Goal: Transaction & Acquisition: Purchase product/service

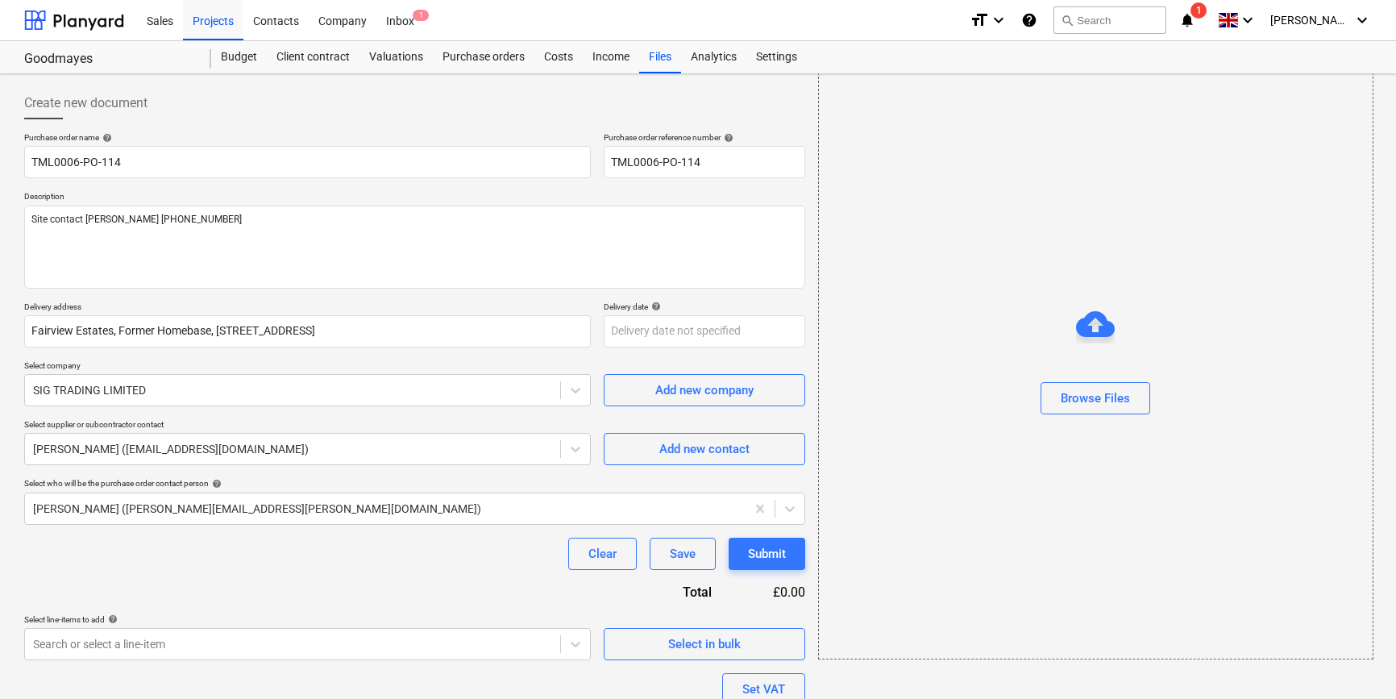
scroll to position [125, 0]
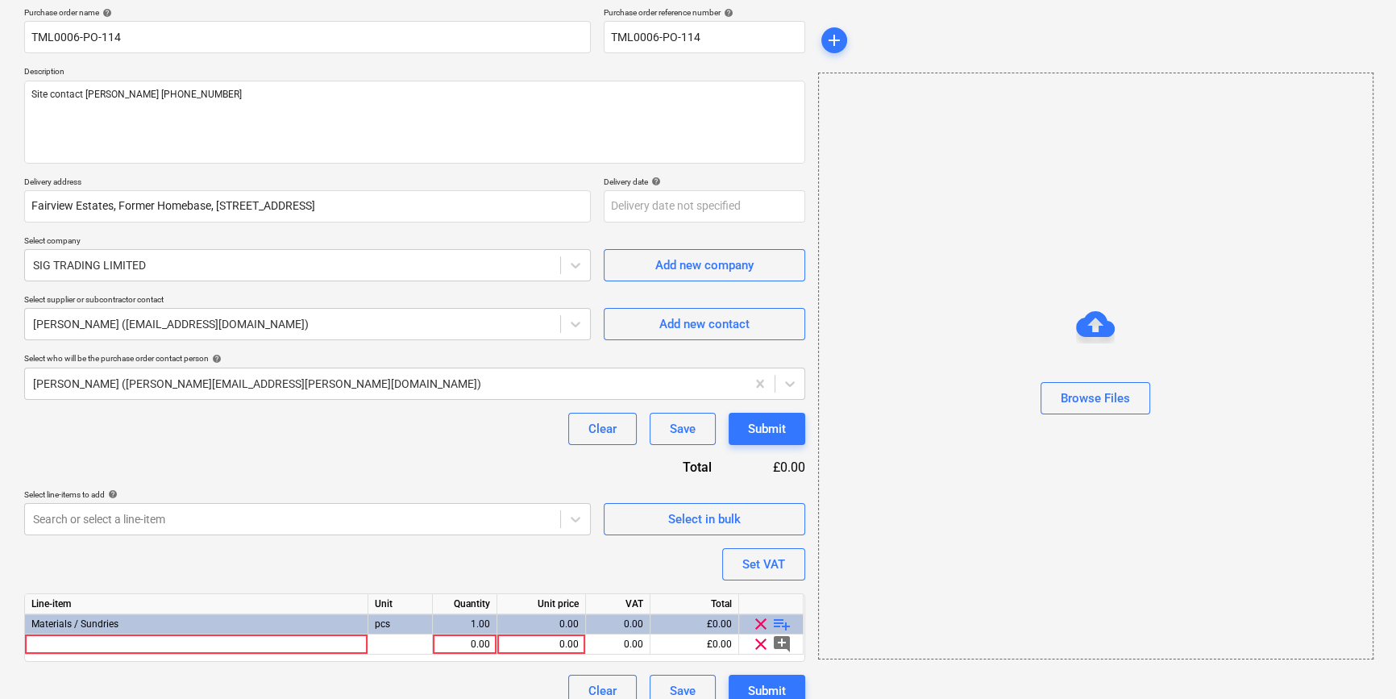
type textarea "x"
click at [96, 644] on div at bounding box center [196, 644] width 343 height 20
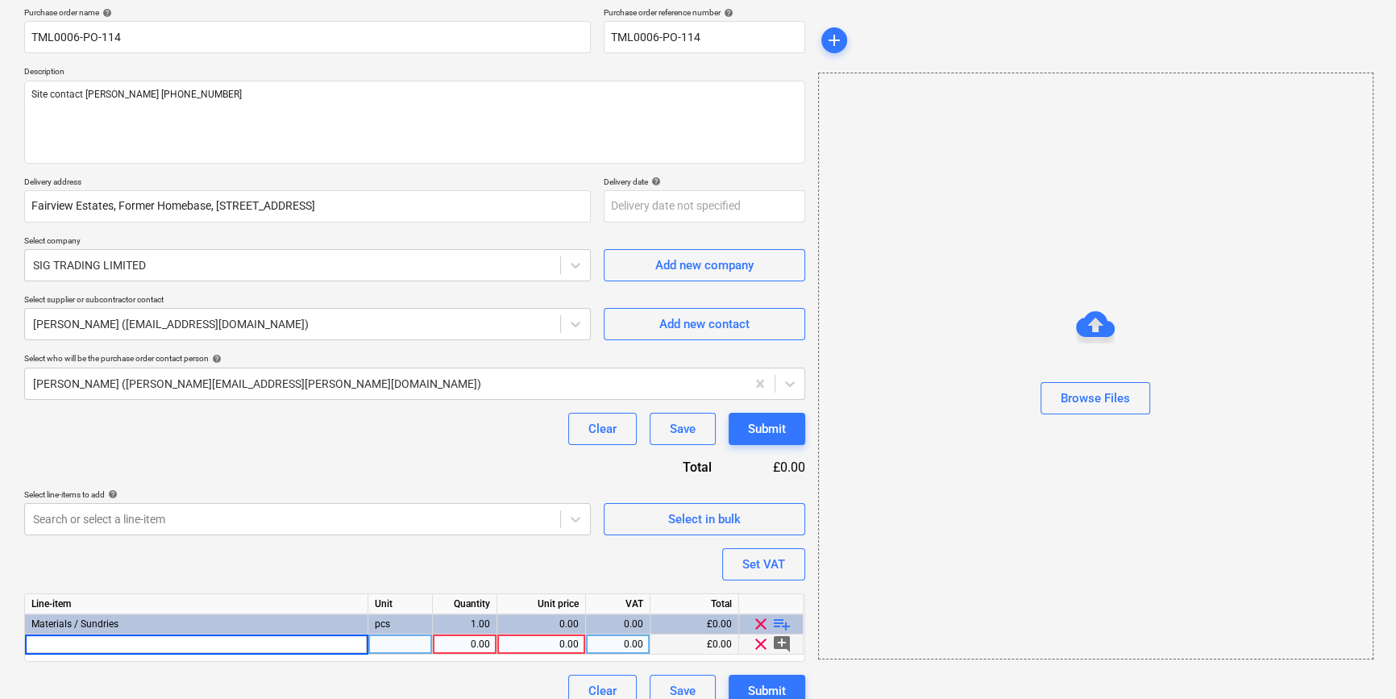
type input "[PERSON_NAME] 292627 Soundshield Plus 12.5mm x 1200mm x 3000mm TE (42)"
type textarea "x"
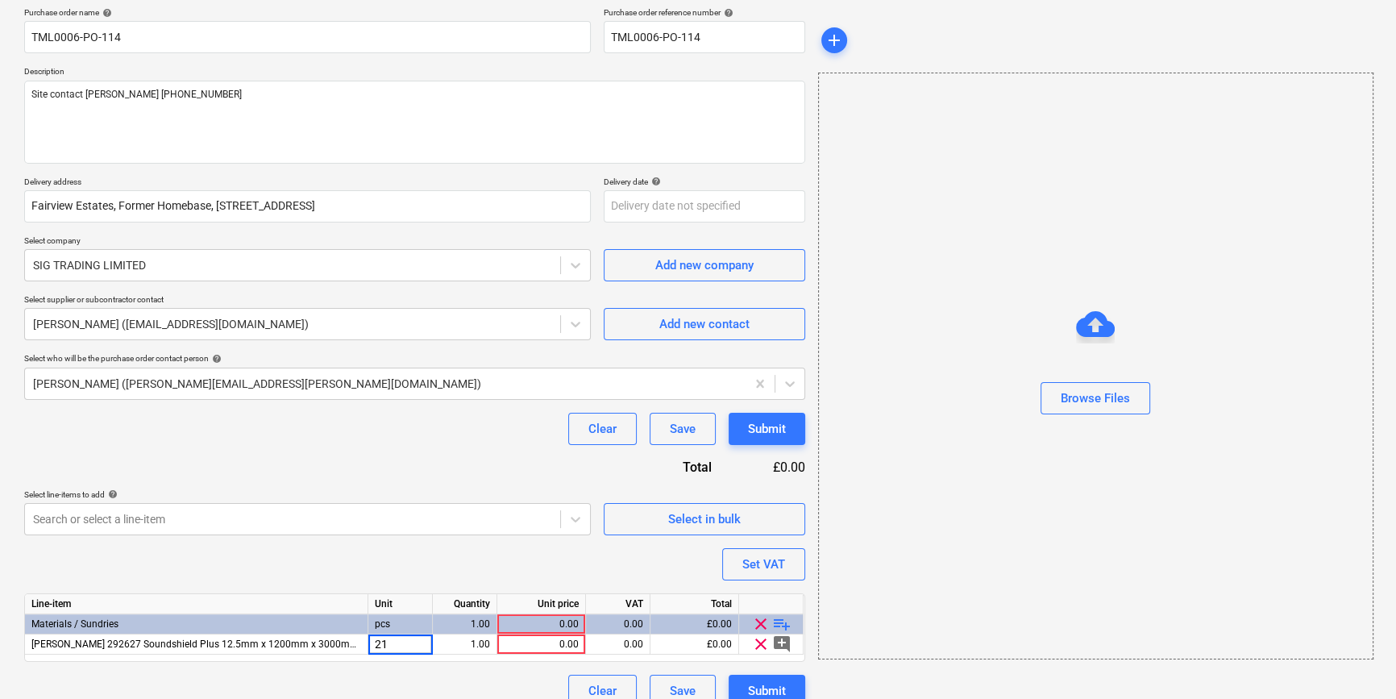
type input "210"
type textarea "x"
type input "14.65"
type textarea "x"
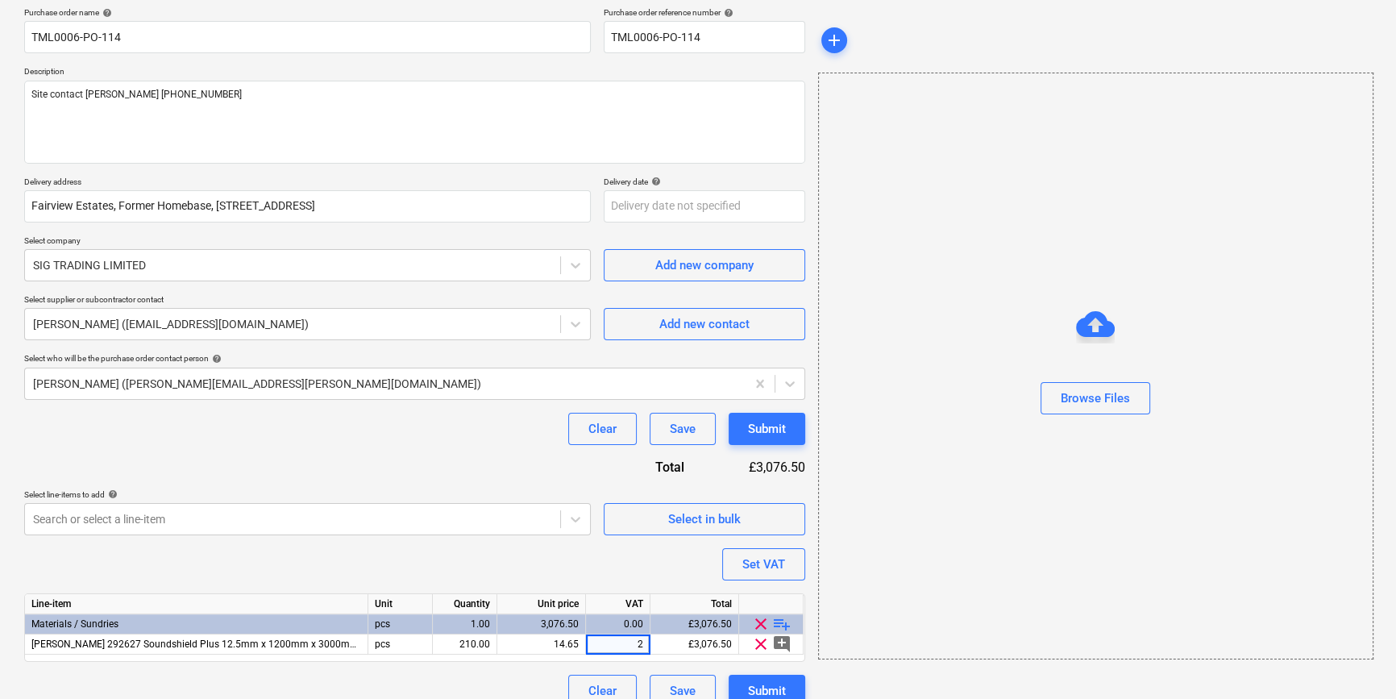
type input "20"
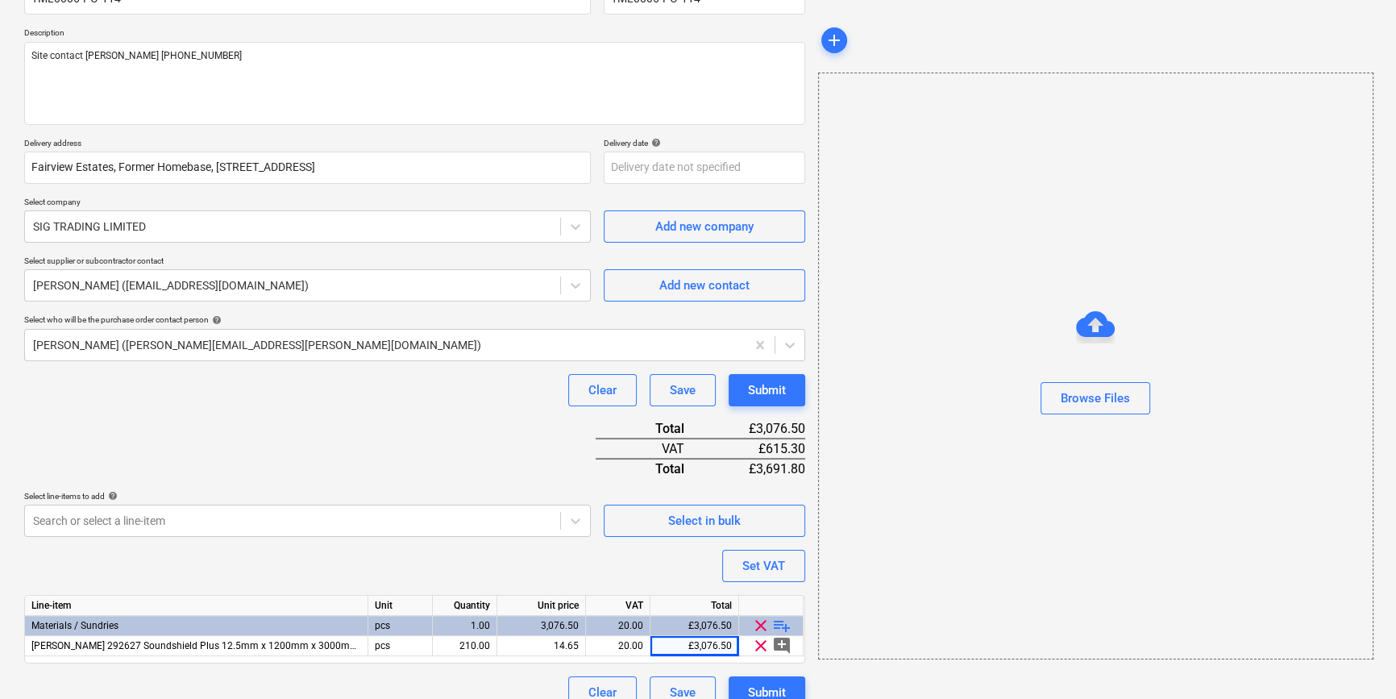
scroll to position [185, 0]
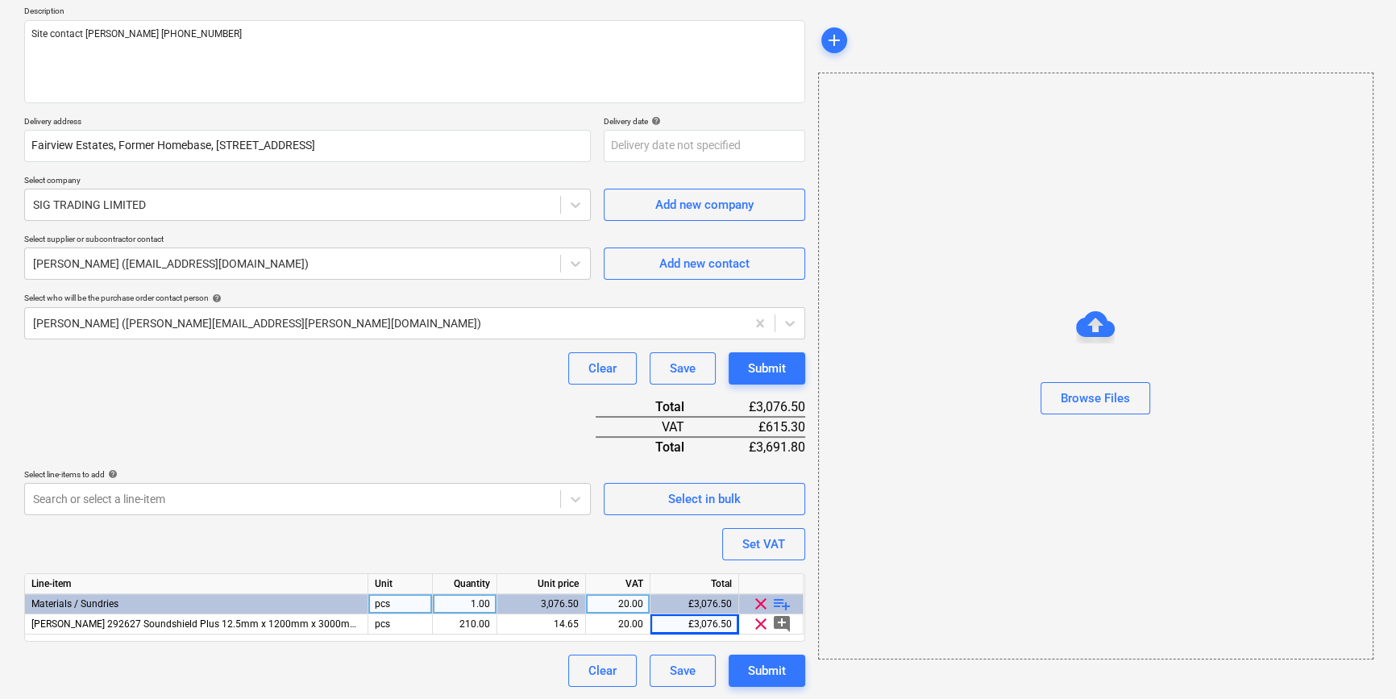
click at [780, 603] on span "playlist_add" at bounding box center [781, 603] width 19 height 19
type textarea "x"
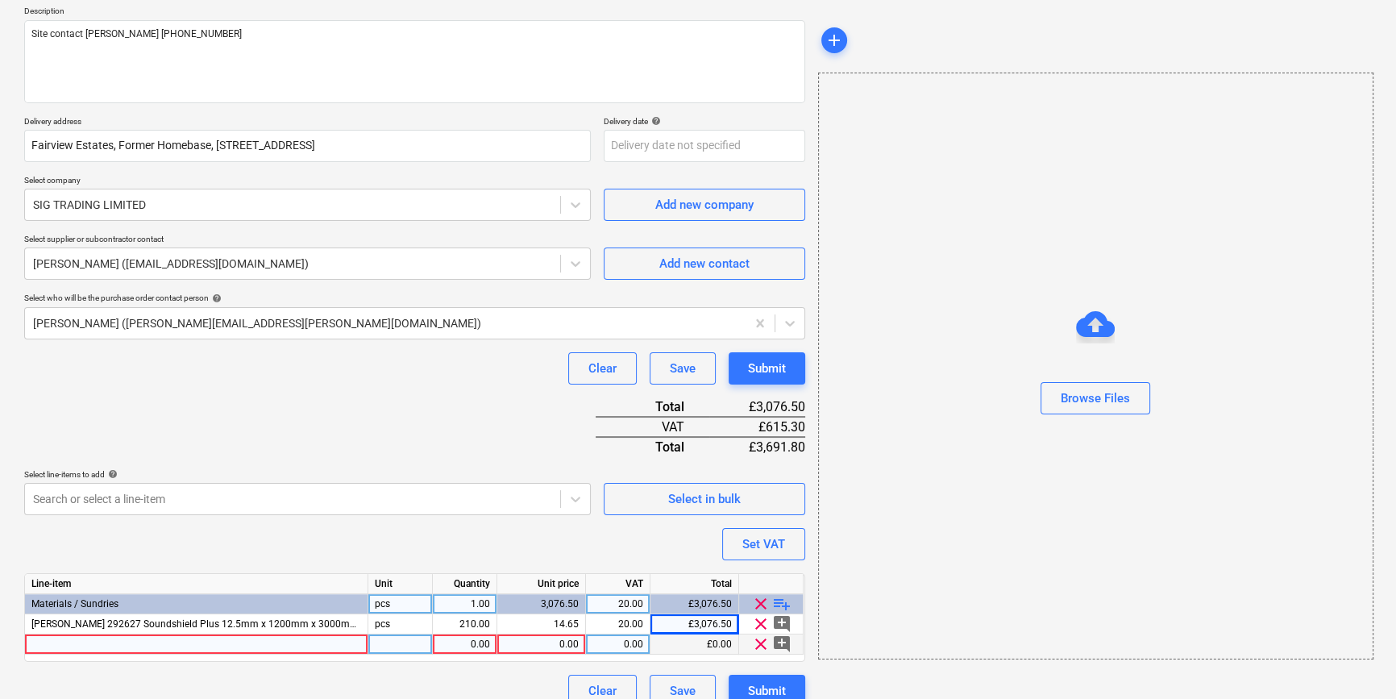
click at [160, 646] on div at bounding box center [196, 644] width 343 height 20
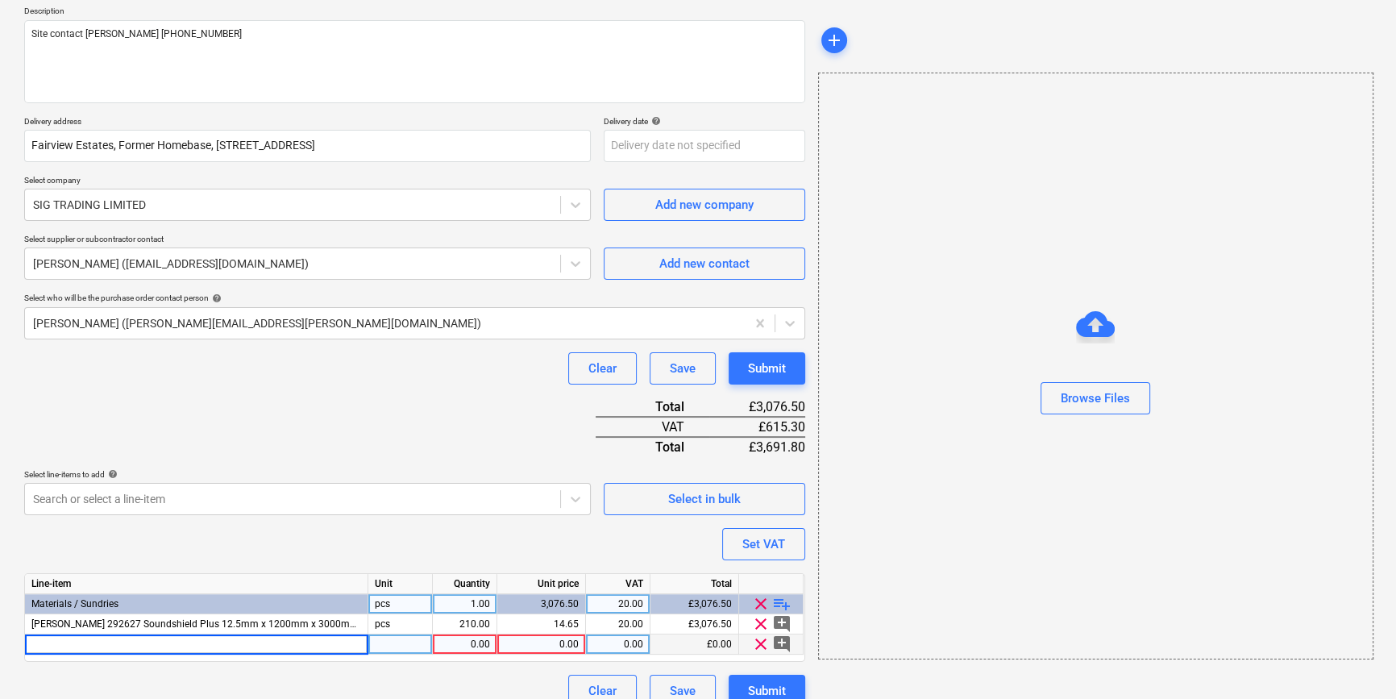
type input "[PERSON_NAME] 292677 Soundshield Plus 15mm x 1200mm x 2700mm TE (42)"
type textarea "x"
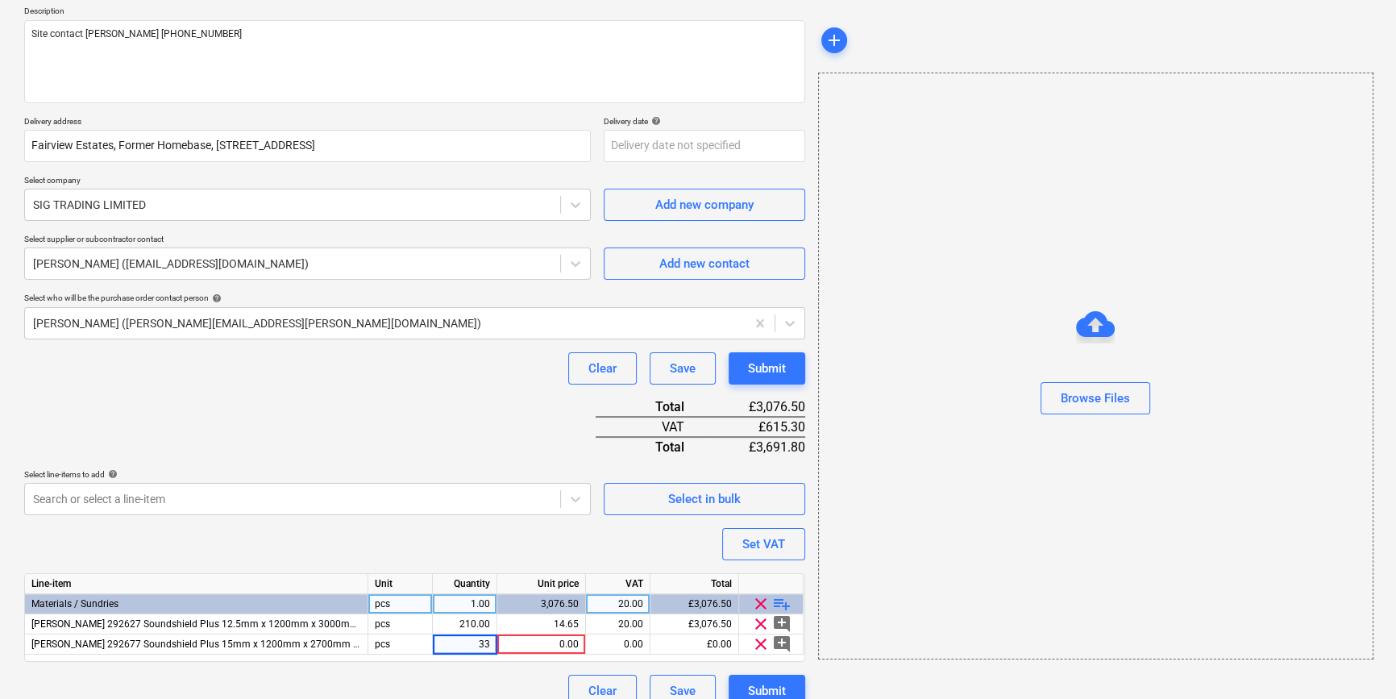
type input "336"
type textarea "x"
type input "15.78"
type textarea "x"
type input "20"
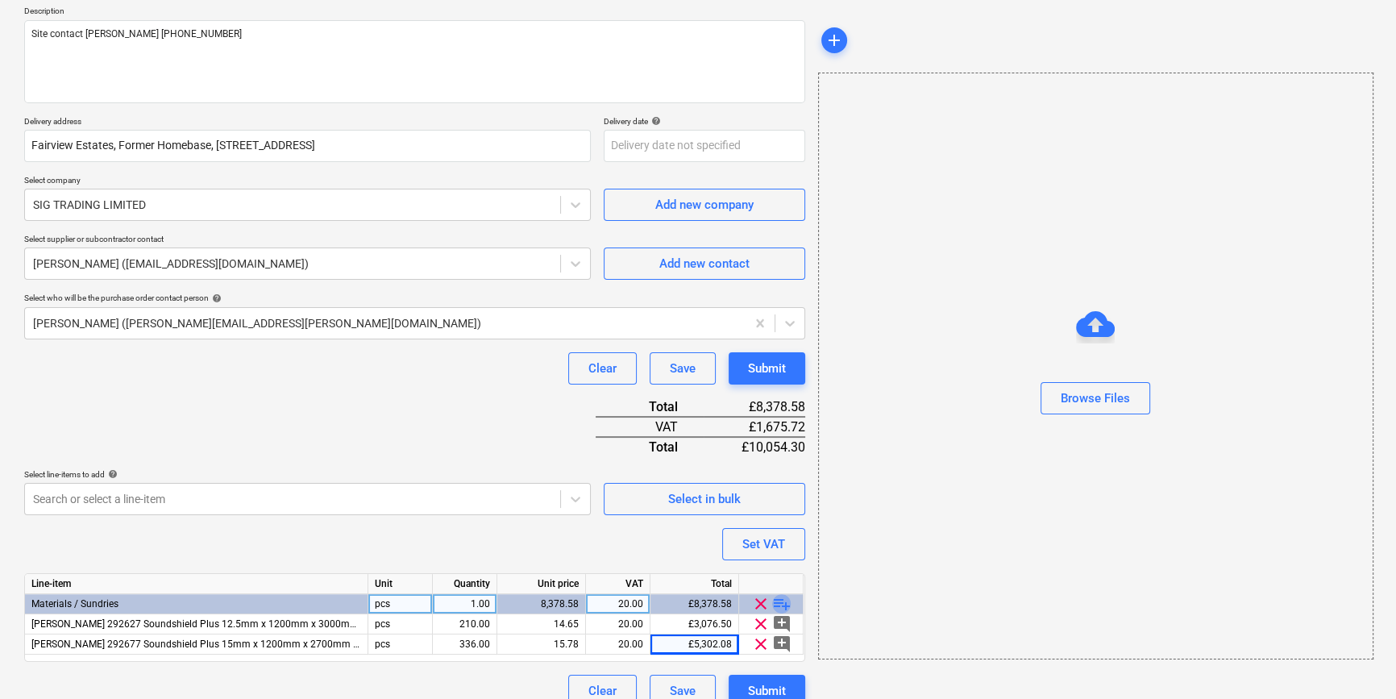
click at [780, 602] on span "playlist_add" at bounding box center [781, 603] width 19 height 19
type textarea "x"
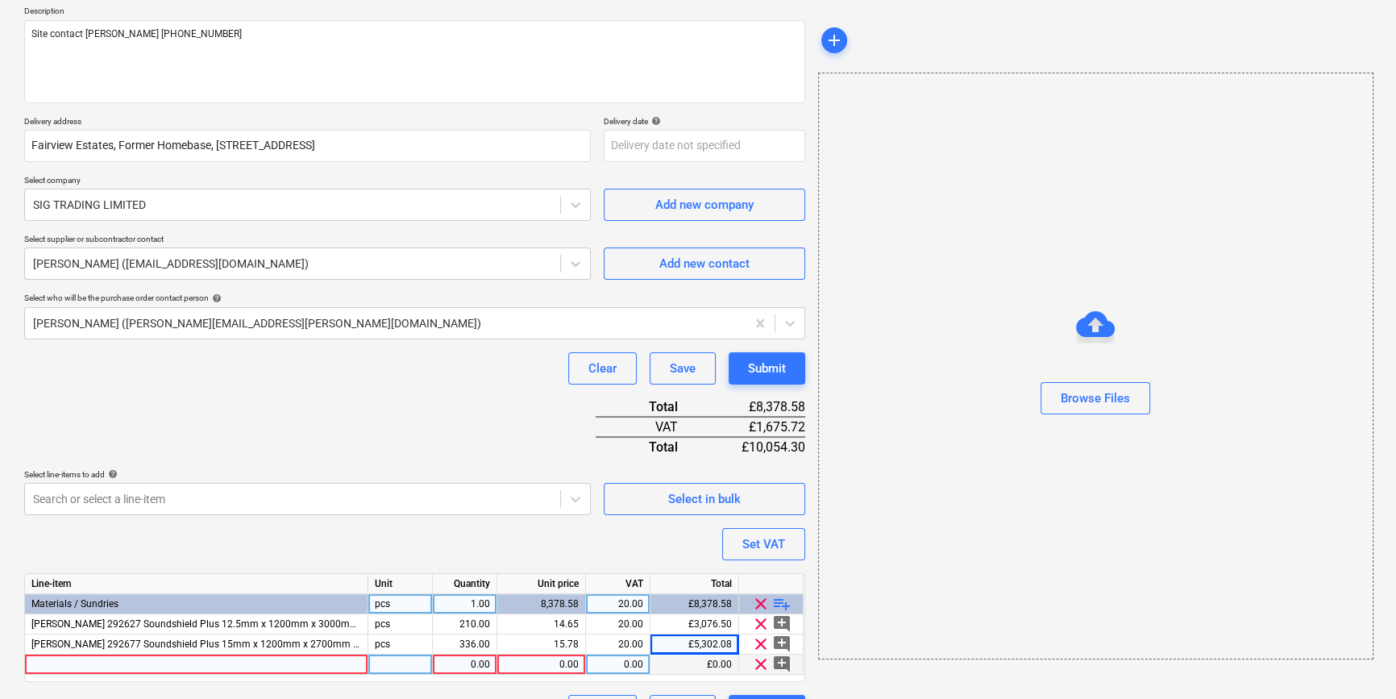
click at [46, 663] on div at bounding box center [196, 665] width 343 height 20
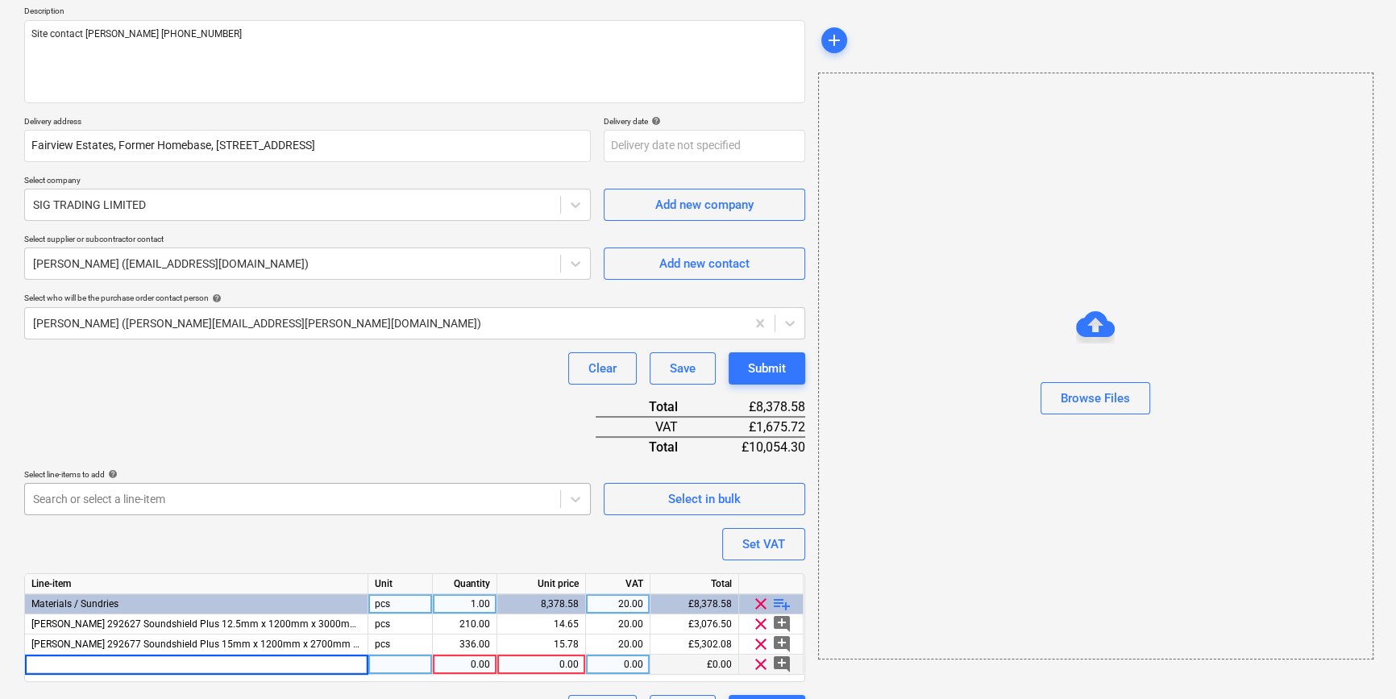
type input "[PERSON_NAME] 222210 Moisture Panel 12.5mm x 1200mm x 2400mm TE (60)"
type textarea "x"
type input "120"
type textarea "x"
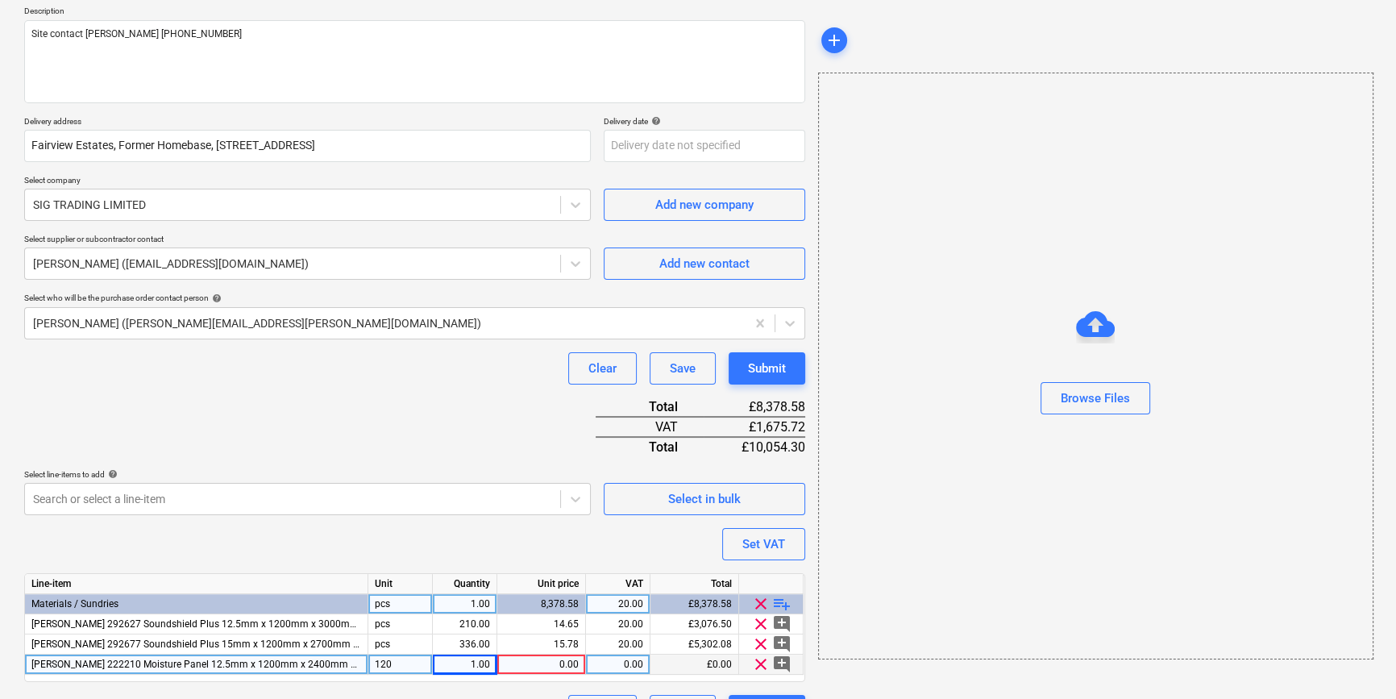
click at [394, 659] on div "120" at bounding box center [400, 665] width 64 height 20
type input "pcs"
type textarea "x"
type input "120"
type textarea "x"
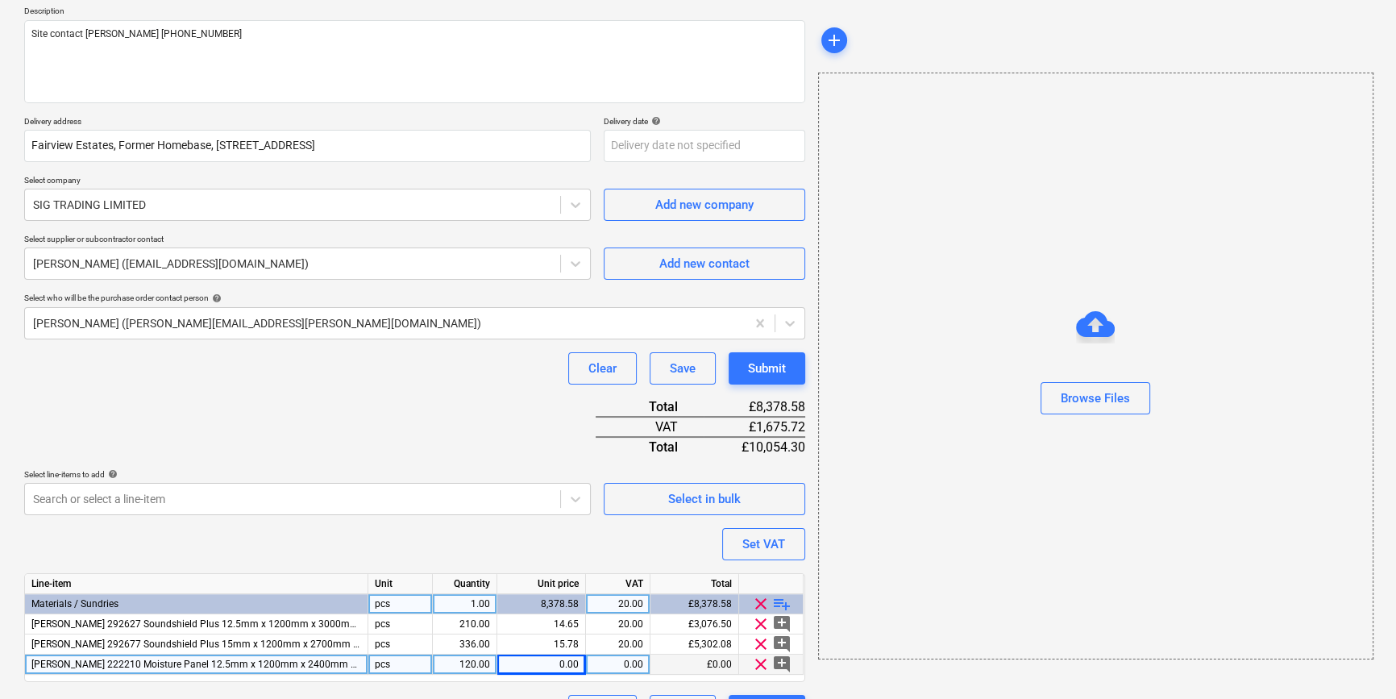
click at [572, 661] on div "0.00" at bounding box center [541, 665] width 75 height 20
type input "13.3344"
type textarea "x"
type input "20"
click at [784, 603] on span "playlist_add" at bounding box center [781, 603] width 19 height 19
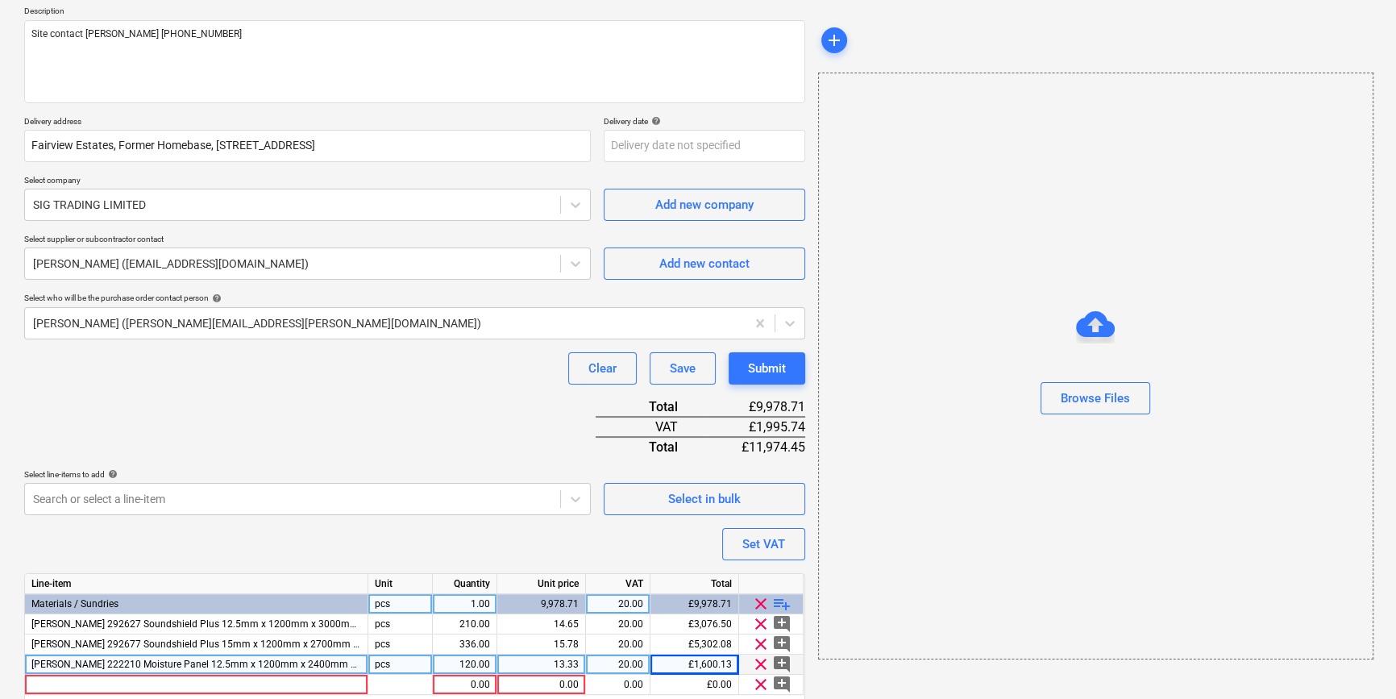
type textarea "x"
click at [144, 684] on div at bounding box center [196, 685] width 343 height 20
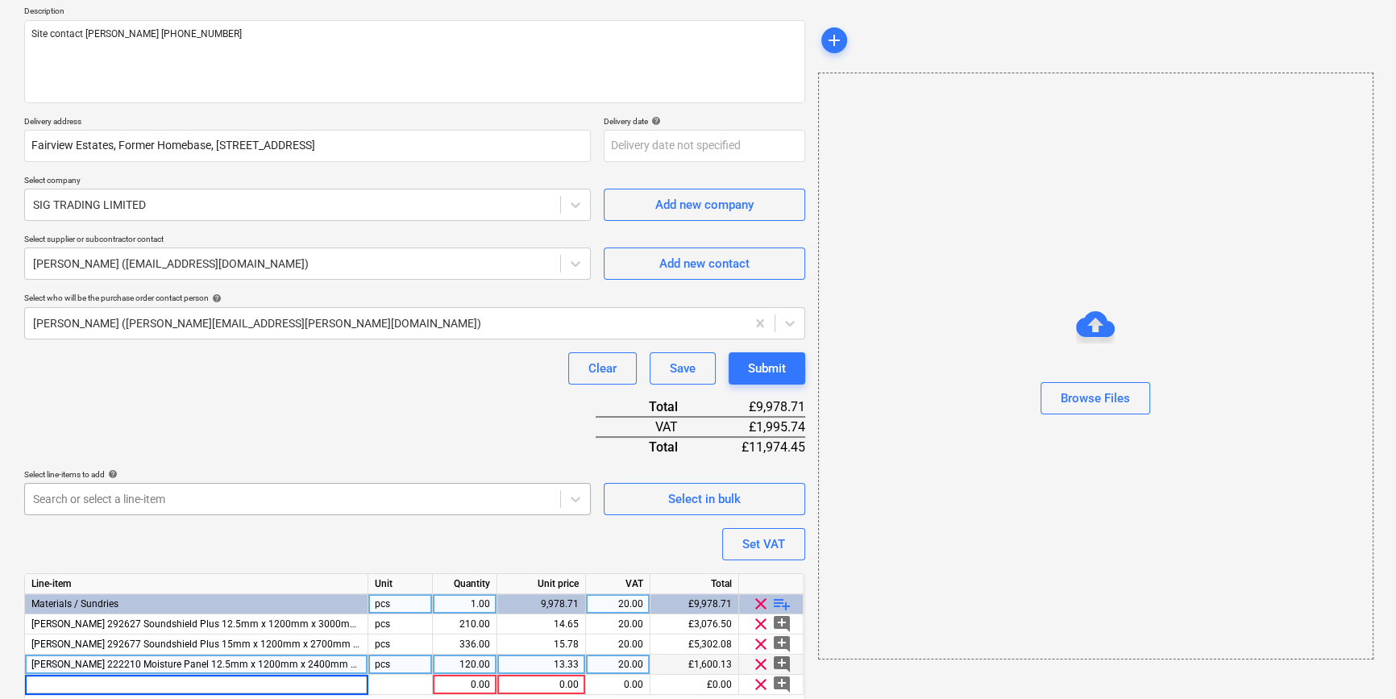
type input "[PERSON_NAME] 63461 Wallboard 12.5mm x 1200mm x 3000mm TE (60)"
type textarea "x"
type input "180"
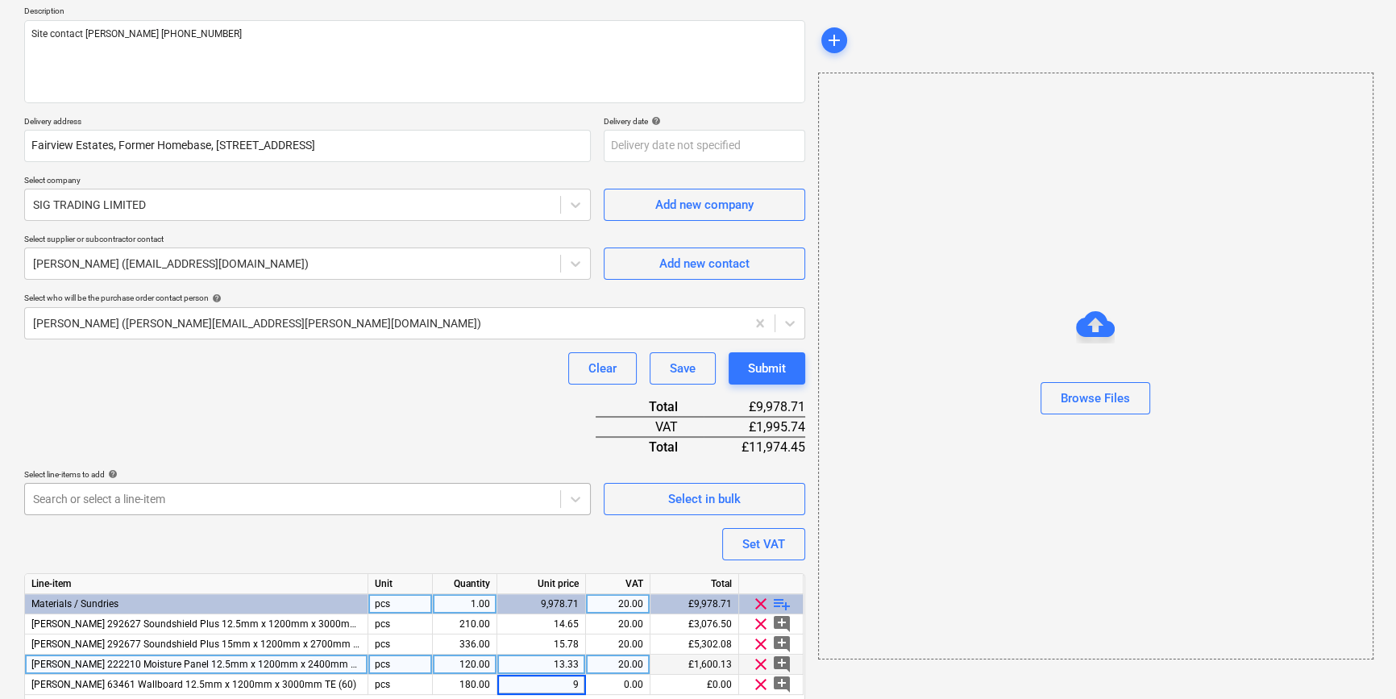
type textarea "x"
type input "9.83"
type textarea "x"
type input "20"
click at [782, 605] on span "playlist_add" at bounding box center [781, 603] width 19 height 19
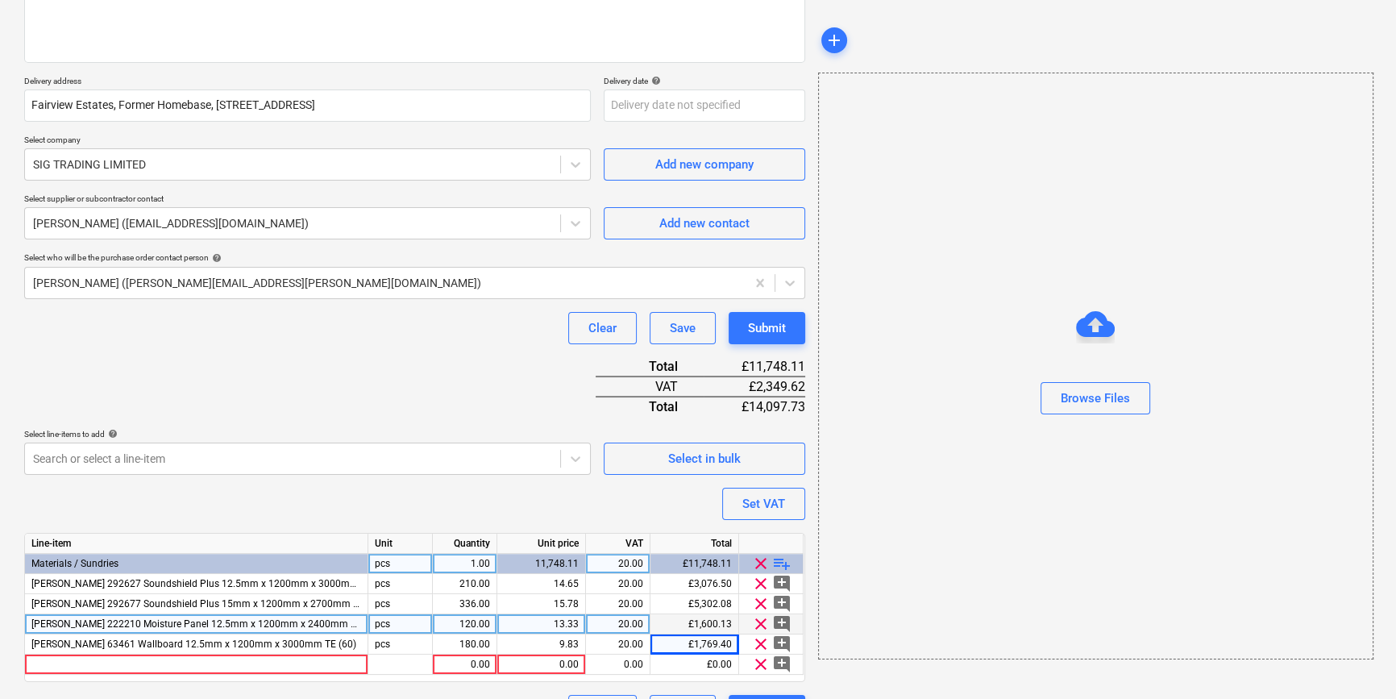
scroll to position [266, 0]
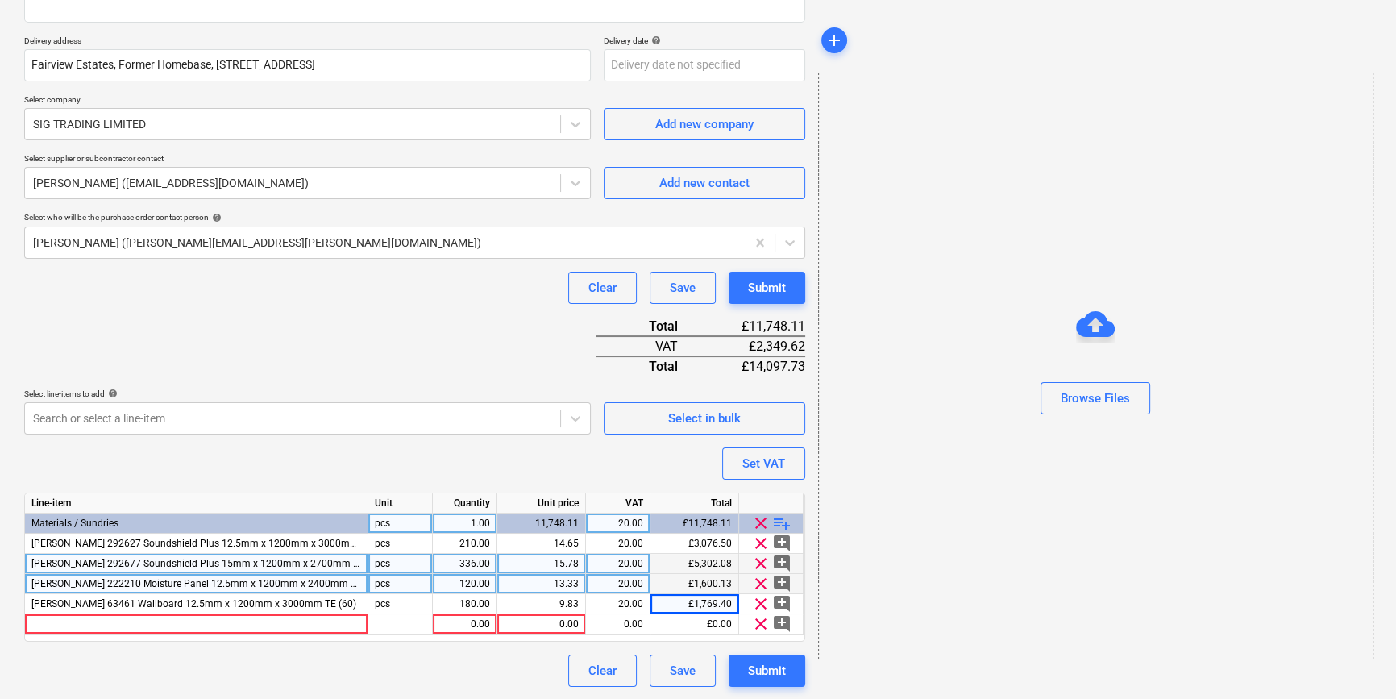
type textarea "x"
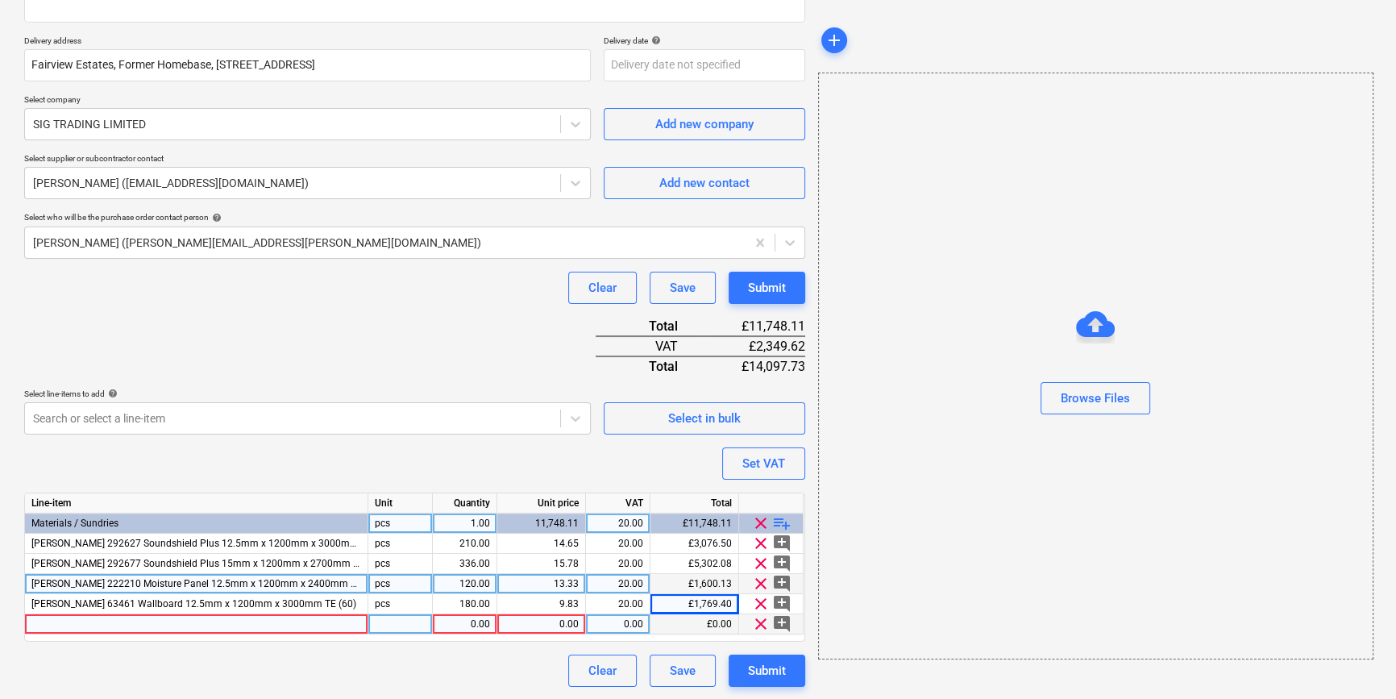
click at [196, 621] on div at bounding box center [196, 624] width 343 height 20
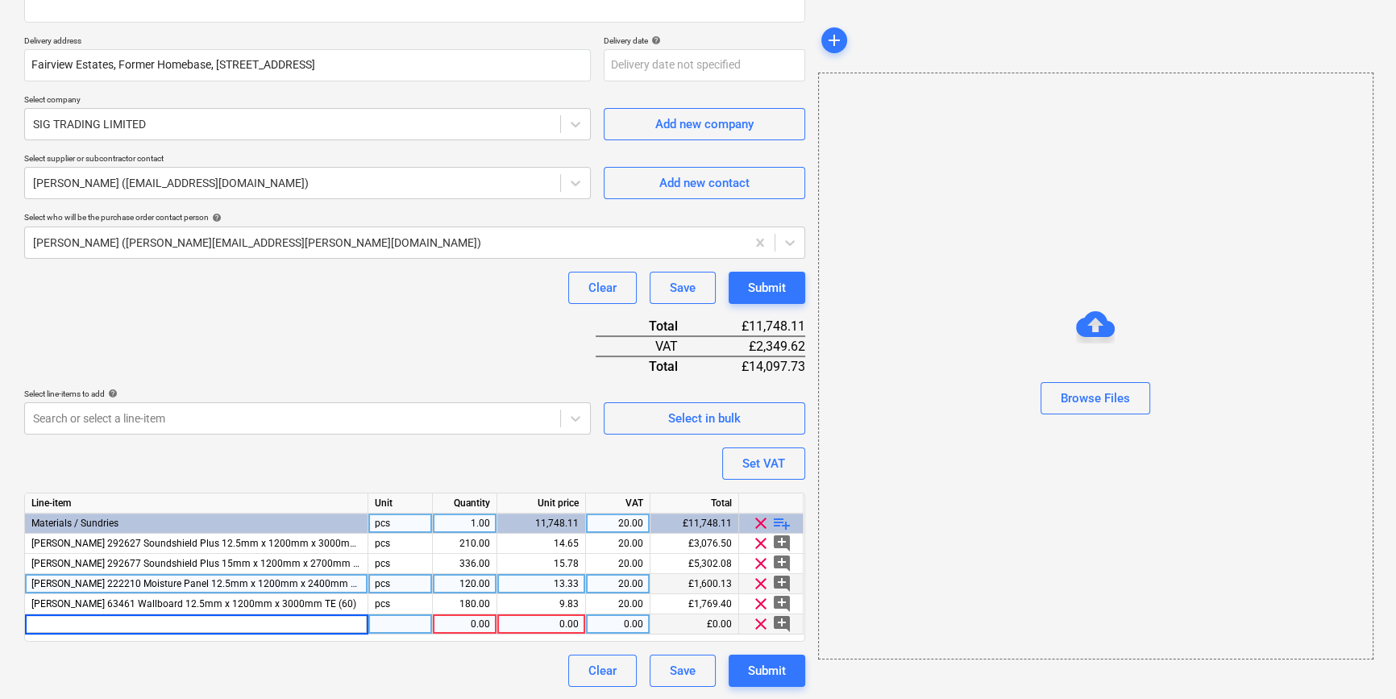
type input "[PERSON_NAME] 243647 Wallboard 12.5mm x 1200mm x 2400mm TE (72)"
click at [761, 622] on span "clear" at bounding box center [760, 623] width 19 height 19
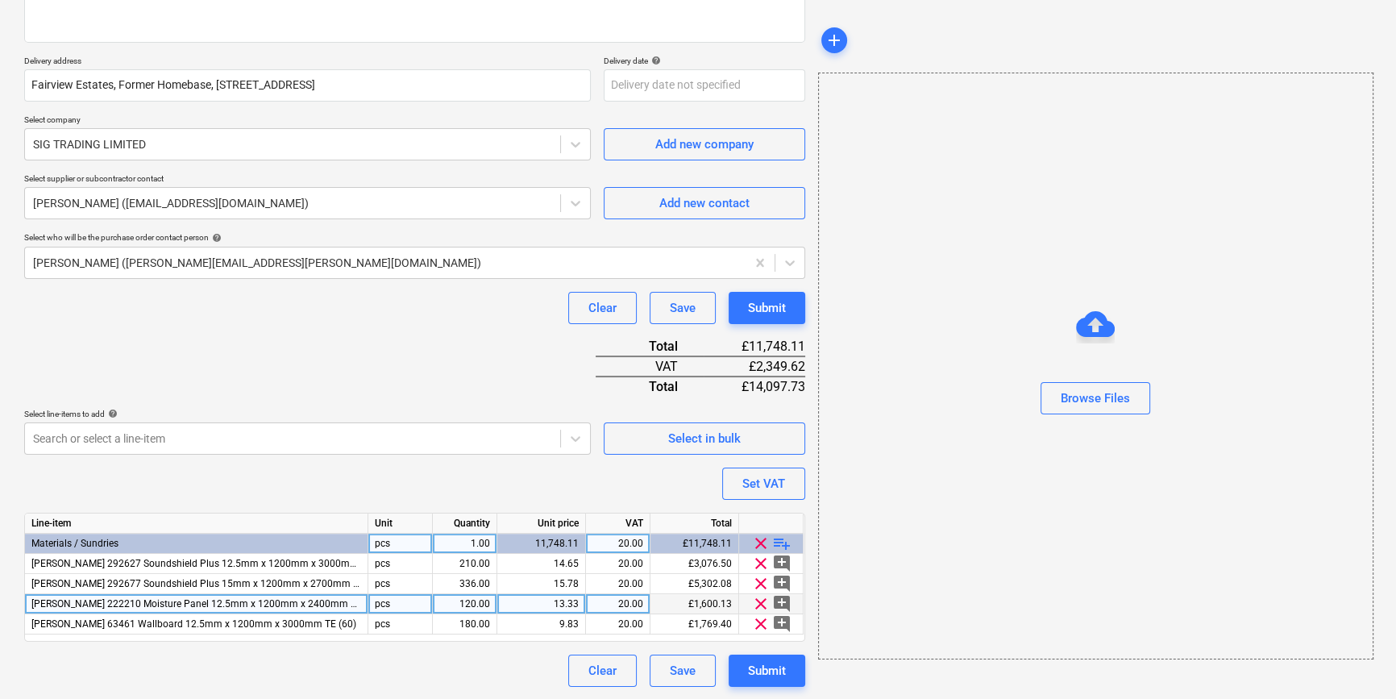
click at [762, 601] on span "clear" at bounding box center [760, 603] width 19 height 19
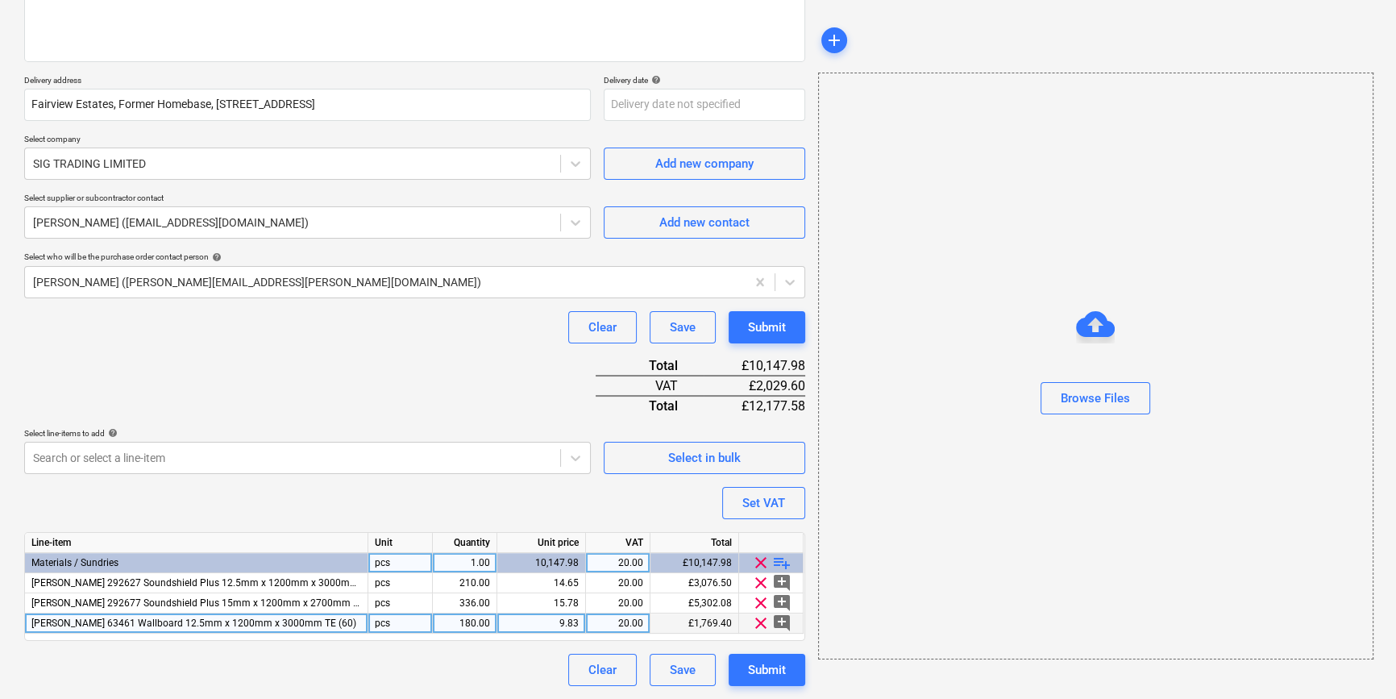
scroll to position [226, 0]
click at [759, 620] on span "clear" at bounding box center [760, 623] width 19 height 19
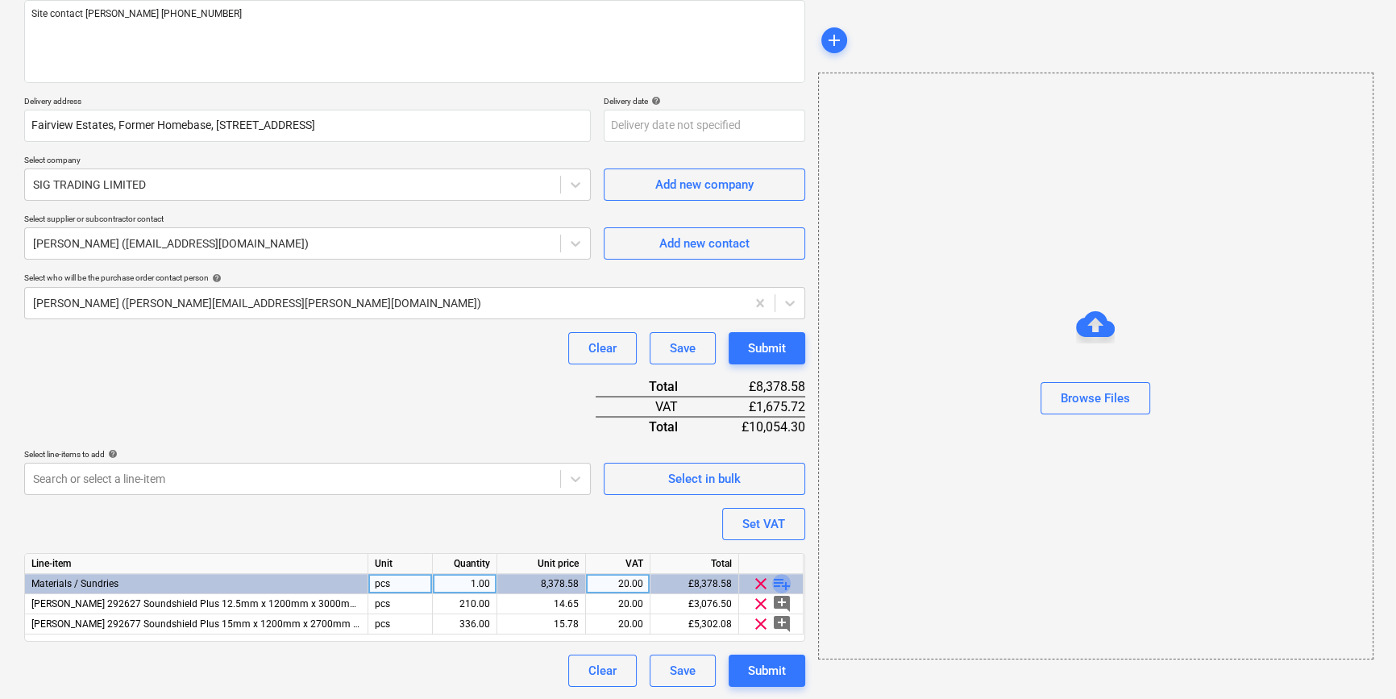
click at [779, 581] on span "playlist_add" at bounding box center [781, 583] width 19 height 19
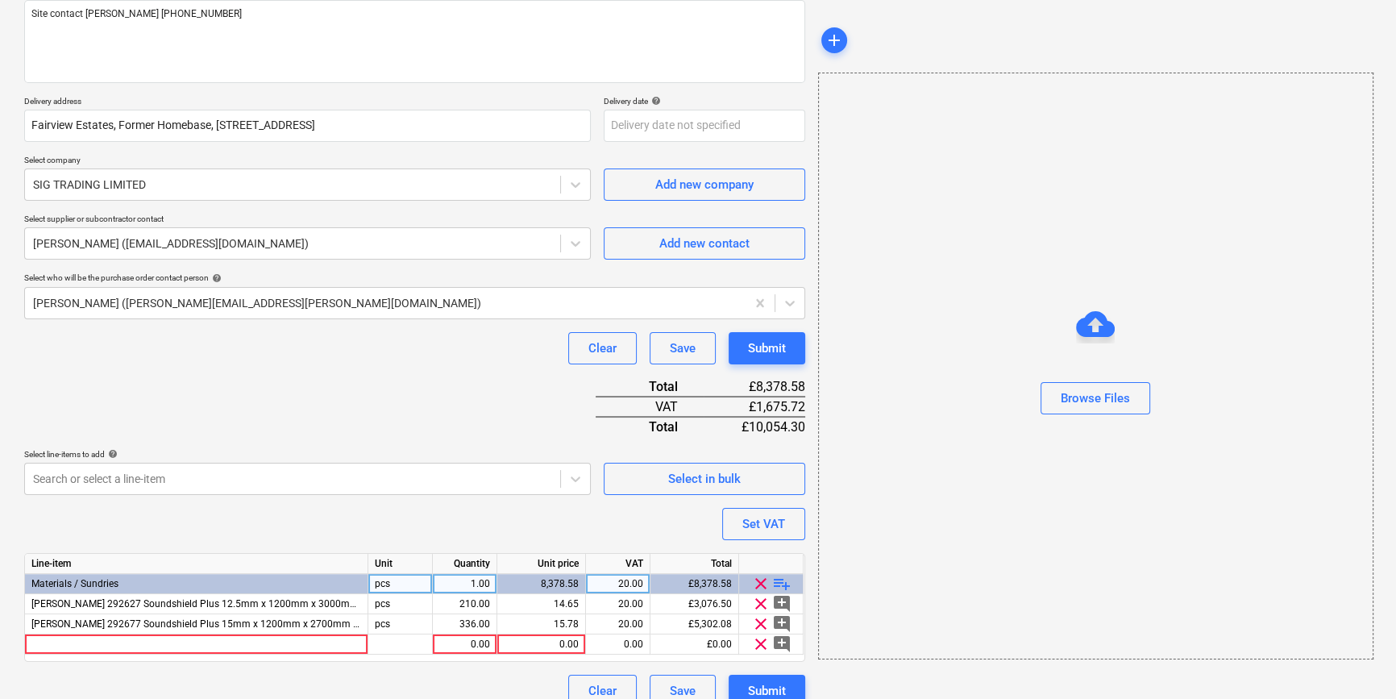
type textarea "x"
click at [171, 645] on div at bounding box center [196, 644] width 343 height 20
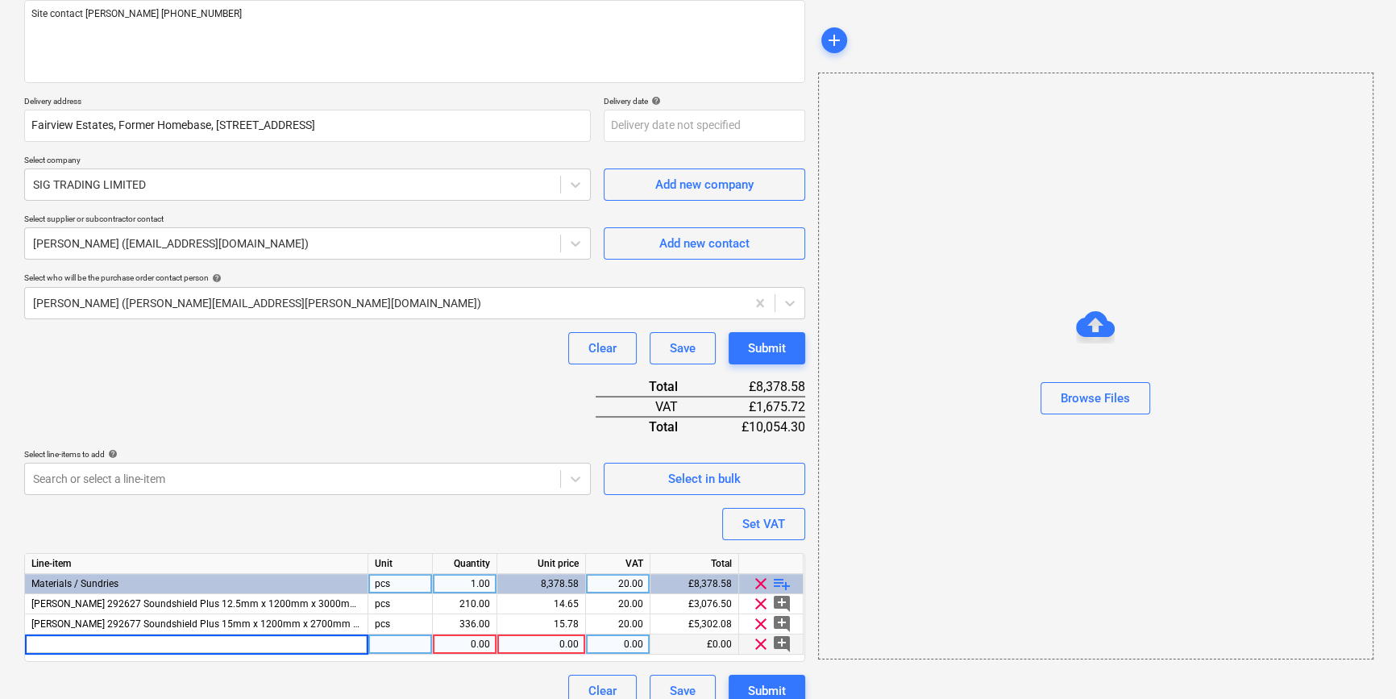
type input "[PERSON_NAME] 222210 Moisture Panel 12.5mm x 1200mm x 2400mm TE (60)"
type textarea "x"
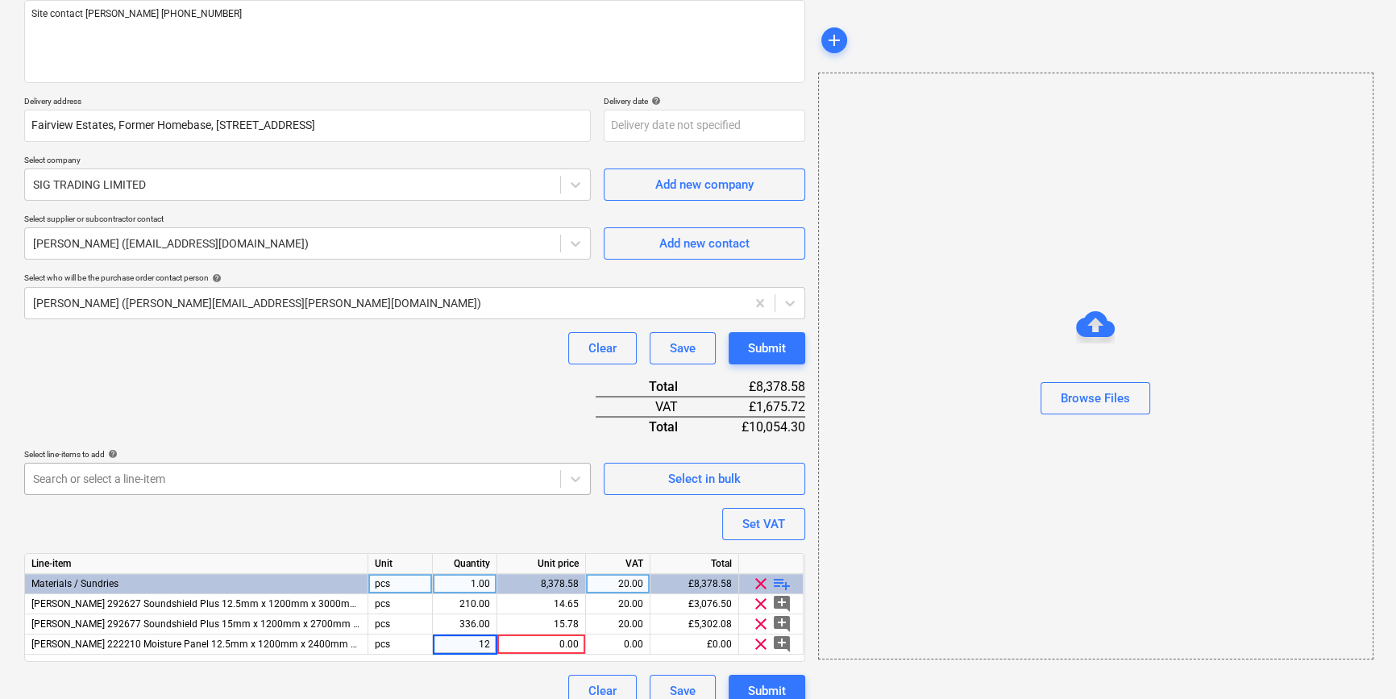
type input "120"
type textarea "x"
type input "13.3344"
type textarea "x"
type input "20"
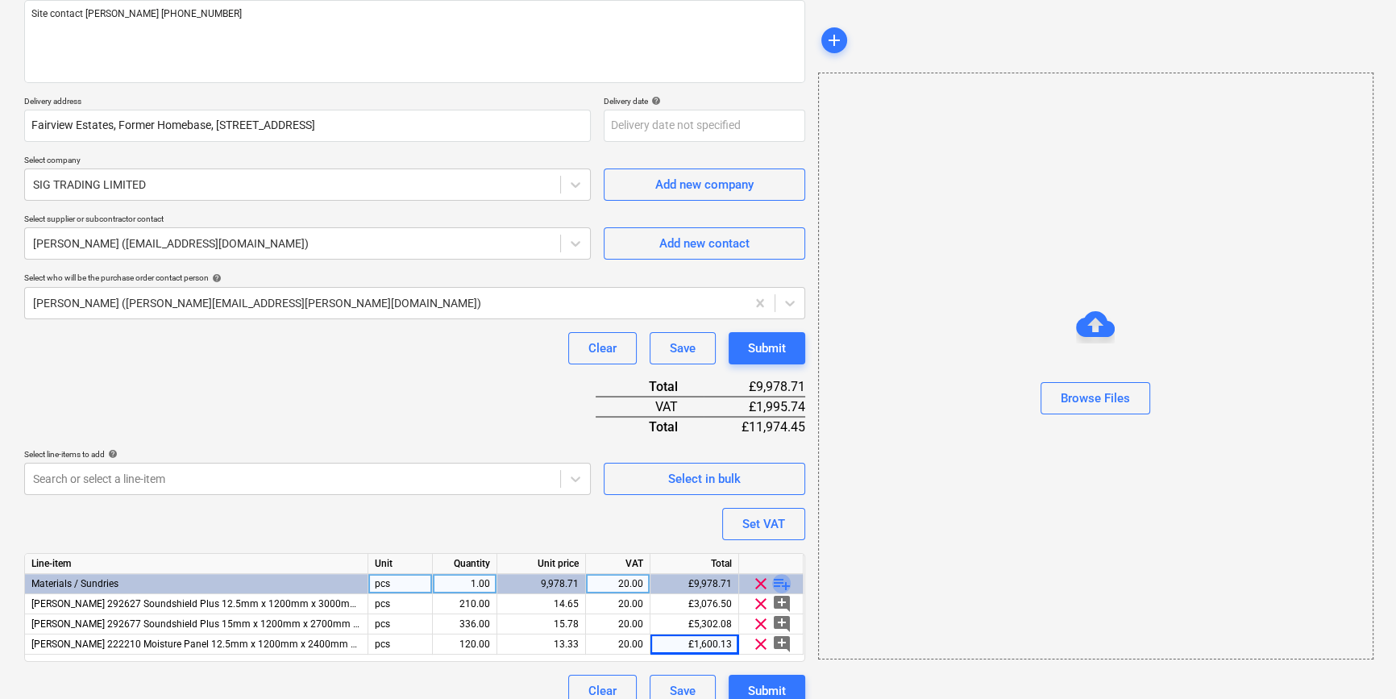
click at [774, 582] on span "playlist_add" at bounding box center [781, 583] width 19 height 19
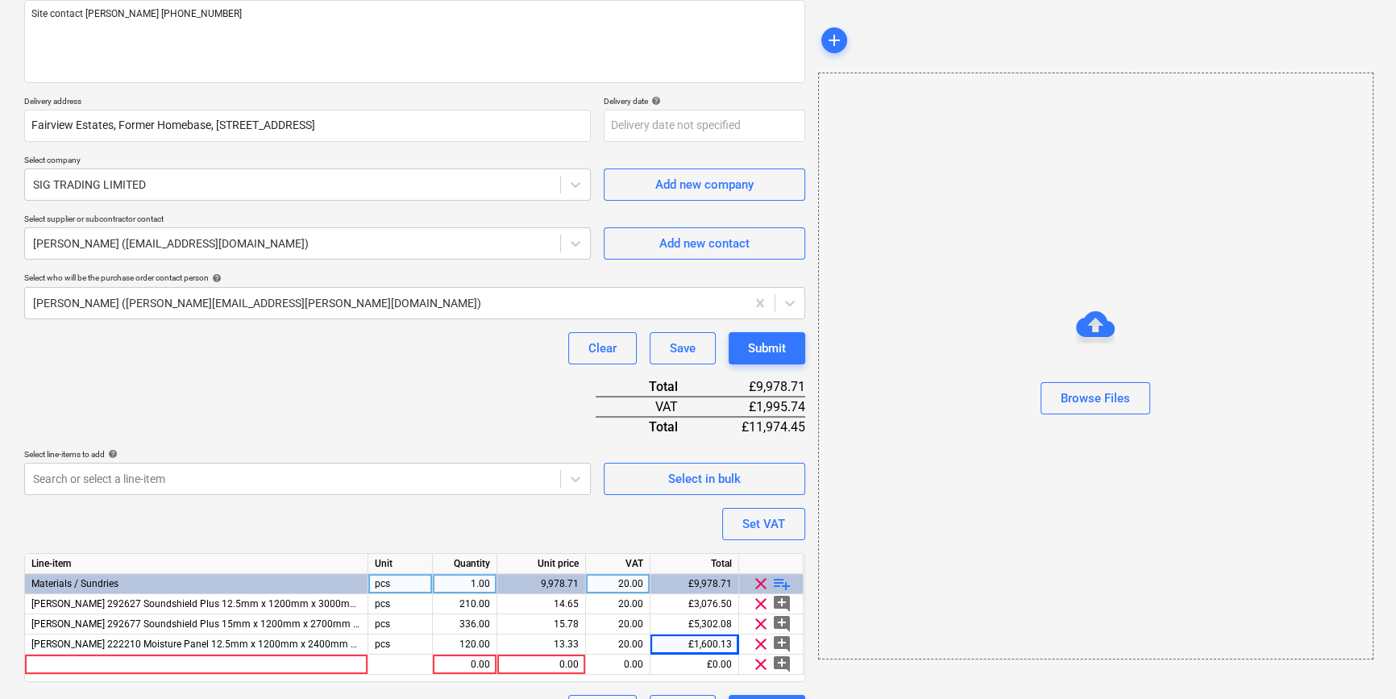
type textarea "x"
click at [119, 662] on div at bounding box center [196, 665] width 343 height 20
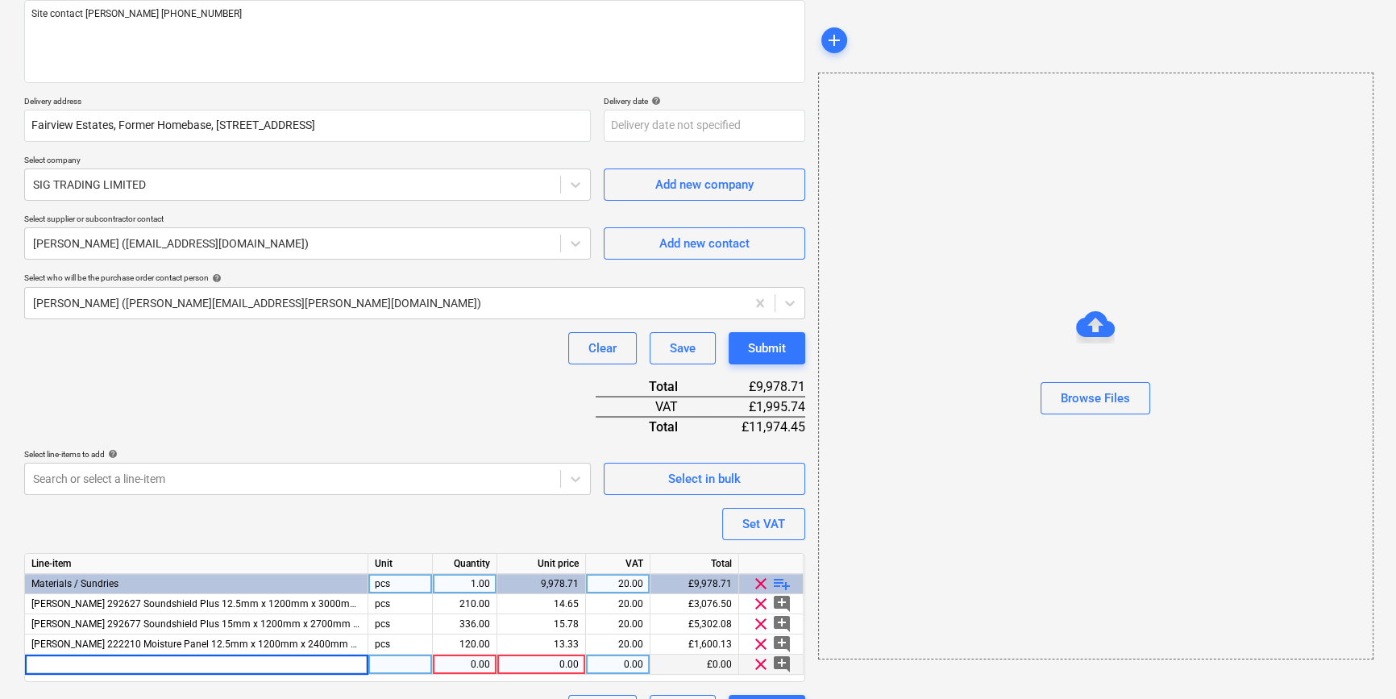
type input "[PERSON_NAME] 243990 MF5 MF Ceiling Channel 0.55g 26mm x 80mm x 3600mm"
type textarea "x"
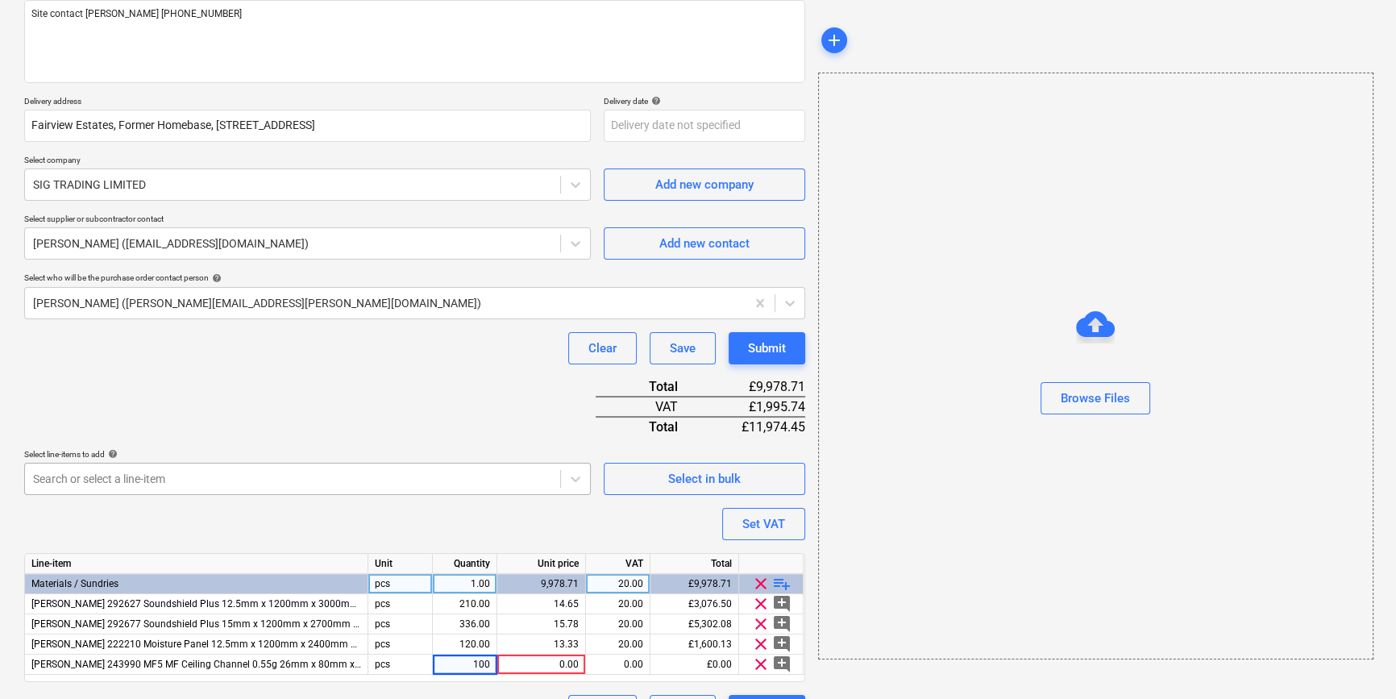
type input "1000"
type textarea "x"
type input "3.92"
type textarea "x"
type input "20"
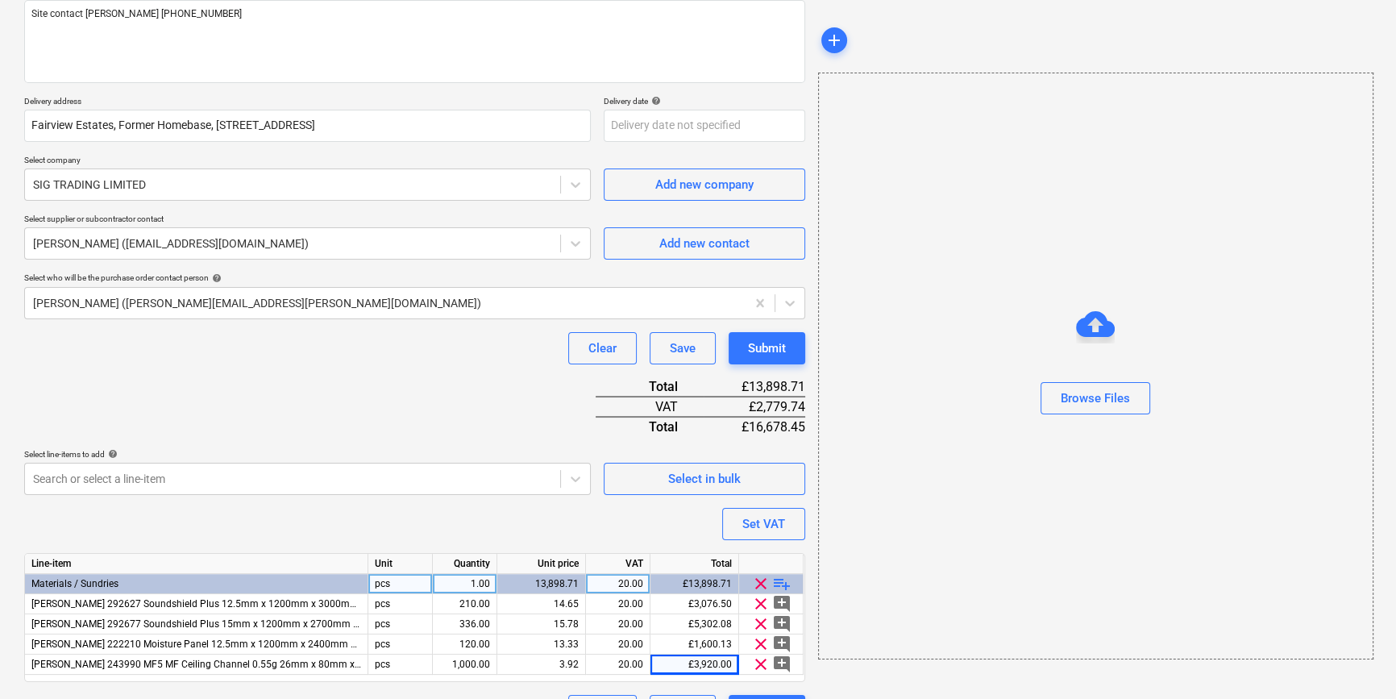
click at [775, 580] on span "playlist_add" at bounding box center [781, 583] width 19 height 19
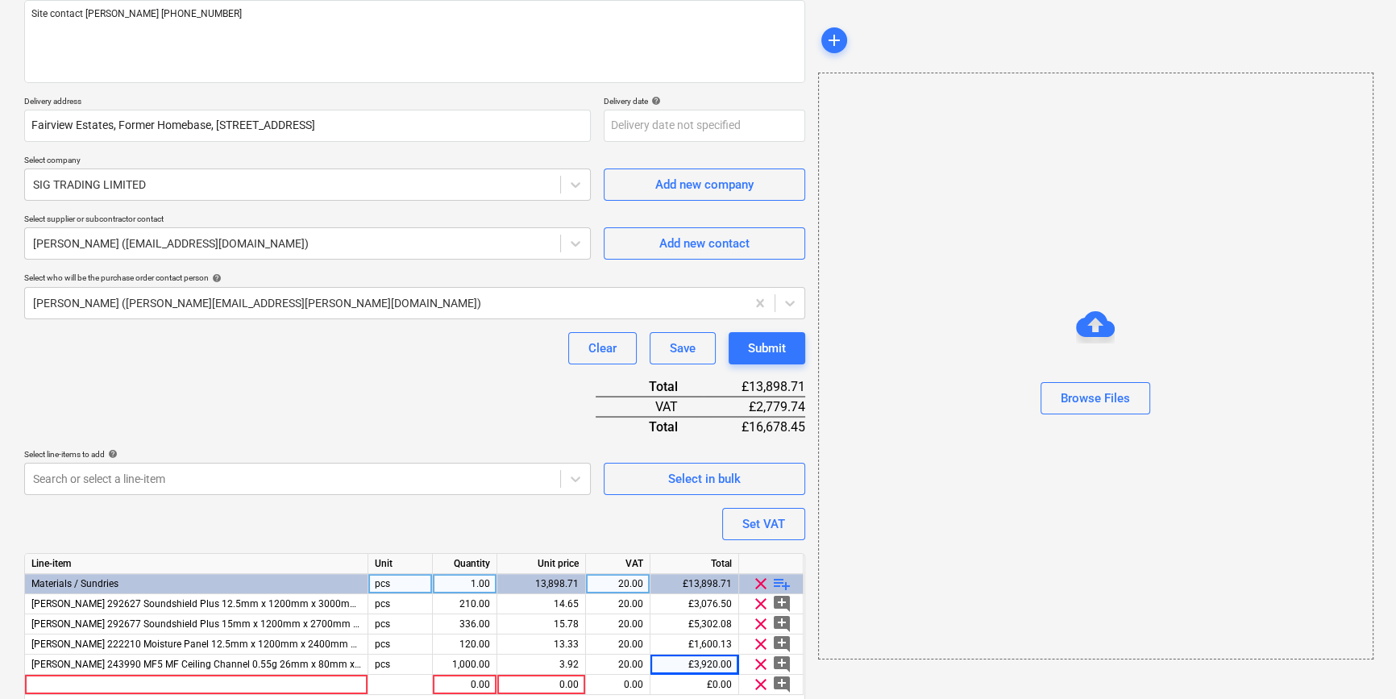
type textarea "x"
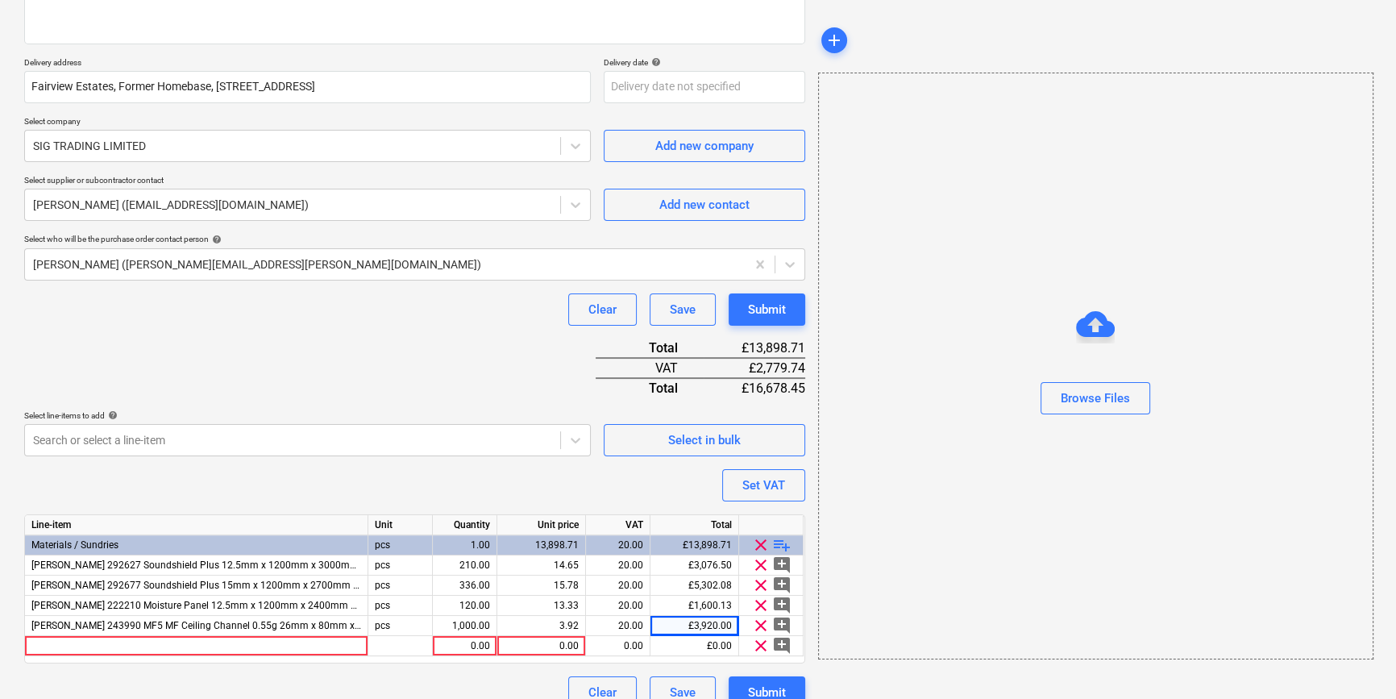
scroll to position [266, 0]
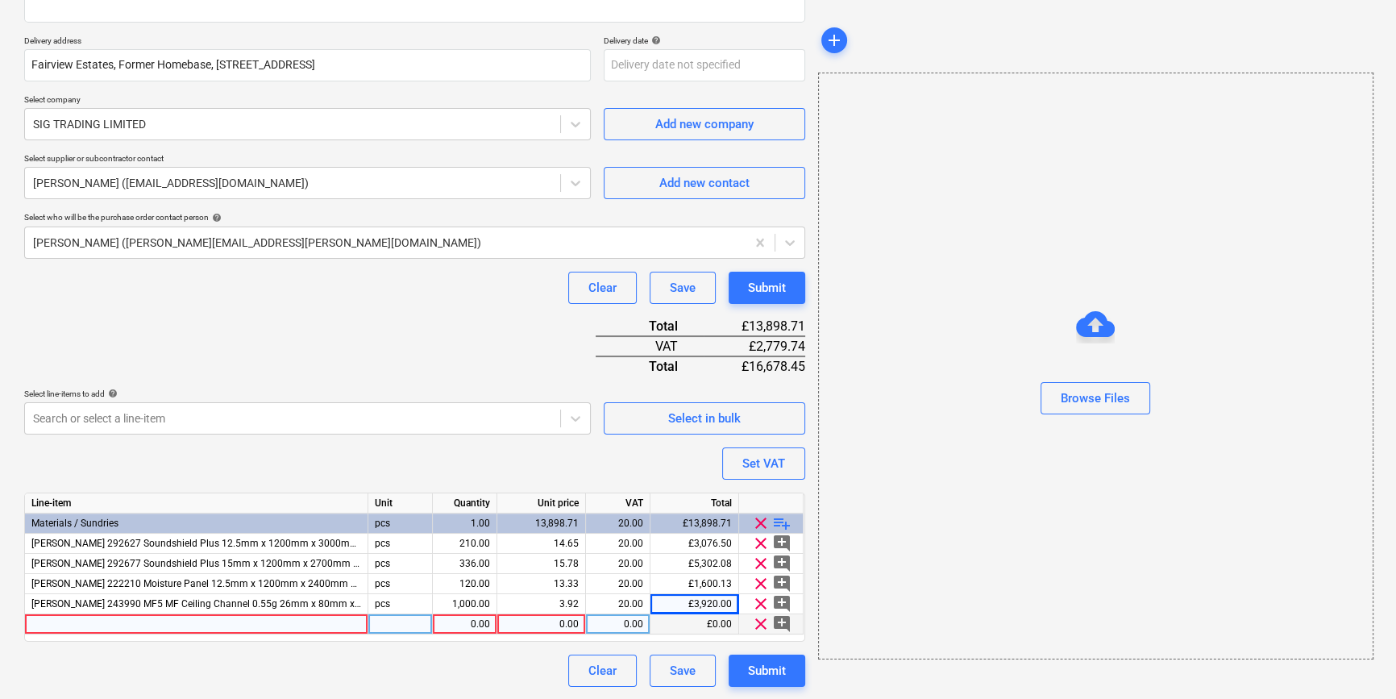
click at [66, 621] on div at bounding box center [196, 624] width 343 height 20
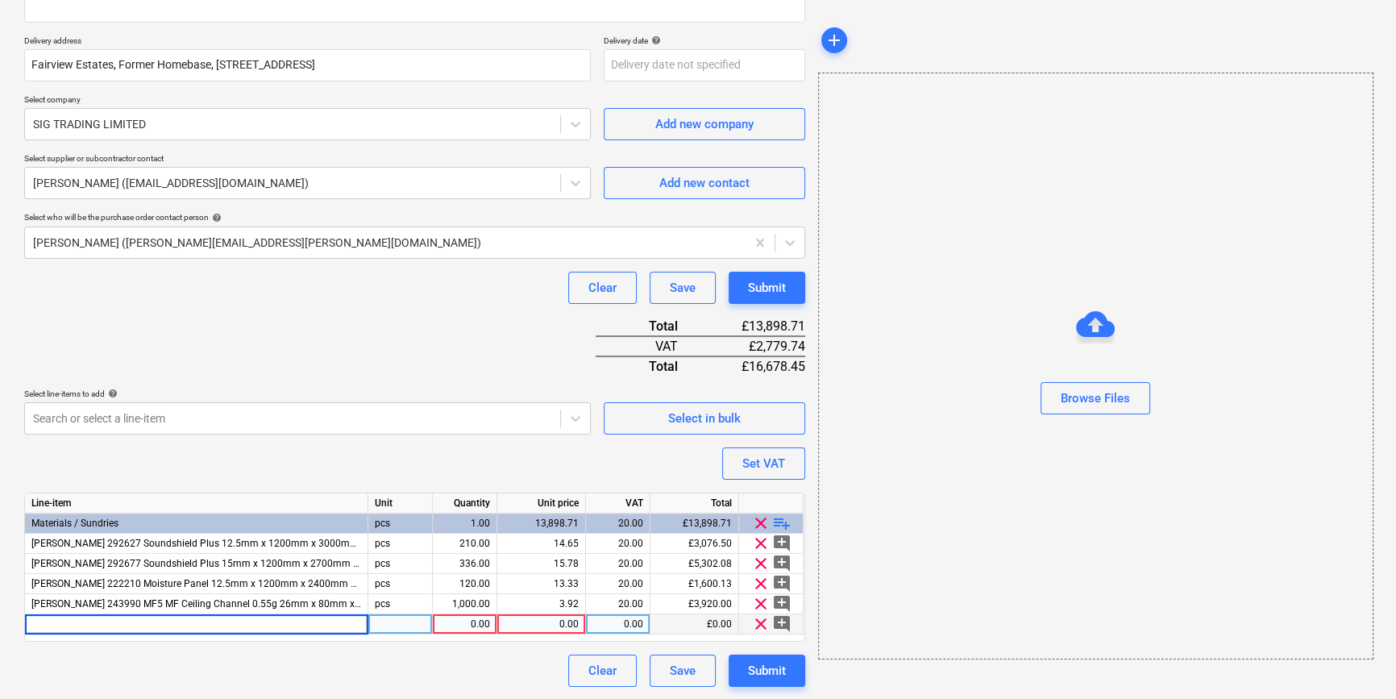
type input "[PERSON_NAME] 243991 MF6 Perimeter Channel 0.55g 27mm x 3600mm"
type textarea "x"
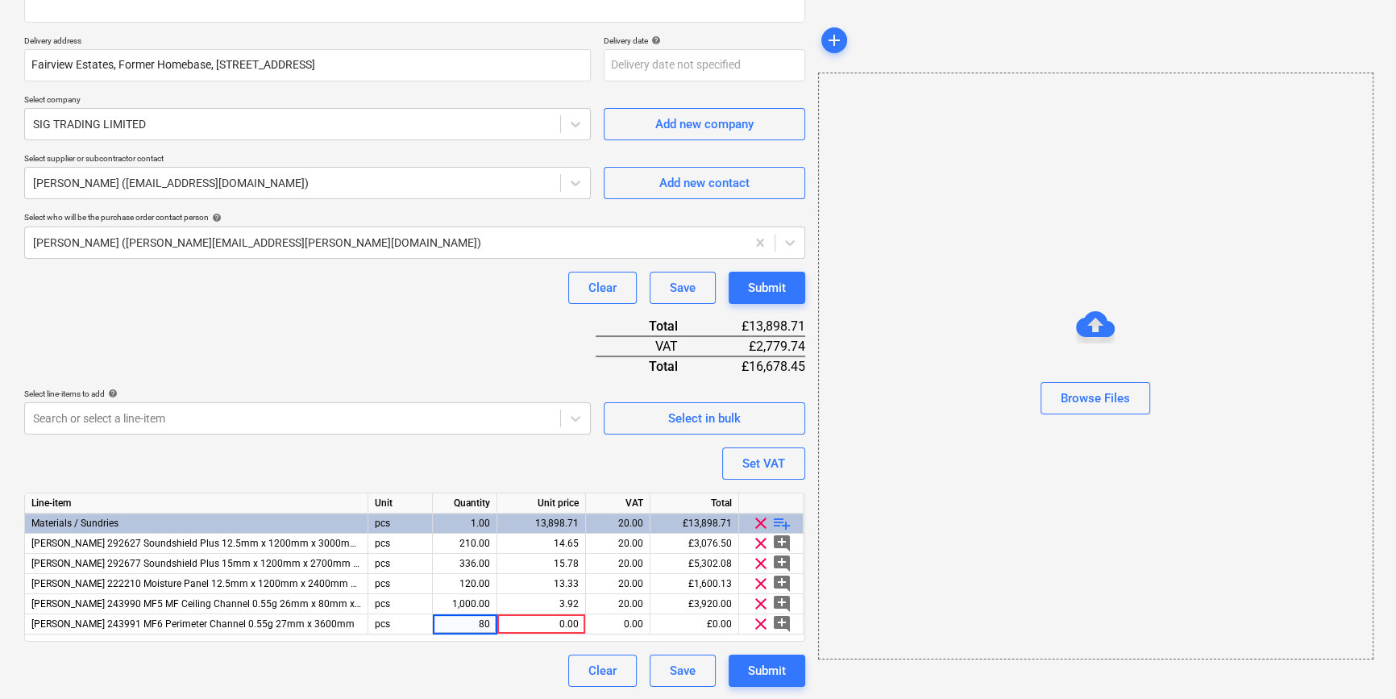
type input "800"
type textarea "x"
type input "2.74"
type textarea "x"
type input "20"
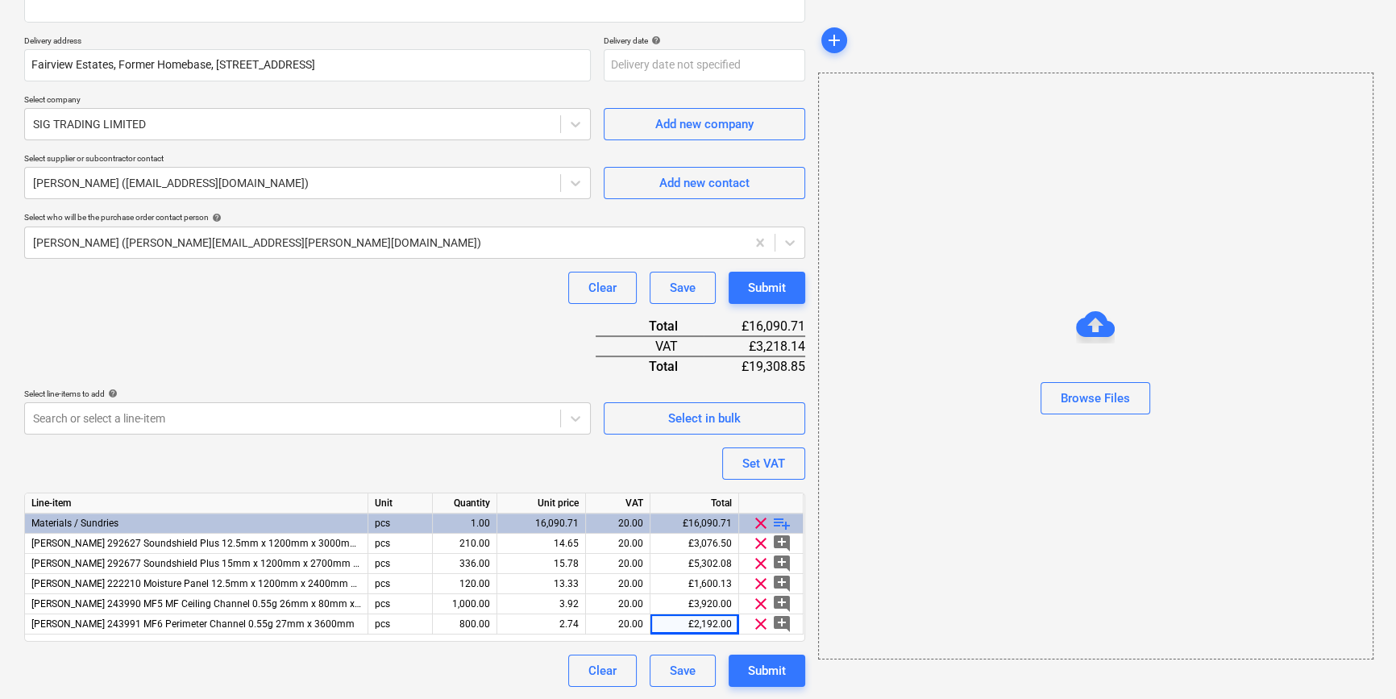
click at [775, 522] on span "playlist_add" at bounding box center [781, 522] width 19 height 19
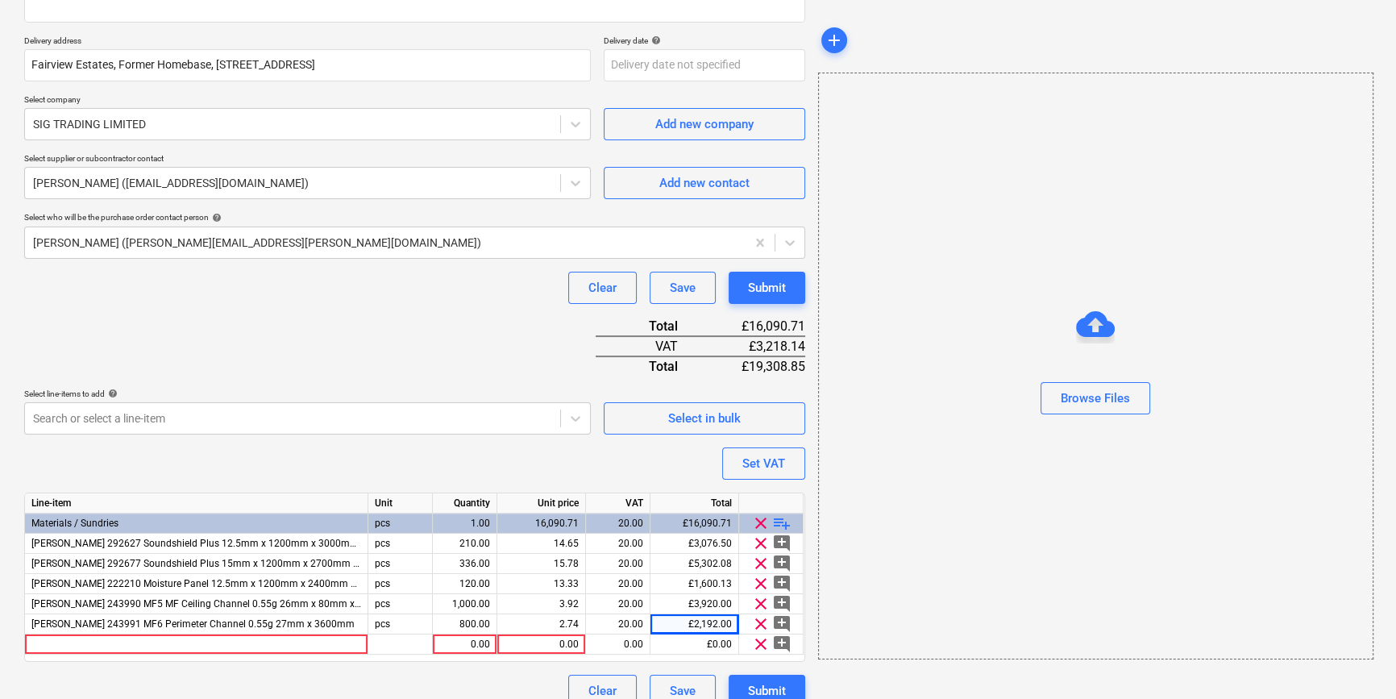
type textarea "x"
click at [177, 642] on div at bounding box center [196, 644] width 343 height 20
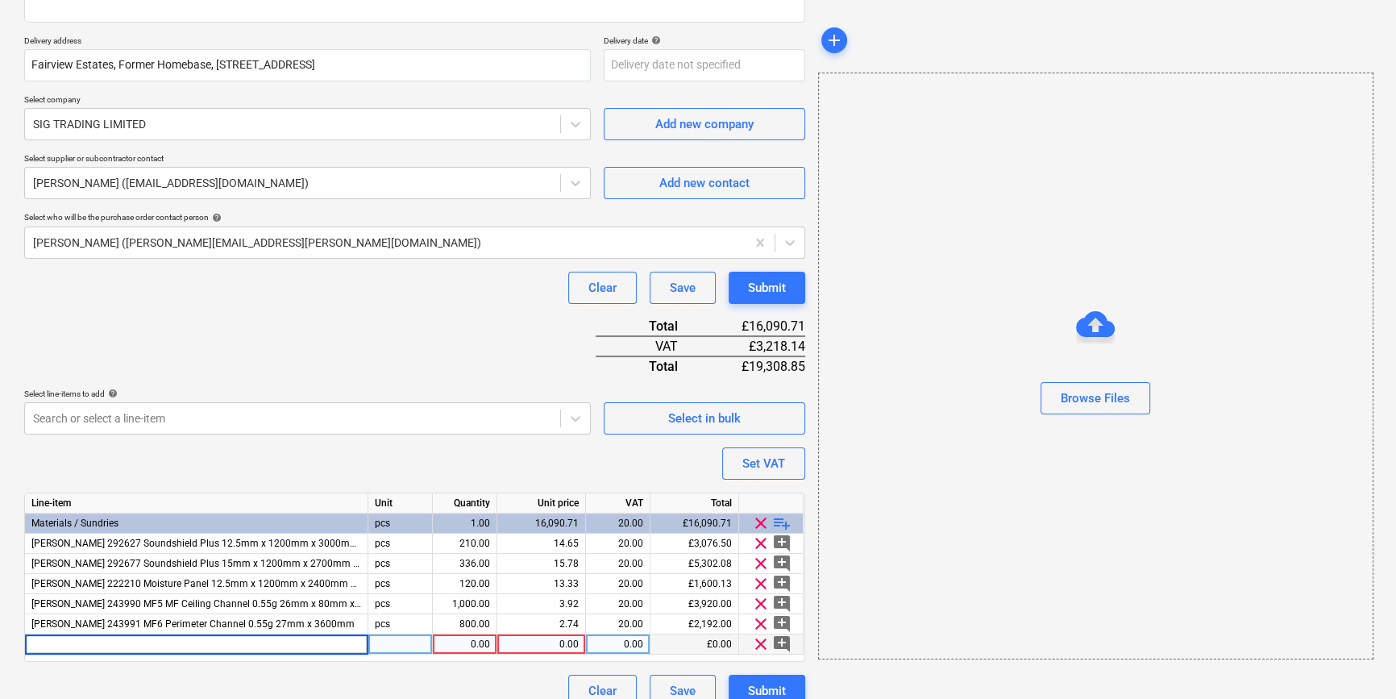
type input "[PERSON_NAME] 243992 MF7 MF Primary Support Channel 0.55g 27mm x 3600mm"
type textarea "x"
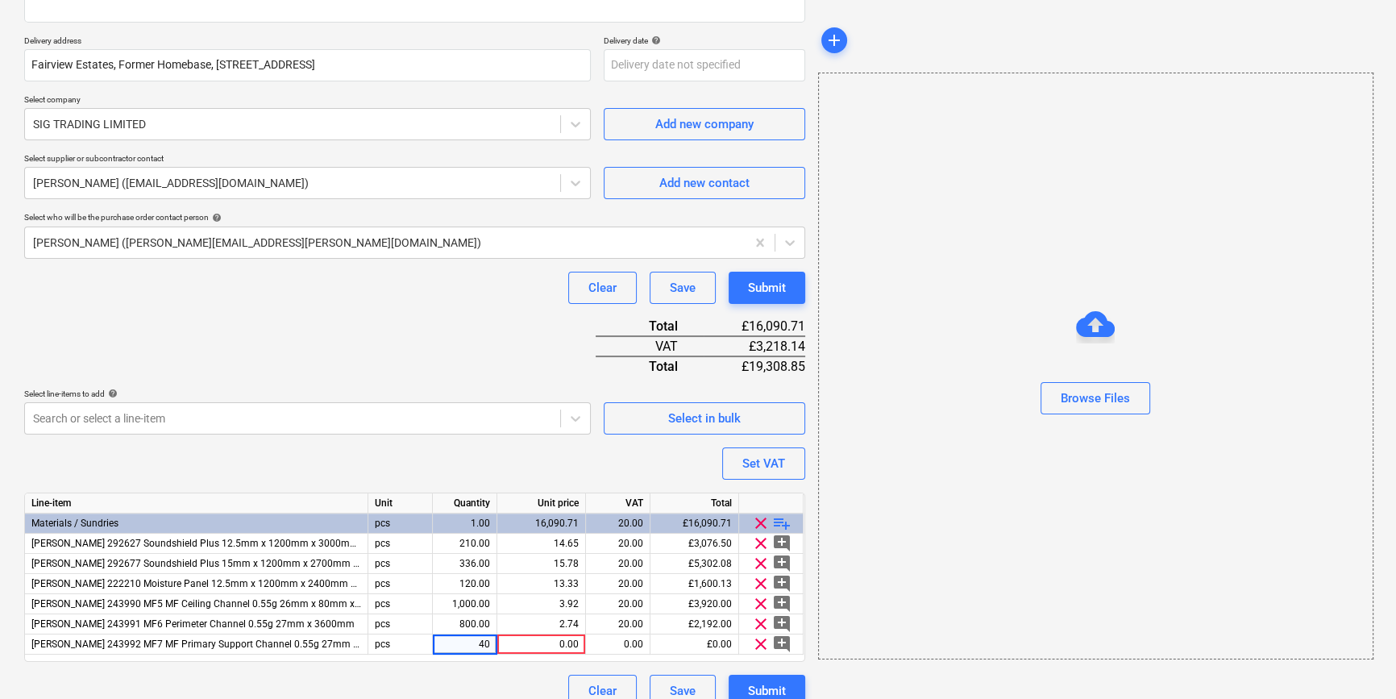
type input "400"
type textarea "x"
type input "4.21"
type textarea "x"
type input "20"
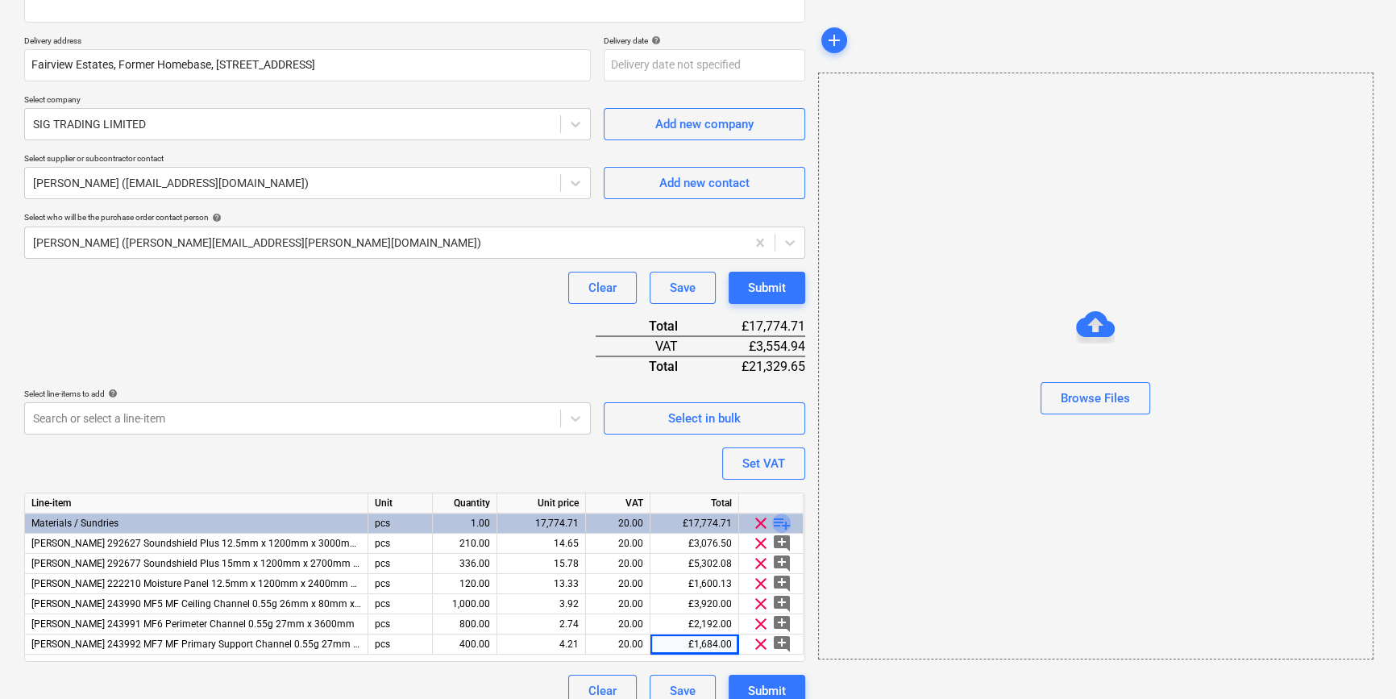
click at [783, 523] on span "playlist_add" at bounding box center [781, 522] width 19 height 19
type textarea "x"
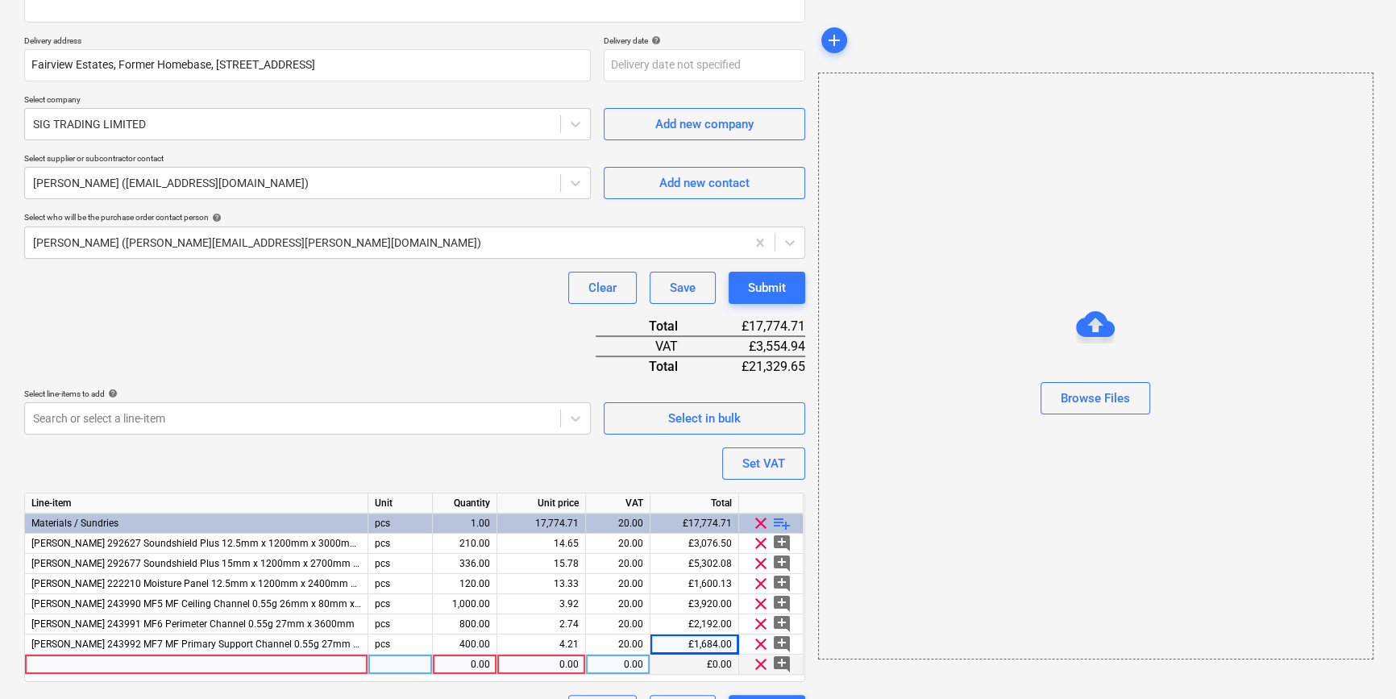
drag, startPoint x: 99, startPoint y: 661, endPoint x: 90, endPoint y: 666, distance: 10.1
click at [90, 666] on div at bounding box center [196, 665] width 343 height 20
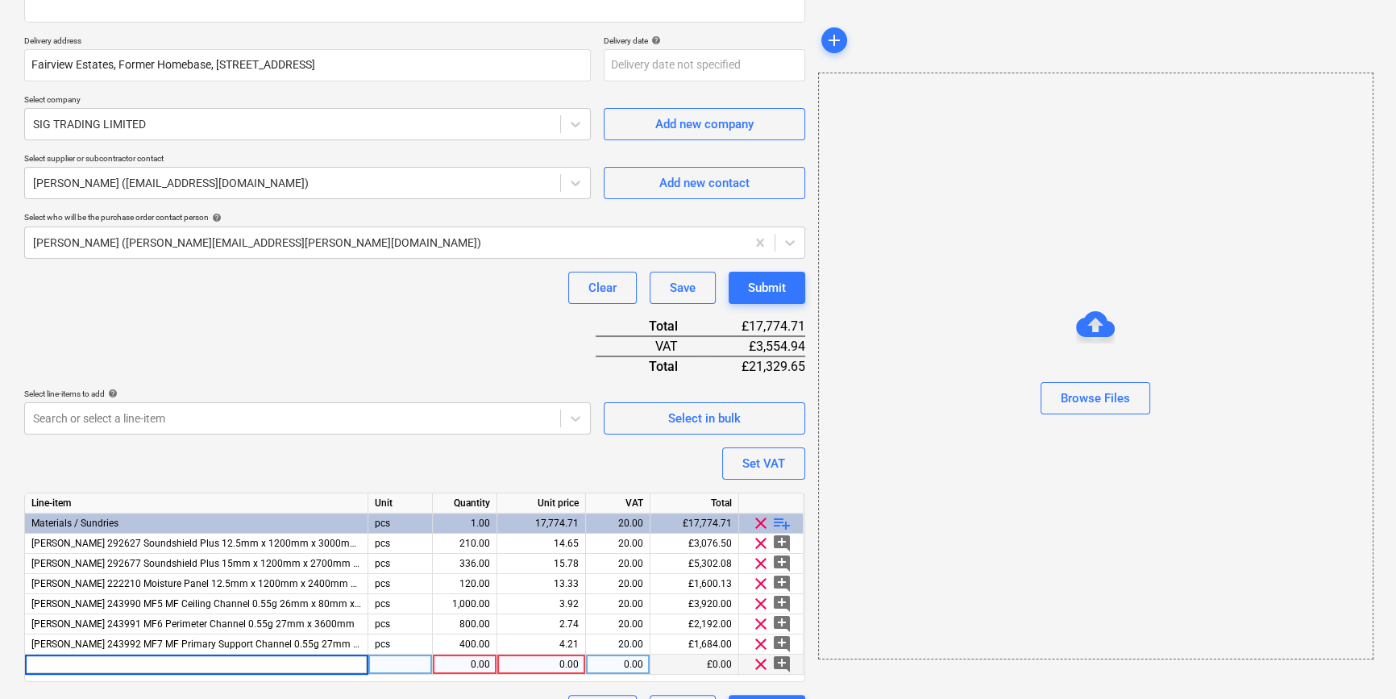
type input "[PERSON_NAME] 258166 Plasterboard Adhesive (Bonding Compound) 25kg (60)"
type textarea "x"
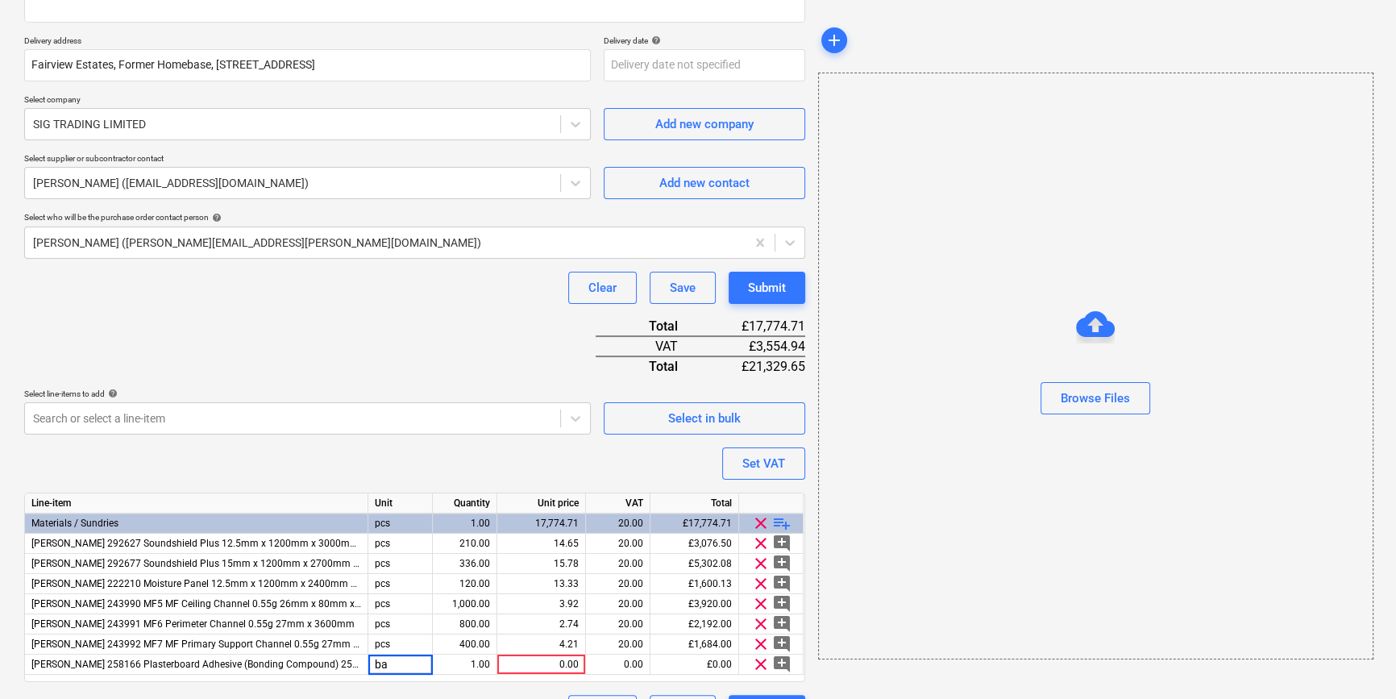
type input "bag"
type textarea "x"
type input "60"
type textarea "x"
type input "20"
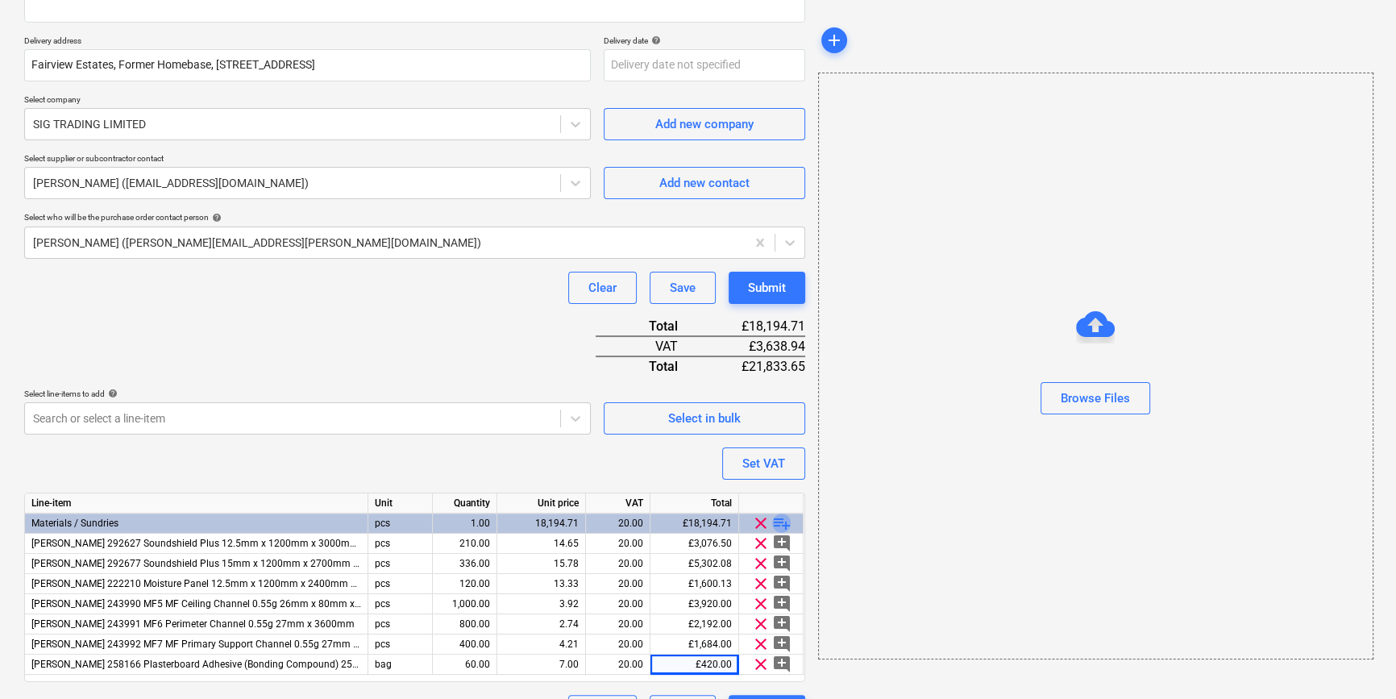
click at [780, 521] on span "playlist_add" at bounding box center [781, 522] width 19 height 19
type textarea "x"
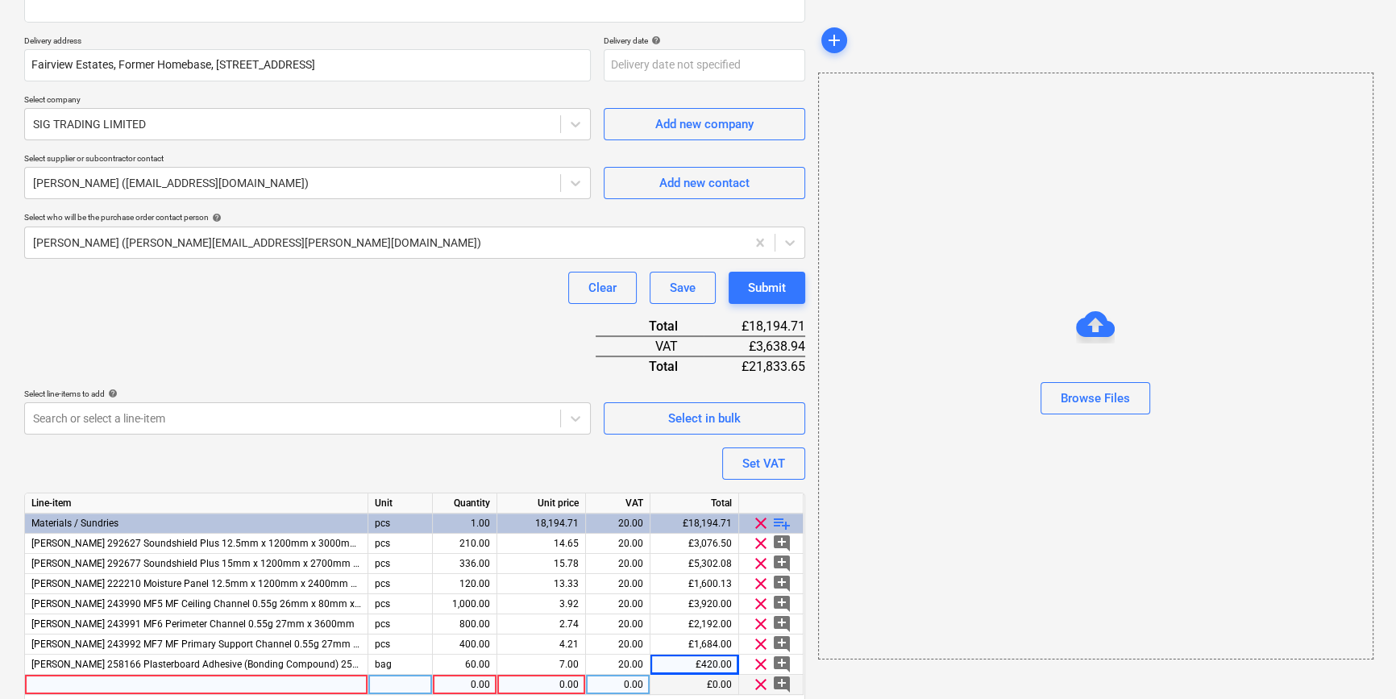
click at [153, 682] on div at bounding box center [196, 685] width 343 height 20
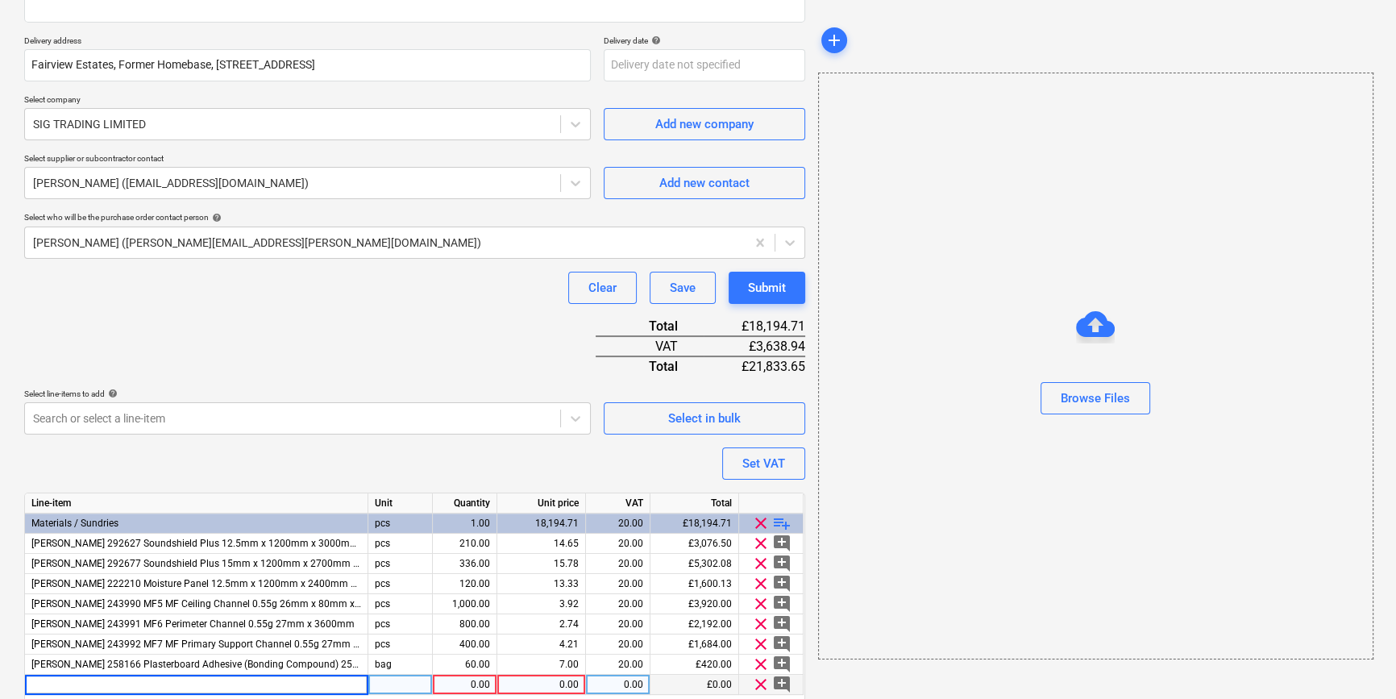
type input "[PERSON_NAME] 622337 Joint Cement Premium 20kg (42 pal)"
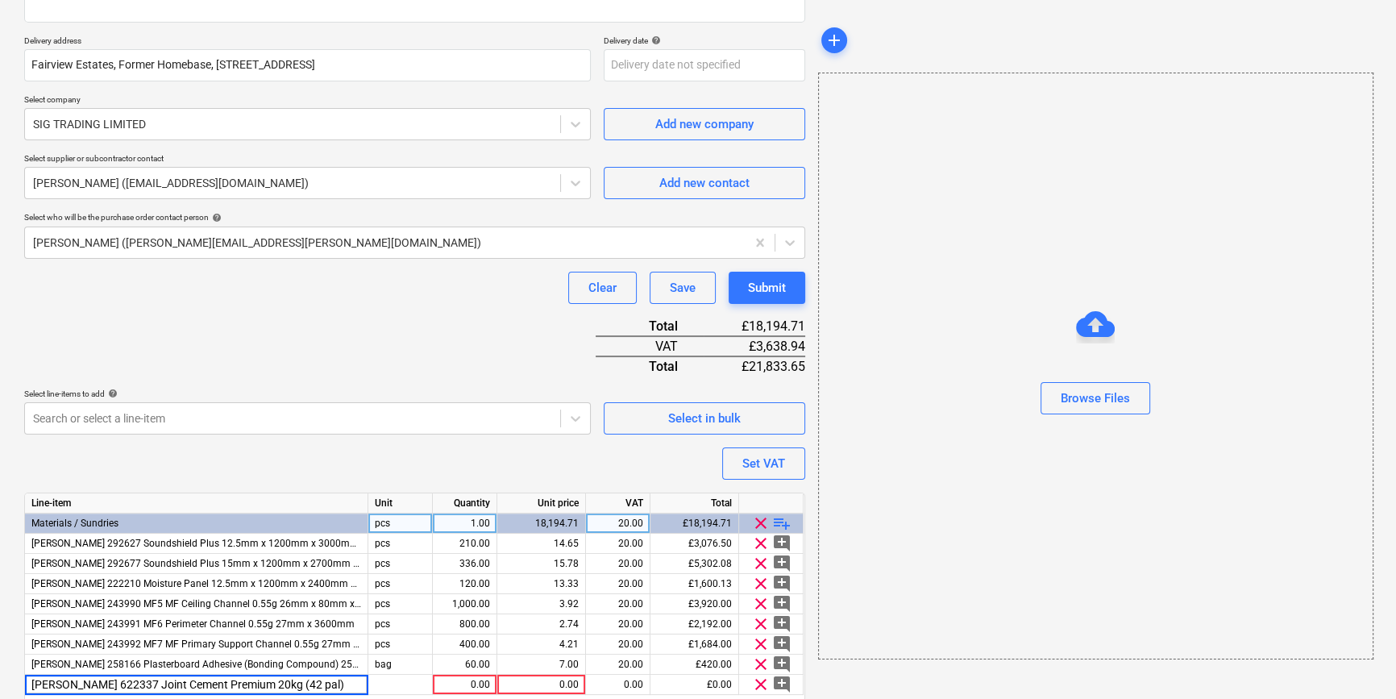
type textarea "x"
type input "bag"
type textarea "x"
type input "84"
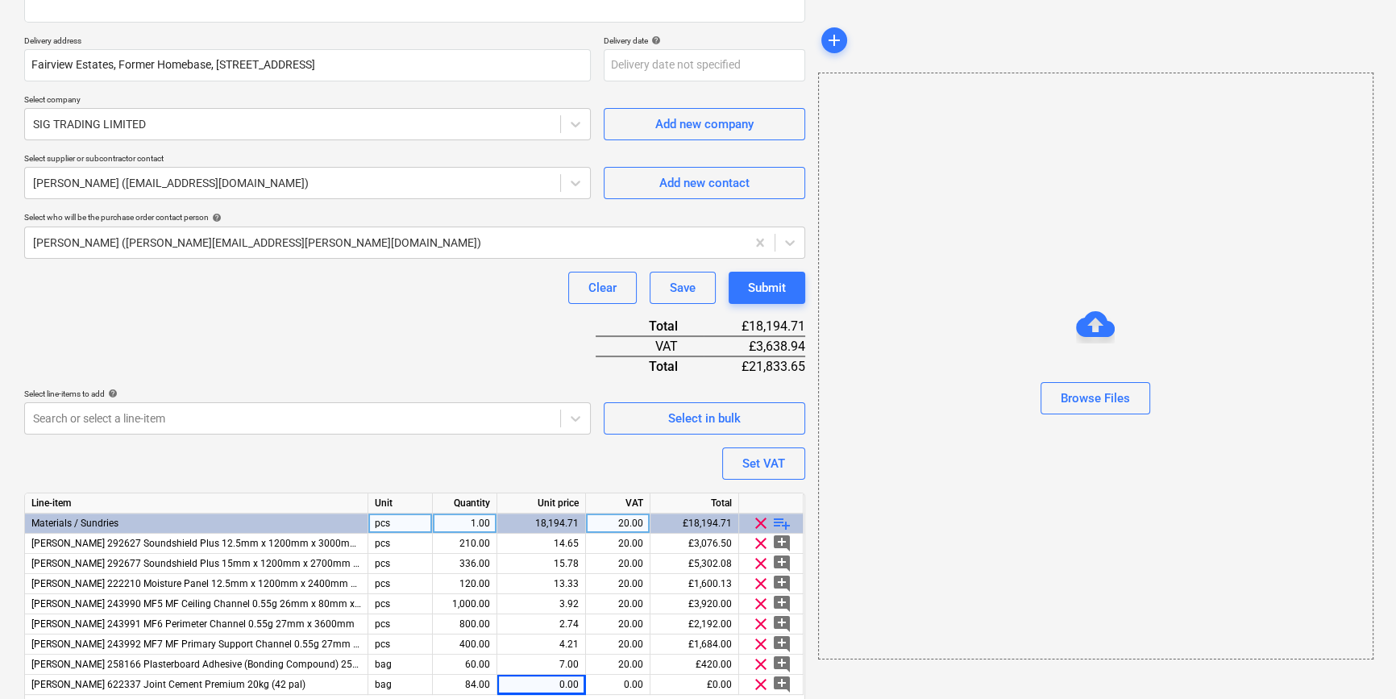
type textarea "x"
type input "23.73"
type textarea "x"
type input "20"
type textarea "x"
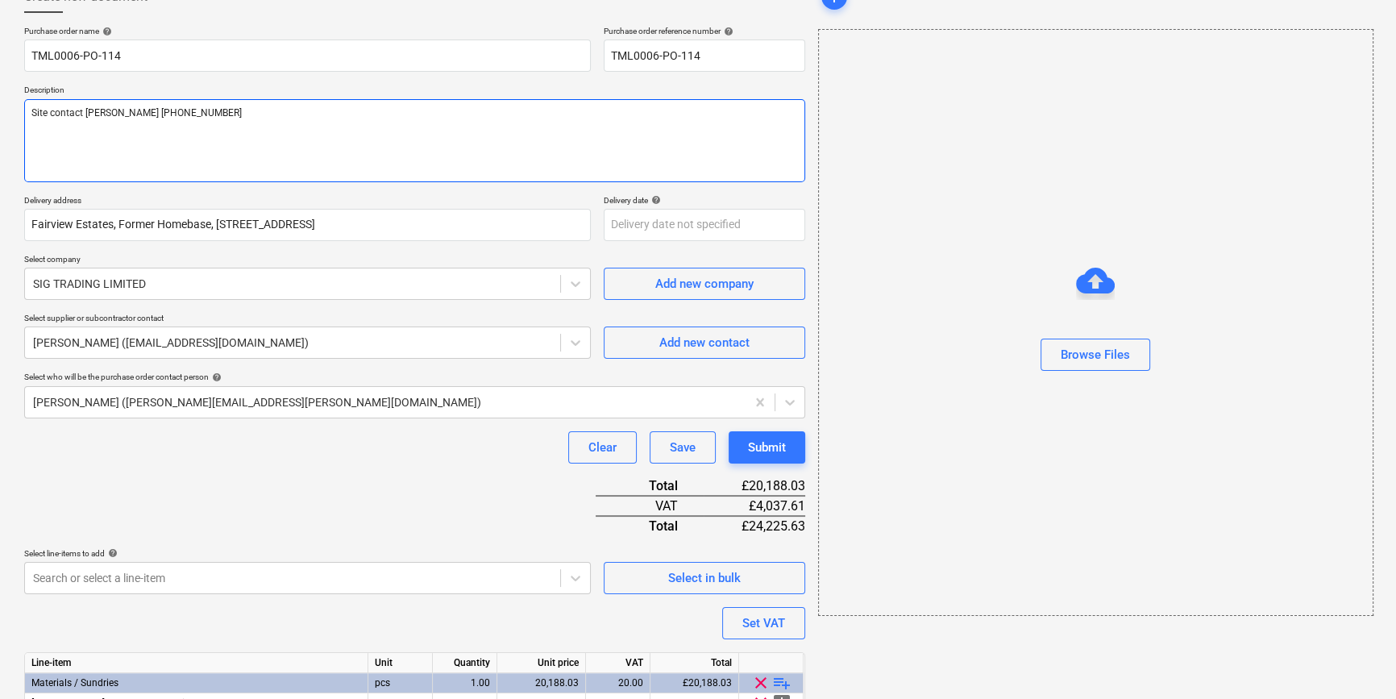
scroll to position [46, 0]
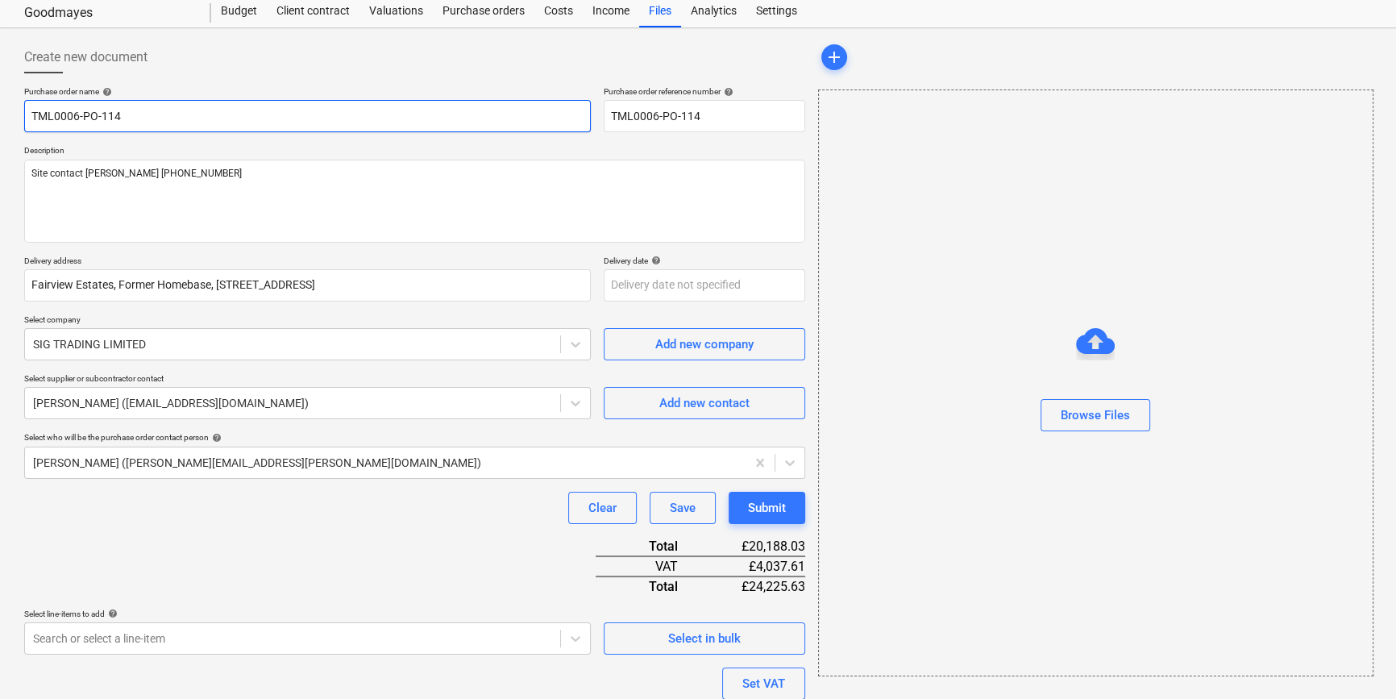
click at [172, 115] on input "TML0006-PO-114" at bounding box center [307, 116] width 567 height 32
type input "TML0006-PO-114"
type textarea "x"
type input "TML0006-PO-114 S"
type textarea "x"
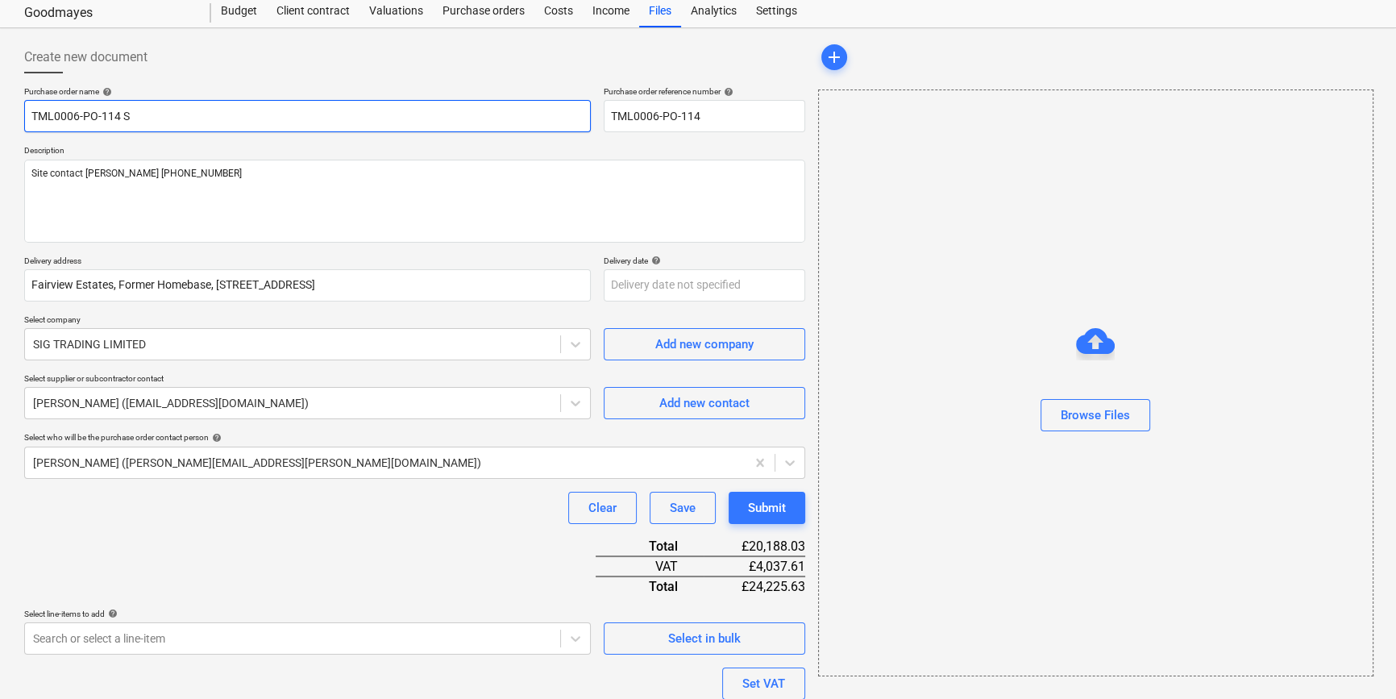
type input "TML0006-PO-114 SI"
type textarea "x"
type input "TML0006-PO-114 SIG"
type textarea "x"
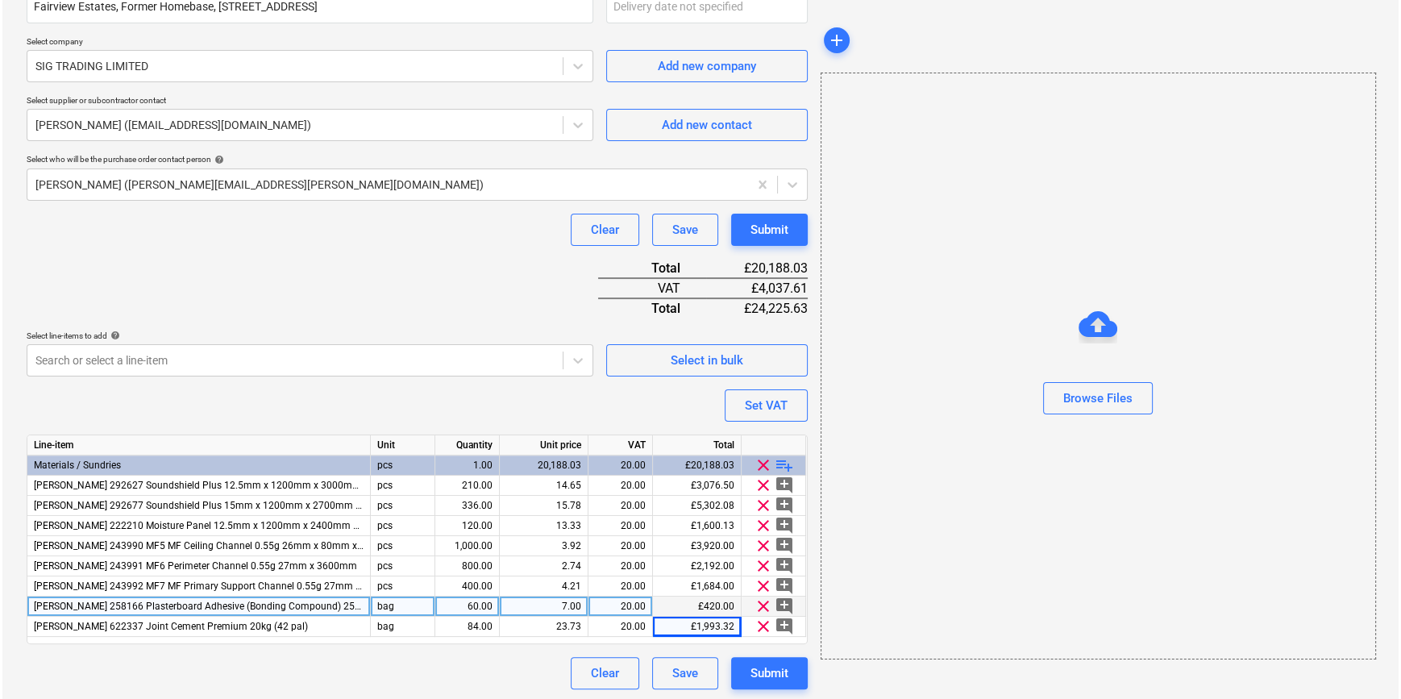
scroll to position [326, 0]
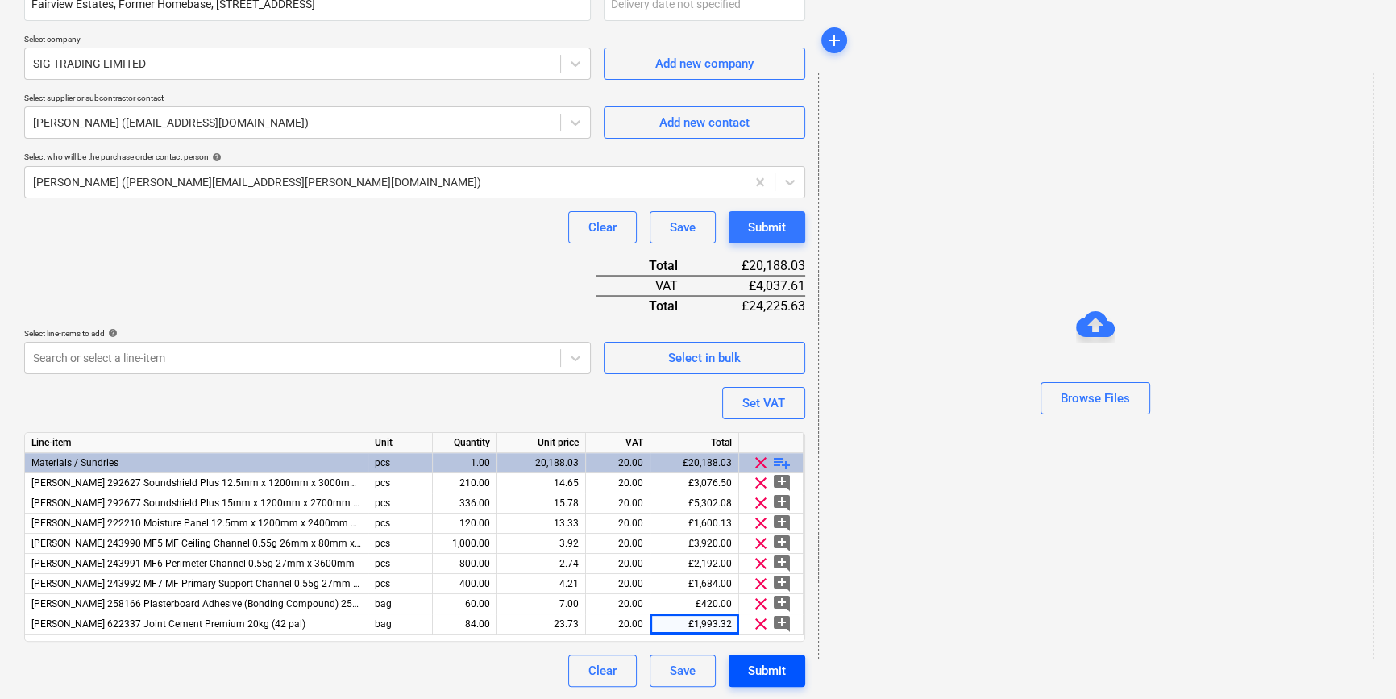
type input "TML0006-PO-114 SIG"
click at [774, 675] on div "Submit" at bounding box center [767, 670] width 38 height 21
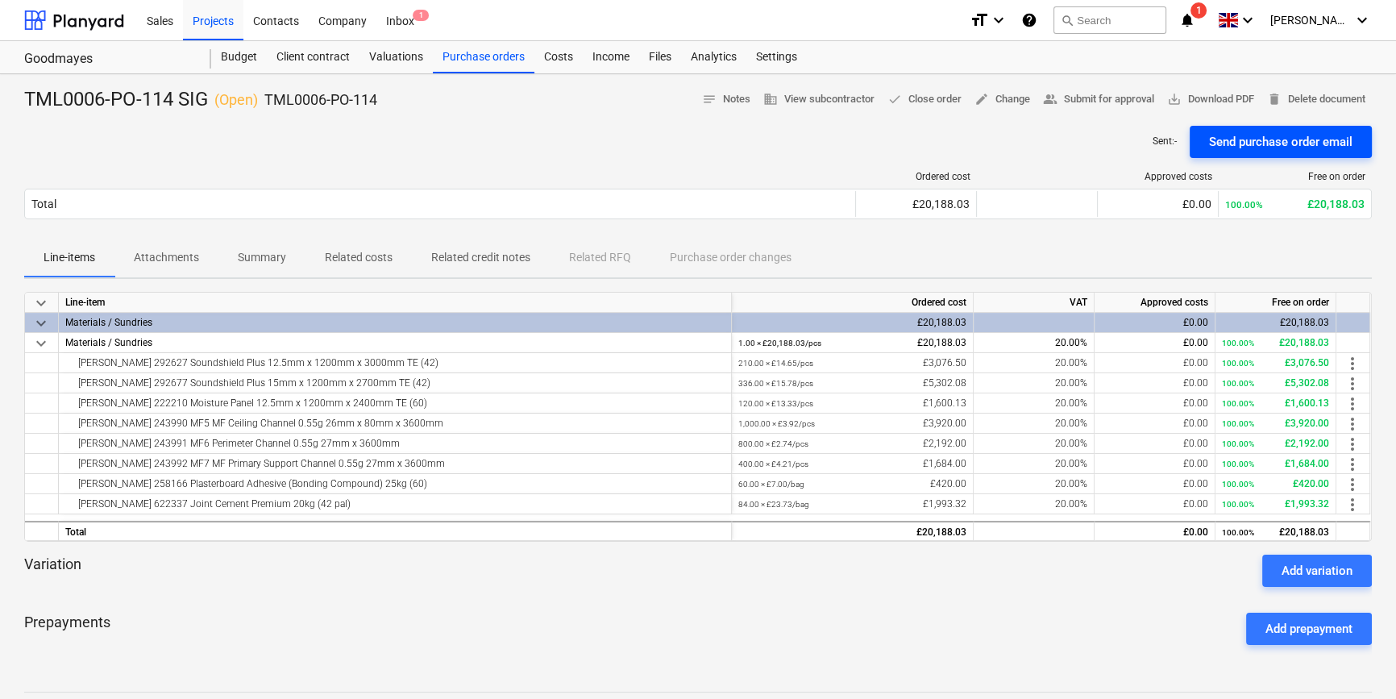
click at [1236, 135] on div "Send purchase order email" at bounding box center [1280, 141] width 143 height 21
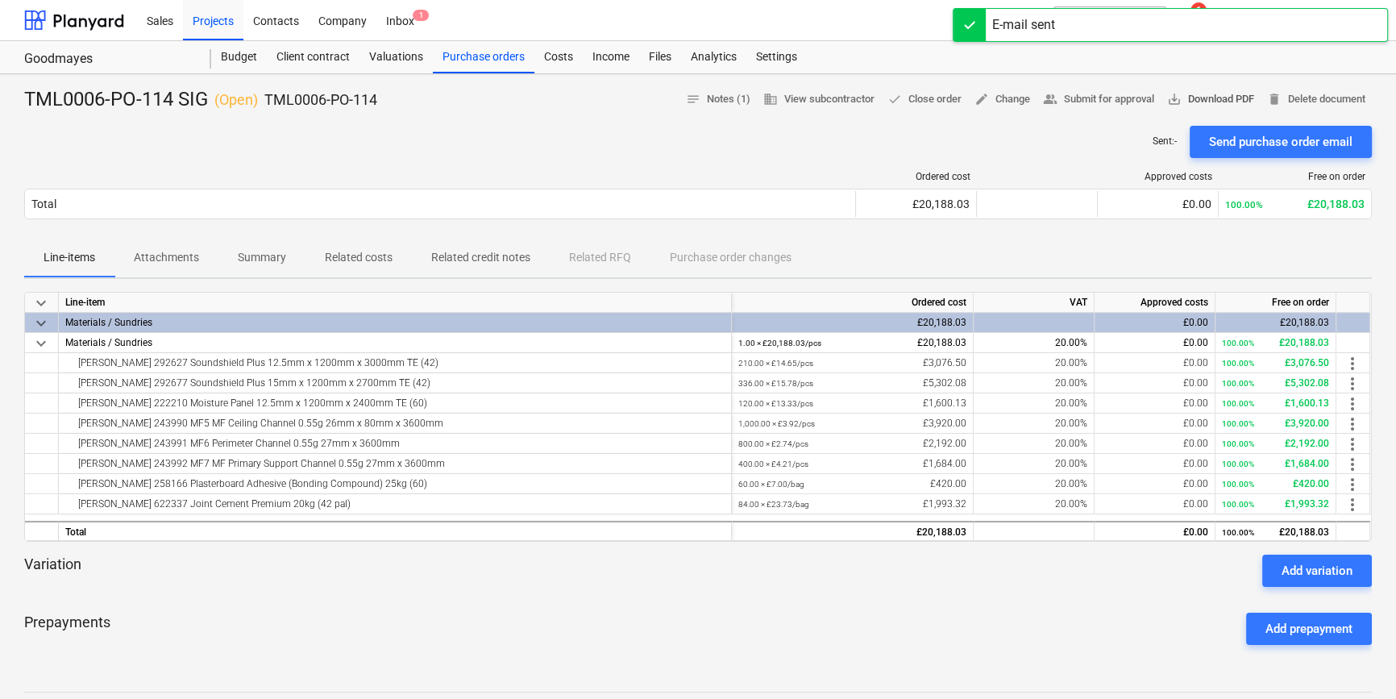
click at [1205, 105] on span "save_alt Download PDF" at bounding box center [1210, 99] width 87 height 19
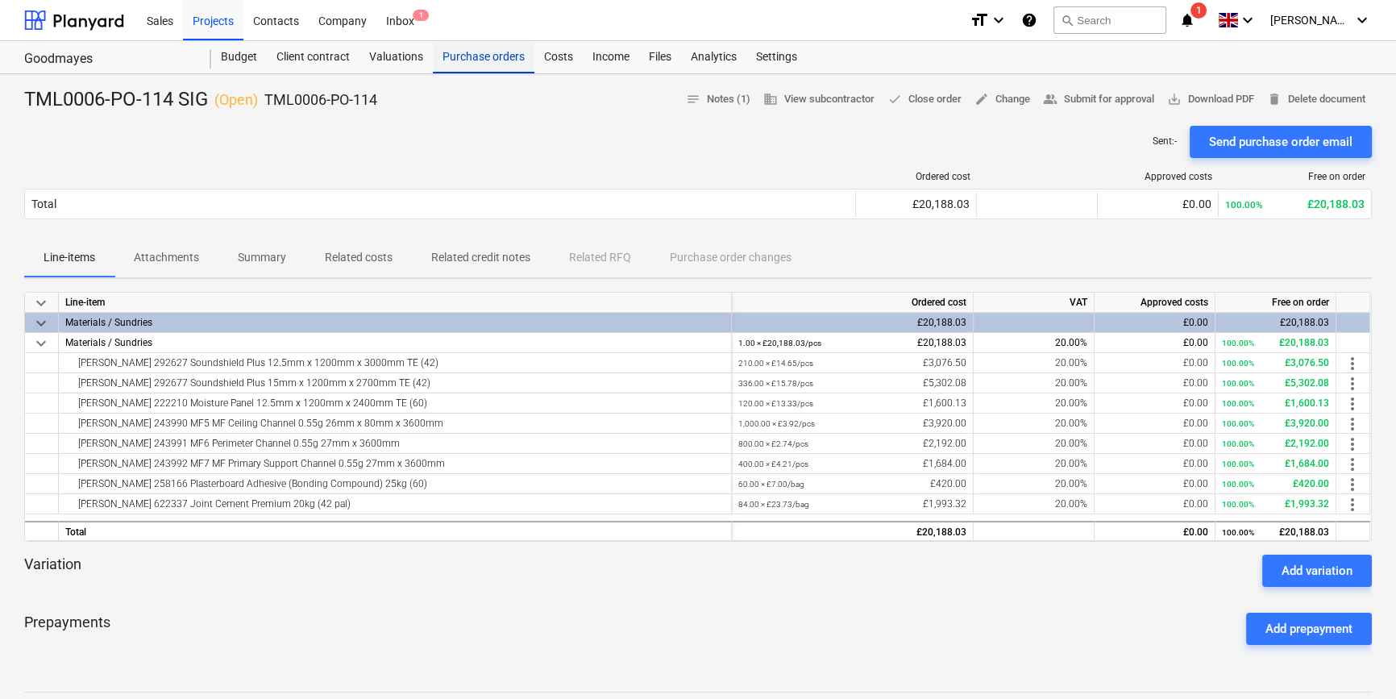
click at [501, 56] on div "Purchase orders" at bounding box center [484, 57] width 102 height 32
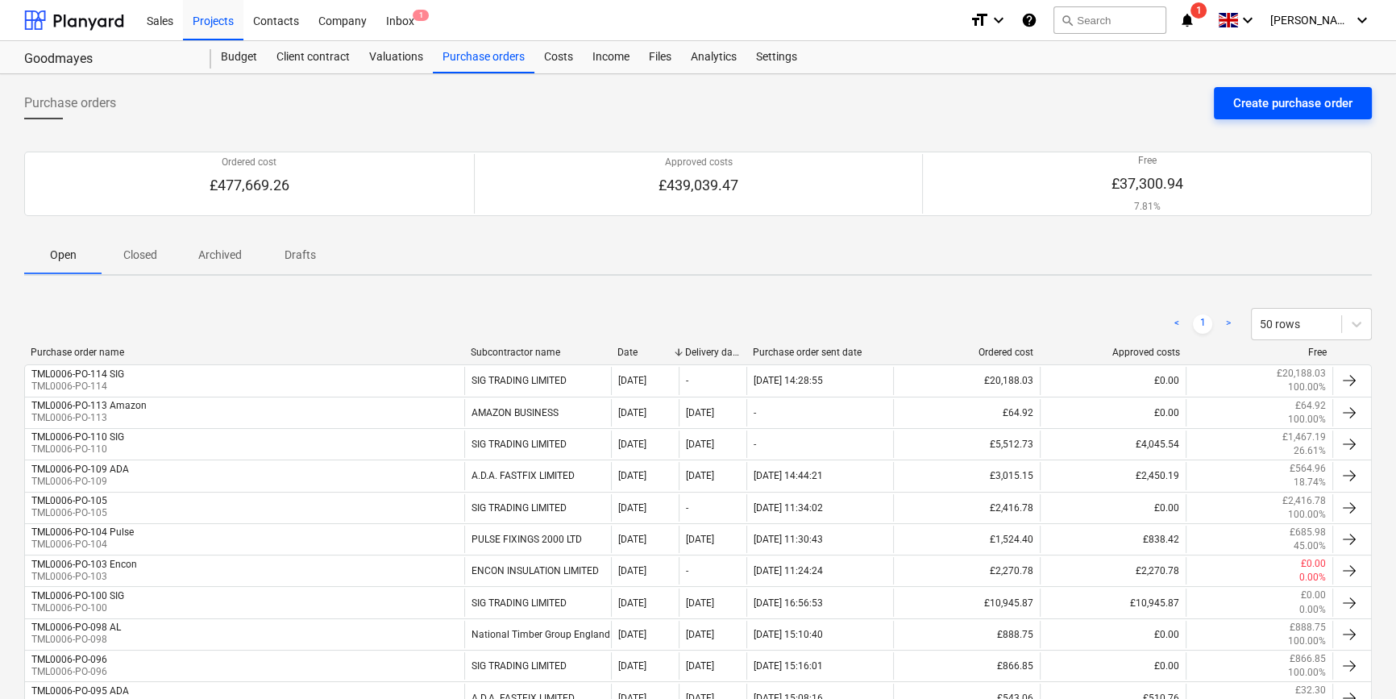
click at [1275, 102] on div "Create purchase order" at bounding box center [1292, 103] width 119 height 21
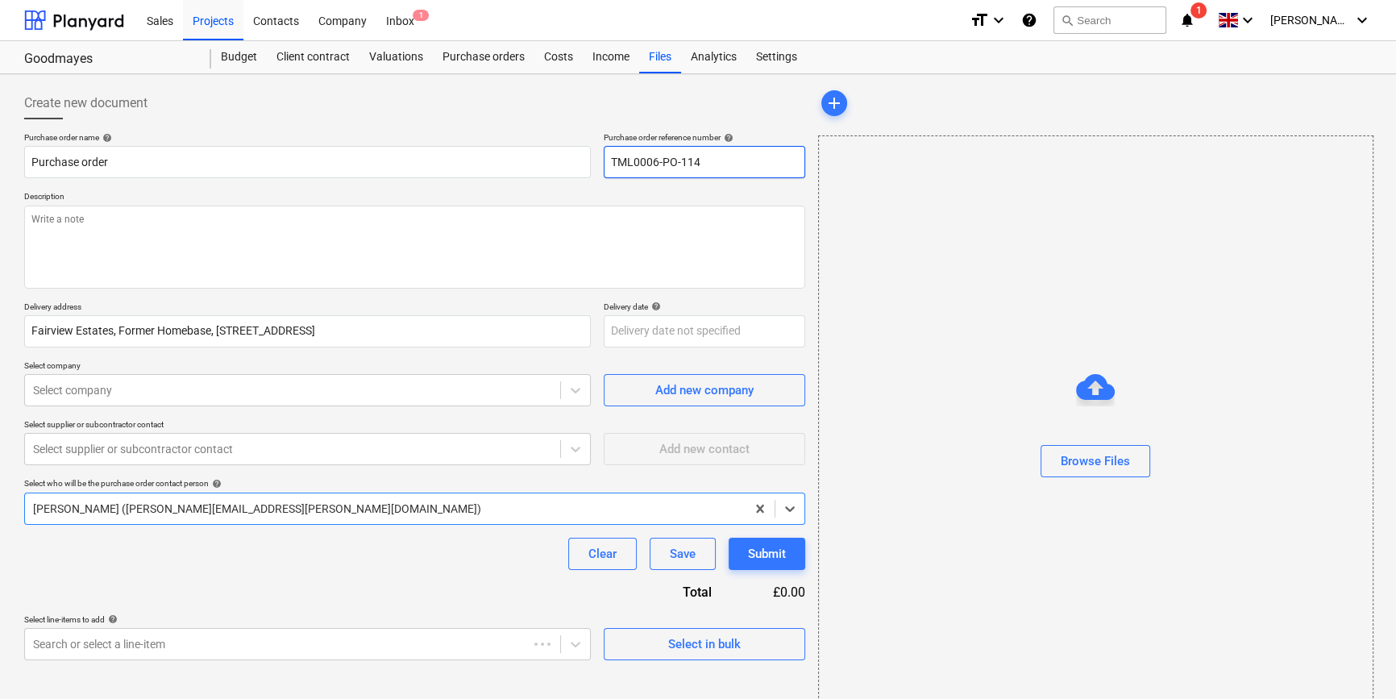
click at [727, 154] on input "TML0006-PO-114" at bounding box center [705, 162] width 202 height 32
type textarea "x"
type input "TML0006-PO-11"
type textarea "x"
drag, startPoint x: 707, startPoint y: 156, endPoint x: 605, endPoint y: 166, distance: 102.8
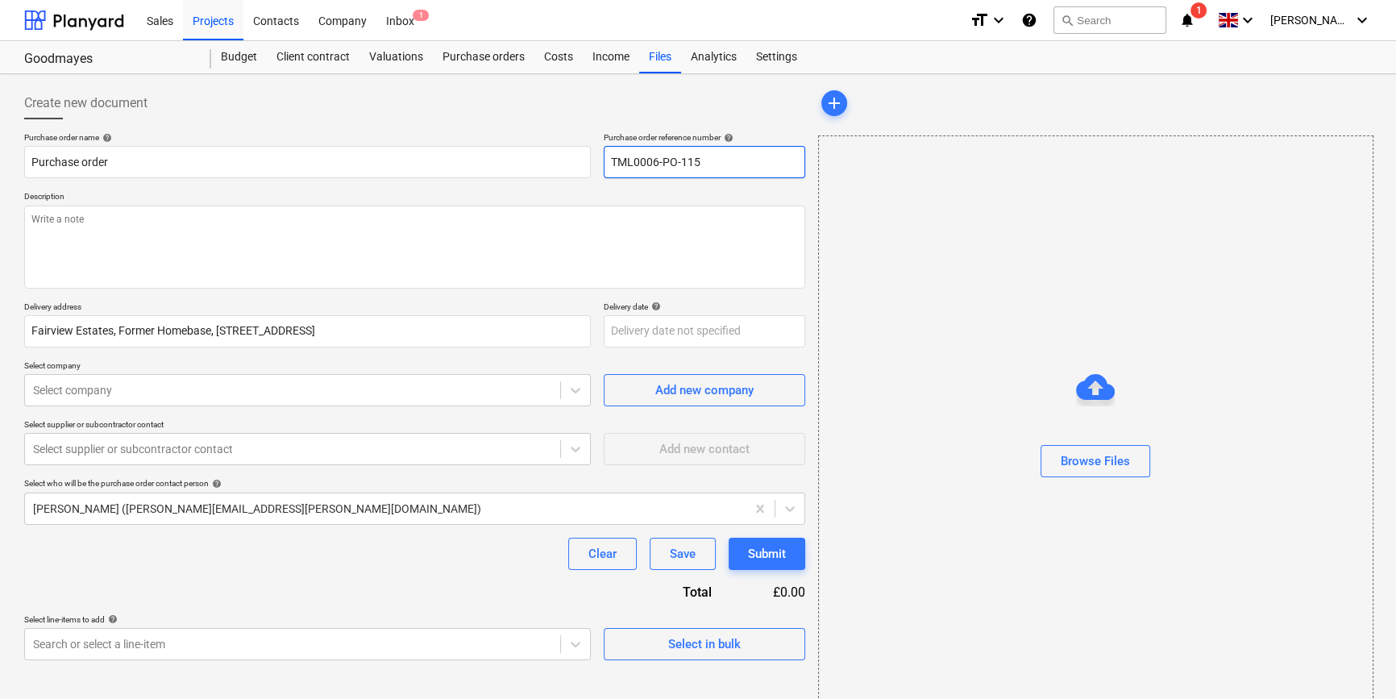
click at [605, 166] on input "TML0006-PO-115" at bounding box center [705, 162] width 202 height 32
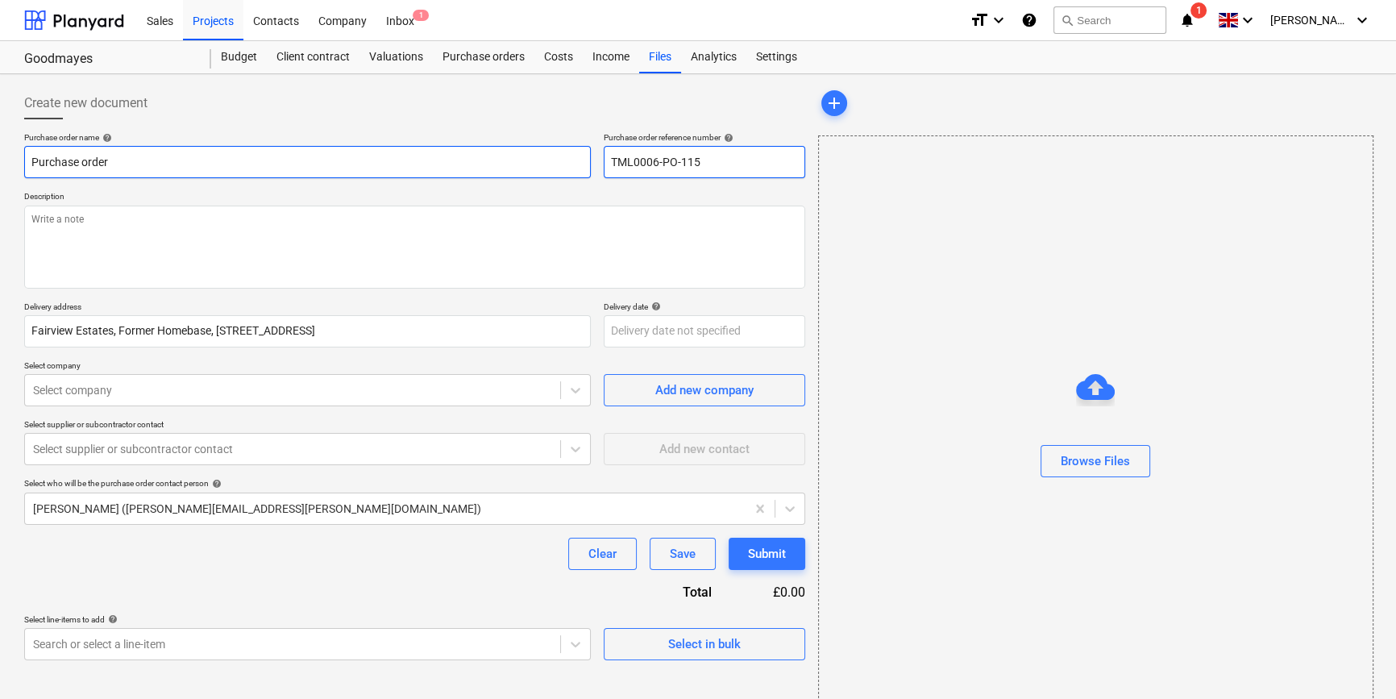
type input "TML0006-PO-115"
drag, startPoint x: 121, startPoint y: 156, endPoint x: 12, endPoint y: 169, distance: 109.6
click at [12, 169] on div "Create new document Purchase order name help Purchase order Purchase order refe…" at bounding box center [698, 404] width 1396 height 661
paste input "TML0006-PO-115"
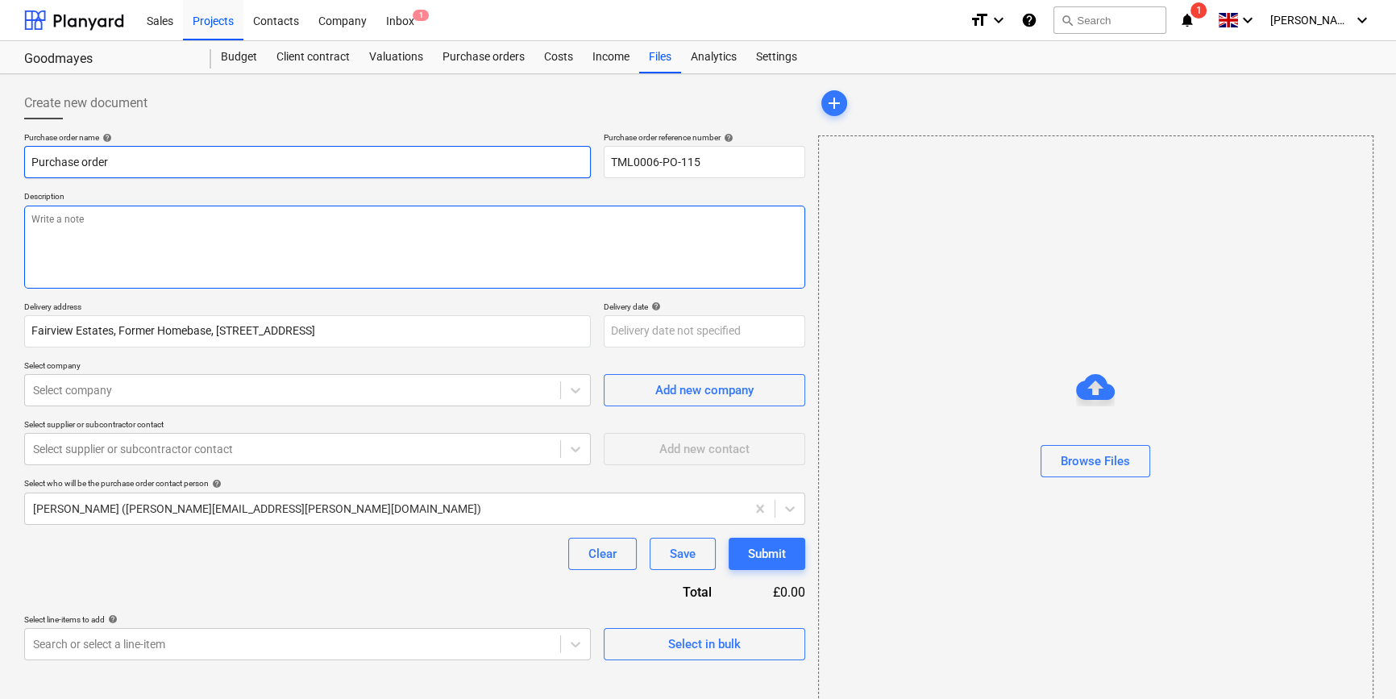
type textarea "x"
type input "TML0006-PO-115"
type textarea "x"
type input "TML0006-PO-115"
type textarea "x"
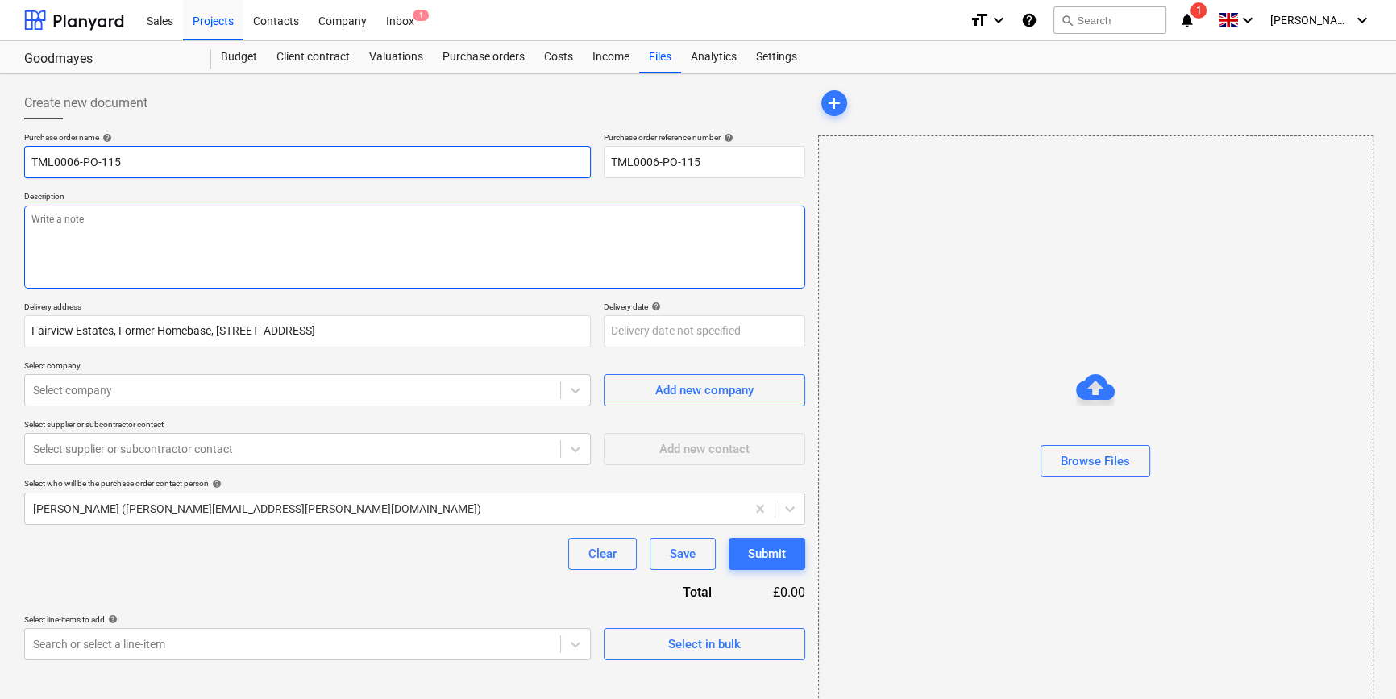
type input "TML0006-PO-115 M"
type textarea "x"
type input "TML0006-PO-115 Ma"
type textarea "x"
type input "TML0006-PO-115 Mar"
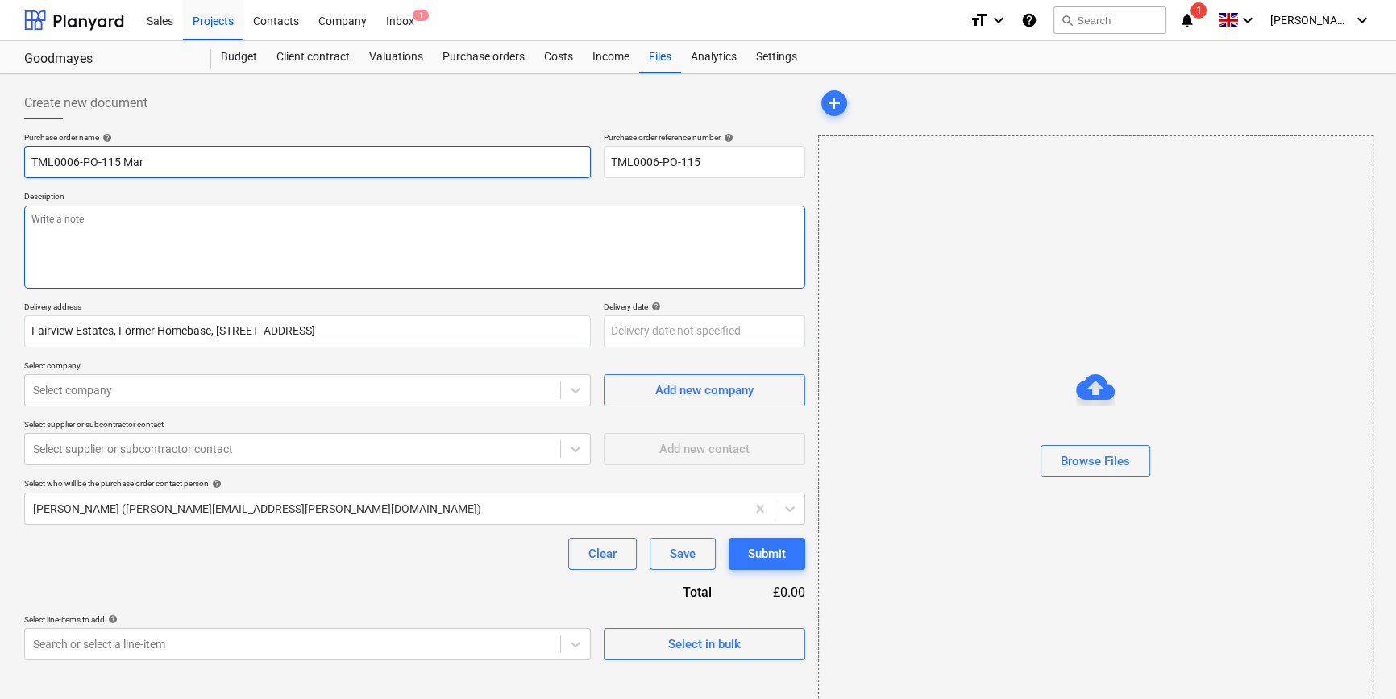
type textarea "x"
type input "TML0006-PO-115 Mark"
type textarea "x"
type input "TML0006-PO-115 [PERSON_NAME]"
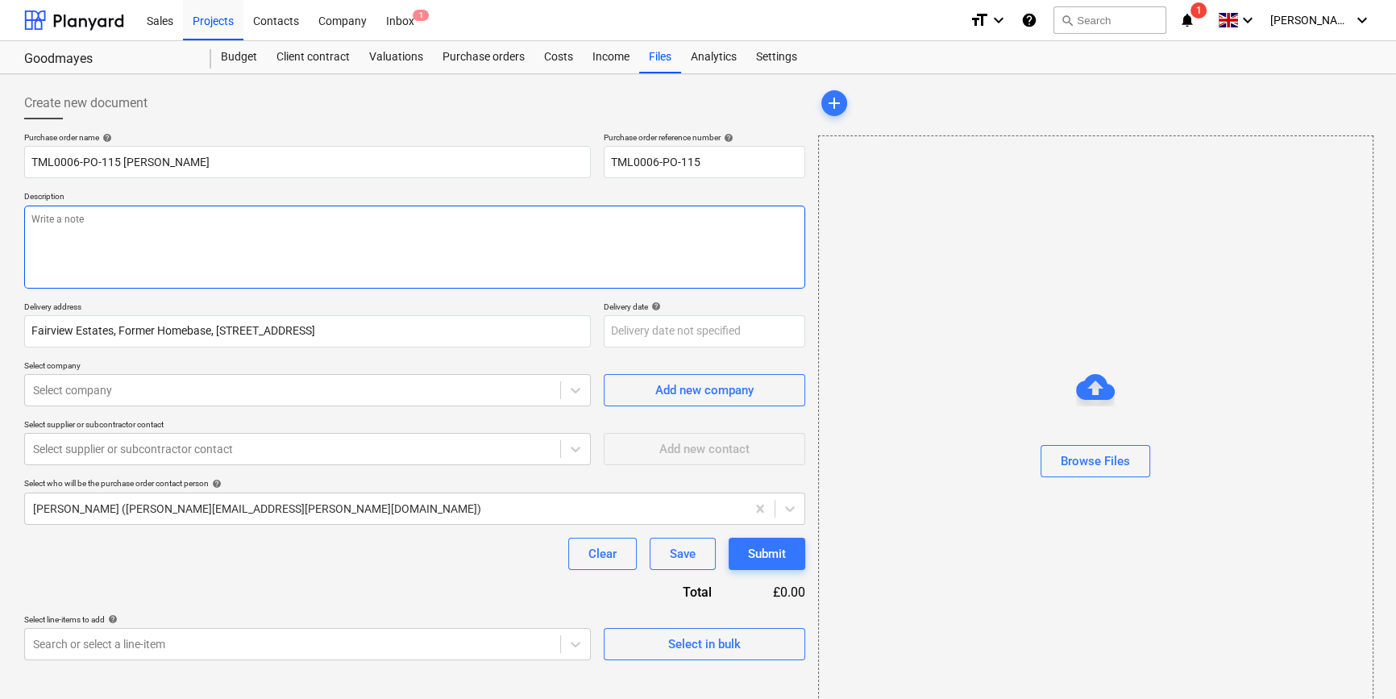
click at [107, 243] on textarea at bounding box center [414, 247] width 781 height 83
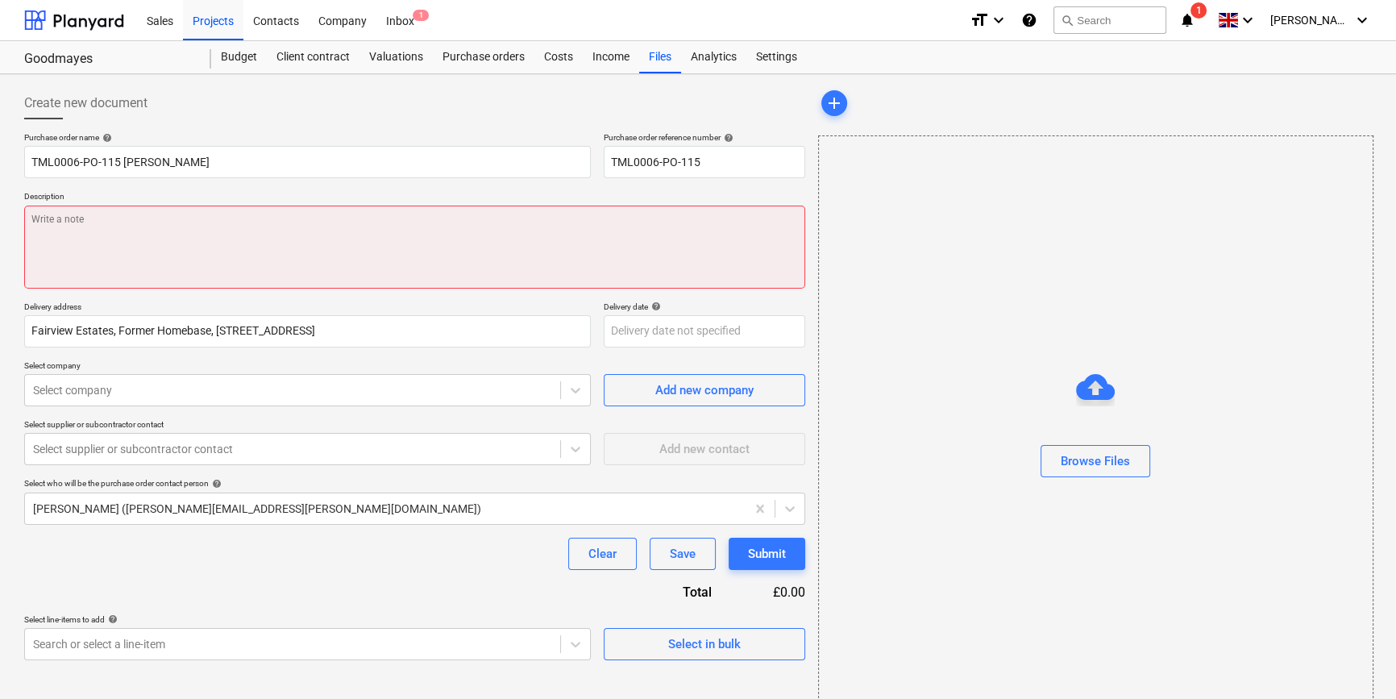
paste textarea "Site contact [PERSON_NAME] [PHONE_NUMBER]"
type textarea "x"
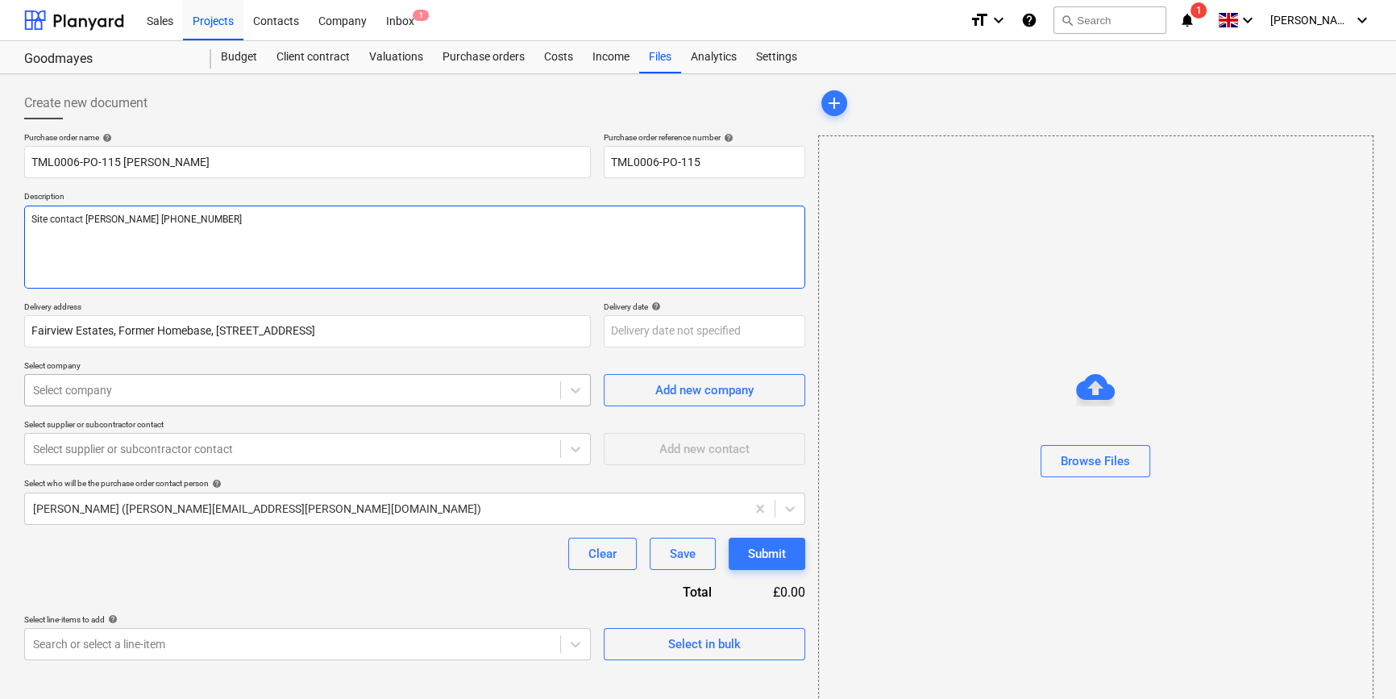
type textarea "Site contact [PERSON_NAME] [PHONE_NUMBER]"
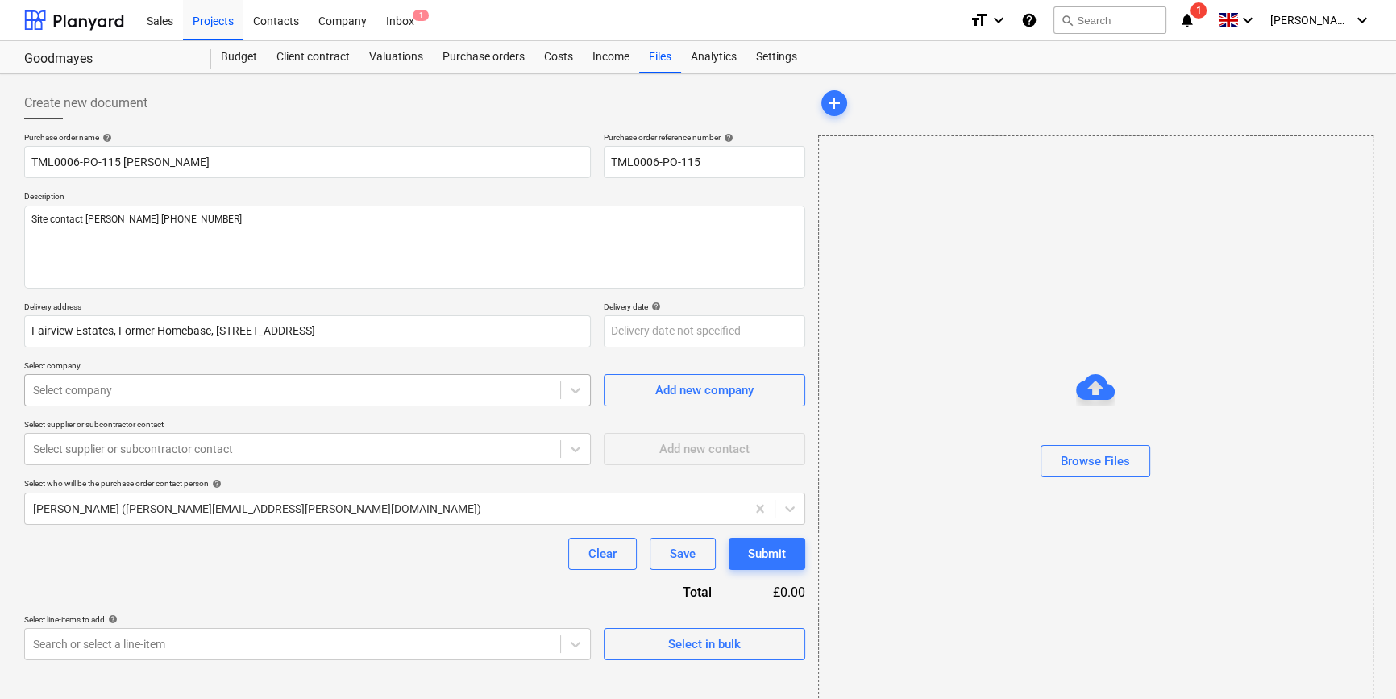
type textarea "x"
click at [309, 391] on div at bounding box center [292, 390] width 519 height 16
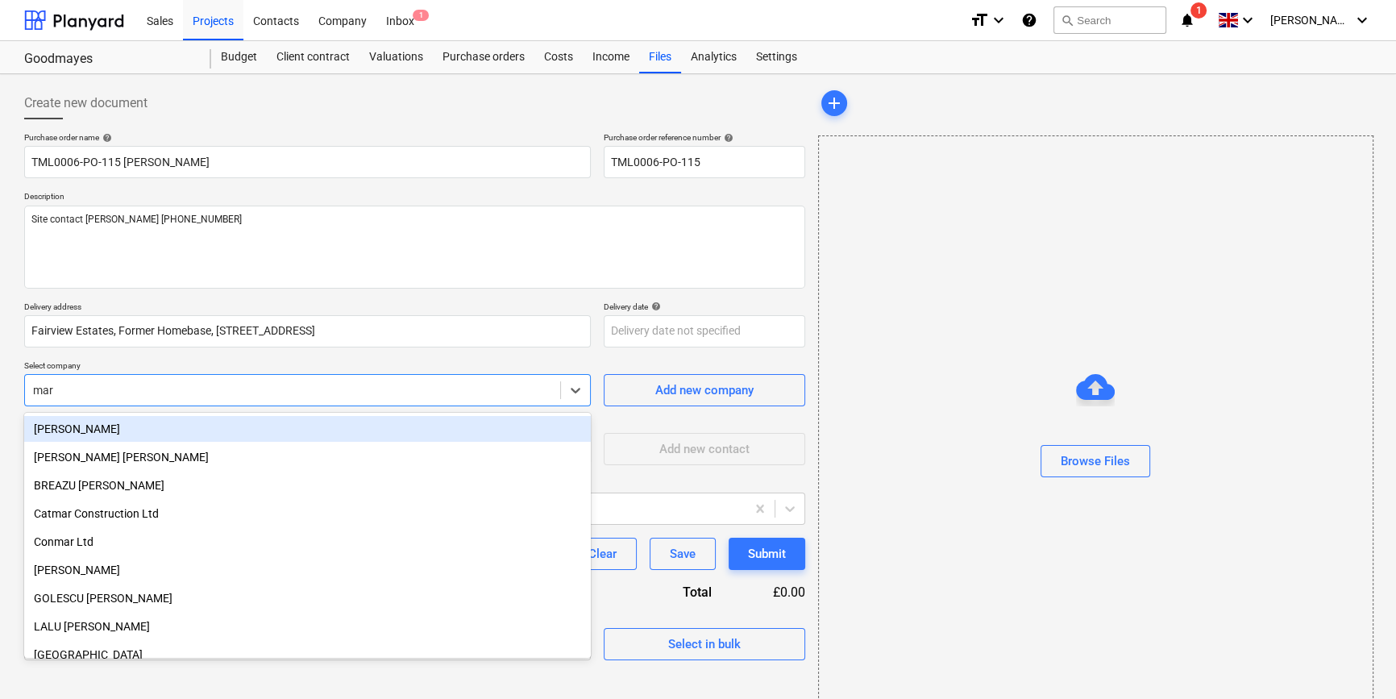
type input "mark"
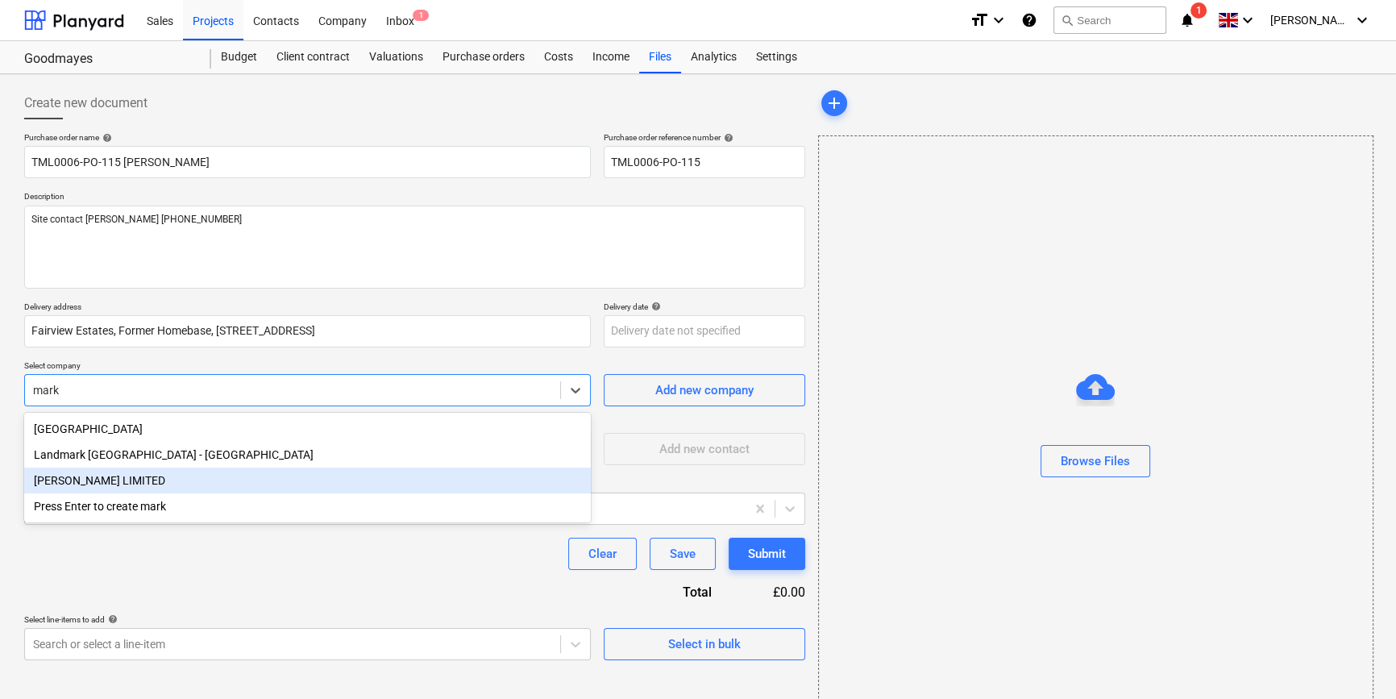
click at [129, 480] on div "[PERSON_NAME] LIMITED" at bounding box center [307, 481] width 567 height 26
type textarea "x"
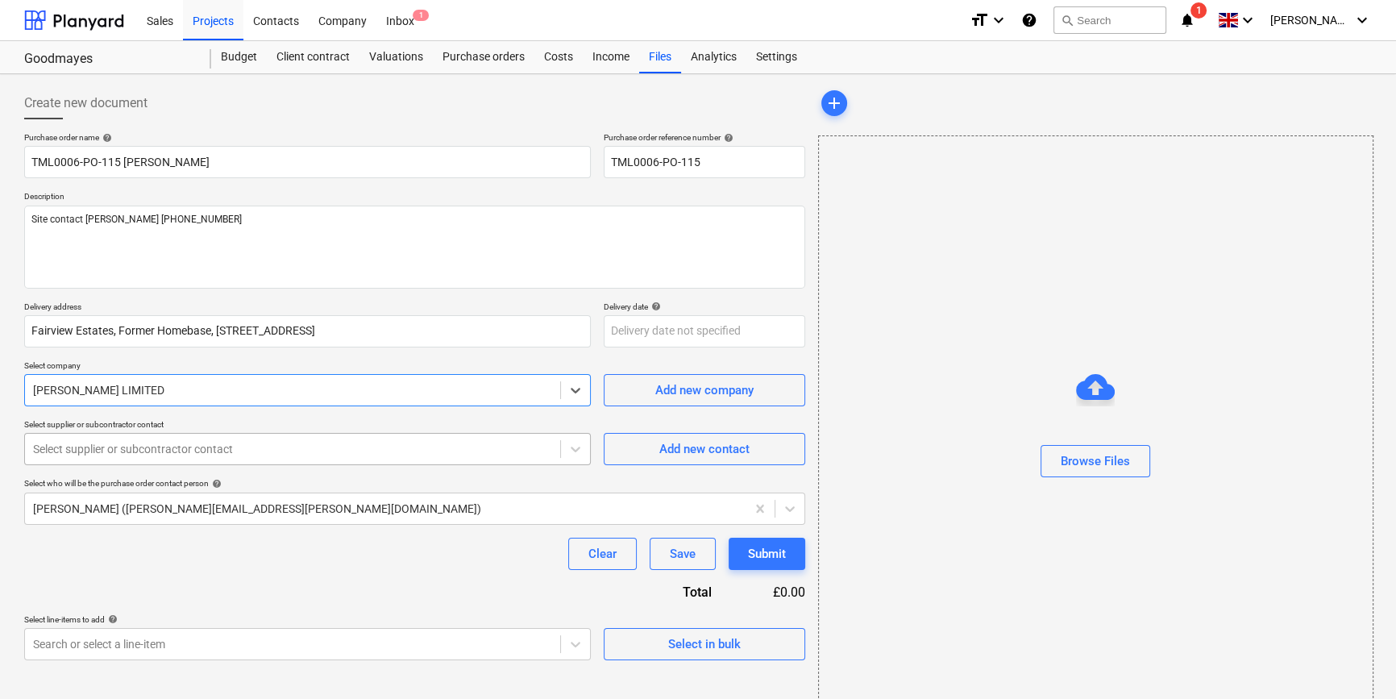
click at [118, 446] on div at bounding box center [292, 449] width 519 height 16
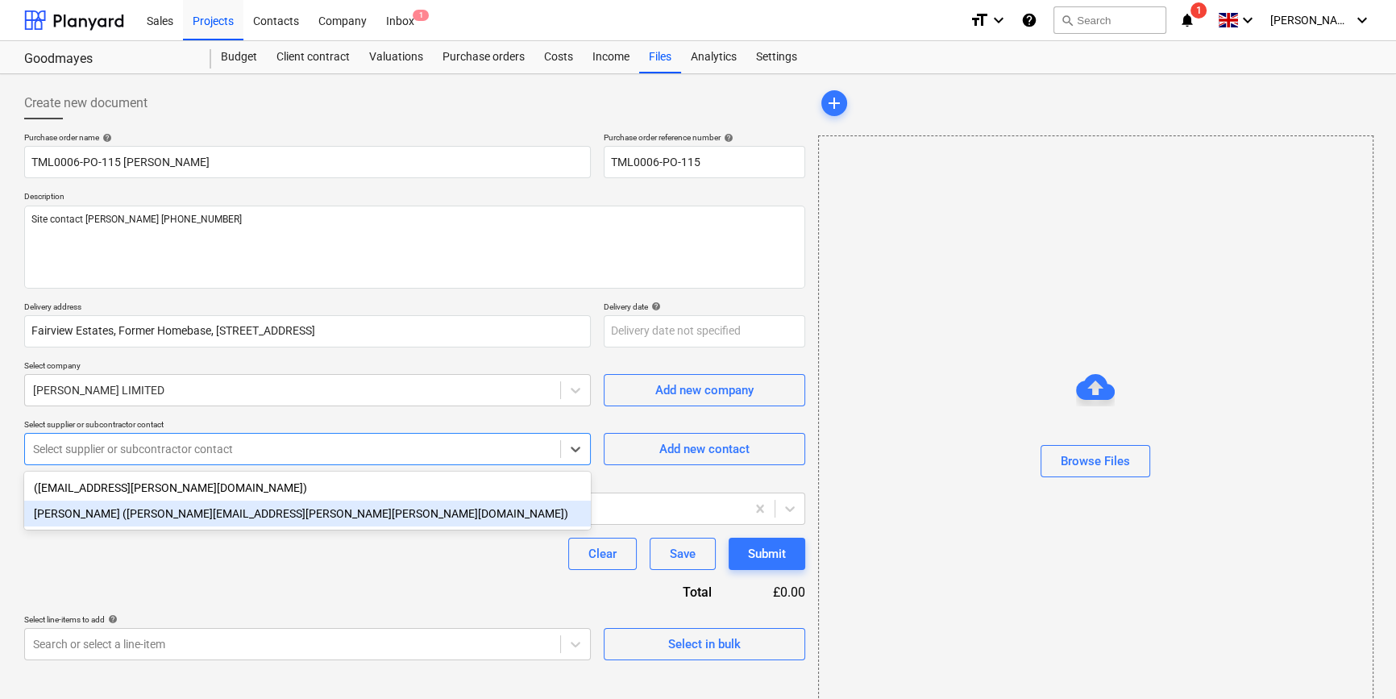
click at [113, 515] on div "[PERSON_NAME] ([PERSON_NAME][EMAIL_ADDRESS][PERSON_NAME][PERSON_NAME][DOMAIN_NA…" at bounding box center [307, 514] width 567 height 26
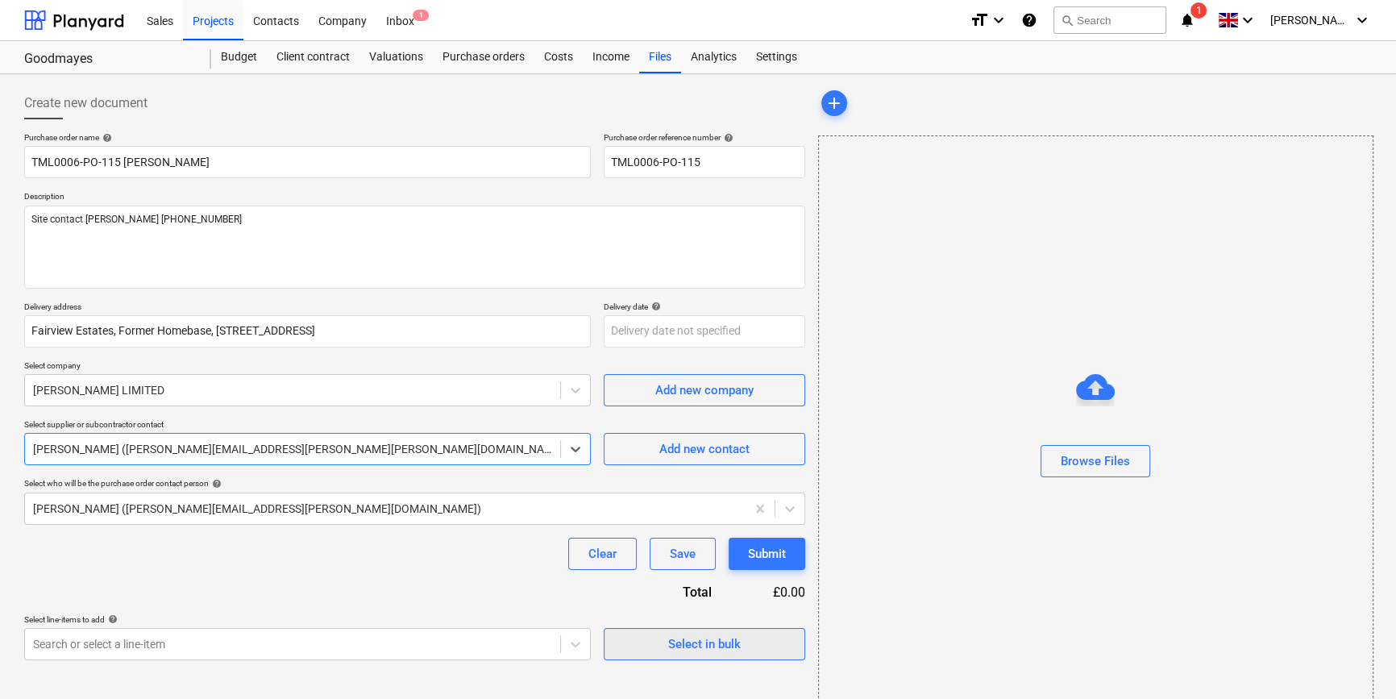
click at [697, 640] on div "Select in bulk" at bounding box center [704, 644] width 73 height 21
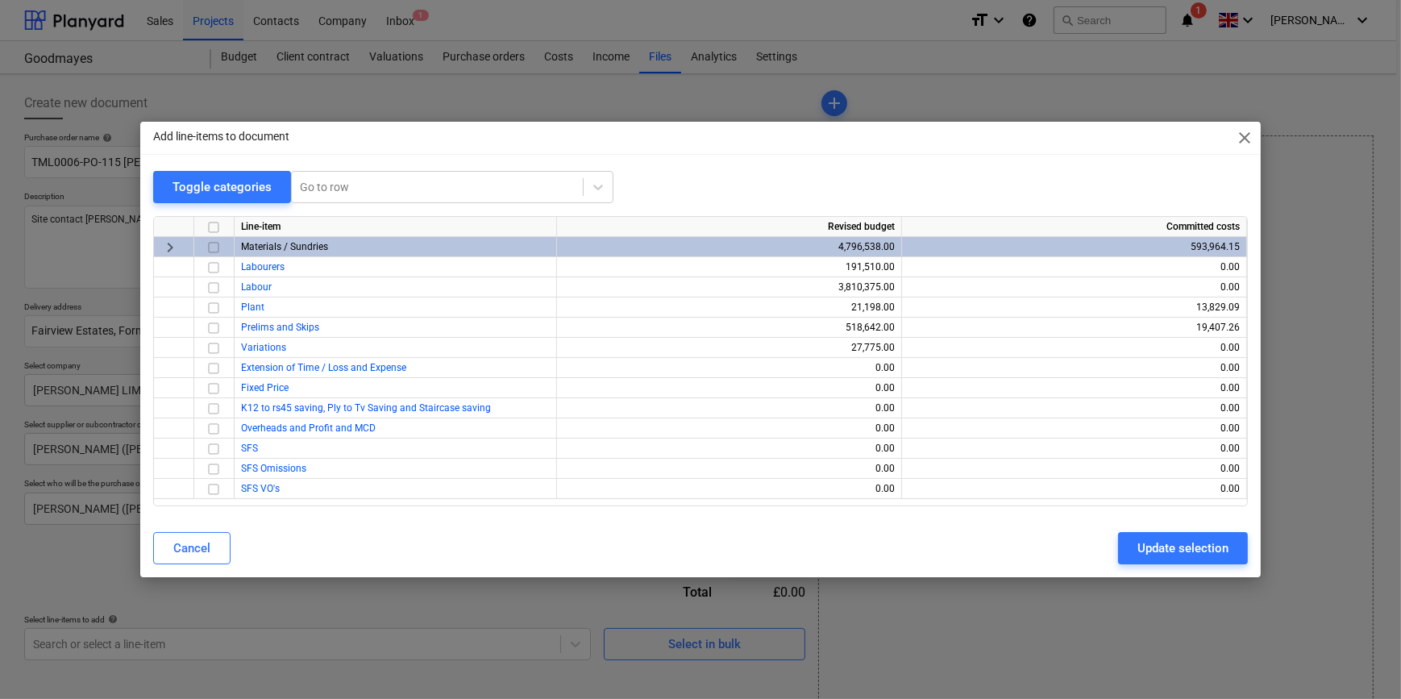
click at [211, 247] on input "checkbox" at bounding box center [213, 247] width 19 height 19
click at [1166, 548] on div "Update selection" at bounding box center [1182, 548] width 91 height 21
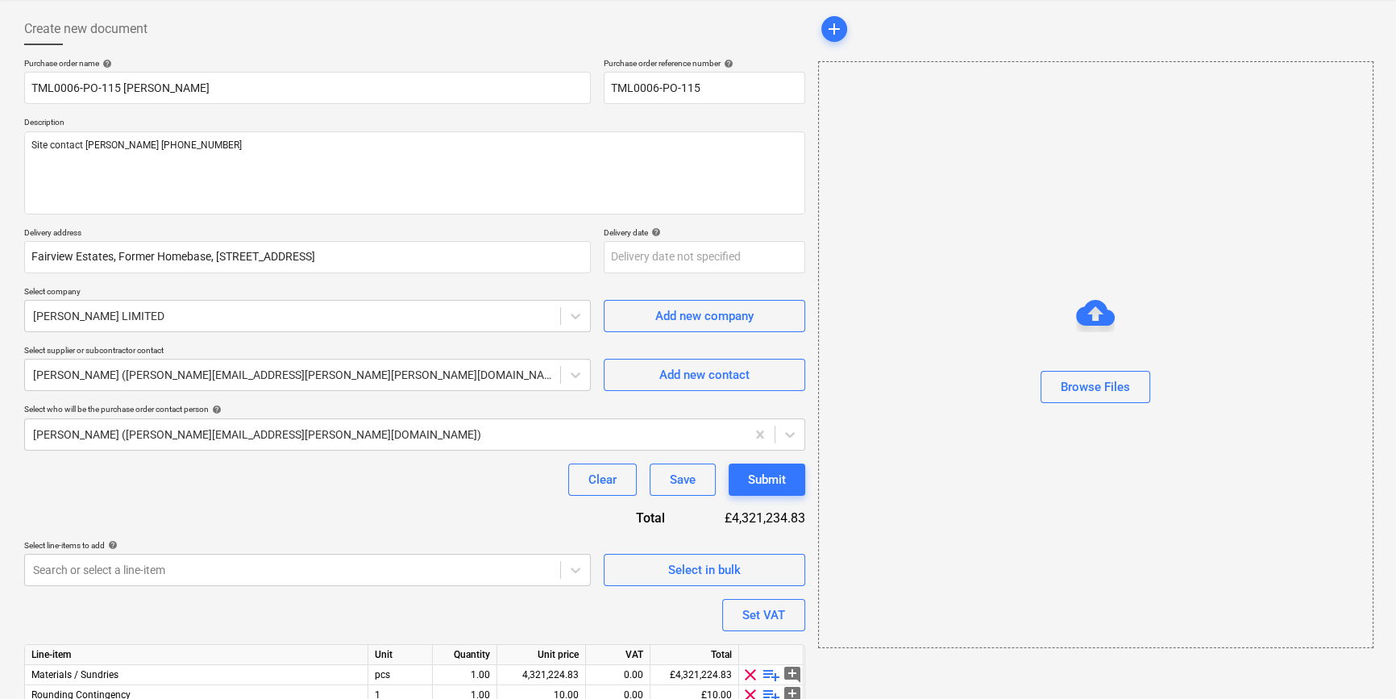
scroll to position [145, 0]
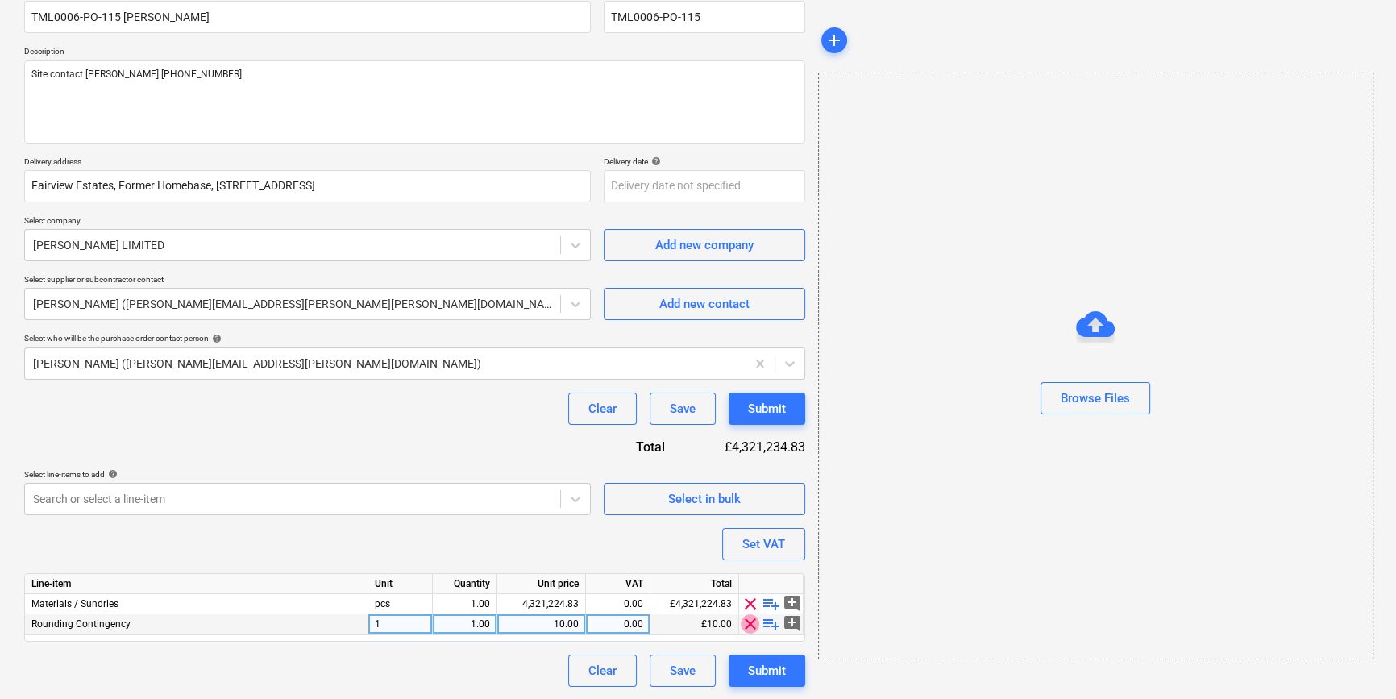
click at [752, 624] on span "clear" at bounding box center [750, 623] width 19 height 19
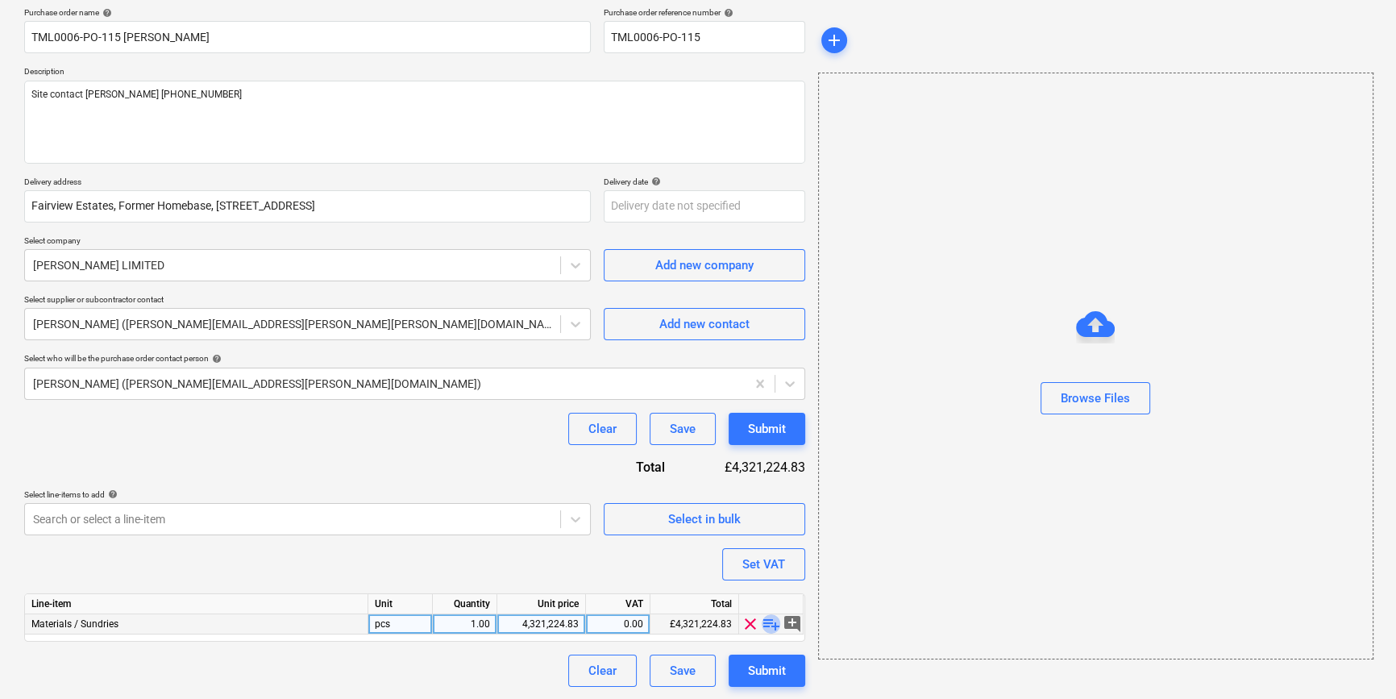
click at [766, 623] on span "playlist_add" at bounding box center [771, 623] width 19 height 19
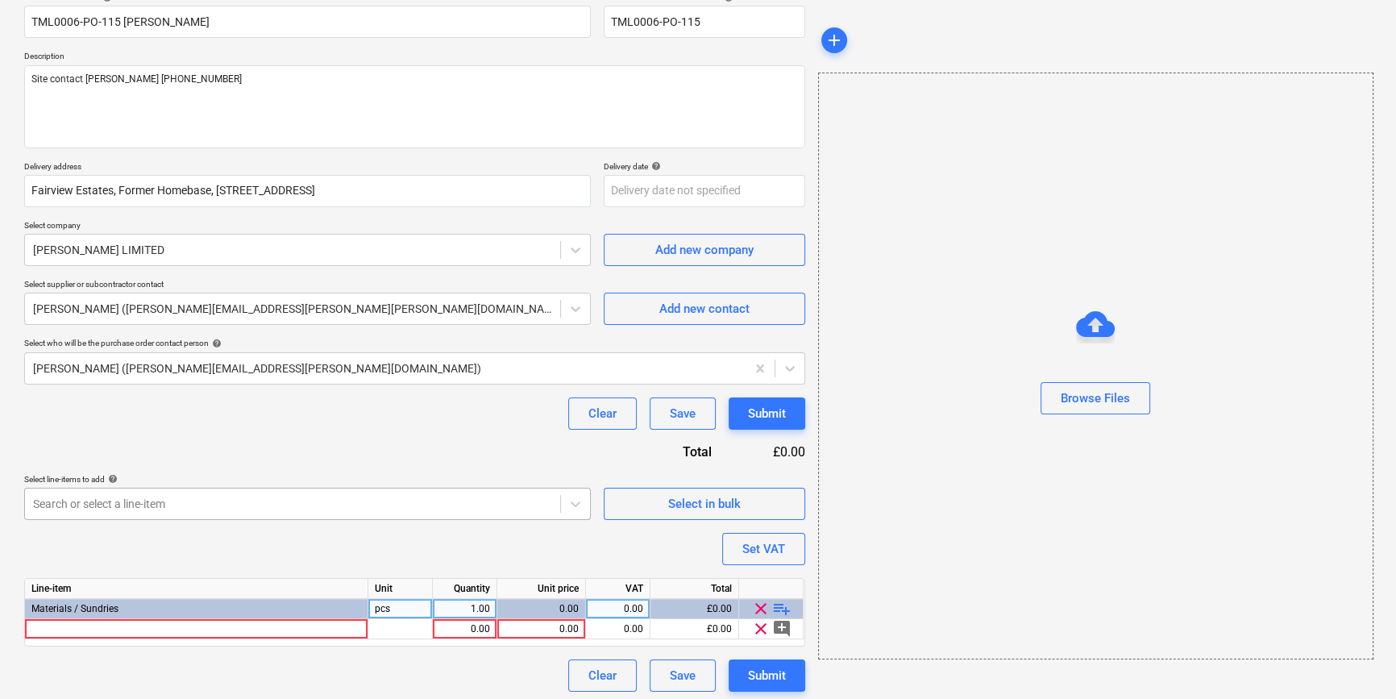
scroll to position [145, 0]
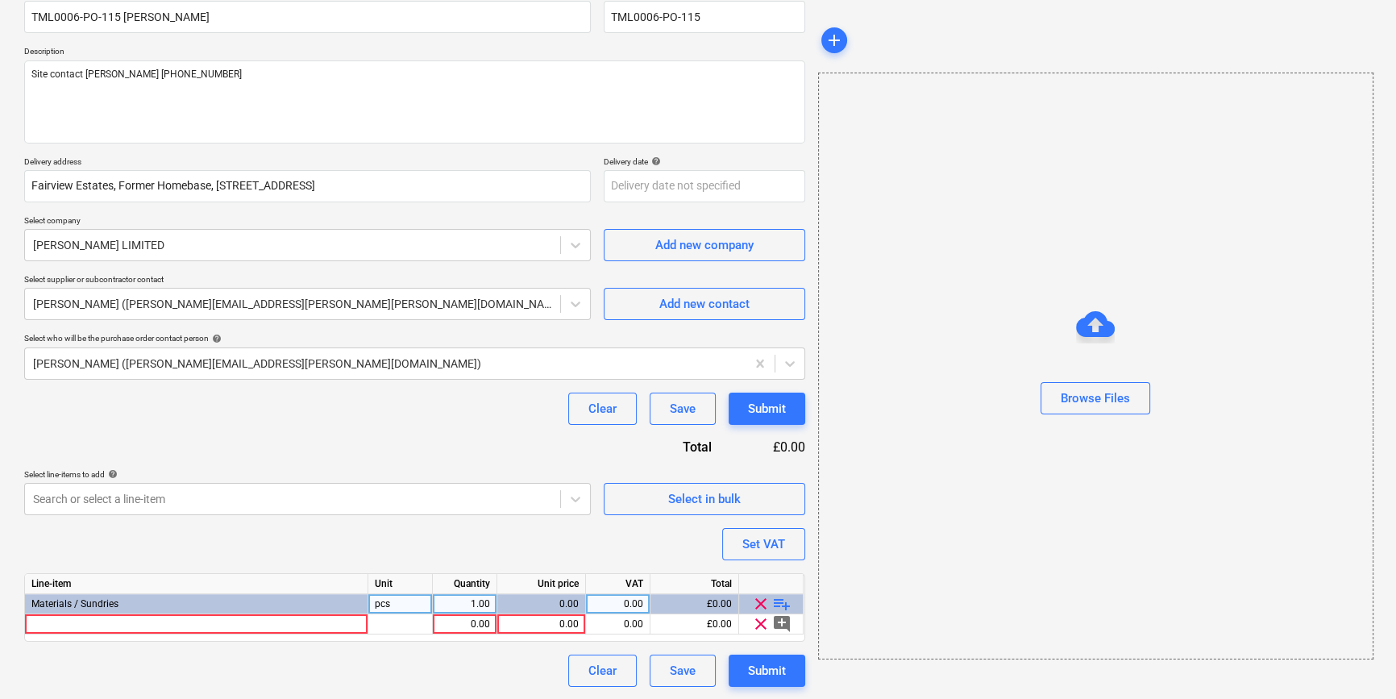
type textarea "x"
click at [60, 628] on div at bounding box center [196, 624] width 343 height 20
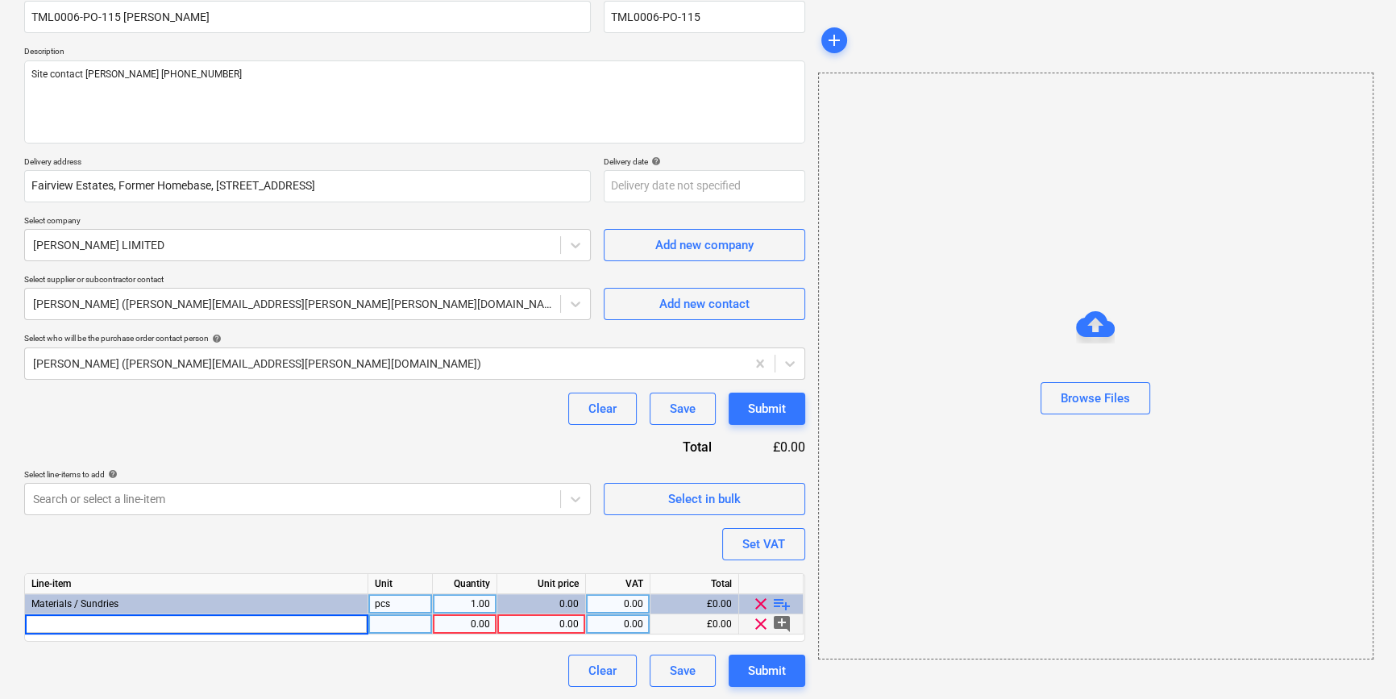
type input "[PERSON_NAME] 12.5mm Wallboard 1200x2400mm TE"
type textarea "x"
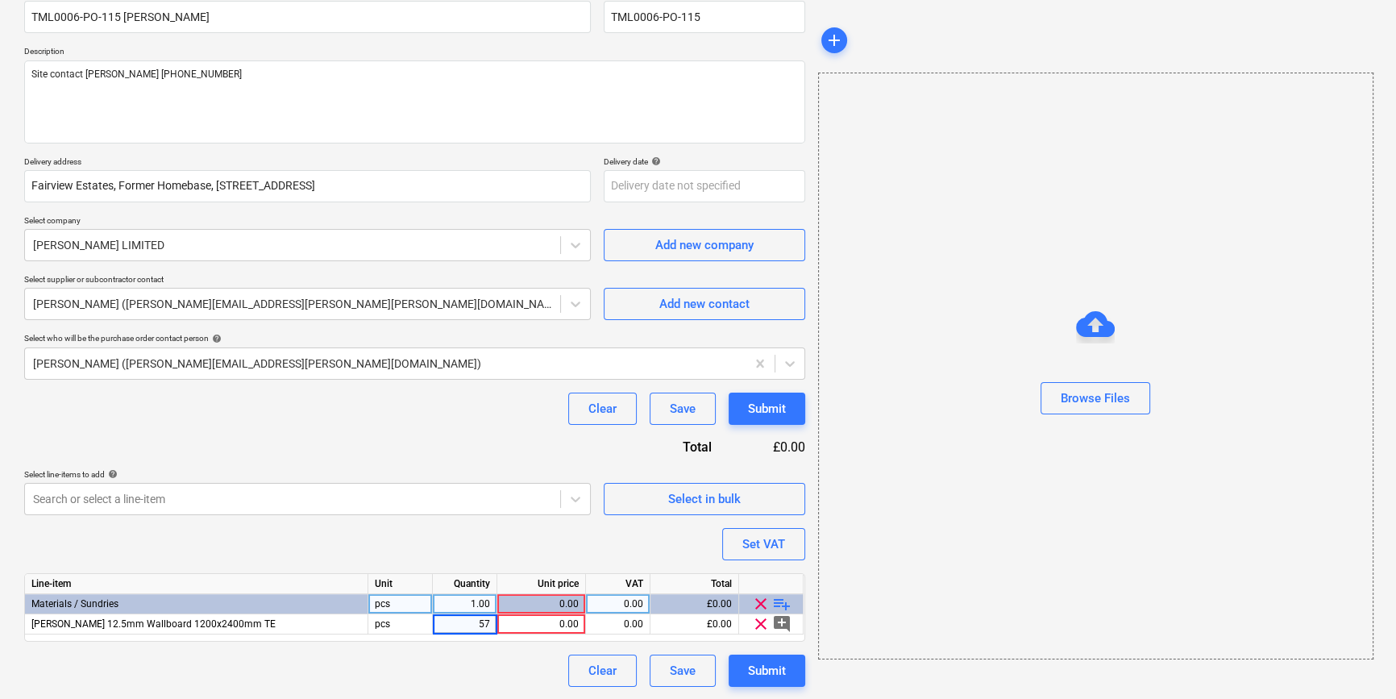
type input "576"
type textarea "x"
type input "7.57"
type textarea "x"
type input "20"
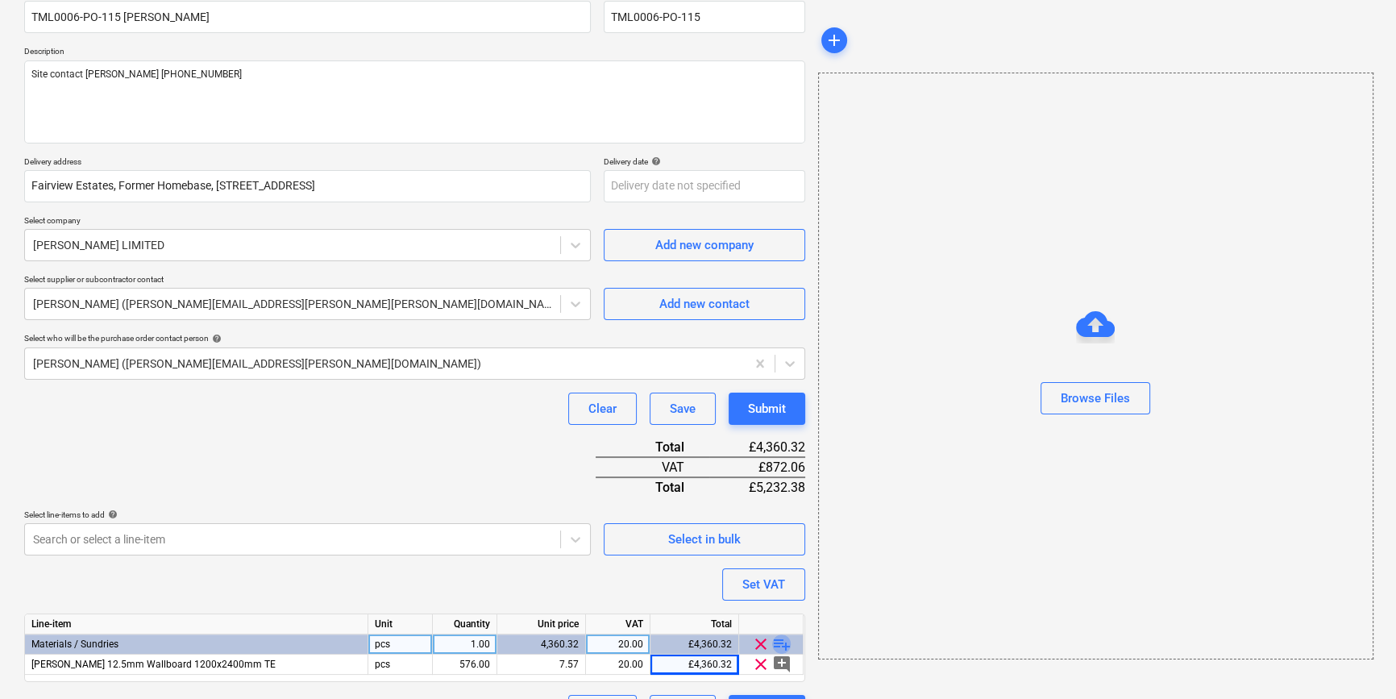
click at [786, 638] on span "playlist_add" at bounding box center [781, 643] width 19 height 19
type textarea "x"
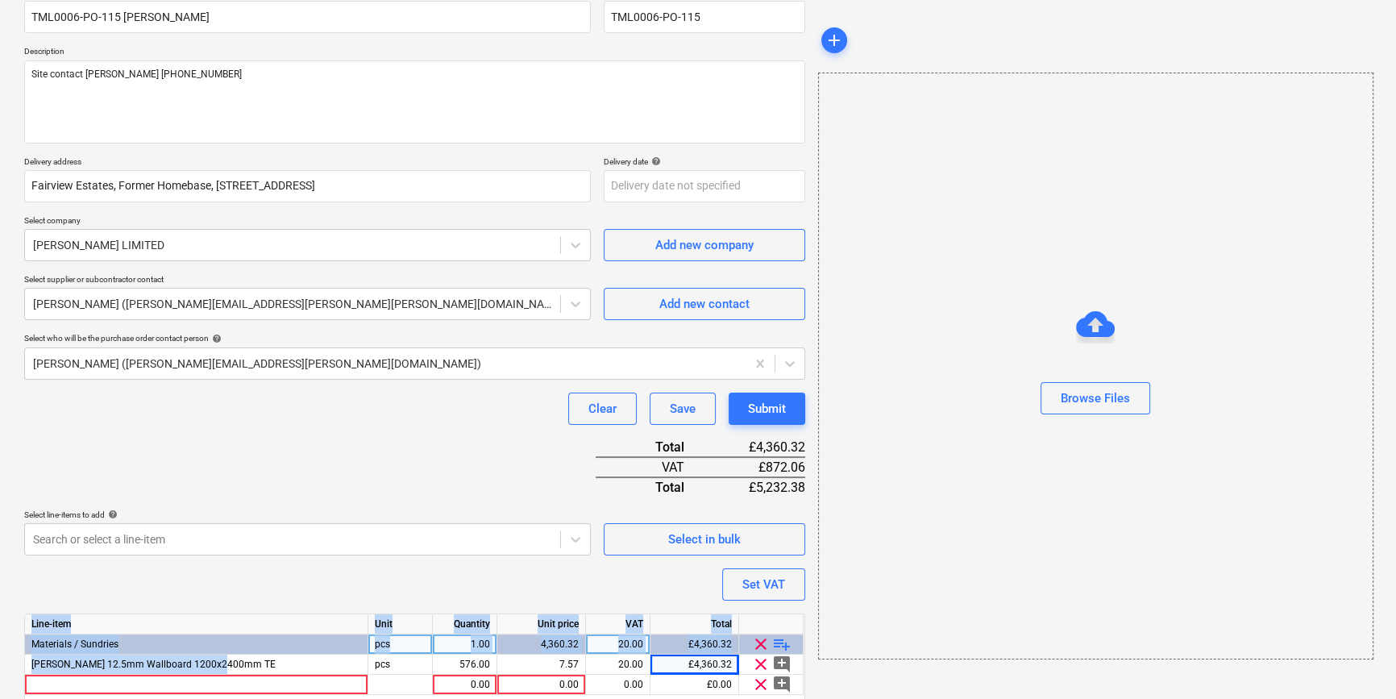
drag, startPoint x: 238, startPoint y: 664, endPoint x: 23, endPoint y: 664, distance: 214.4
click at [23, 664] on div "Create new document Purchase order name help TML0006-PO-115 Marko Purchase orde…" at bounding box center [415, 345] width 794 height 818
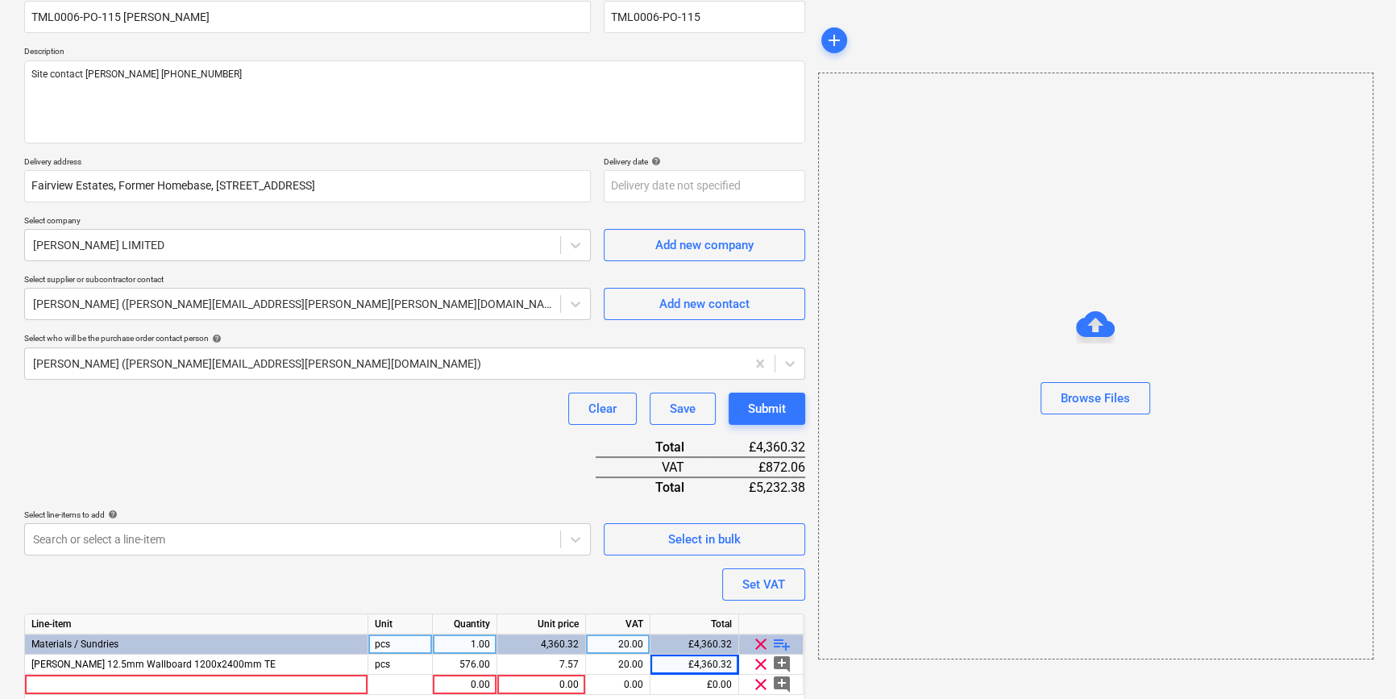
click at [285, 439] on div "Purchase order name help TML0006-PO-115 Marko Purchase order reference number h…" at bounding box center [414, 367] width 781 height 760
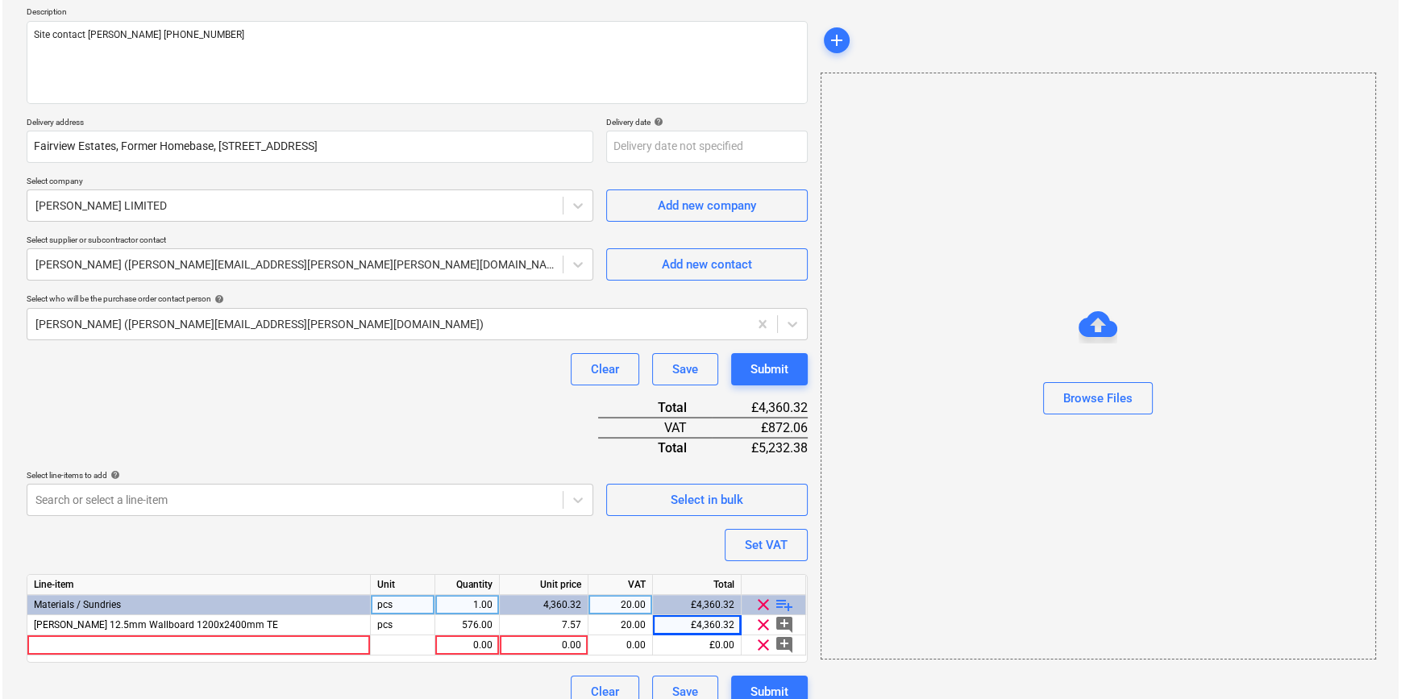
scroll to position [206, 0]
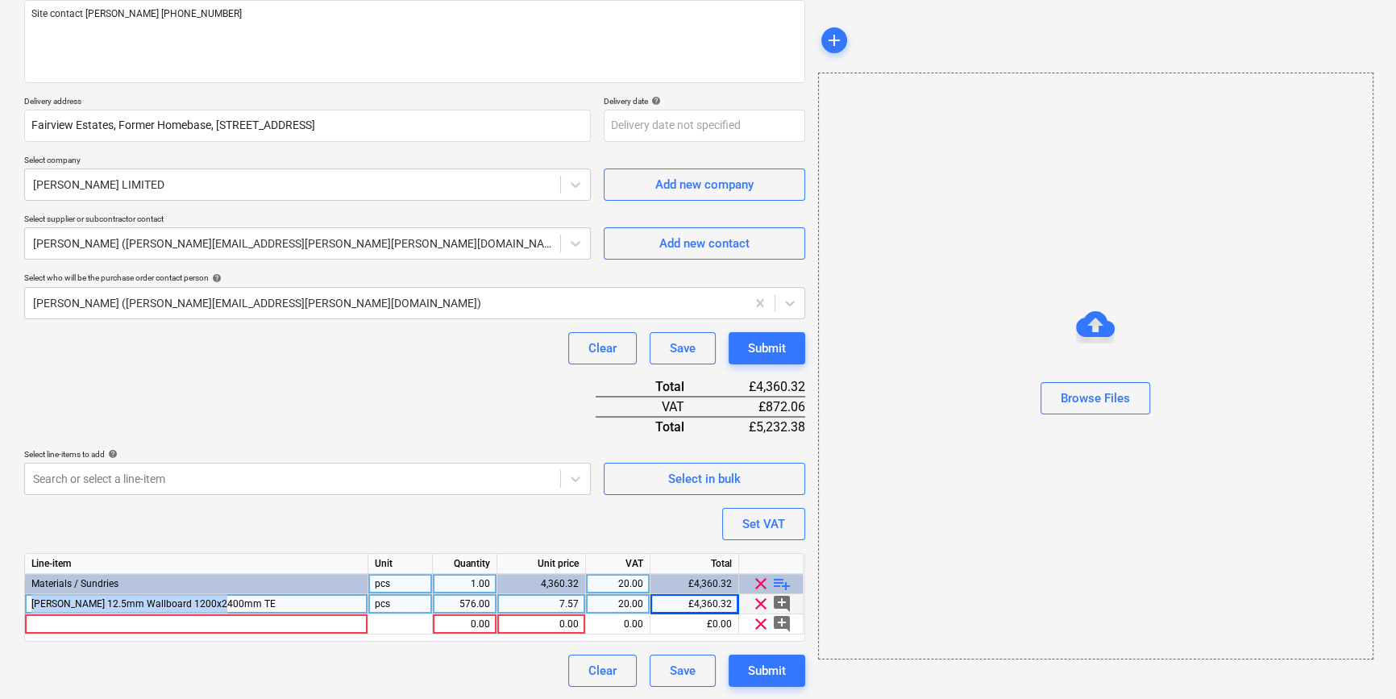
drag, startPoint x: 230, startPoint y: 601, endPoint x: 30, endPoint y: 601, distance: 199.9
click at [30, 601] on div "[PERSON_NAME] 12.5mm Wallboard 1200x2400mm TE" at bounding box center [196, 604] width 343 height 20
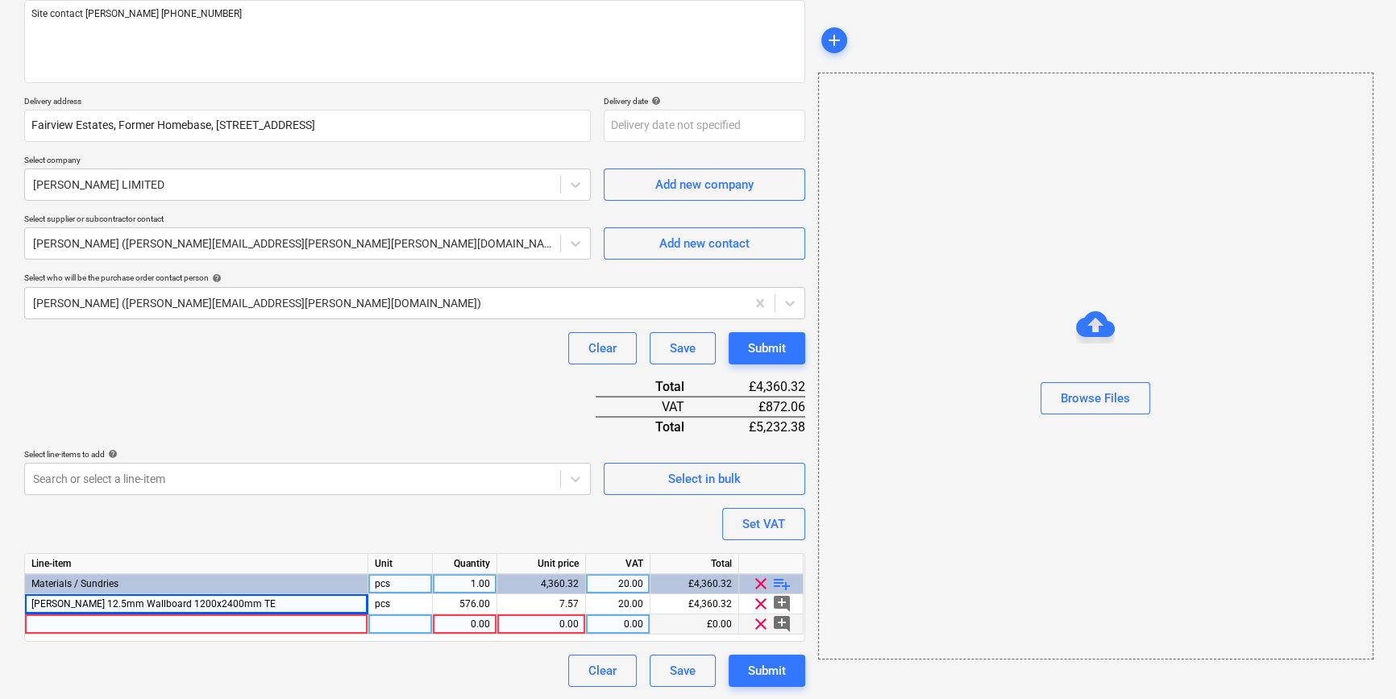
click at [76, 620] on div at bounding box center [196, 624] width 343 height 20
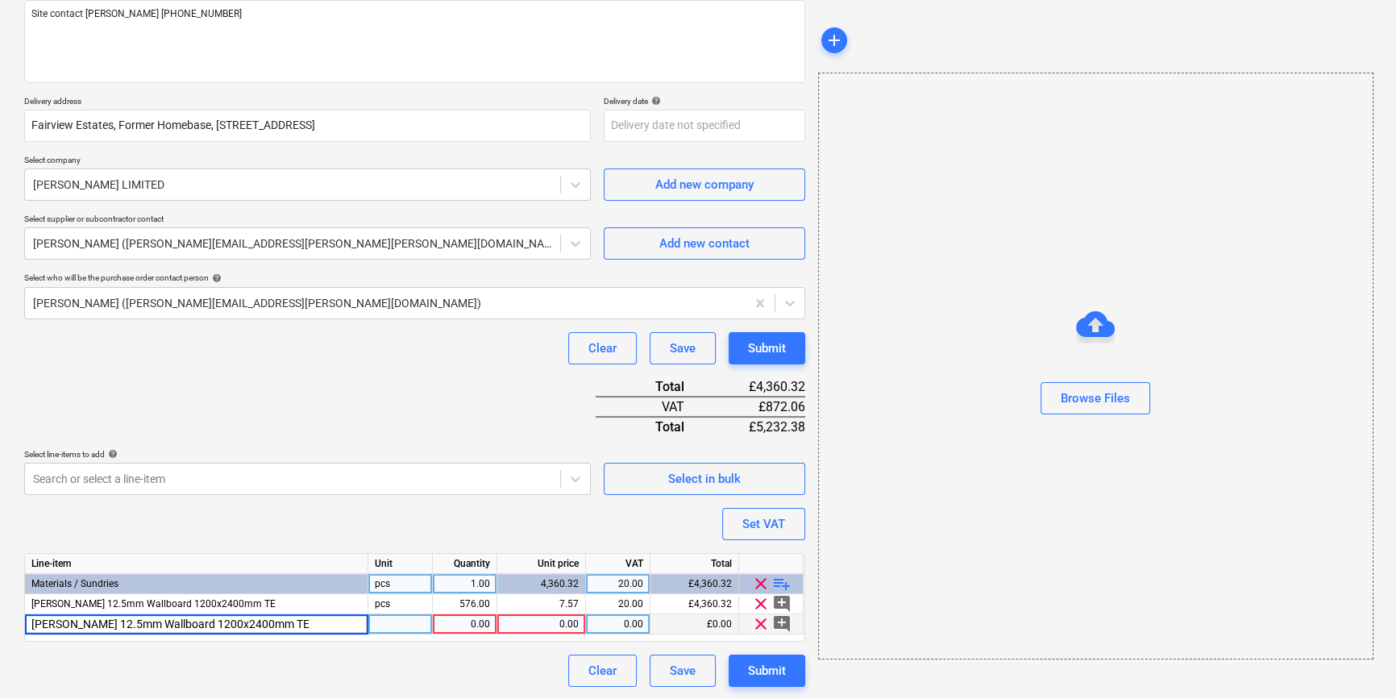
click at [206, 624] on input "[PERSON_NAME] 12.5mm Wallboard 1200x2400mm TE" at bounding box center [196, 623] width 343 height 19
type input "[PERSON_NAME] 12.5mm Wallboard 1200x3000mm TE"
type textarea "x"
type input "180"
type textarea "x"
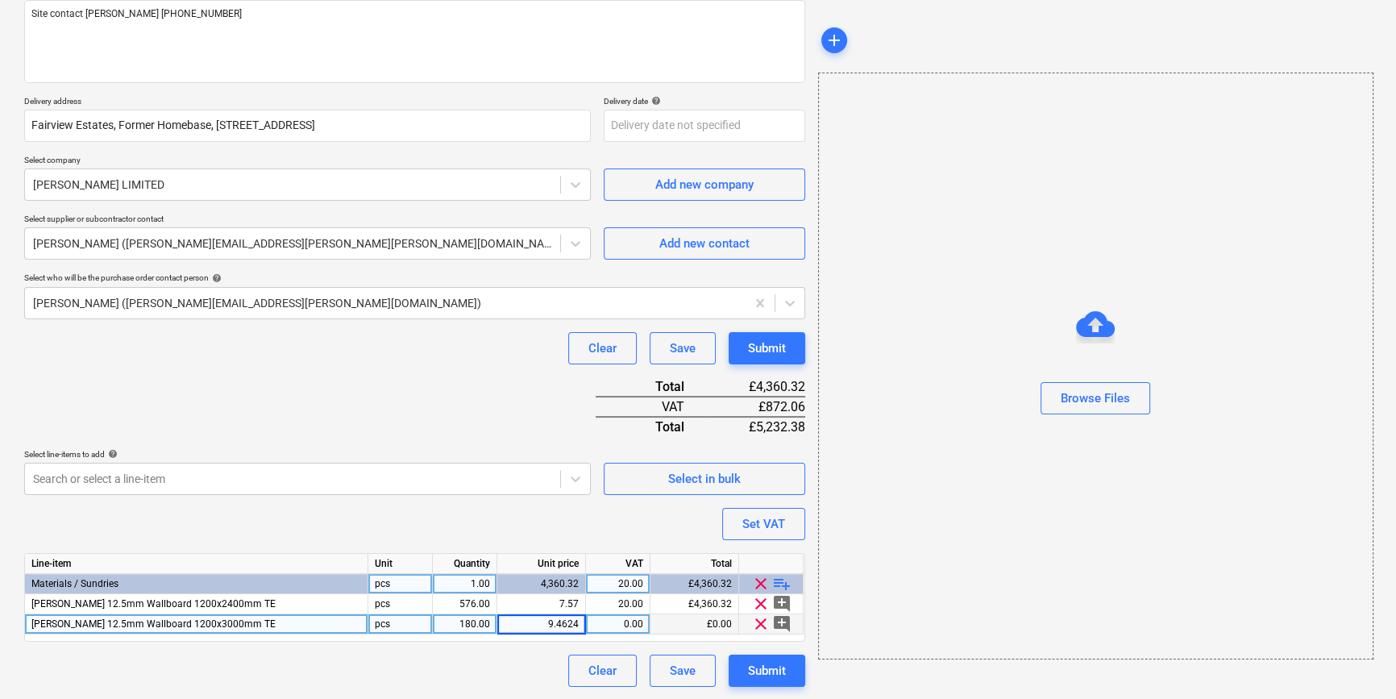
type input "9.46249"
type textarea "x"
type input "20"
click at [755, 678] on div "Submit" at bounding box center [767, 670] width 38 height 21
type textarea "x"
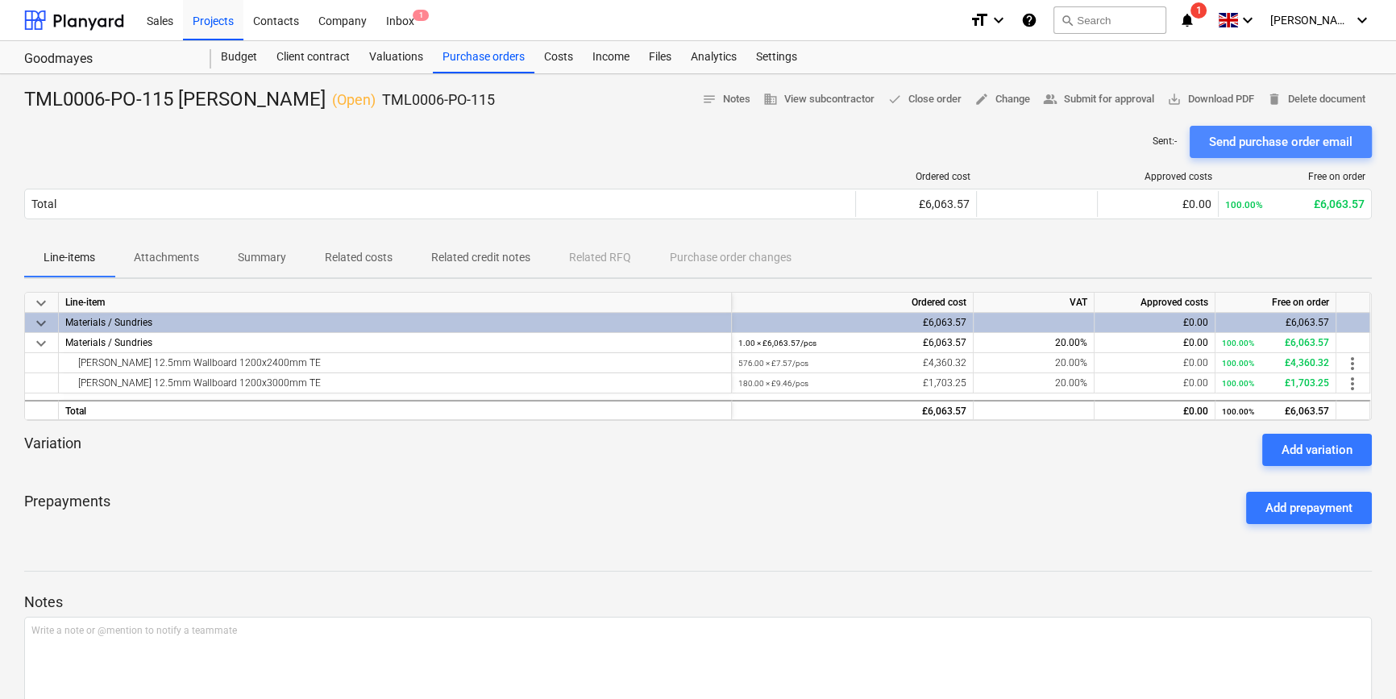
click at [1235, 139] on div "Send purchase order email" at bounding box center [1280, 141] width 143 height 21
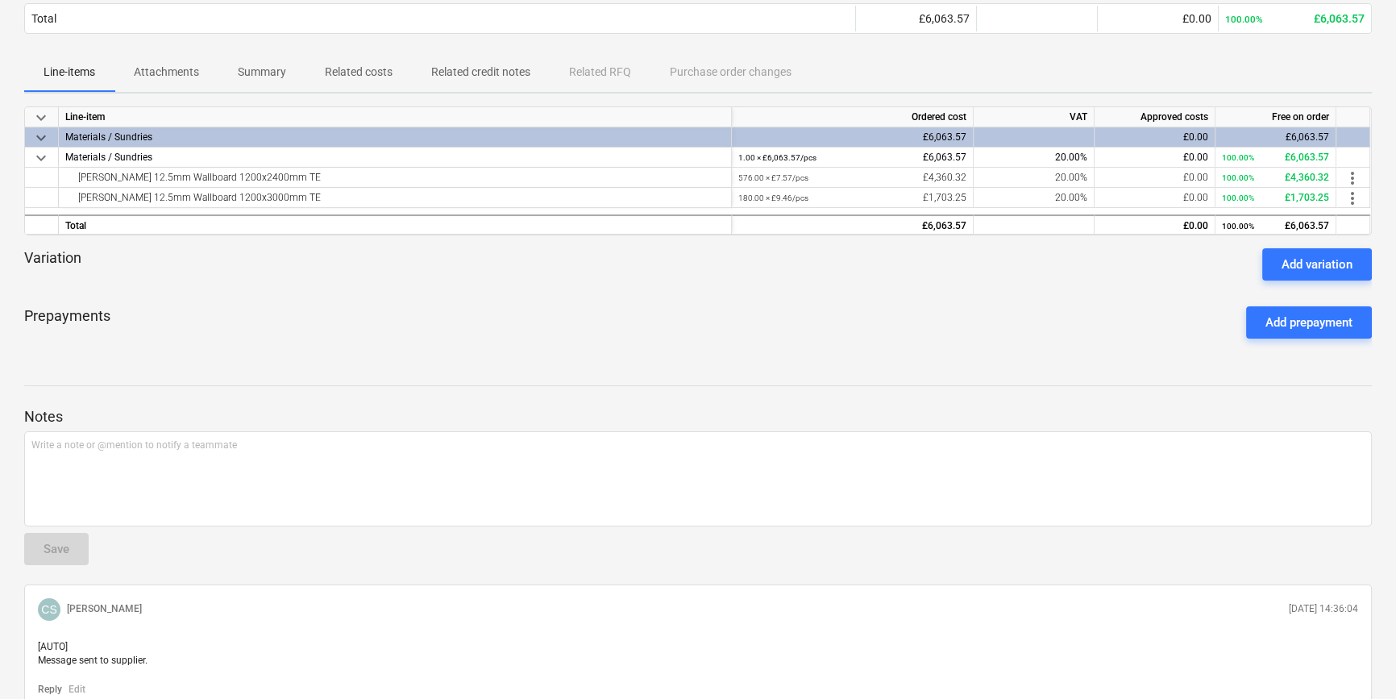
scroll to position [34, 0]
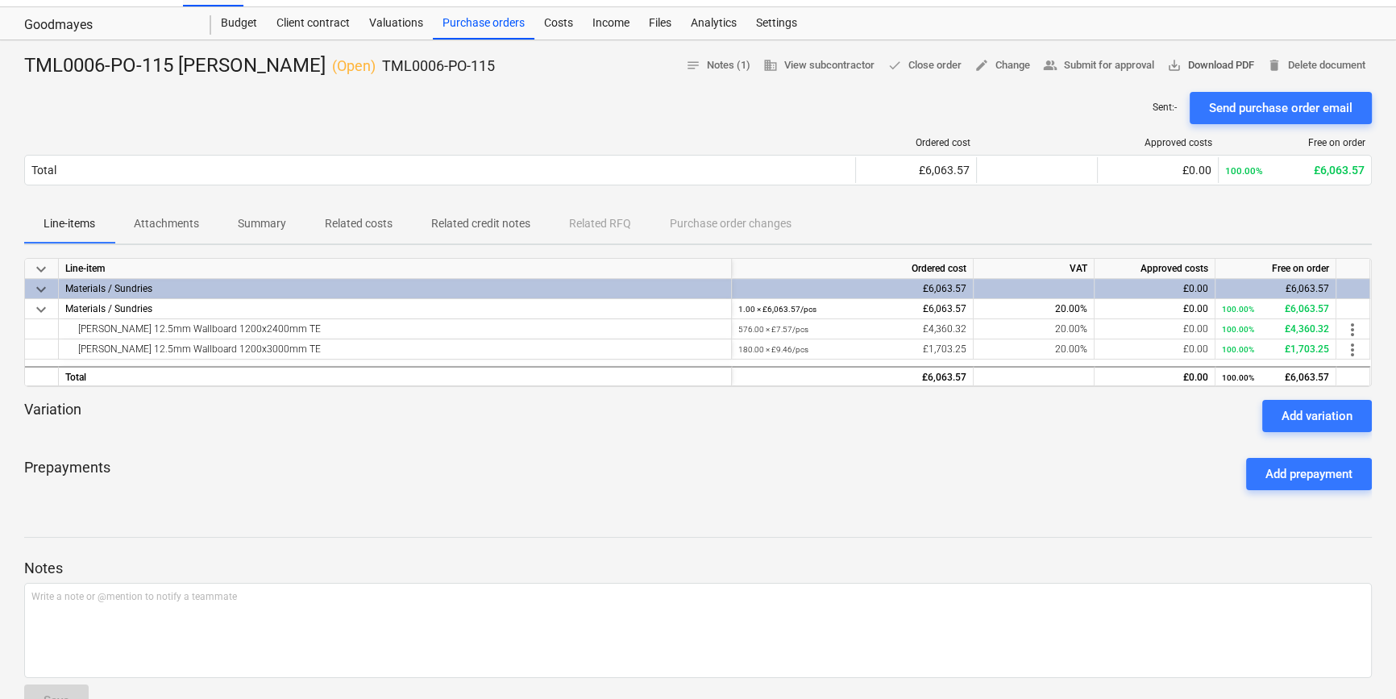
click at [1205, 57] on span "save_alt Download PDF" at bounding box center [1210, 65] width 87 height 19
click at [484, 25] on div "Purchase orders" at bounding box center [484, 23] width 102 height 32
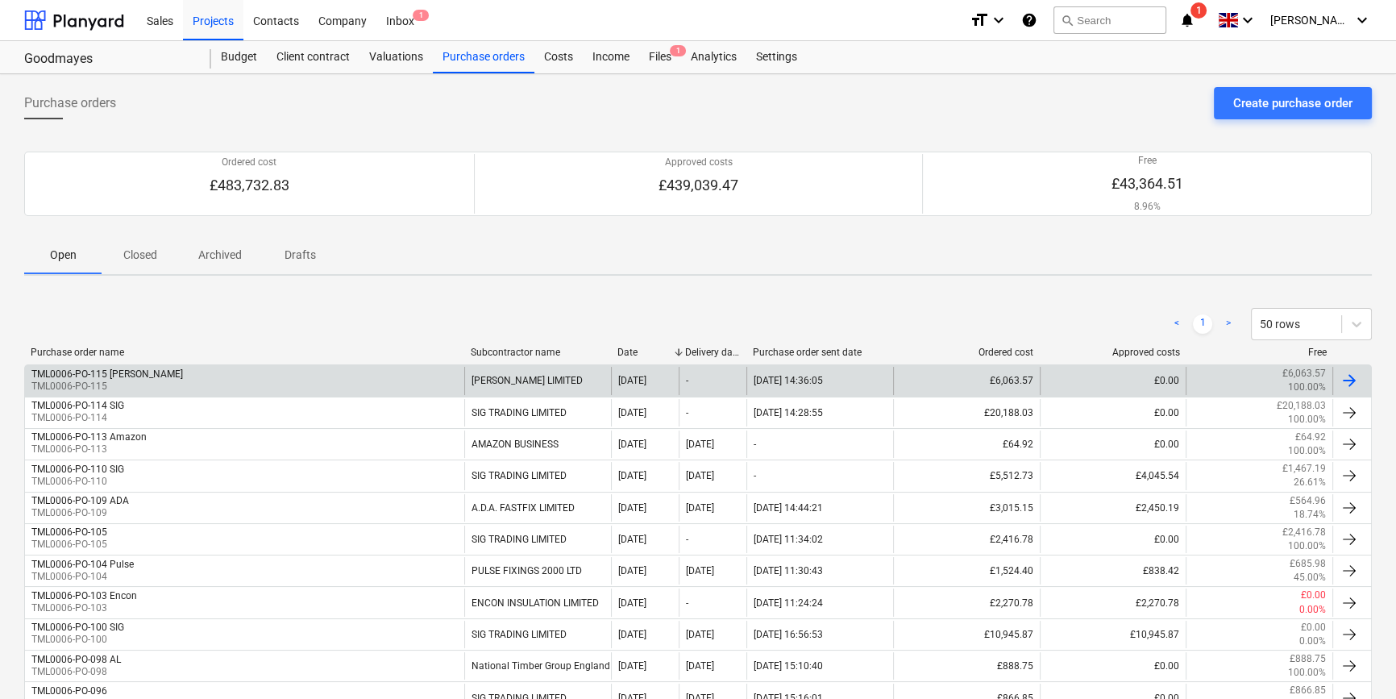
click at [534, 383] on div "[PERSON_NAME] LIMITED" at bounding box center [537, 380] width 147 height 27
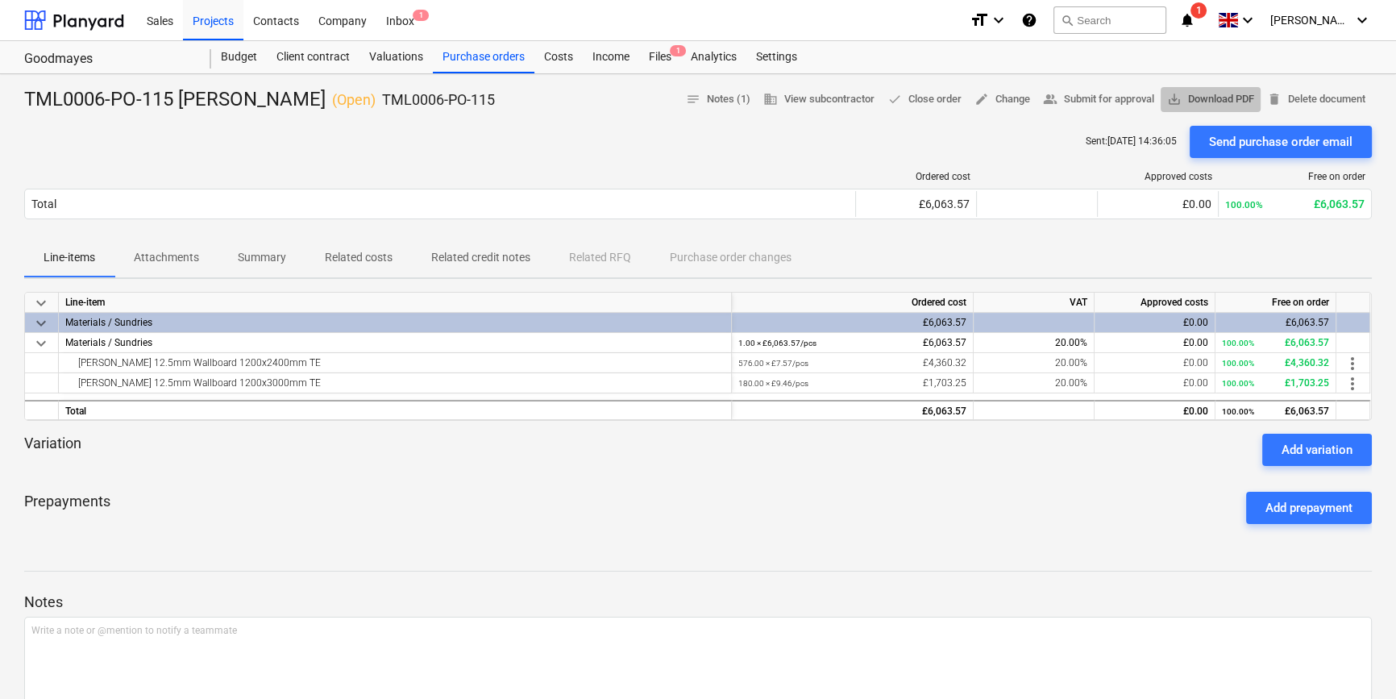
click at [1211, 90] on span "save_alt Download PDF" at bounding box center [1210, 99] width 87 height 19
click at [478, 64] on div "Purchase orders" at bounding box center [484, 57] width 102 height 32
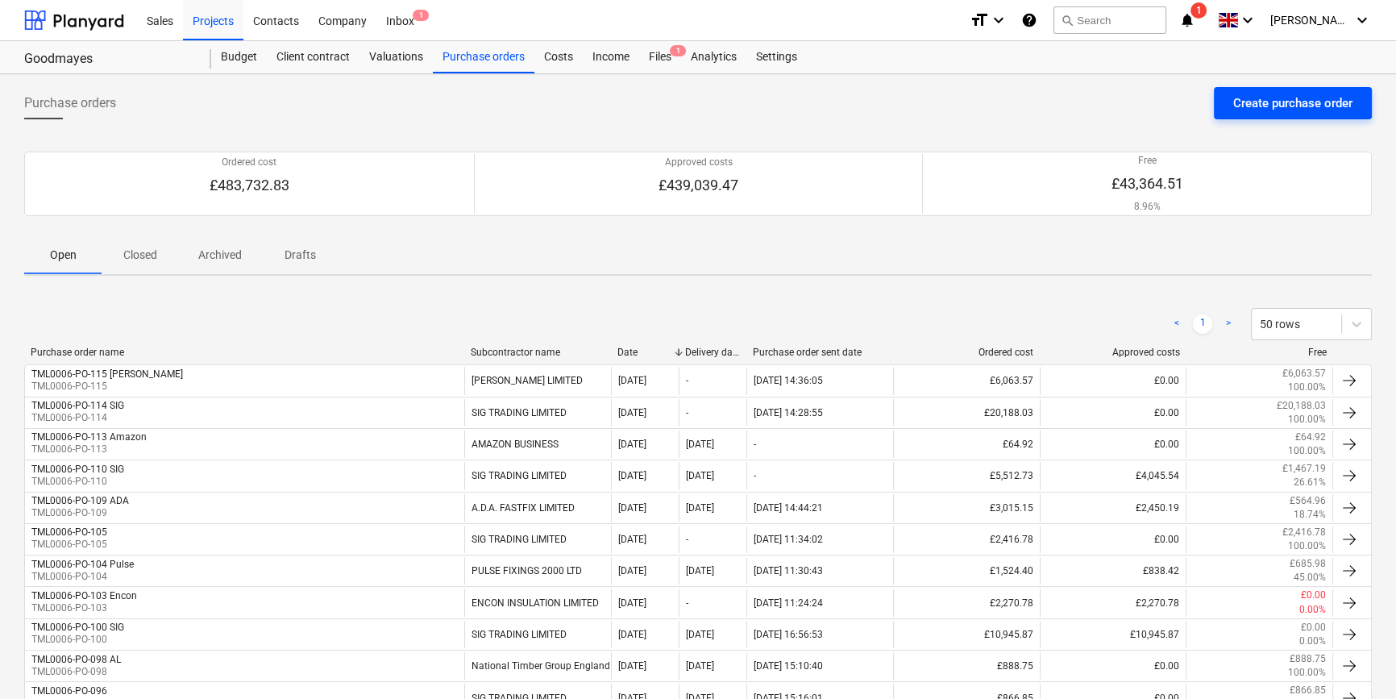
click at [1287, 105] on div "Create purchase order" at bounding box center [1292, 103] width 119 height 21
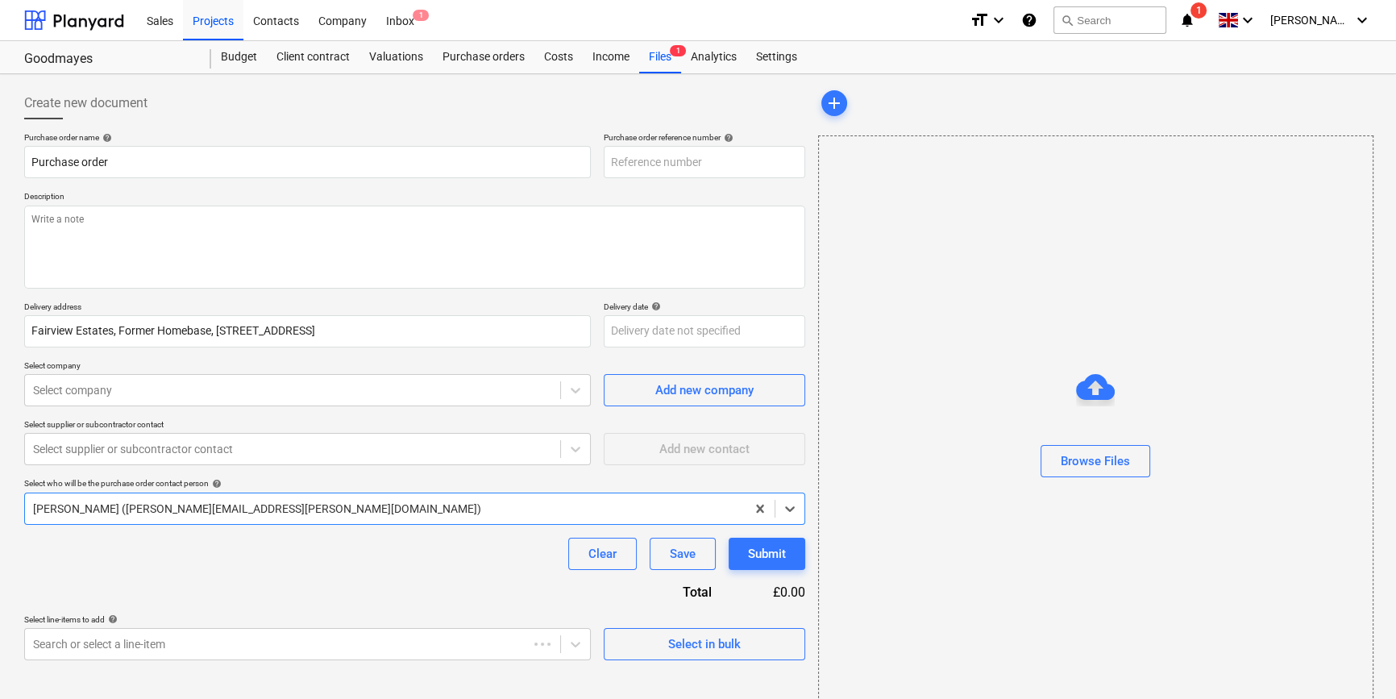
type textarea "x"
type input "TML0006-PO-116"
drag, startPoint x: 706, startPoint y: 162, endPoint x: 609, endPoint y: 162, distance: 97.5
click at [609, 162] on input "TML0006-PO-116" at bounding box center [705, 162] width 202 height 32
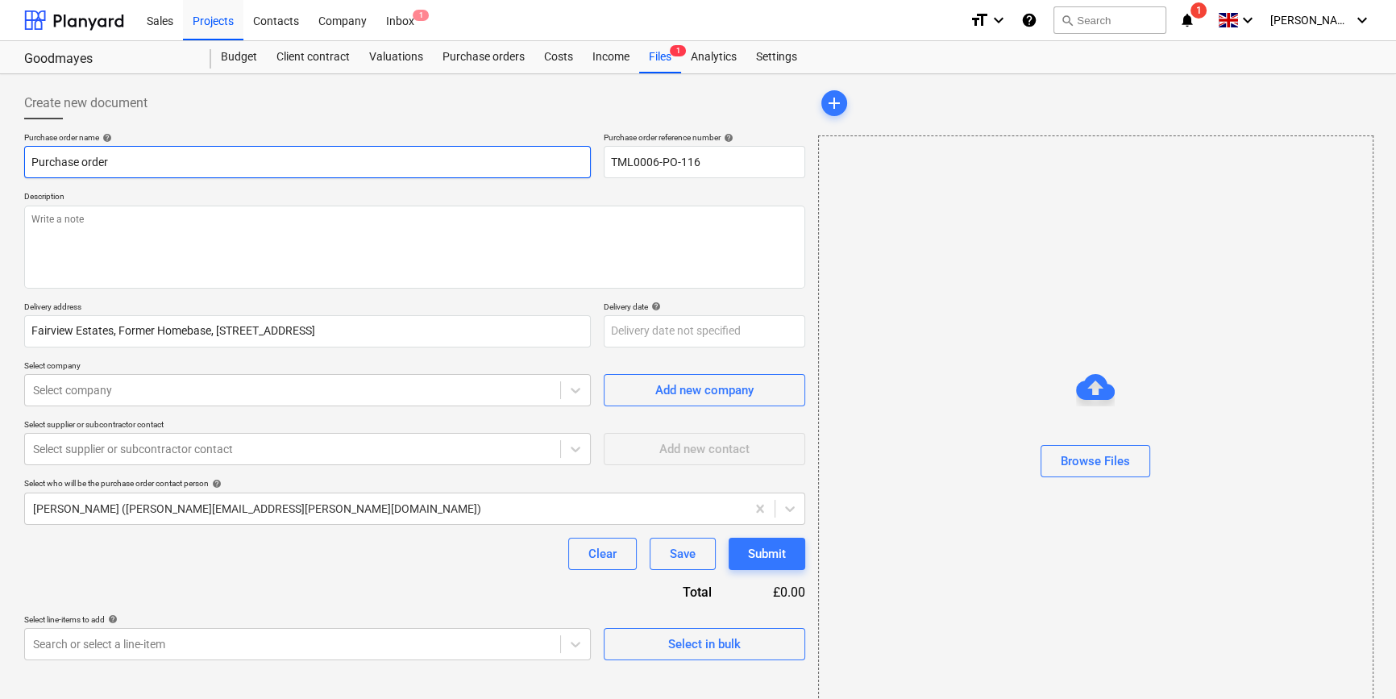
drag, startPoint x: 109, startPoint y: 161, endPoint x: 30, endPoint y: 159, distance: 79.0
click at [30, 159] on input "Purchase order" at bounding box center [307, 162] width 567 height 32
paste input "TML0006-PO-116"
type textarea "x"
type input "TML0006-PO-116"
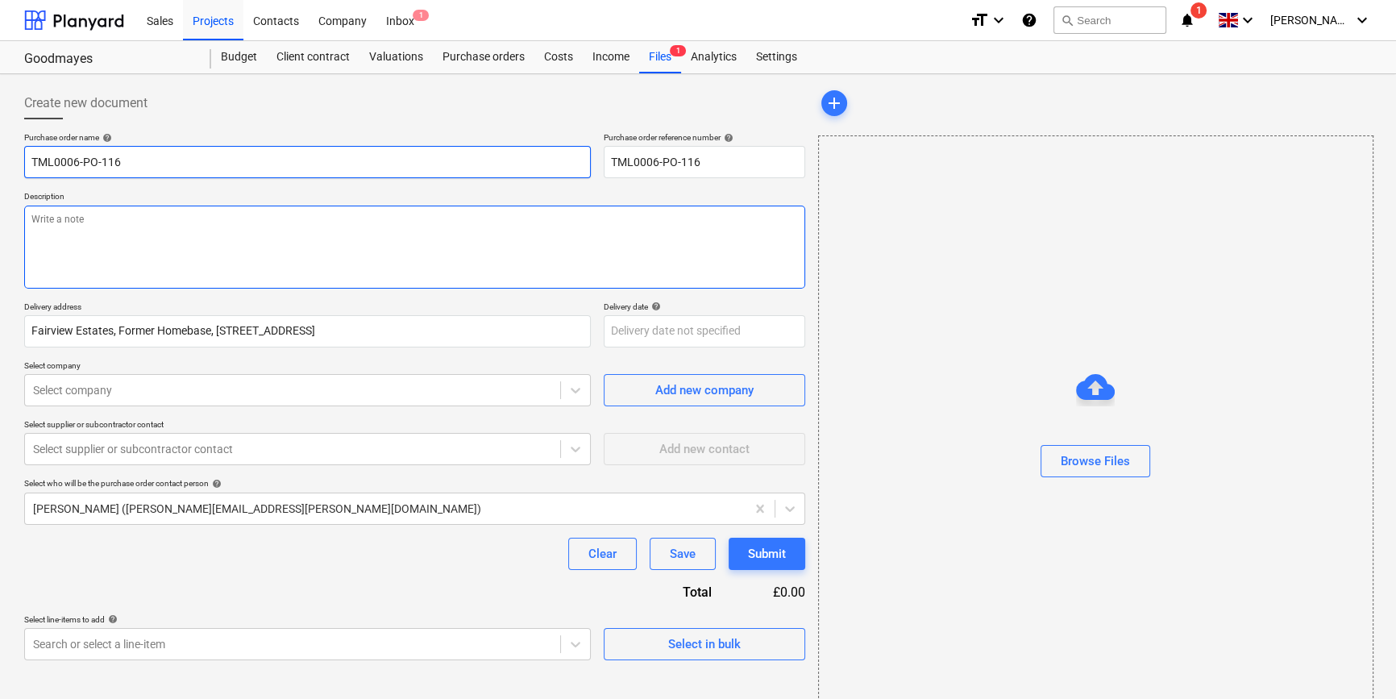
type textarea "x"
type input "TML0006-PO-116"
type textarea "x"
type input "TML0006-PO-116 P"
type textarea "x"
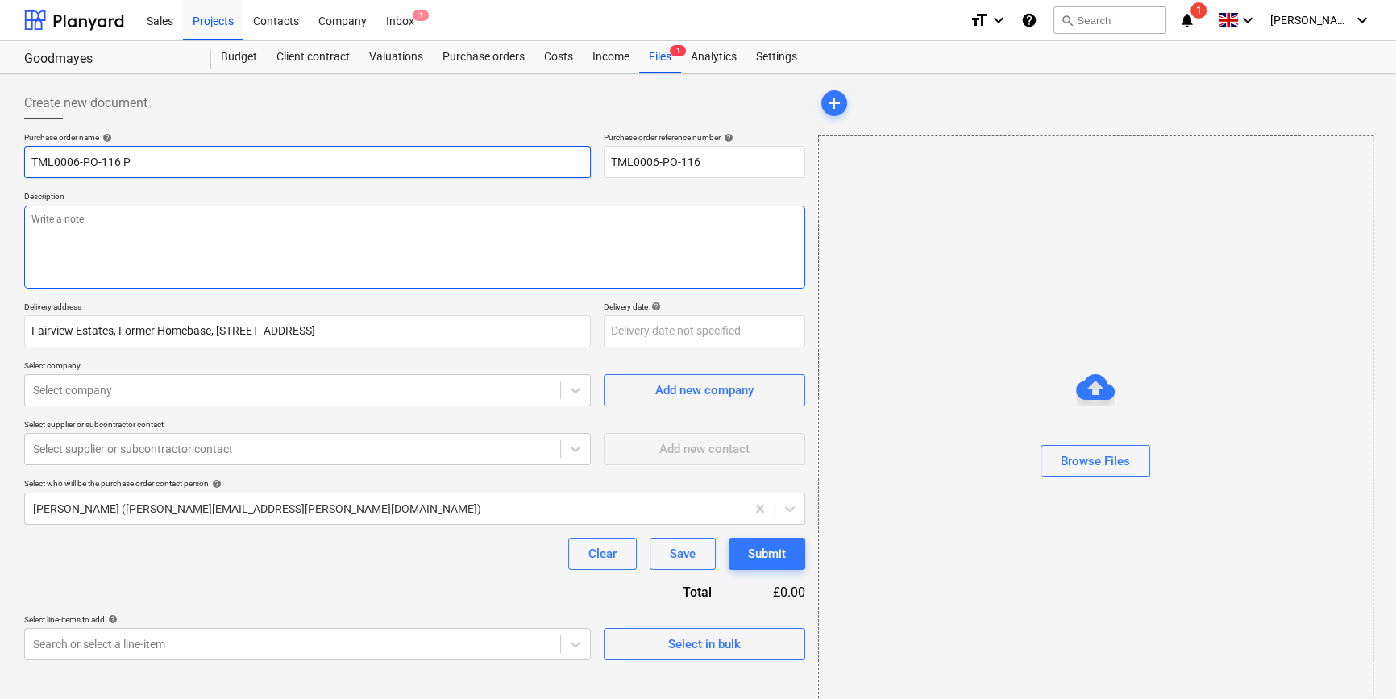
type input "TML0006-PO-116 Pu"
type textarea "x"
type input "TML0006-PO-116 Pul"
type textarea "x"
type input "TML0006-PO-116 [PERSON_NAME]"
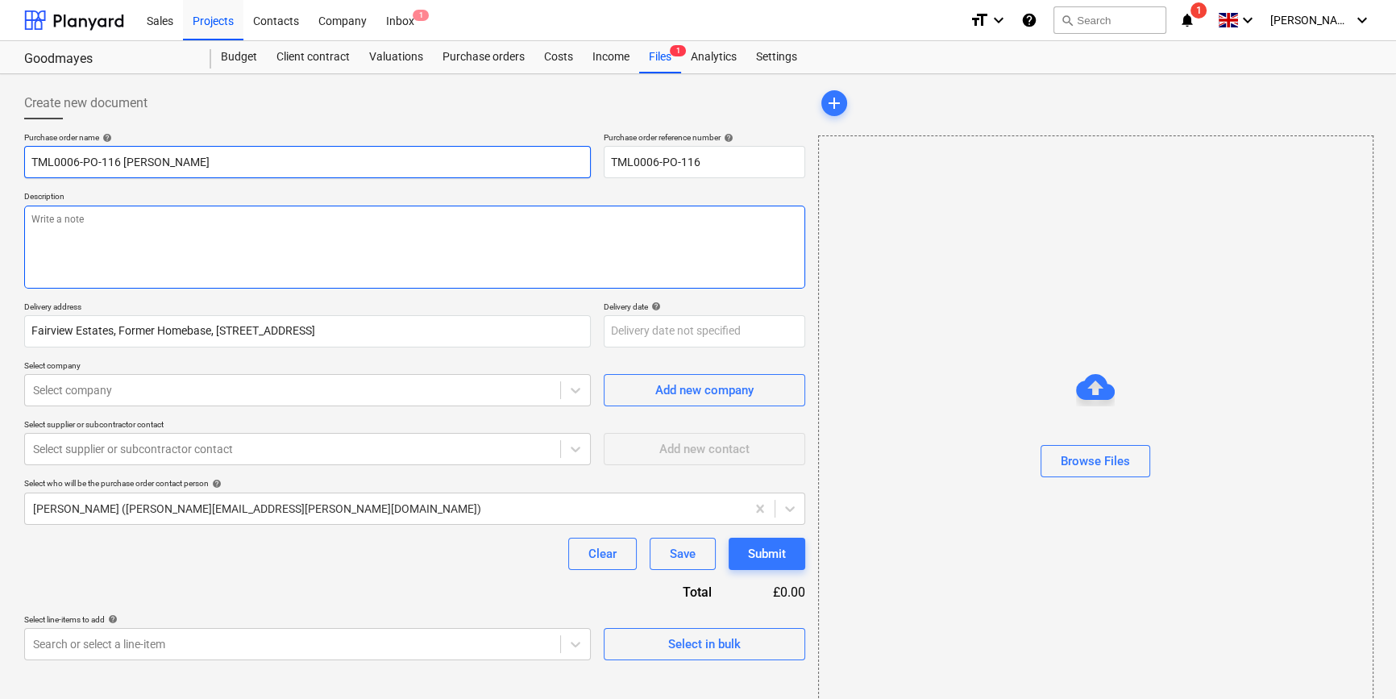
type textarea "x"
type input "TML0006-PO-116 Pulse"
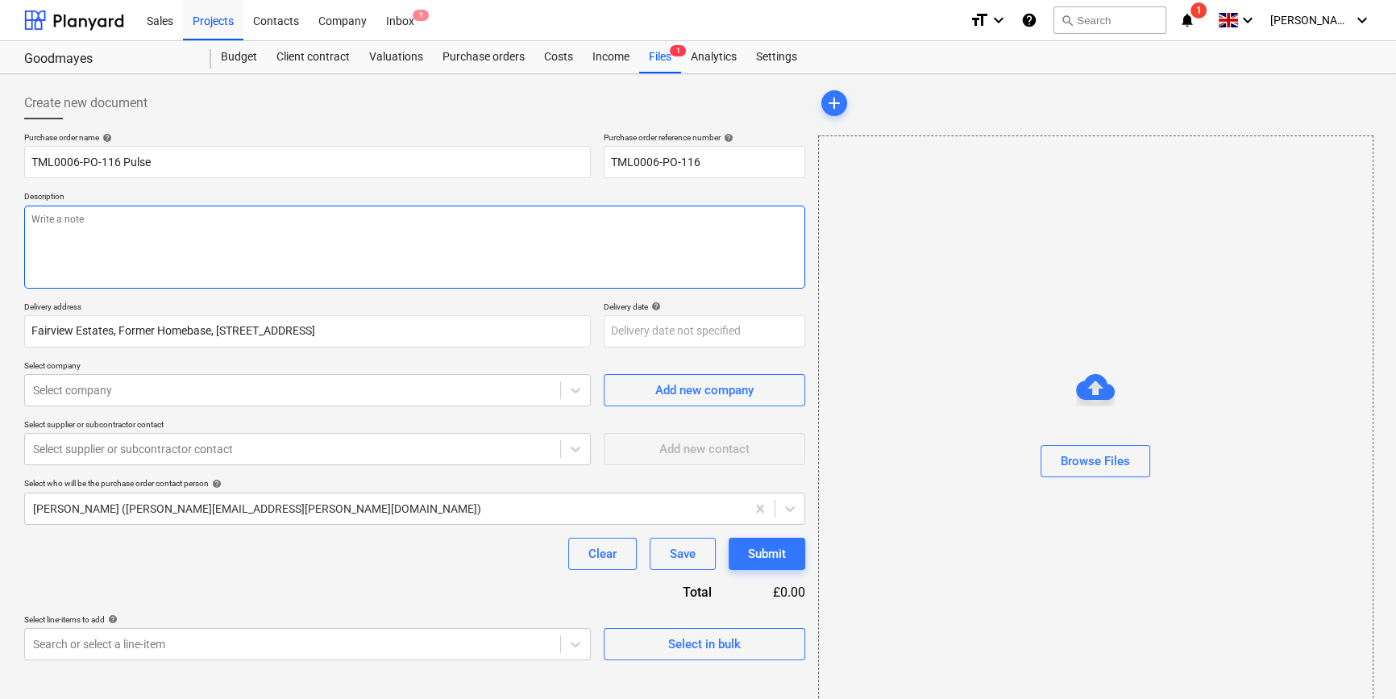
click at [88, 234] on textarea at bounding box center [414, 247] width 781 height 83
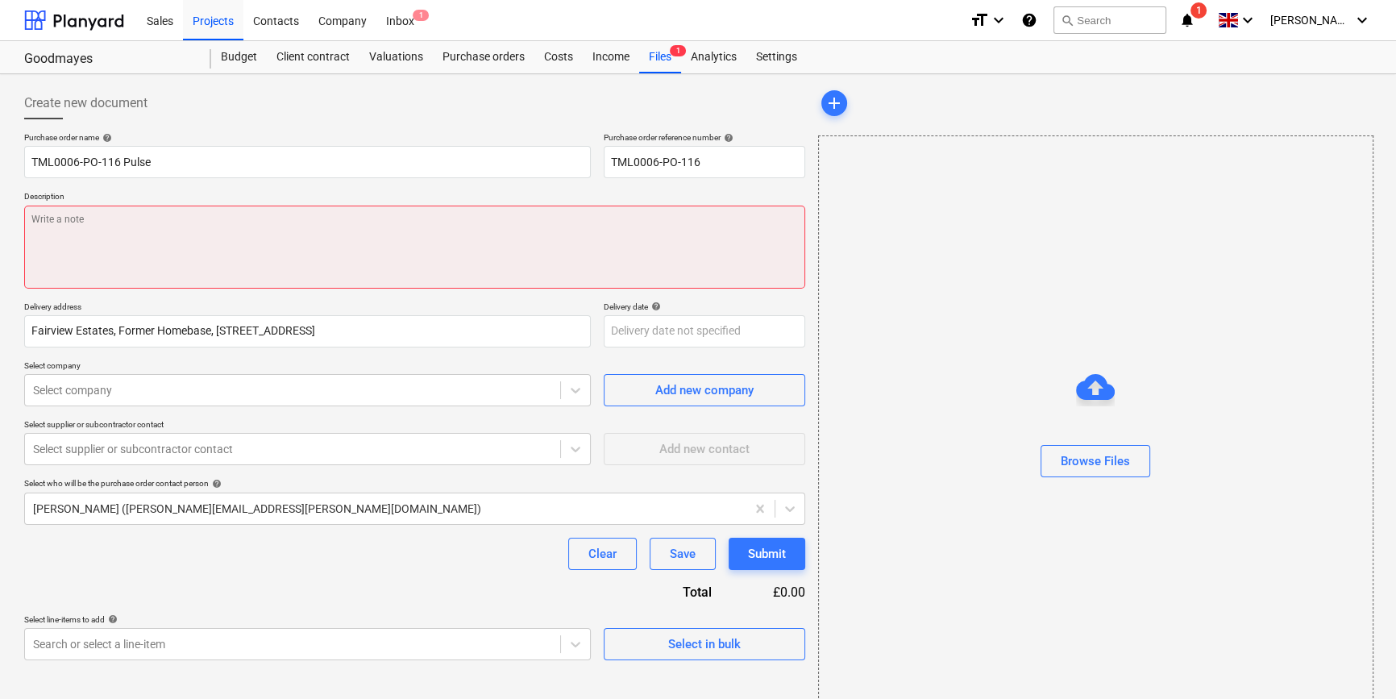
paste textarea "Site contact [PERSON_NAME] [PHONE_NUMBER]"
type textarea "x"
type textarea "Site contact [PERSON_NAME] [PHONE_NUMBER]"
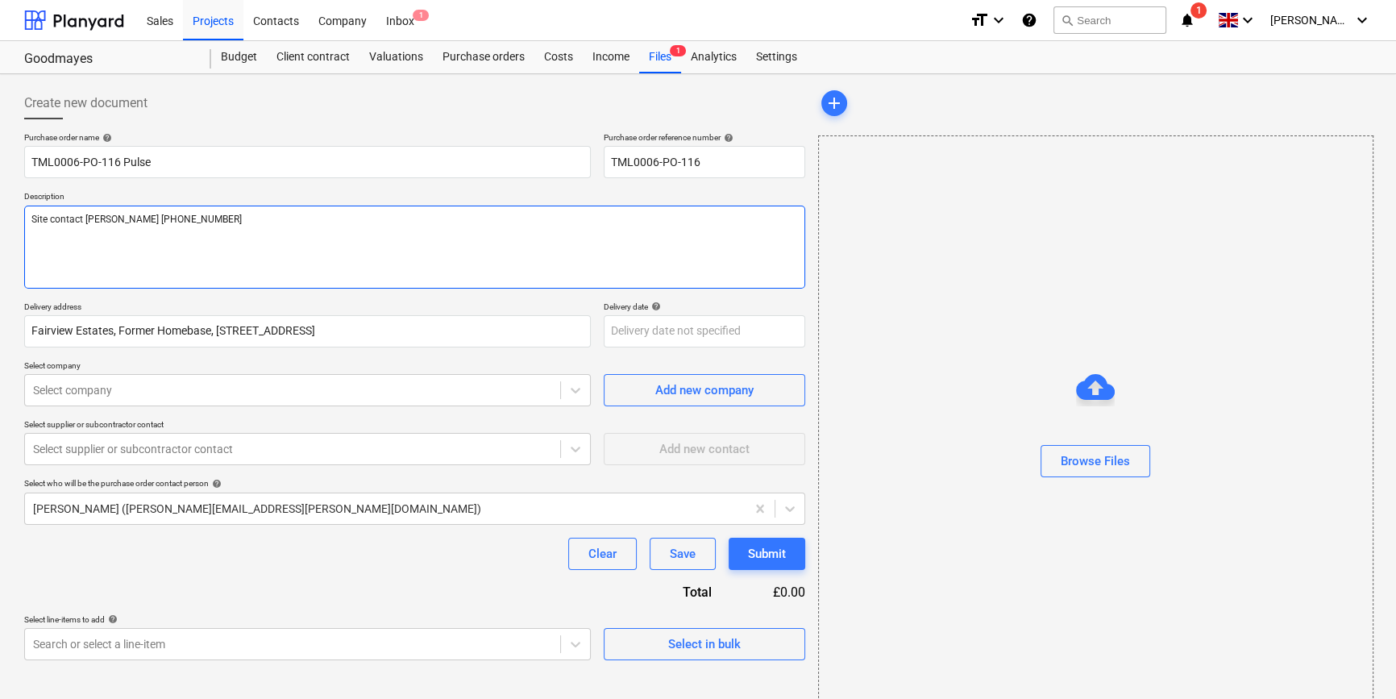
click at [150, 218] on textarea "Site contact [PERSON_NAME] [PHONE_NUMBER]" at bounding box center [414, 247] width 781 height 83
click at [144, 217] on textarea "Site contact [PERSON_NAME] [PHONE_NUMBER]" at bounding box center [414, 247] width 781 height 83
type textarea "x"
type textarea "Site contact [PERSON_NAME] [PHONE_NUMBER]"
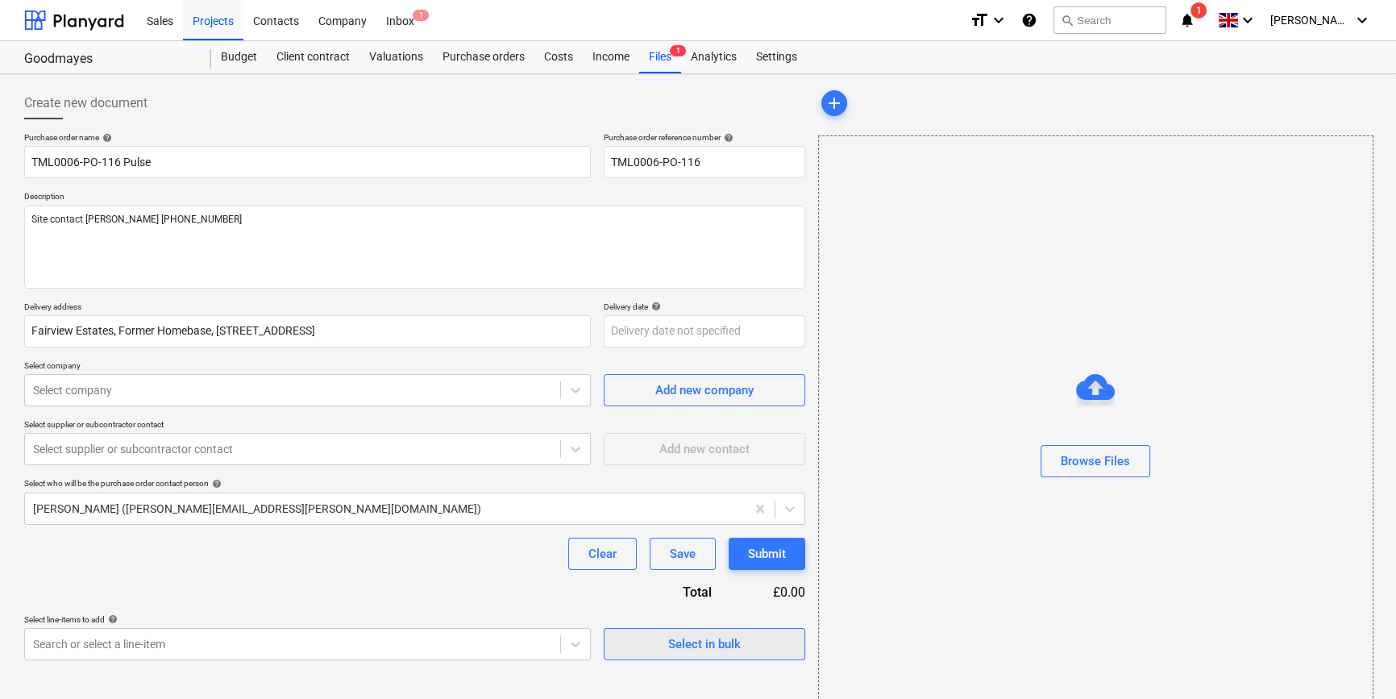
click at [765, 648] on span "Select in bulk" at bounding box center [704, 644] width 161 height 21
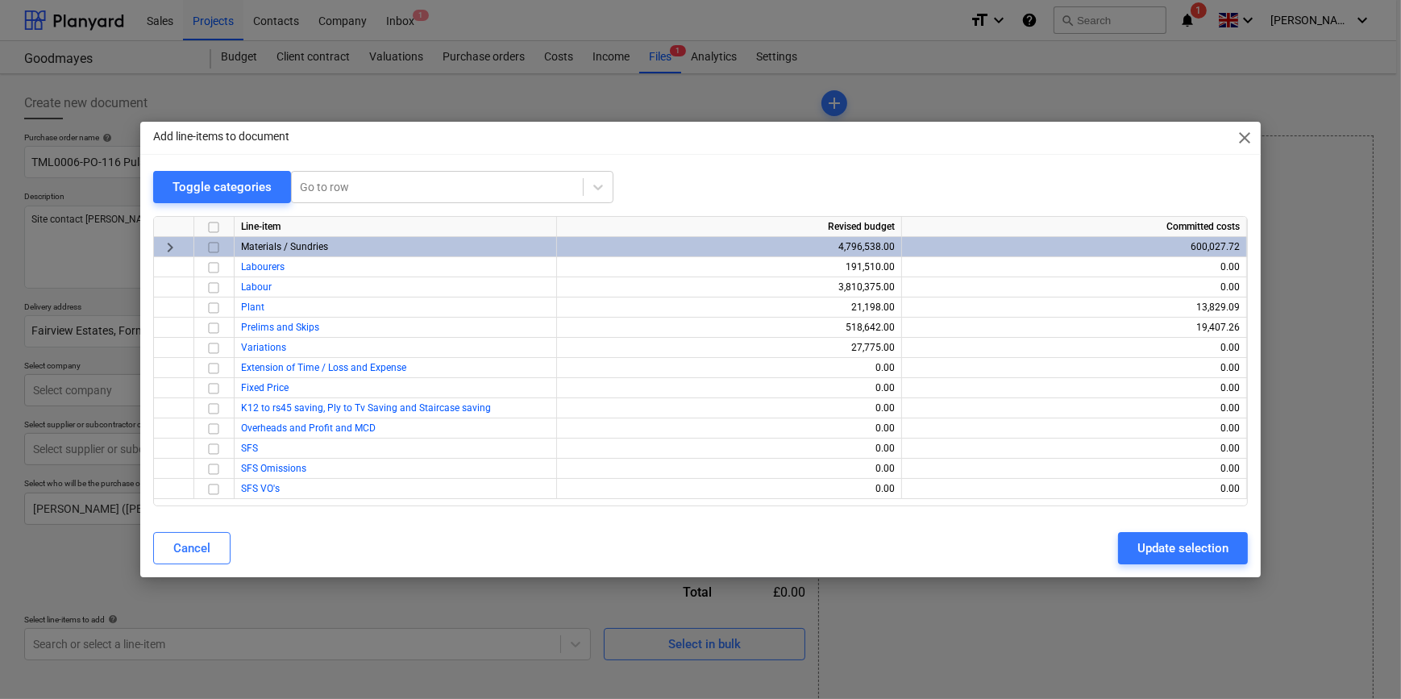
click at [215, 244] on input "checkbox" at bounding box center [213, 247] width 19 height 19
click at [1193, 549] on div "Update selection" at bounding box center [1182, 548] width 91 height 21
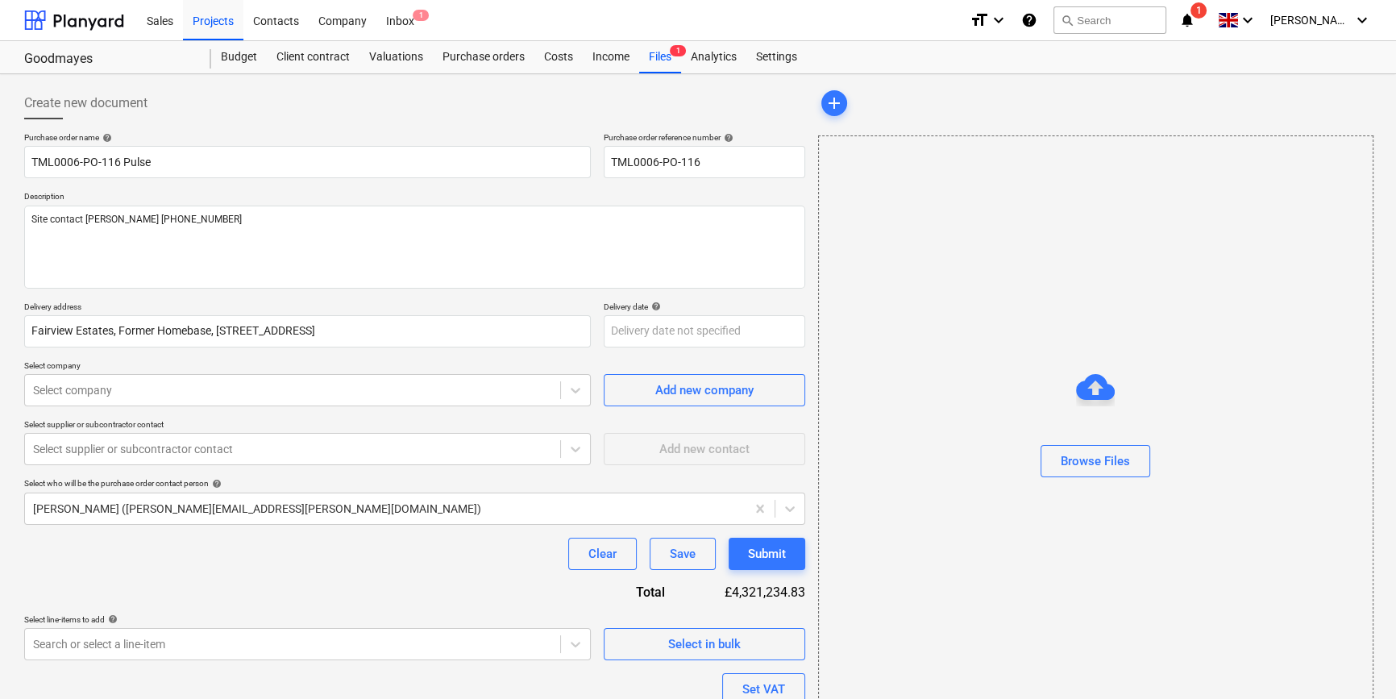
type textarea "x"
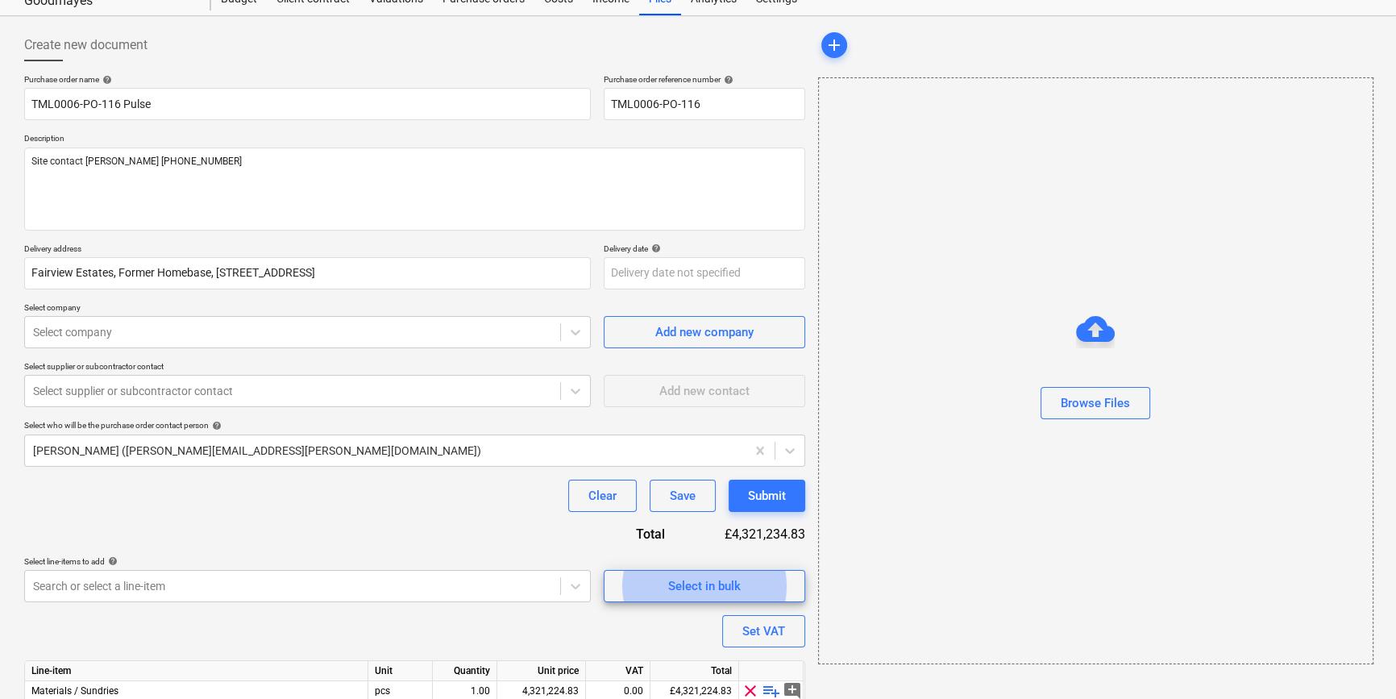
scroll to position [145, 0]
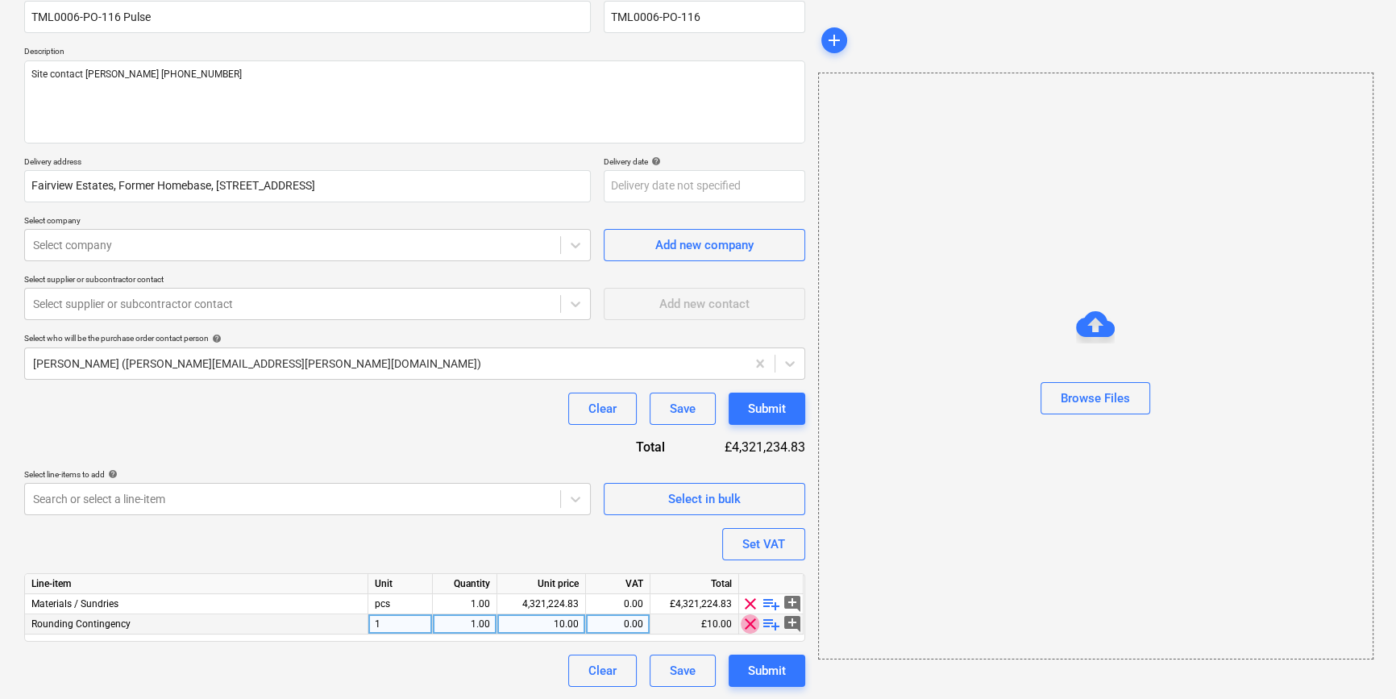
click at [749, 622] on span "clear" at bounding box center [750, 623] width 19 height 19
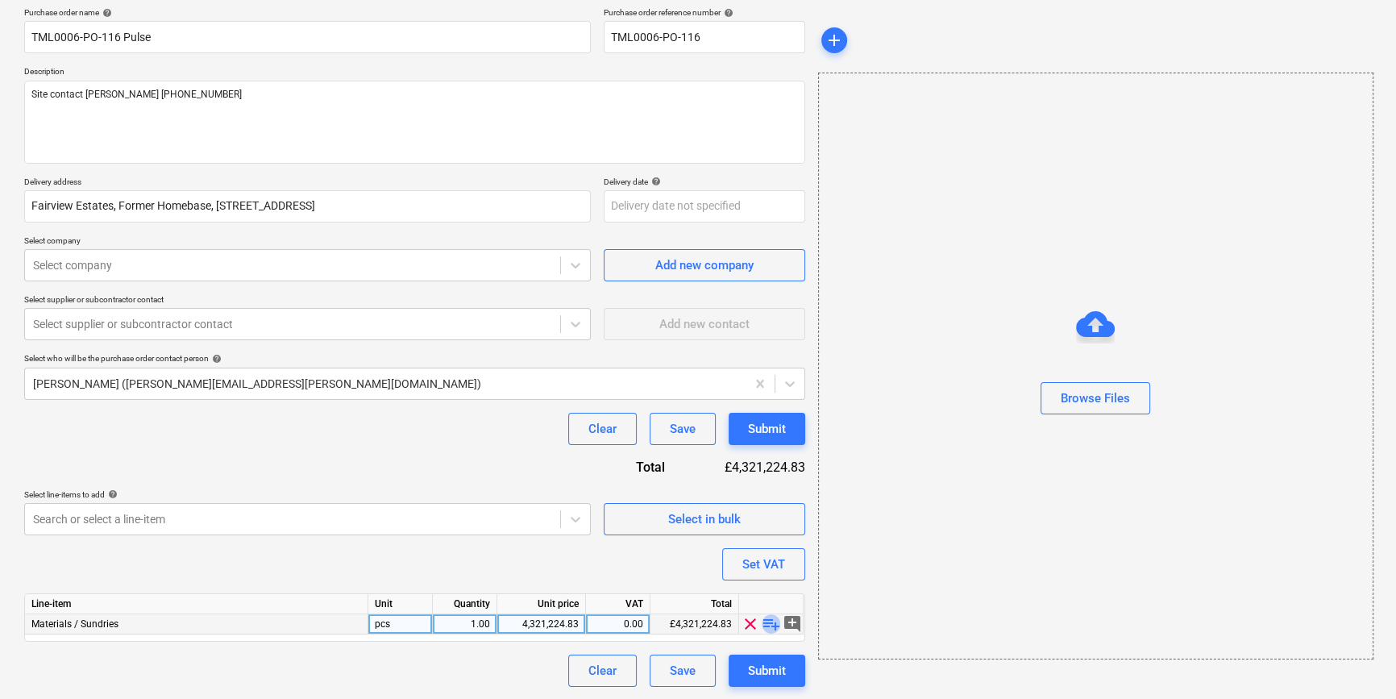
click at [768, 623] on span "playlist_add" at bounding box center [771, 623] width 19 height 19
type textarea "x"
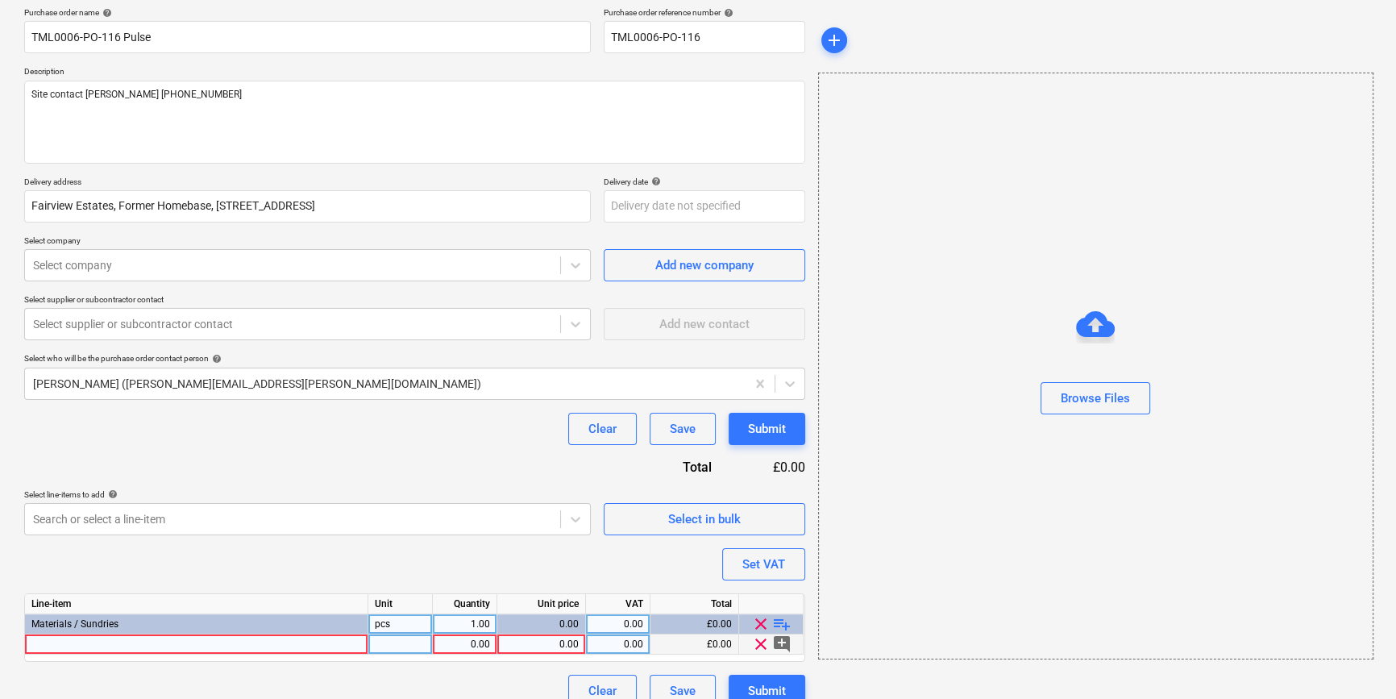
click at [157, 638] on div at bounding box center [196, 644] width 343 height 20
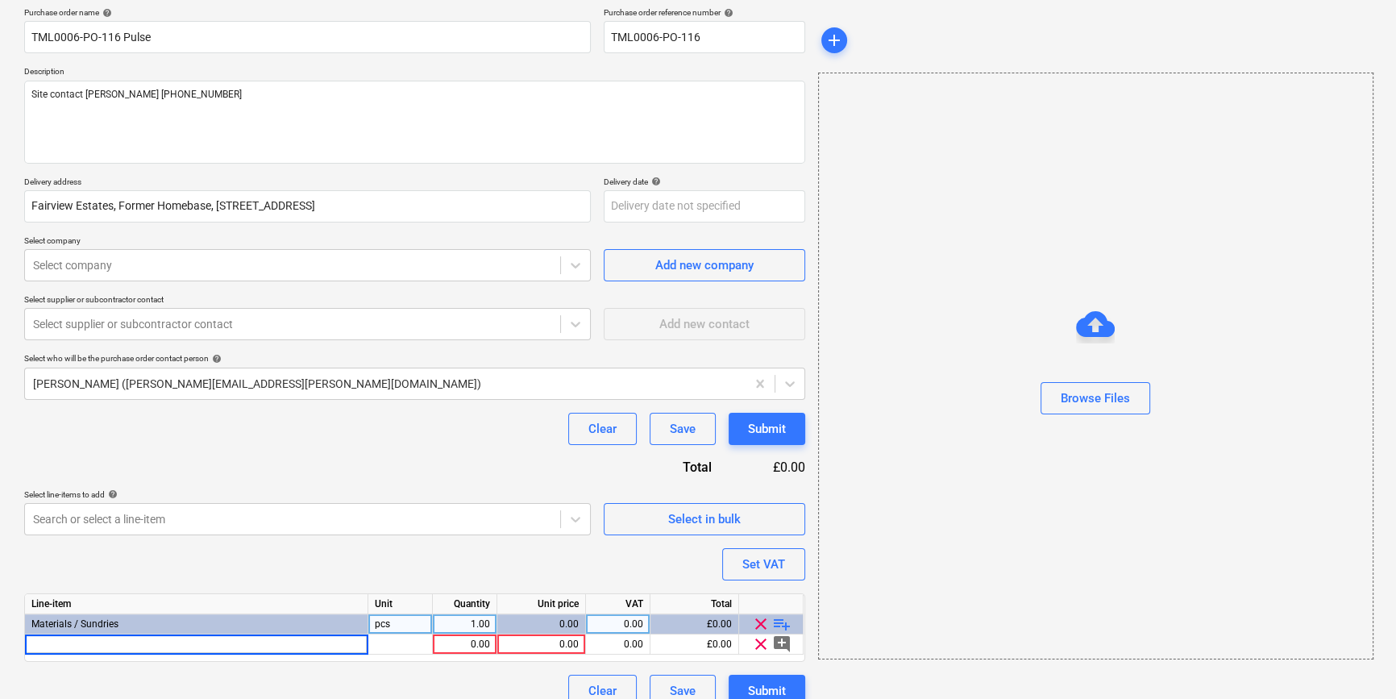
type input "THISTLE THIN COAT ANGLE BEAD 3.0M BRITISH GYPSUM (50/BOX)"
type textarea "x"
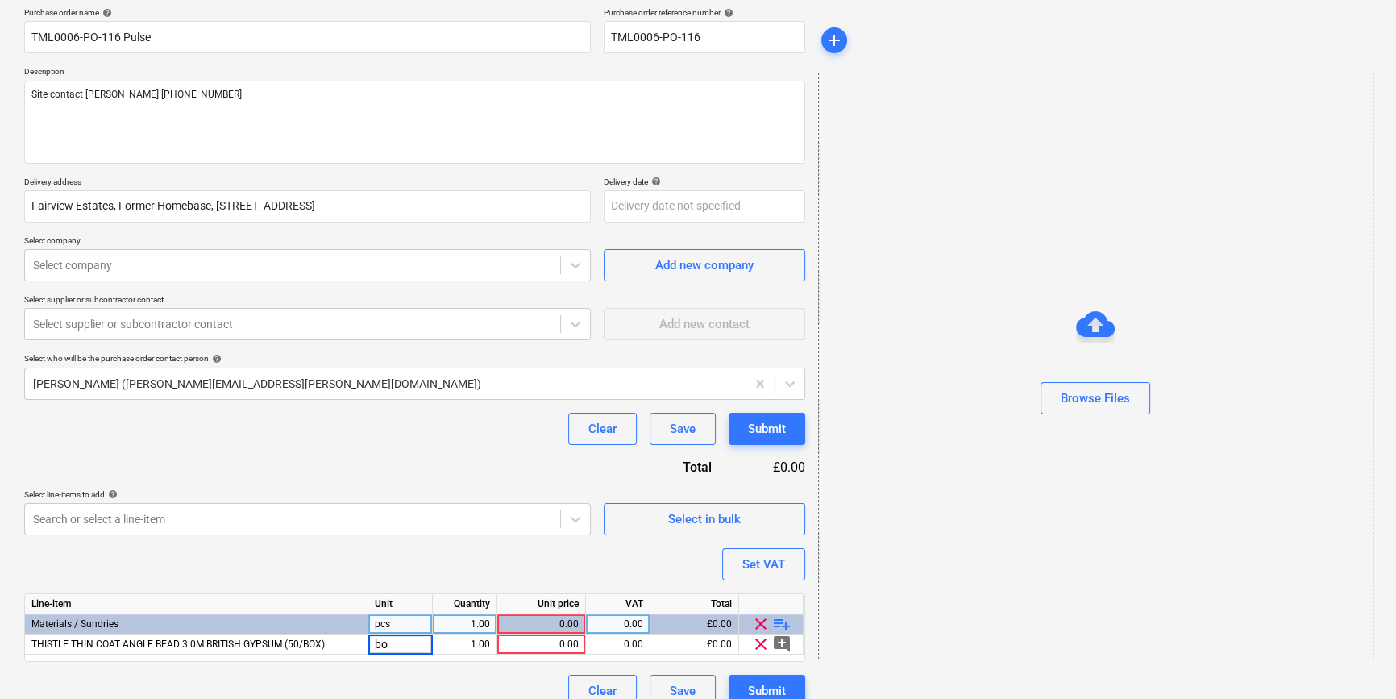
type input "box"
type textarea "x"
type input "10"
type textarea "x"
type input "76.22"
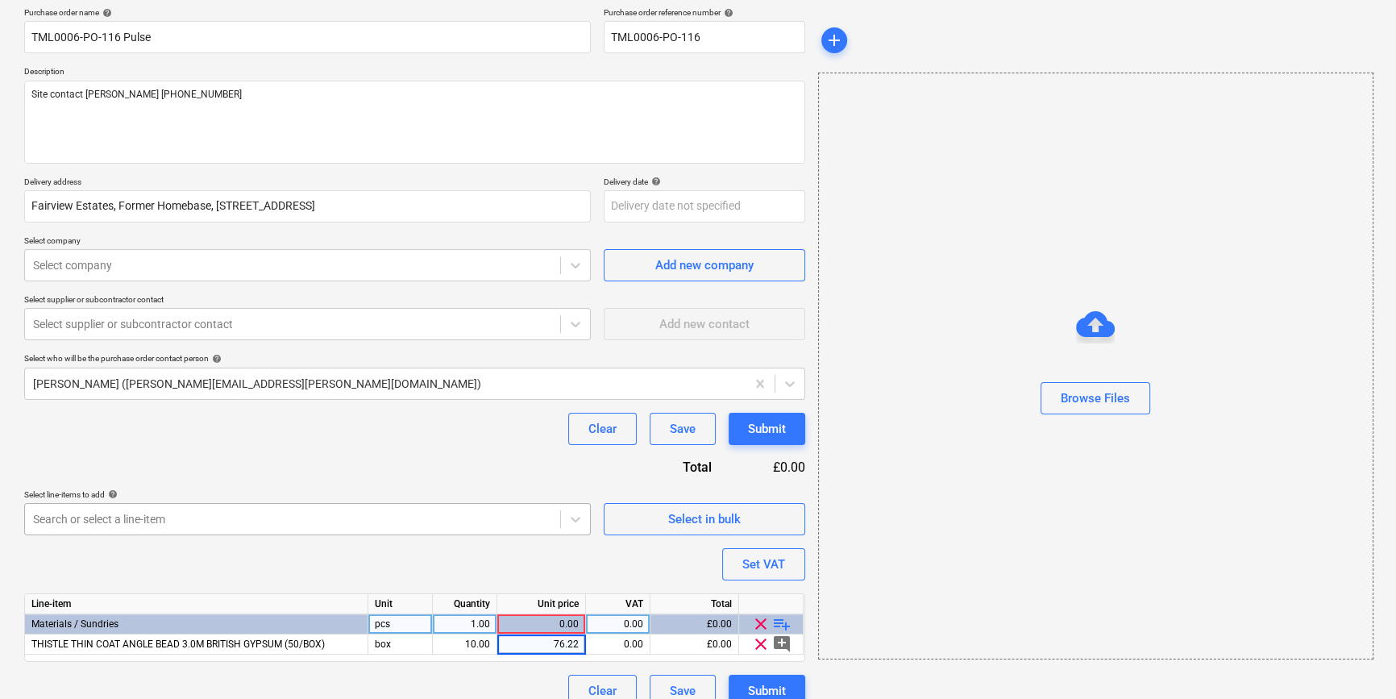
type textarea "x"
type input "20"
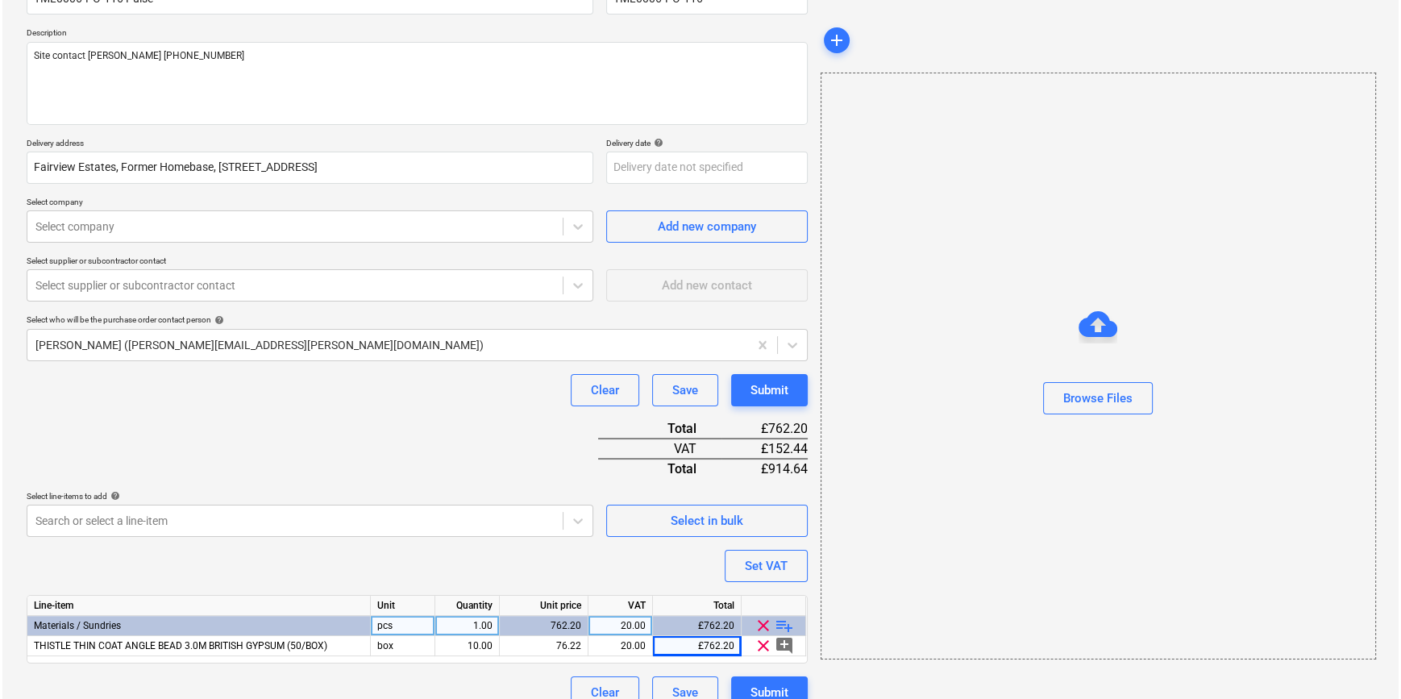
scroll to position [185, 0]
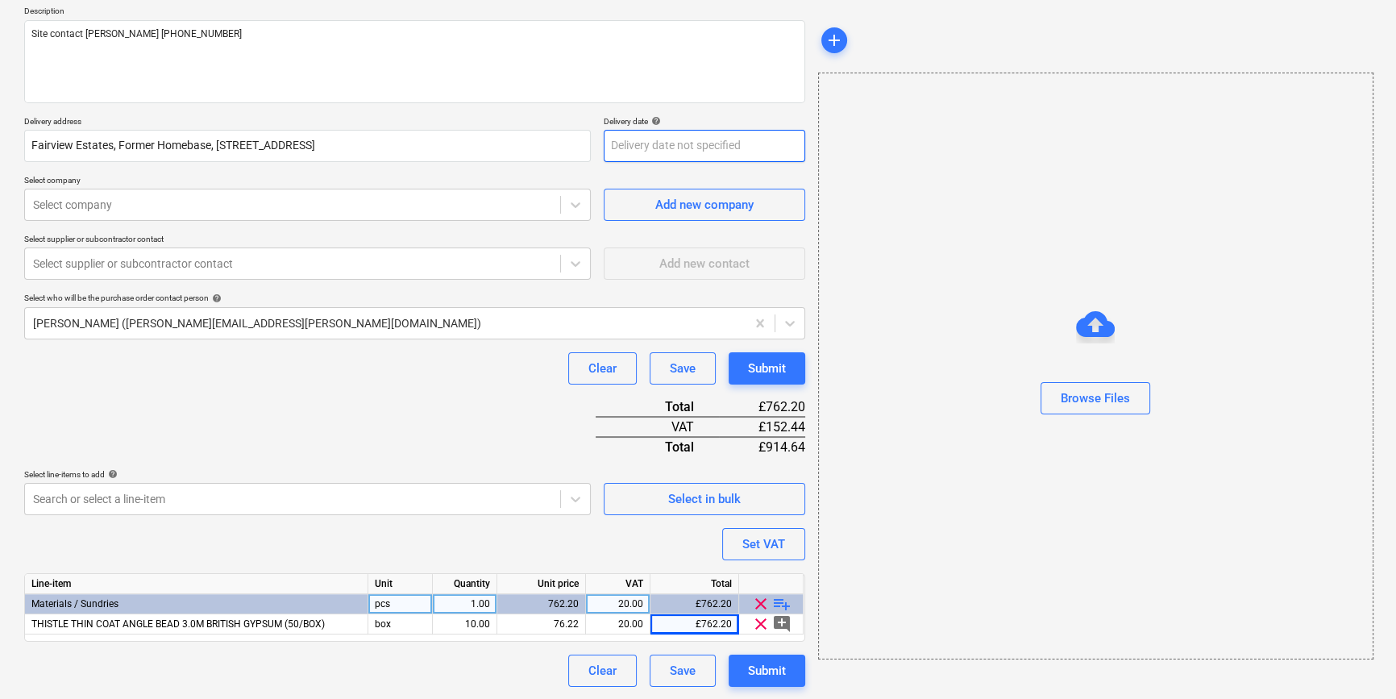
click at [645, 151] on body "Sales Projects Contacts Company Inbox 1 format_size keyboard_arrow_down help se…" at bounding box center [698, 164] width 1396 height 699
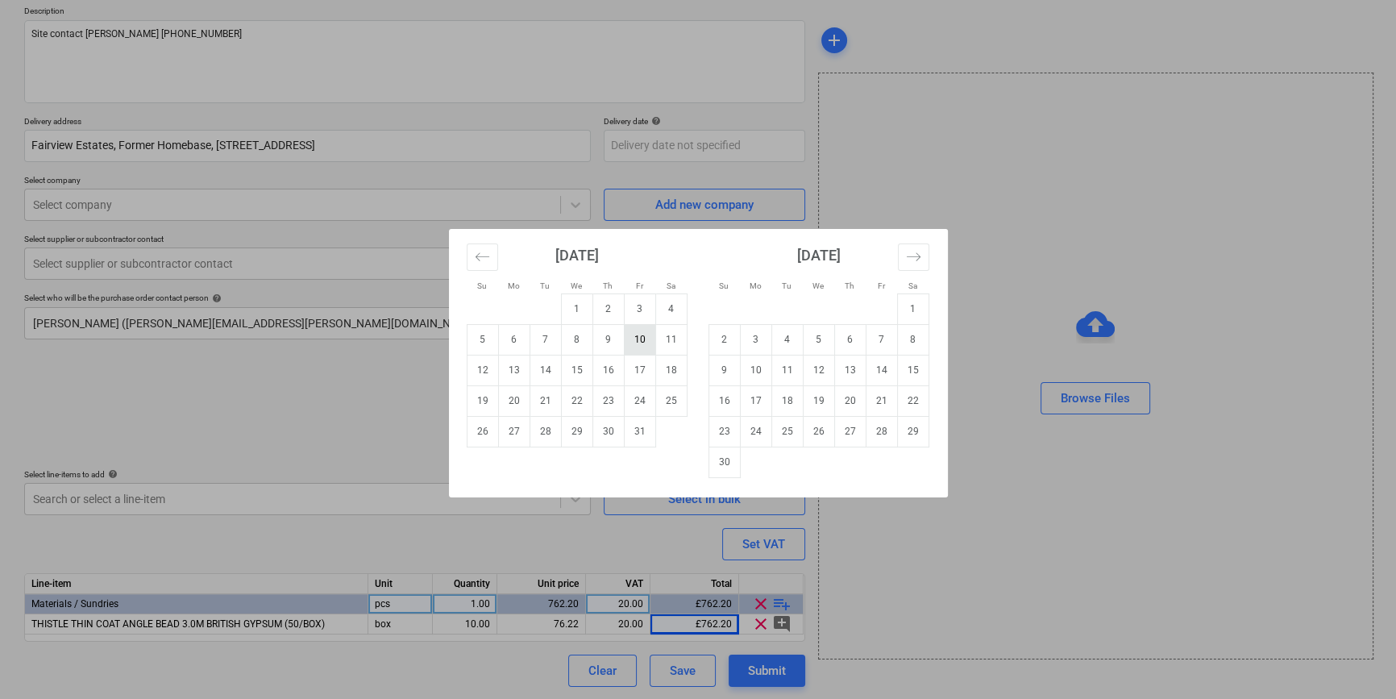
click at [639, 336] on td "10" at bounding box center [639, 339] width 31 height 31
type textarea "x"
type input "[DATE]"
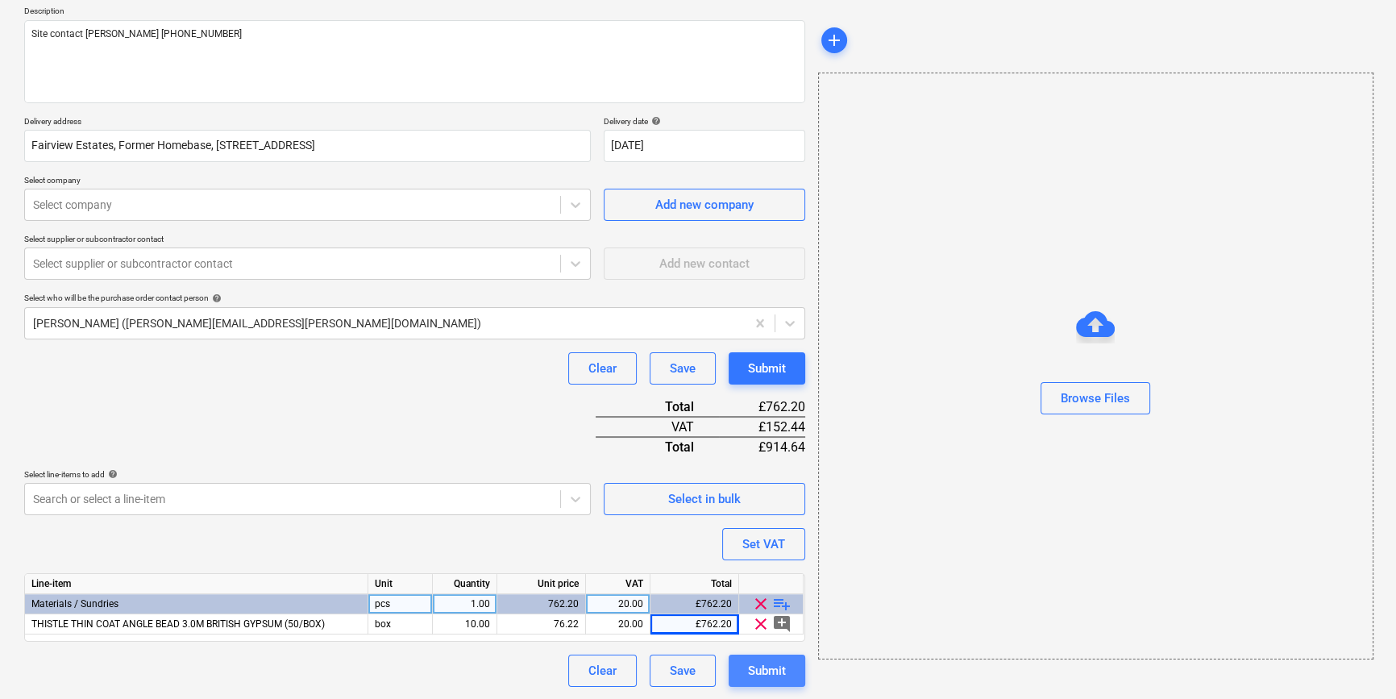
click at [792, 675] on button "Submit" at bounding box center [767, 671] width 77 height 32
type textarea "x"
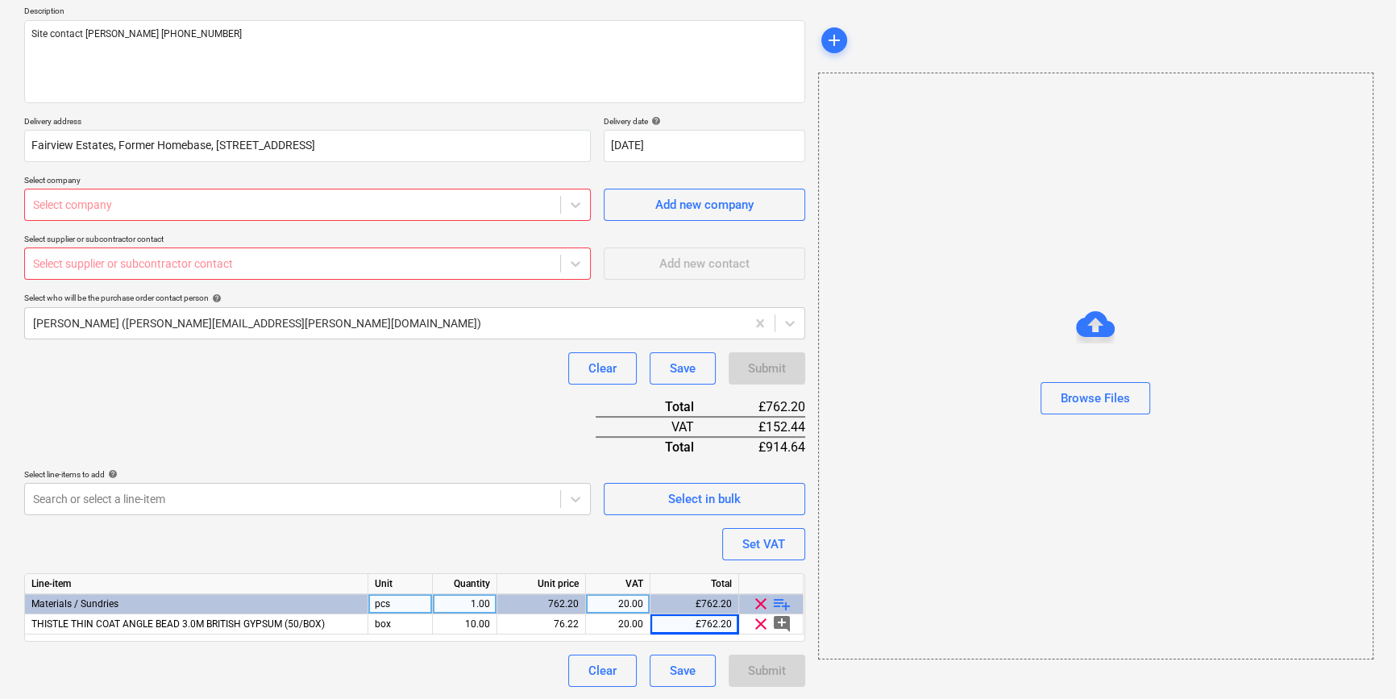
click at [104, 203] on div at bounding box center [292, 205] width 519 height 16
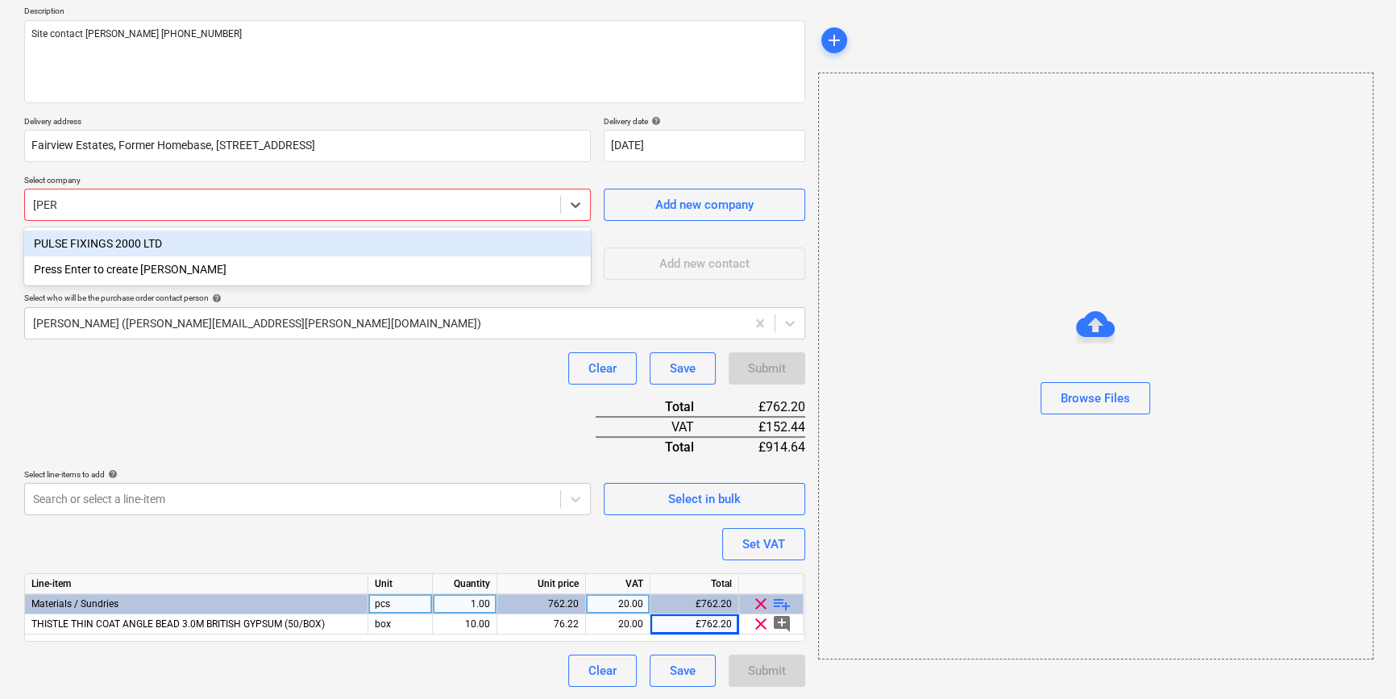
type input "pulse"
click at [137, 241] on div "PULSE FIXINGS 2000 LTD" at bounding box center [307, 244] width 567 height 26
type textarea "x"
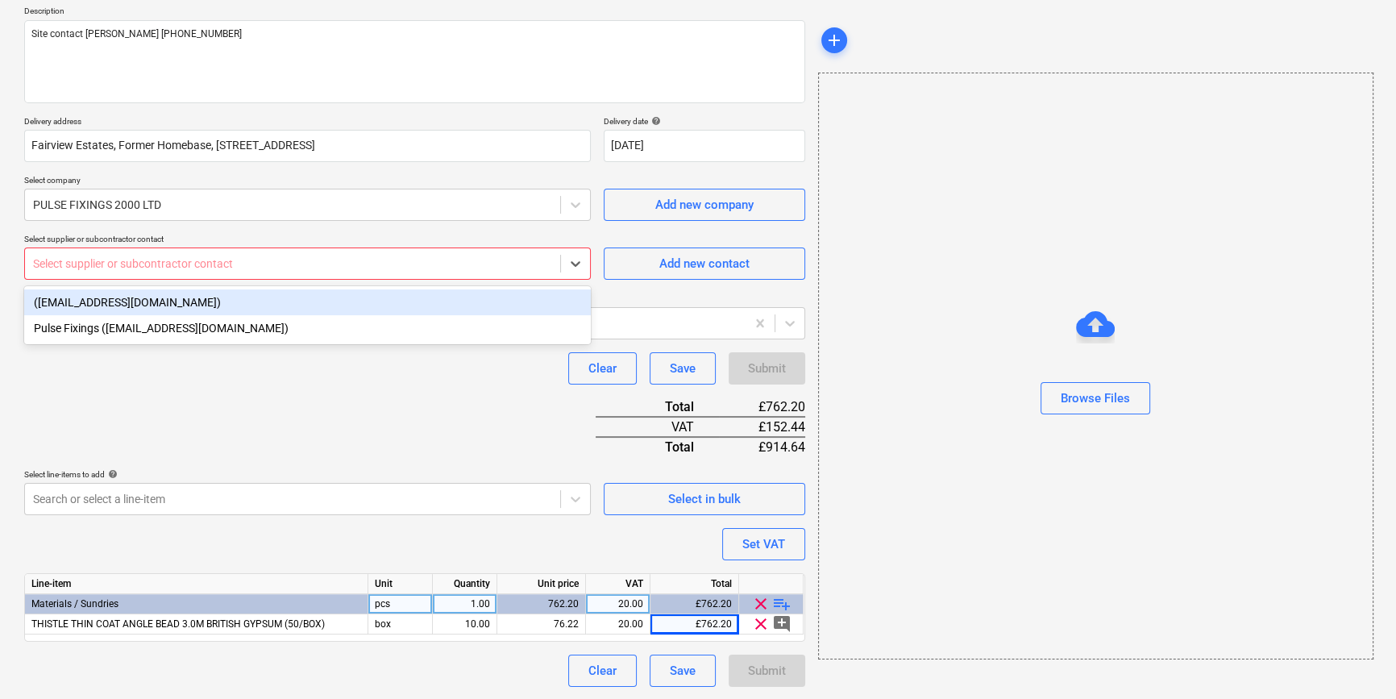
click at [130, 262] on div at bounding box center [292, 264] width 519 height 16
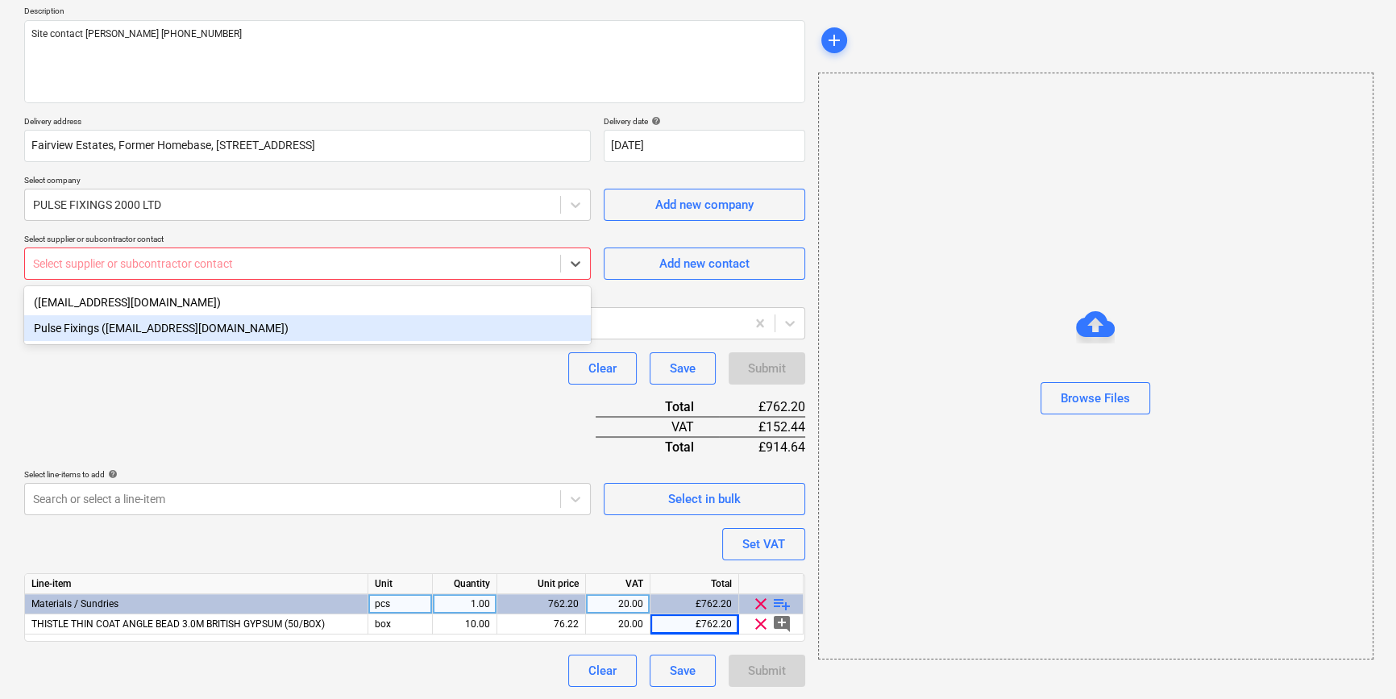
click at [102, 330] on div "Pulse Fixings ([EMAIL_ADDRESS][DOMAIN_NAME])" at bounding box center [307, 328] width 567 height 26
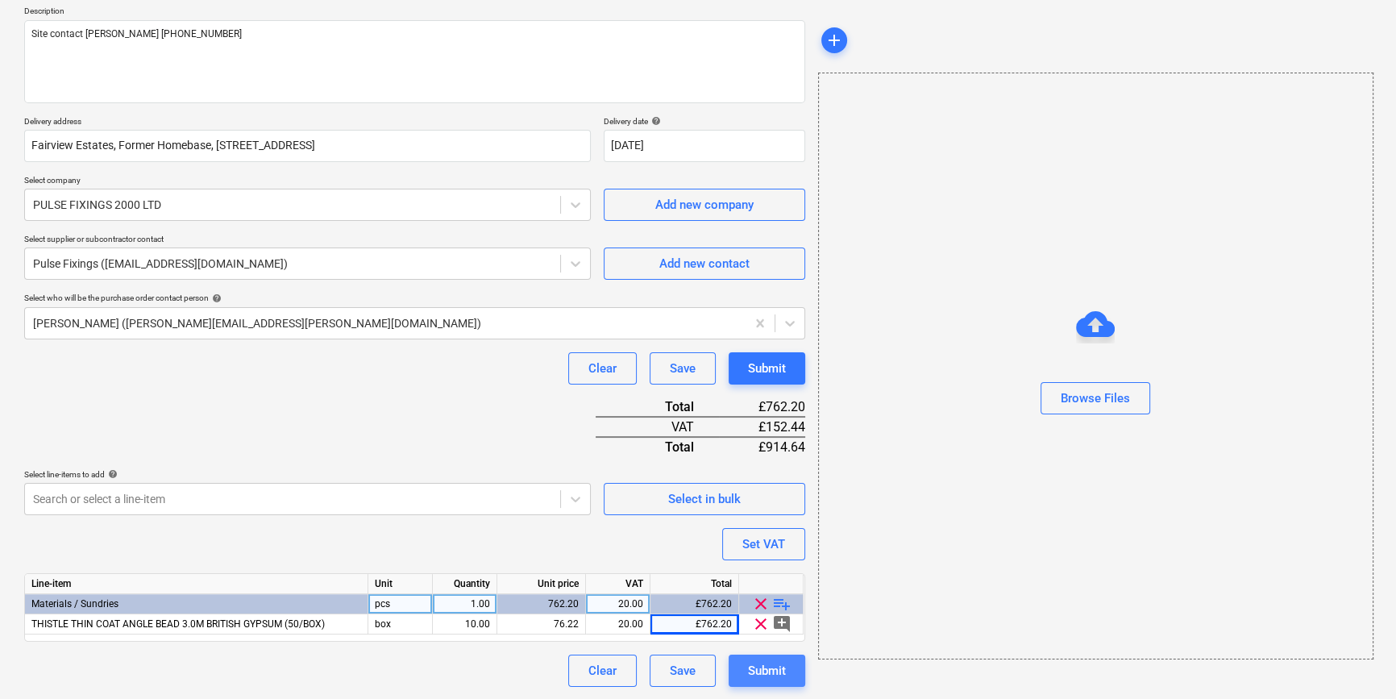
click at [772, 675] on div "Submit" at bounding box center [767, 670] width 38 height 21
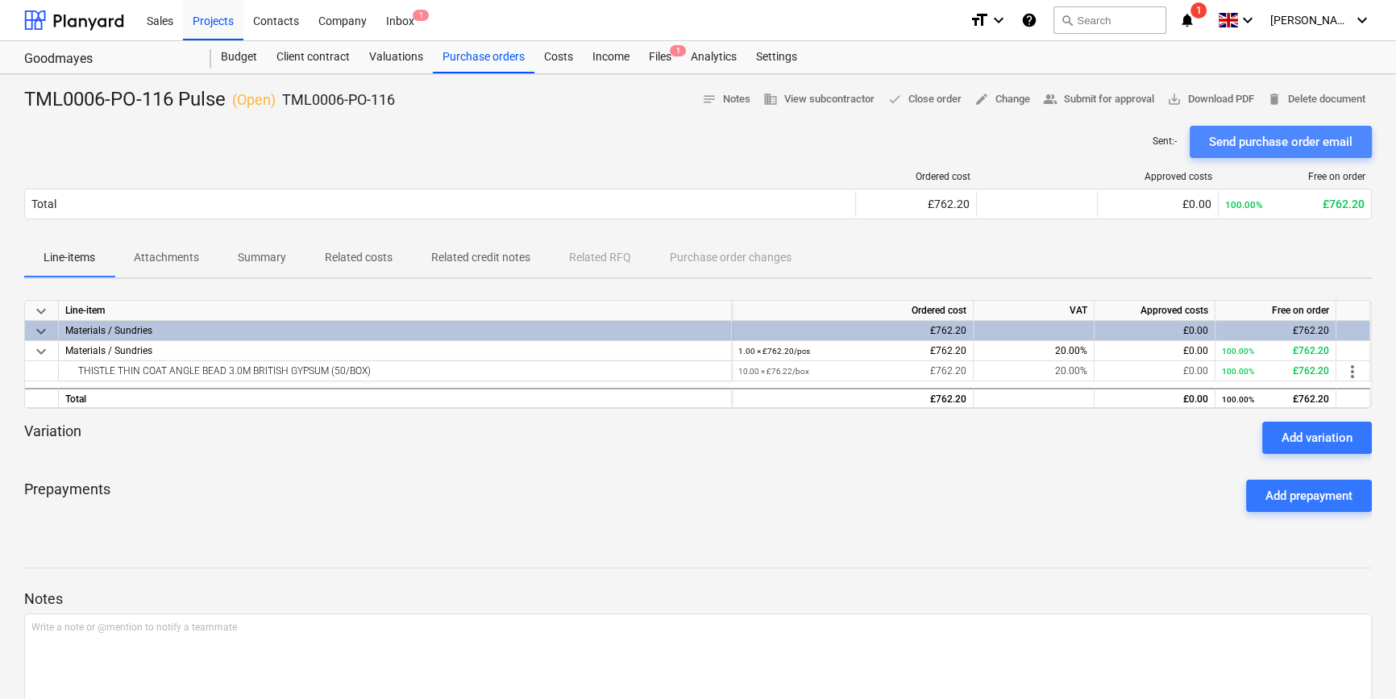
click at [1245, 137] on div "Send purchase order email" at bounding box center [1280, 141] width 143 height 21
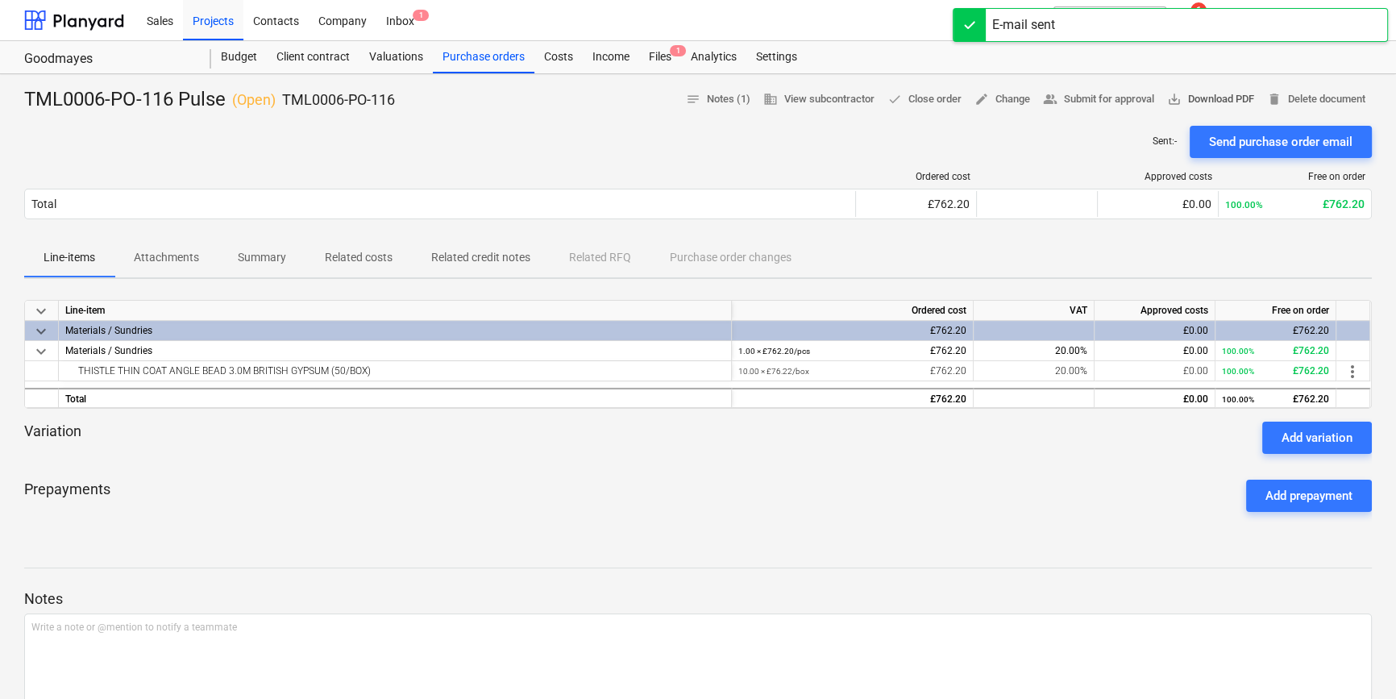
click at [1222, 98] on span "save_alt Download PDF" at bounding box center [1210, 99] width 87 height 19
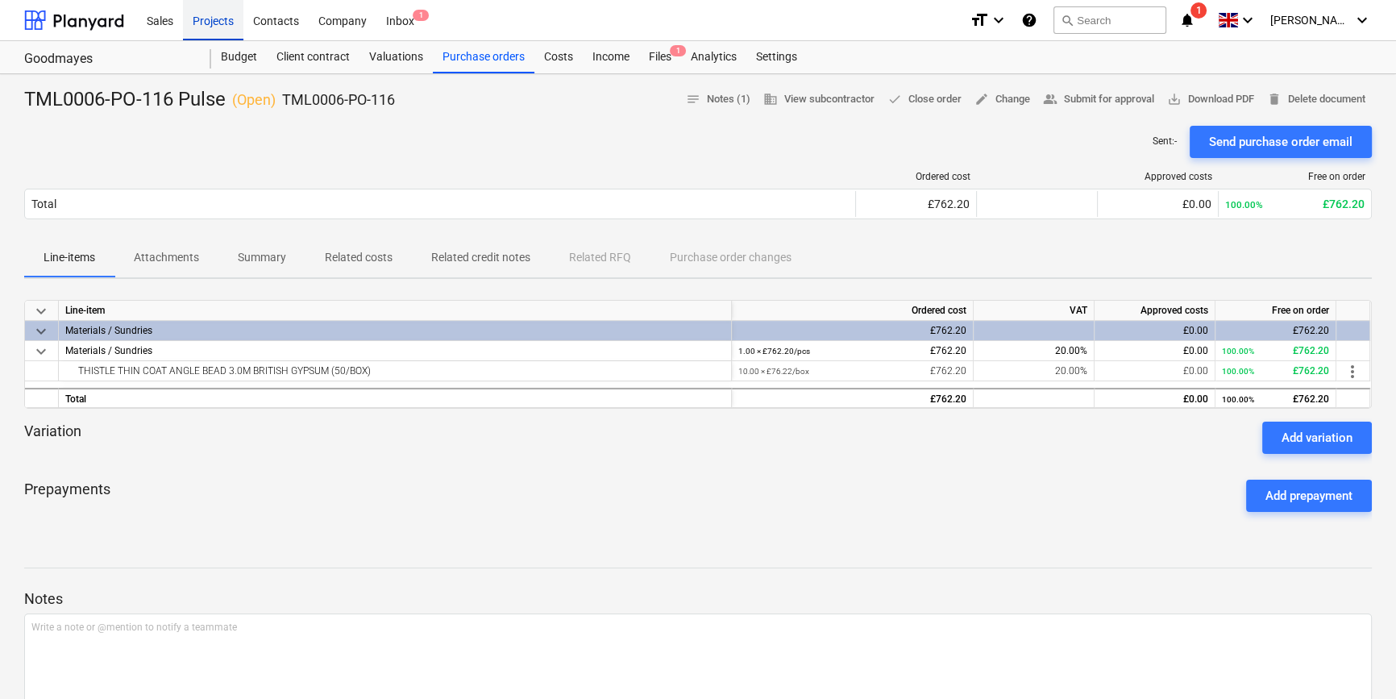
click at [203, 21] on div "Projects" at bounding box center [213, 19] width 60 height 41
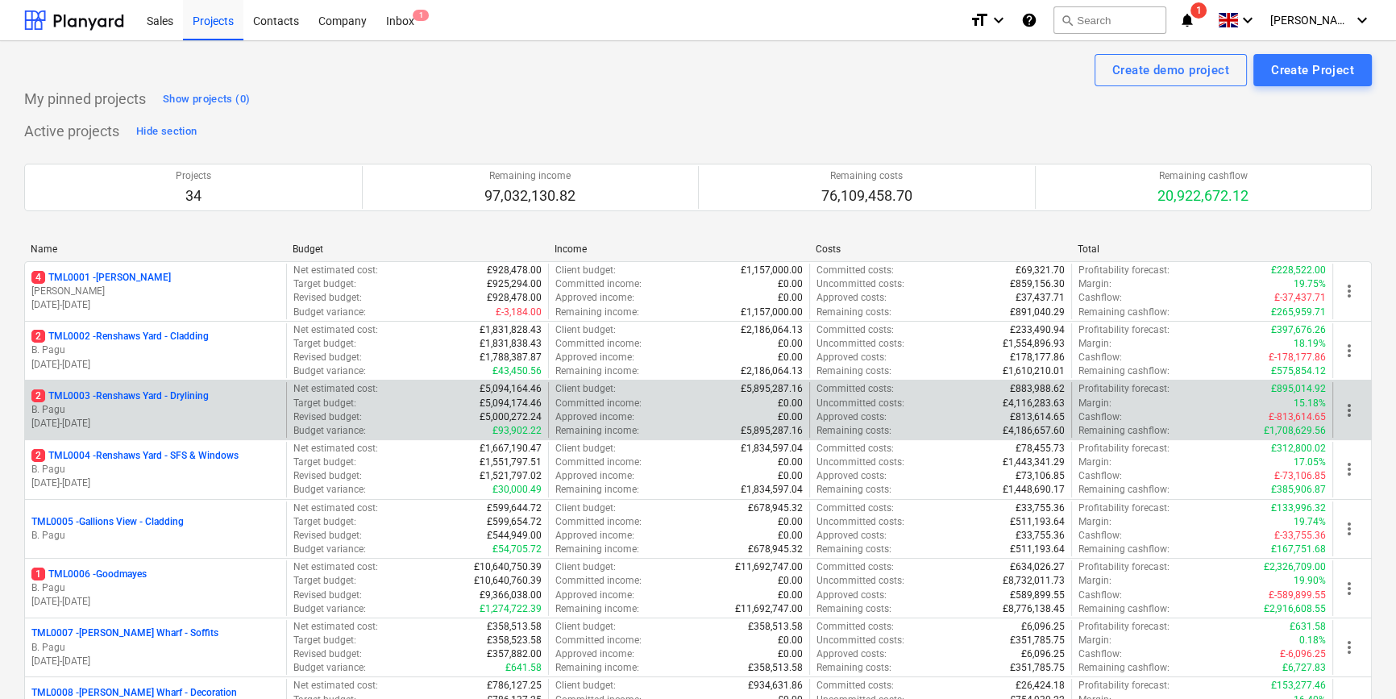
click at [161, 405] on p "B. Pagu" at bounding box center [155, 410] width 248 height 14
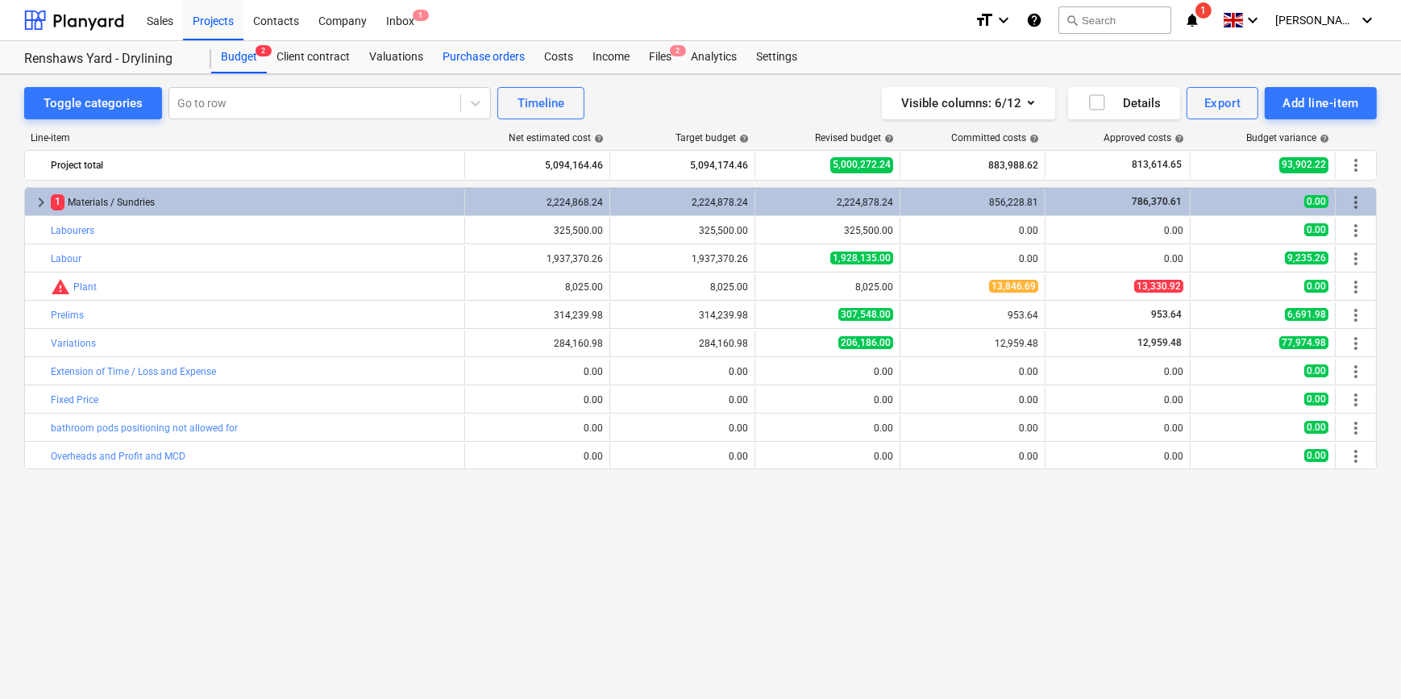
click at [476, 53] on div "Purchase orders" at bounding box center [484, 57] width 102 height 32
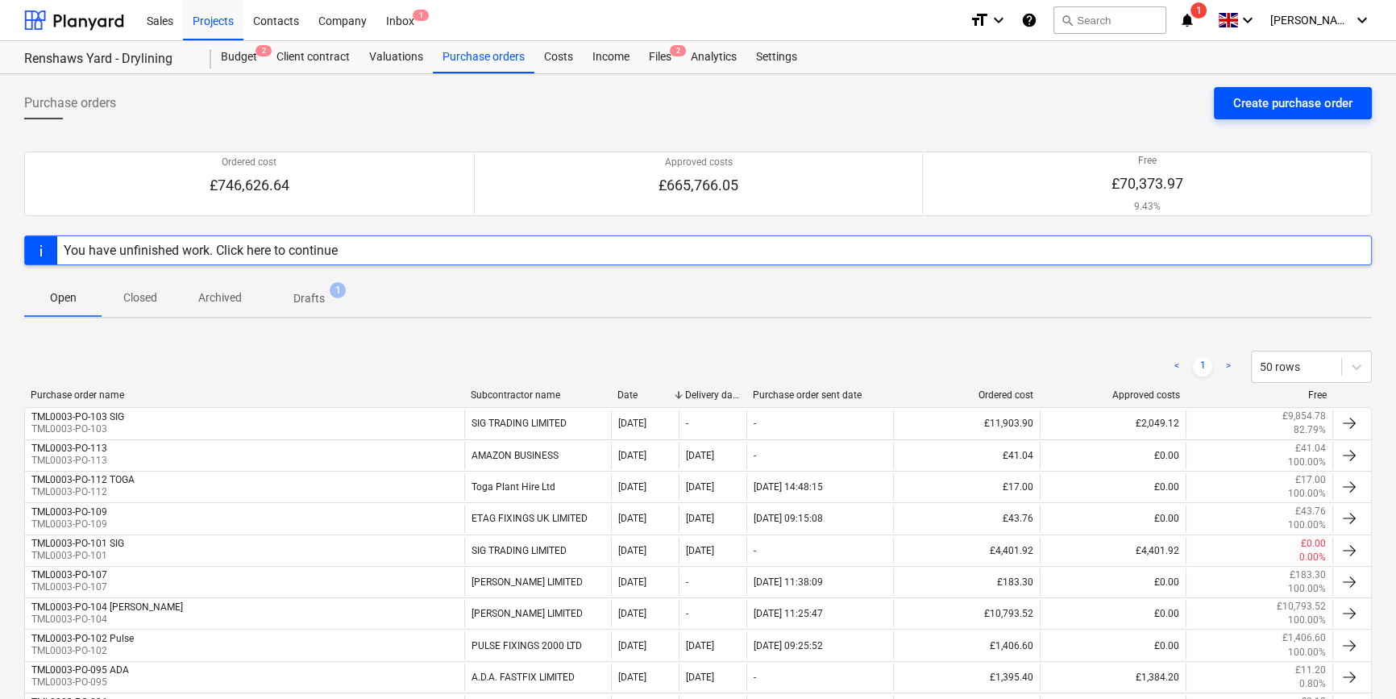
click at [1274, 99] on div "Create purchase order" at bounding box center [1292, 103] width 119 height 21
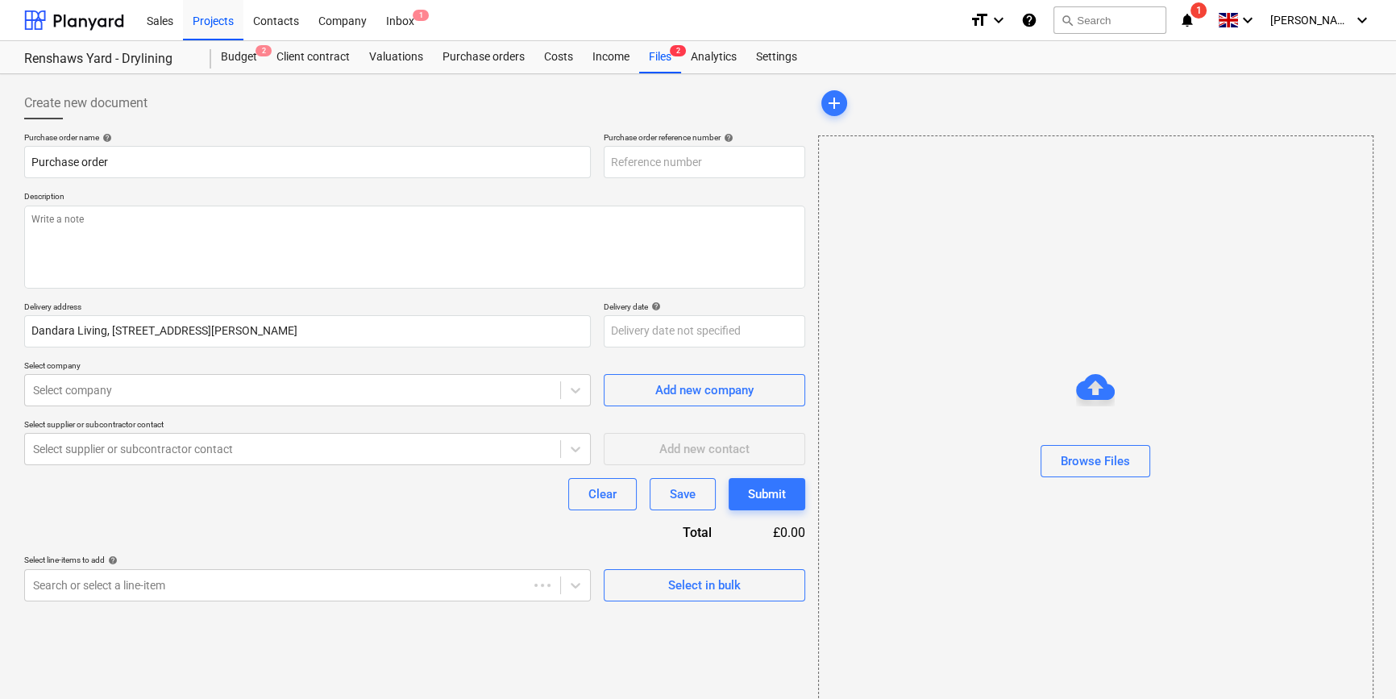
type textarea "x"
type input "TML0003-PO-116"
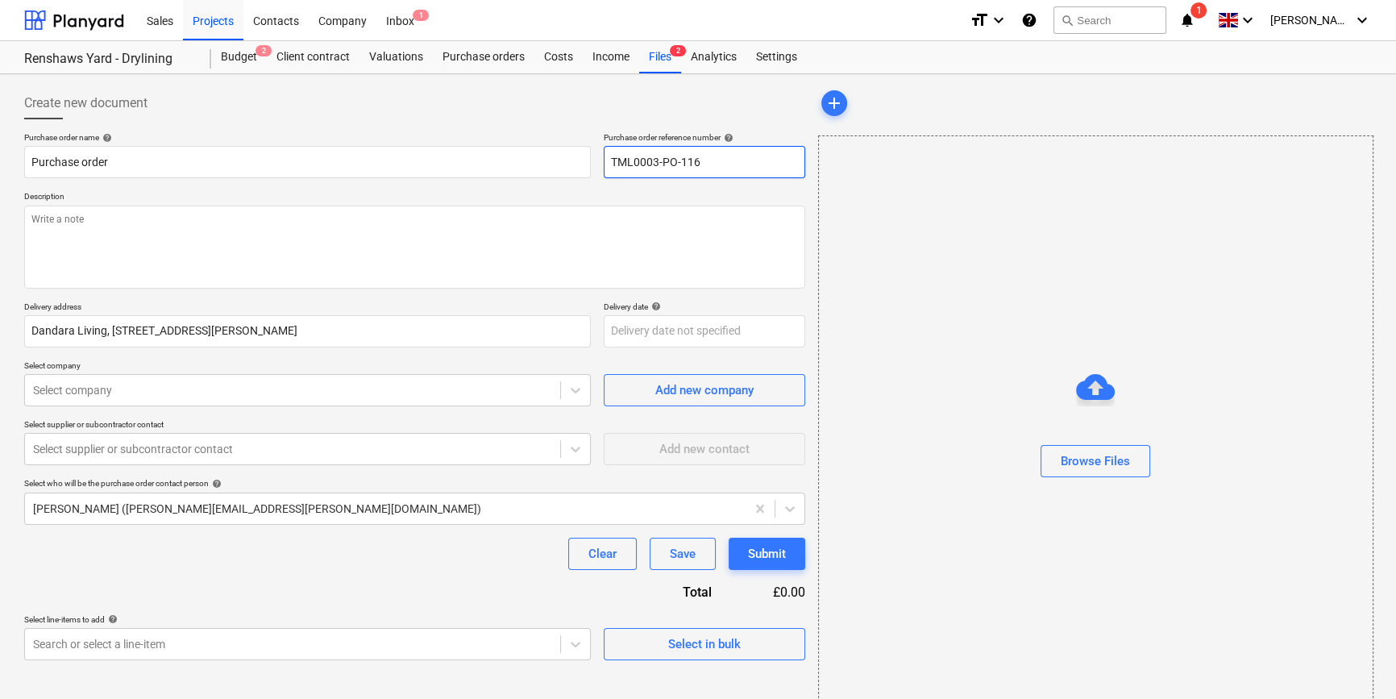
drag, startPoint x: 697, startPoint y: 161, endPoint x: 605, endPoint y: 160, distance: 92.7
click at [605, 160] on input "TML0003-PO-116" at bounding box center [705, 162] width 202 height 32
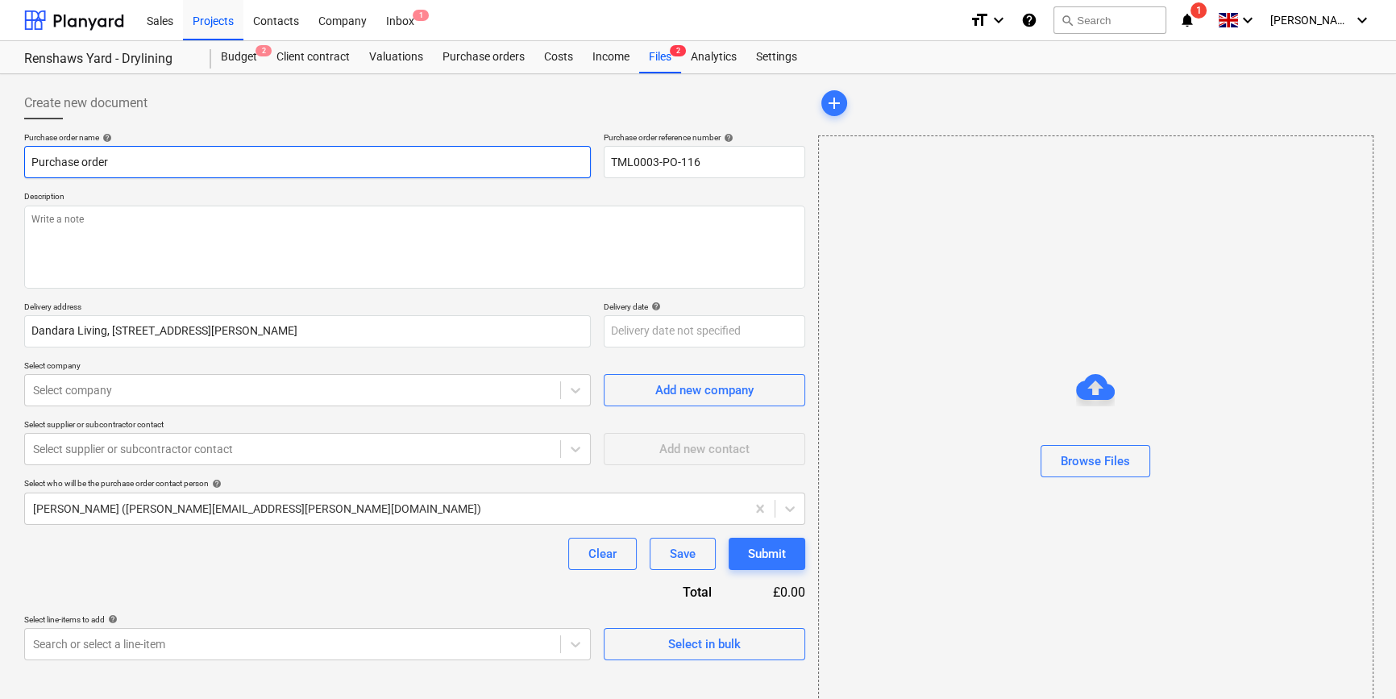
drag, startPoint x: 111, startPoint y: 160, endPoint x: 30, endPoint y: 171, distance: 82.1
click at [30, 171] on input "Purchase order" at bounding box center [307, 162] width 567 height 32
paste input "TML0003-PO-116"
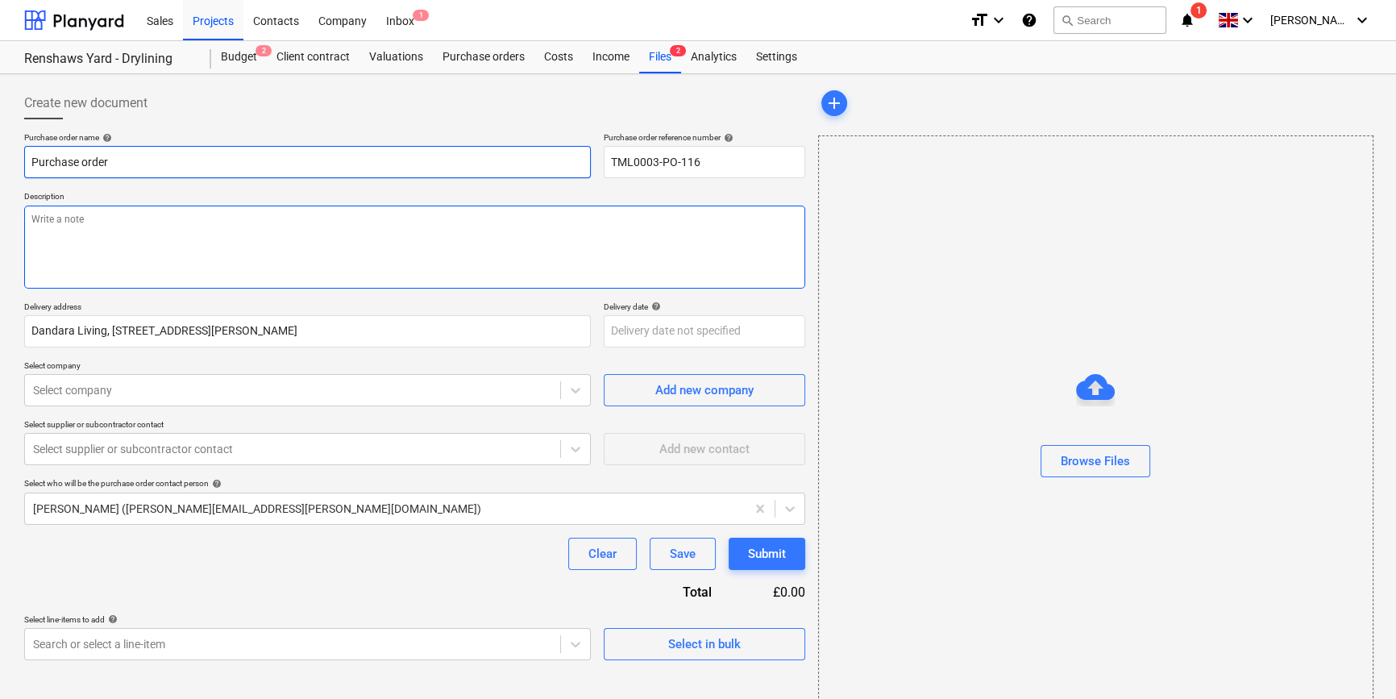
type textarea "x"
type input "TML0003-PO-116"
type textarea "x"
type input "TML0003-PO-116"
type textarea "x"
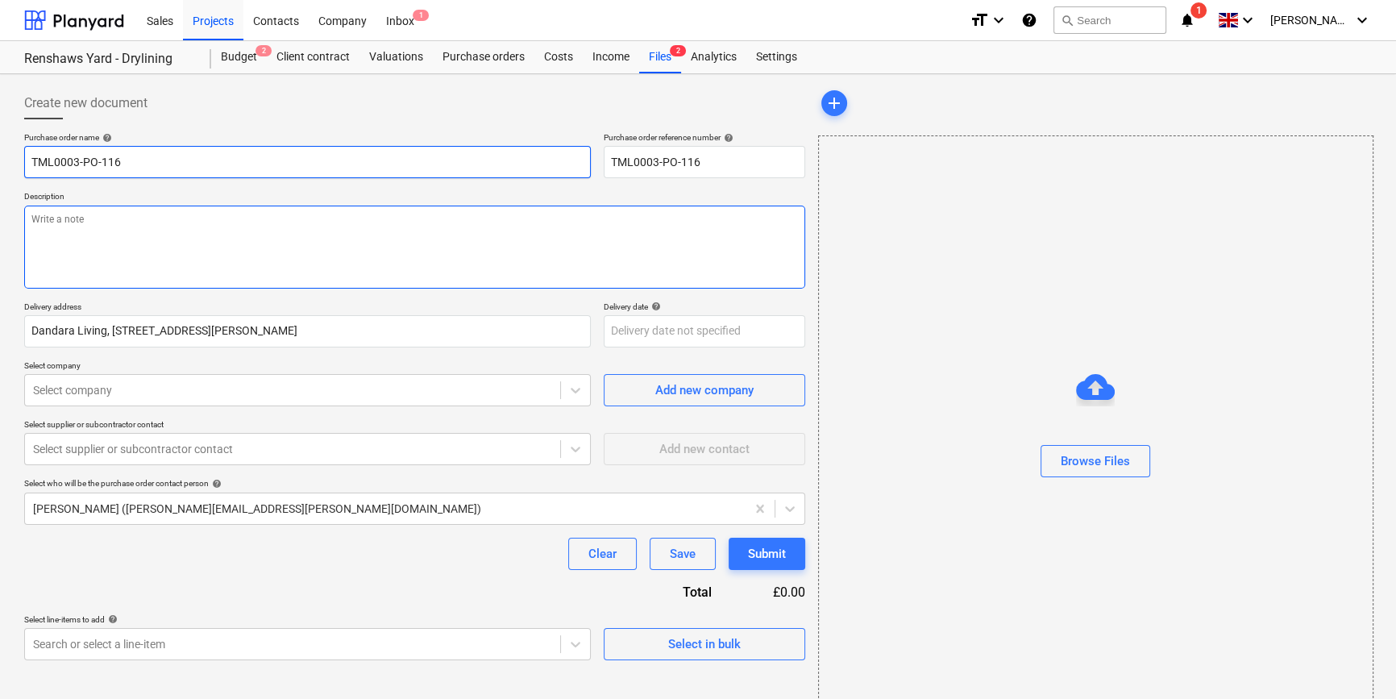
type input "TML0003-PO-116 A"
type textarea "x"
type input "TML0003-PO-116 AD"
type textarea "x"
type input "TML0003-PO-116 ADA"
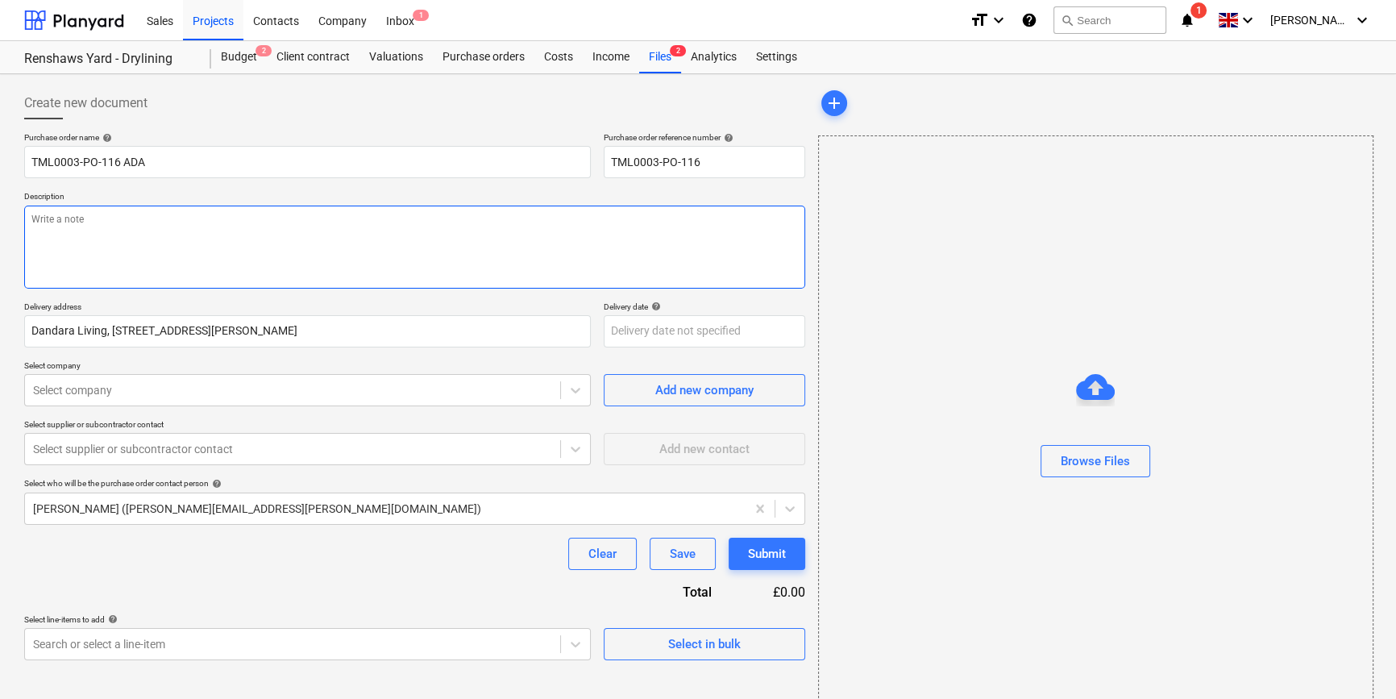
click at [85, 243] on textarea at bounding box center [414, 247] width 781 height 83
type textarea "x"
type textarea "S"
type textarea "x"
type textarea "Si"
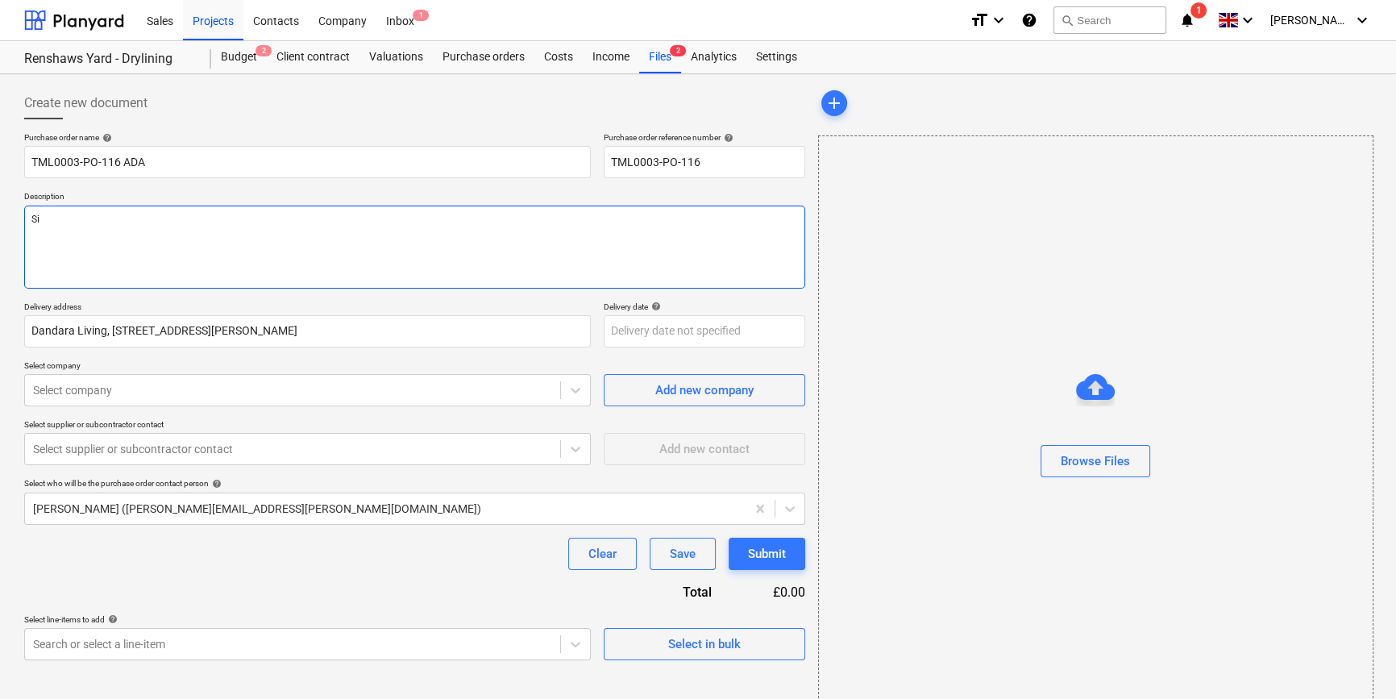
type textarea "x"
type textarea "Sit"
type textarea "x"
type textarea "Site"
type textarea "x"
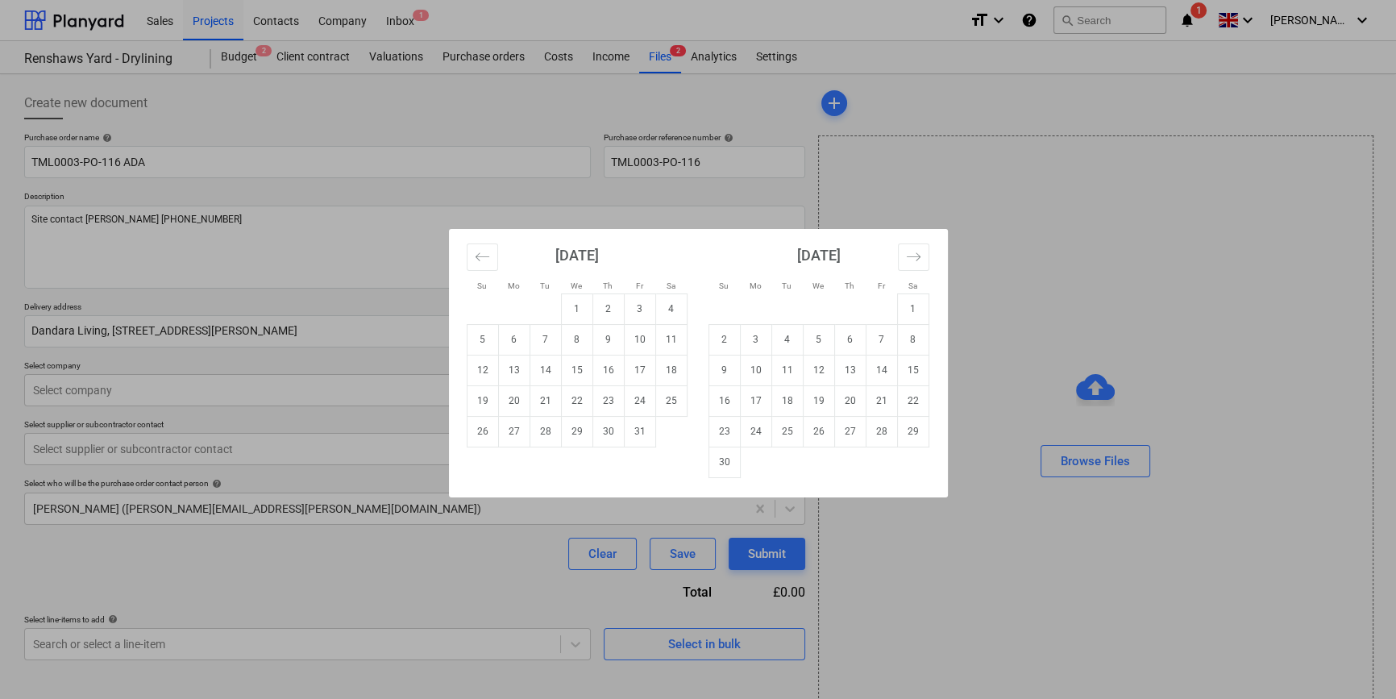
click at [625, 331] on body "Sales Projects Contacts Company Inbox 1 format_size keyboard_arrow_down help se…" at bounding box center [698, 349] width 1396 height 699
click at [512, 369] on td "13" at bounding box center [513, 370] width 31 height 31
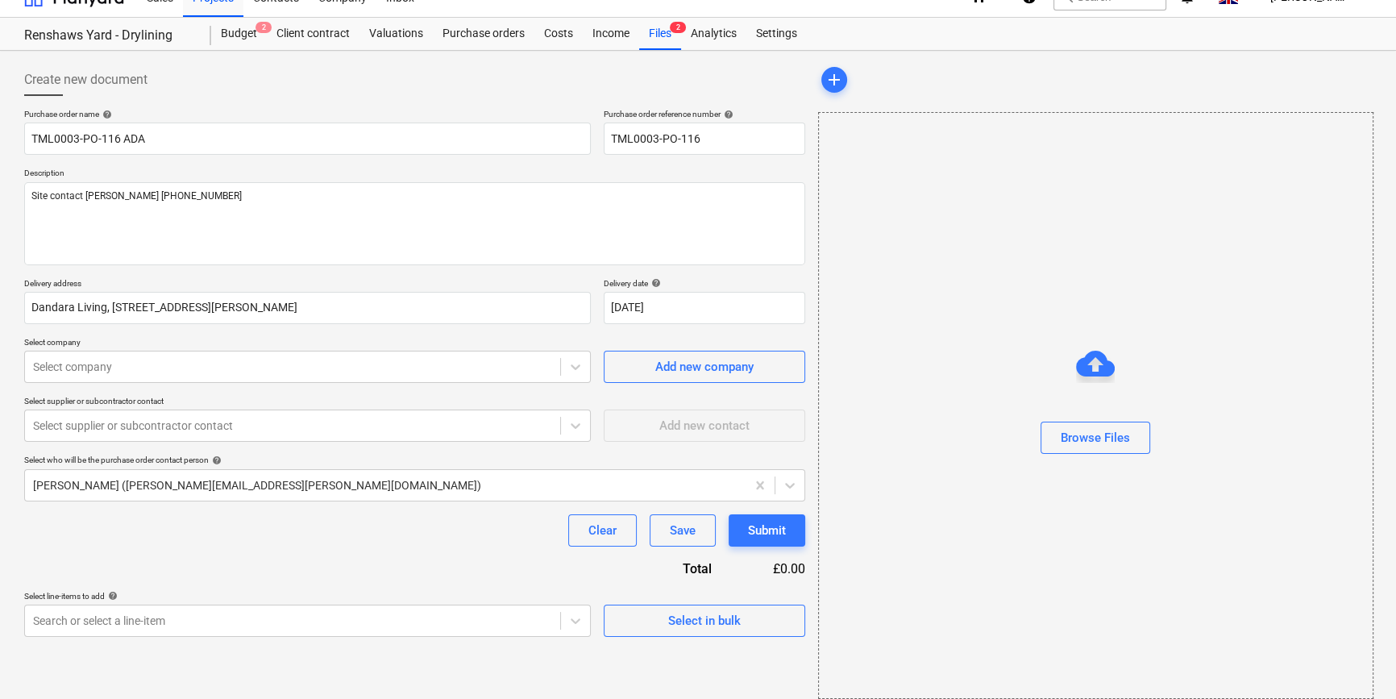
scroll to position [35, 0]
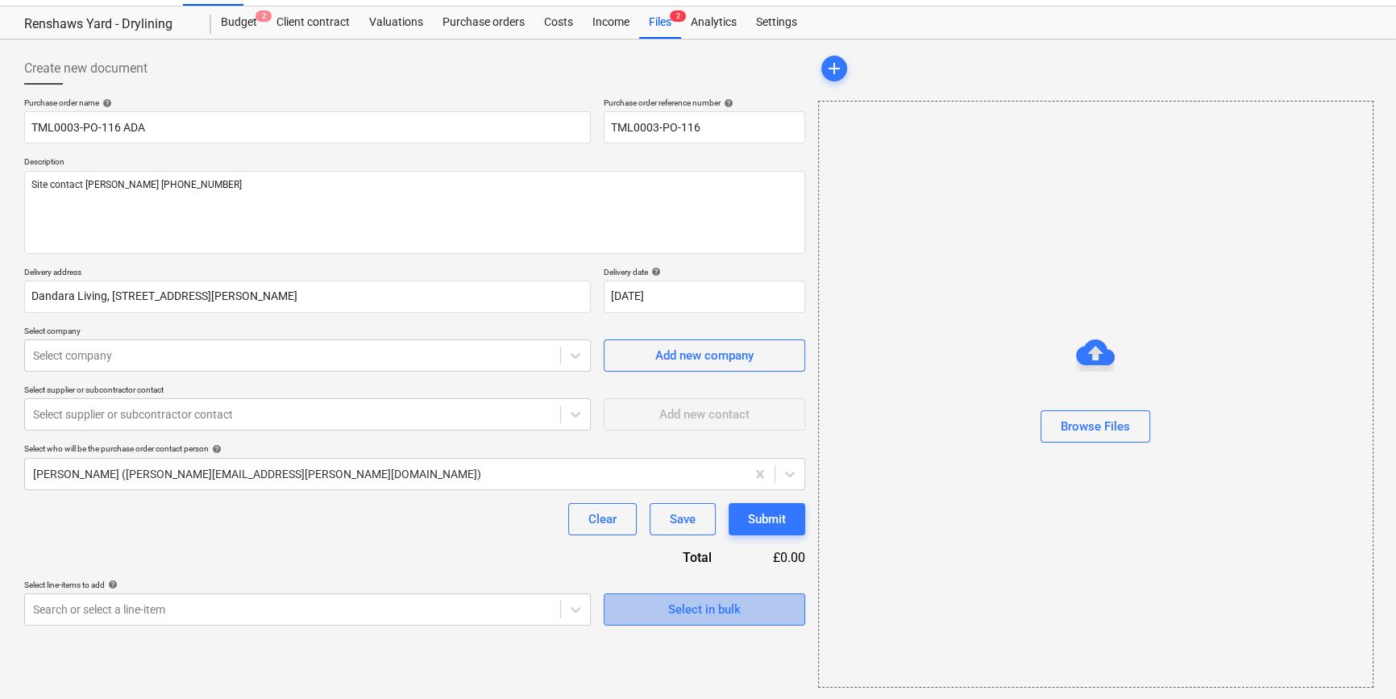
click at [630, 605] on span "Select in bulk" at bounding box center [704, 609] width 161 height 21
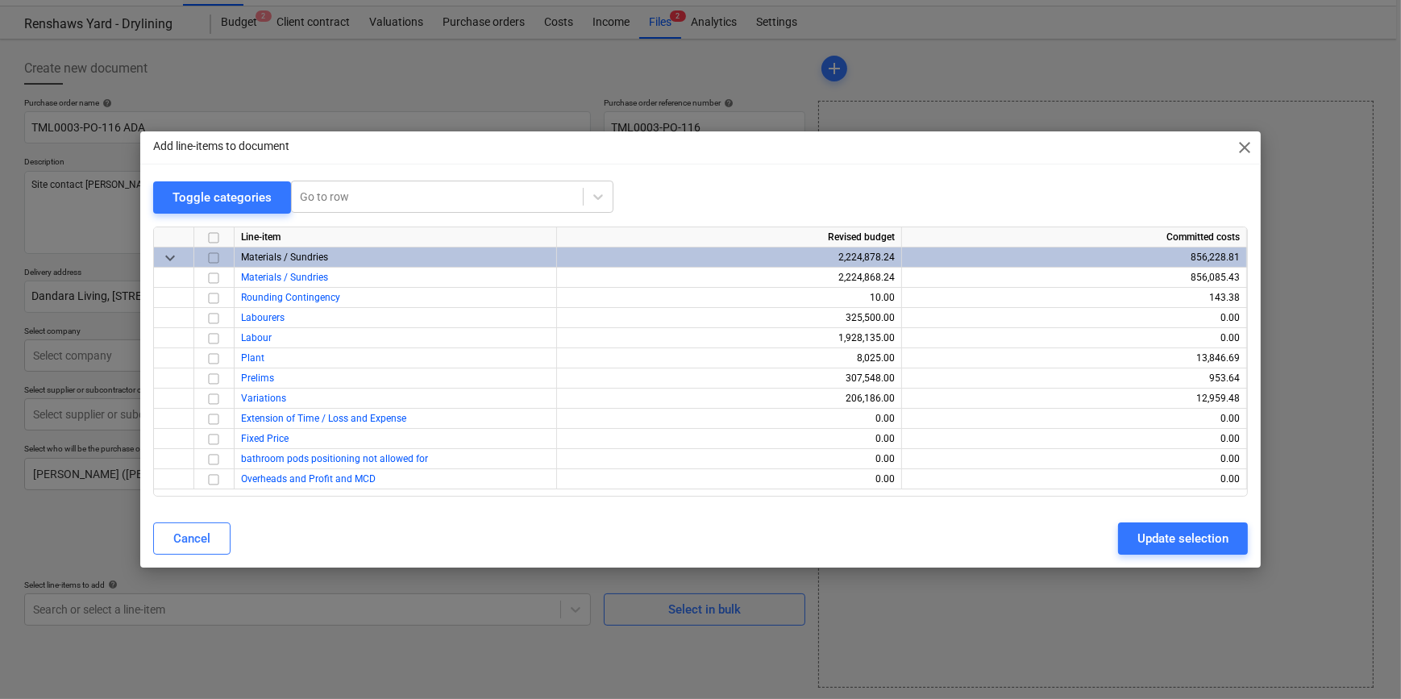
click at [210, 257] on input "checkbox" at bounding box center [213, 257] width 19 height 19
click at [210, 295] on input "checkbox" at bounding box center [213, 298] width 19 height 19
click at [1191, 542] on div "Update selection" at bounding box center [1182, 538] width 91 height 21
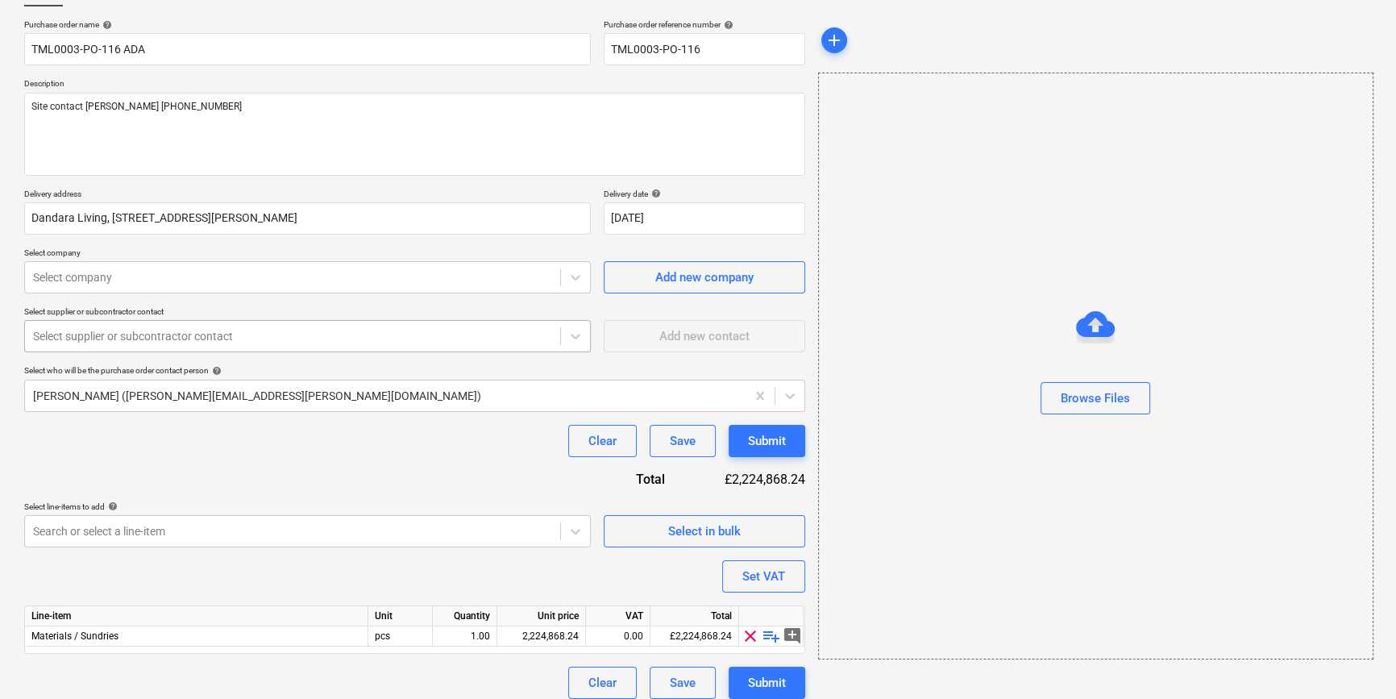
scroll to position [125, 0]
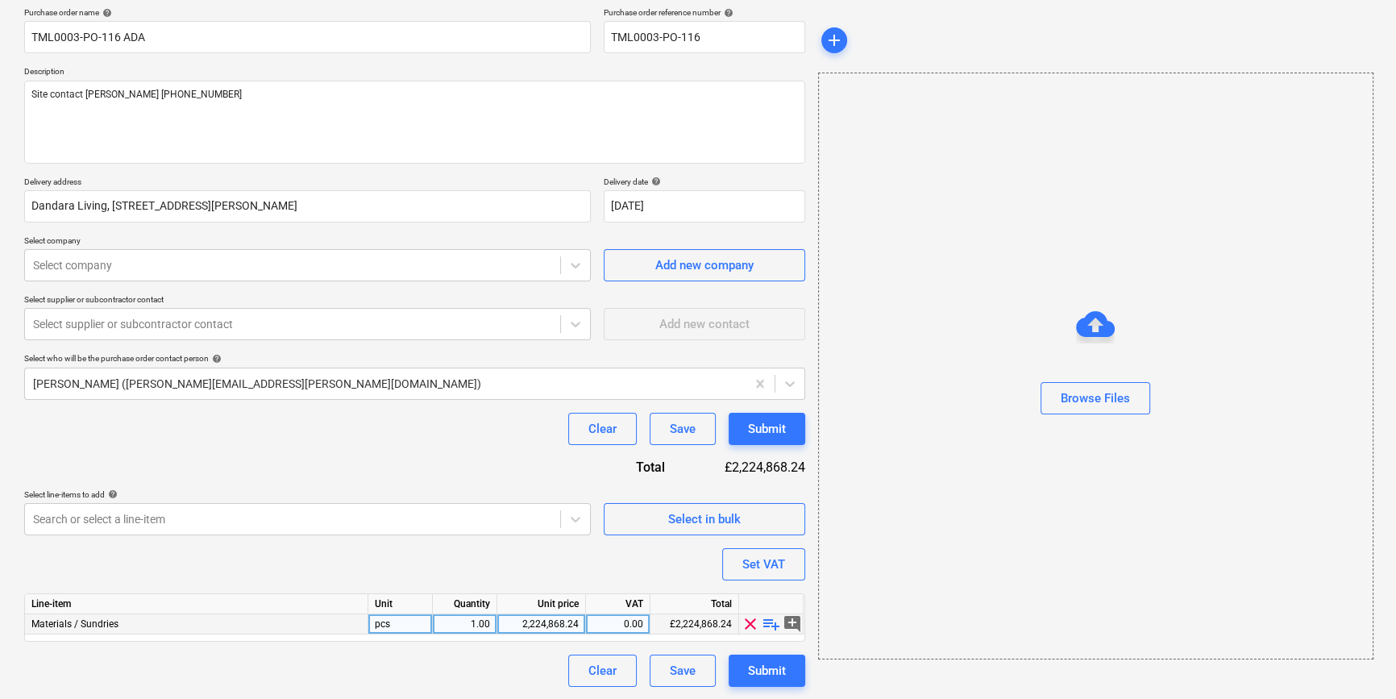
click at [763, 625] on span "playlist_add" at bounding box center [771, 623] width 19 height 19
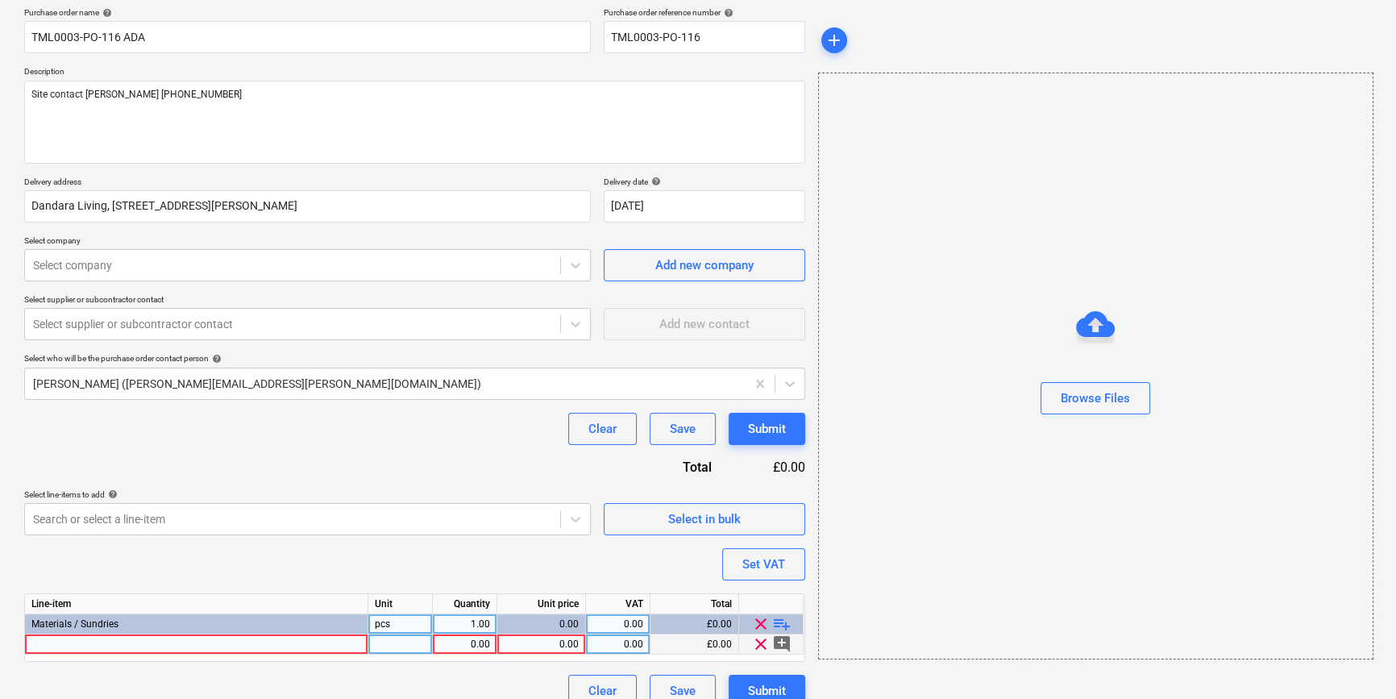
click at [56, 645] on div at bounding box center [196, 644] width 343 height 20
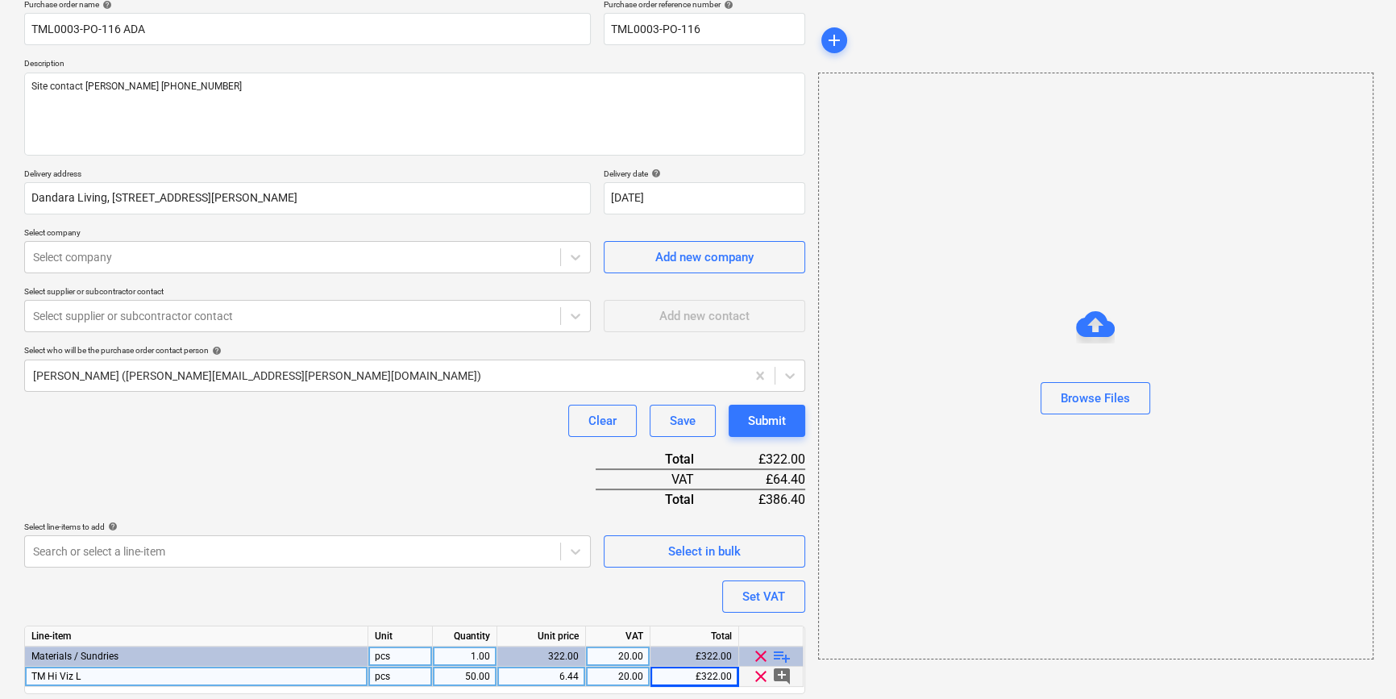
scroll to position [185, 0]
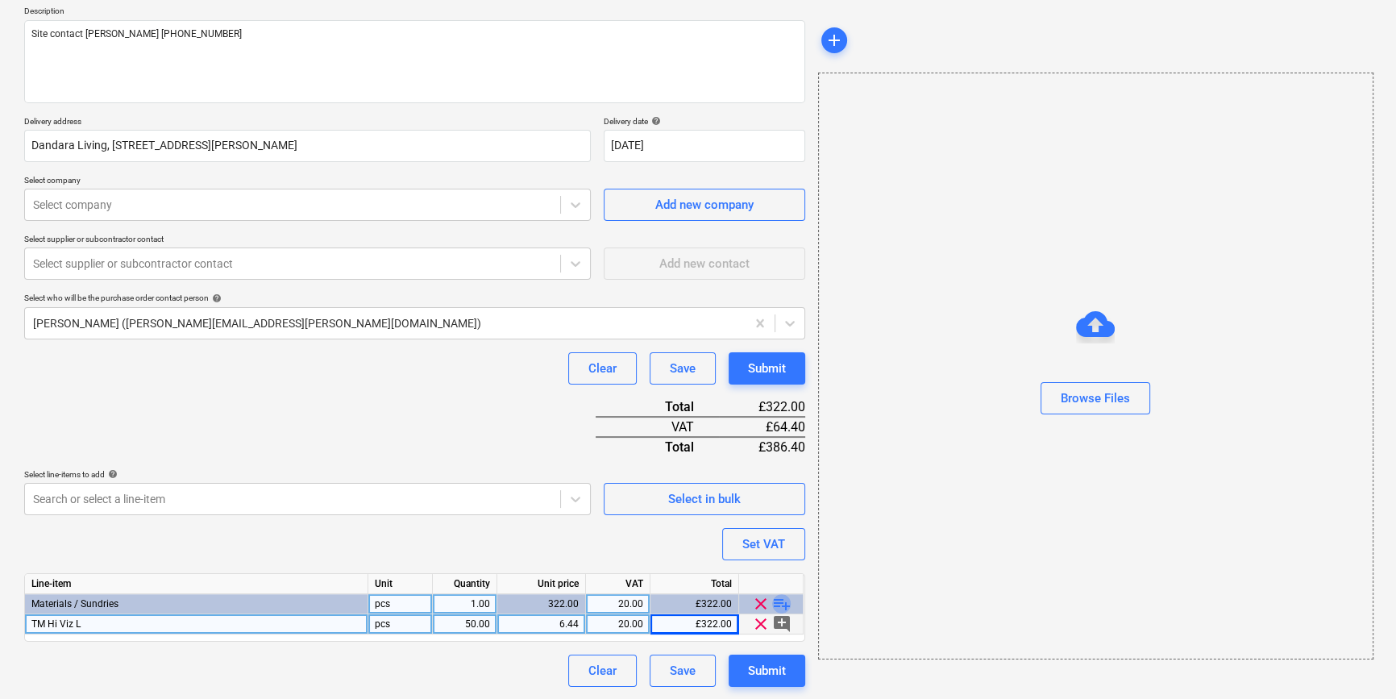
click at [788, 601] on span "playlist_add" at bounding box center [781, 603] width 19 height 19
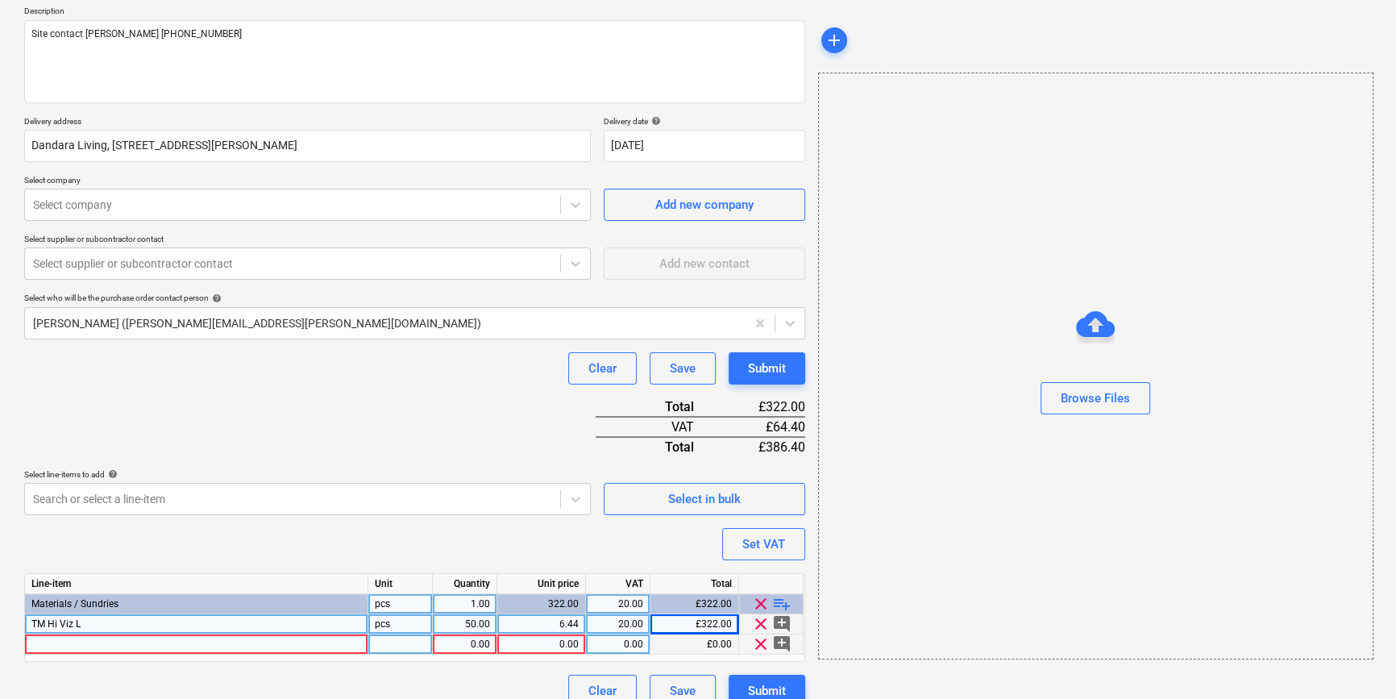
click at [65, 638] on div at bounding box center [196, 644] width 343 height 20
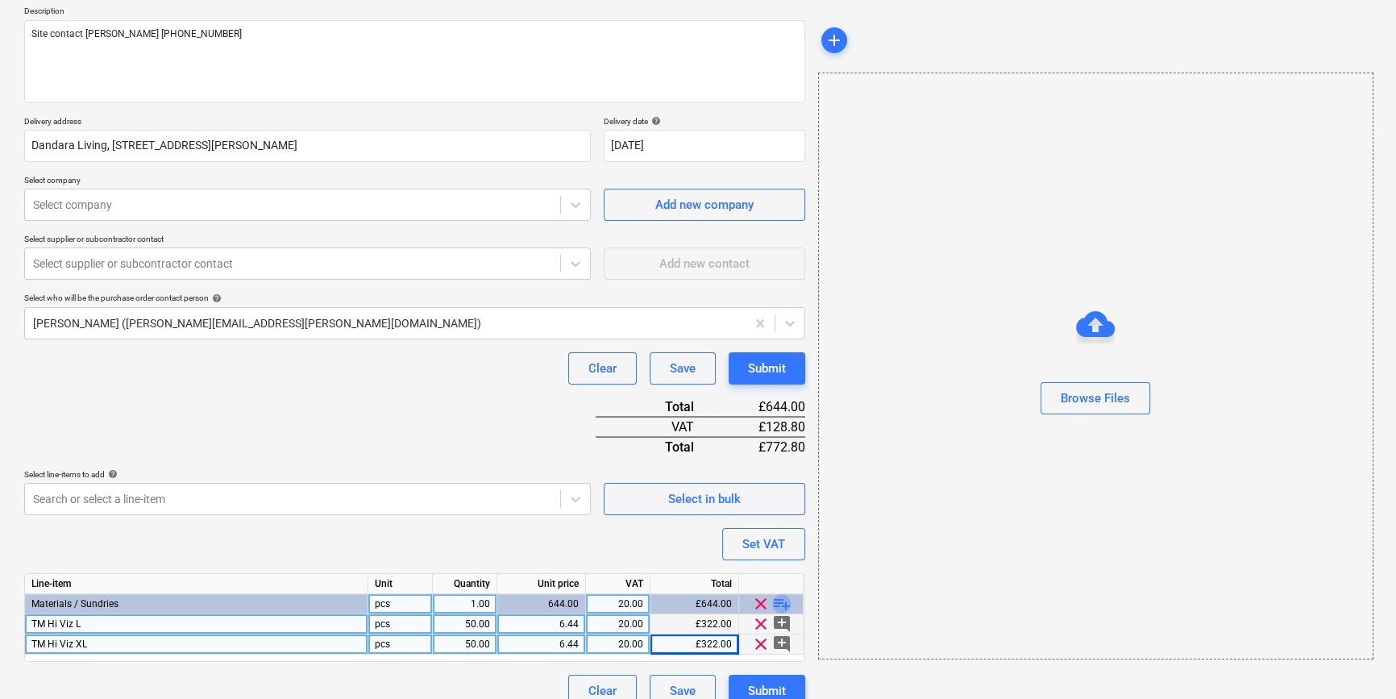
click at [784, 603] on span "playlist_add" at bounding box center [781, 603] width 19 height 19
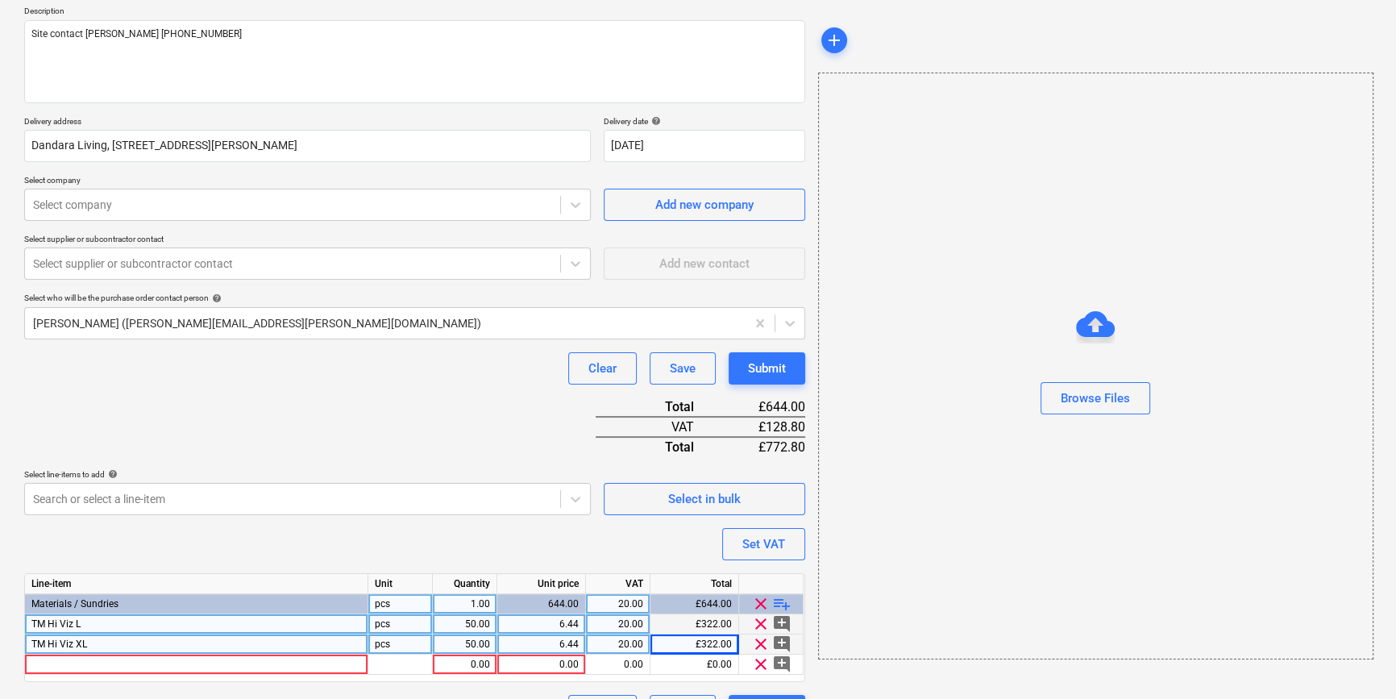
click at [73, 622] on span "TM Hi Viz L" at bounding box center [55, 623] width 49 height 11
click at [82, 621] on input "TM Hi Viz L" at bounding box center [196, 623] width 343 height 19
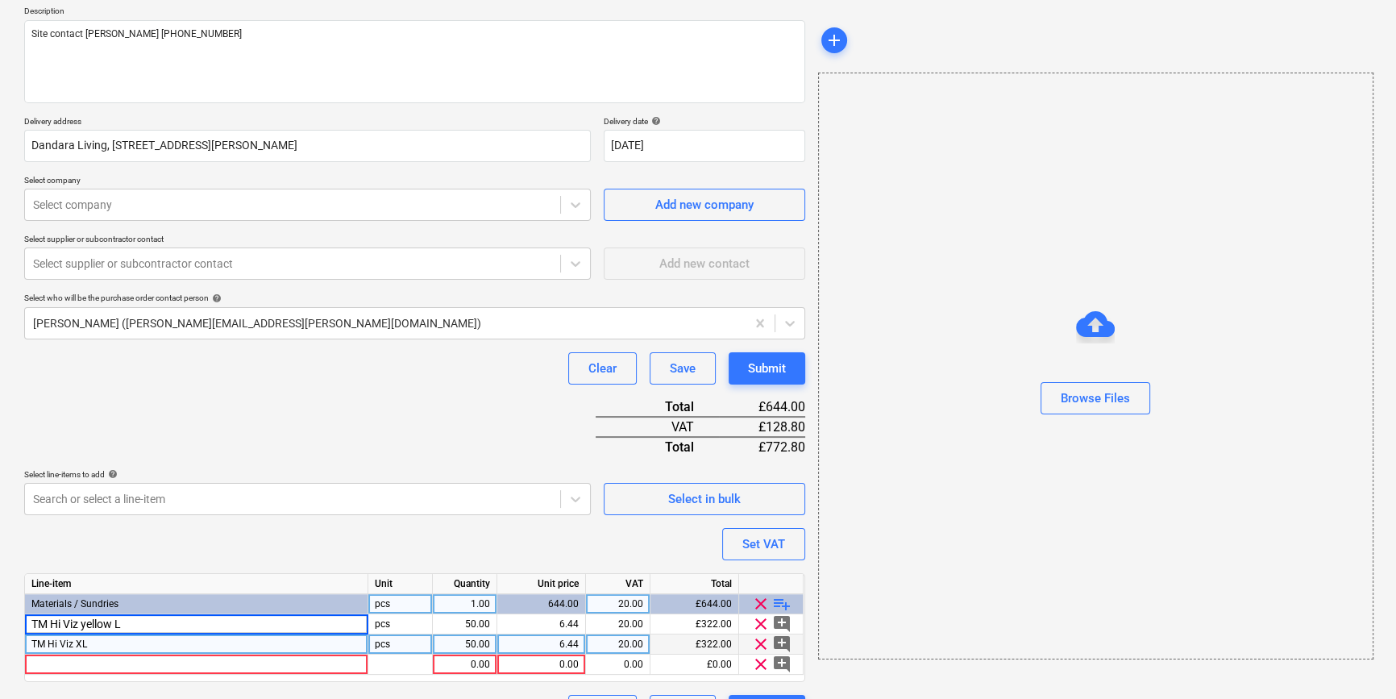
click at [77, 642] on span "TM Hi Viz XL" at bounding box center [59, 643] width 56 height 11
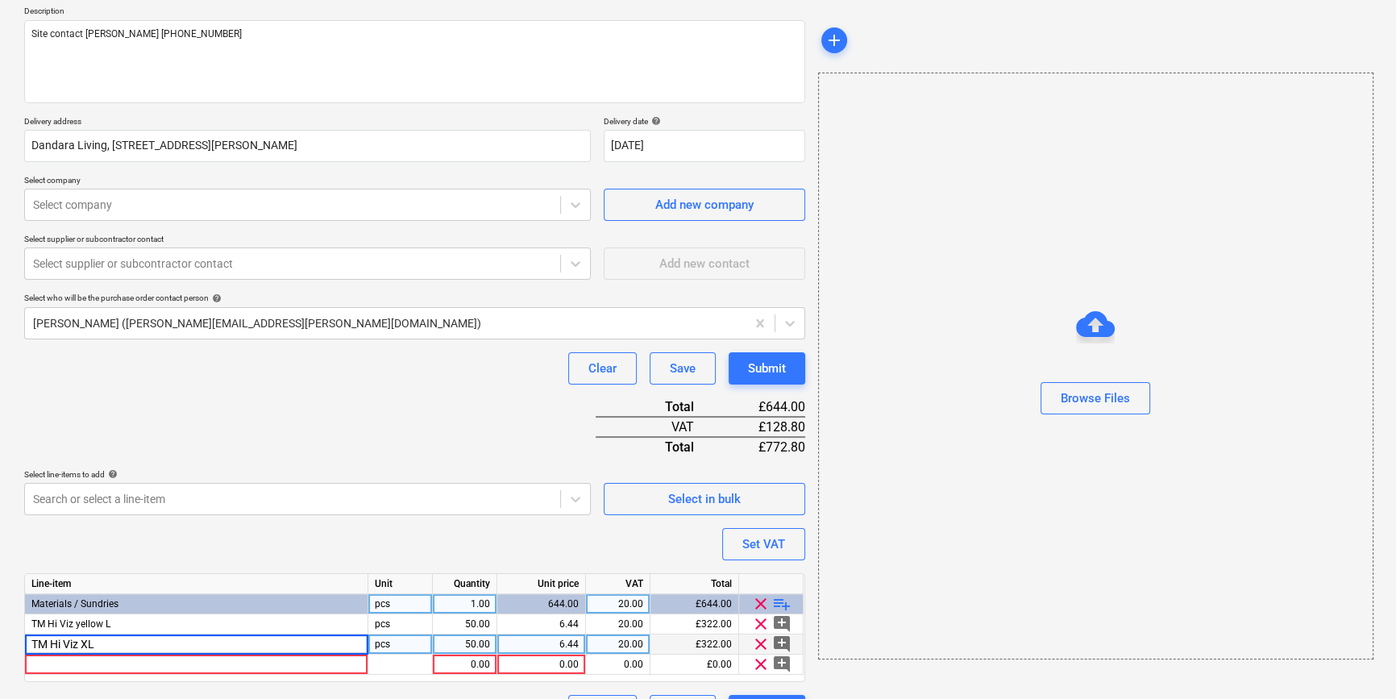
click at [77, 642] on input "TM Hi Viz XL" at bounding box center [196, 643] width 343 height 19
click at [80, 645] on input "TM Hi Viz XL" at bounding box center [196, 643] width 343 height 19
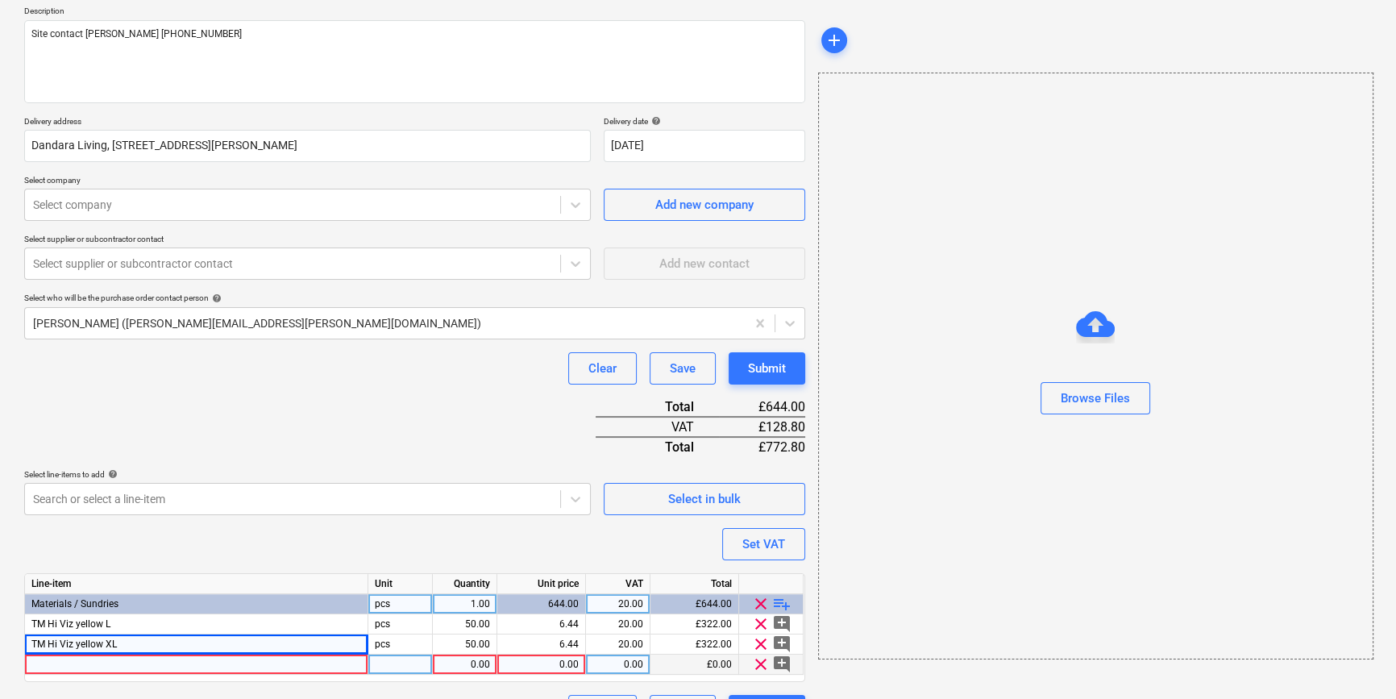
click at [66, 658] on div at bounding box center [196, 665] width 343 height 20
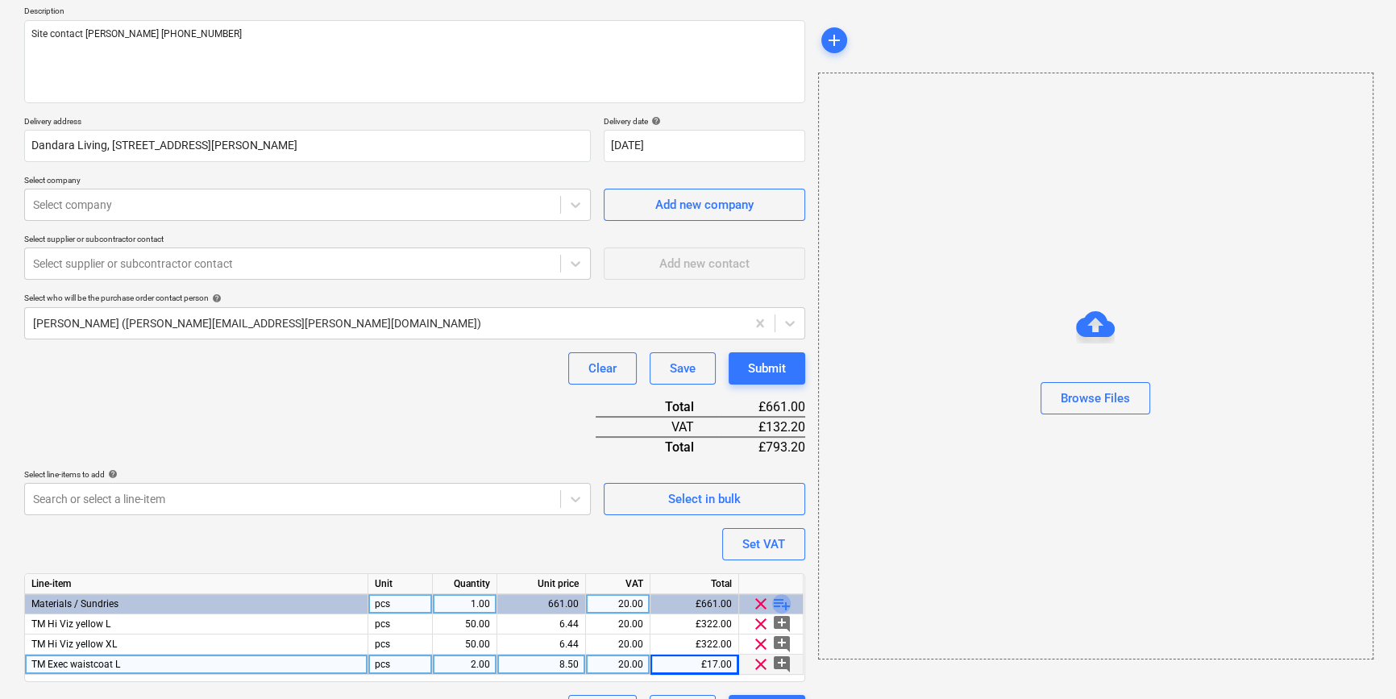
click at [775, 604] on span "playlist_add" at bounding box center [781, 603] width 19 height 19
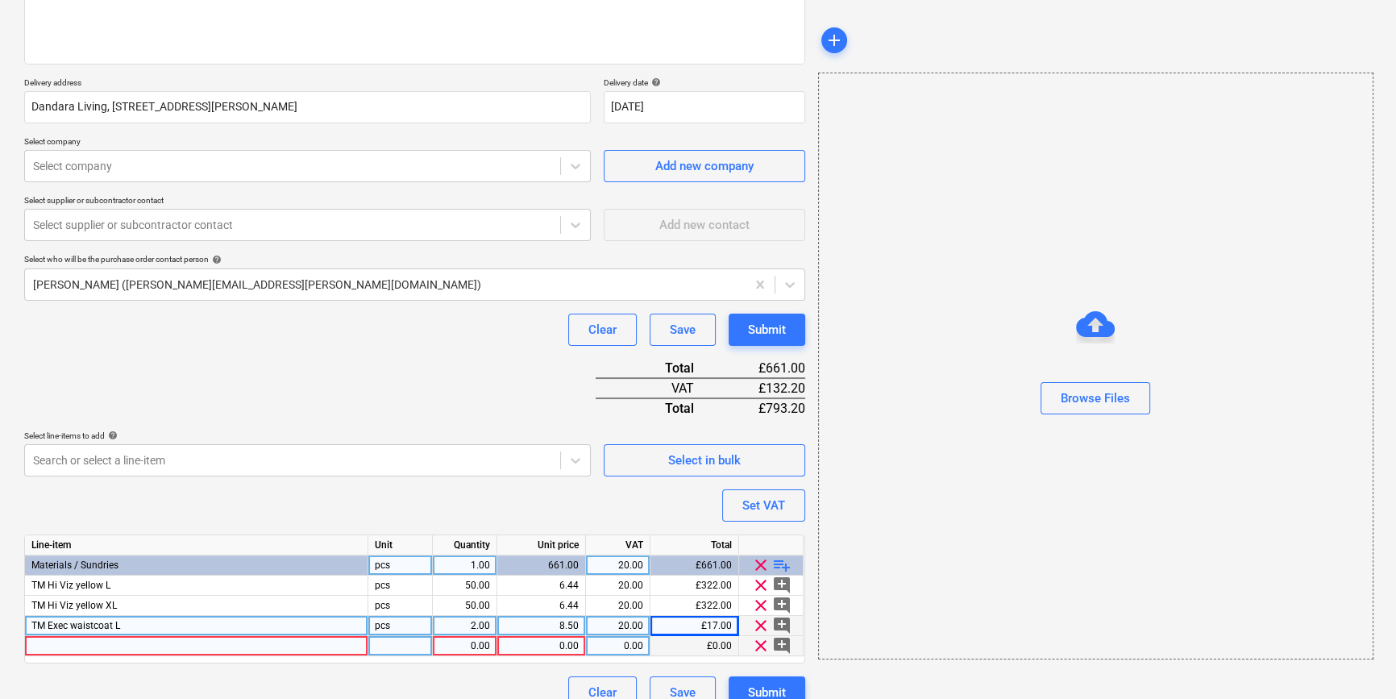
scroll to position [246, 0]
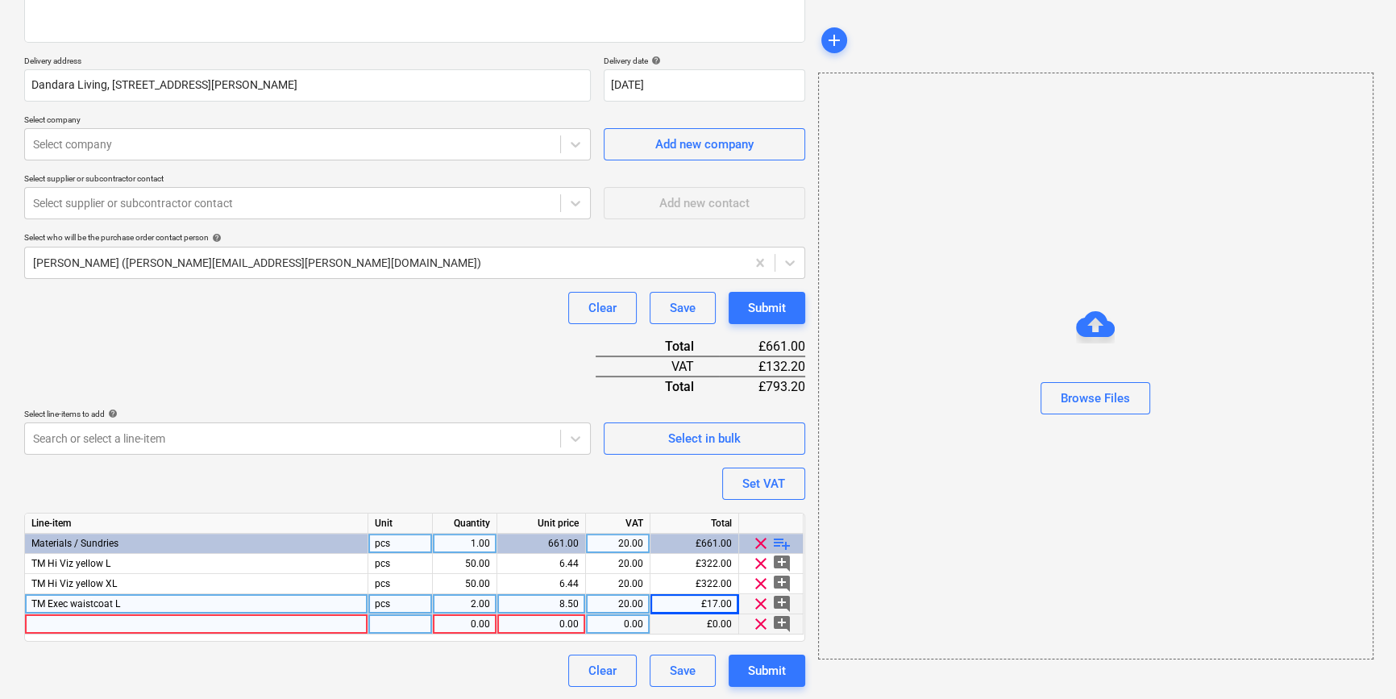
click at [85, 630] on div at bounding box center [196, 624] width 343 height 20
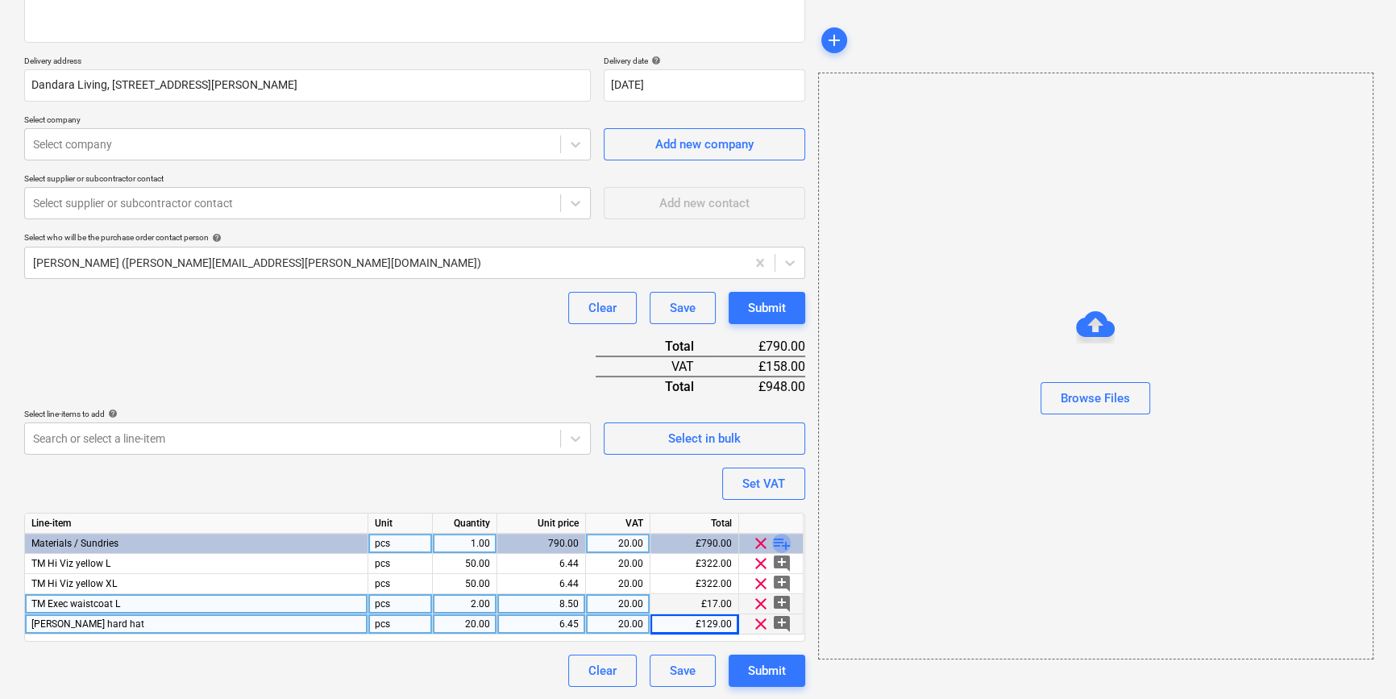
click at [776, 543] on span "playlist_add" at bounding box center [781, 543] width 19 height 19
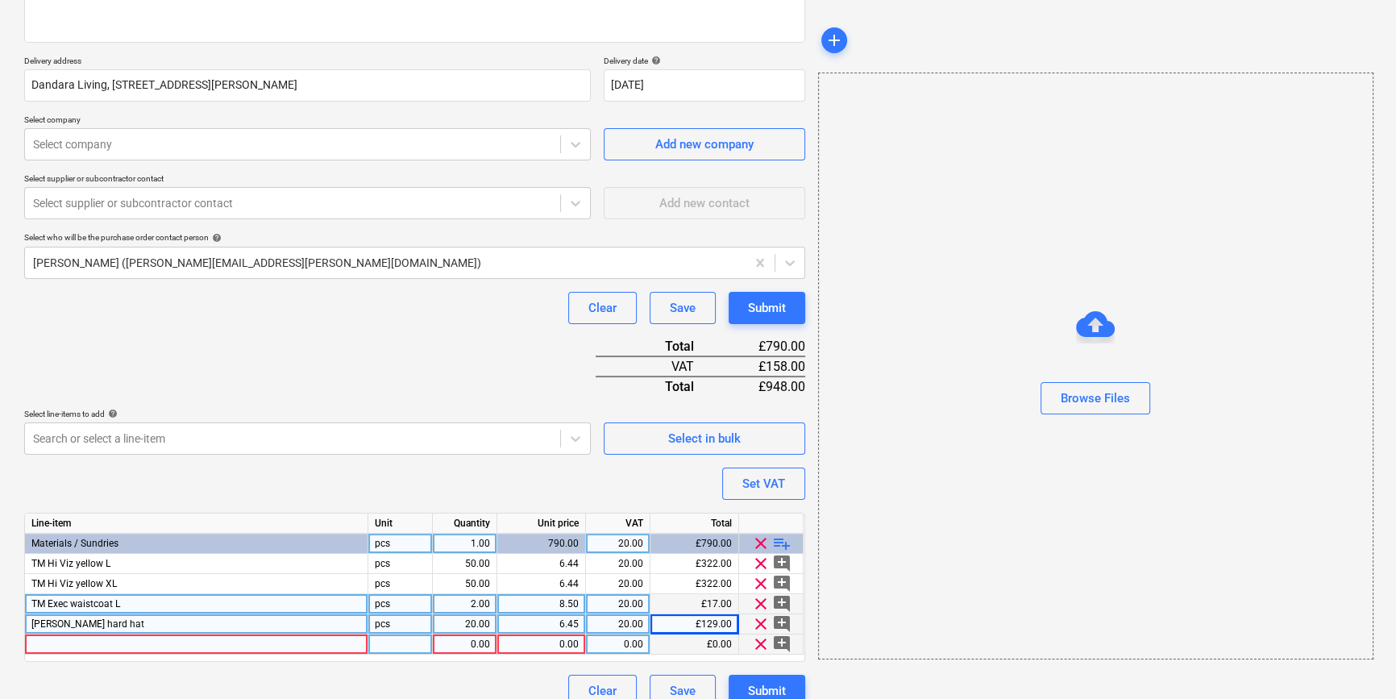
click at [49, 644] on div at bounding box center [196, 644] width 343 height 20
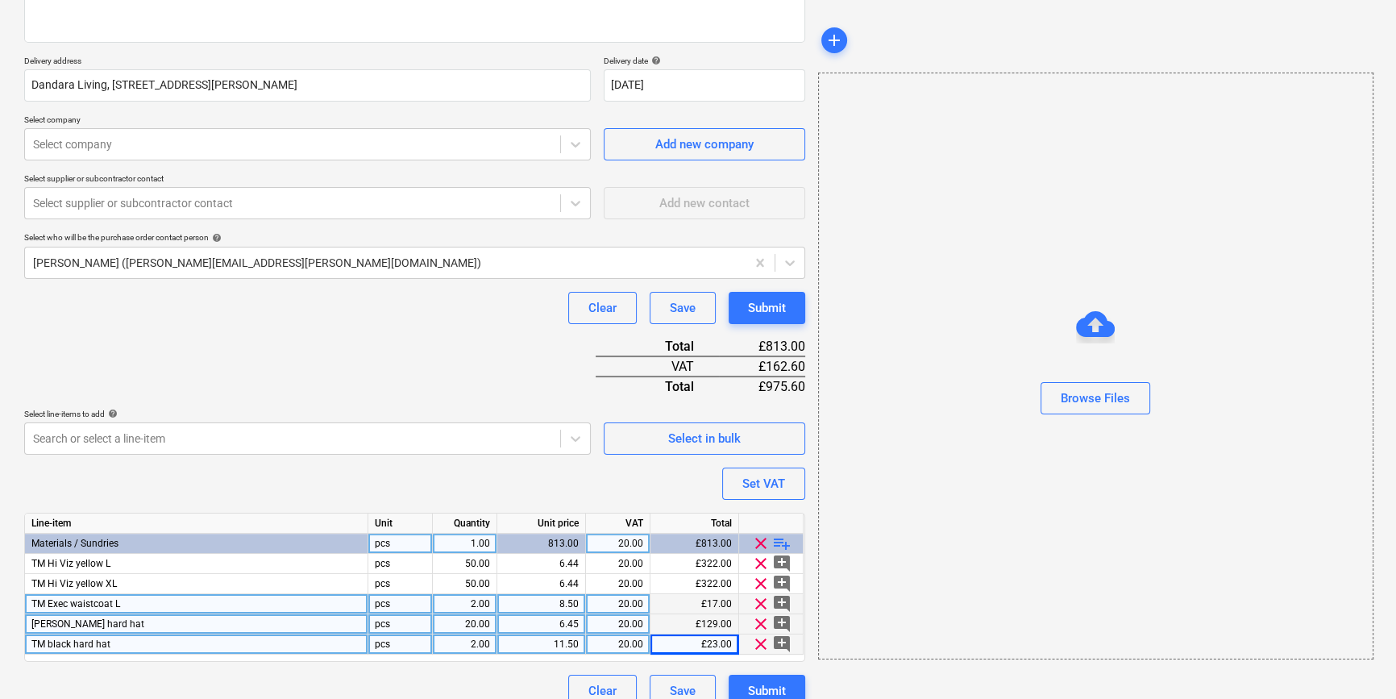
click at [469, 644] on div "2.00" at bounding box center [464, 644] width 51 height 20
click at [781, 541] on span "playlist_add" at bounding box center [781, 543] width 19 height 19
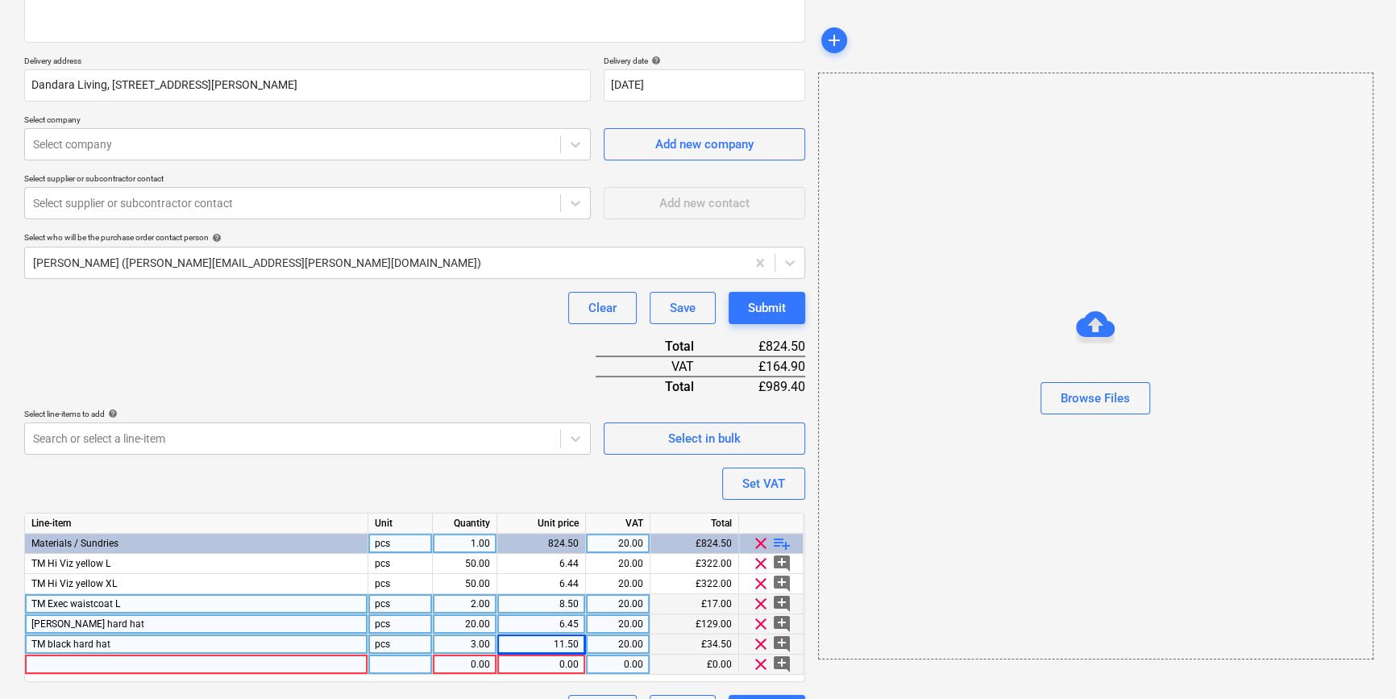
click at [81, 663] on div at bounding box center [196, 665] width 343 height 20
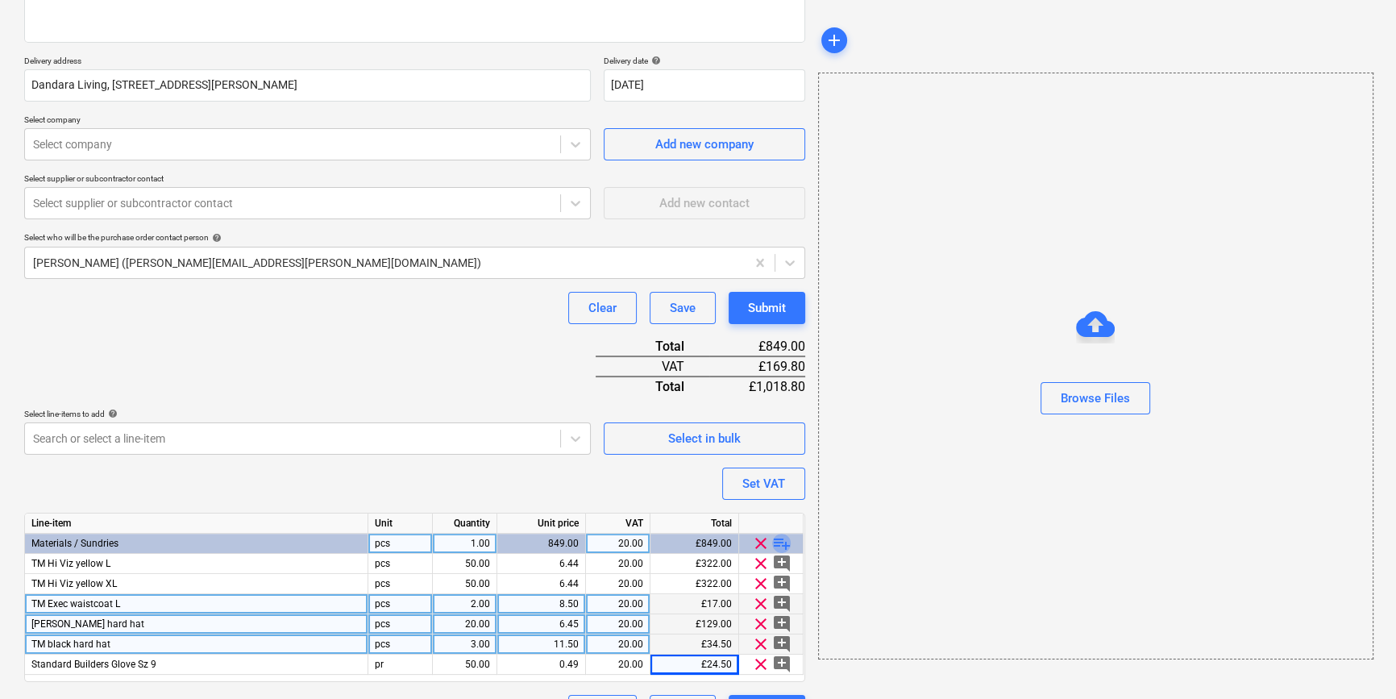
click at [784, 540] on span "playlist_add" at bounding box center [781, 543] width 19 height 19
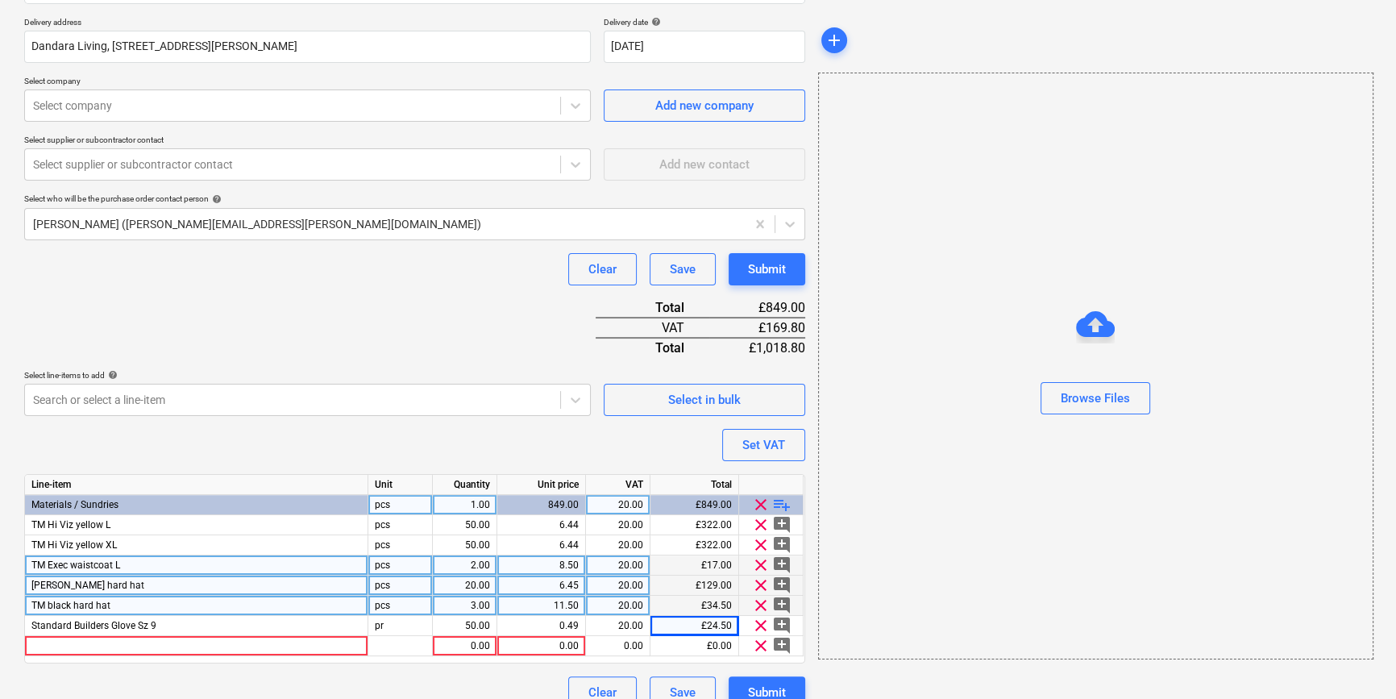
scroll to position [306, 0]
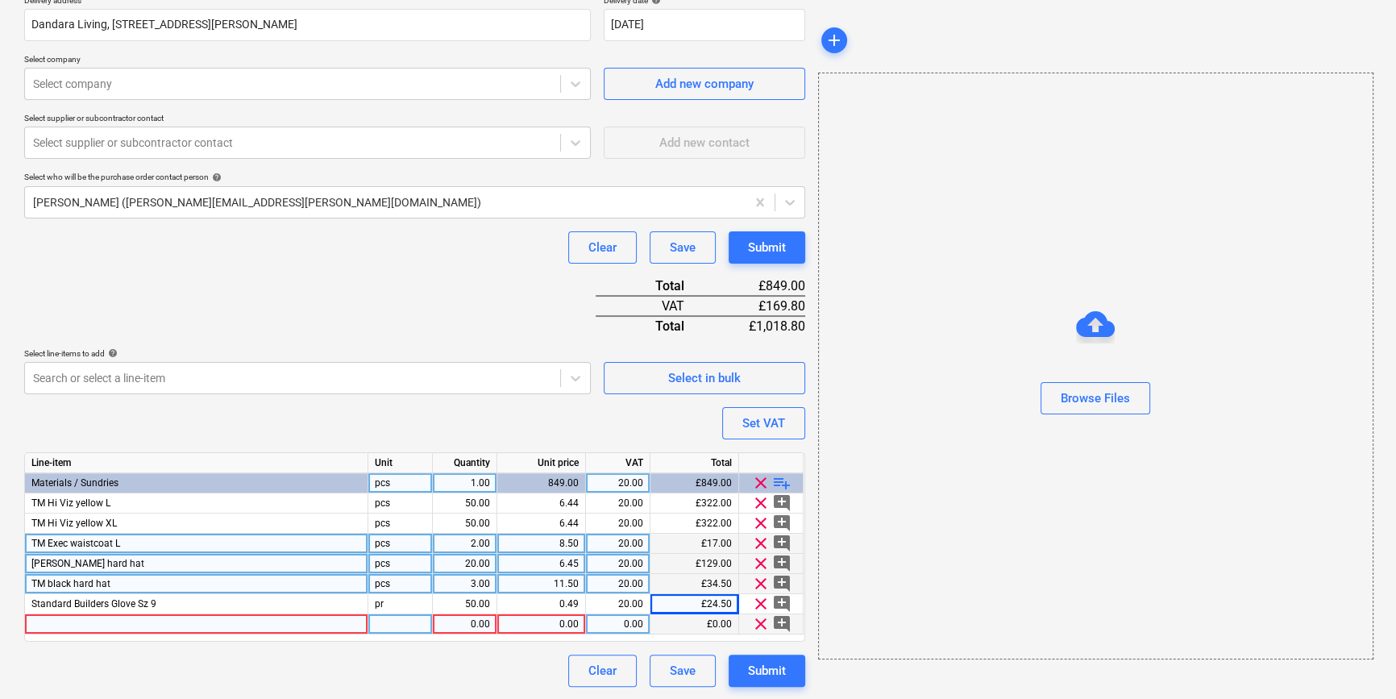
click at [75, 621] on div at bounding box center [196, 624] width 343 height 20
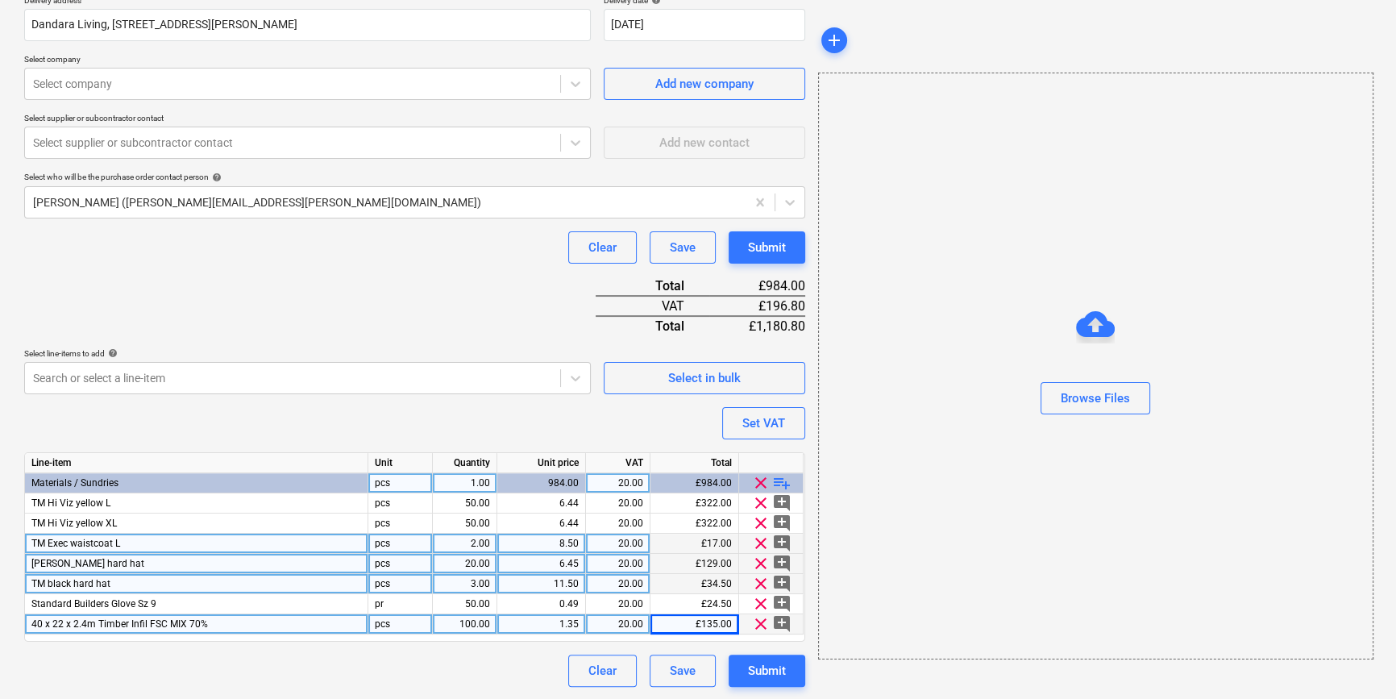
click at [783, 480] on span "playlist_add" at bounding box center [781, 482] width 19 height 19
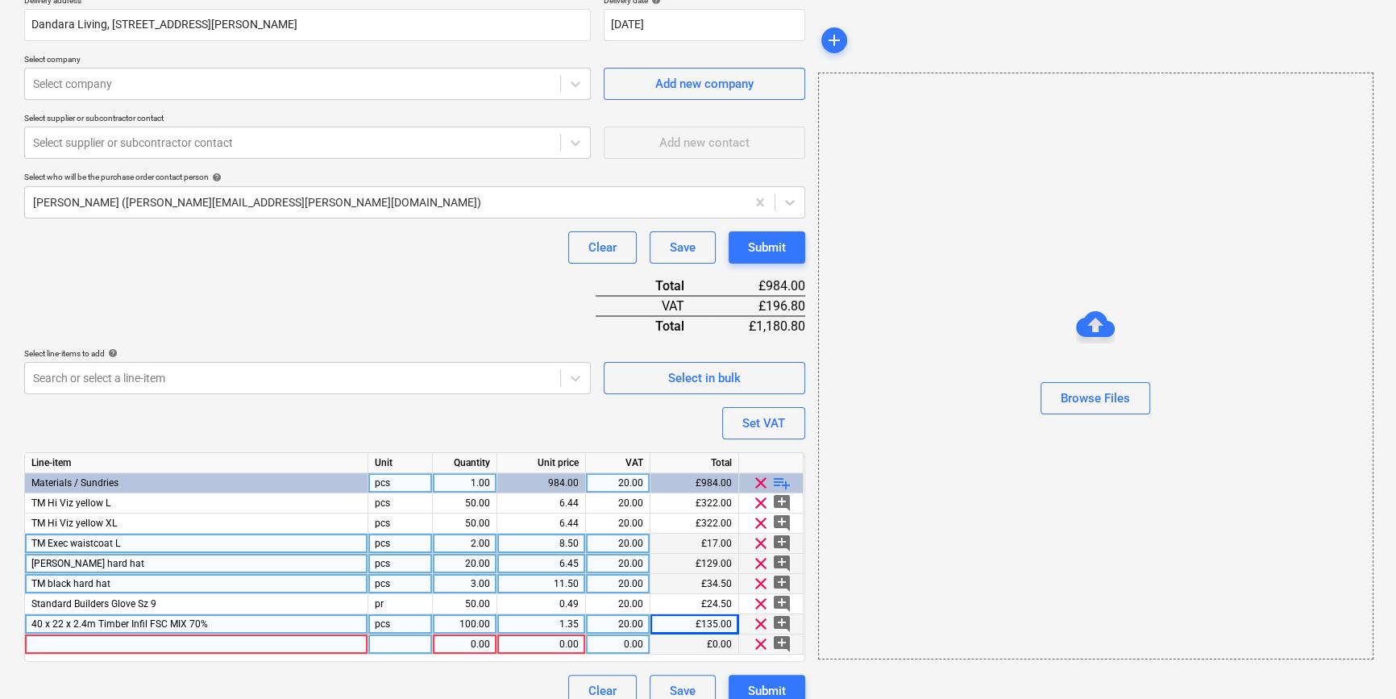
click at [53, 645] on div at bounding box center [196, 644] width 343 height 20
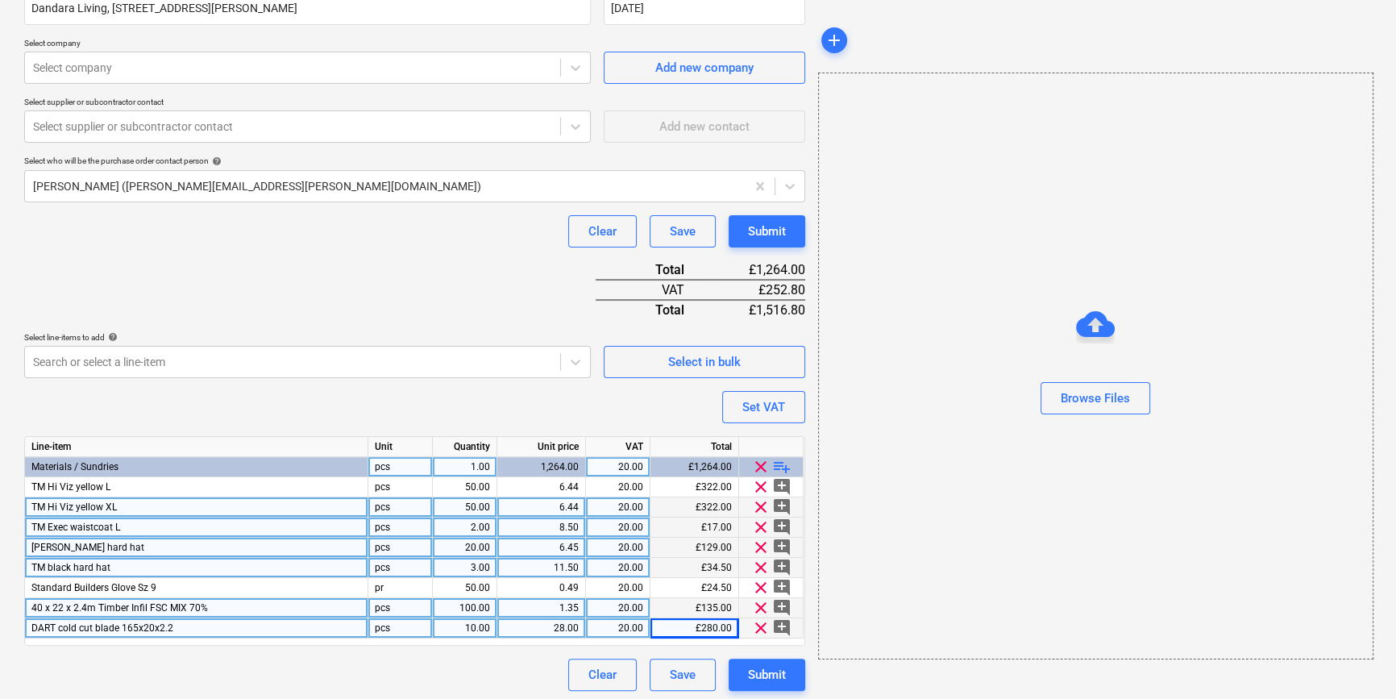
scroll to position [326, 0]
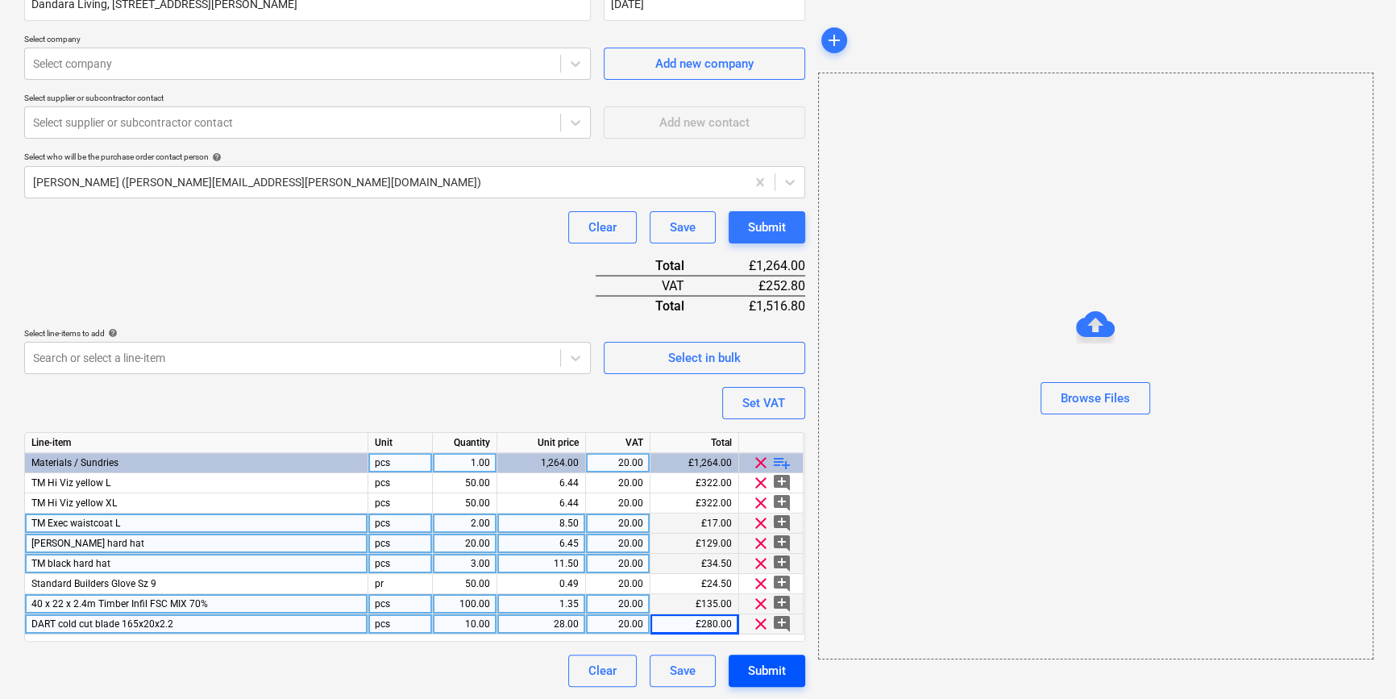
click at [766, 660] on div "Submit" at bounding box center [767, 670] width 38 height 21
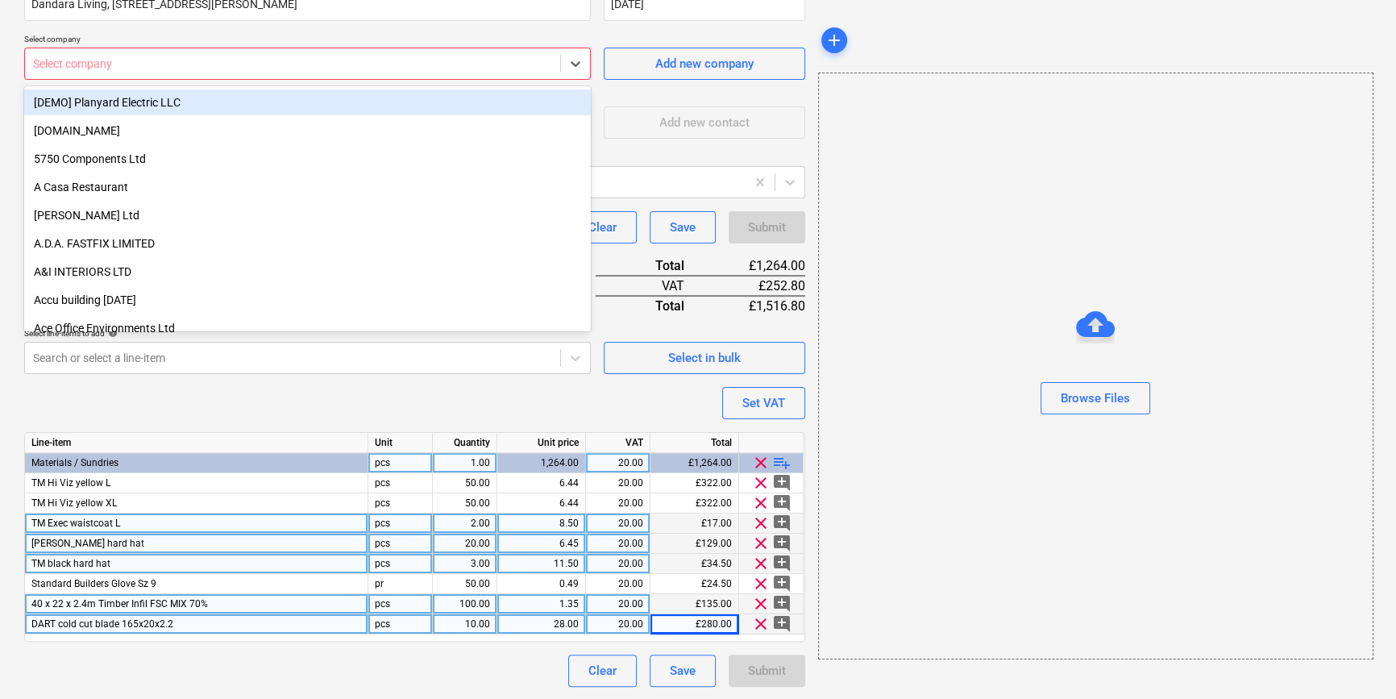
click at [142, 64] on div at bounding box center [292, 64] width 519 height 16
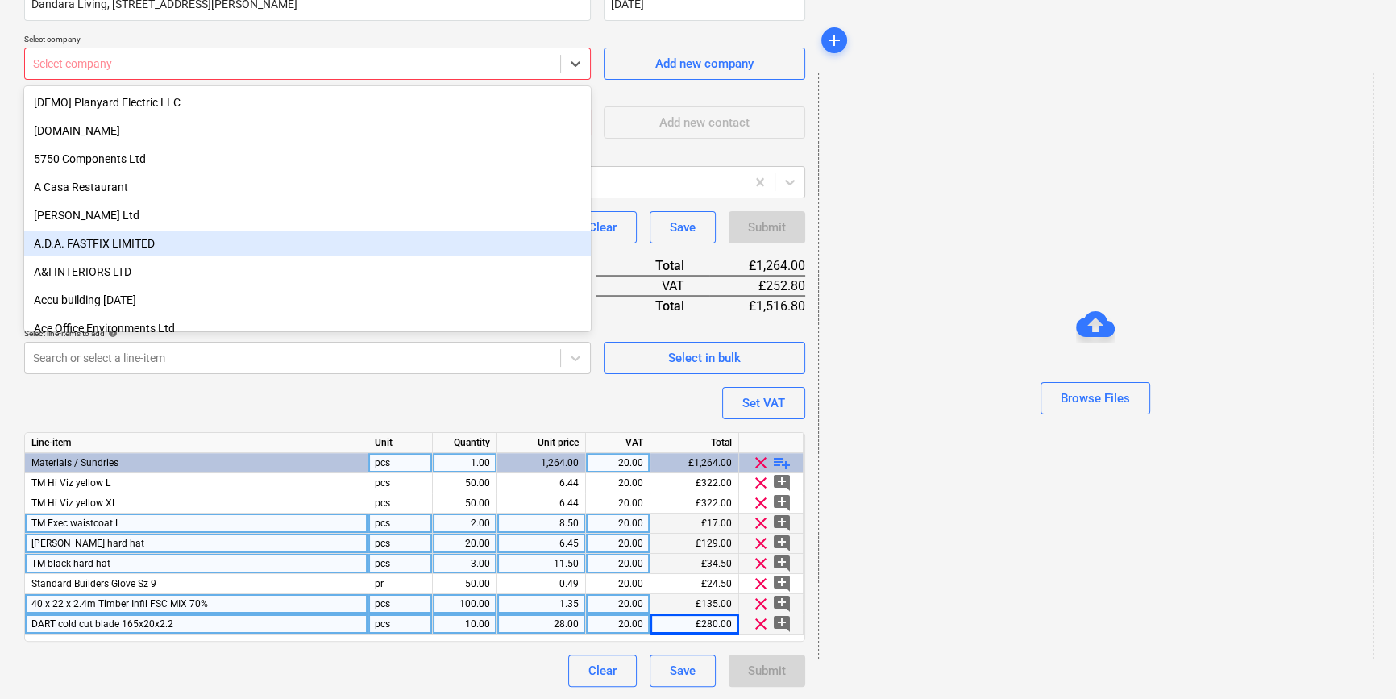
click at [102, 240] on div "A.D.A. FASTFIX LIMITED" at bounding box center [307, 244] width 567 height 26
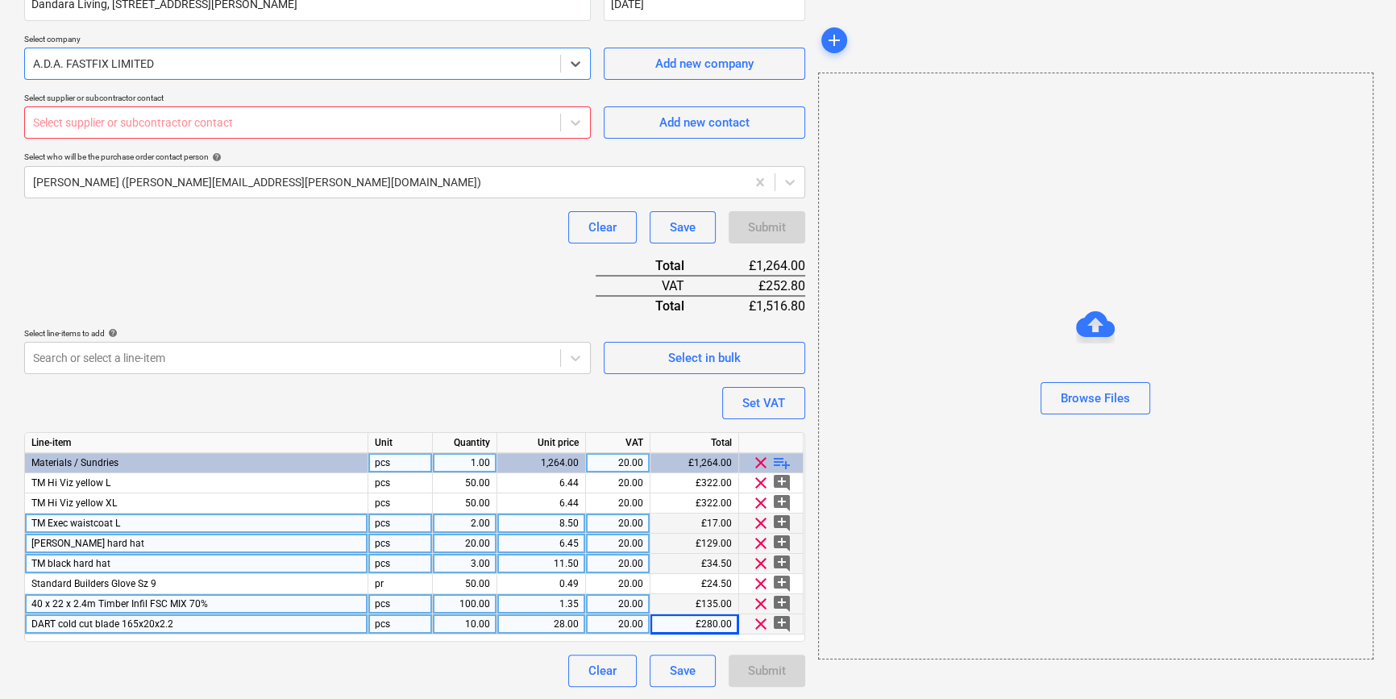
click at [103, 133] on div "Select supplier or subcontractor contact" at bounding box center [292, 122] width 535 height 23
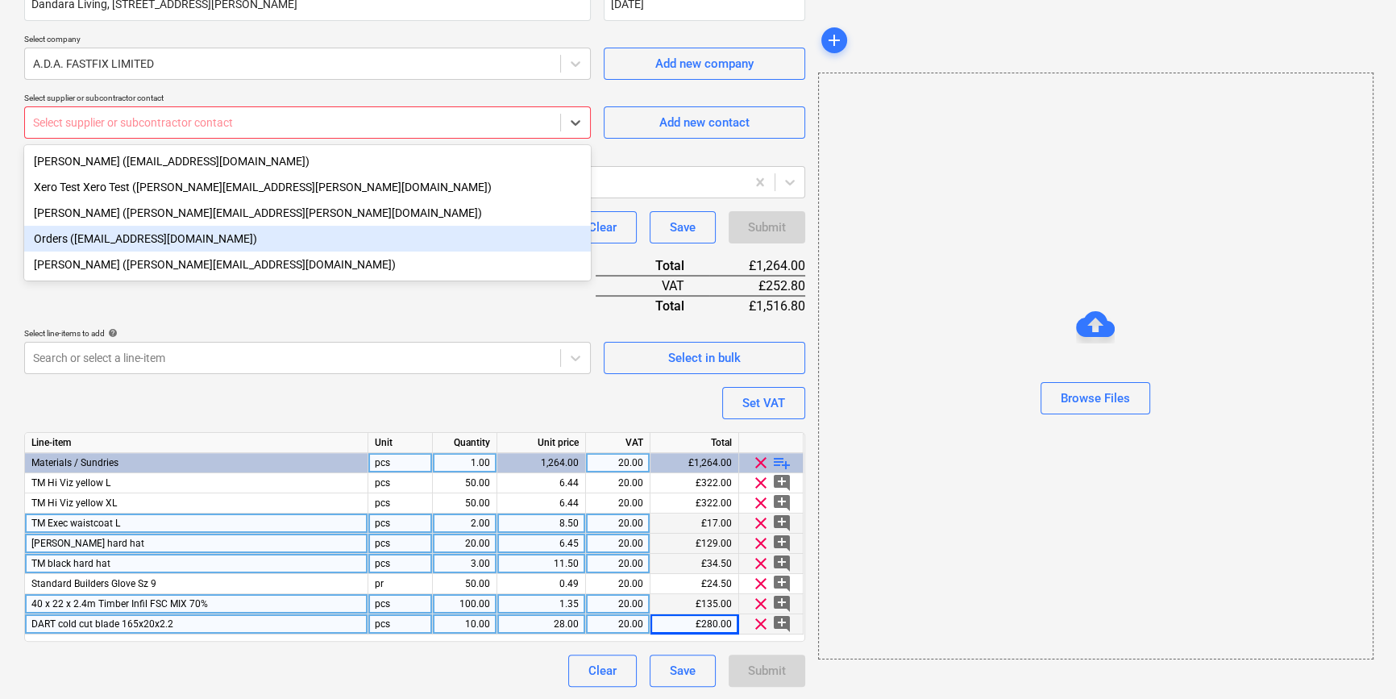
click at [86, 240] on div "Orders ([EMAIL_ADDRESS][DOMAIN_NAME])" at bounding box center [307, 239] width 567 height 26
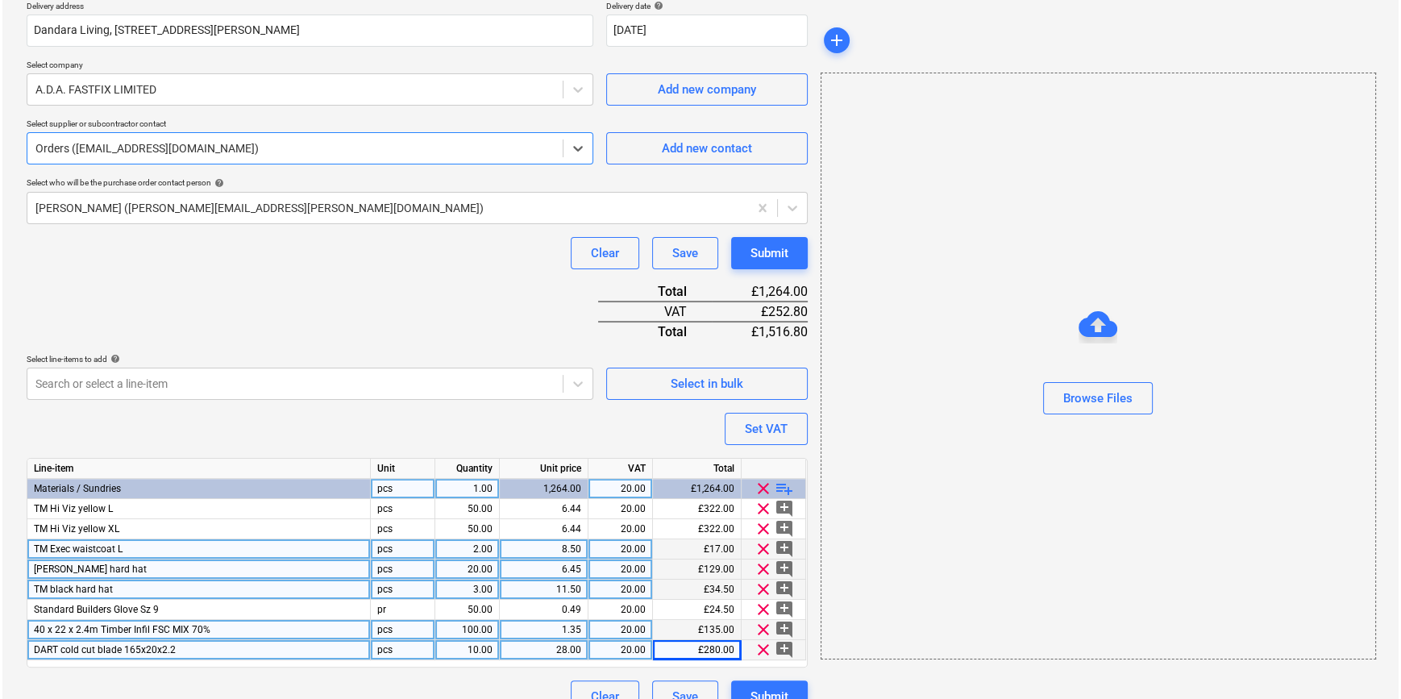
scroll to position [326, 0]
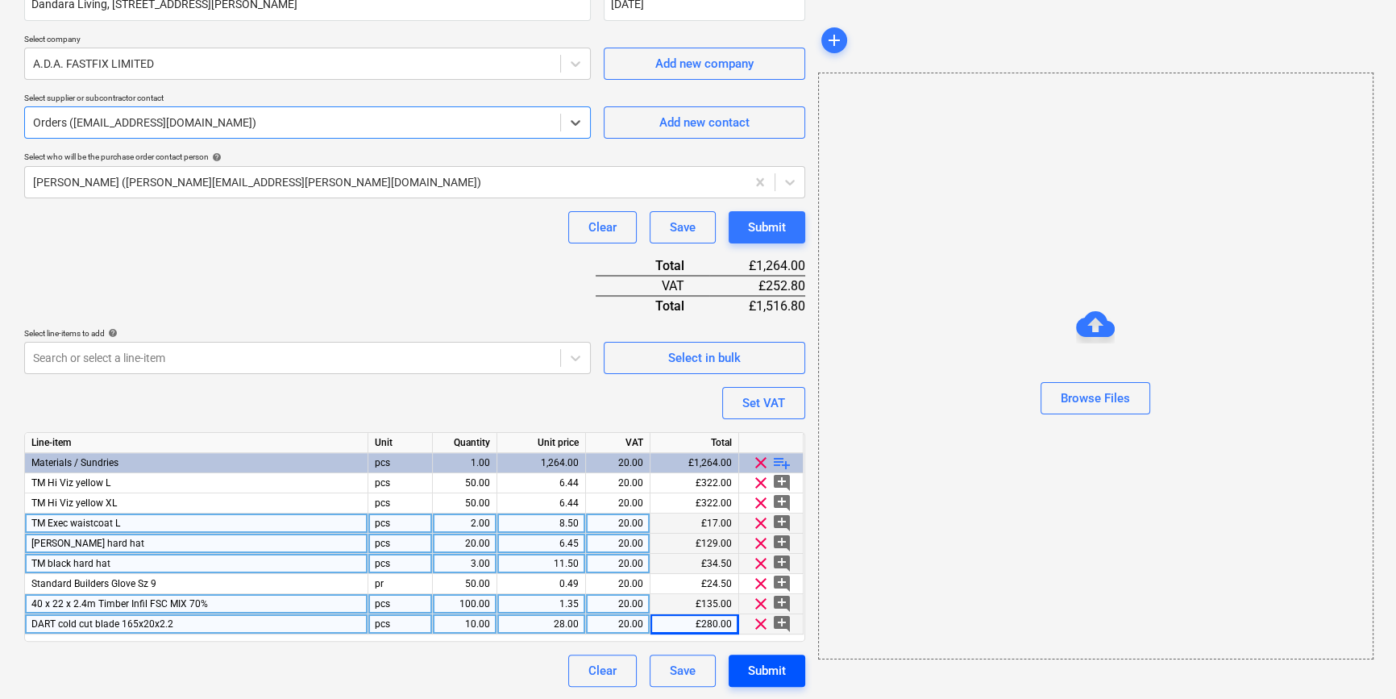
click at [765, 674] on div "Submit" at bounding box center [767, 670] width 38 height 21
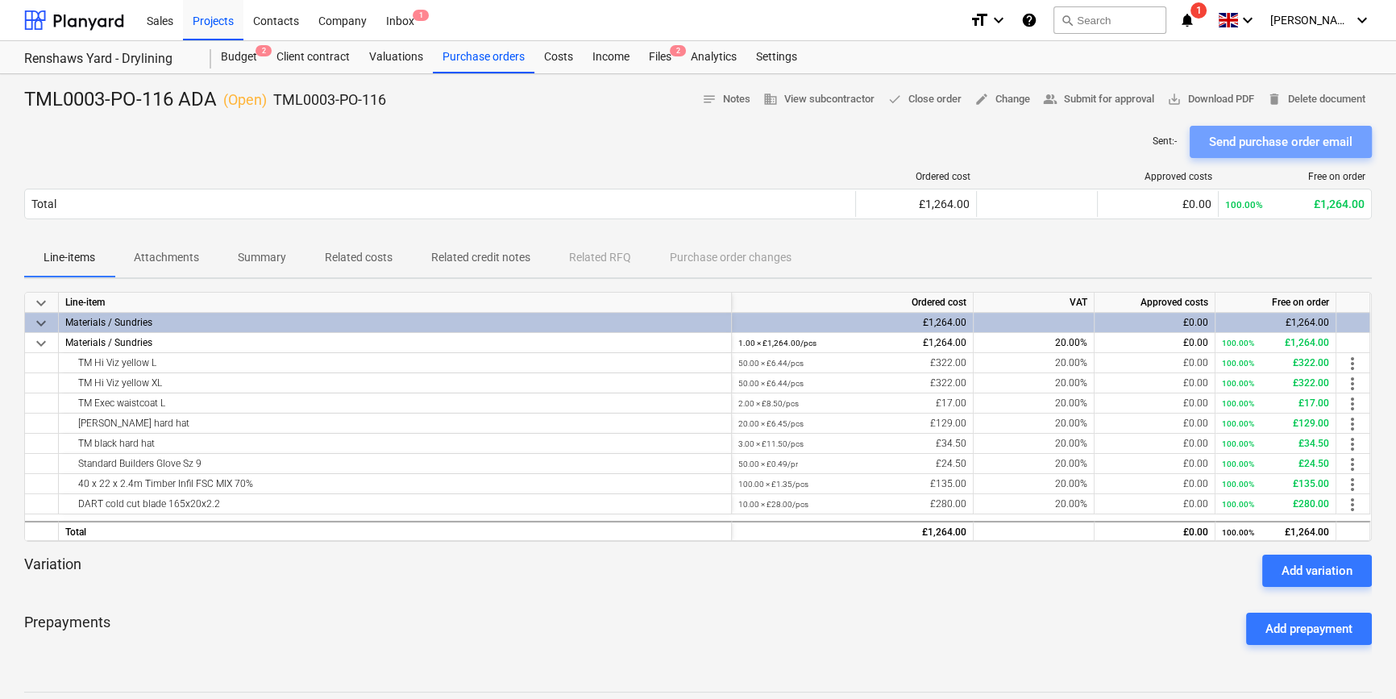
click at [1259, 145] on div "Send purchase order email" at bounding box center [1280, 141] width 143 height 21
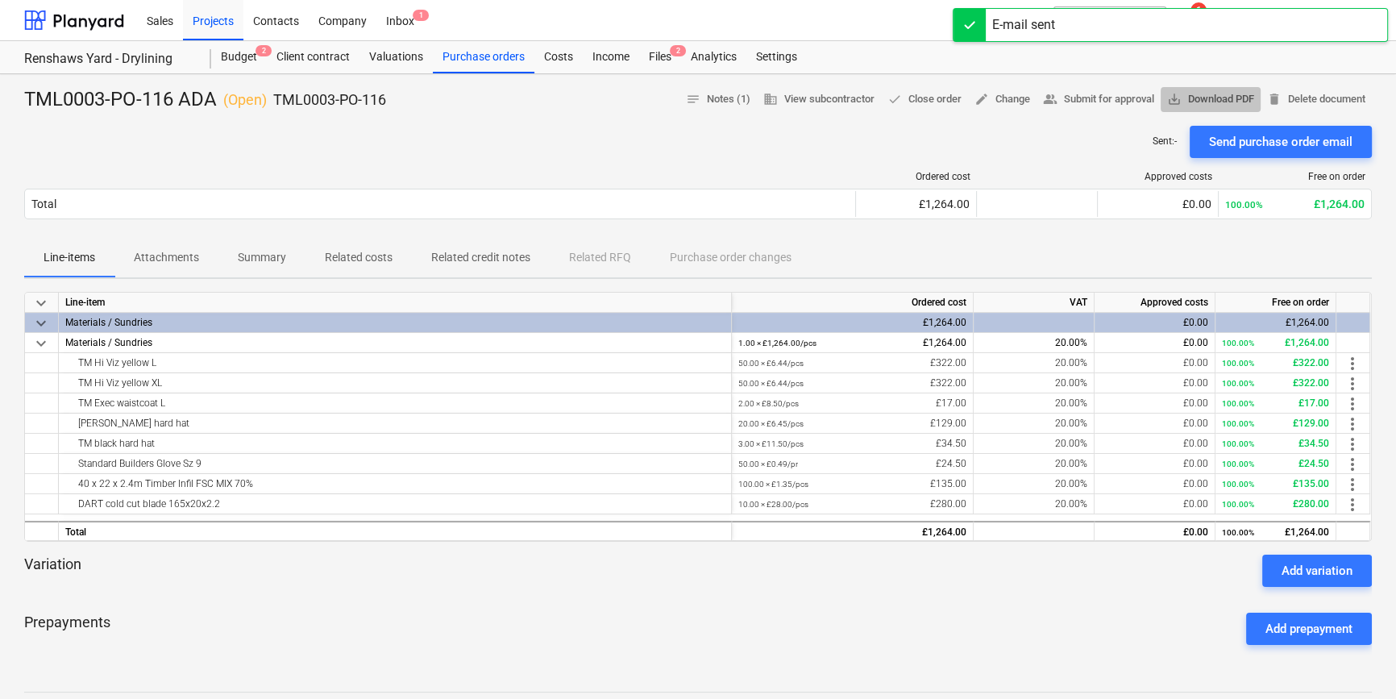
click at [1206, 100] on span "save_alt Download PDF" at bounding box center [1210, 99] width 87 height 19
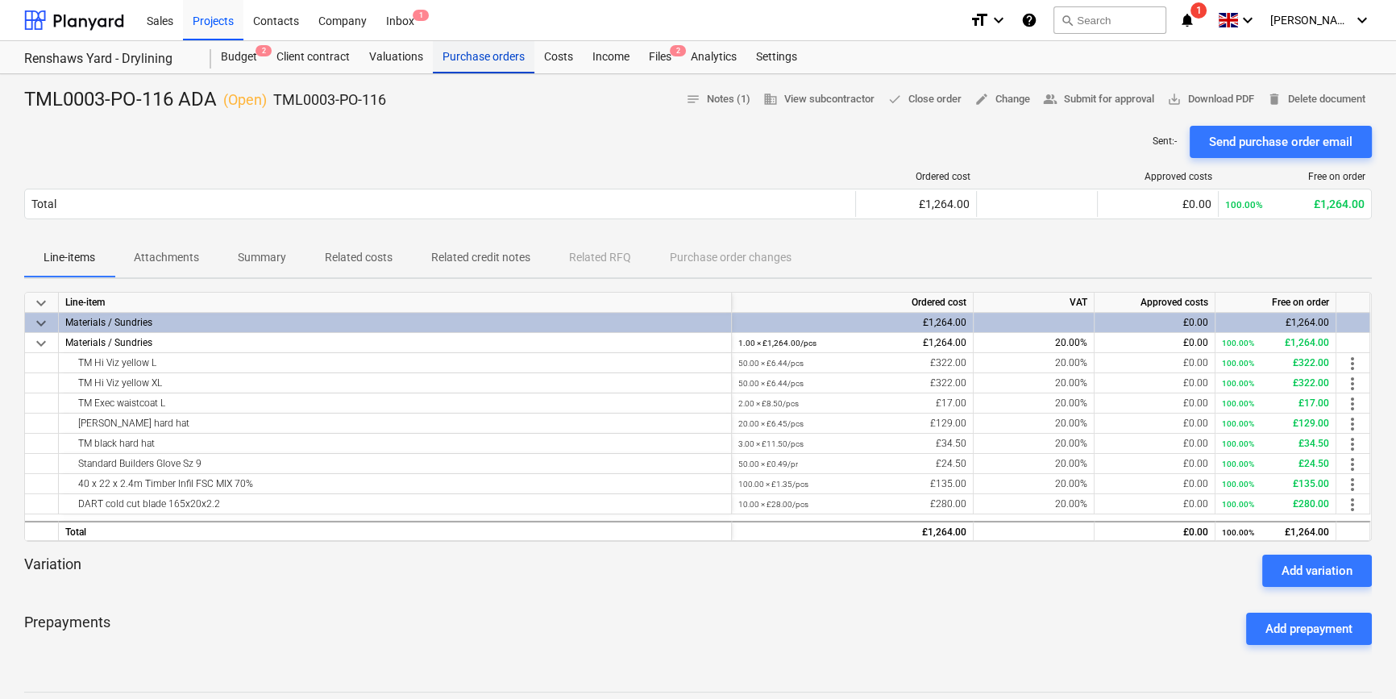
click at [453, 57] on div "Purchase orders" at bounding box center [484, 57] width 102 height 32
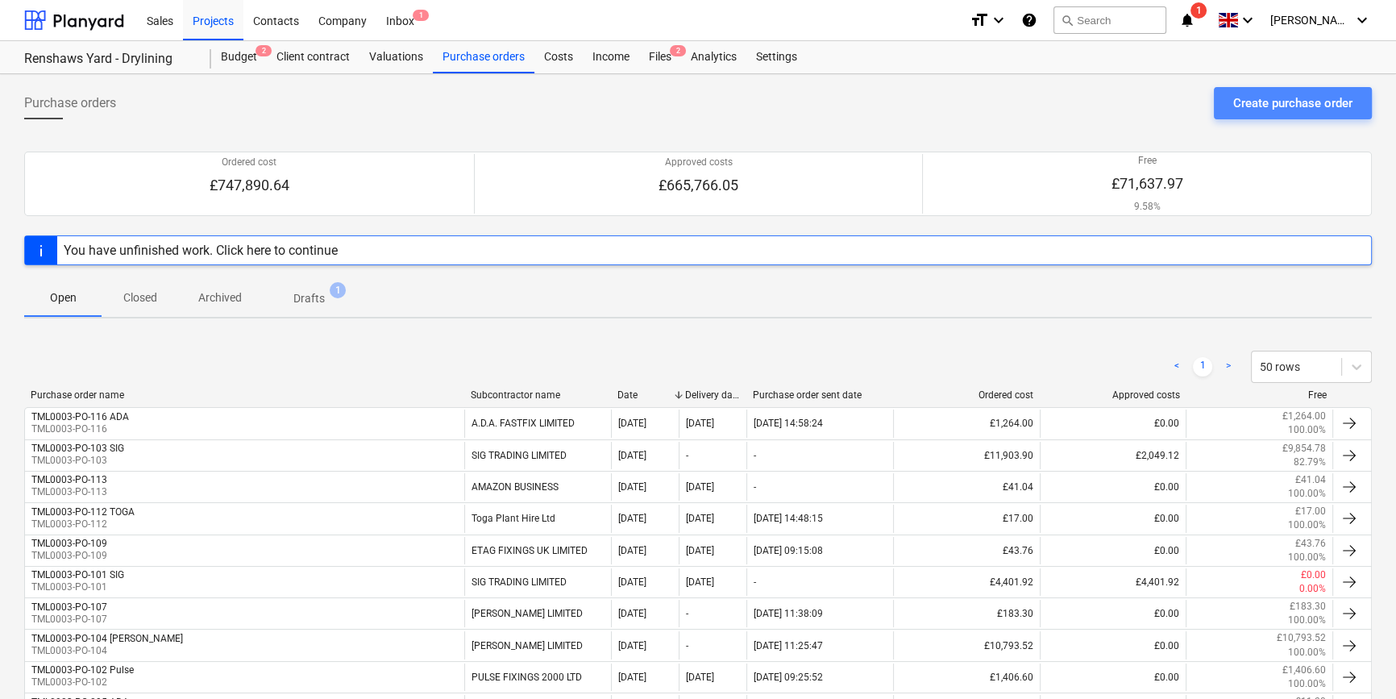
click at [1249, 103] on div "Create purchase order" at bounding box center [1292, 103] width 119 height 21
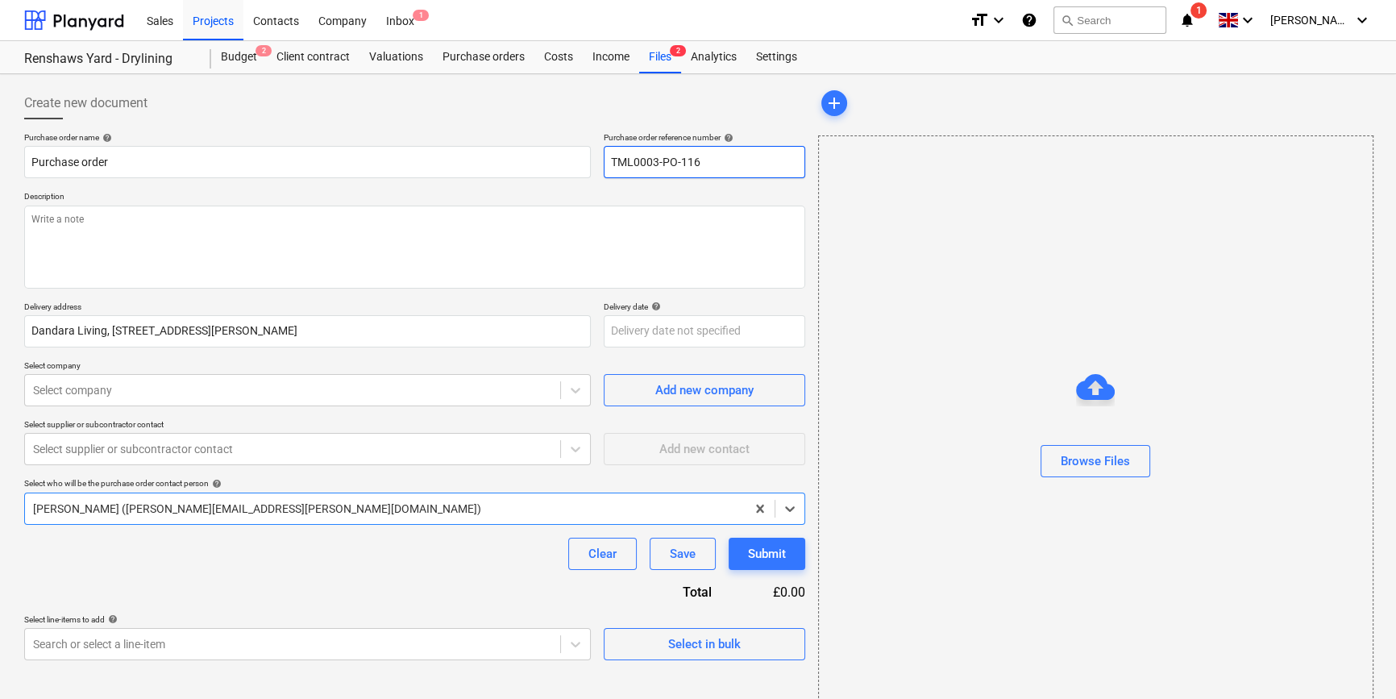
click at [714, 153] on input "TML0003-PO-116" at bounding box center [705, 162] width 202 height 32
drag, startPoint x: 701, startPoint y: 158, endPoint x: 600, endPoint y: 166, distance: 101.1
click at [600, 166] on div "Purchase order name help Purchase order Purchase order reference number help TM…" at bounding box center [414, 155] width 781 height 46
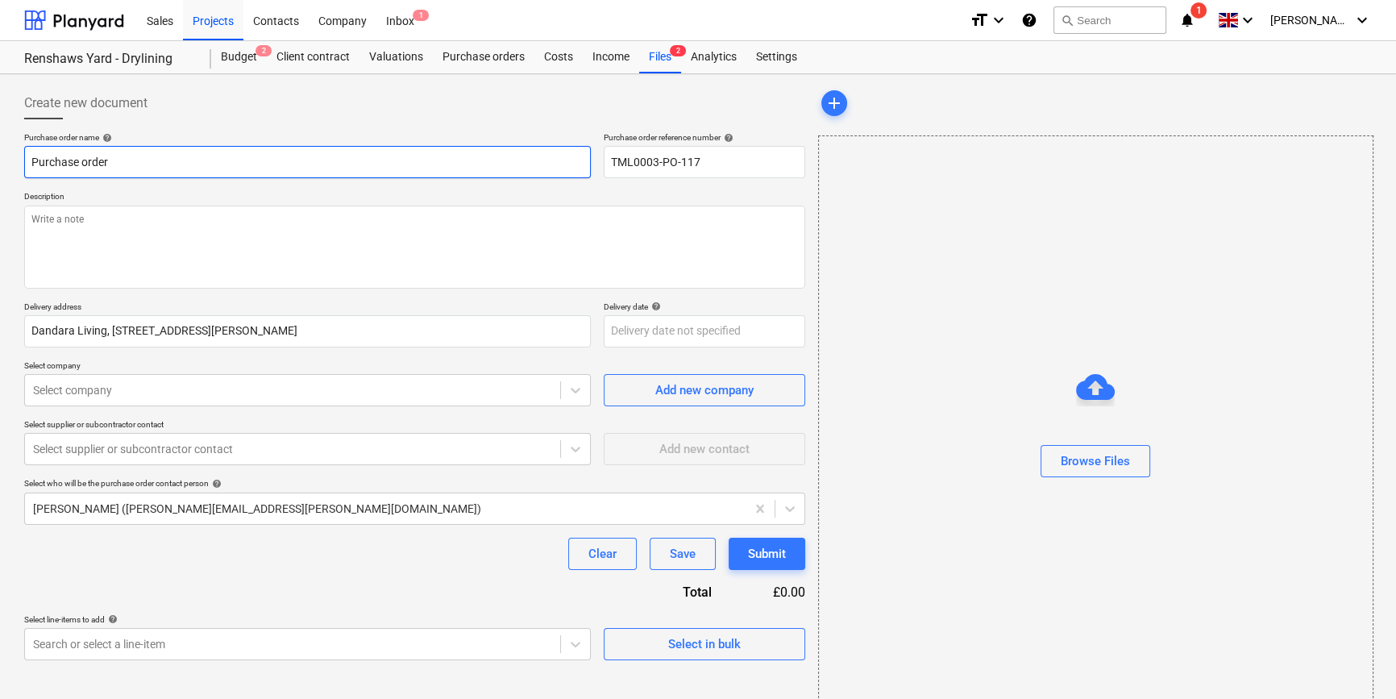
drag, startPoint x: 122, startPoint y: 161, endPoint x: 8, endPoint y: 165, distance: 113.7
click at [8, 165] on div "Create new document Purchase order name help Purchase order Purchase order refe…" at bounding box center [698, 404] width 1396 height 661
drag, startPoint x: 698, startPoint y: 161, endPoint x: 580, endPoint y: 166, distance: 118.6
click at [580, 166] on div "Purchase order name help Purchase order Purchase order reference number help TM…" at bounding box center [414, 155] width 781 height 46
drag, startPoint x: 114, startPoint y: 160, endPoint x: 22, endPoint y: 172, distance: 92.6
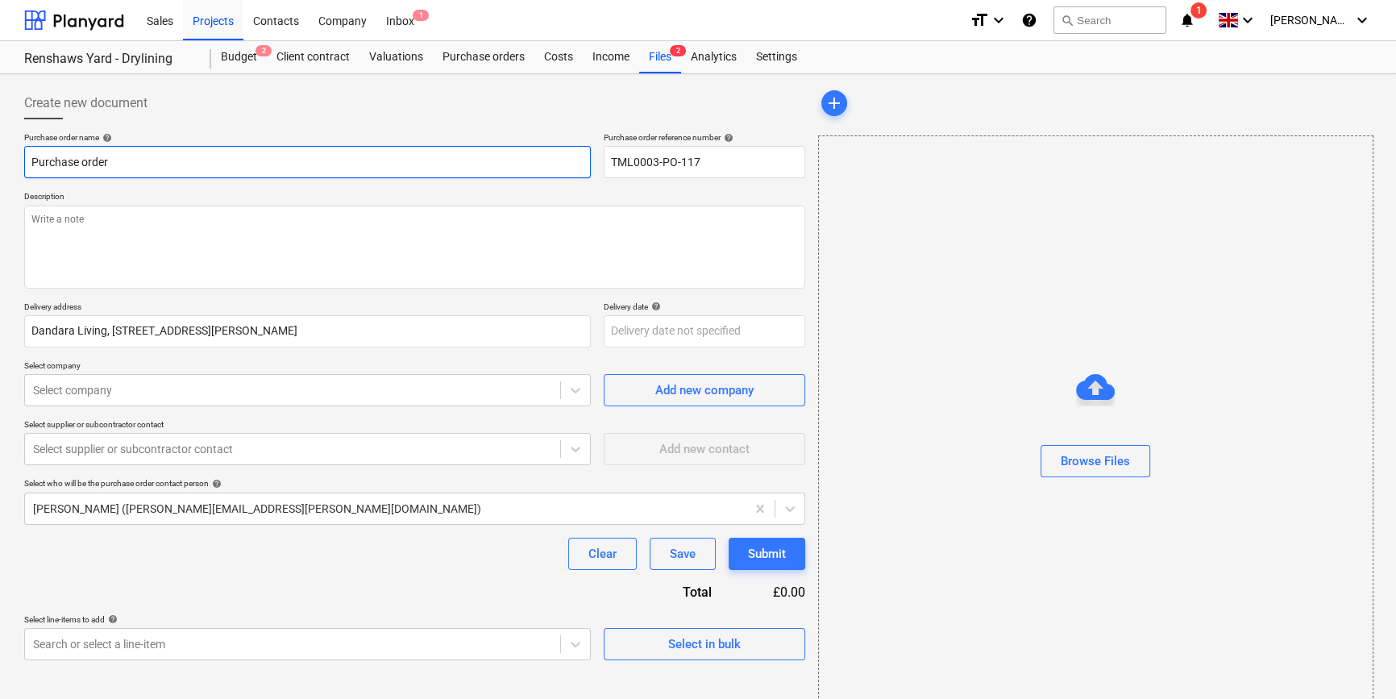
click at [22, 172] on div "Create new document Purchase order name help Purchase order Purchase order refe…" at bounding box center [415, 405] width 794 height 648
paste input "TML0003-PO-117"
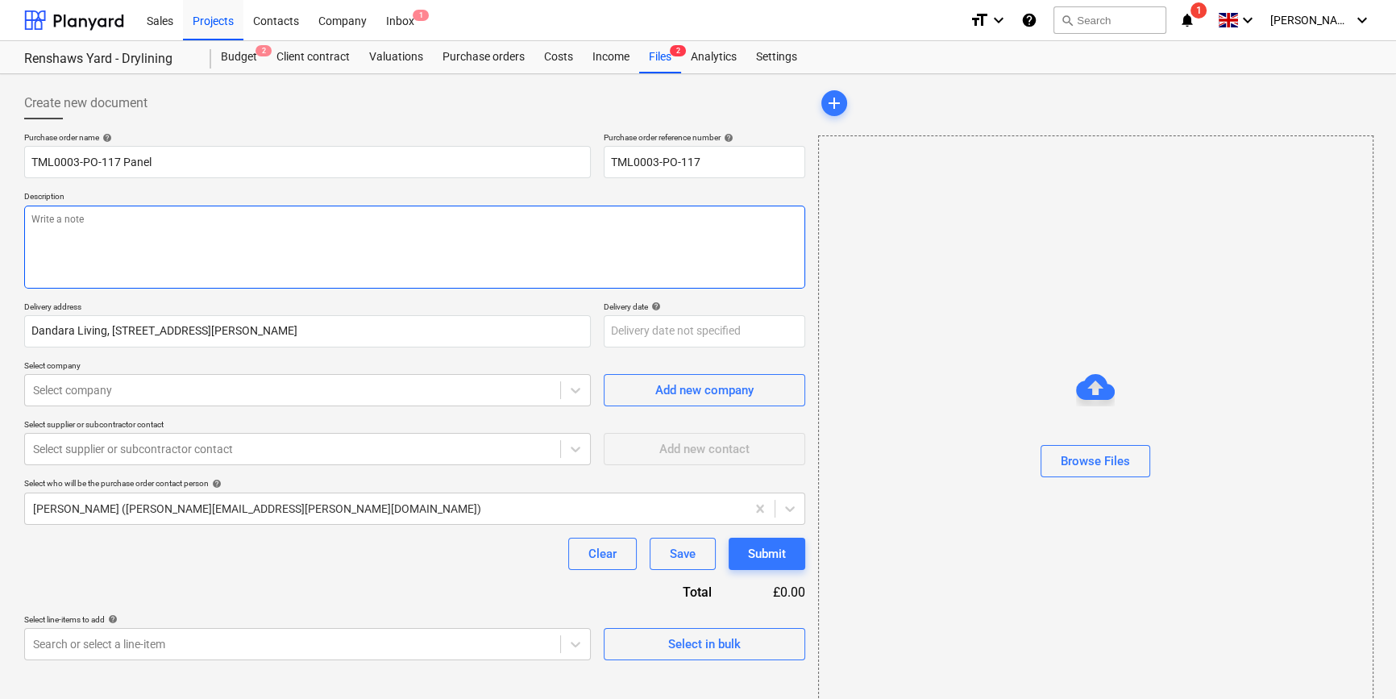
click at [129, 255] on textarea at bounding box center [414, 247] width 781 height 83
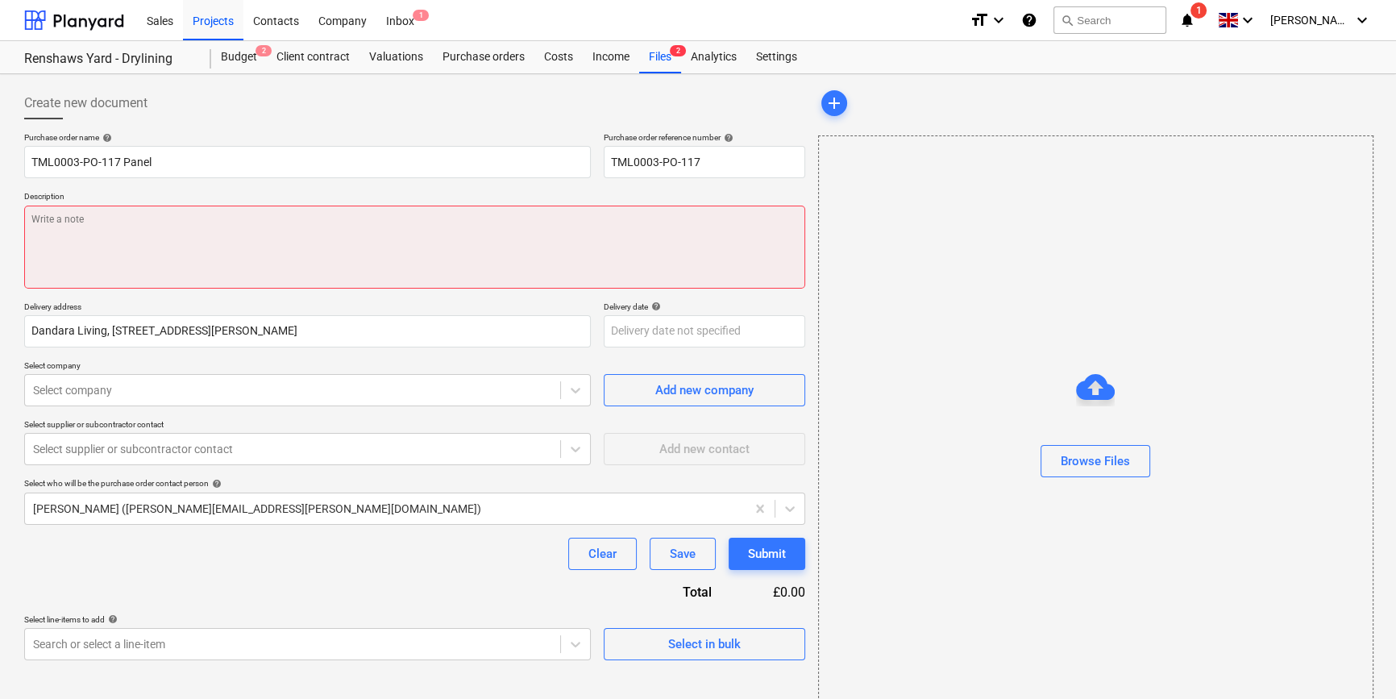
paste textarea "Site contact [PERSON_NAME] [PHONE_NUMBER]"
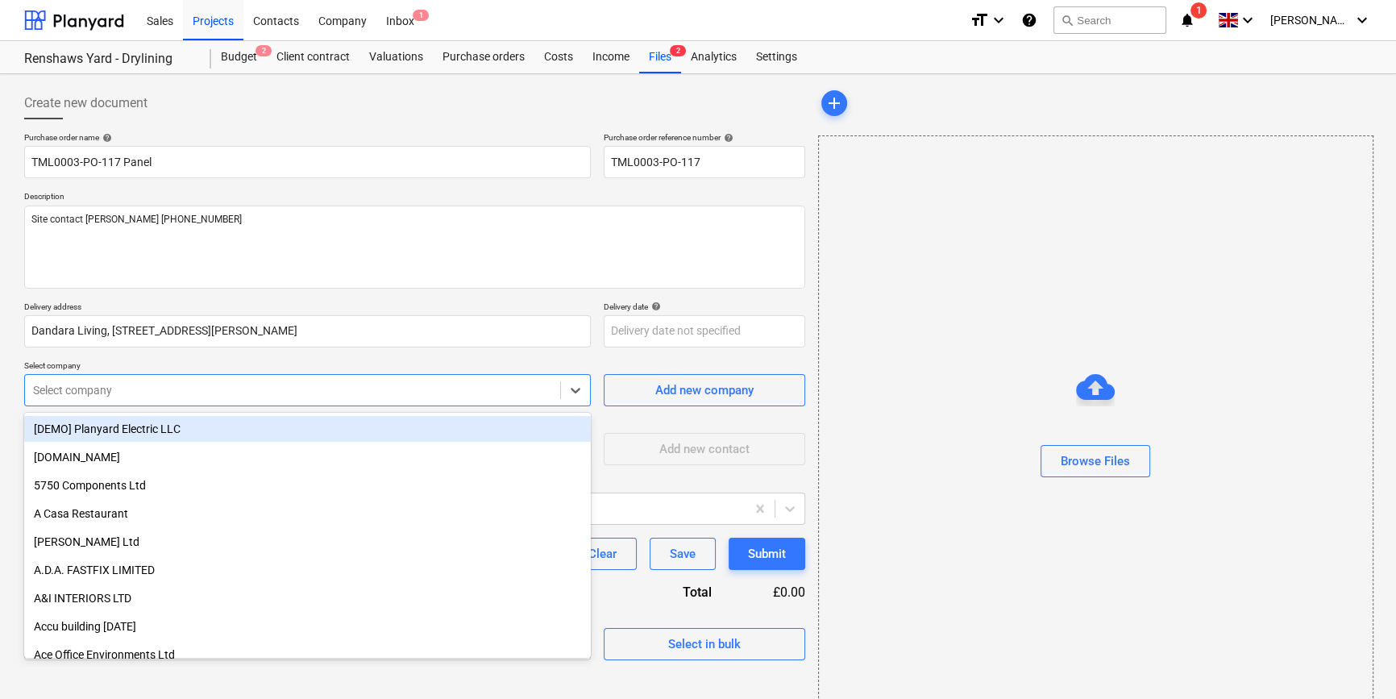
click at [220, 389] on div at bounding box center [292, 390] width 519 height 16
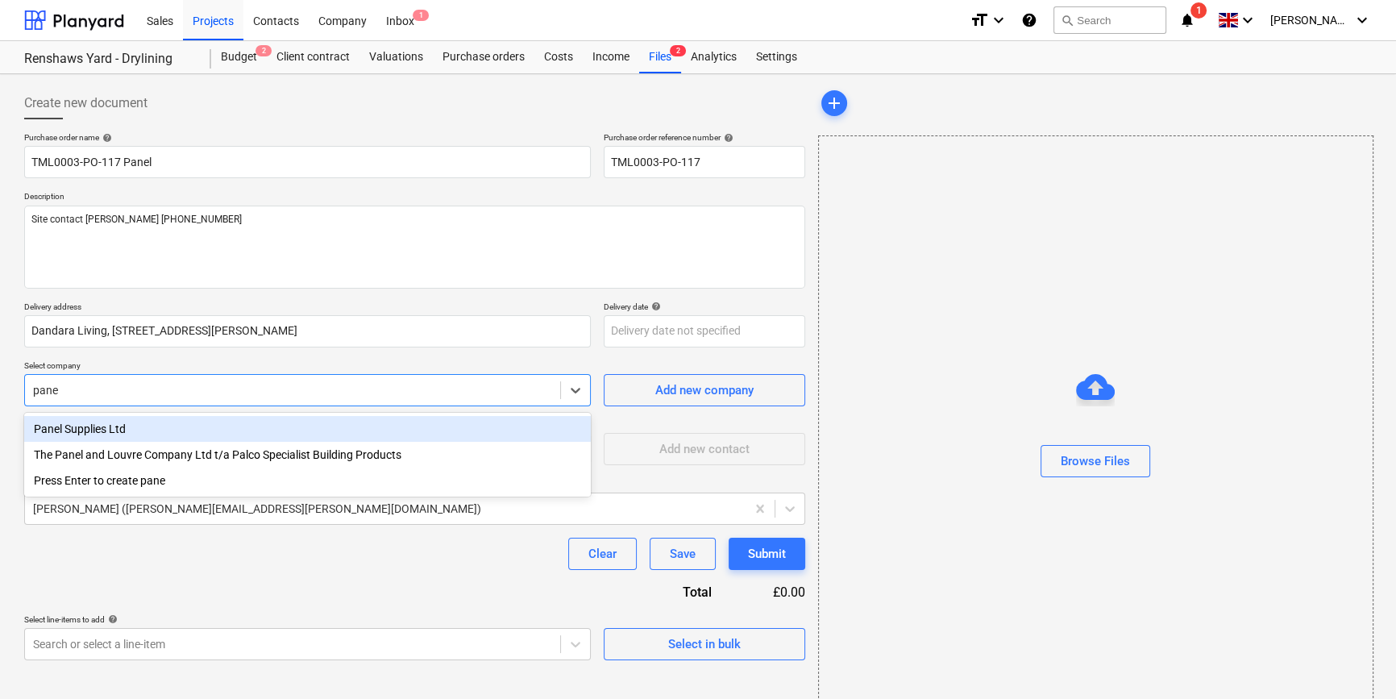
click at [129, 430] on div "Panel Supplies Ltd" at bounding box center [307, 429] width 567 height 26
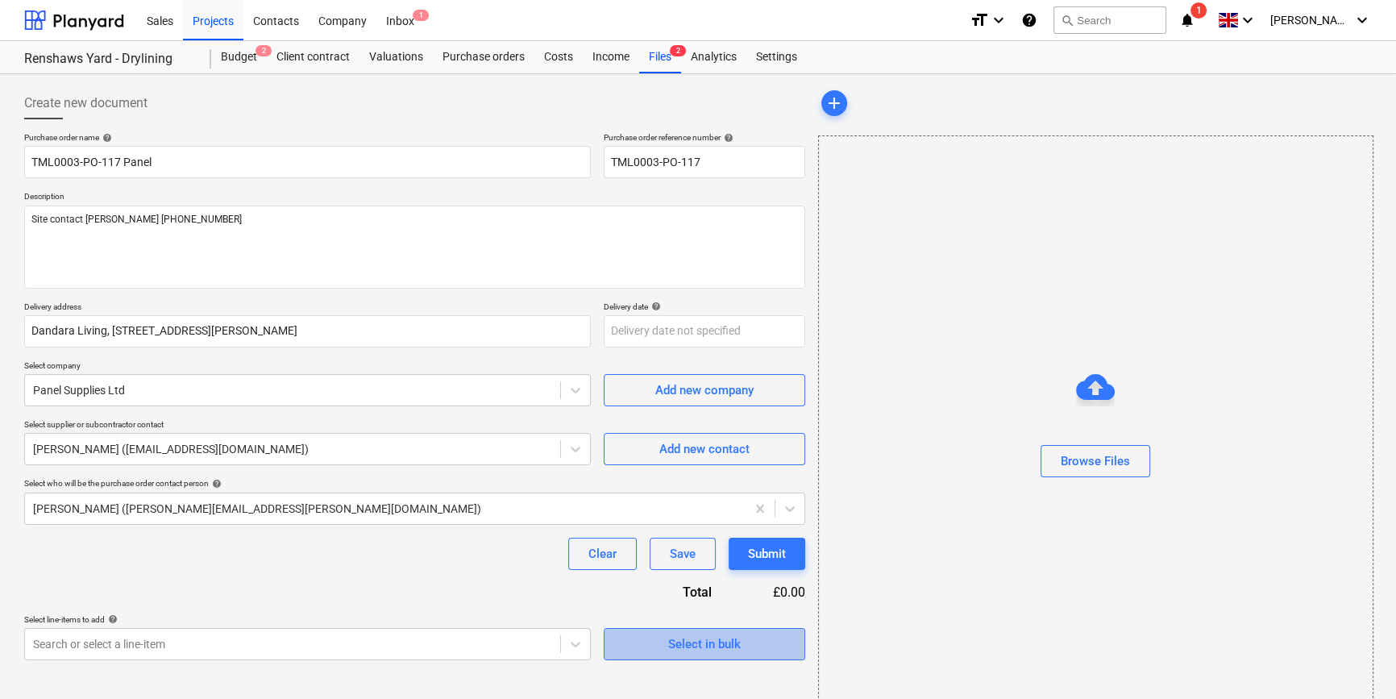
click at [669, 644] on div "Select in bulk" at bounding box center [704, 644] width 73 height 21
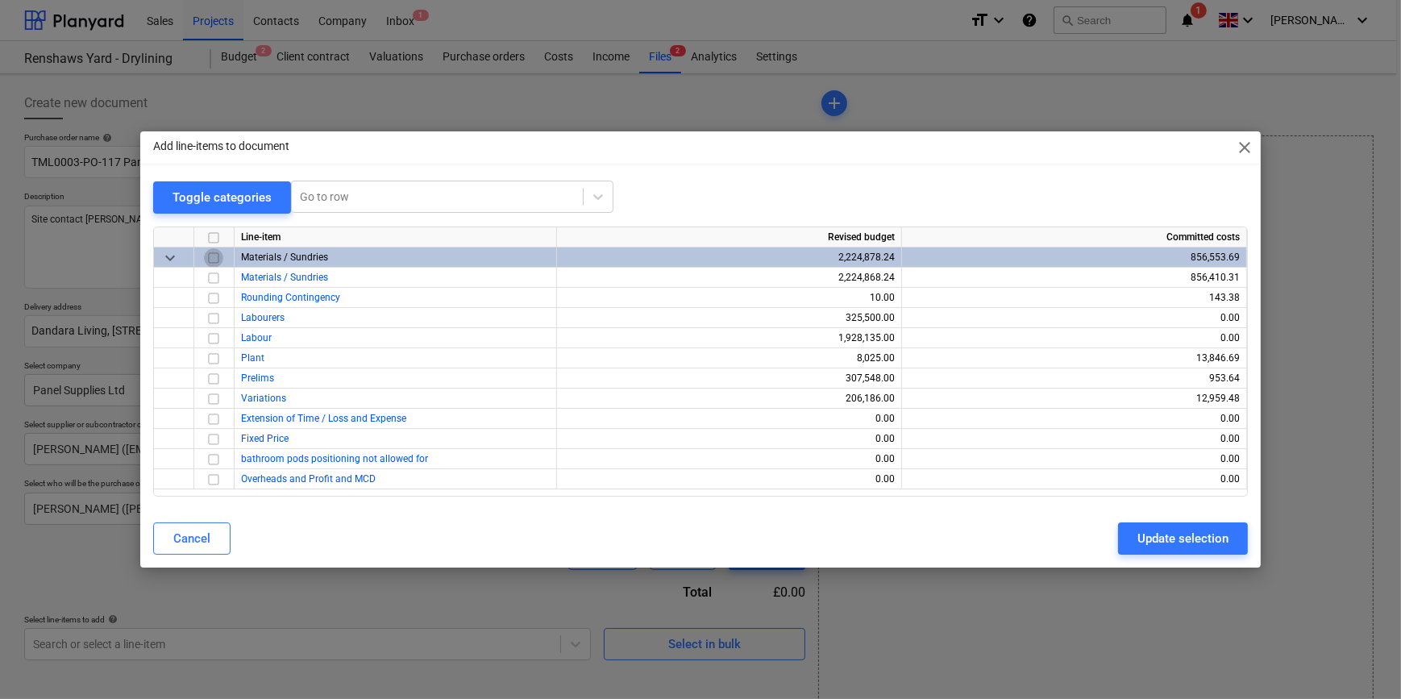
click at [213, 257] on input "checkbox" at bounding box center [213, 257] width 19 height 19
click at [213, 300] on input "checkbox" at bounding box center [213, 298] width 19 height 19
click at [1170, 542] on div "Update selection" at bounding box center [1182, 538] width 91 height 21
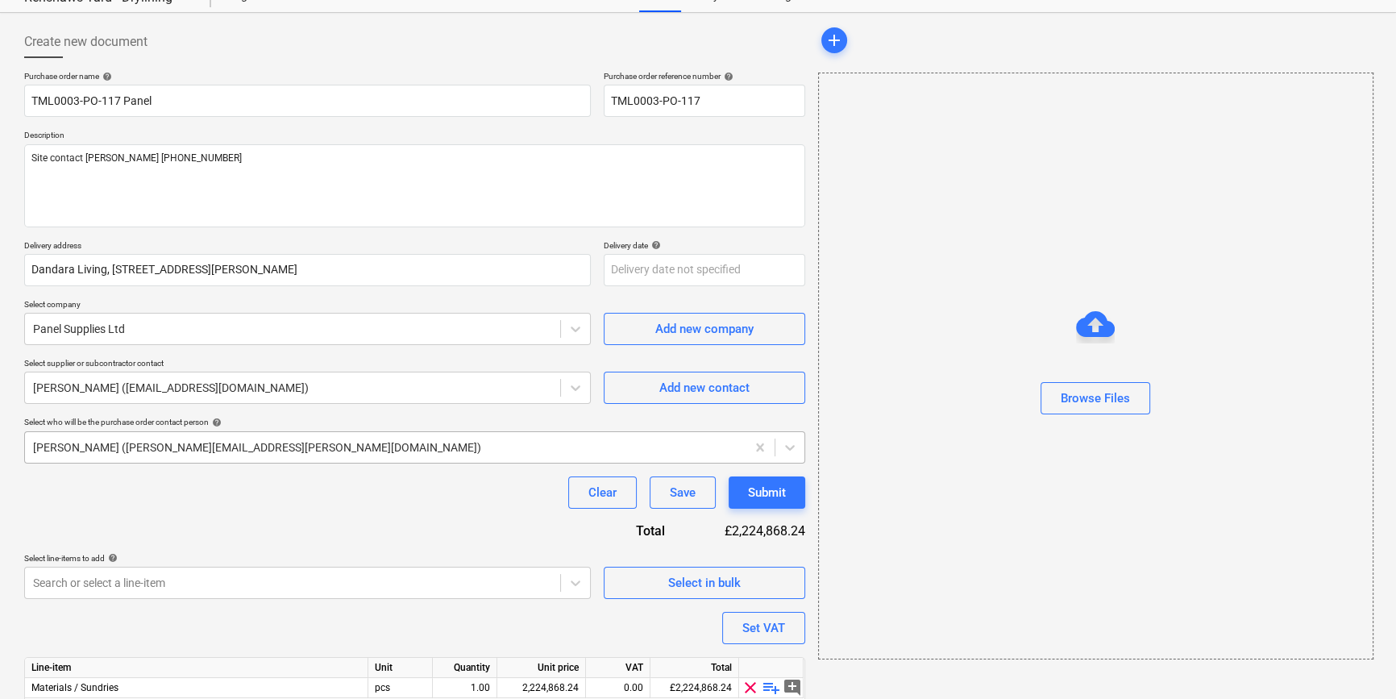
scroll to position [125, 0]
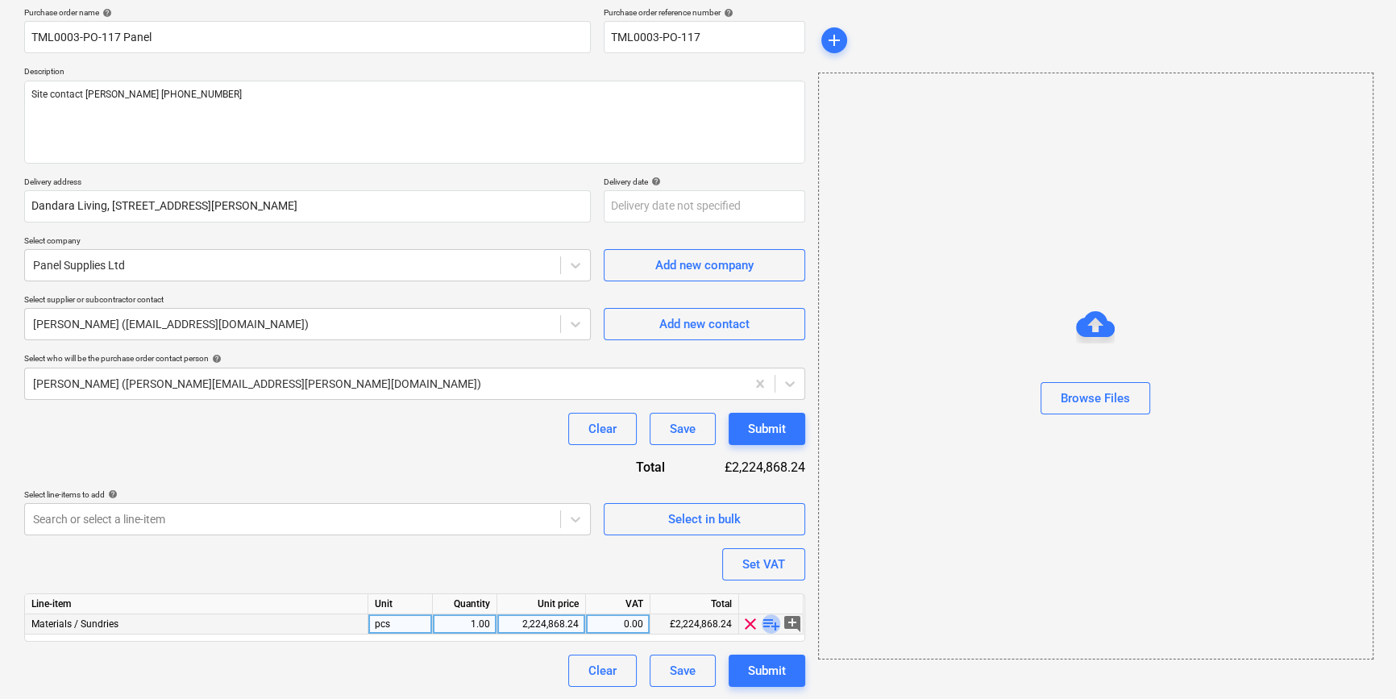
click at [765, 621] on span "playlist_add" at bounding box center [771, 623] width 19 height 19
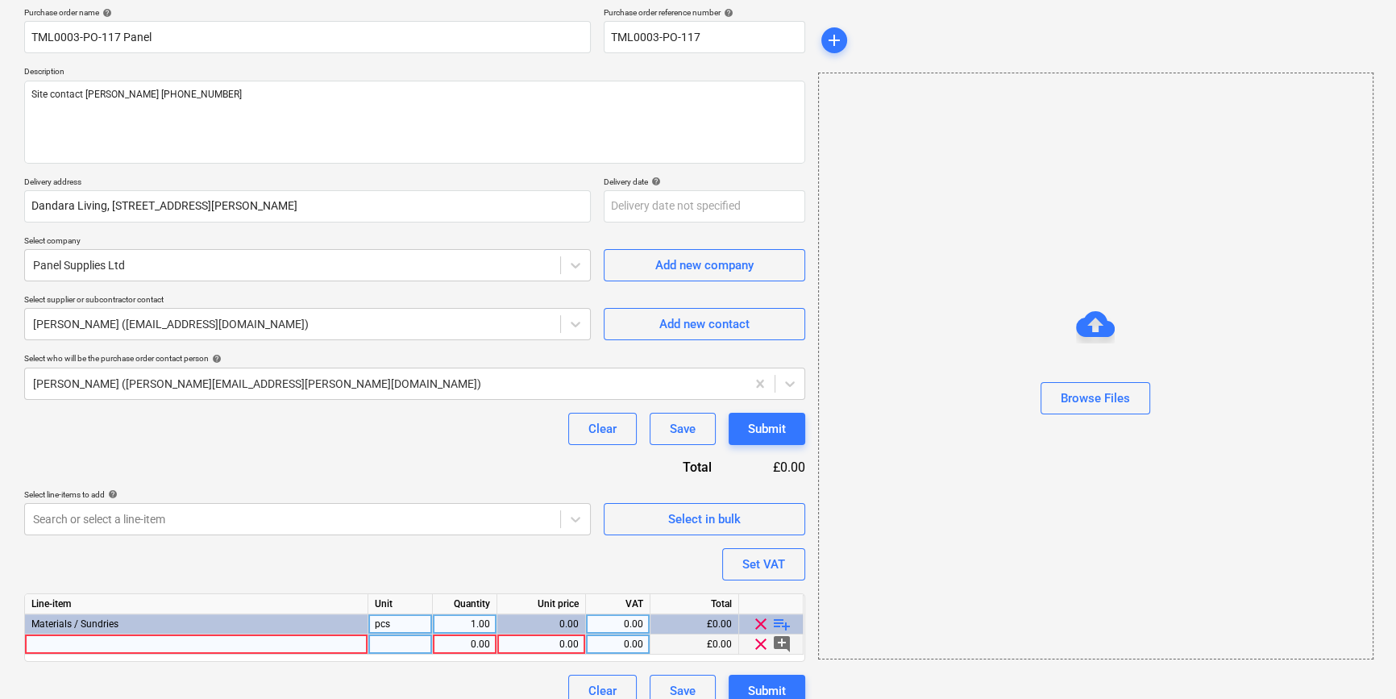
click at [155, 639] on div at bounding box center [196, 644] width 343 height 20
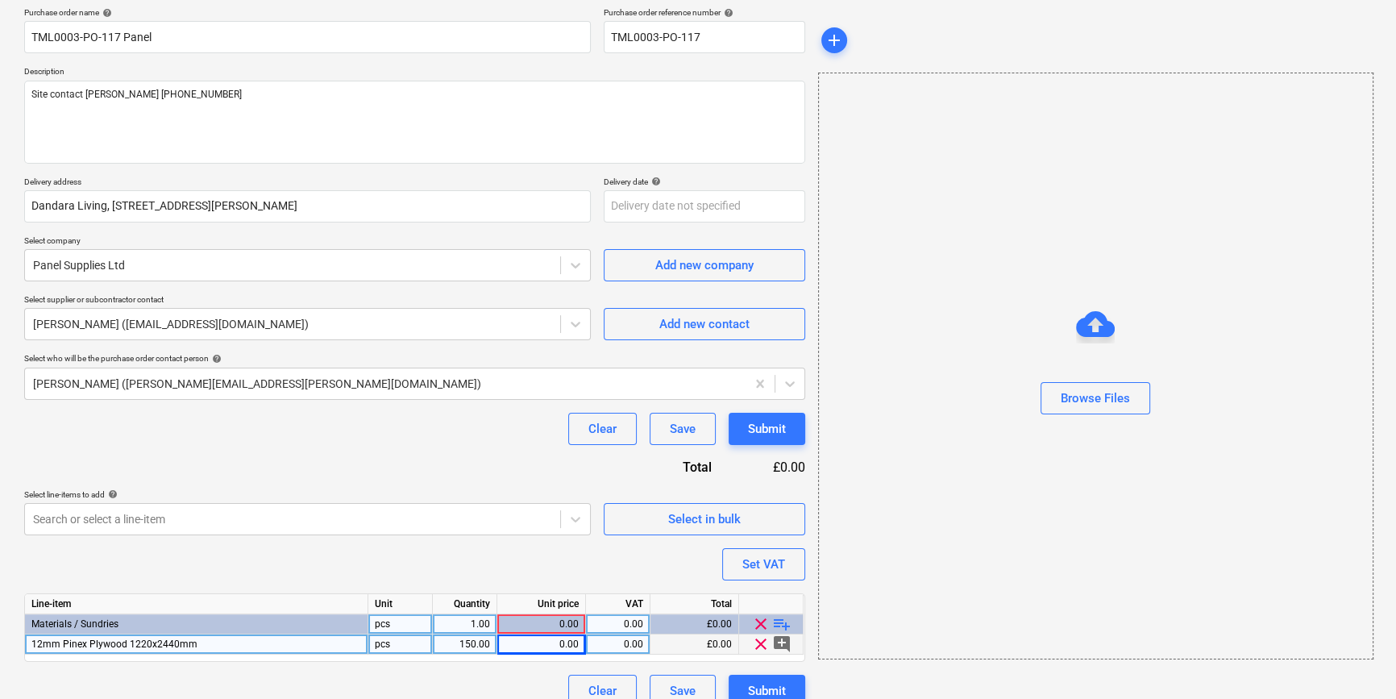
click at [528, 646] on div "0.00" at bounding box center [541, 644] width 75 height 20
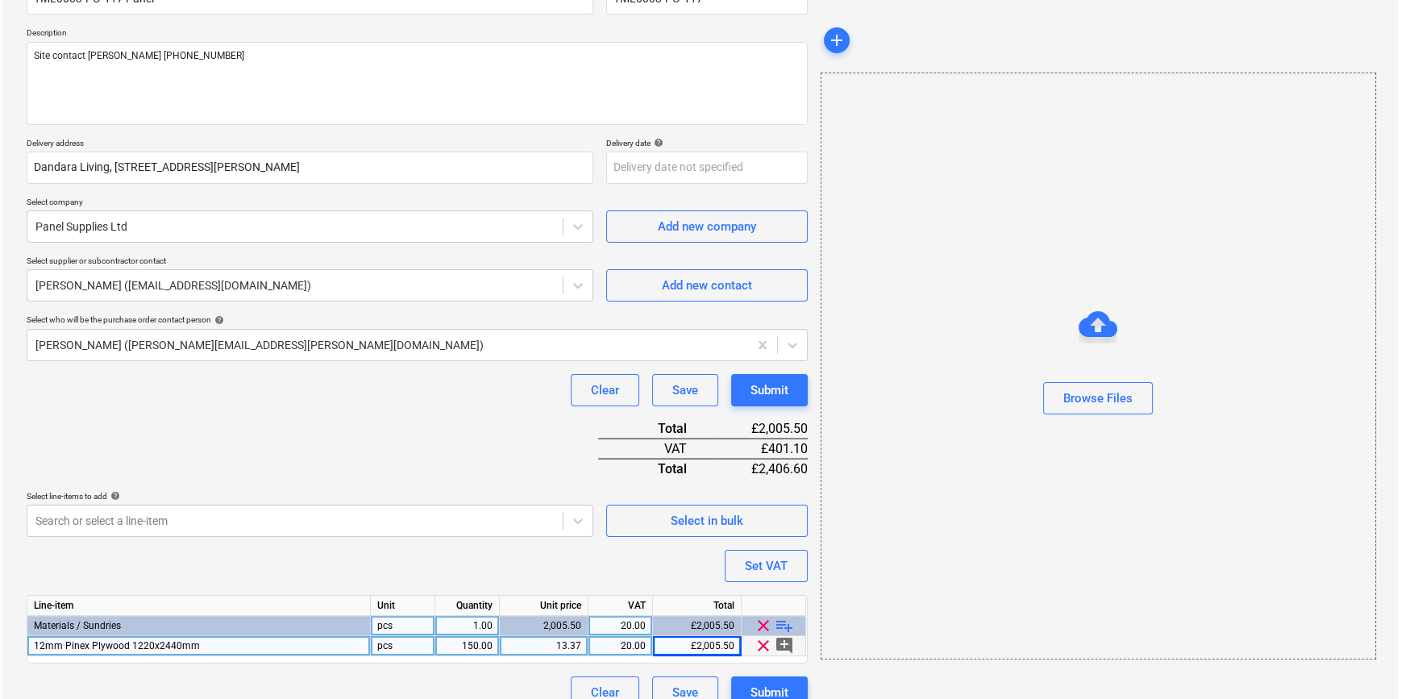
scroll to position [185, 0]
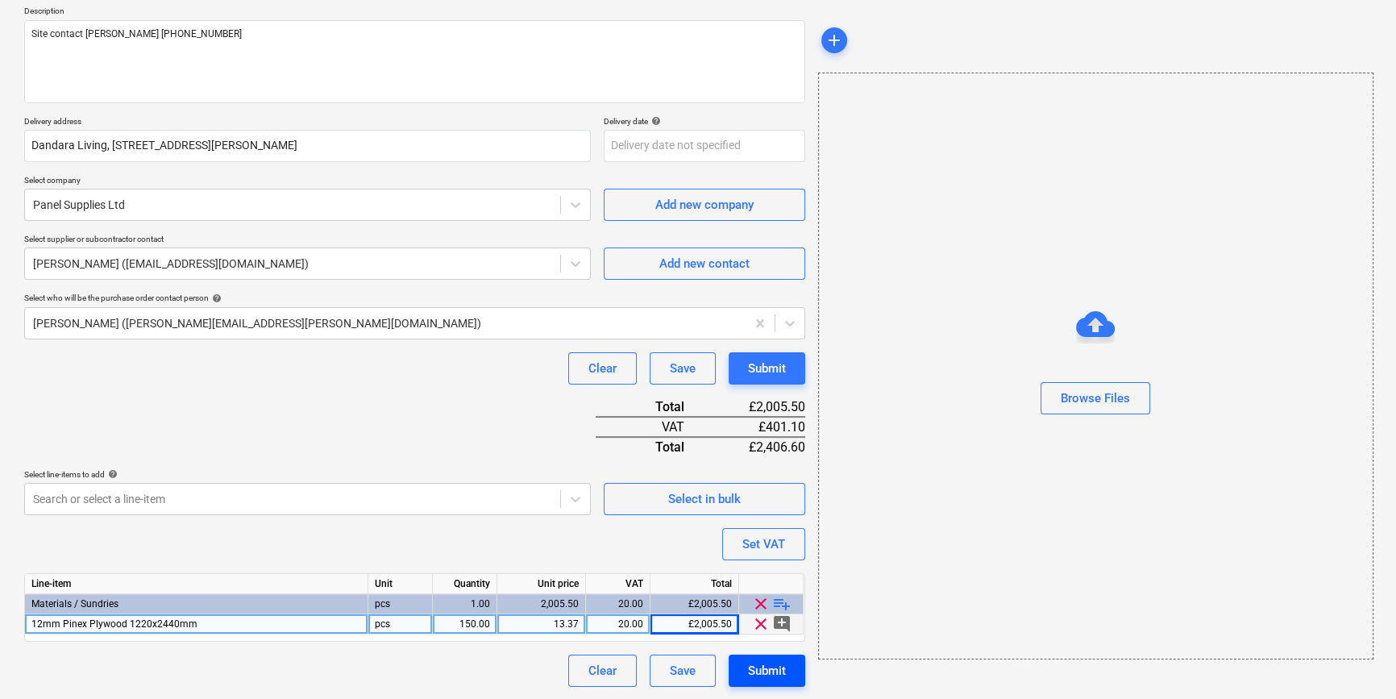
click at [772, 679] on div "Submit" at bounding box center [767, 670] width 38 height 21
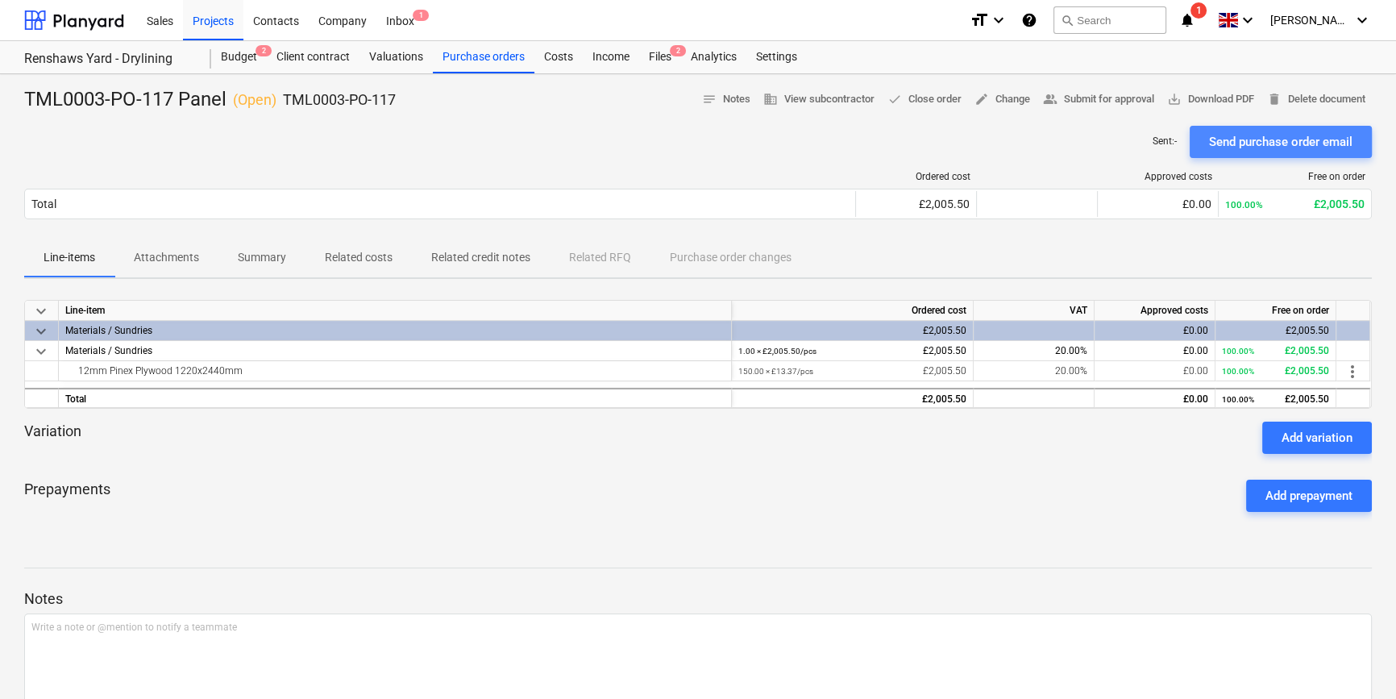
click at [1220, 149] on div "Send purchase order email" at bounding box center [1280, 141] width 143 height 21
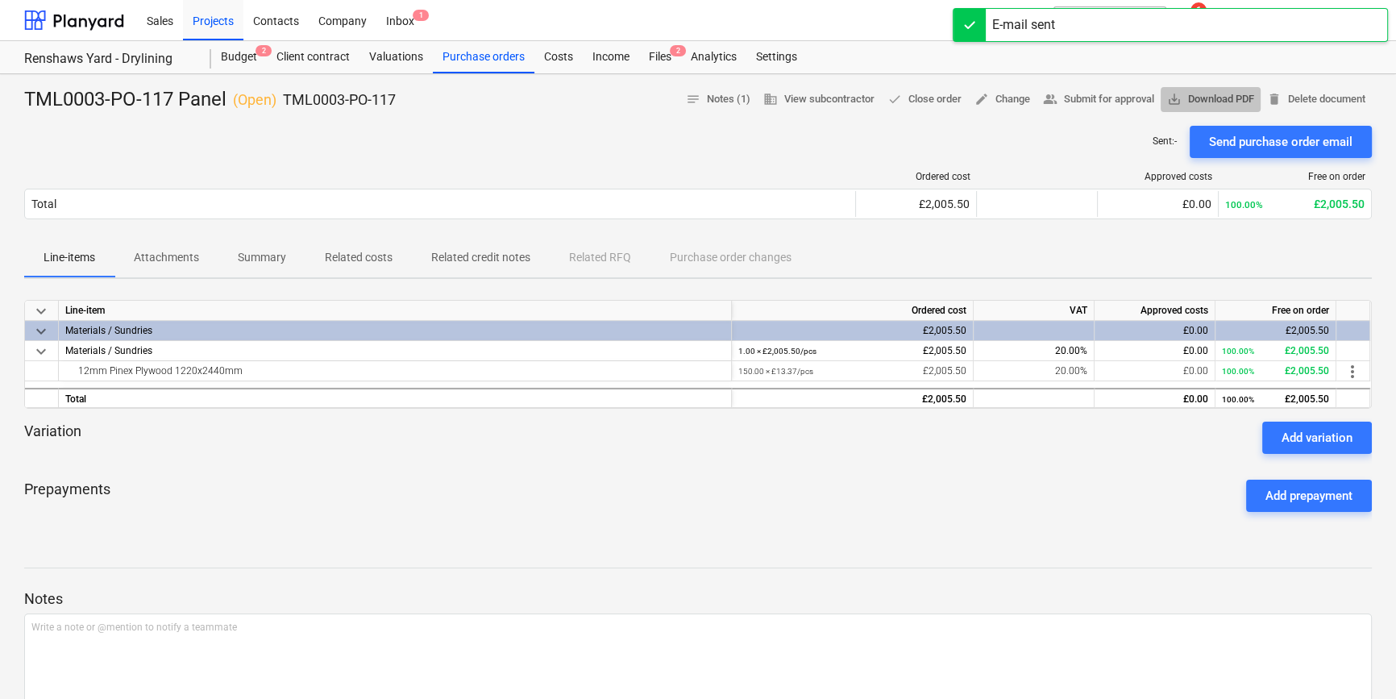
click at [1207, 101] on span "save_alt Download PDF" at bounding box center [1210, 99] width 87 height 19
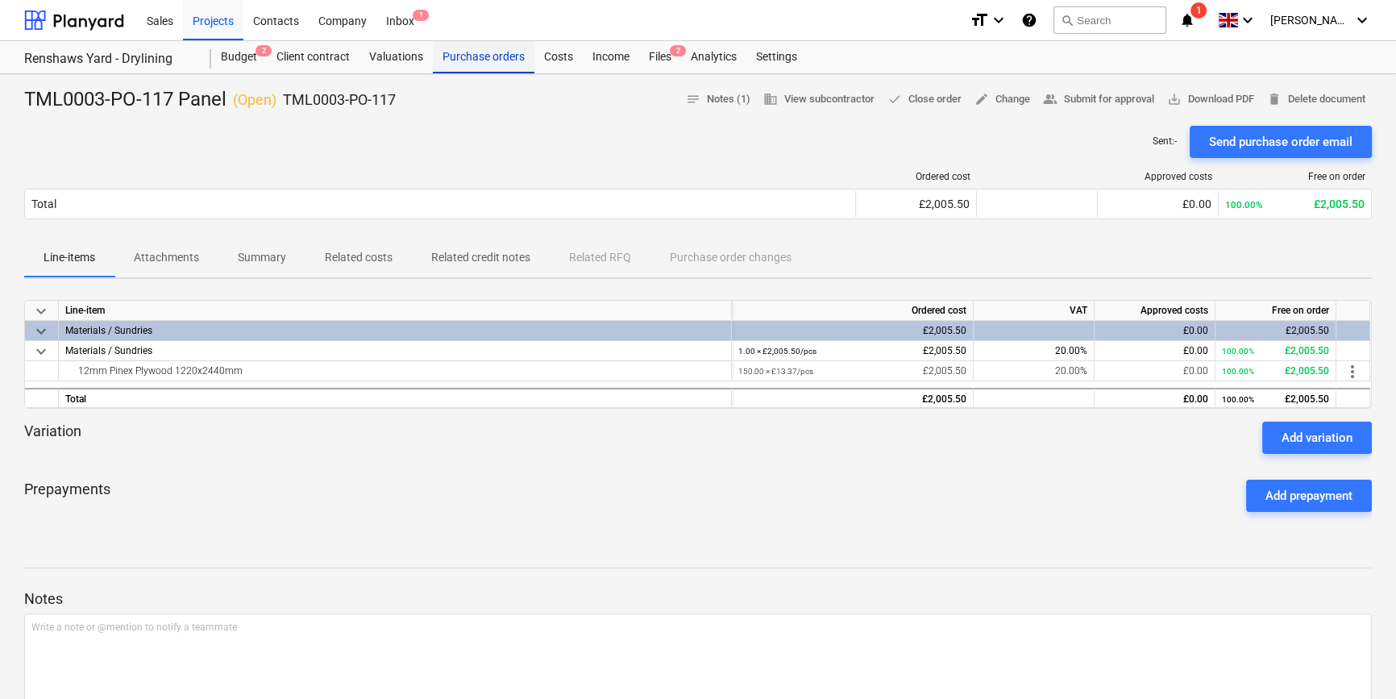
click at [491, 59] on div "Purchase orders" at bounding box center [484, 57] width 102 height 32
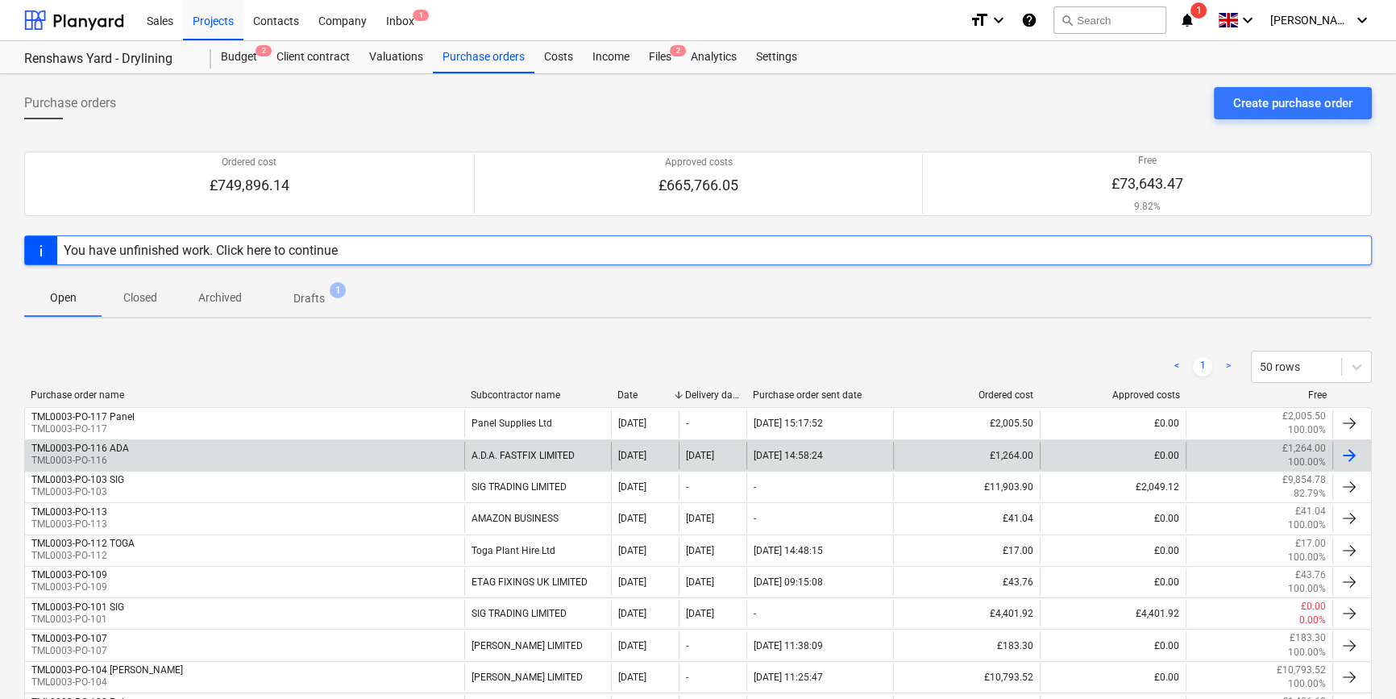
click at [153, 452] on div "TML0003-PO-116 ADA TML0003-PO-116" at bounding box center [244, 455] width 439 height 27
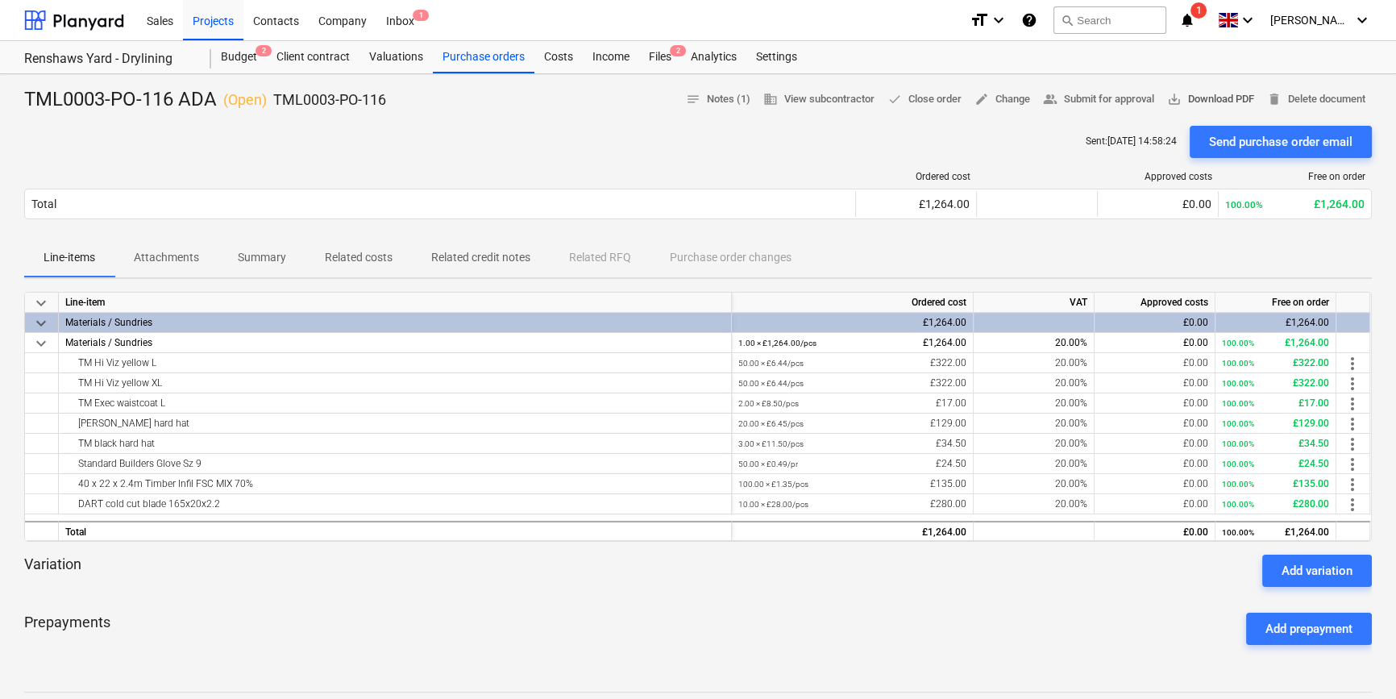
click at [1207, 102] on span "save_alt Download PDF" at bounding box center [1210, 99] width 87 height 19
drag, startPoint x: 488, startPoint y: 52, endPoint x: 497, endPoint y: 56, distance: 10.1
click at [488, 53] on div "Purchase orders" at bounding box center [484, 57] width 102 height 32
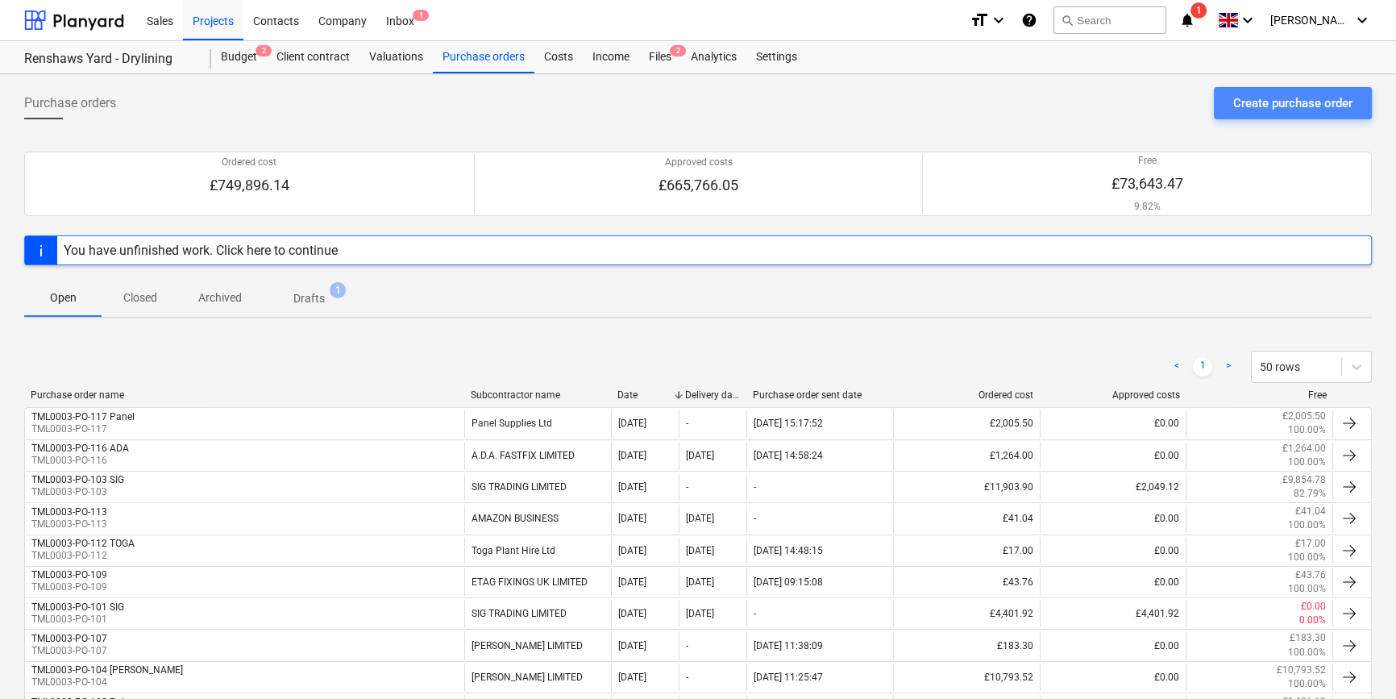
click at [1248, 101] on div "Create purchase order" at bounding box center [1292, 103] width 119 height 21
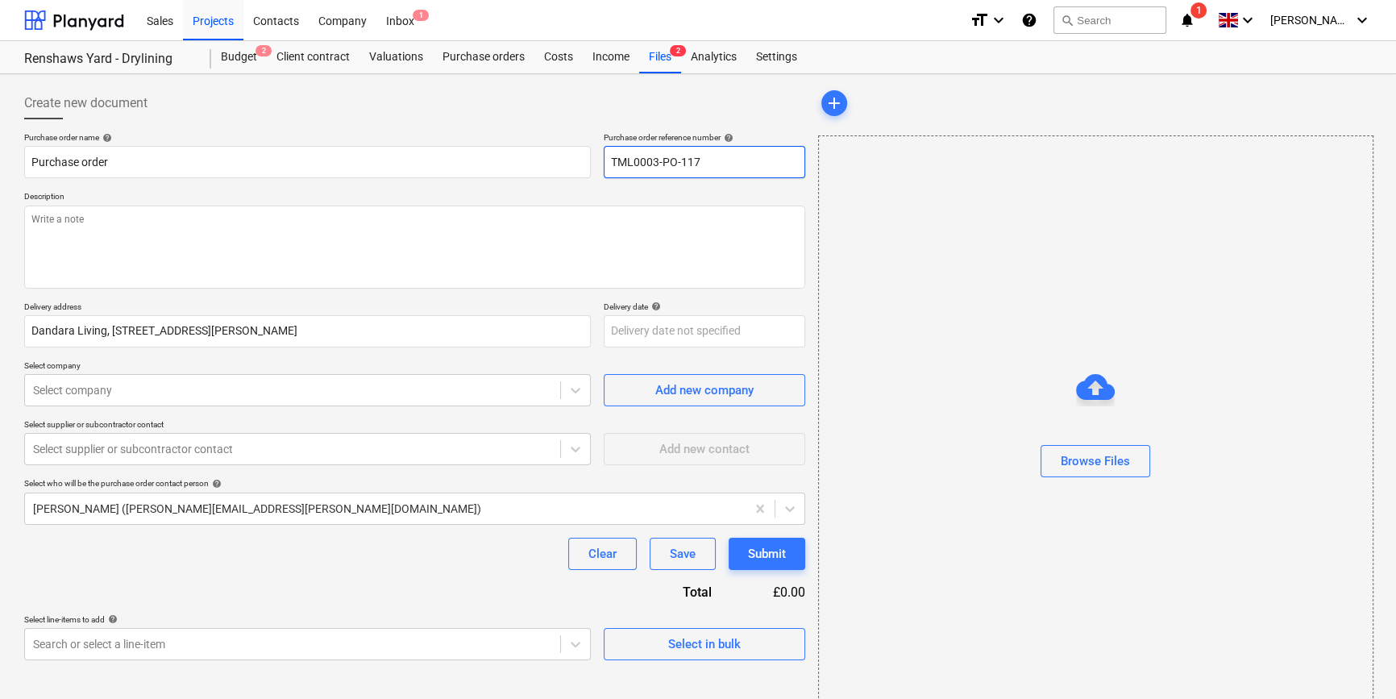
click at [725, 156] on input "TML0003-PO-117" at bounding box center [705, 162] width 202 height 32
drag, startPoint x: 701, startPoint y: 161, endPoint x: 610, endPoint y: 157, distance: 90.4
click at [610, 157] on input "TML0003-PO-118" at bounding box center [705, 162] width 202 height 32
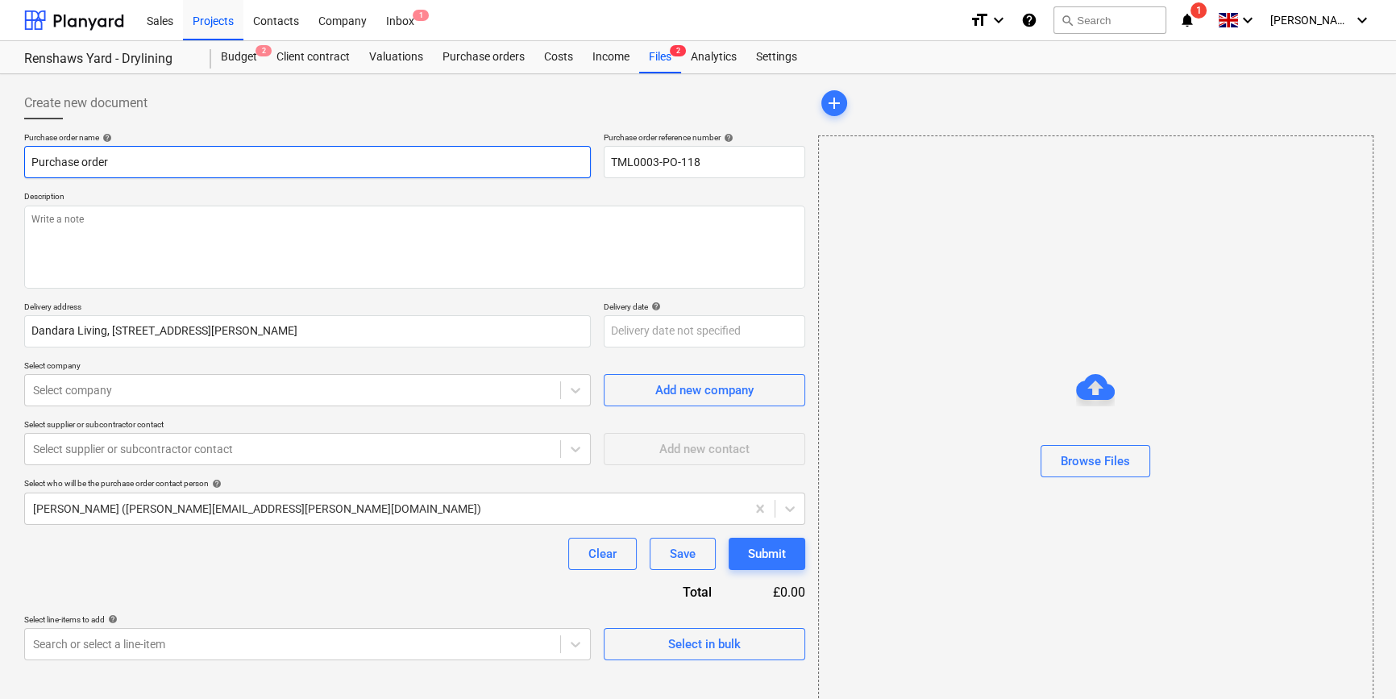
drag, startPoint x: 129, startPoint y: 161, endPoint x: 17, endPoint y: 161, distance: 112.0
click at [18, 161] on div "Create new document Purchase order name help Purchase order Purchase order refe…" at bounding box center [415, 405] width 794 height 648
paste input "TML0003-PO-118"
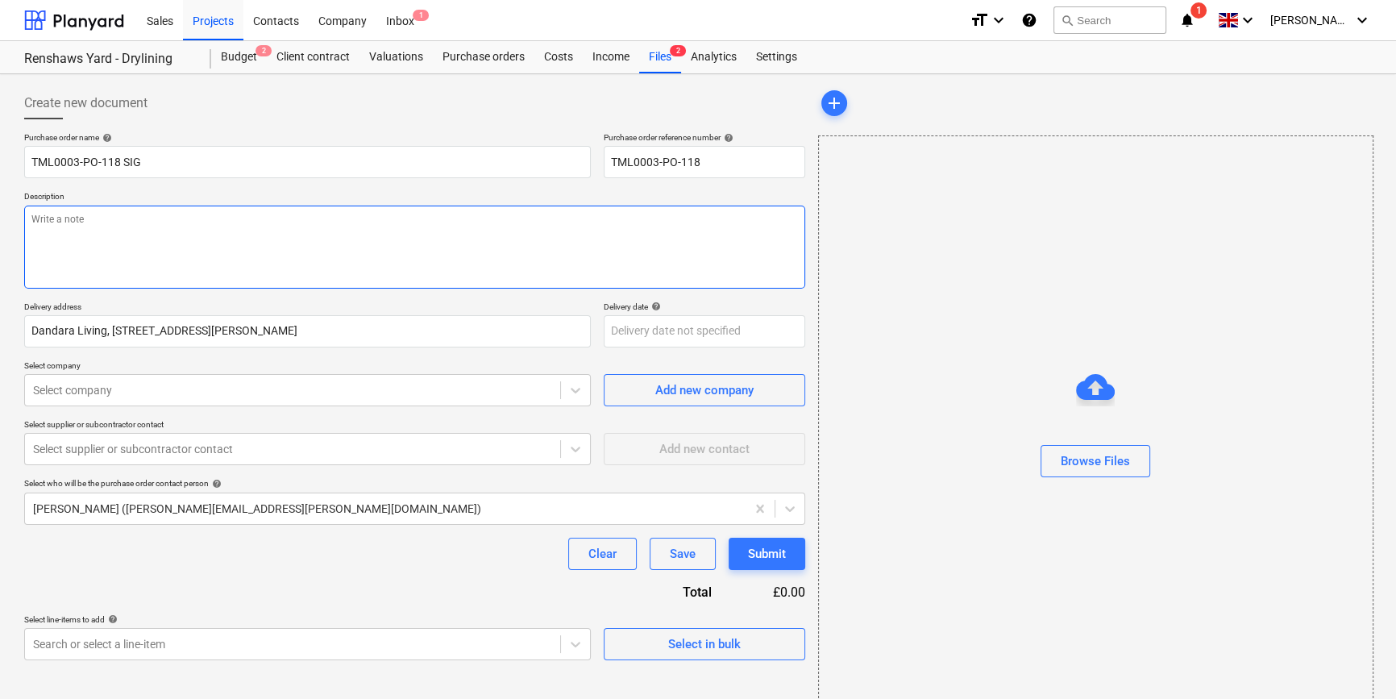
click at [114, 252] on textarea at bounding box center [414, 247] width 781 height 83
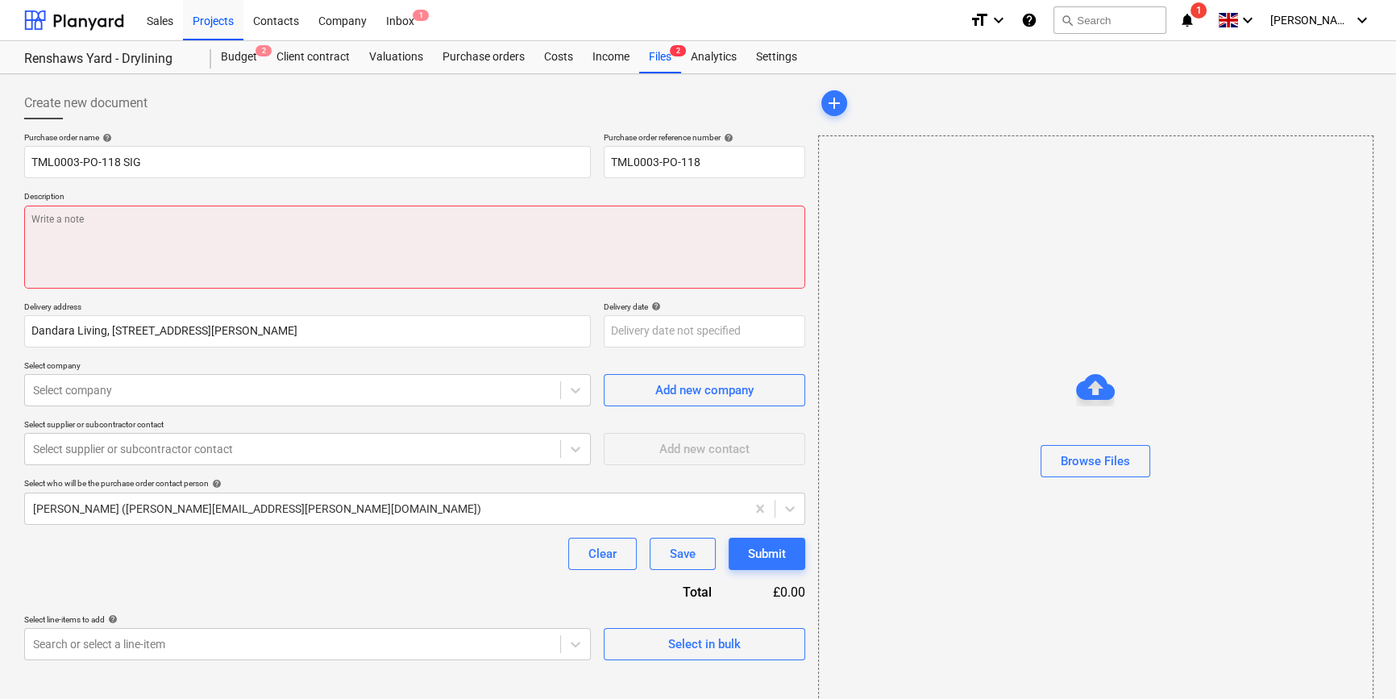
paste textarea "Site contact [PERSON_NAME] [PHONE_NUMBER]"
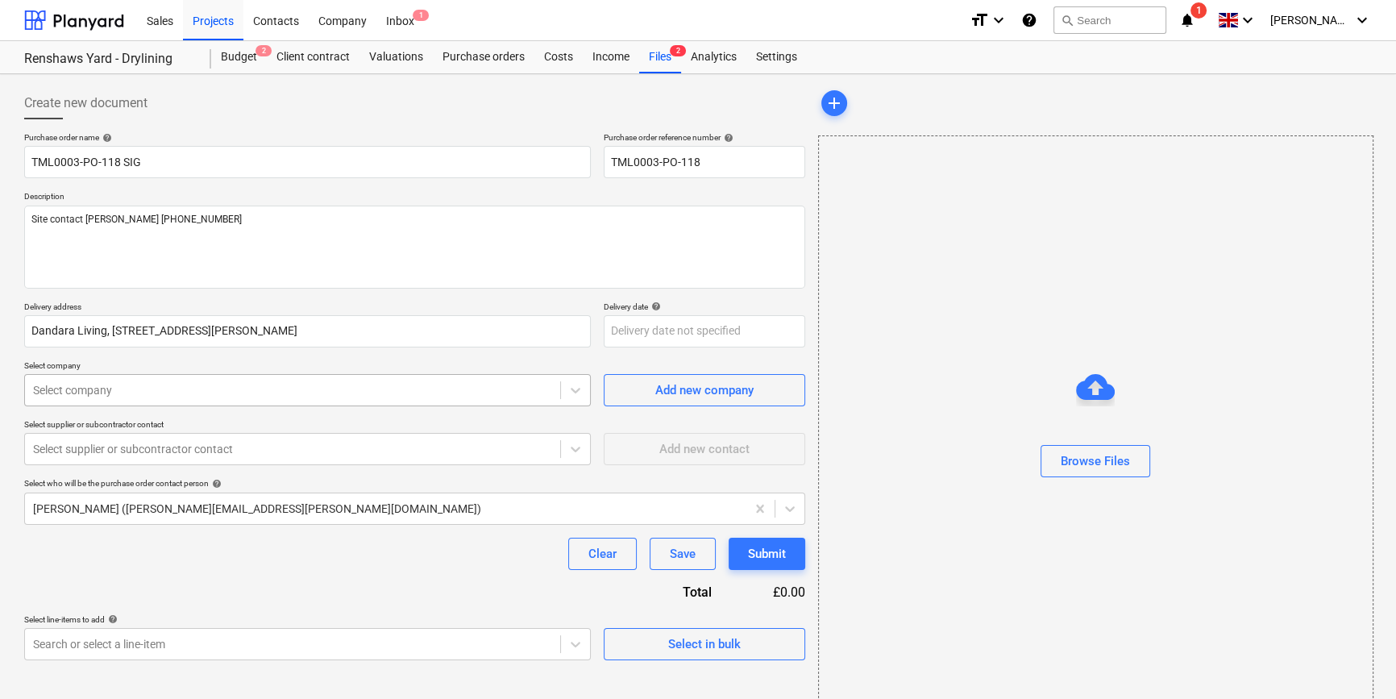
click at [376, 393] on div at bounding box center [292, 390] width 519 height 16
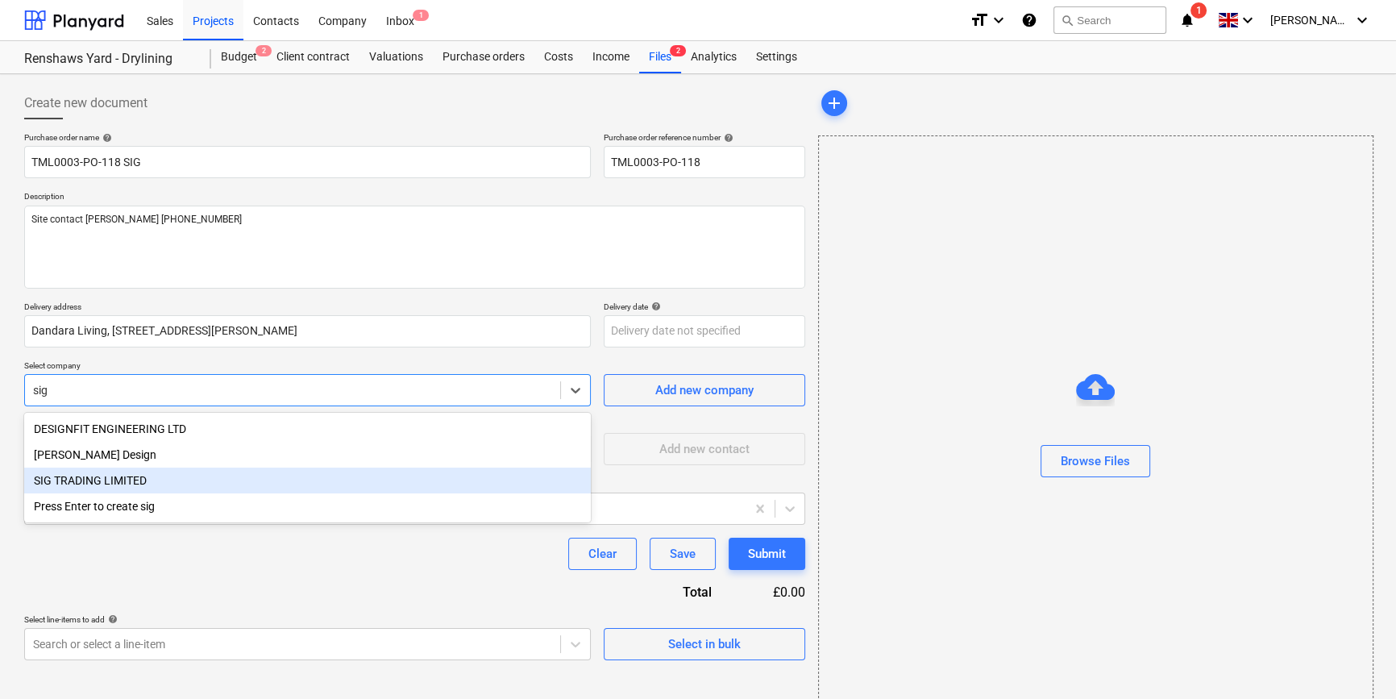
click at [156, 480] on div "SIG TRADING LIMITED" at bounding box center [307, 481] width 567 height 26
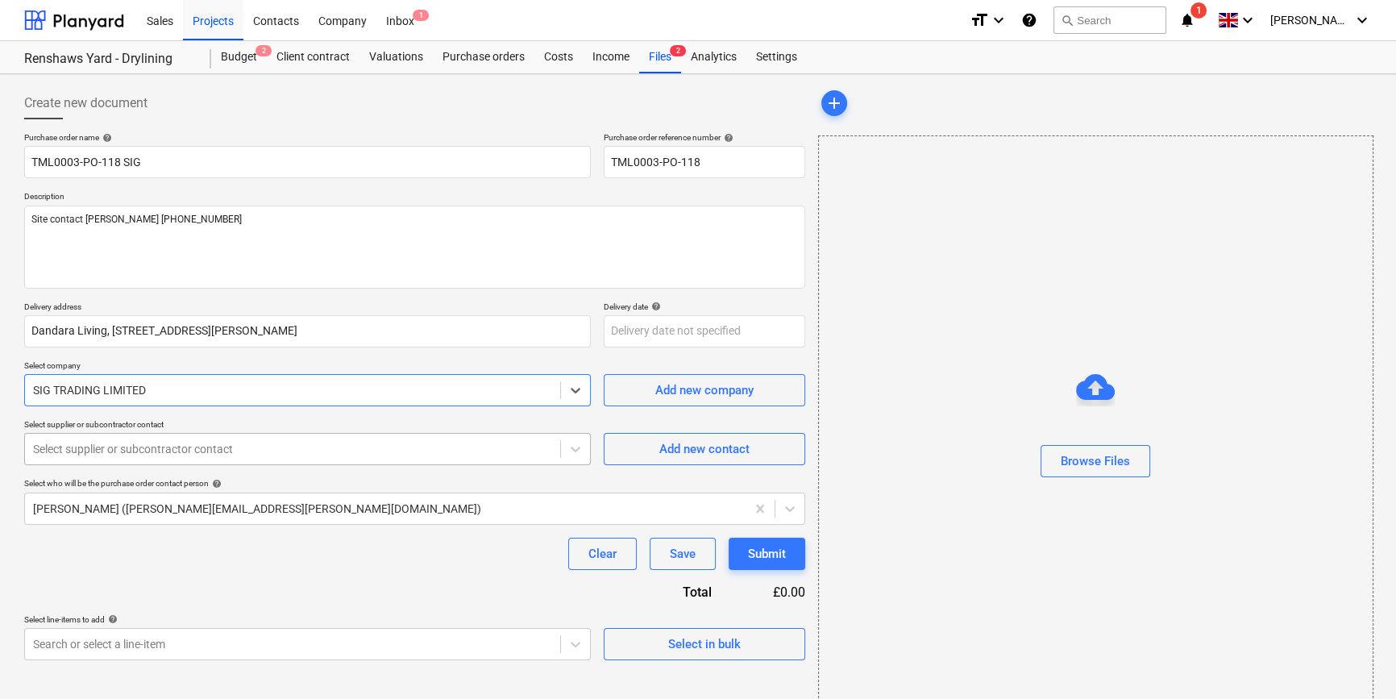
click at [135, 443] on div at bounding box center [292, 449] width 519 height 16
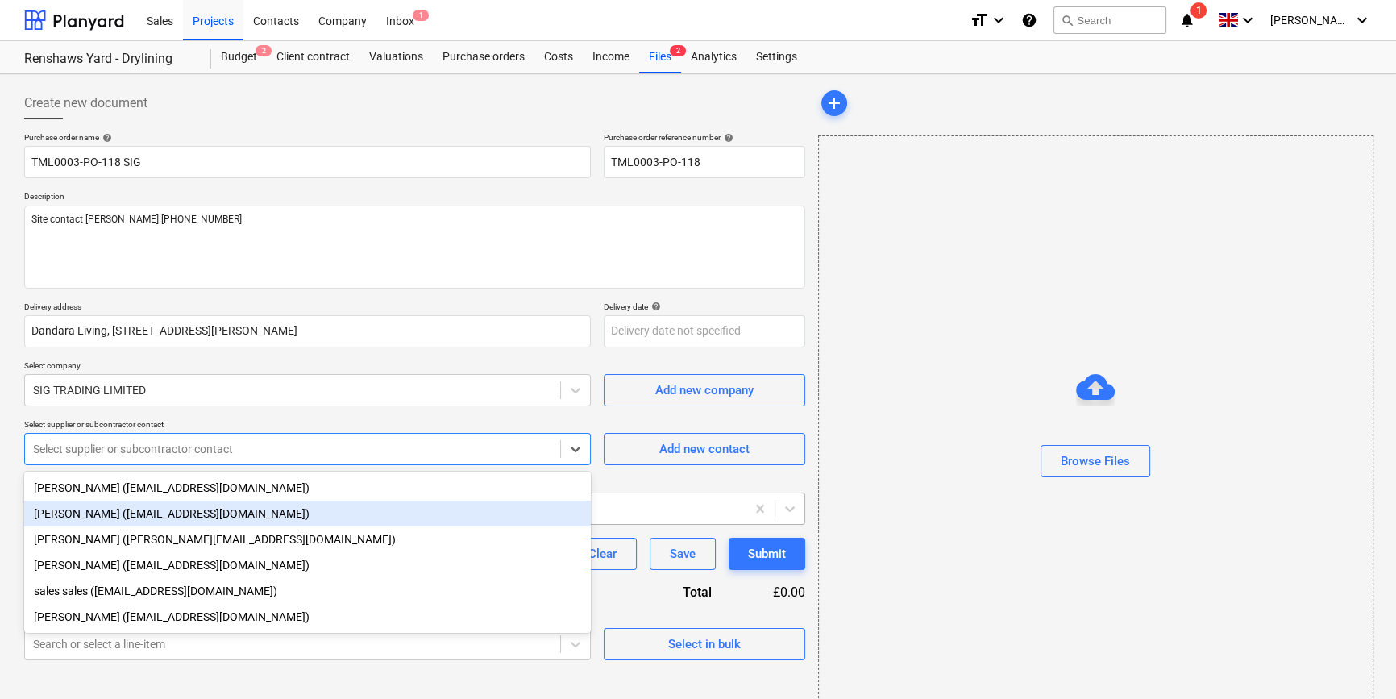
click at [78, 518] on div "[PERSON_NAME] ([EMAIL_ADDRESS][DOMAIN_NAME])" at bounding box center [307, 514] width 567 height 26
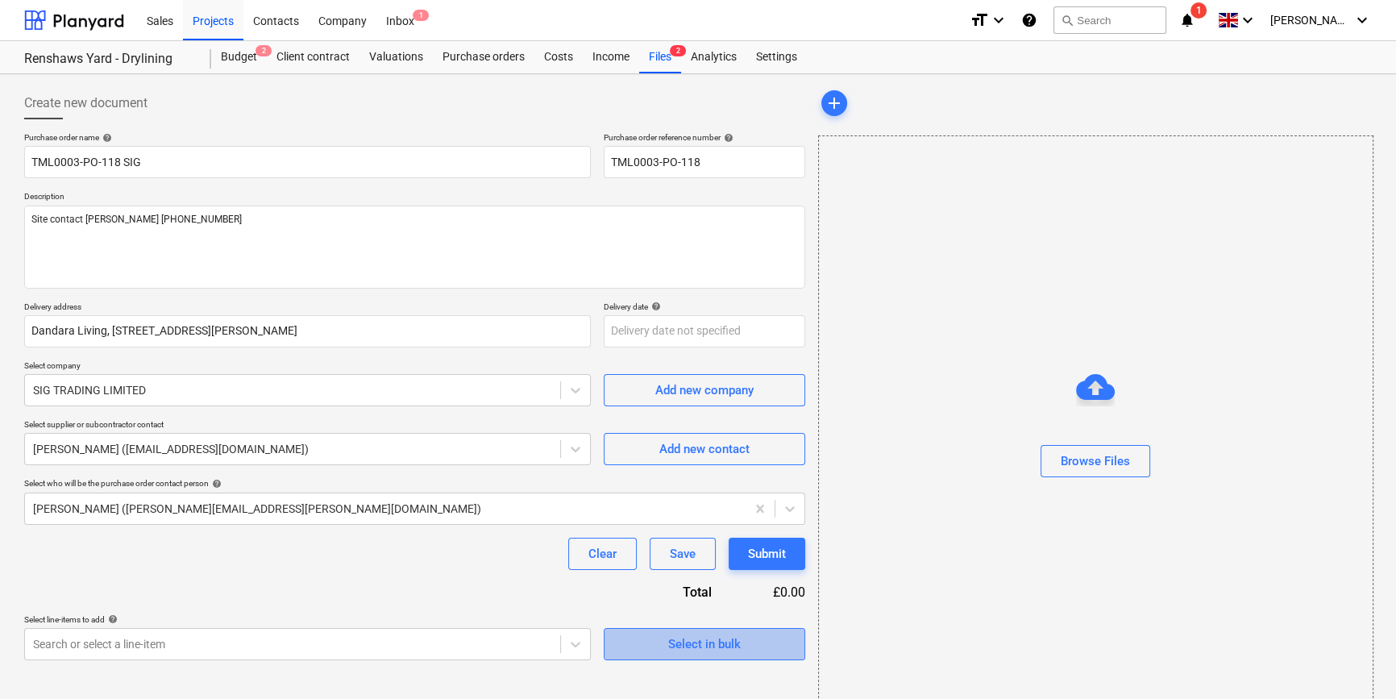
click at [715, 649] on div "Select in bulk" at bounding box center [704, 644] width 73 height 21
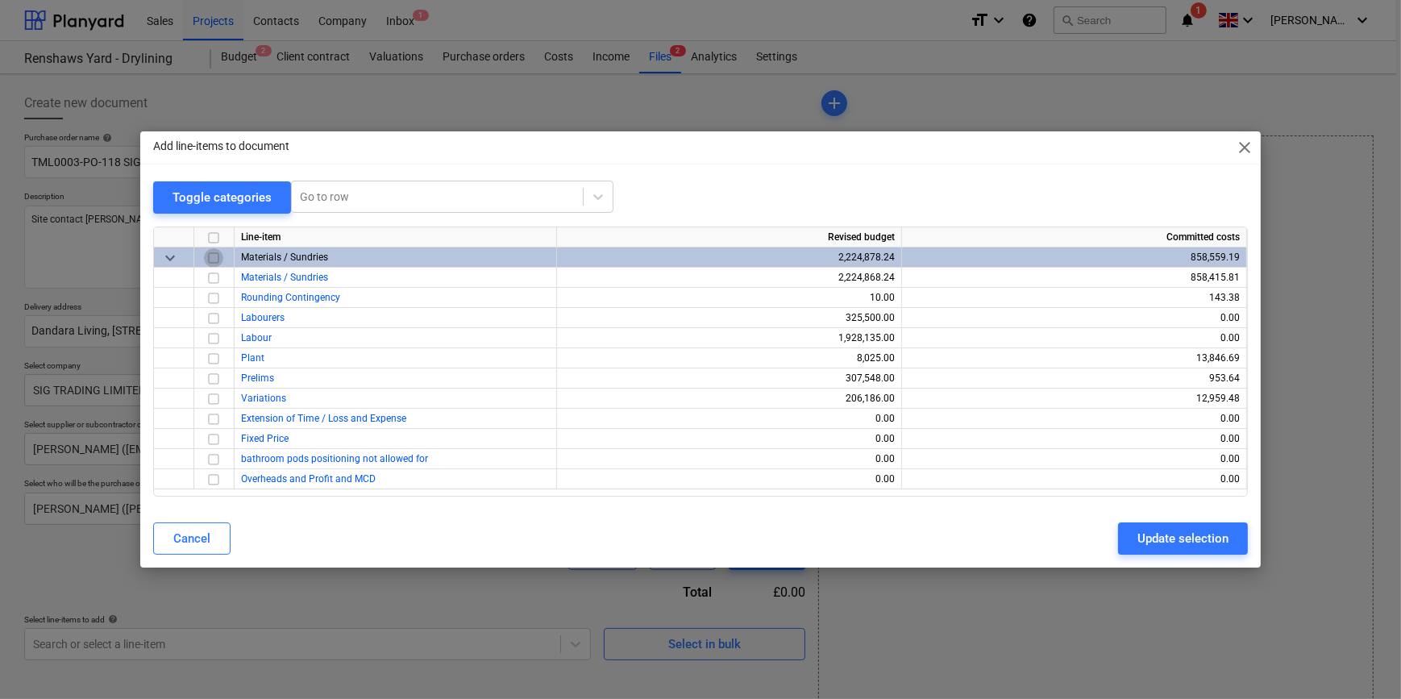
click at [210, 260] on input "checkbox" at bounding box center [213, 257] width 19 height 19
click at [210, 298] on input "checkbox" at bounding box center [213, 298] width 19 height 19
click at [1159, 538] on div "Update selection" at bounding box center [1182, 538] width 91 height 21
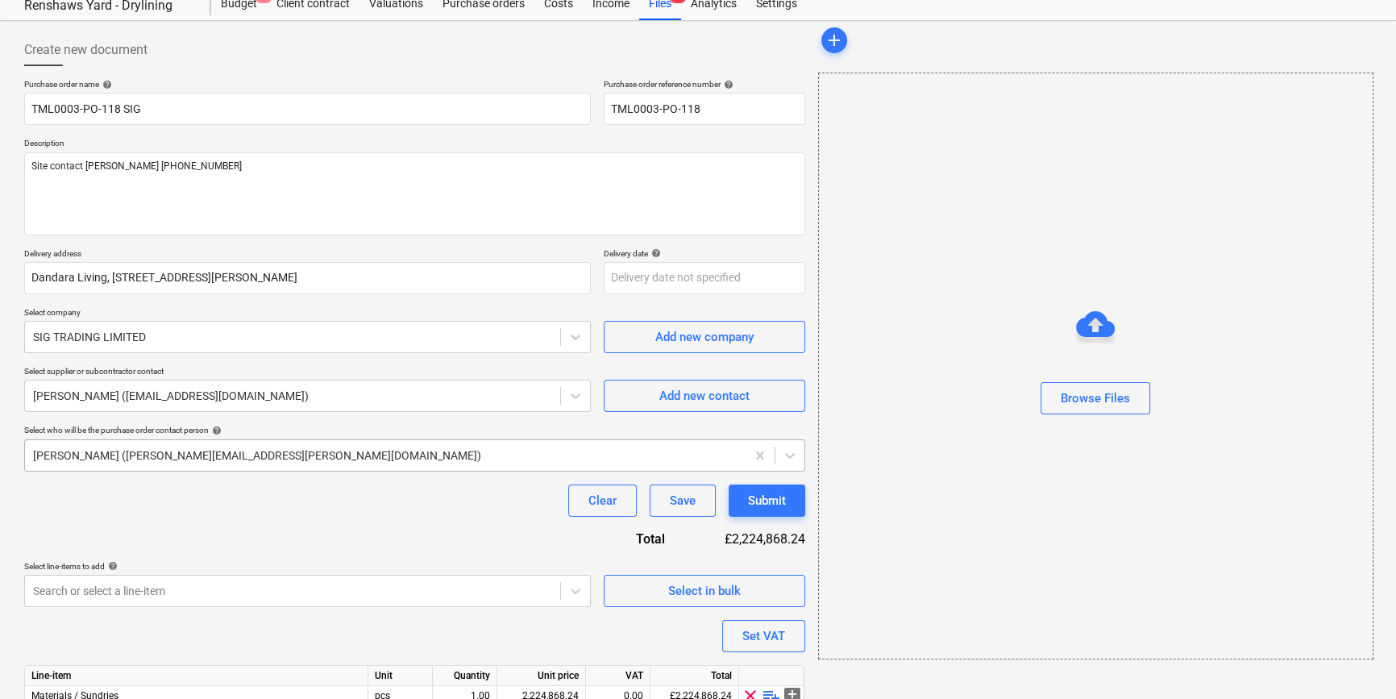
scroll to position [125, 0]
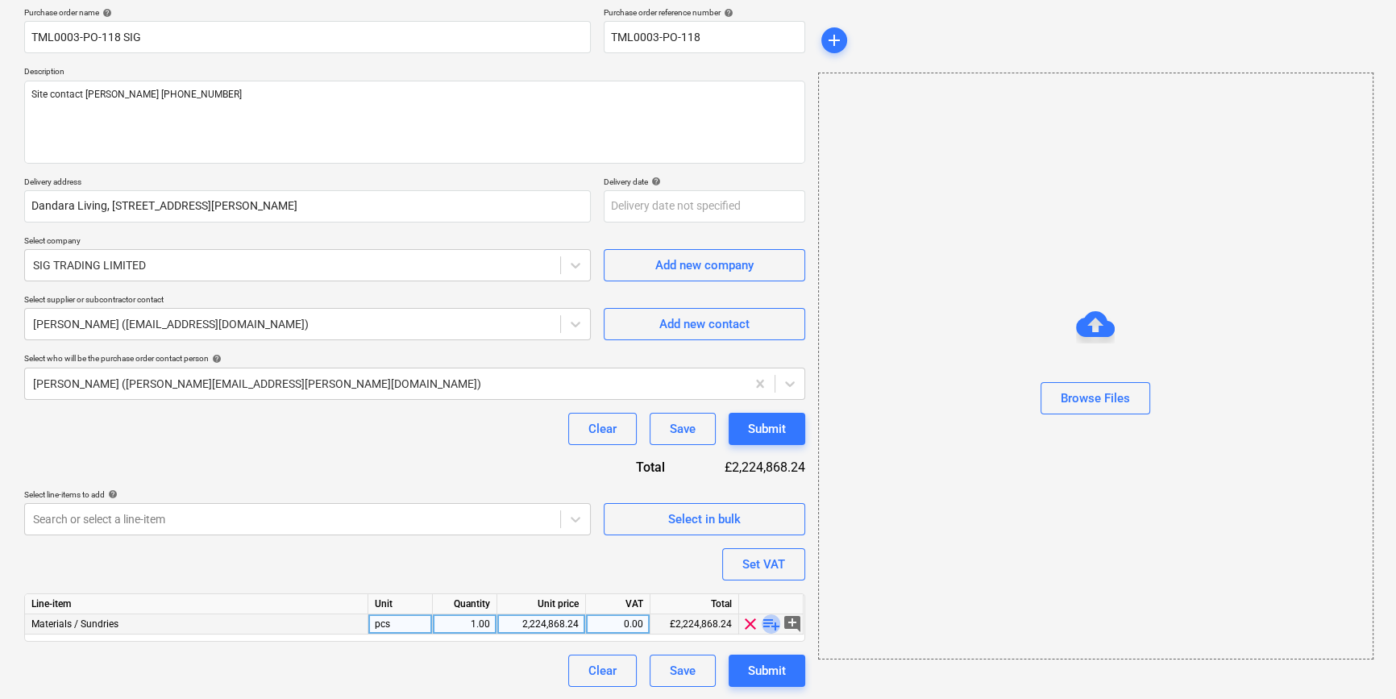
click at [767, 622] on span "playlist_add" at bounding box center [771, 623] width 19 height 19
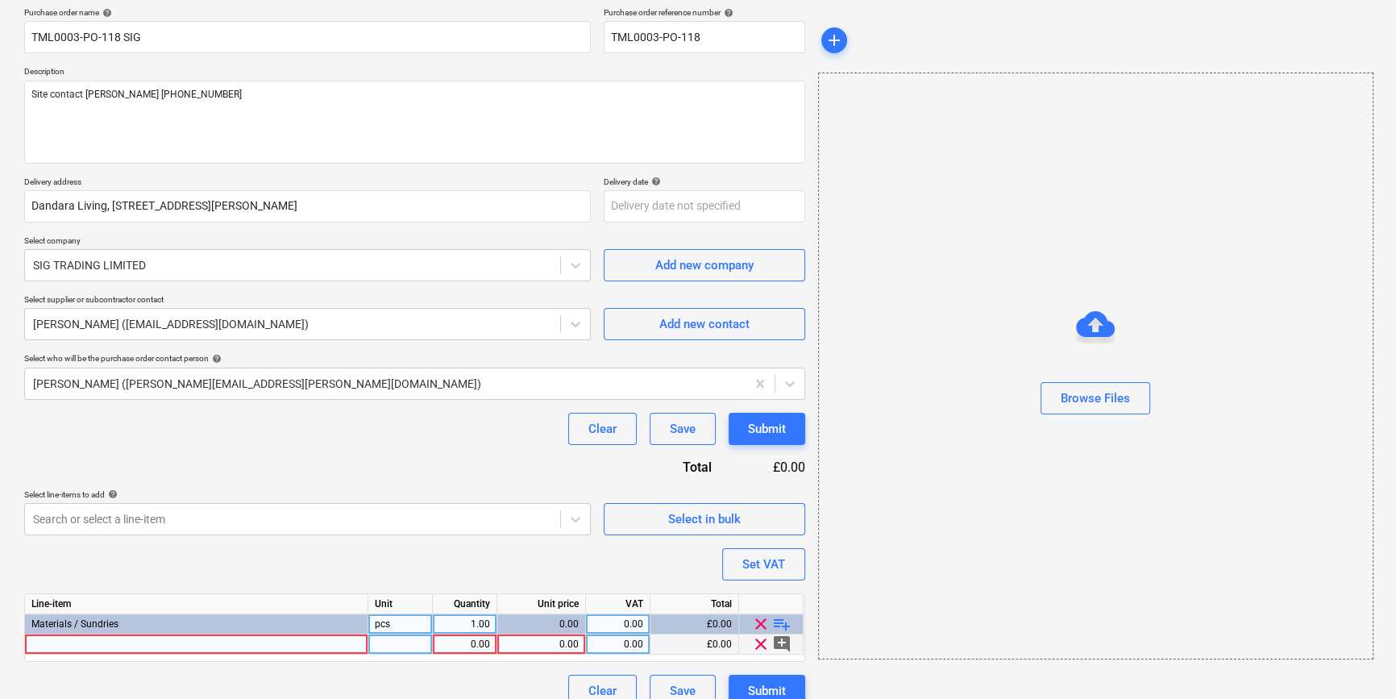
click at [91, 642] on div at bounding box center [196, 644] width 343 height 20
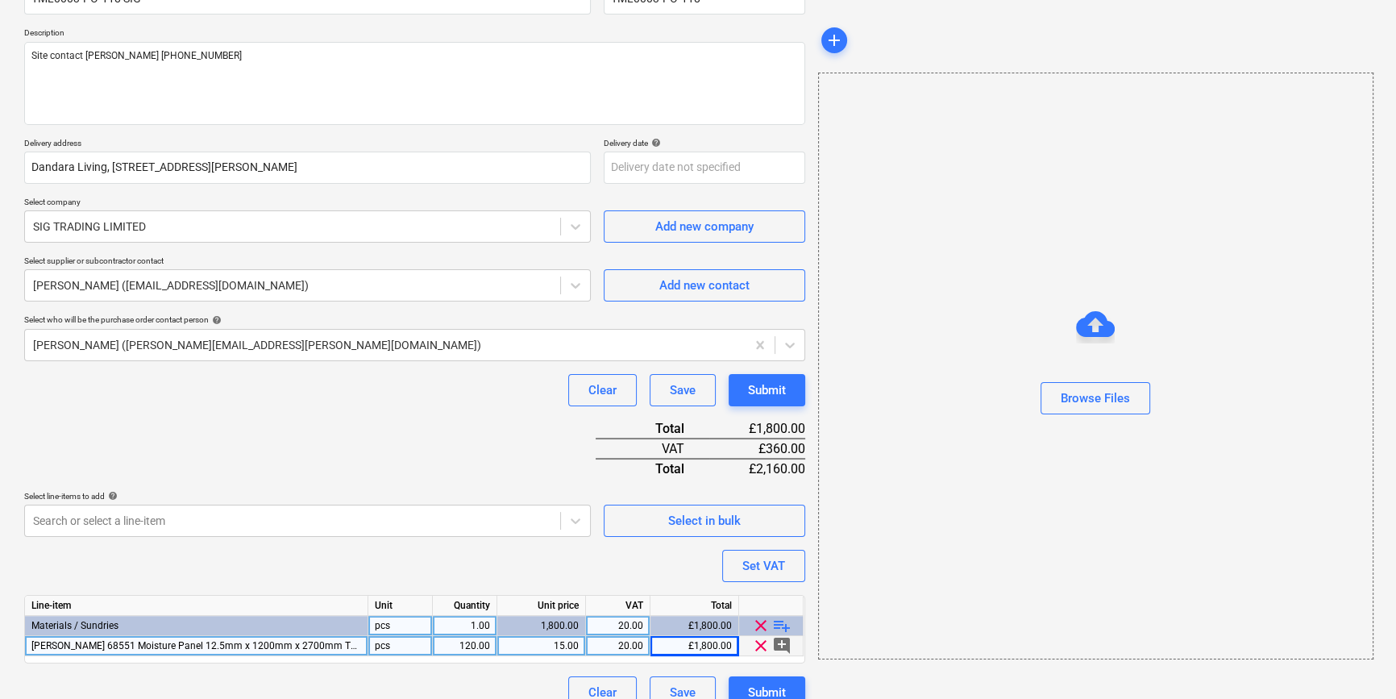
scroll to position [185, 0]
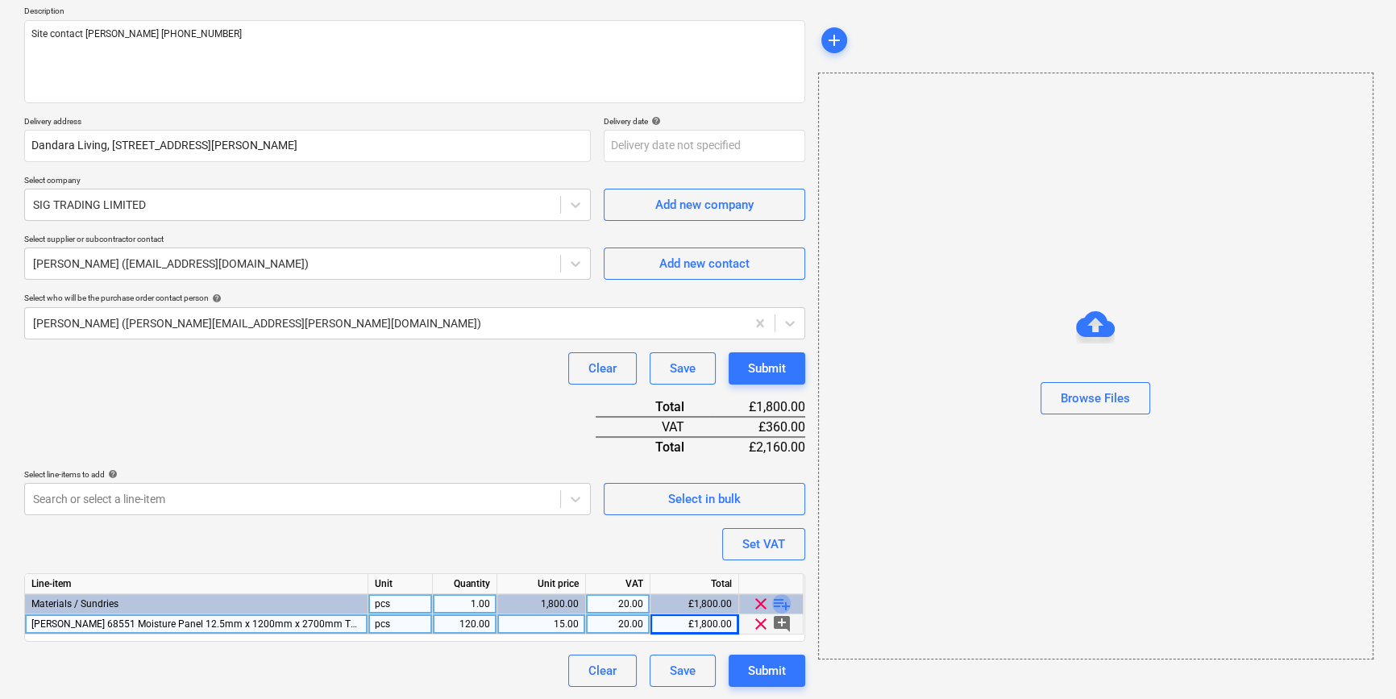
click at [785, 600] on span "playlist_add" at bounding box center [781, 603] width 19 height 19
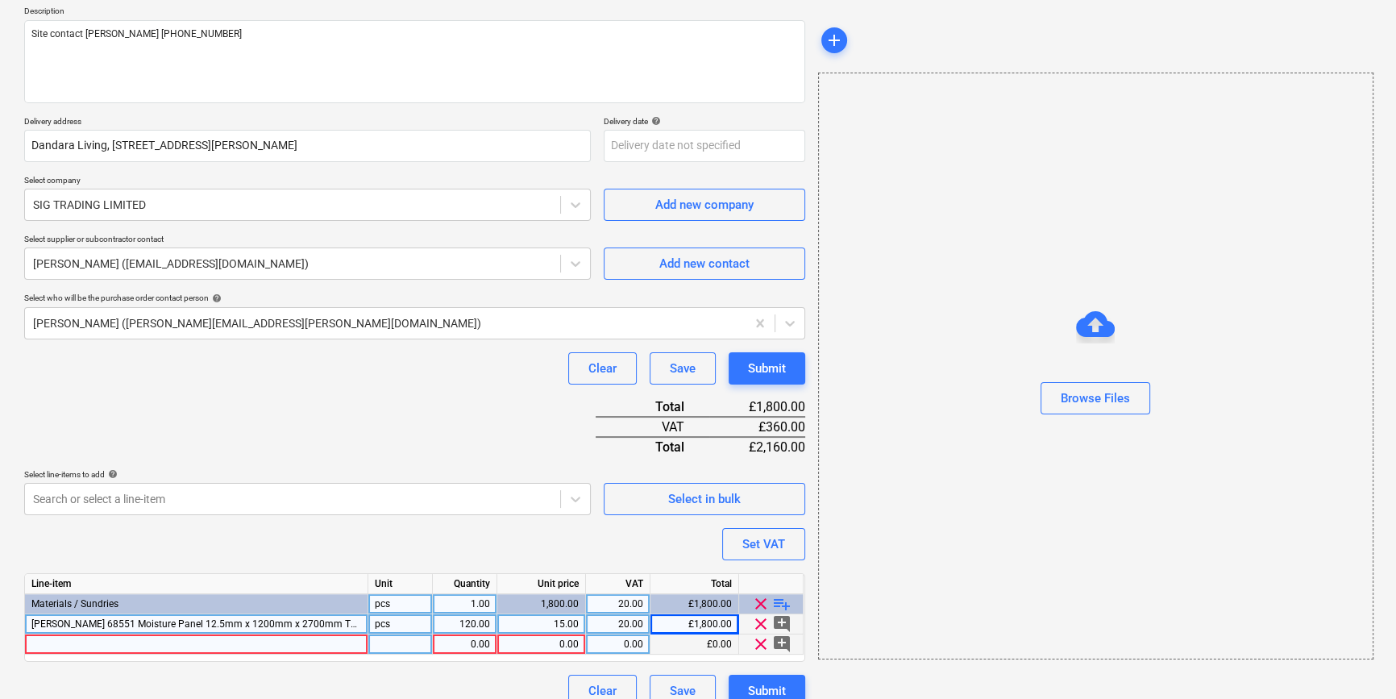
click at [105, 642] on div at bounding box center [196, 644] width 343 height 20
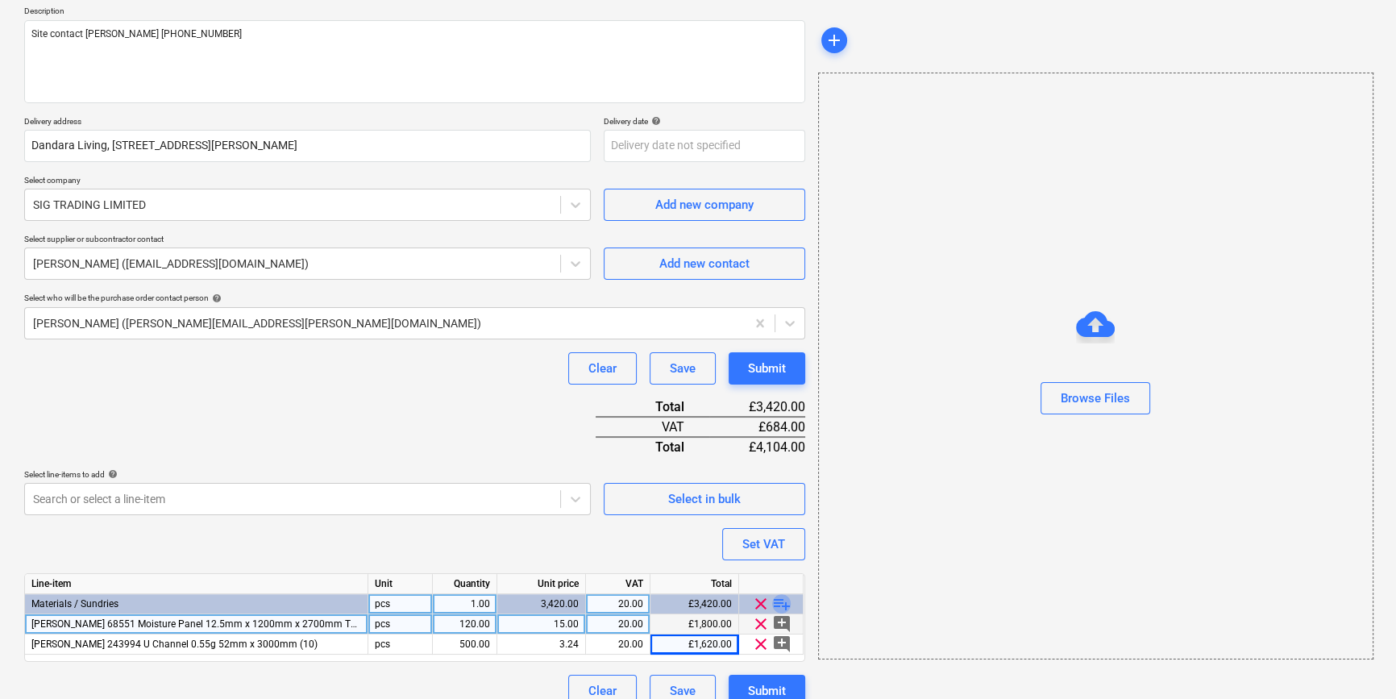
click at [780, 603] on span "playlist_add" at bounding box center [781, 603] width 19 height 19
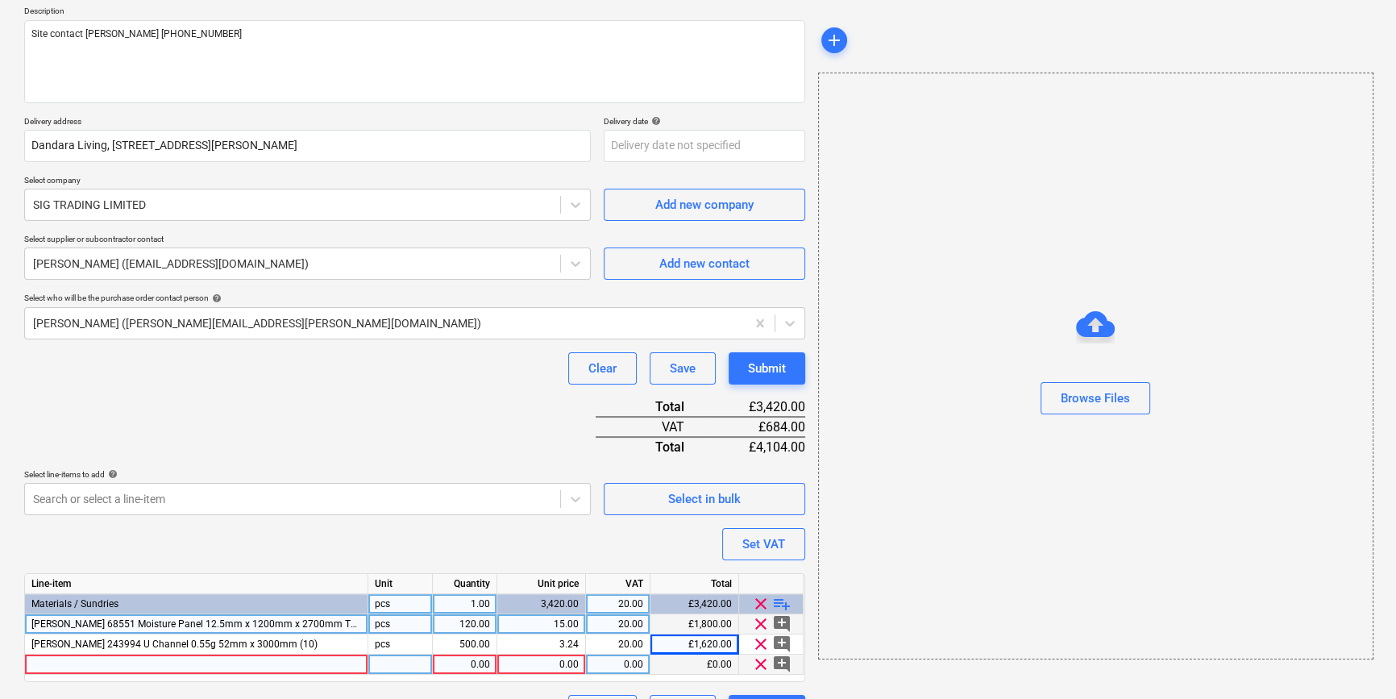
click at [60, 663] on div at bounding box center [196, 665] width 343 height 20
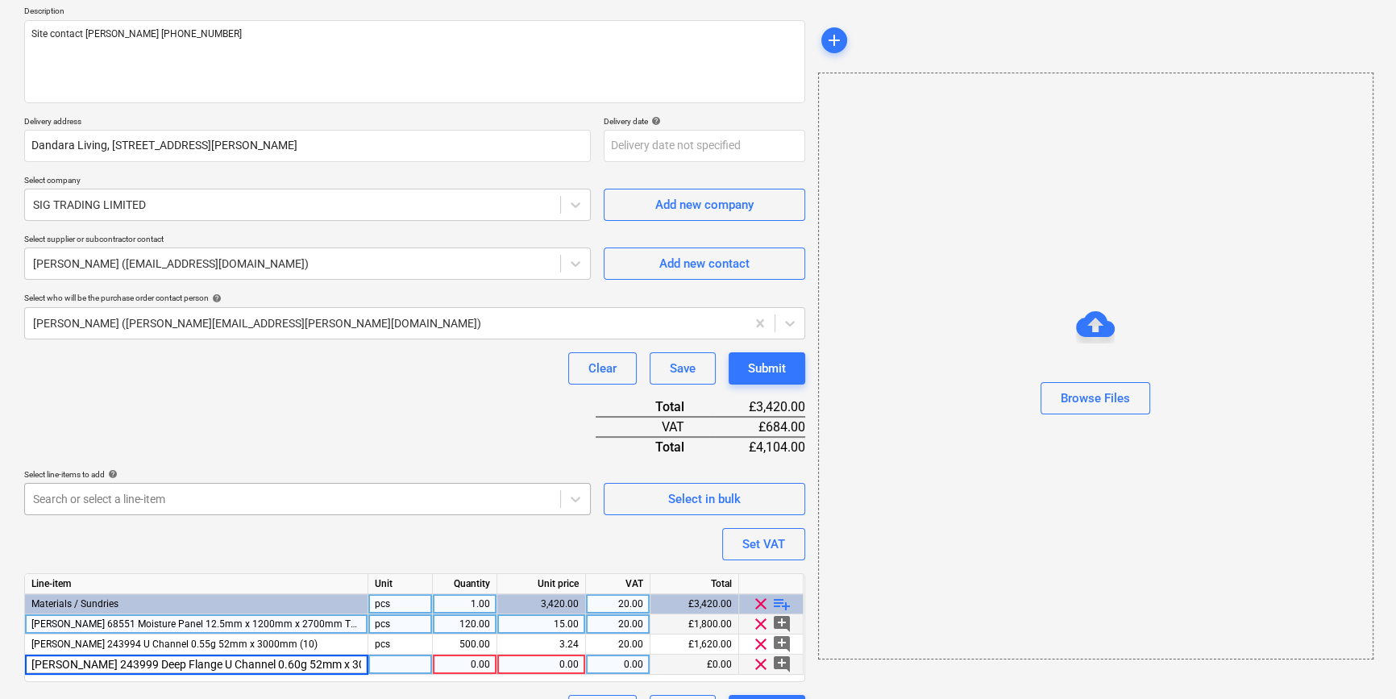
scroll to position [0, 5]
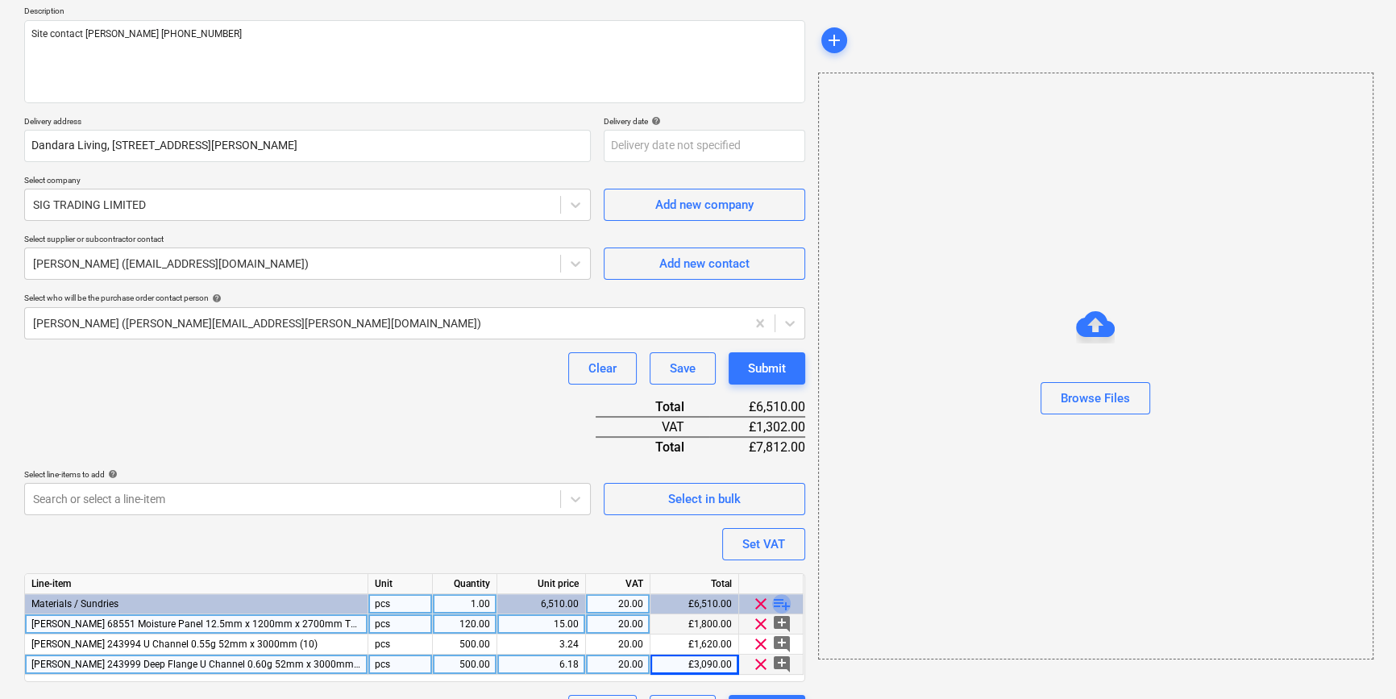
click at [784, 605] on span "playlist_add" at bounding box center [781, 603] width 19 height 19
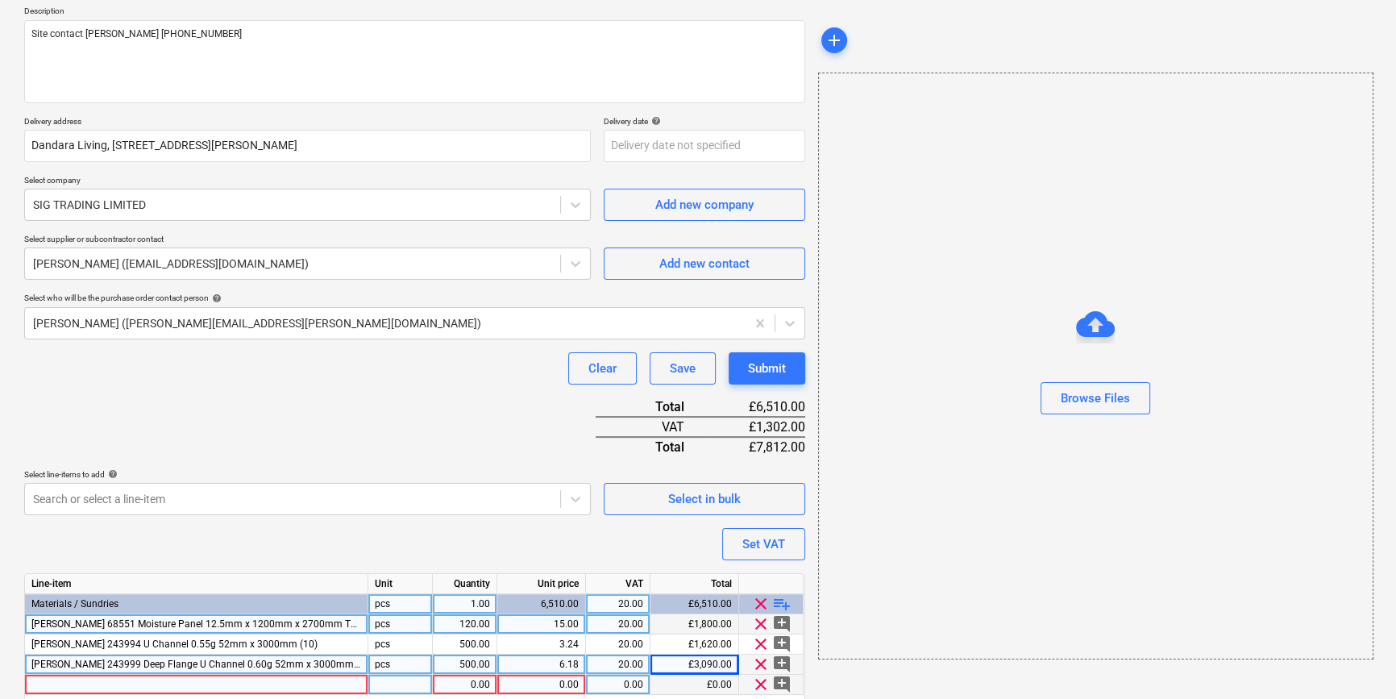
click at [106, 686] on div at bounding box center [196, 685] width 343 height 20
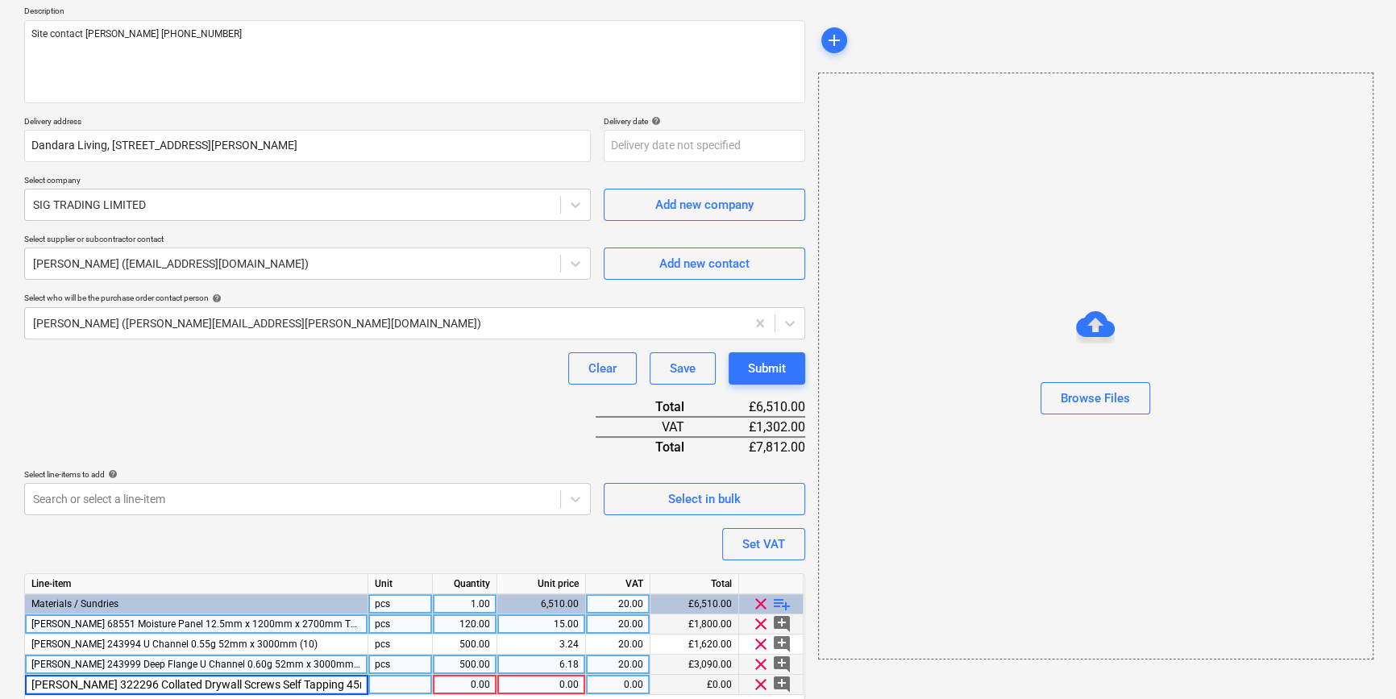
scroll to position [0, 2]
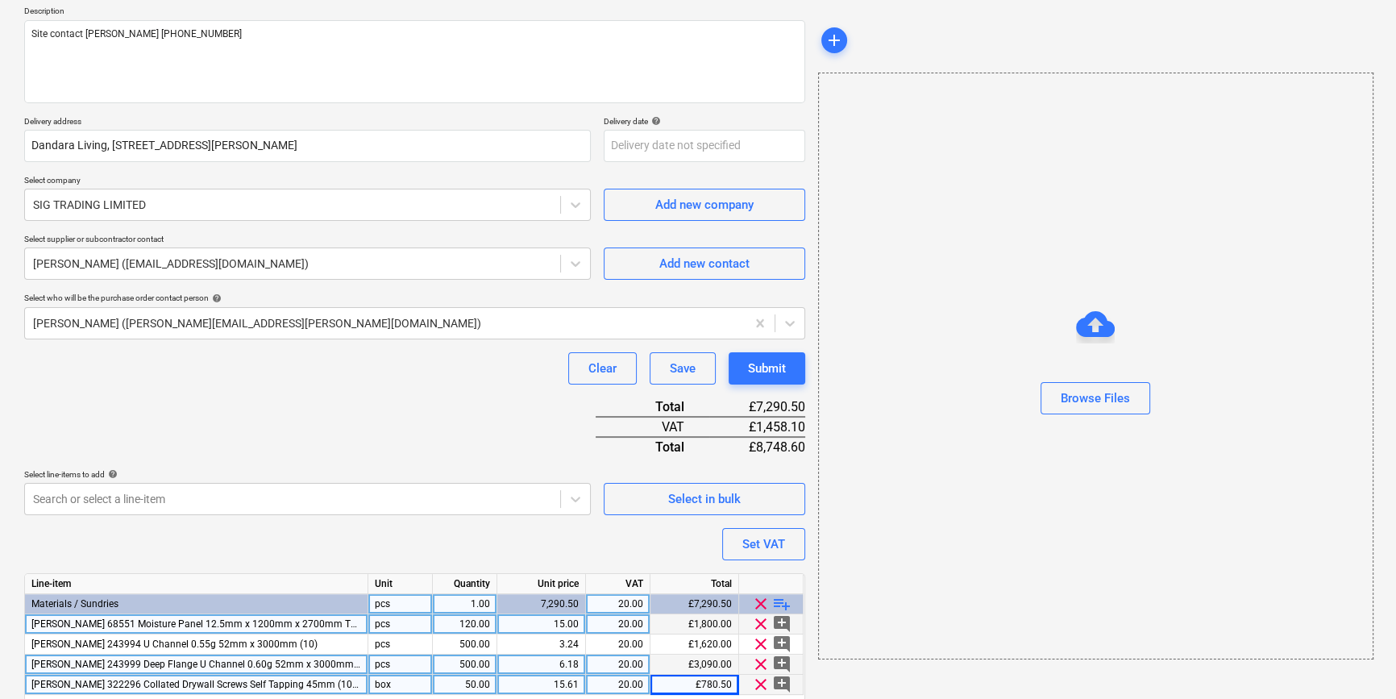
click at [778, 604] on span "playlist_add" at bounding box center [781, 603] width 19 height 19
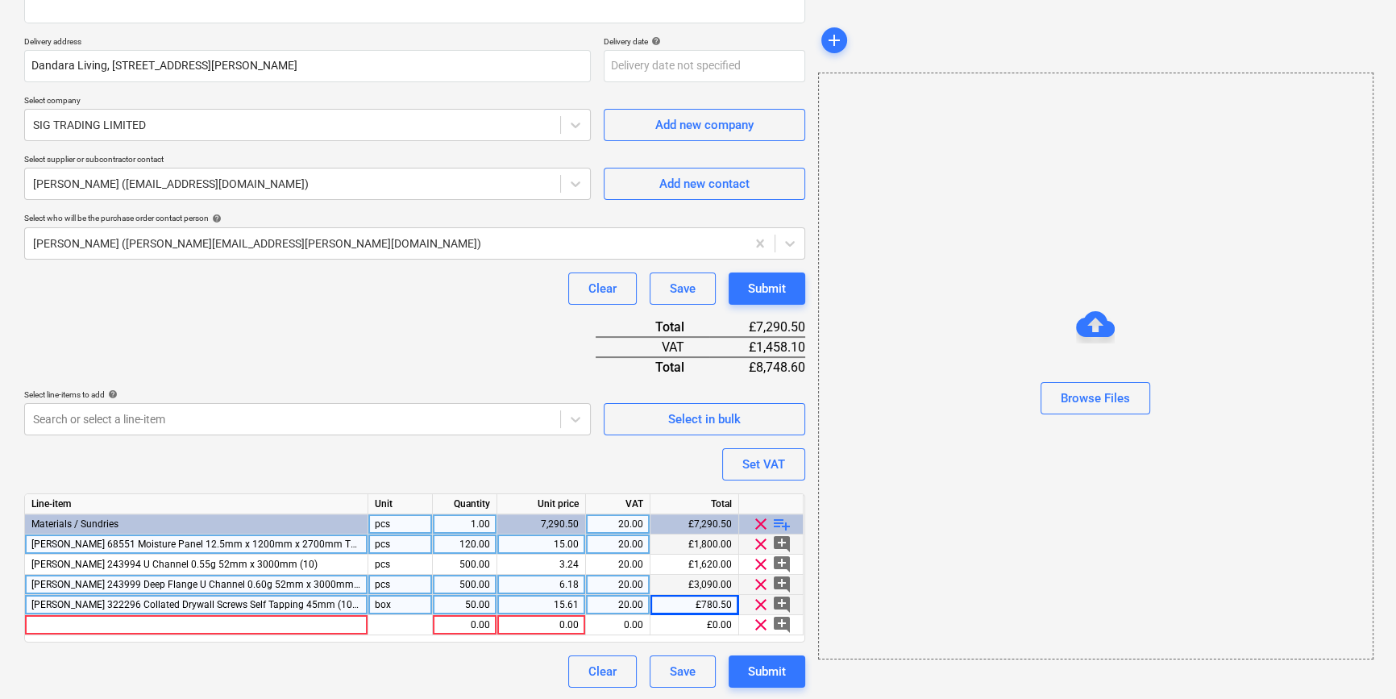
scroll to position [266, 0]
click at [185, 622] on div at bounding box center [196, 624] width 343 height 20
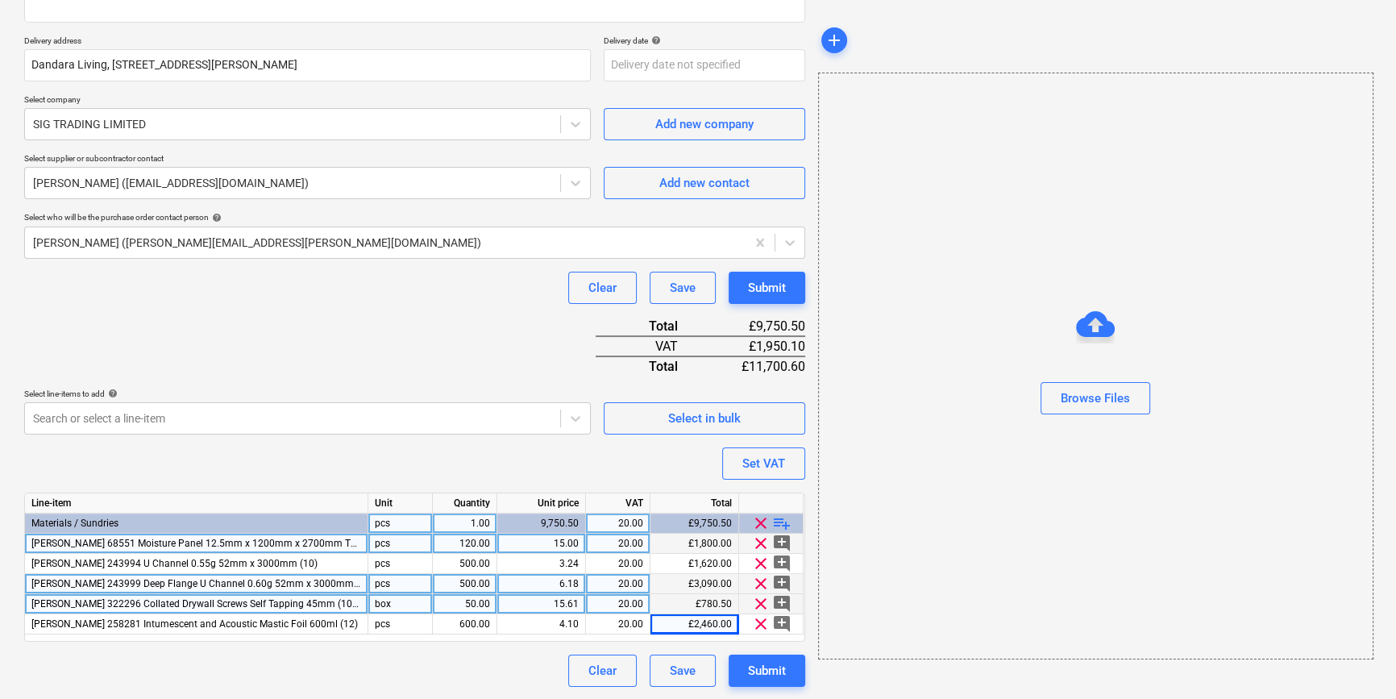
click at [781, 521] on span "playlist_add" at bounding box center [781, 522] width 19 height 19
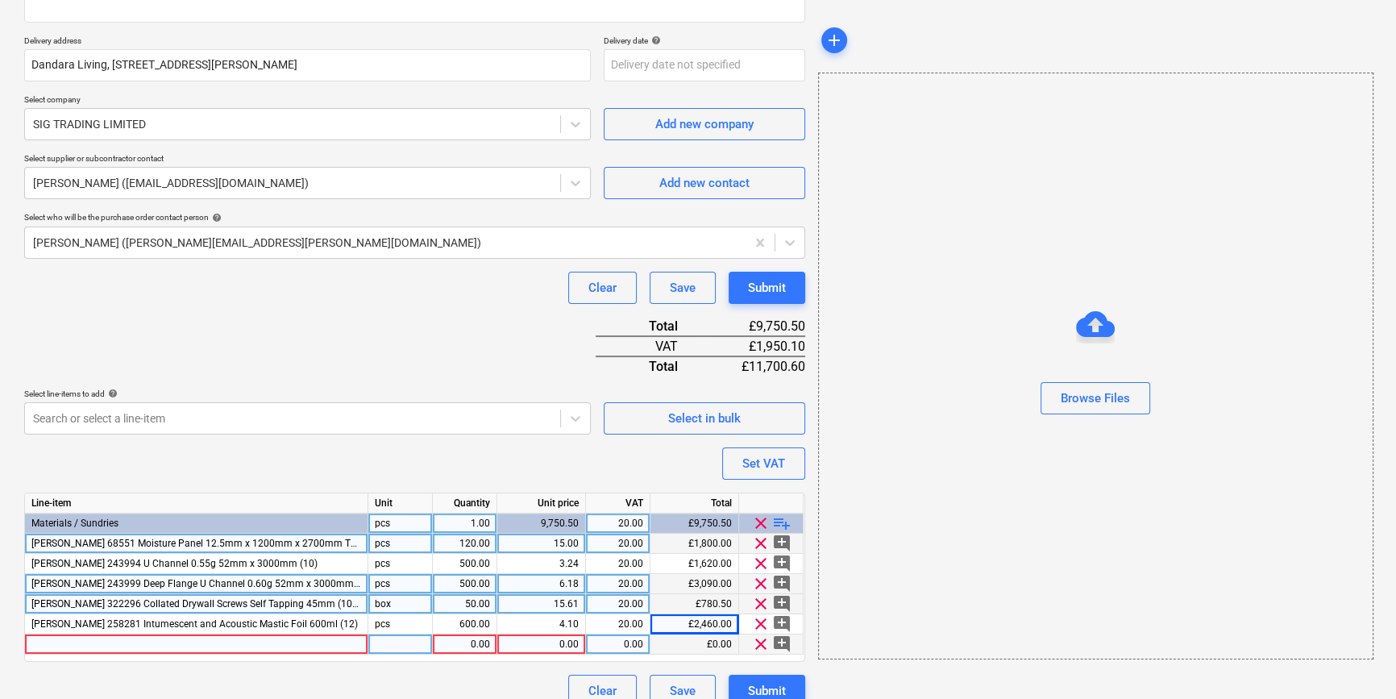
click at [57, 649] on div at bounding box center [196, 644] width 343 height 20
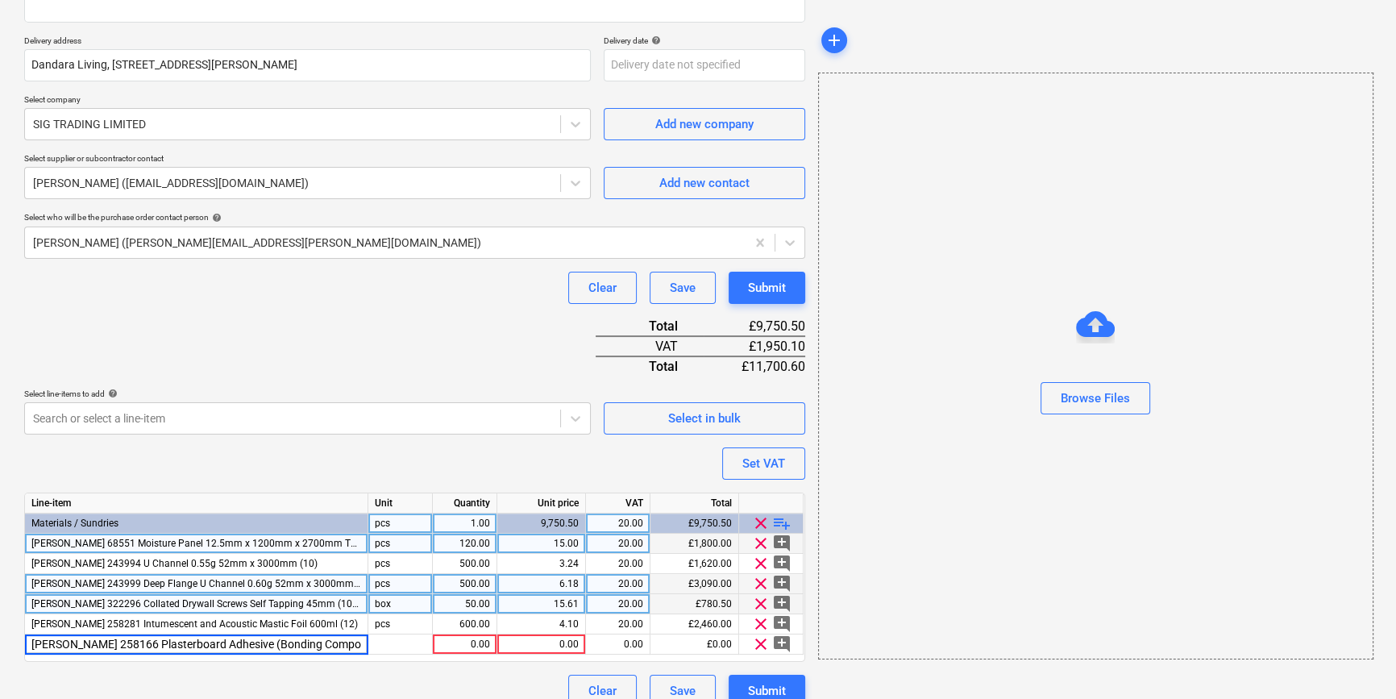
scroll to position [0, 16]
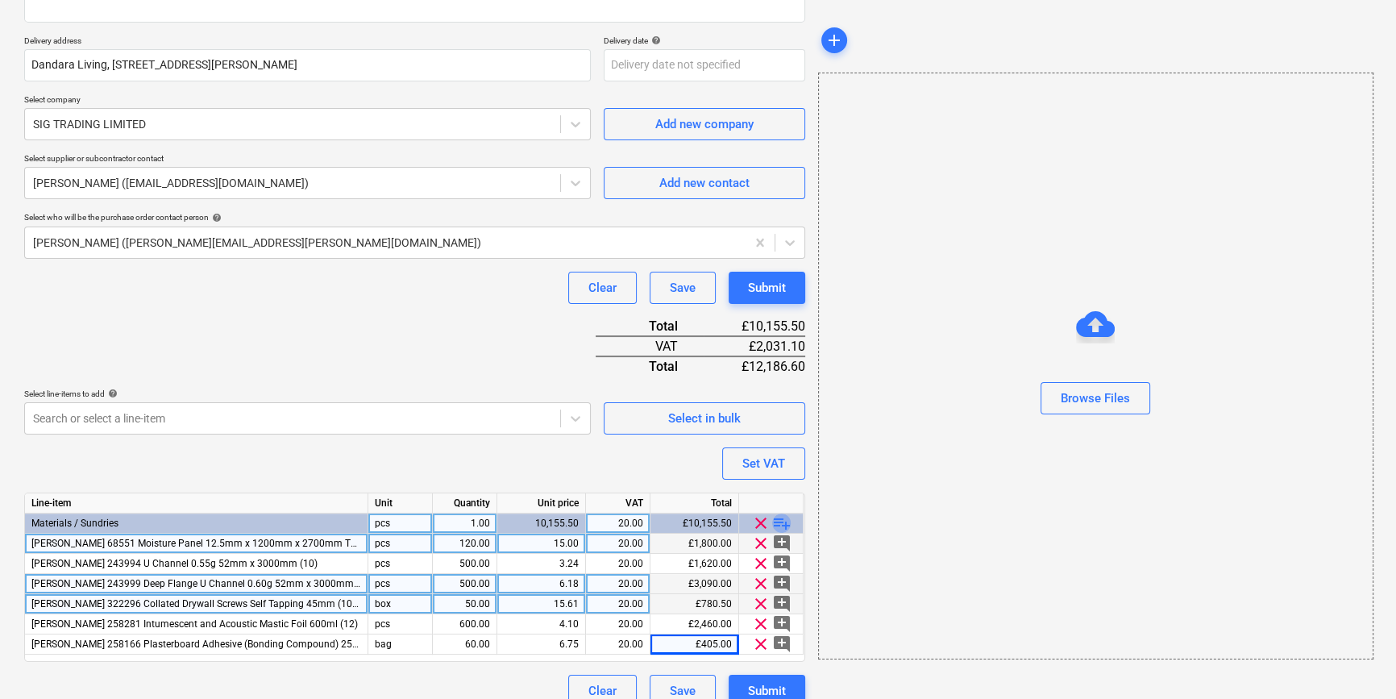
click at [778, 522] on span "playlist_add" at bounding box center [781, 522] width 19 height 19
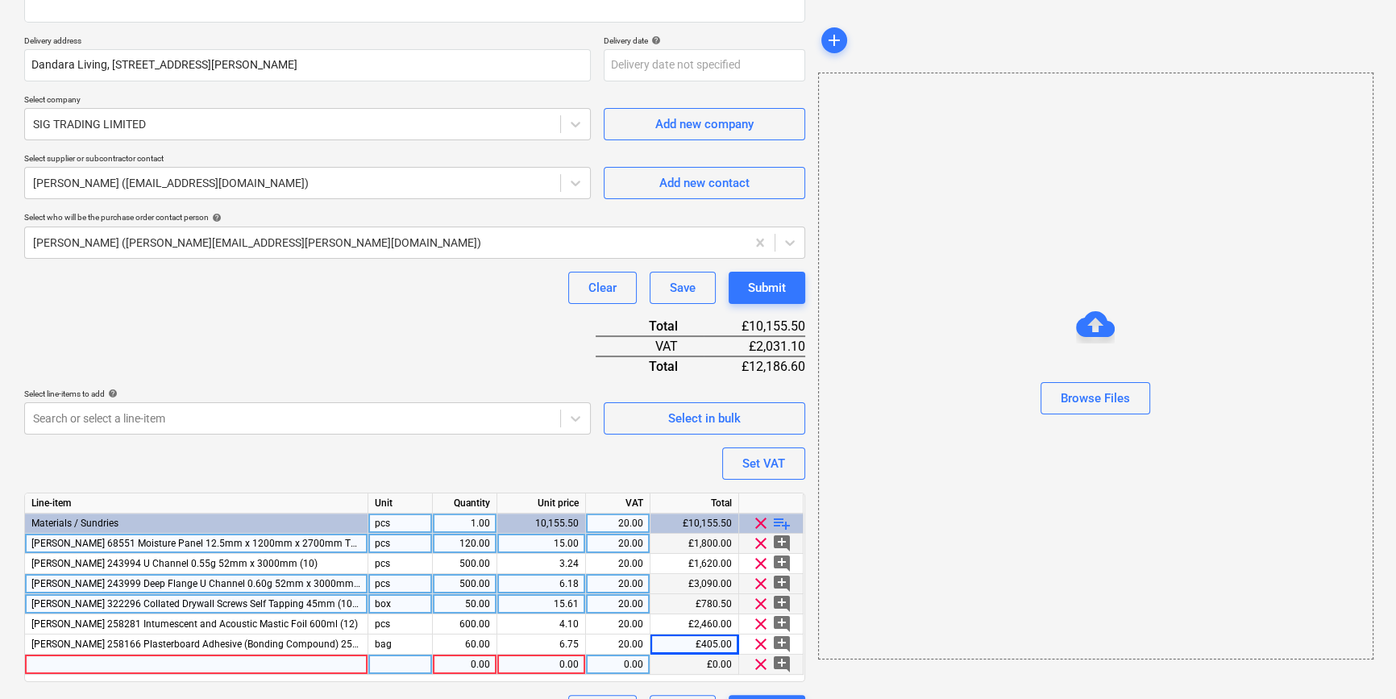
click at [187, 663] on div at bounding box center [196, 665] width 343 height 20
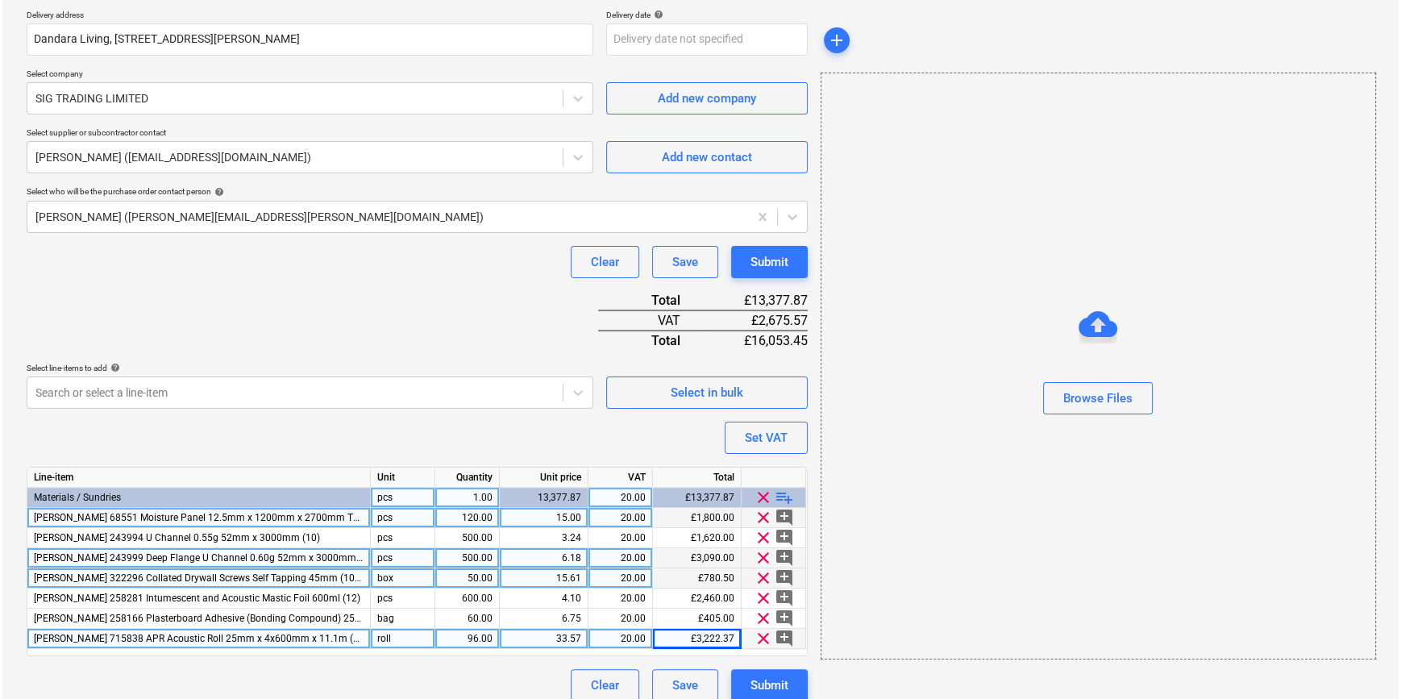
scroll to position [306, 0]
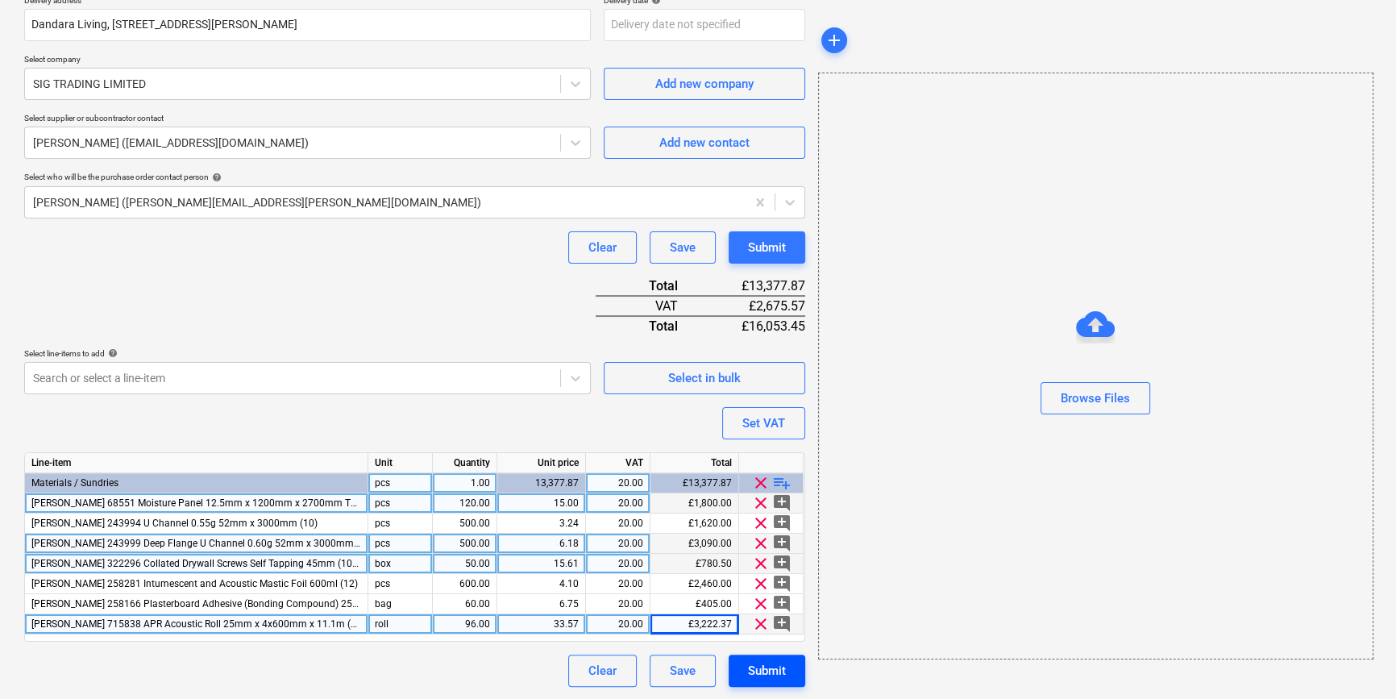
click at [772, 675] on div "Submit" at bounding box center [767, 670] width 38 height 21
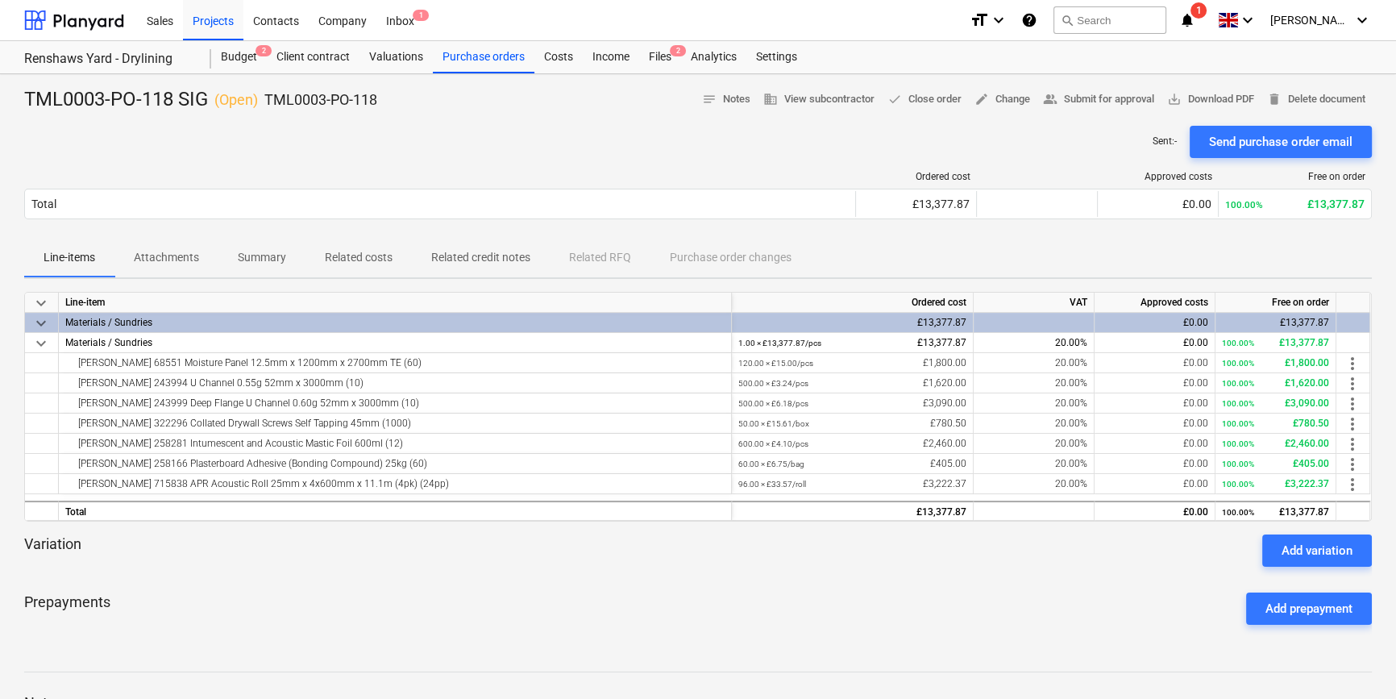
click at [1249, 137] on div "Send purchase order email" at bounding box center [1280, 141] width 143 height 21
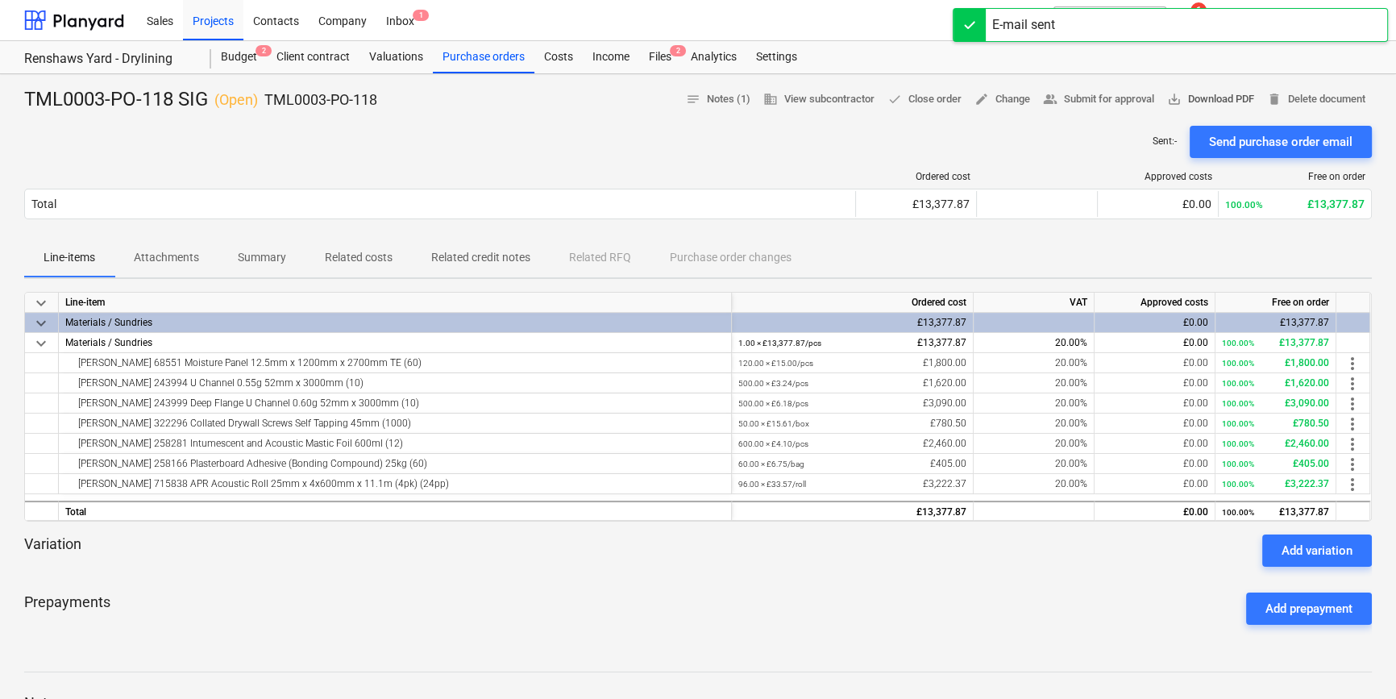
click at [1221, 102] on span "save_alt Download PDF" at bounding box center [1210, 99] width 87 height 19
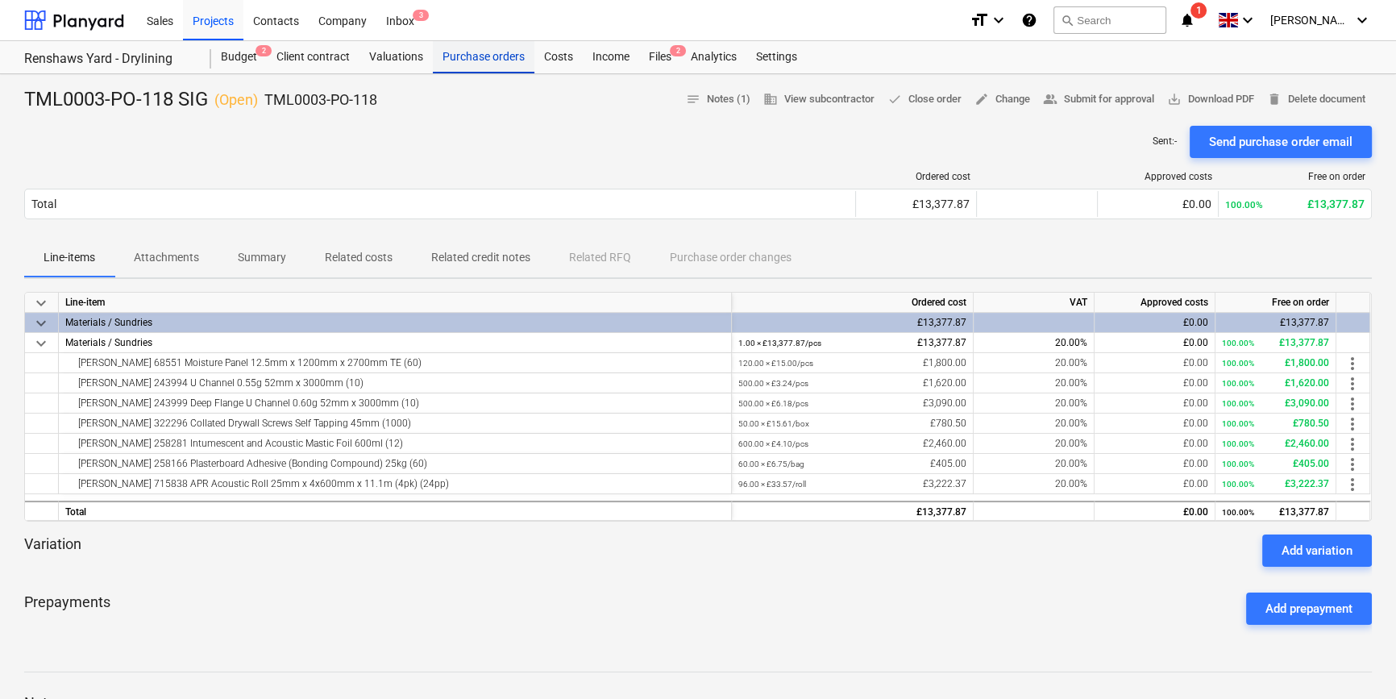
click at [489, 64] on div "Purchase orders" at bounding box center [484, 57] width 102 height 32
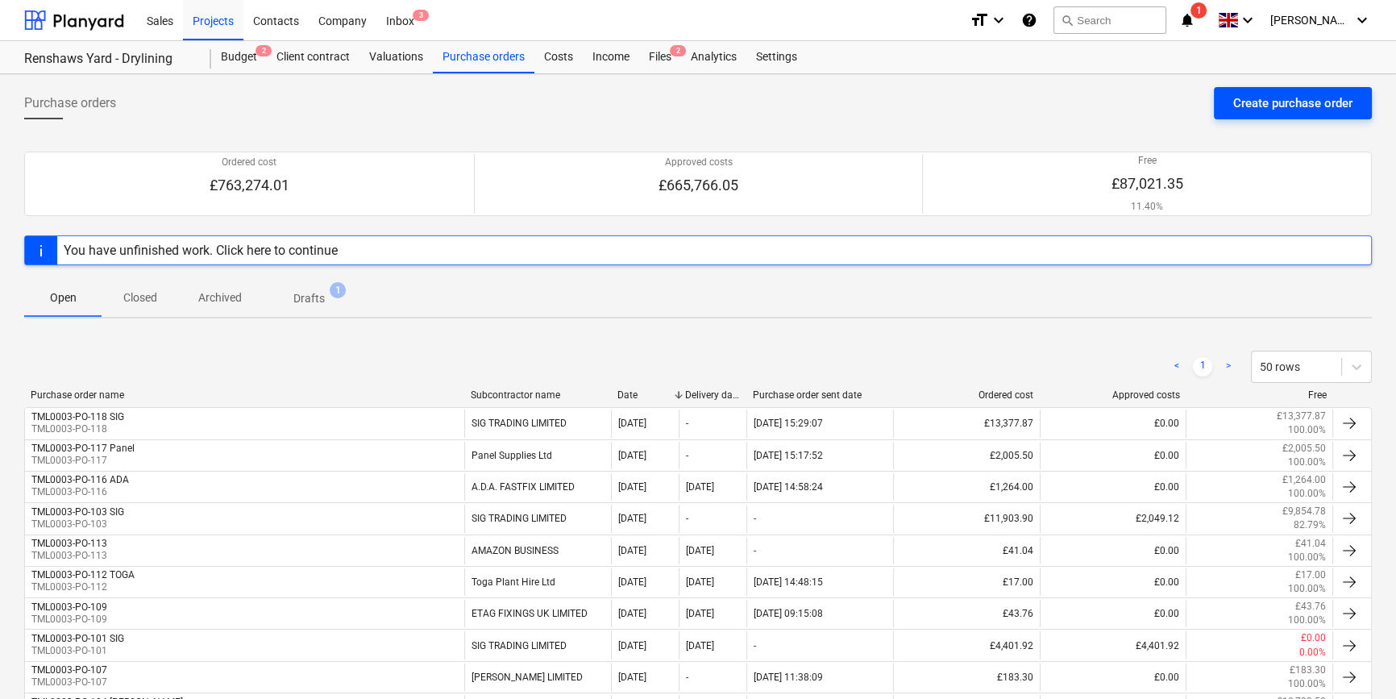
click at [1312, 99] on div "Create purchase order" at bounding box center [1292, 103] width 119 height 21
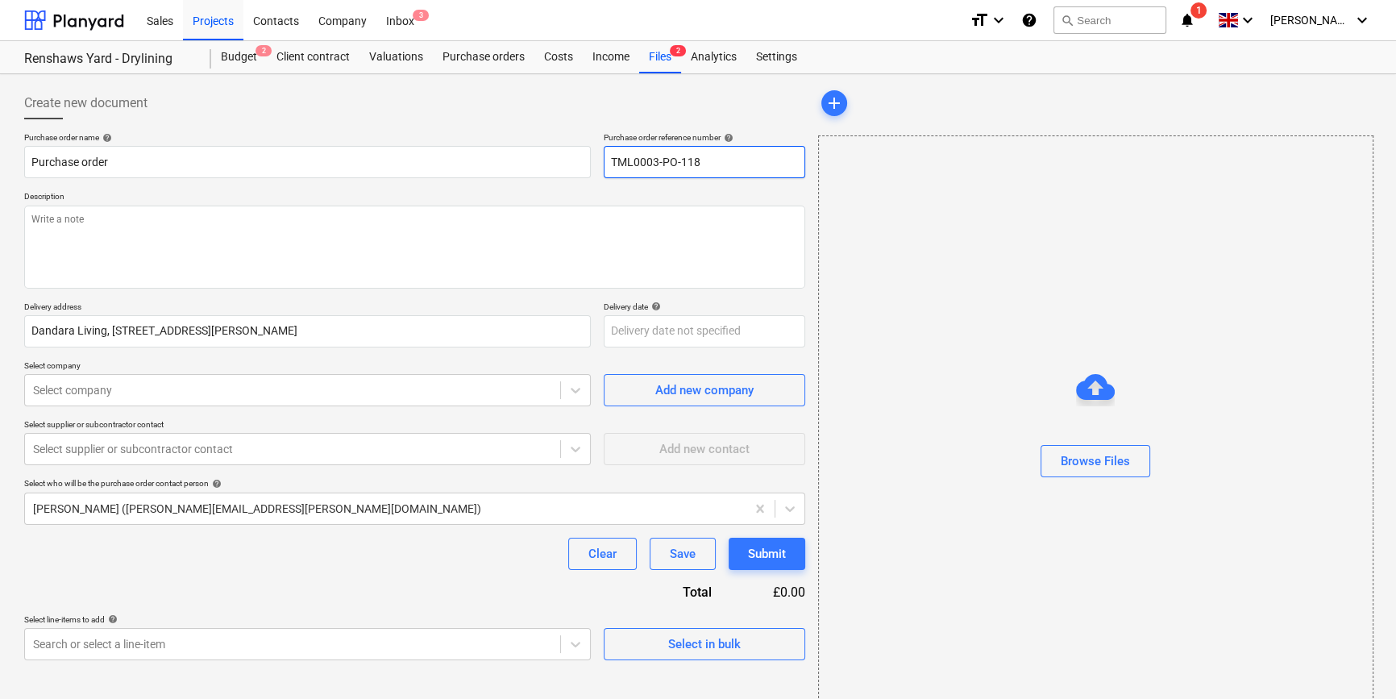
click at [746, 152] on input "TML0003-PO-118" at bounding box center [705, 162] width 202 height 32
drag, startPoint x: 709, startPoint y: 157, endPoint x: 608, endPoint y: 164, distance: 101.8
click at [608, 164] on input "TML0003-PO-119" at bounding box center [705, 162] width 202 height 32
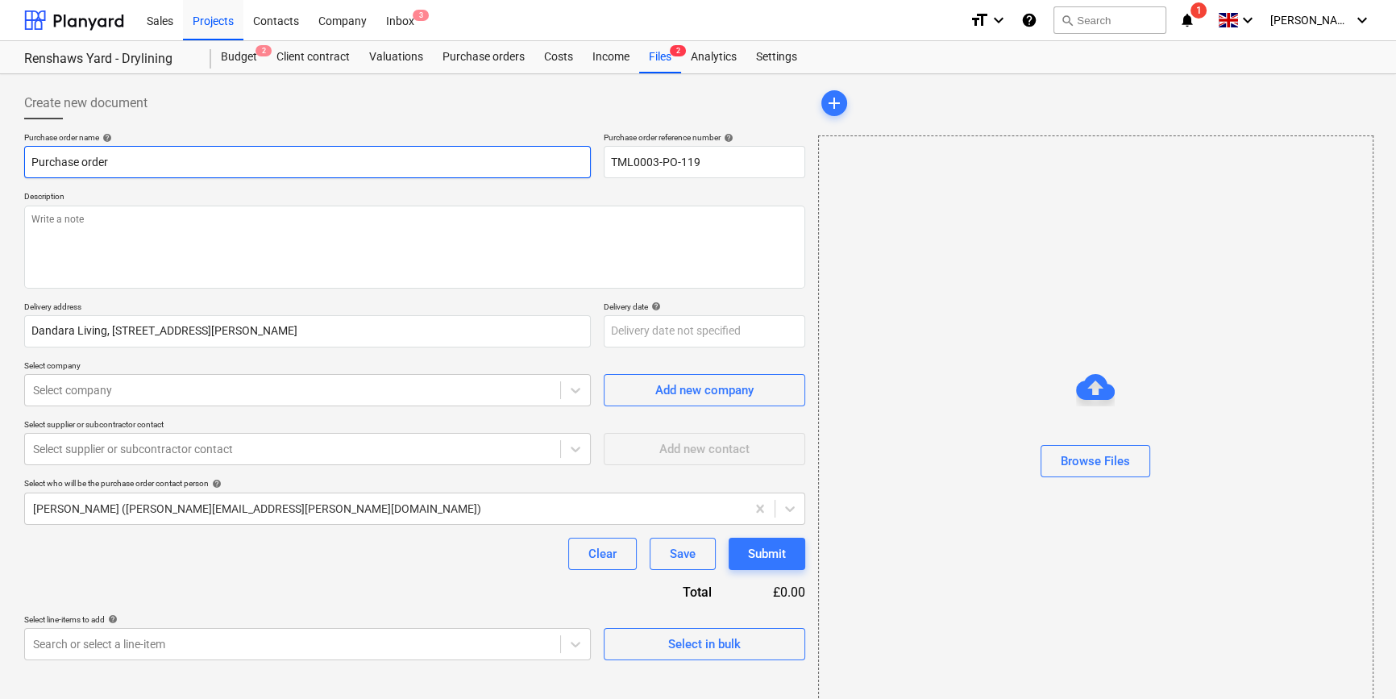
click at [193, 161] on input "Purchase order" at bounding box center [307, 162] width 567 height 32
drag, startPoint x: 108, startPoint y: 163, endPoint x: 8, endPoint y: 169, distance: 100.2
click at [8, 169] on div "Create new document Purchase order name help Purchase order Purchase order refe…" at bounding box center [698, 404] width 1396 height 661
paste input "TML0003-PO-119"
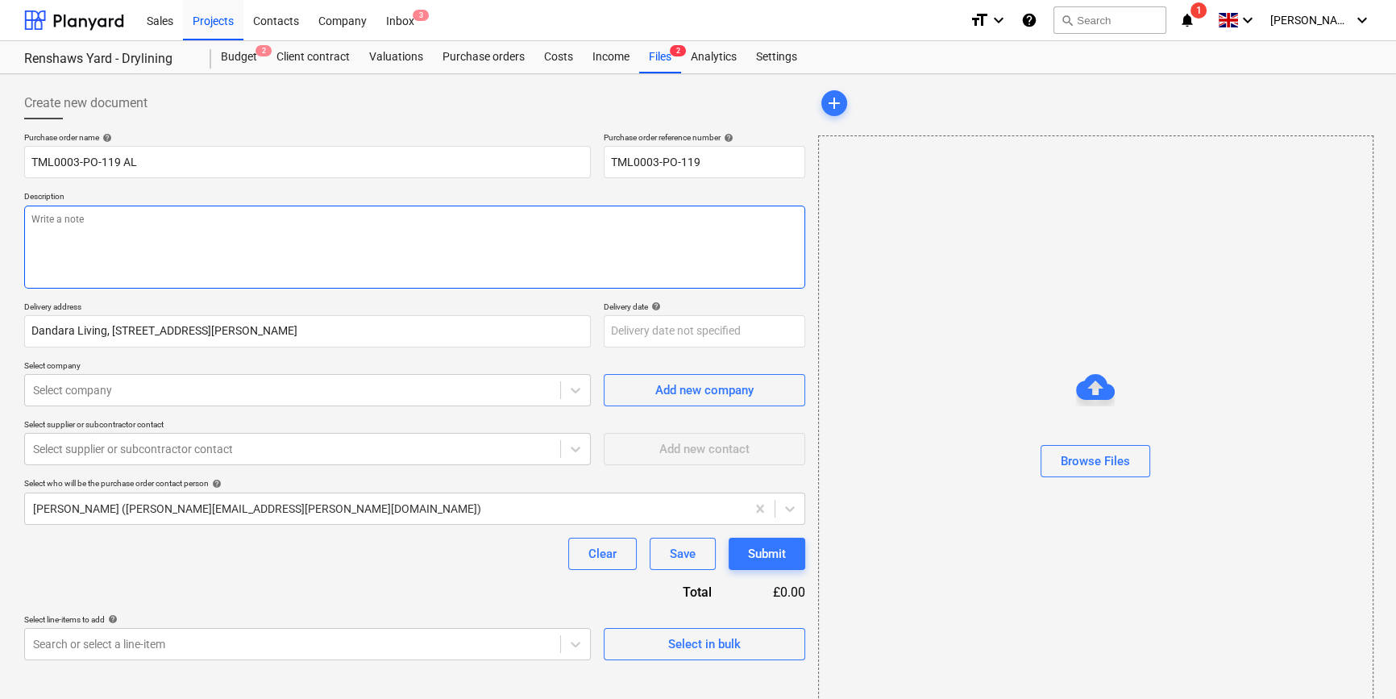
click at [79, 251] on textarea at bounding box center [414, 247] width 781 height 83
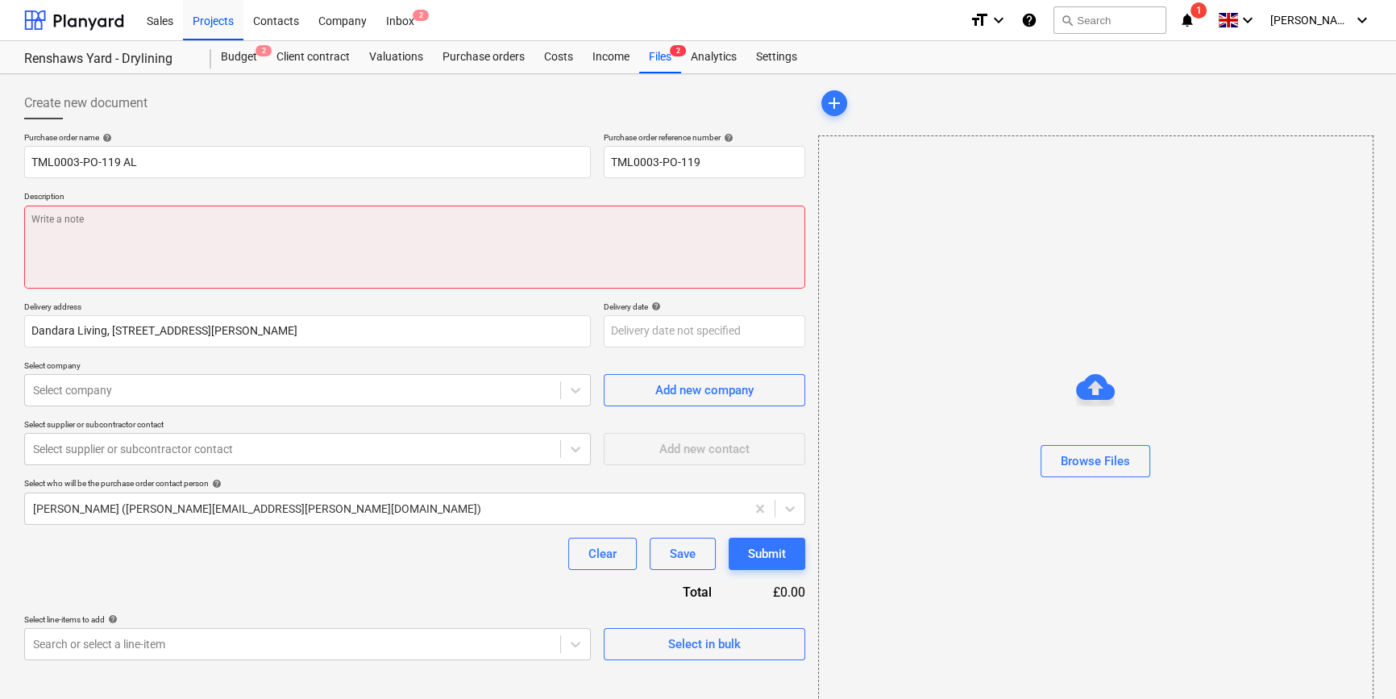
paste textarea "Site contact [PERSON_NAME] [PHONE_NUMBER]"
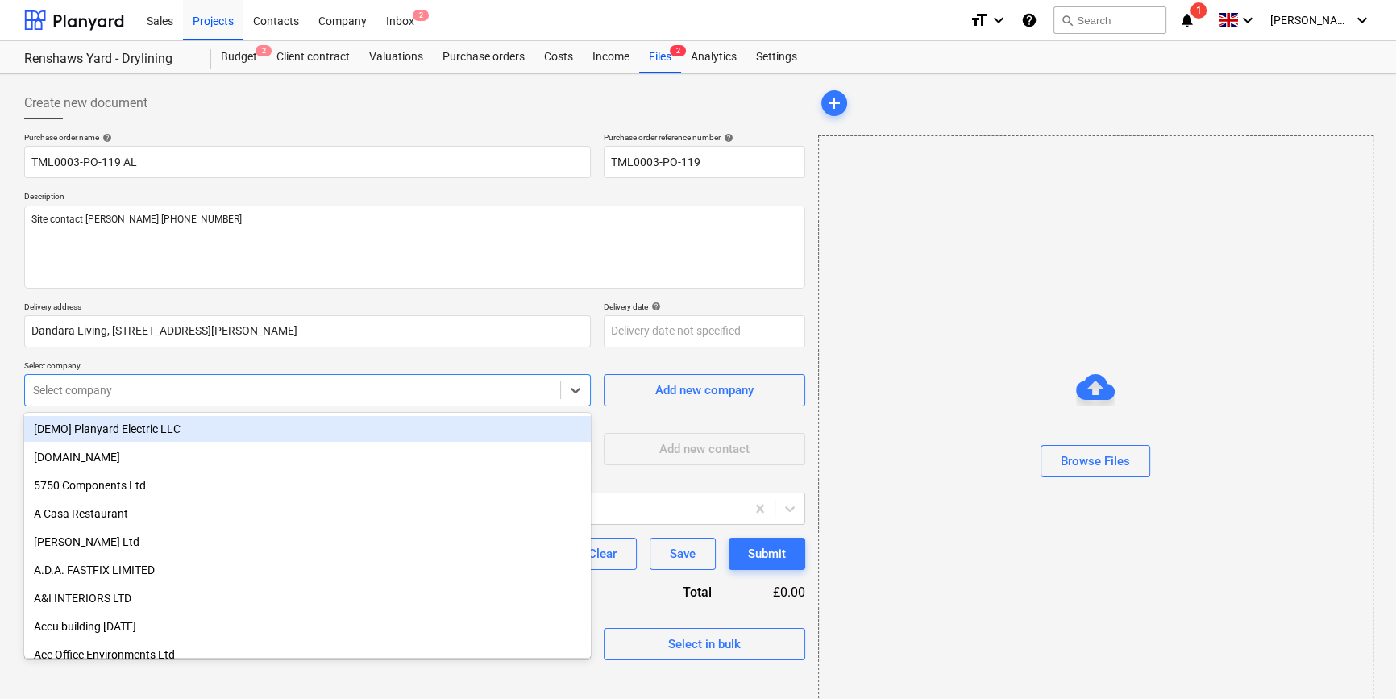
click at [258, 386] on div at bounding box center [292, 390] width 519 height 16
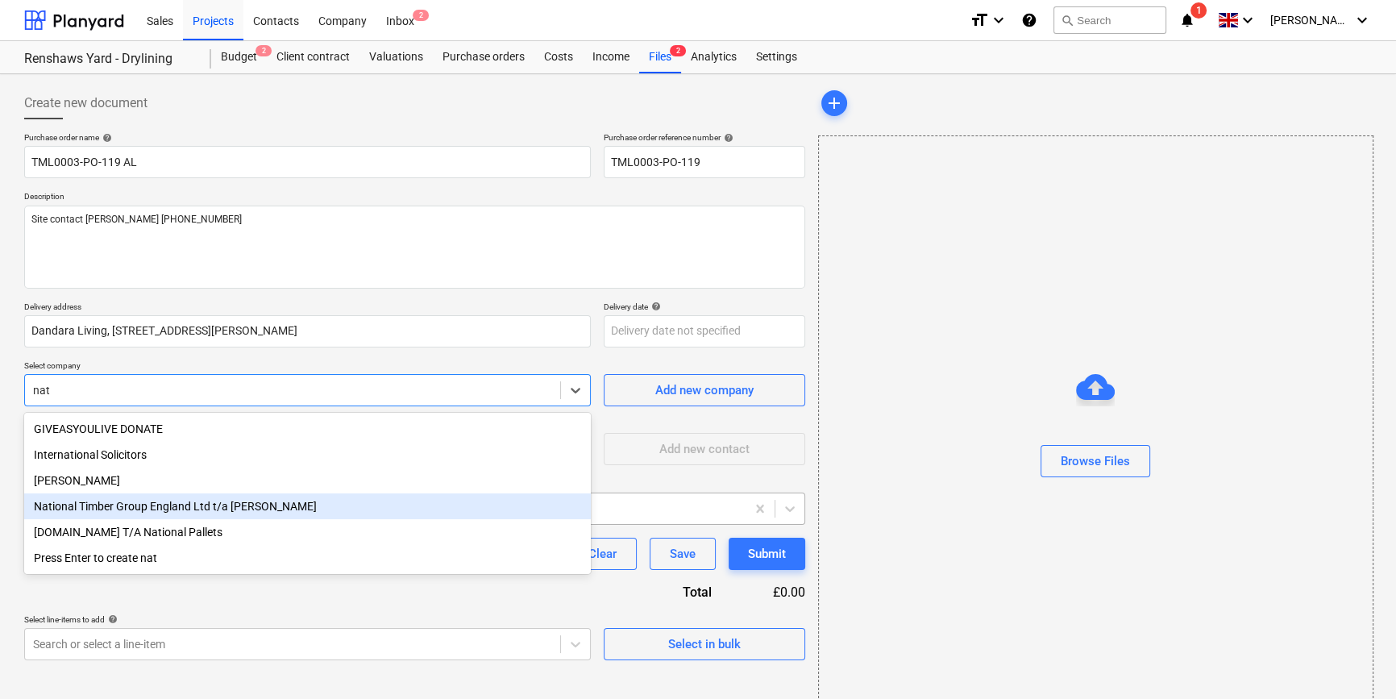
click at [239, 507] on div "National Timber Group England Ltd t/a [PERSON_NAME]" at bounding box center [307, 506] width 567 height 26
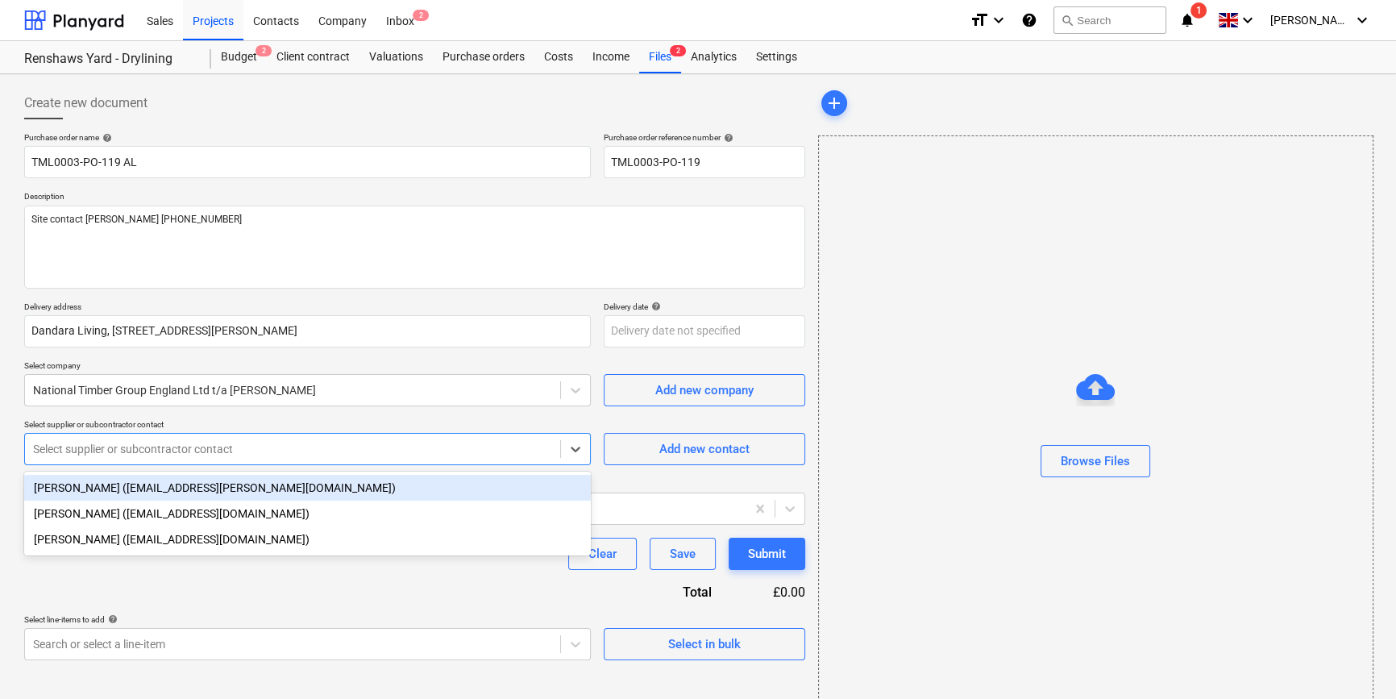
click at [184, 444] on div at bounding box center [292, 449] width 519 height 16
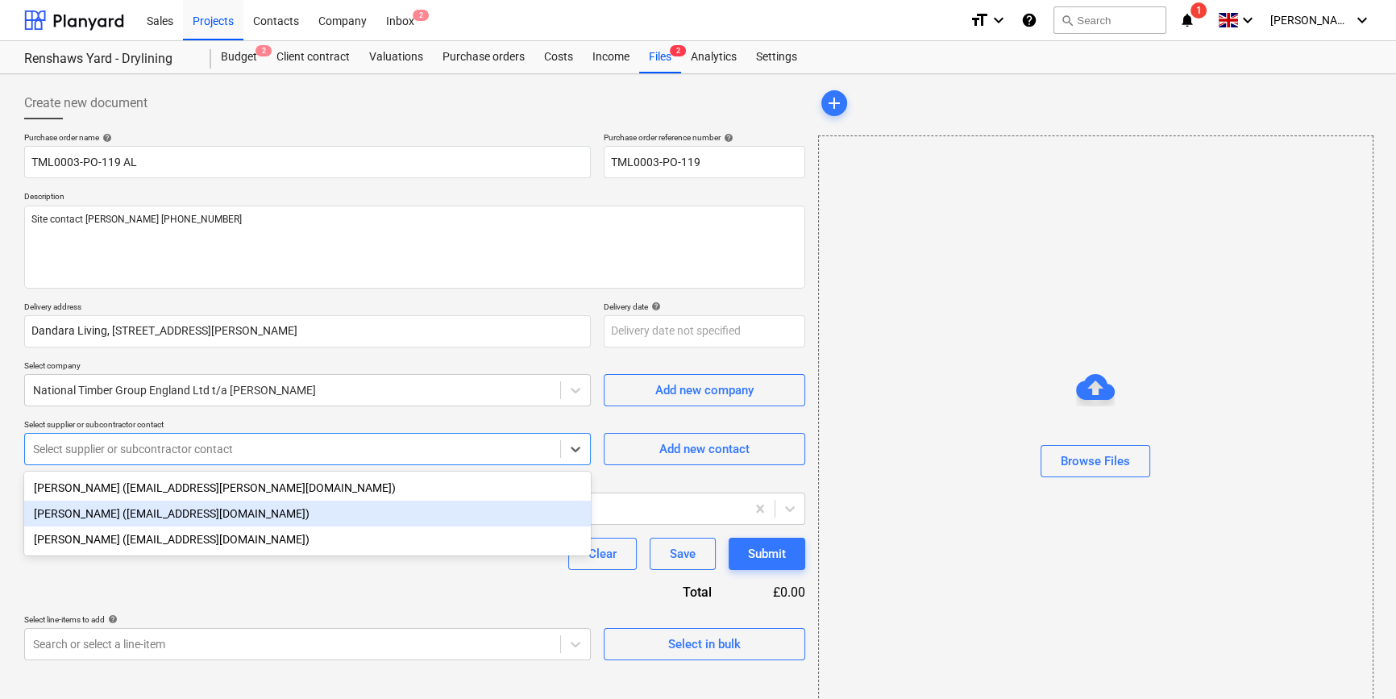
click at [148, 519] on div "[PERSON_NAME] ([EMAIL_ADDRESS][DOMAIN_NAME])" at bounding box center [307, 514] width 567 height 26
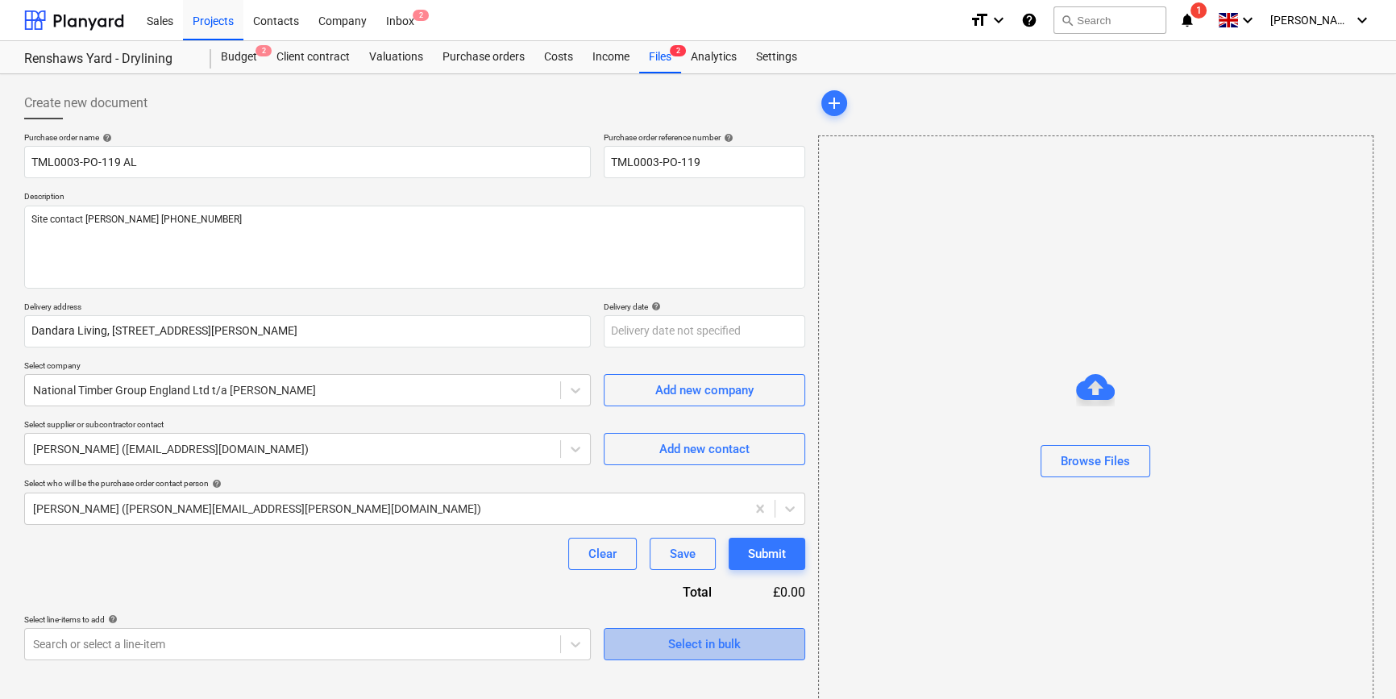
click at [629, 639] on span "Select in bulk" at bounding box center [704, 644] width 161 height 21
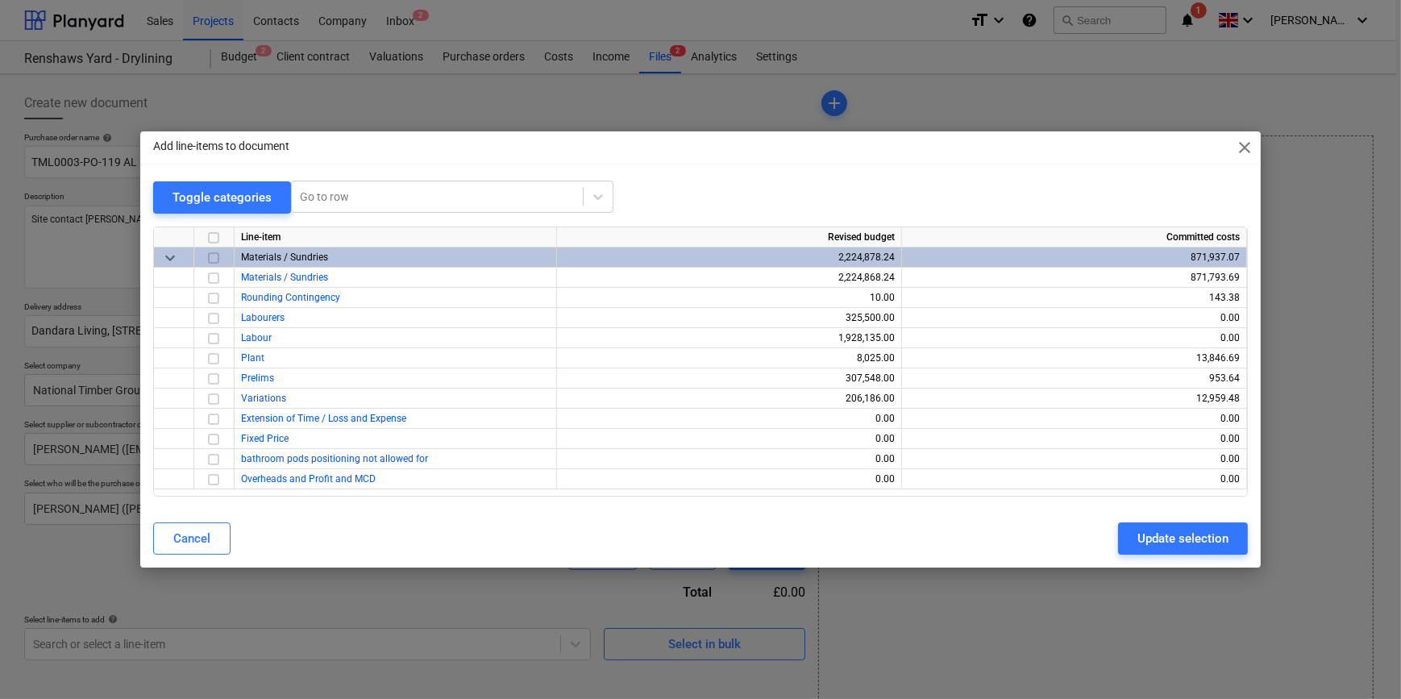
click at [210, 252] on input "checkbox" at bounding box center [213, 257] width 19 height 19
click at [213, 294] on input "checkbox" at bounding box center [213, 298] width 19 height 19
click at [1158, 543] on div "Update selection" at bounding box center [1182, 538] width 91 height 21
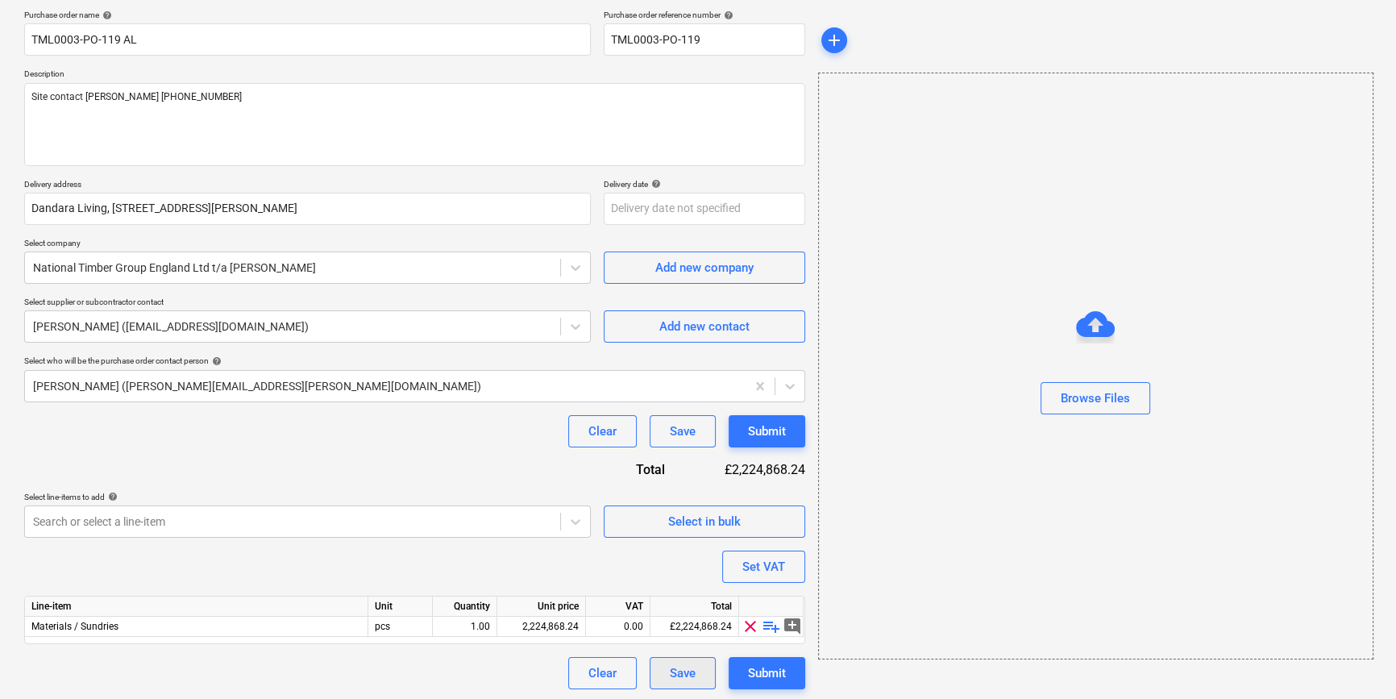
scroll to position [125, 0]
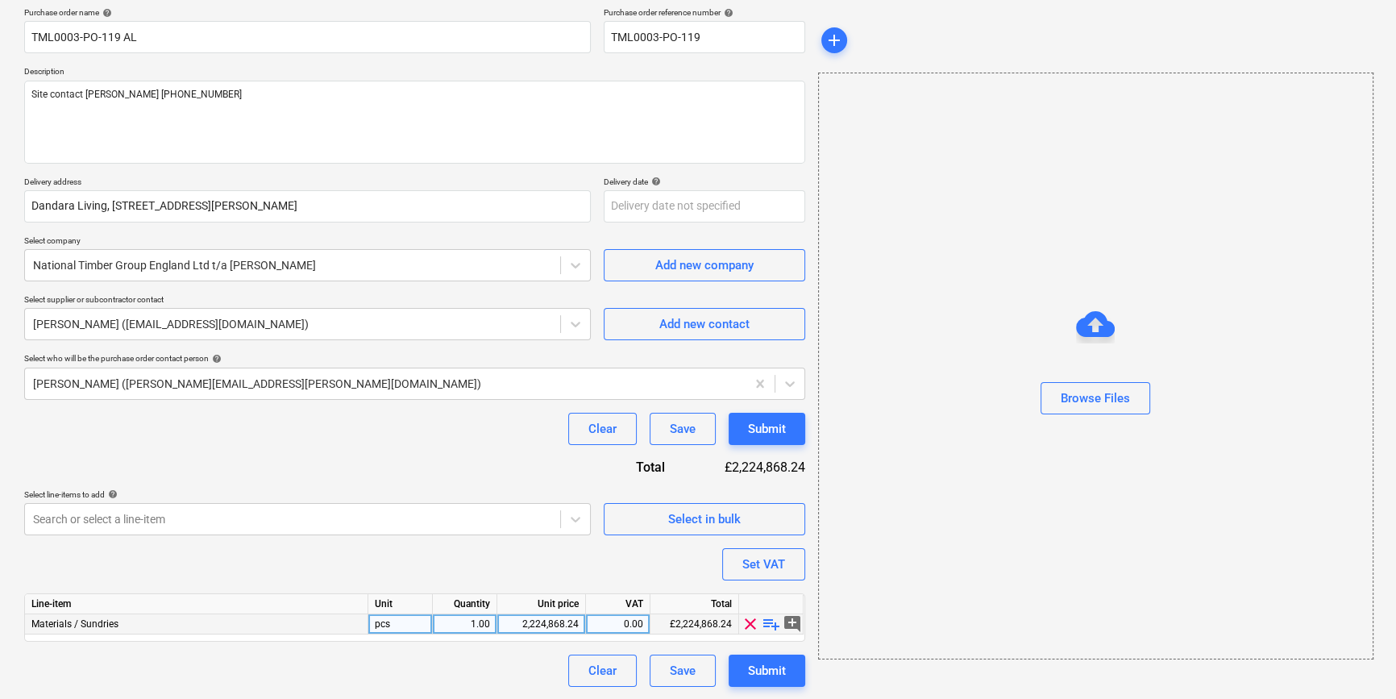
click at [771, 623] on span "playlist_add" at bounding box center [771, 623] width 19 height 19
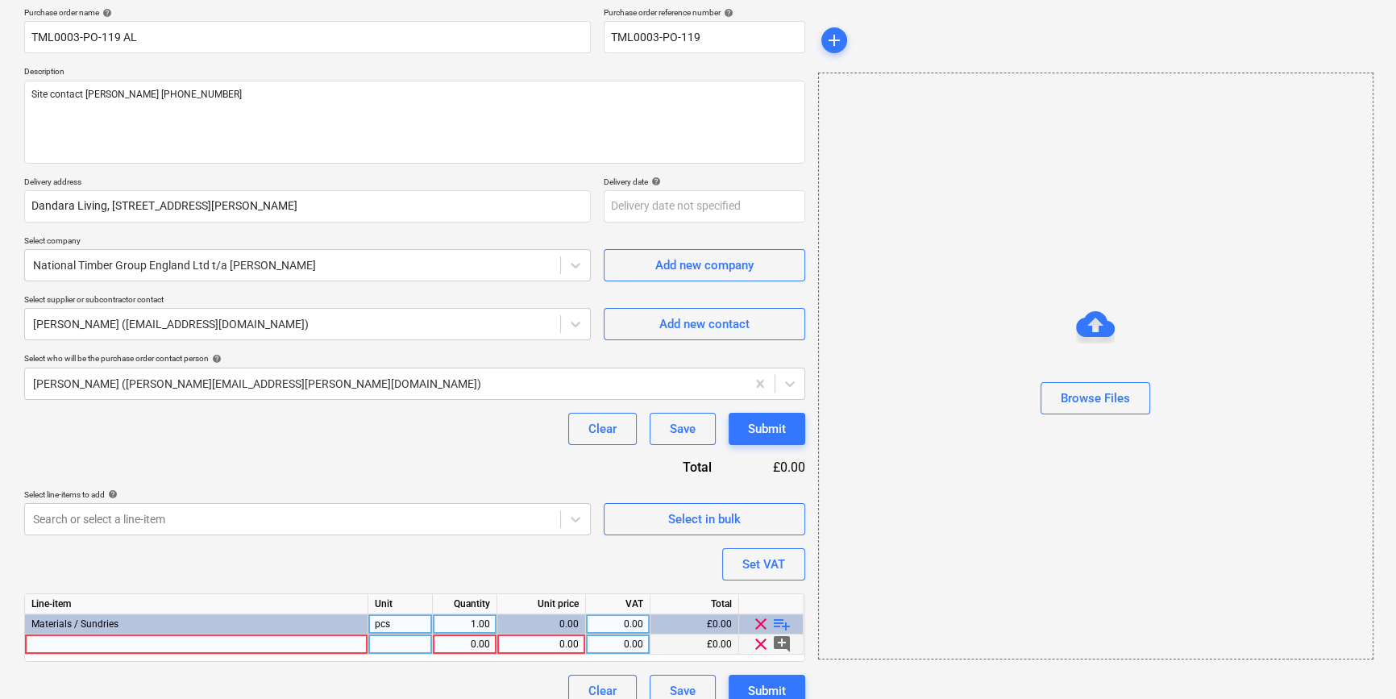
click at [66, 637] on div at bounding box center [196, 644] width 343 height 20
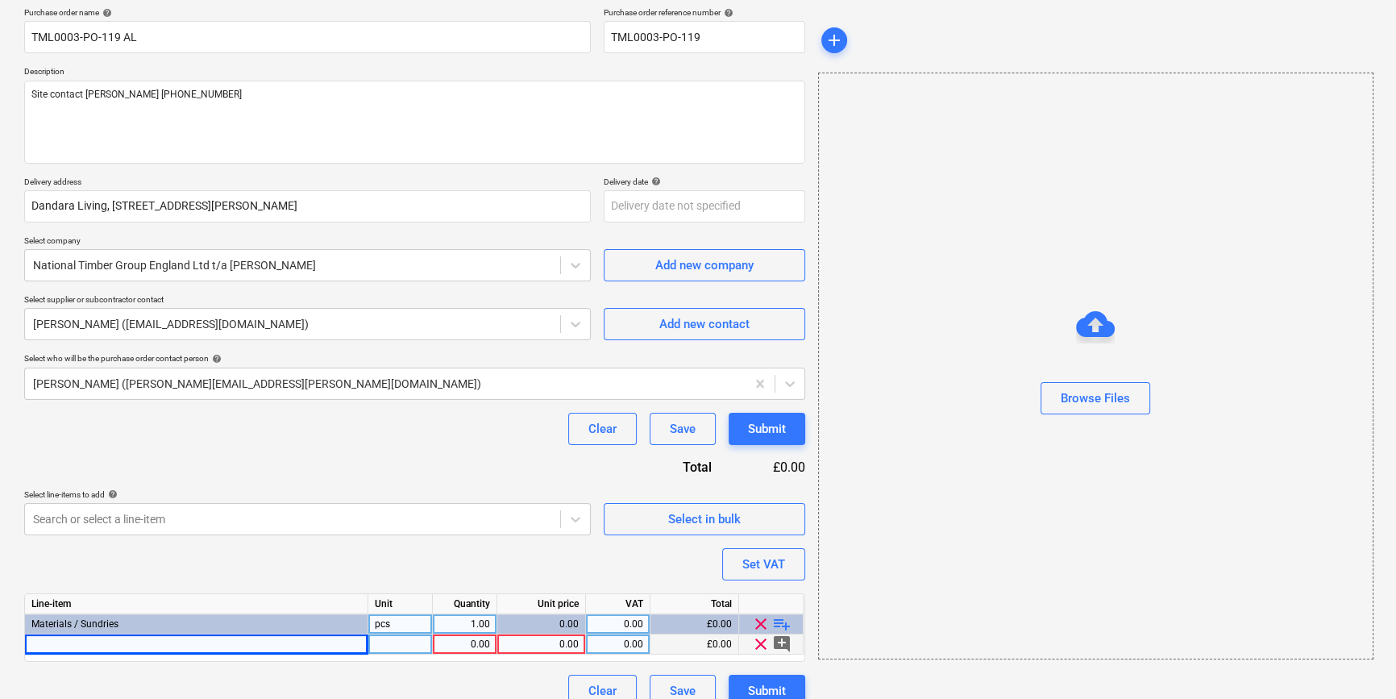
click at [62, 647] on div at bounding box center [196, 644] width 343 height 20
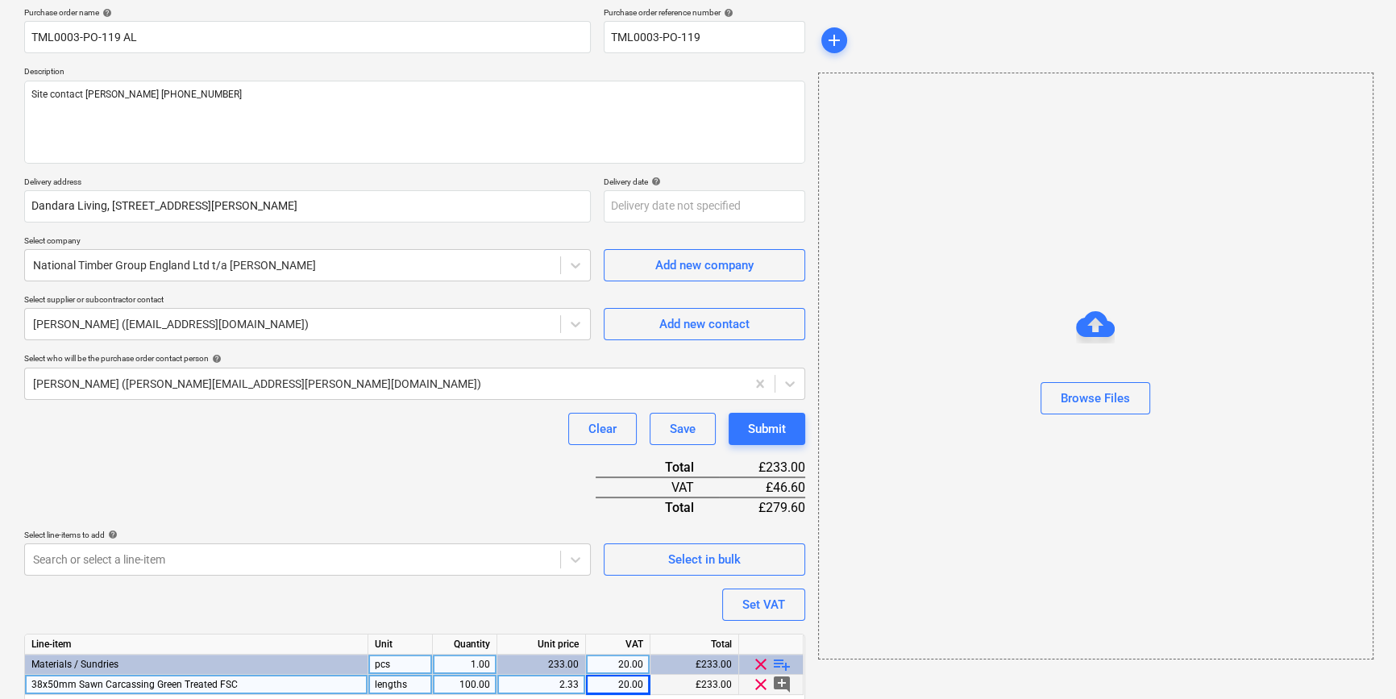
click at [247, 645] on div "Line-item Unit Quantity Unit price VAT Total Materials / Sundries pcs 1.00 233.…" at bounding box center [414, 668] width 781 height 69
click at [250, 684] on div "38x50mm Sawn Carcassing Green Treated FSC" at bounding box center [196, 685] width 343 height 20
click at [277, 684] on input "38x50mm Sawn Carcassing Green Treated FSC" at bounding box center [196, 684] width 343 height 19
click at [252, 685] on div "38x50mm Sawn Carcassing Green Treated FSC" at bounding box center [196, 685] width 343 height 20
click at [278, 684] on input "38x50mm Sawn Carcassing Green Treated FSC" at bounding box center [196, 684] width 343 height 19
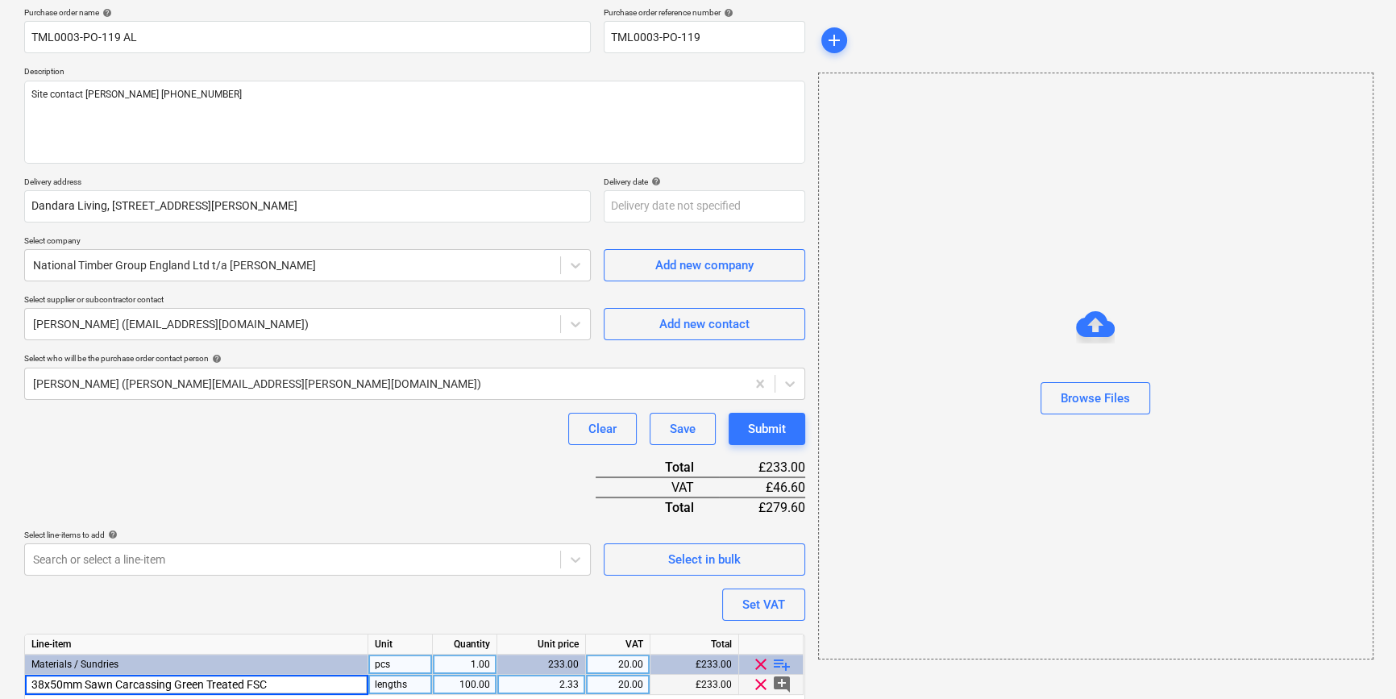
click at [259, 685] on input "38x50mm Sawn Carcassing Green Treated FSC" at bounding box center [196, 684] width 343 height 19
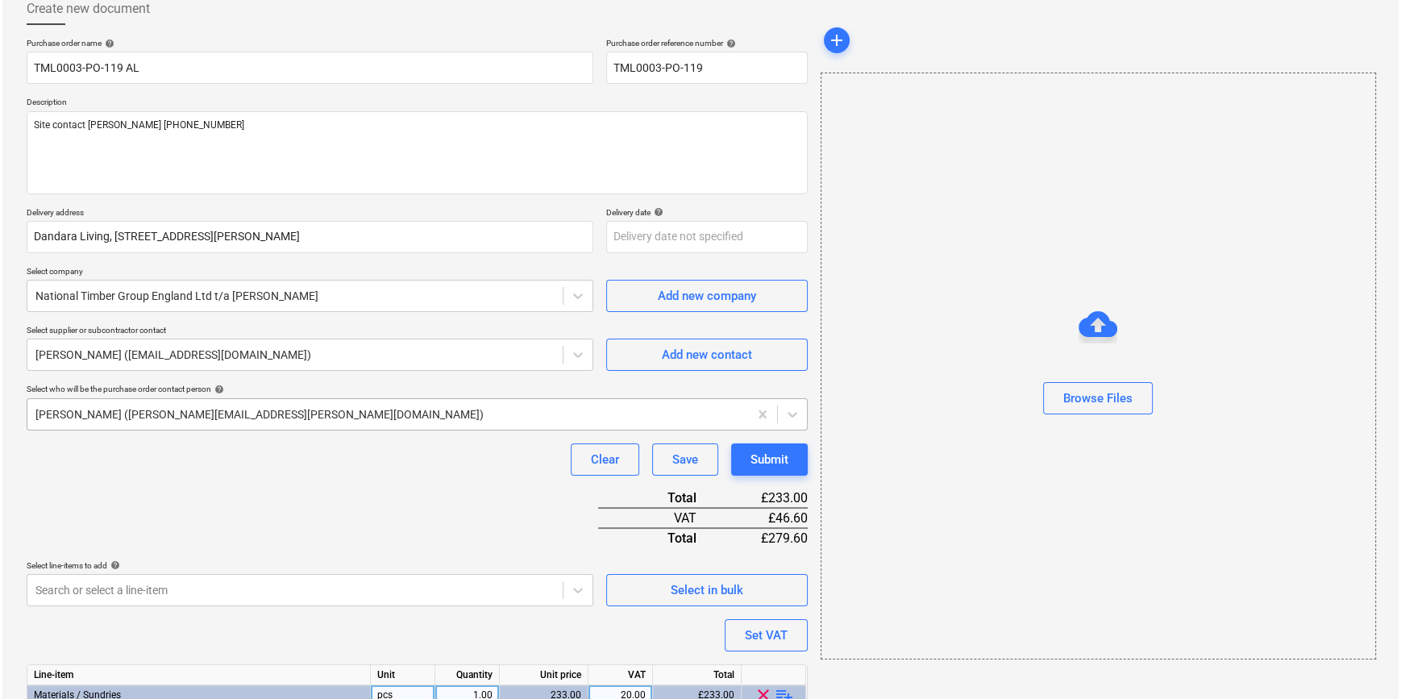
scroll to position [185, 0]
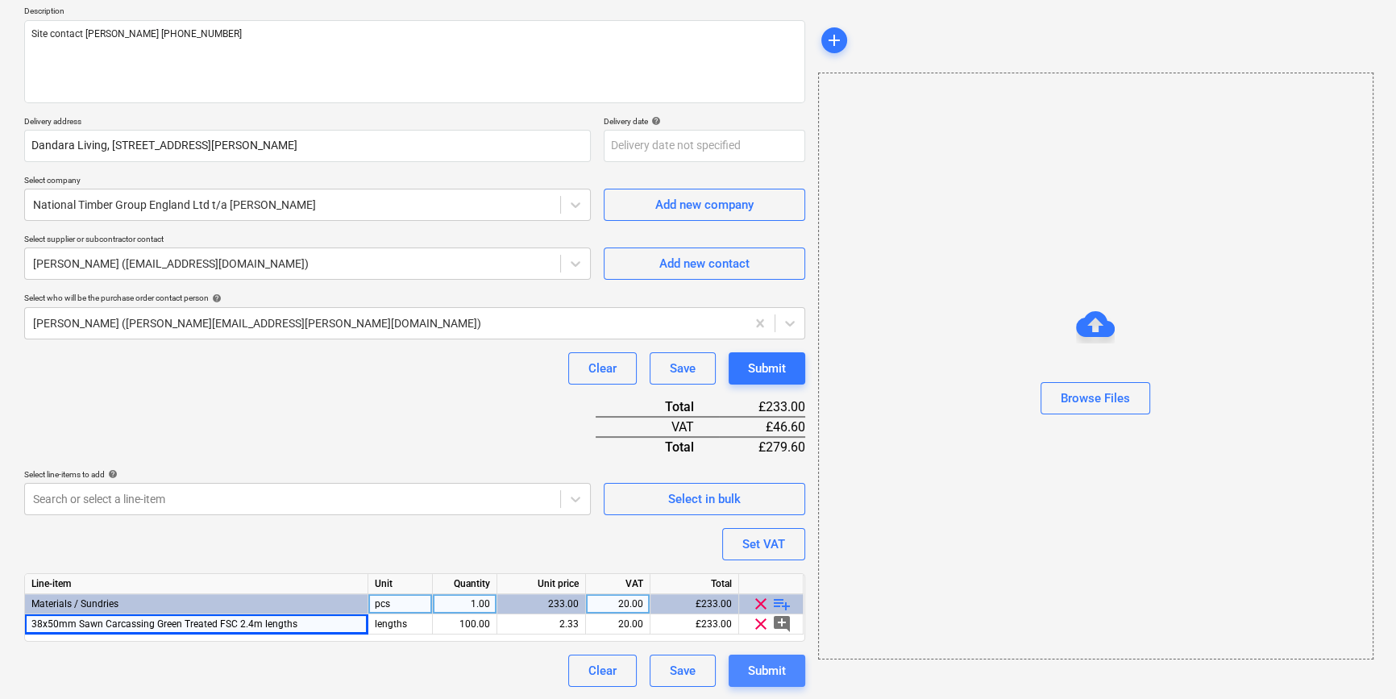
click at [765, 669] on div "Submit" at bounding box center [767, 670] width 38 height 21
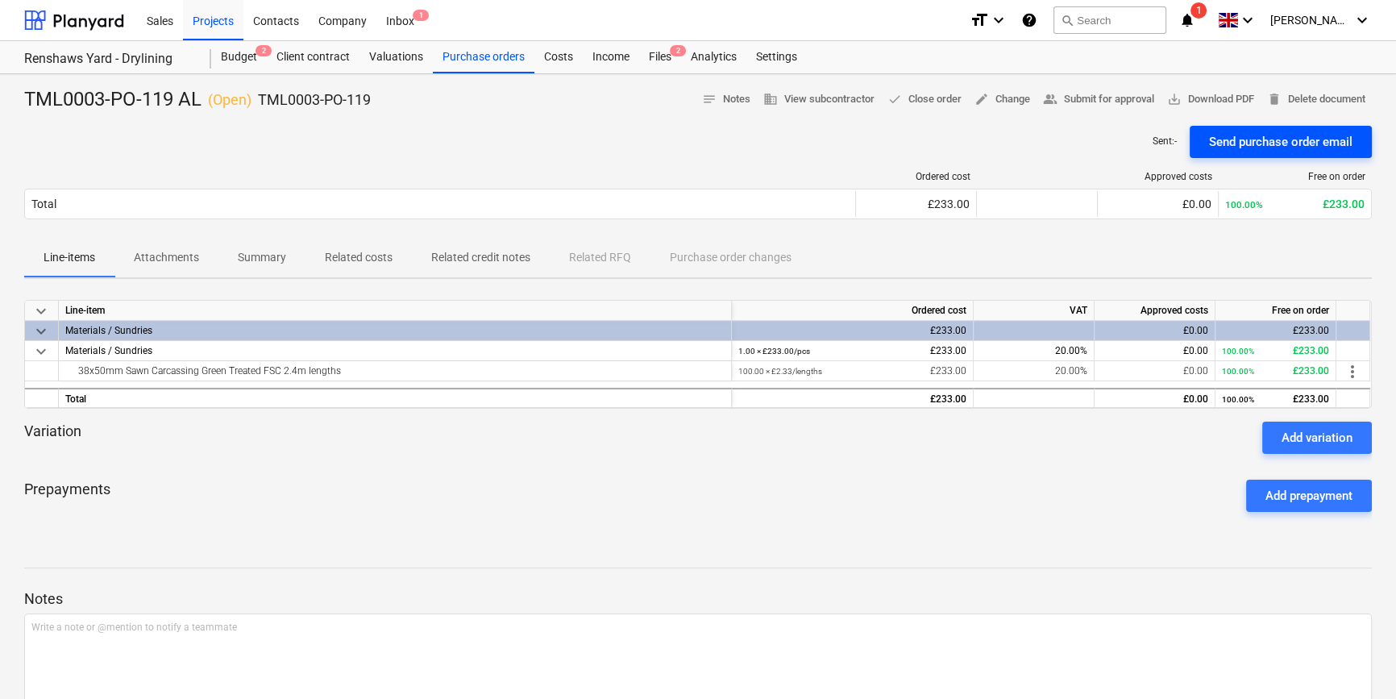
click at [1291, 145] on div "Send purchase order email" at bounding box center [1280, 141] width 143 height 21
click at [1217, 98] on span "save_alt Download PDF" at bounding box center [1210, 99] width 87 height 19
click at [466, 60] on div "Purchase orders" at bounding box center [484, 57] width 102 height 32
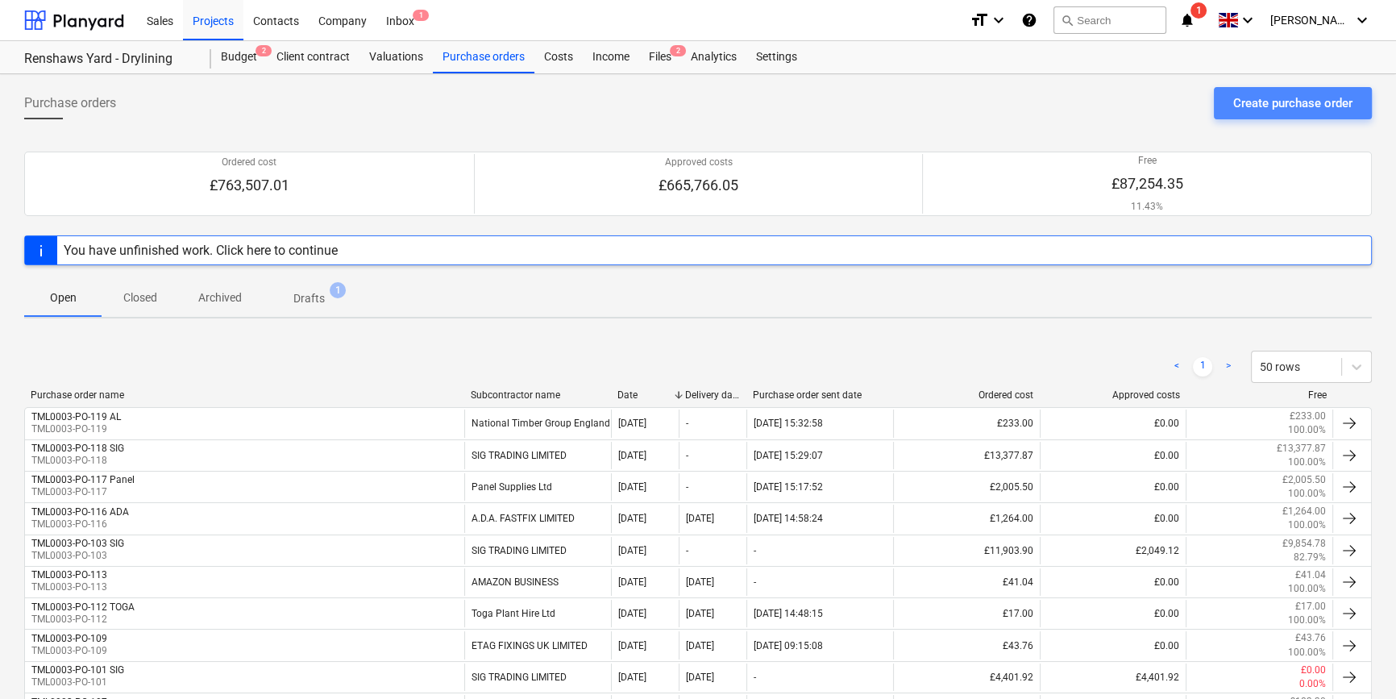
click at [1258, 105] on div "Create purchase order" at bounding box center [1292, 103] width 119 height 21
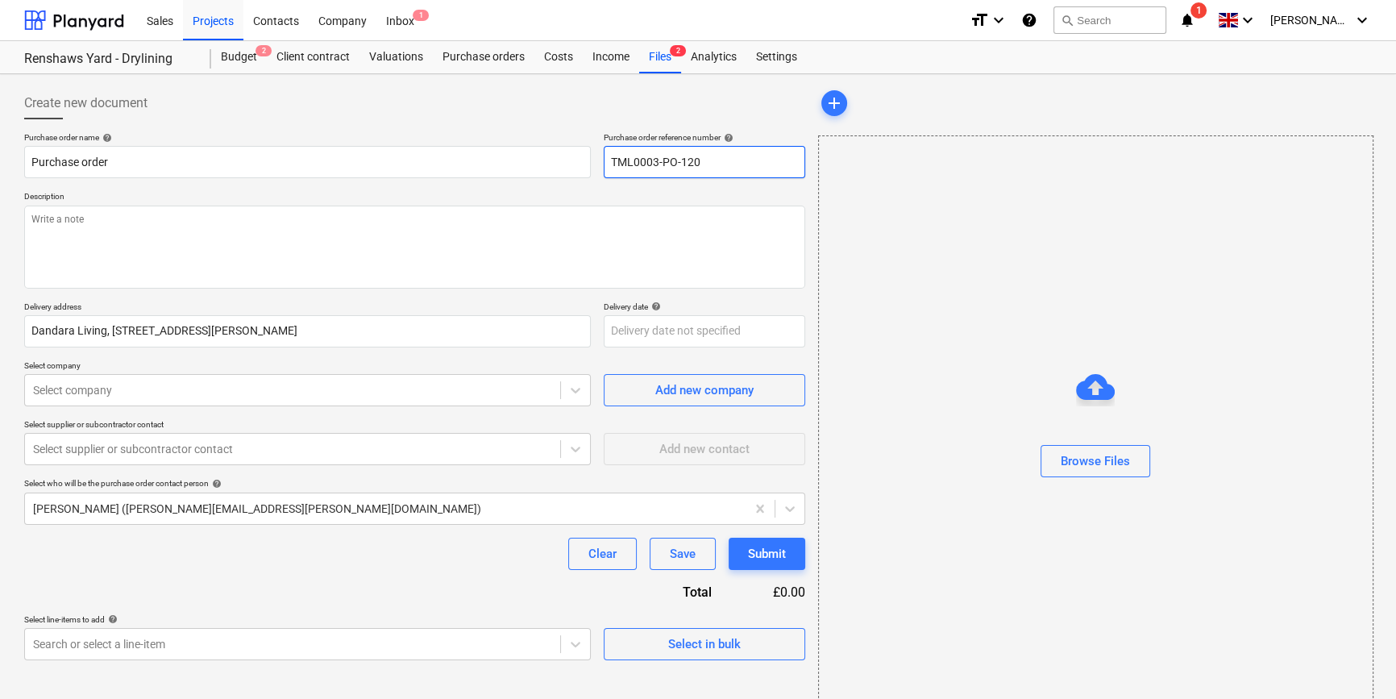
drag, startPoint x: 705, startPoint y: 161, endPoint x: 611, endPoint y: 161, distance: 93.5
click at [609, 161] on input "TML0003-PO-120" at bounding box center [705, 162] width 202 height 32
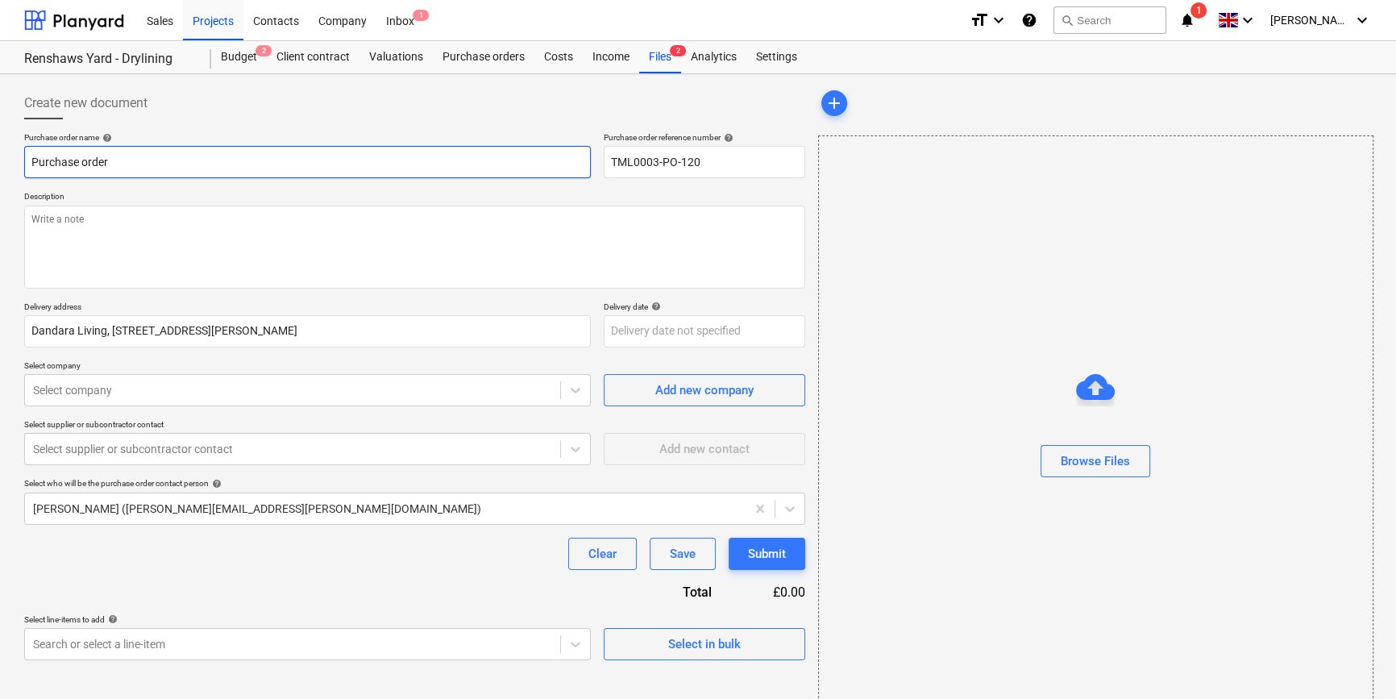
click at [74, 162] on input "Purchase order" at bounding box center [307, 162] width 567 height 32
drag, startPoint x: 127, startPoint y: 161, endPoint x: 27, endPoint y: 160, distance: 100.0
click at [27, 160] on input "Purchase order" at bounding box center [307, 162] width 567 height 32
paste input "TML0003-PO-120"
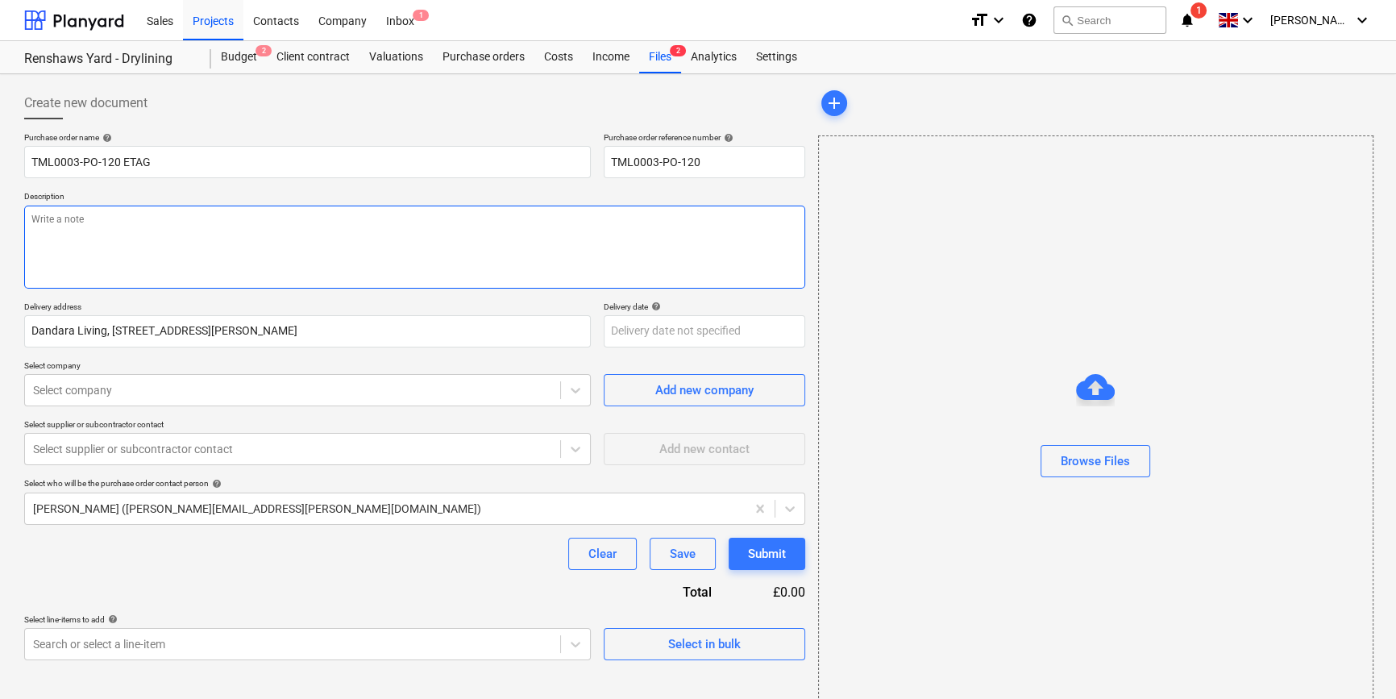
click at [142, 233] on textarea at bounding box center [414, 247] width 781 height 83
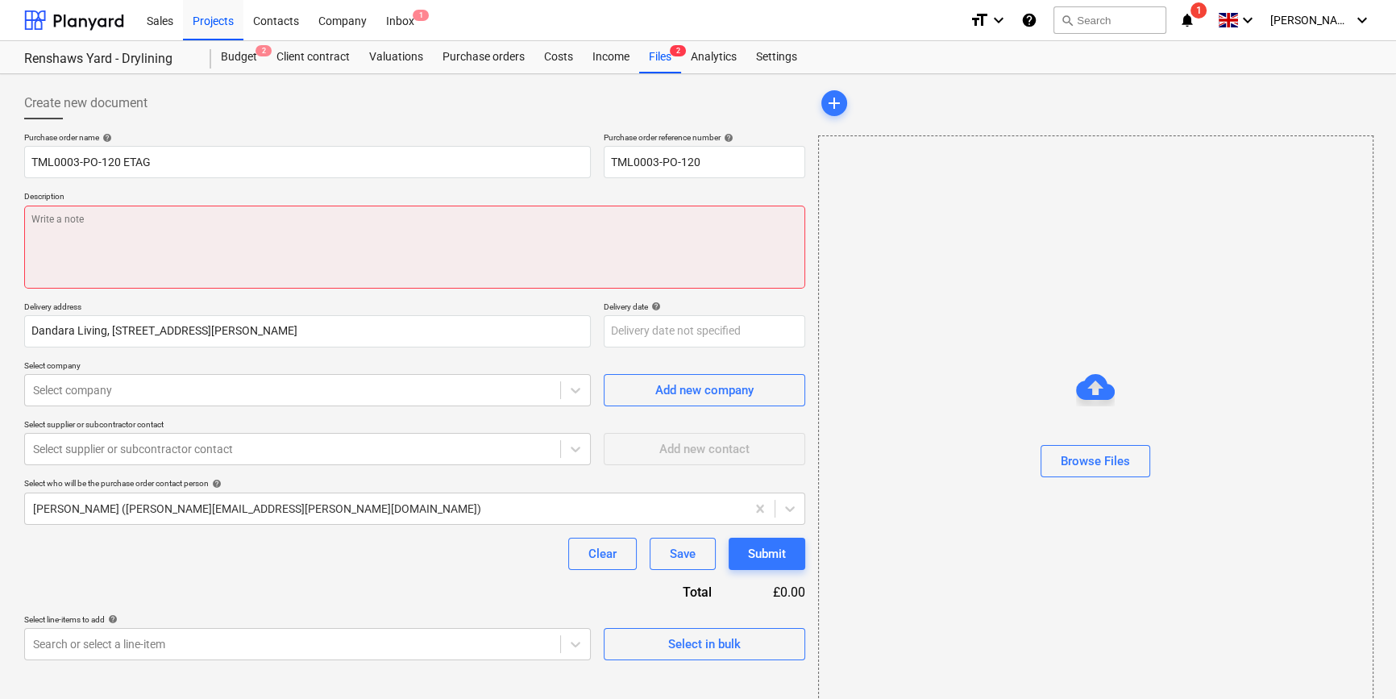
paste textarea "Site contact [PERSON_NAME] [PHONE_NUMBER]"
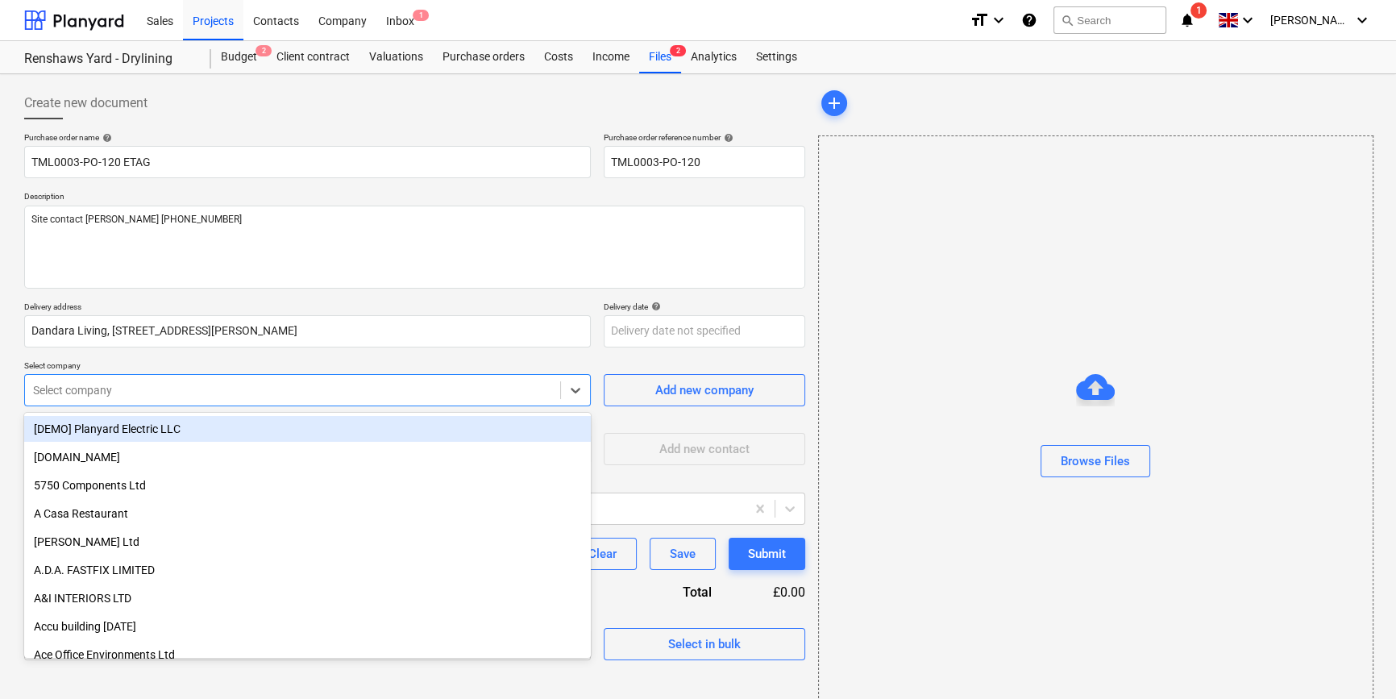
click at [288, 389] on div at bounding box center [292, 390] width 519 height 16
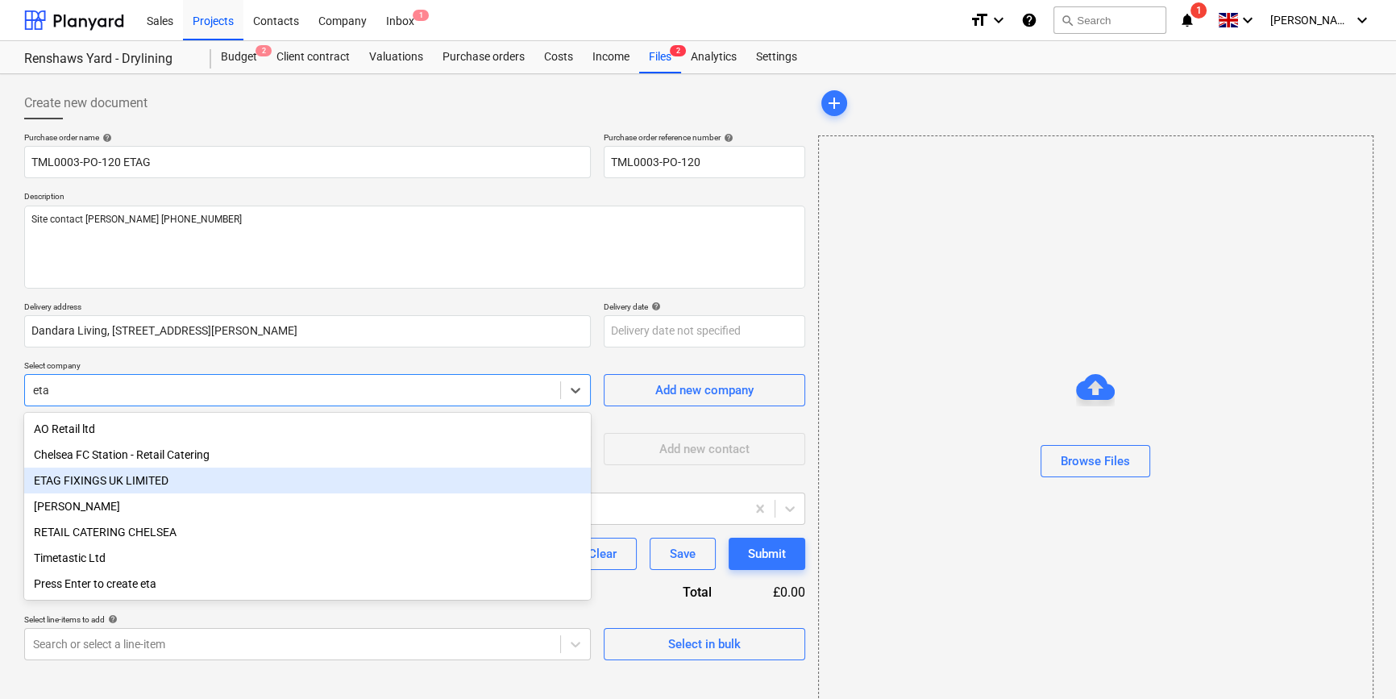
click at [168, 484] on div "ETAG FIXINGS UK LIMITED" at bounding box center [307, 481] width 567 height 26
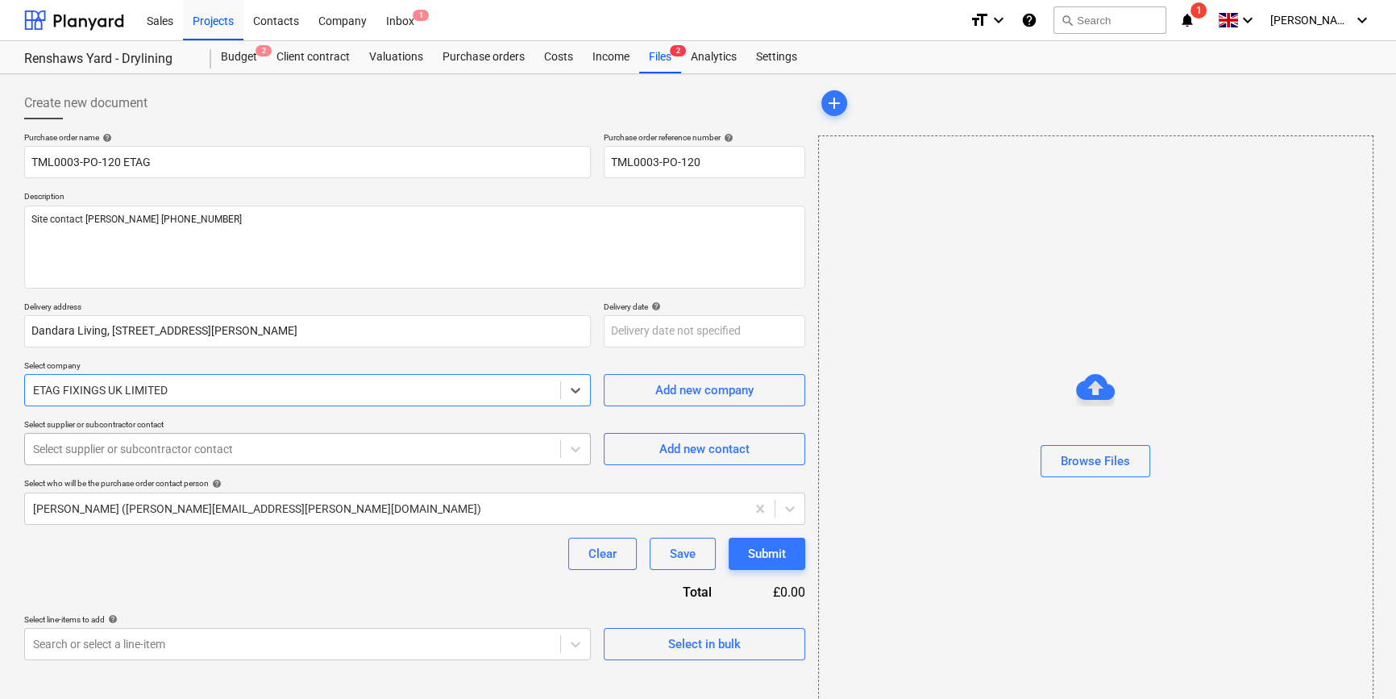
click at [154, 451] on div at bounding box center [292, 449] width 519 height 16
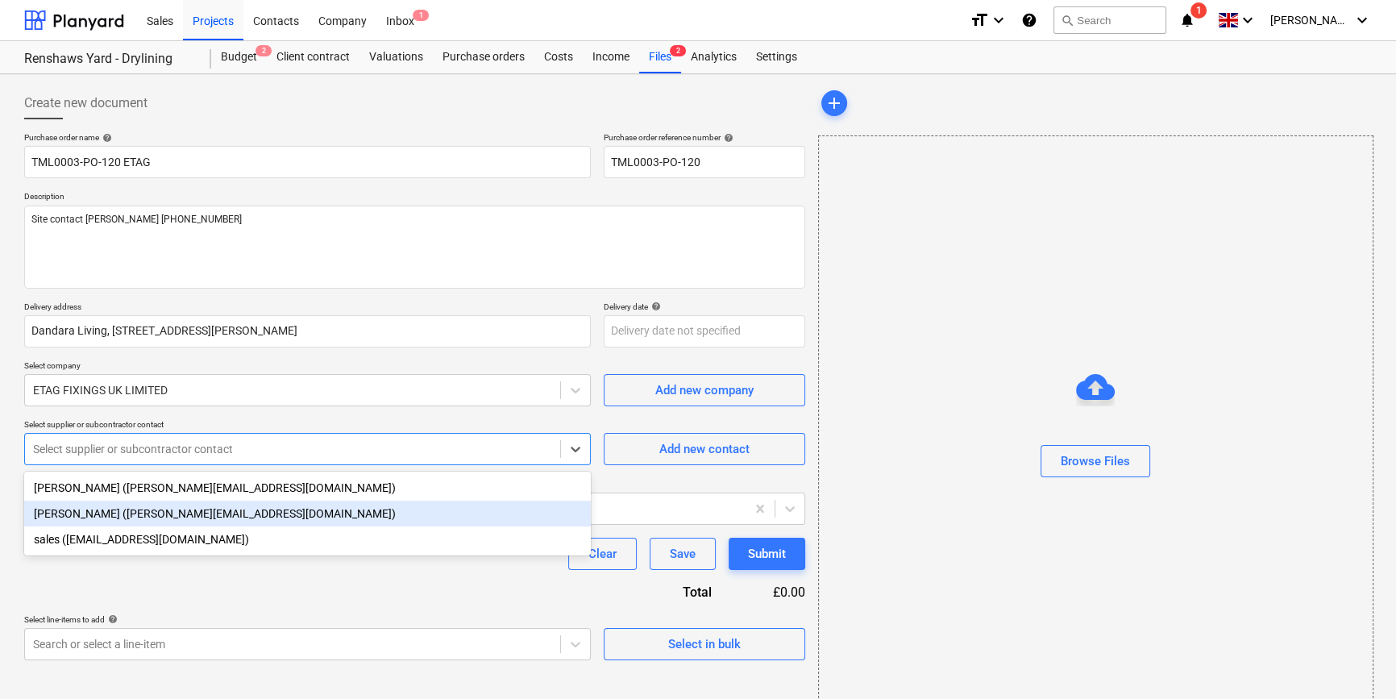
click at [158, 517] on div "[PERSON_NAME] ([PERSON_NAME][EMAIL_ADDRESS][DOMAIN_NAME])" at bounding box center [307, 514] width 567 height 26
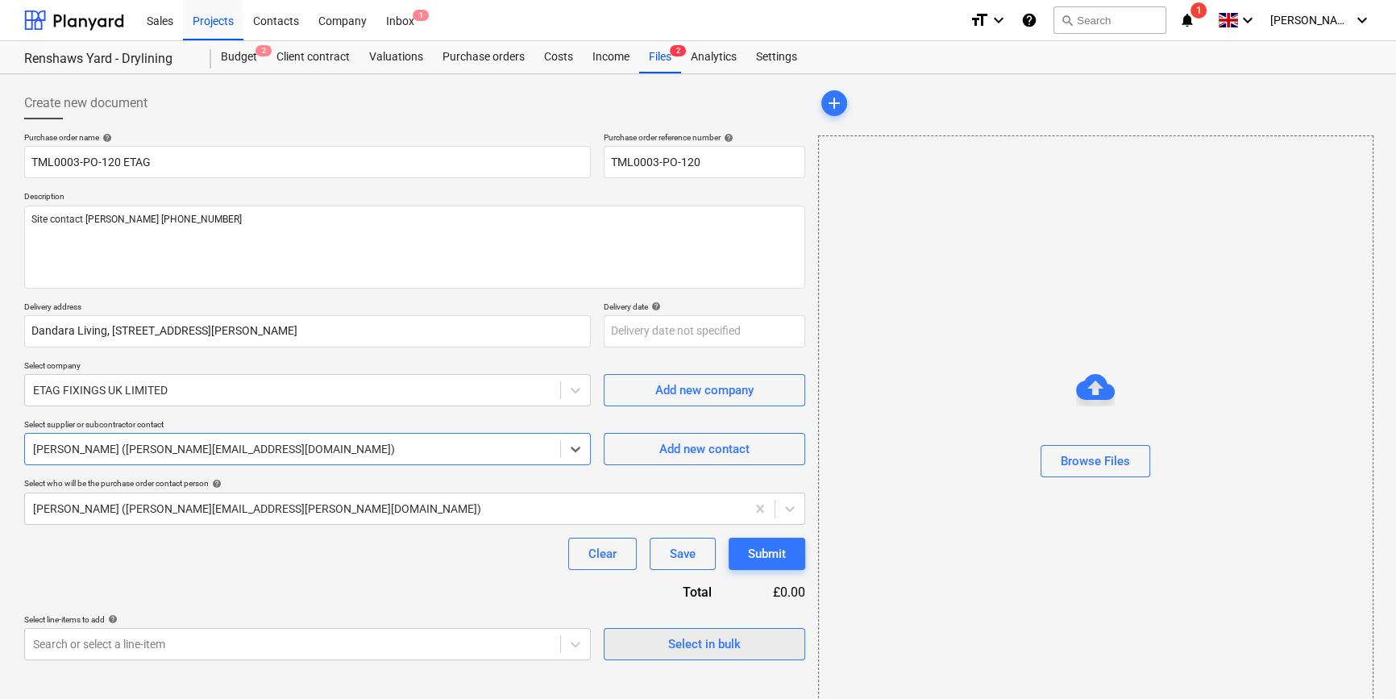
click at [684, 645] on div "Select in bulk" at bounding box center [704, 644] width 73 height 21
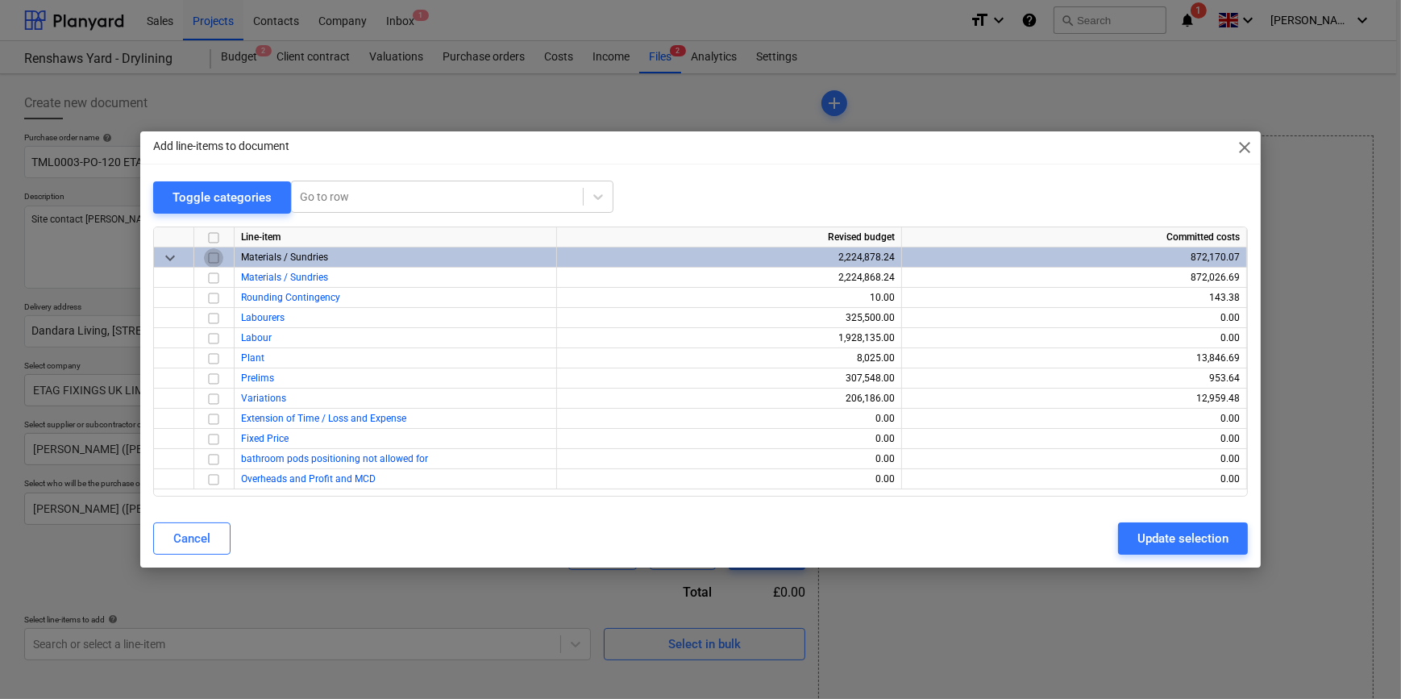
click at [214, 255] on input "checkbox" at bounding box center [213, 257] width 19 height 19
click at [210, 297] on input "checkbox" at bounding box center [213, 298] width 19 height 19
click at [1143, 538] on div "Update selection" at bounding box center [1182, 538] width 91 height 21
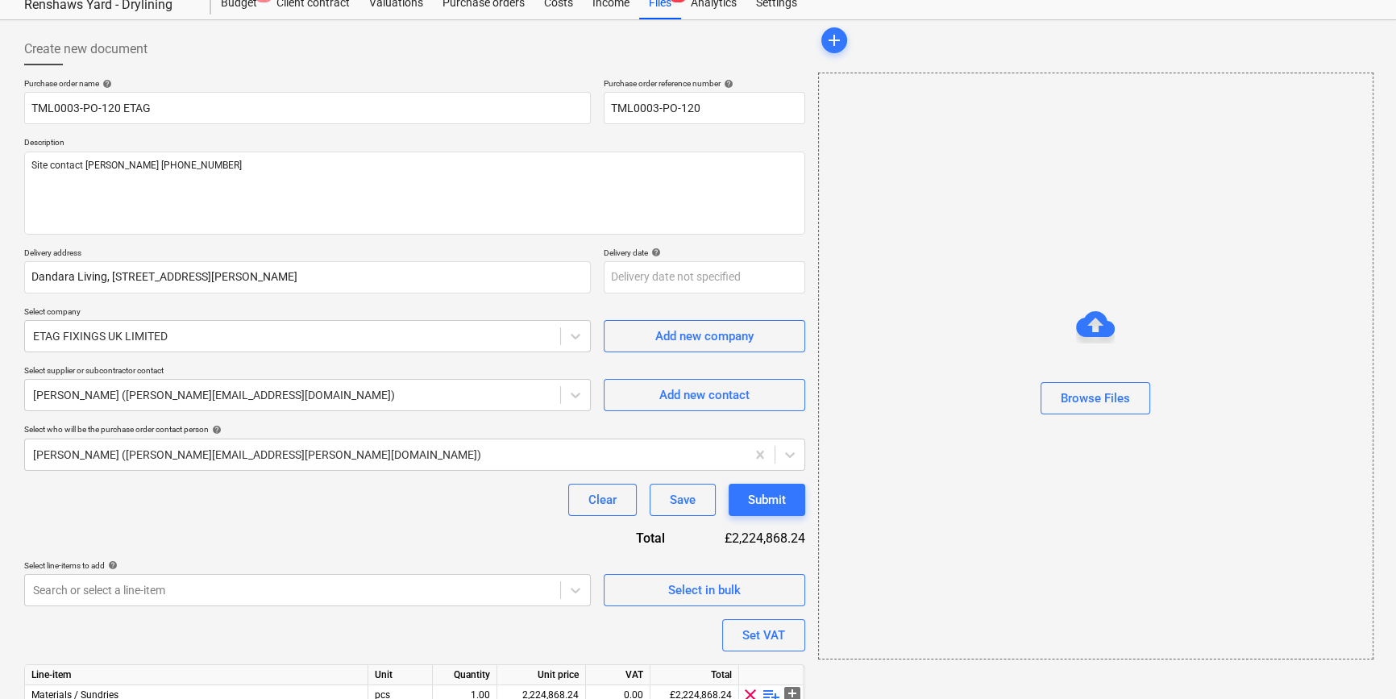
scroll to position [125, 0]
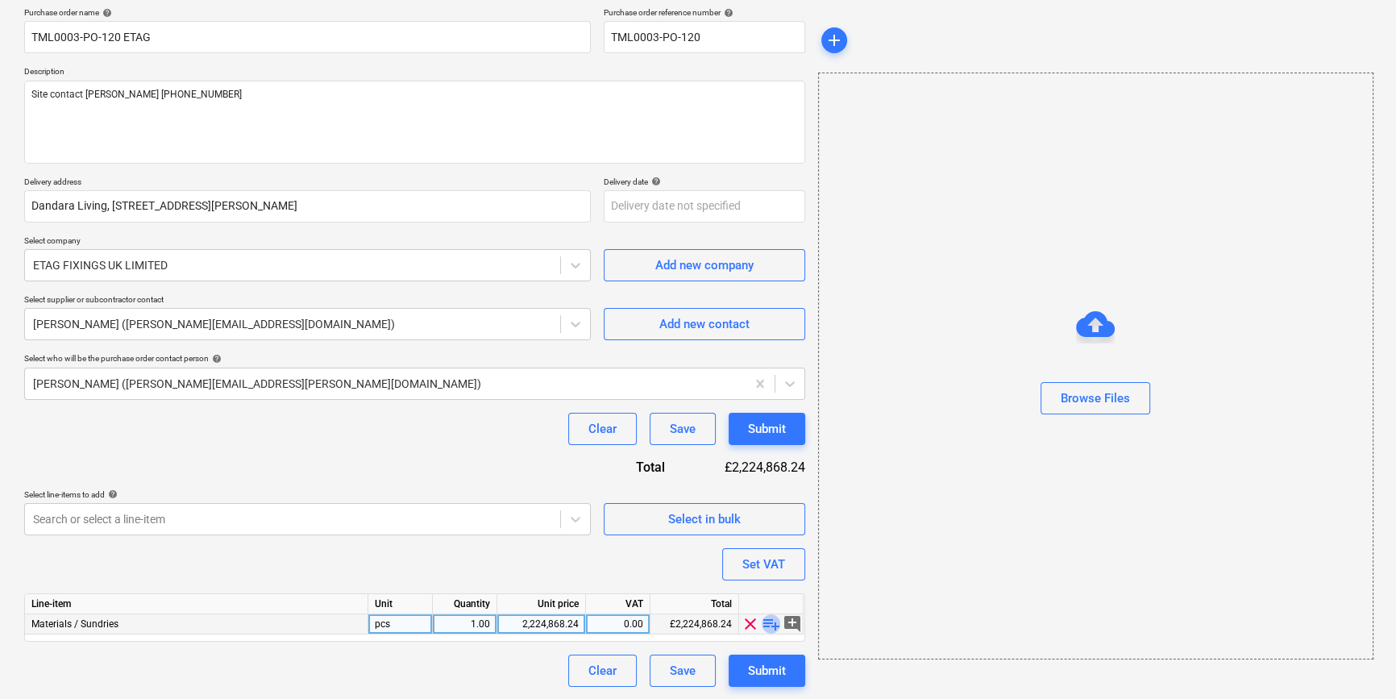
click at [773, 625] on span "playlist_add" at bounding box center [771, 623] width 19 height 19
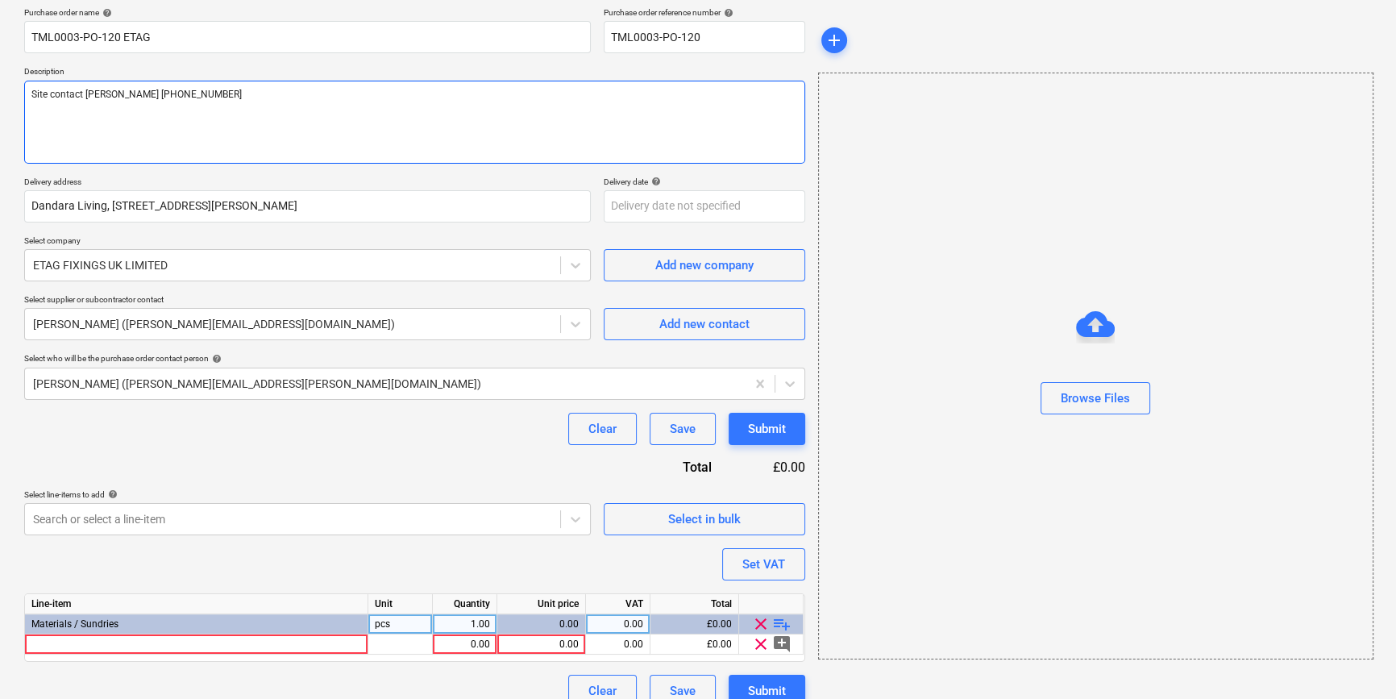
drag, startPoint x: 180, startPoint y: 89, endPoint x: 31, endPoint y: 88, distance: 149.1
click at [31, 88] on textarea "Site contact [PERSON_NAME] [PHONE_NUMBER]" at bounding box center [414, 122] width 781 height 83
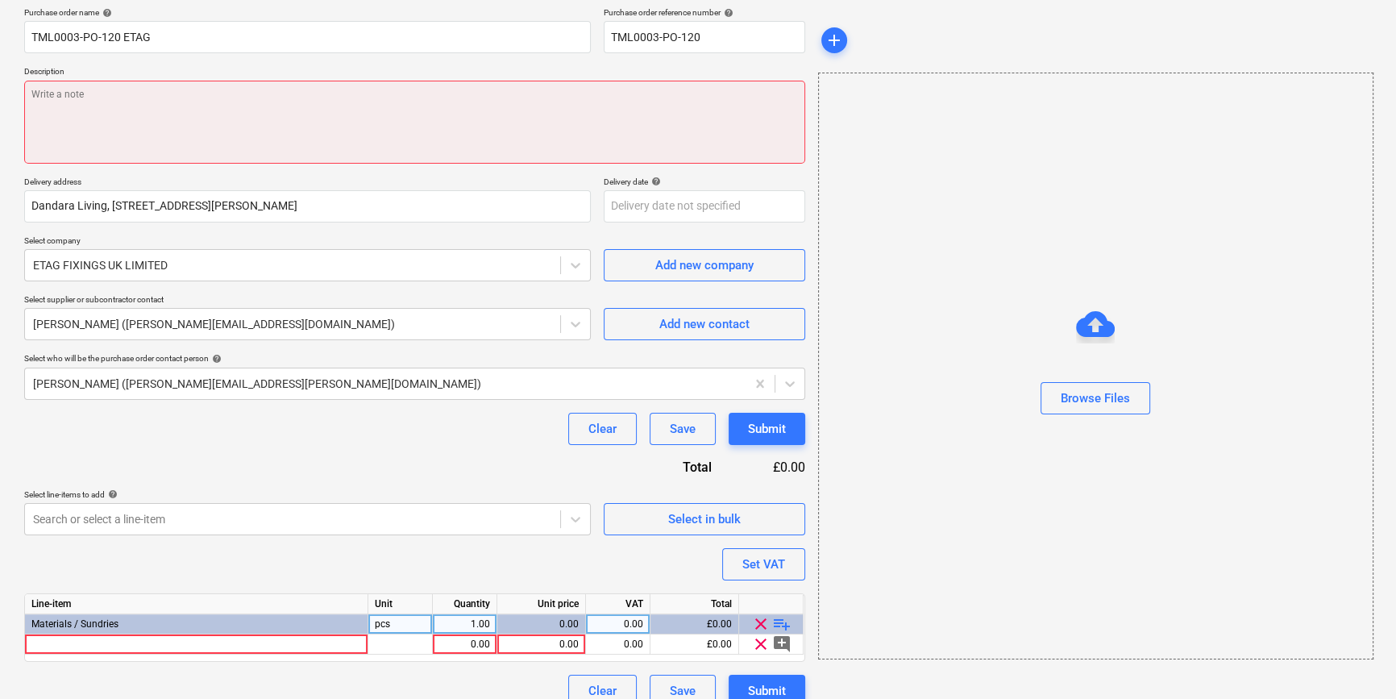
paste textarea "Need asap. Please request a fast turn around. Also request the plates be delive…"
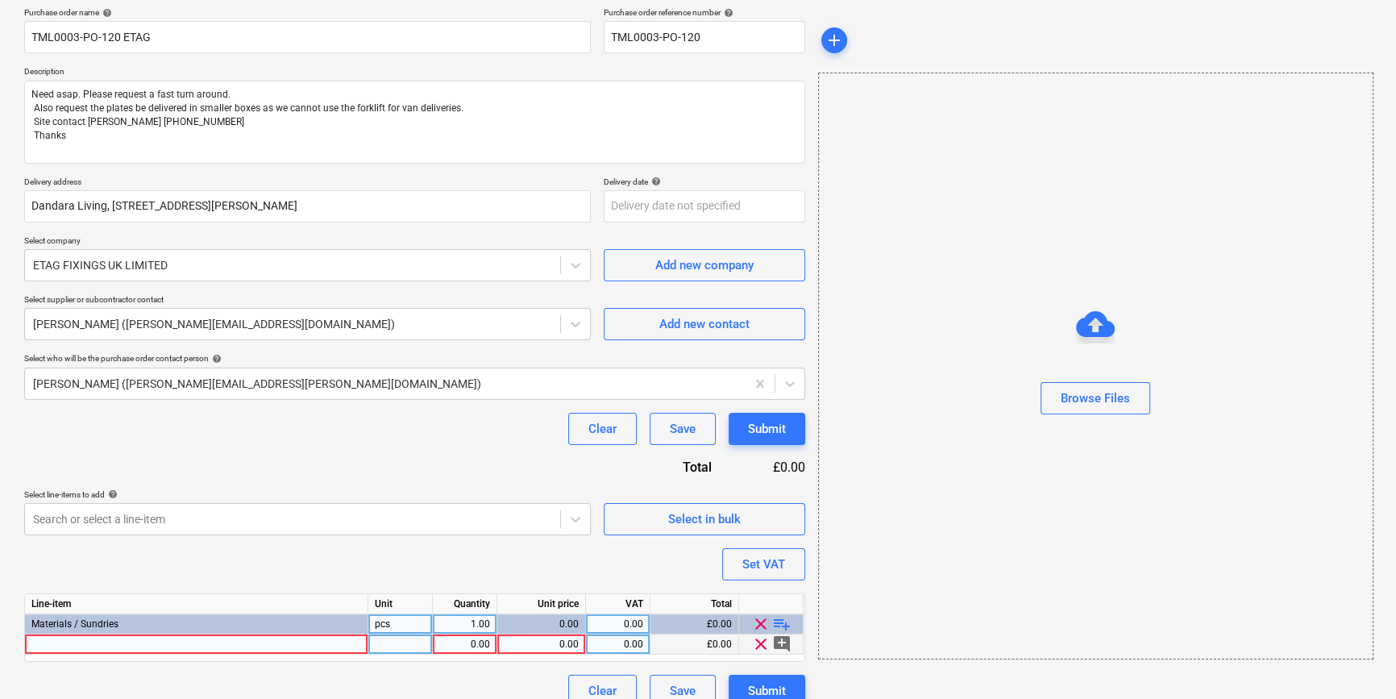
click at [94, 638] on div at bounding box center [196, 644] width 343 height 20
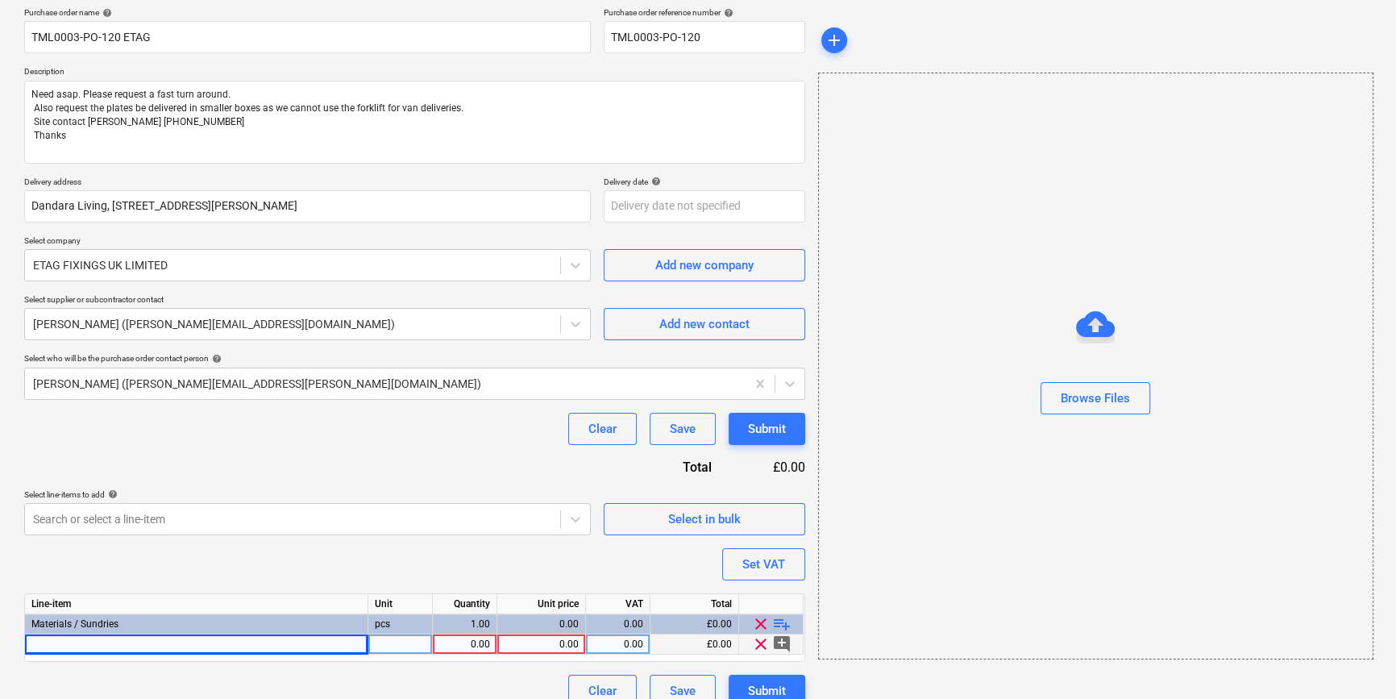
click at [96, 643] on div at bounding box center [196, 644] width 343 height 20
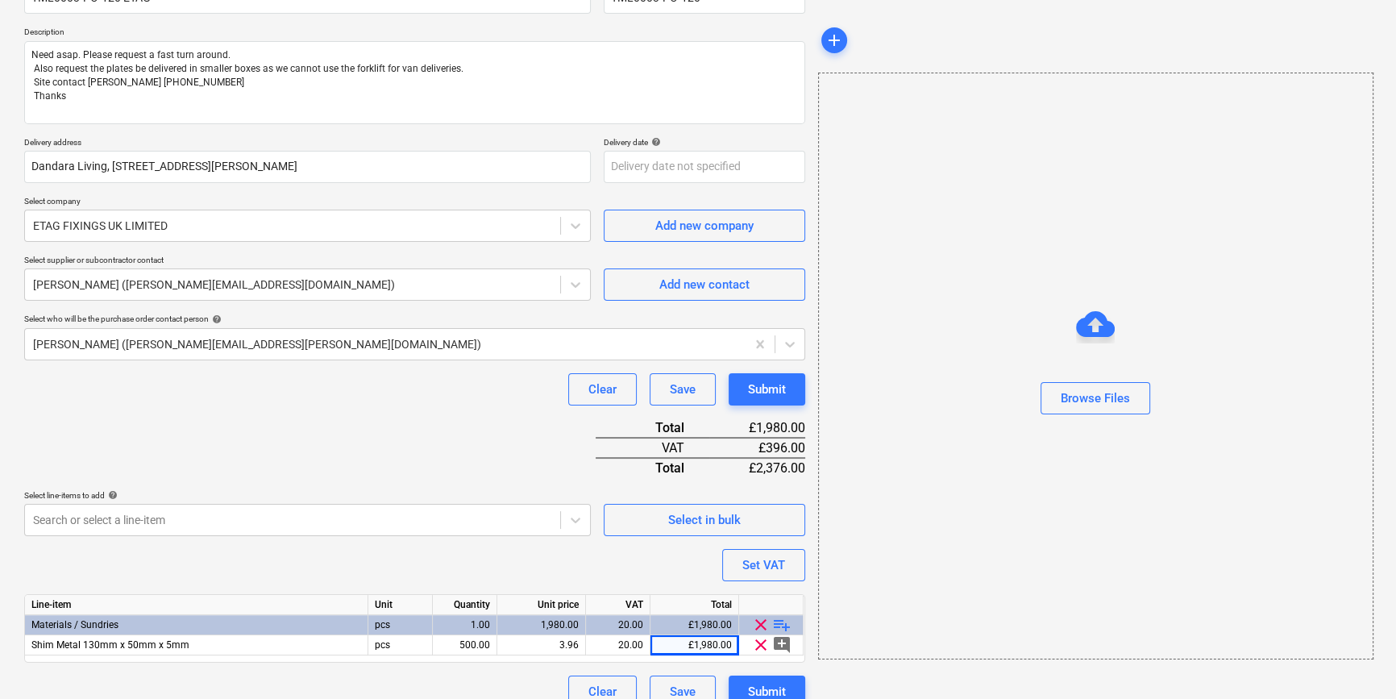
scroll to position [185, 0]
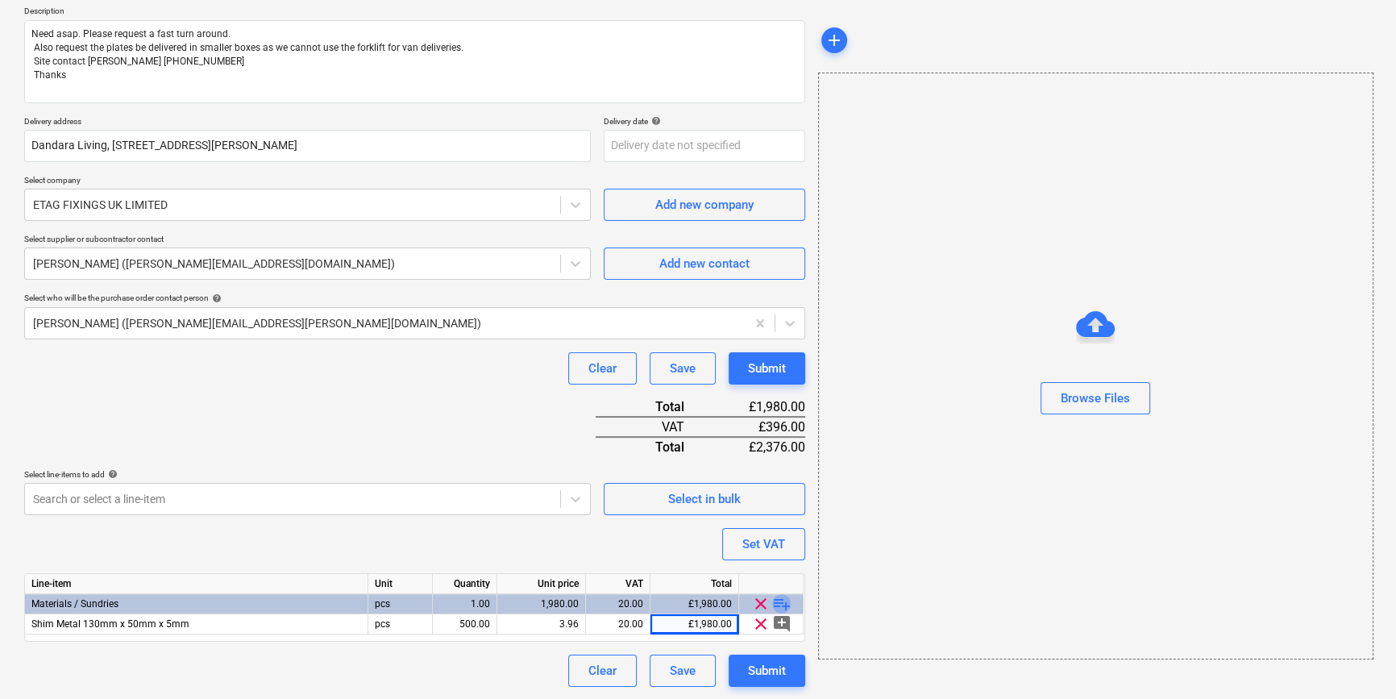
click at [786, 601] on span "playlist_add" at bounding box center [781, 603] width 19 height 19
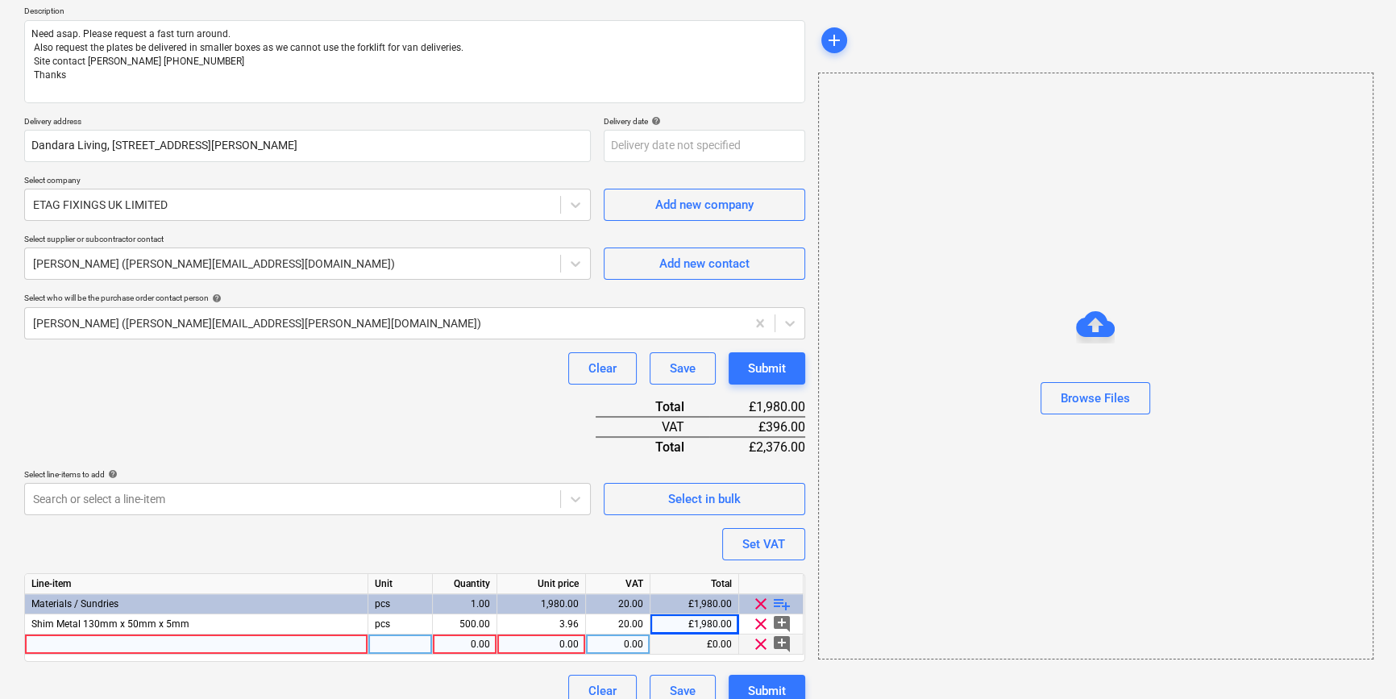
click at [56, 640] on div at bounding box center [196, 644] width 343 height 20
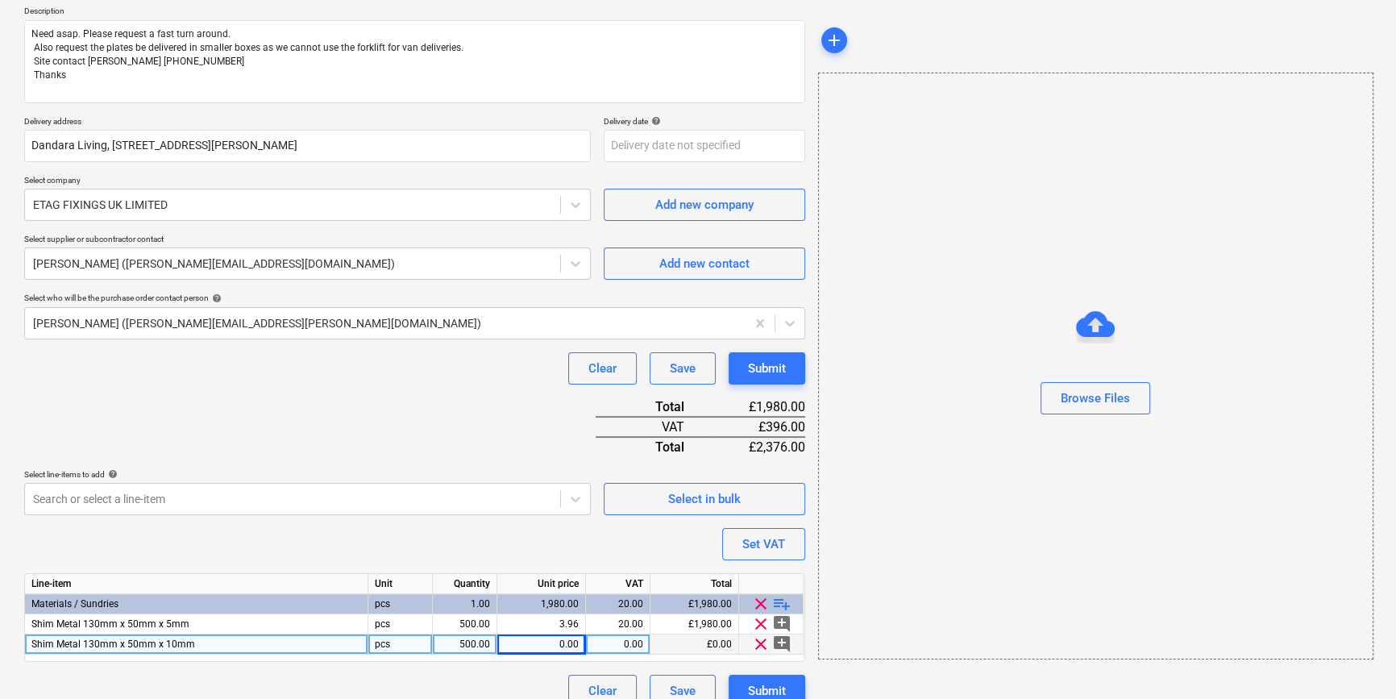
click at [531, 643] on div "0.00" at bounding box center [541, 644] width 75 height 20
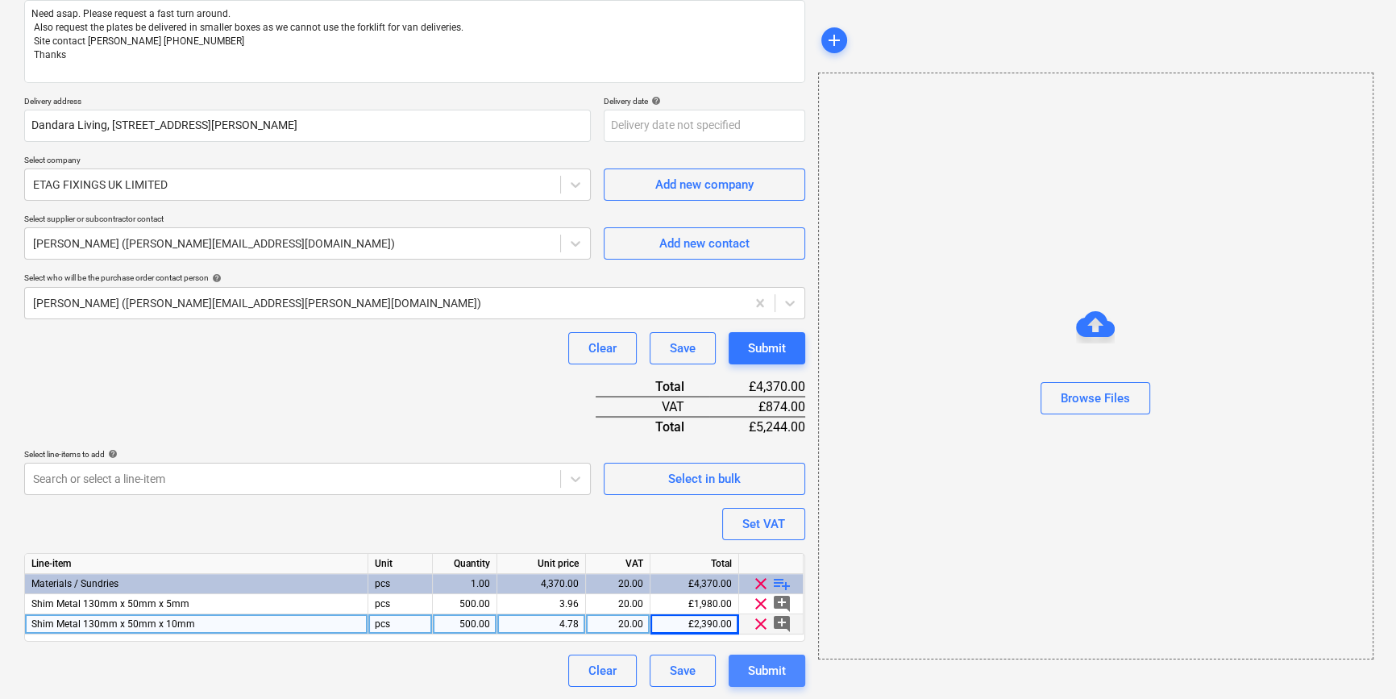
click at [771, 670] on div "Submit" at bounding box center [767, 670] width 38 height 21
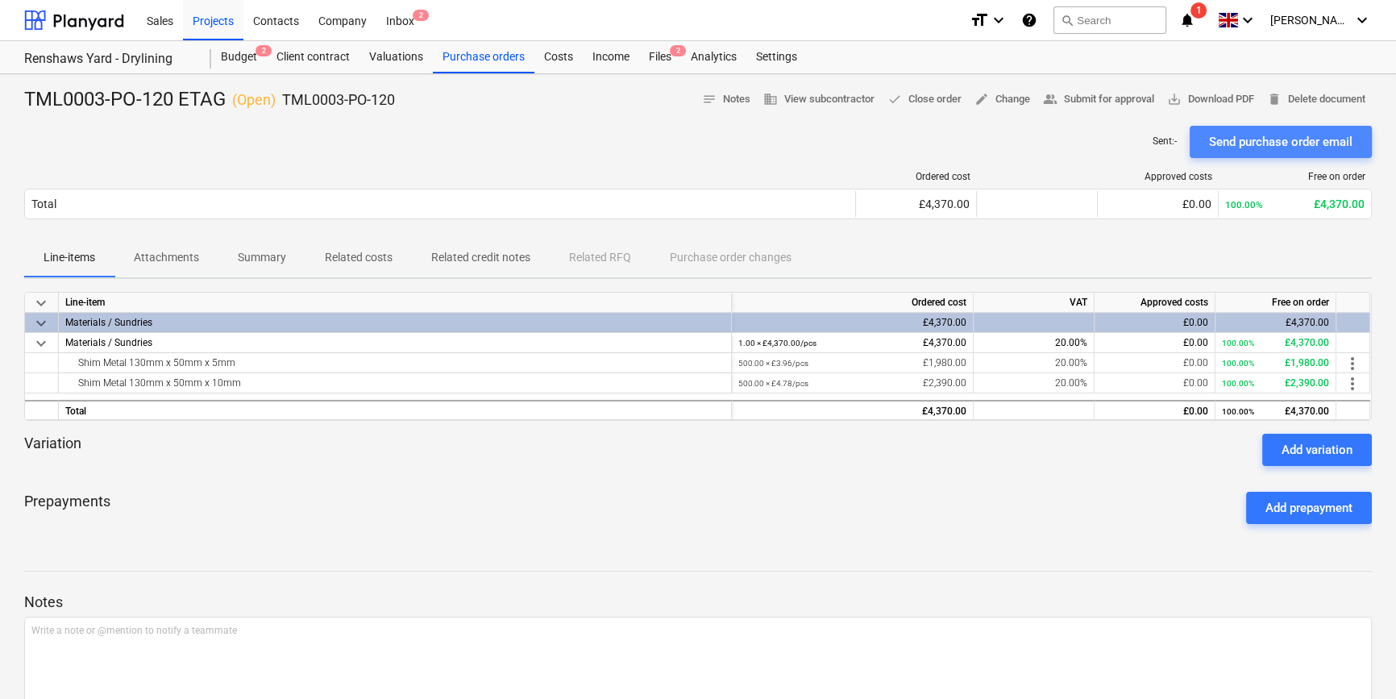
click at [1236, 134] on div "Send purchase order email" at bounding box center [1280, 141] width 143 height 21
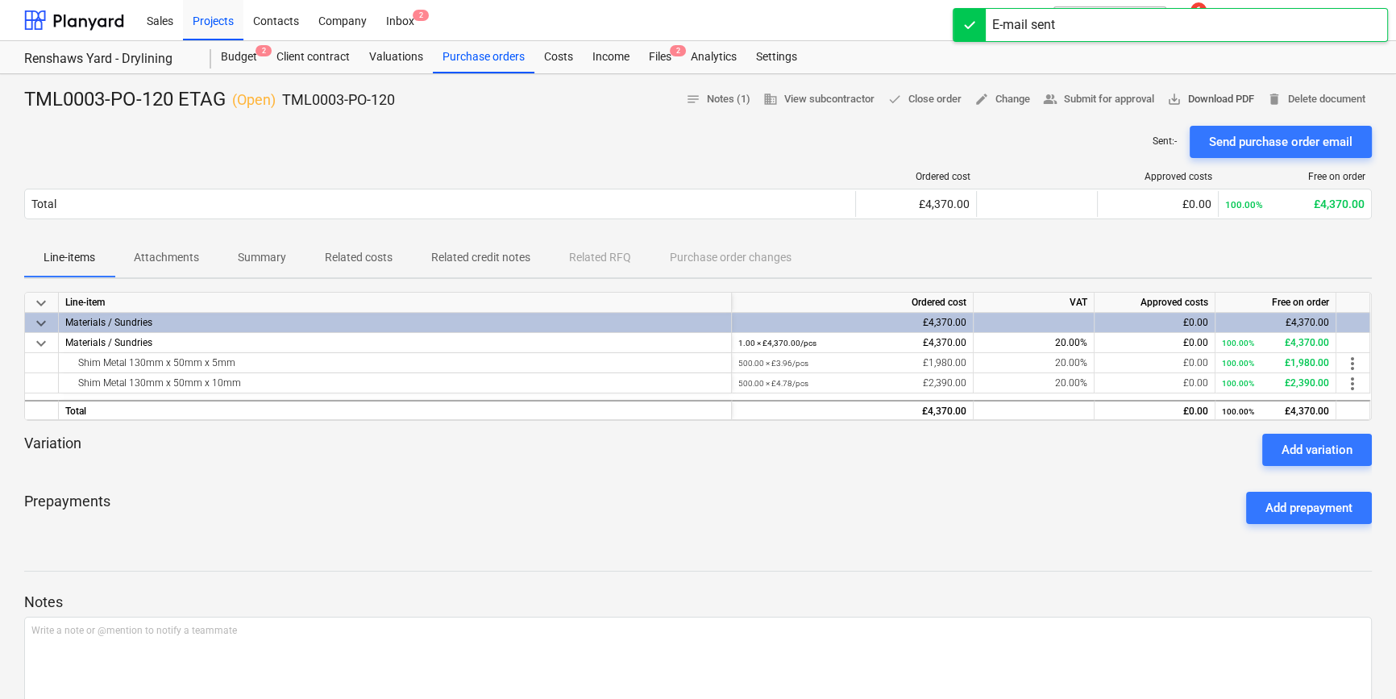
click at [1234, 98] on span "save_alt Download PDF" at bounding box center [1210, 99] width 87 height 19
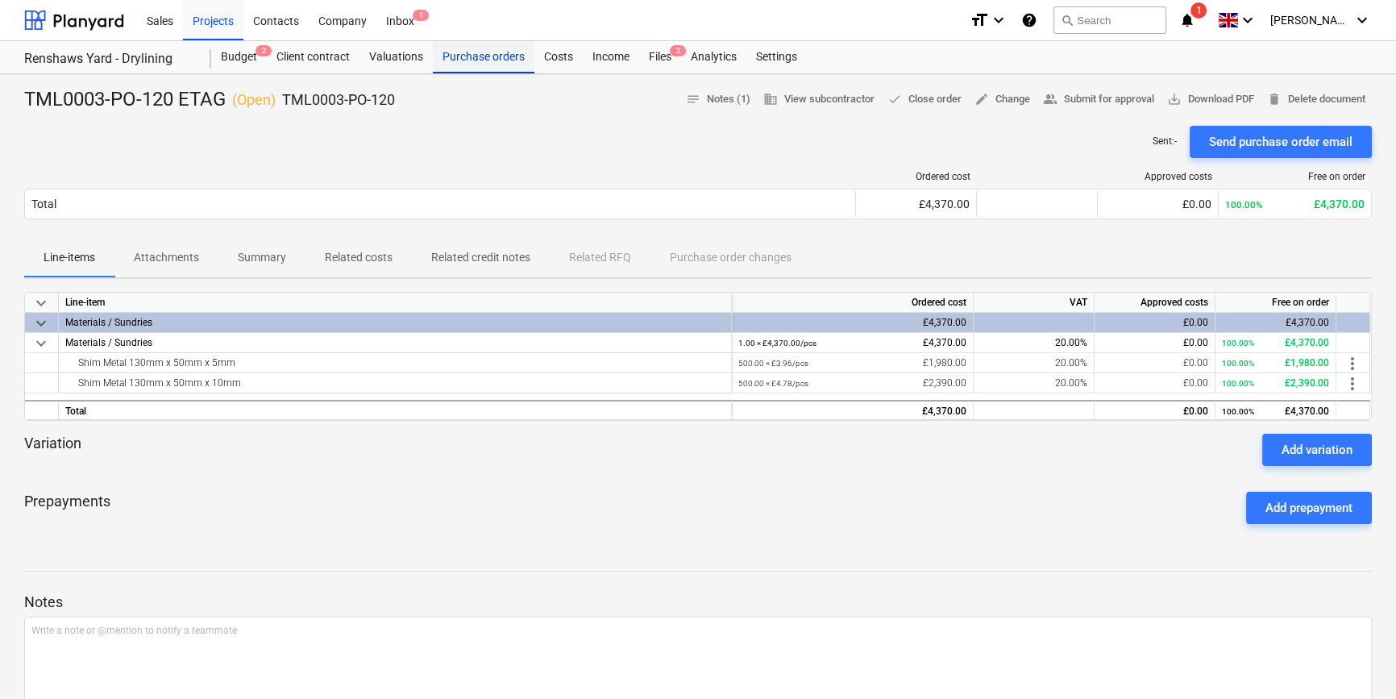
click at [459, 64] on div "Purchase orders" at bounding box center [484, 57] width 102 height 32
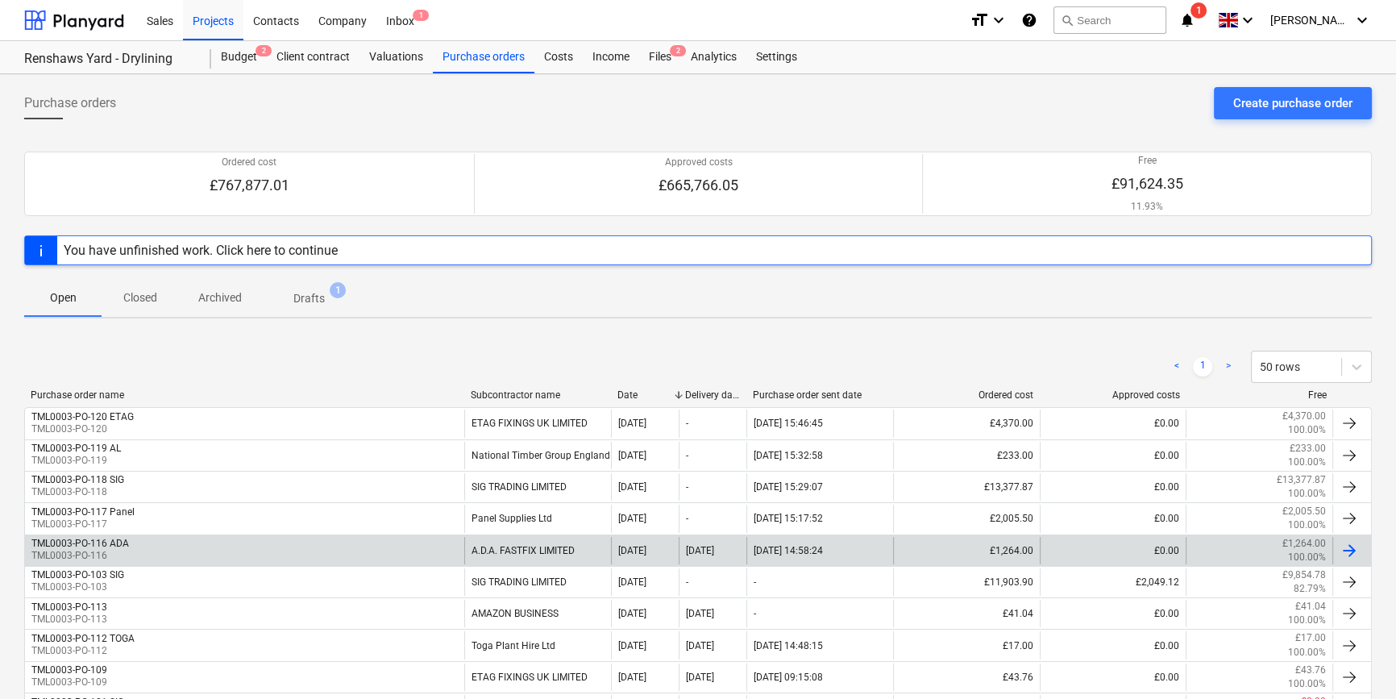
click at [1352, 550] on div at bounding box center [1349, 550] width 19 height 19
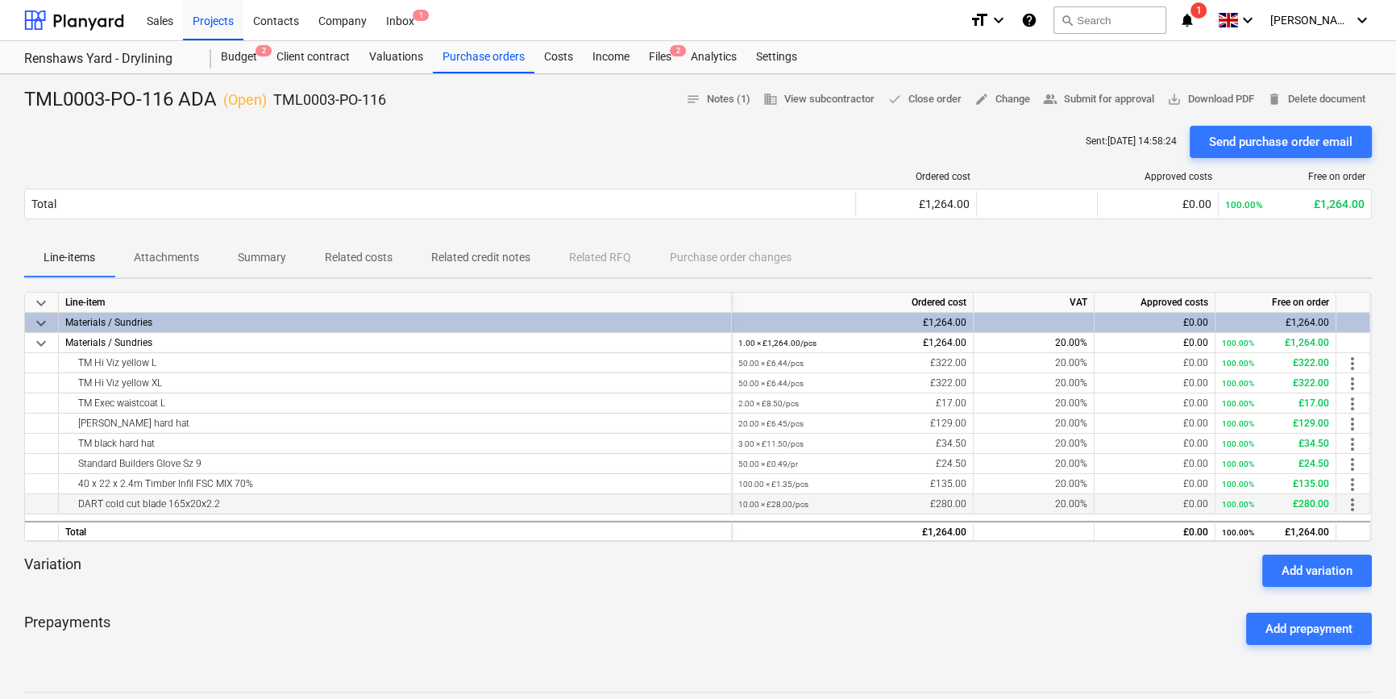
click at [1355, 508] on span "more_vert" at bounding box center [1352, 504] width 19 height 19
click at [1355, 508] on li "Edit" at bounding box center [1365, 504] width 48 height 37
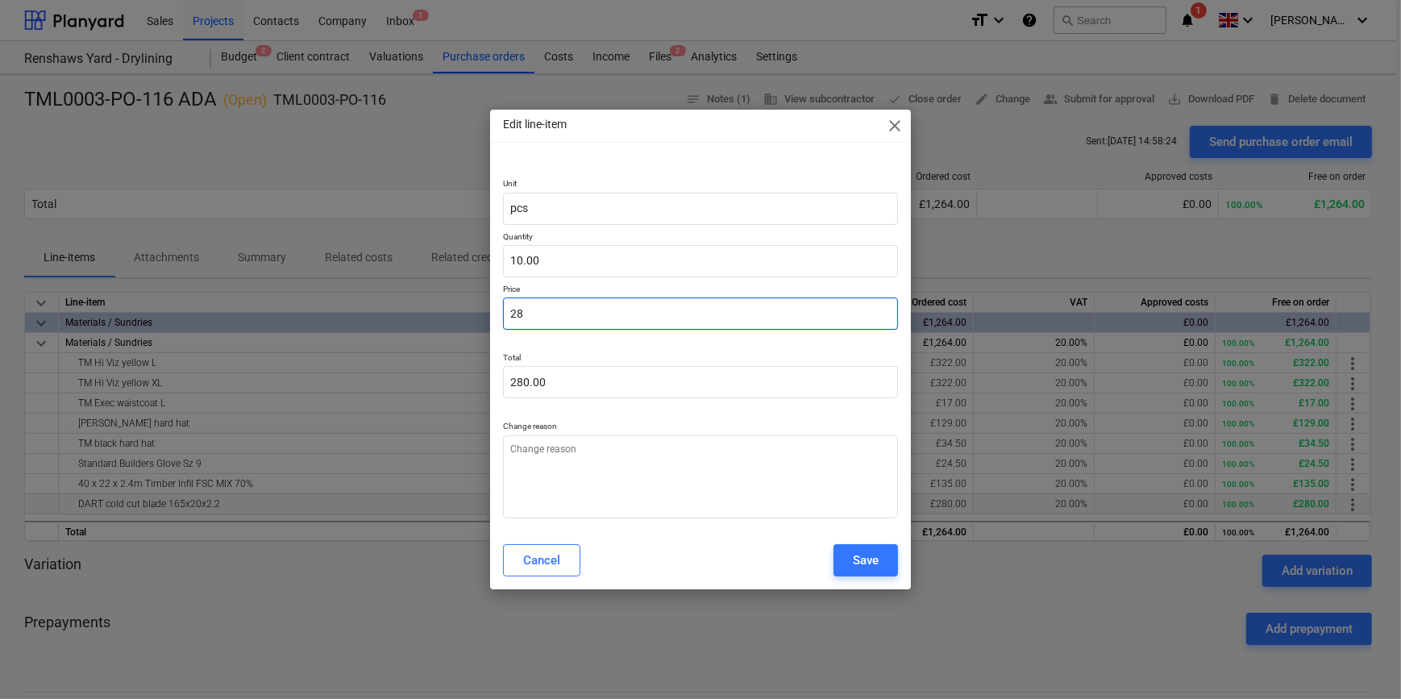
drag, startPoint x: 543, startPoint y: 307, endPoint x: 501, endPoint y: 305, distance: 42.0
click at [501, 305] on div "Unit pcs Quantity 10.00 Price 28 Total 280.00 Change reason" at bounding box center [700, 345] width 420 height 372
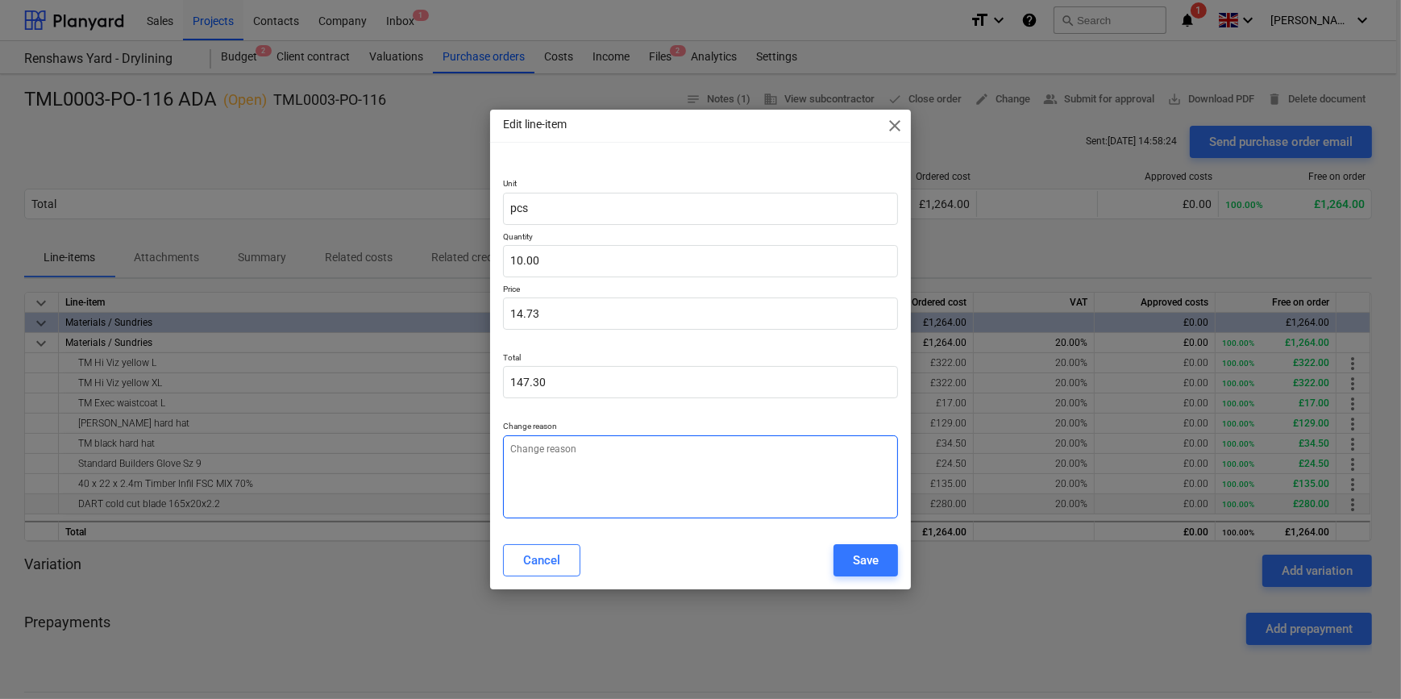
click at [529, 480] on textarea at bounding box center [700, 476] width 394 height 83
click at [515, 448] on textarea "peice" at bounding box center [700, 476] width 394 height 83
click at [867, 560] on div "Save" at bounding box center [866, 560] width 26 height 21
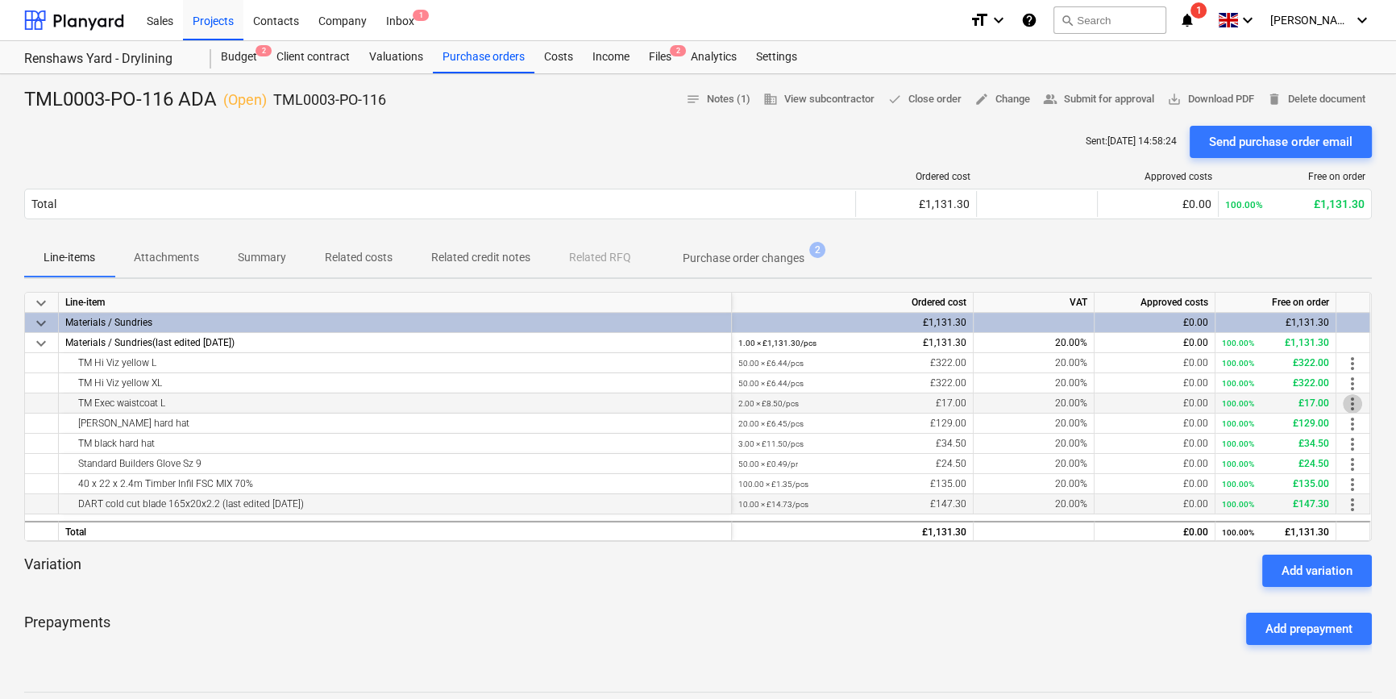
click at [1349, 401] on span "more_vert" at bounding box center [1352, 403] width 19 height 19
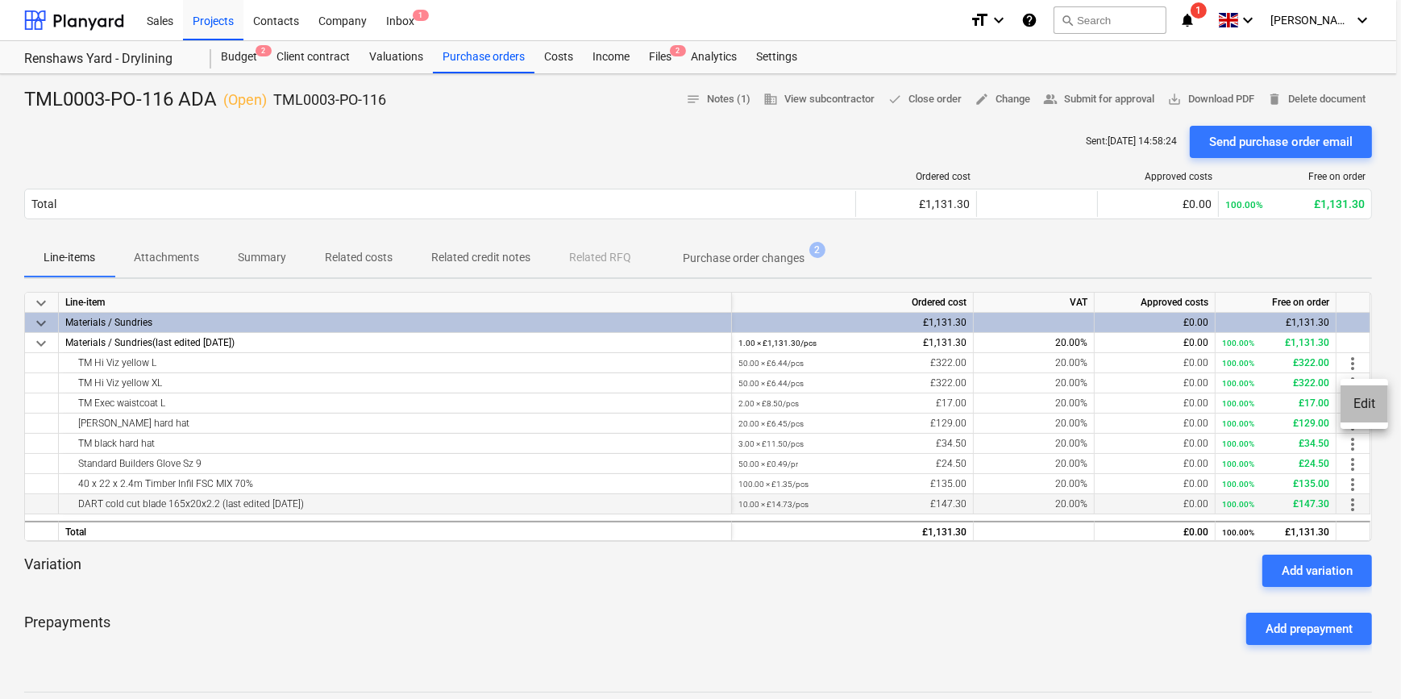
click at [1366, 402] on li "Edit" at bounding box center [1365, 403] width 48 height 37
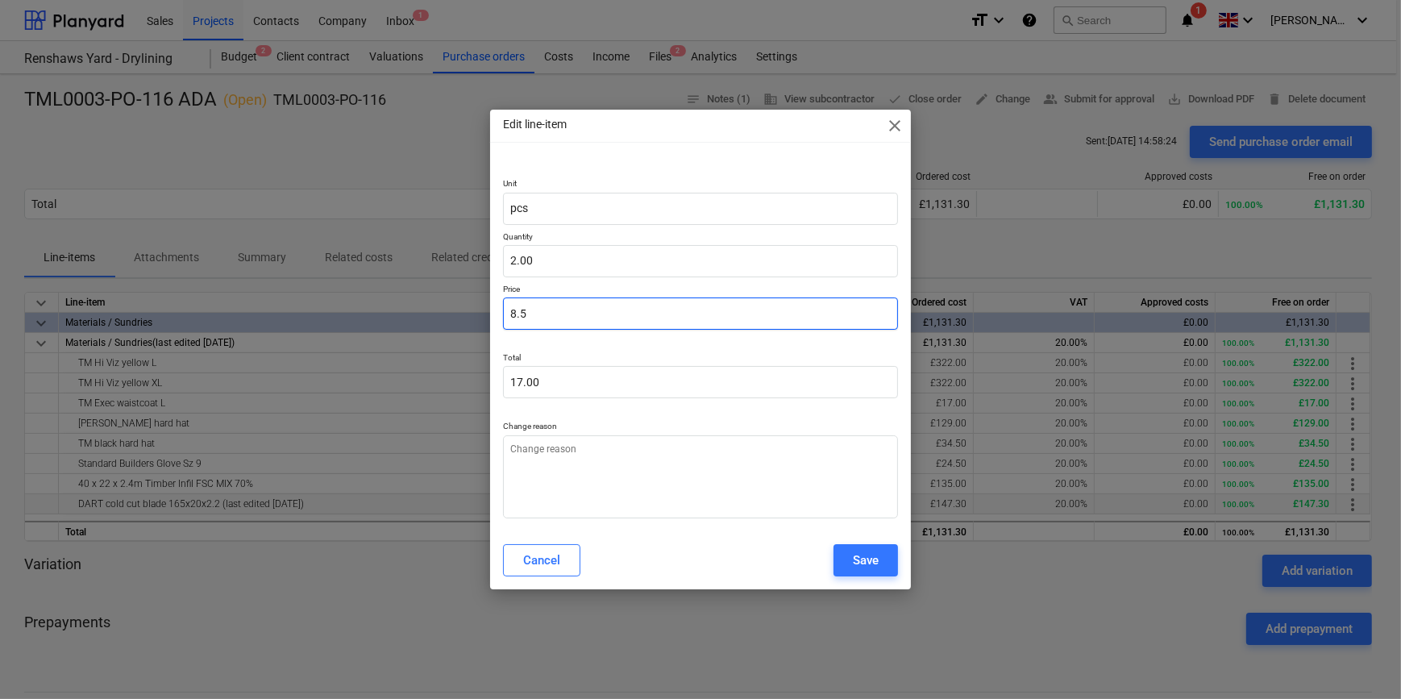
drag, startPoint x: 538, startPoint y: 308, endPoint x: 510, endPoint y: 311, distance: 27.6
click at [510, 311] on input "8.5" at bounding box center [700, 313] width 394 height 32
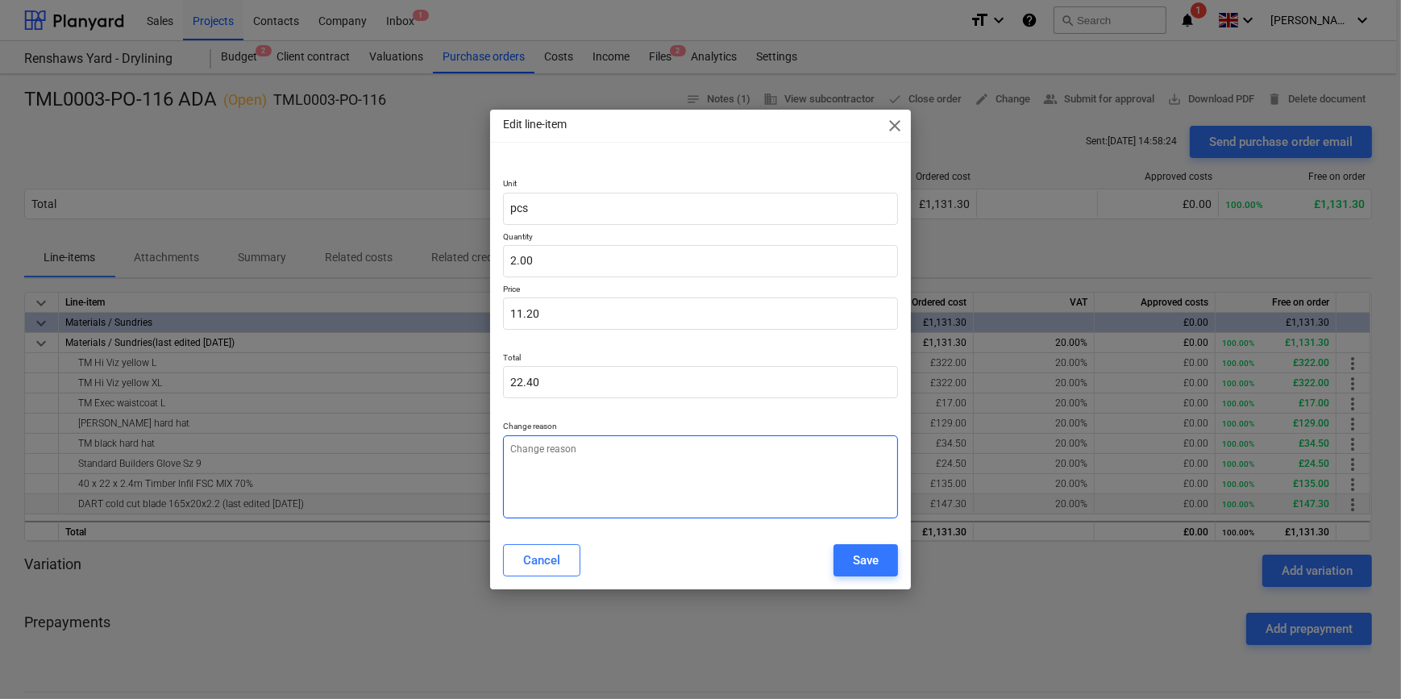
click at [601, 459] on textarea at bounding box center [700, 476] width 394 height 83
click at [519, 452] on textarea "prce" at bounding box center [700, 476] width 394 height 83
click at [866, 558] on div "Save" at bounding box center [866, 560] width 26 height 21
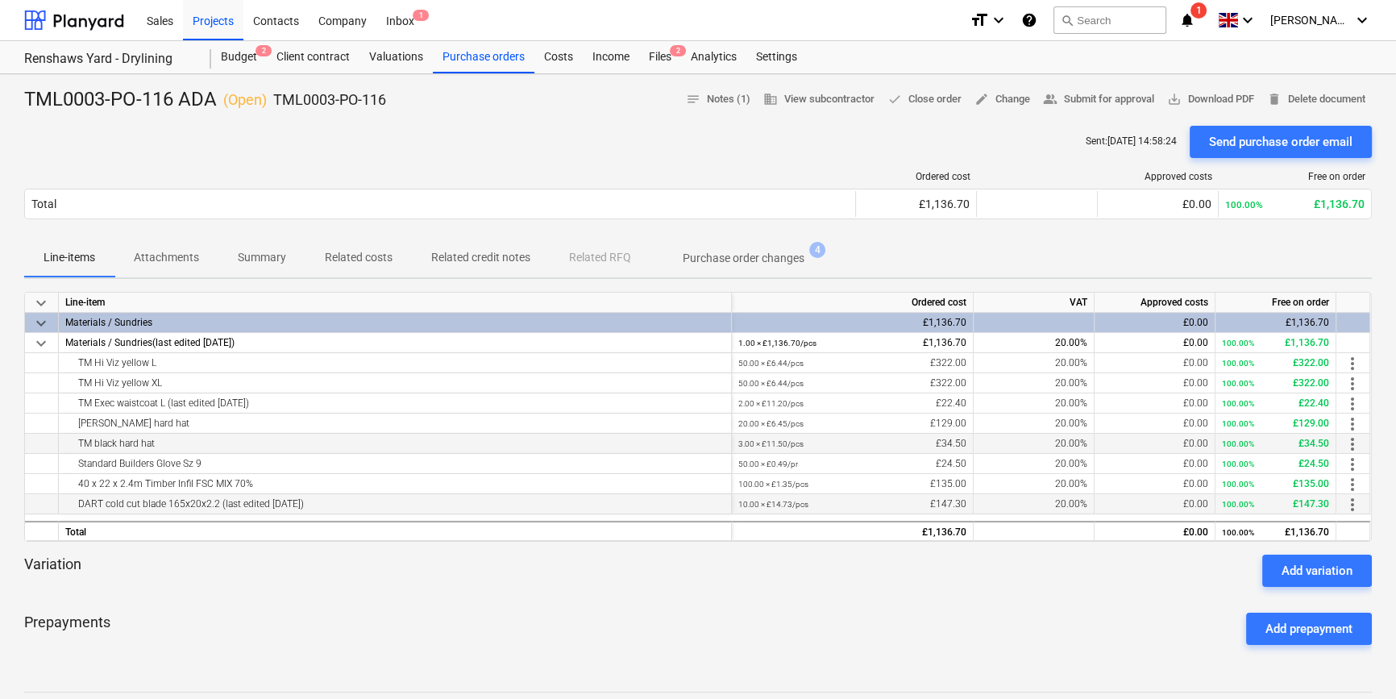
click at [1350, 444] on span "more_vert" at bounding box center [1352, 443] width 19 height 19
click at [1350, 444] on li "Edit" at bounding box center [1365, 444] width 48 height 37
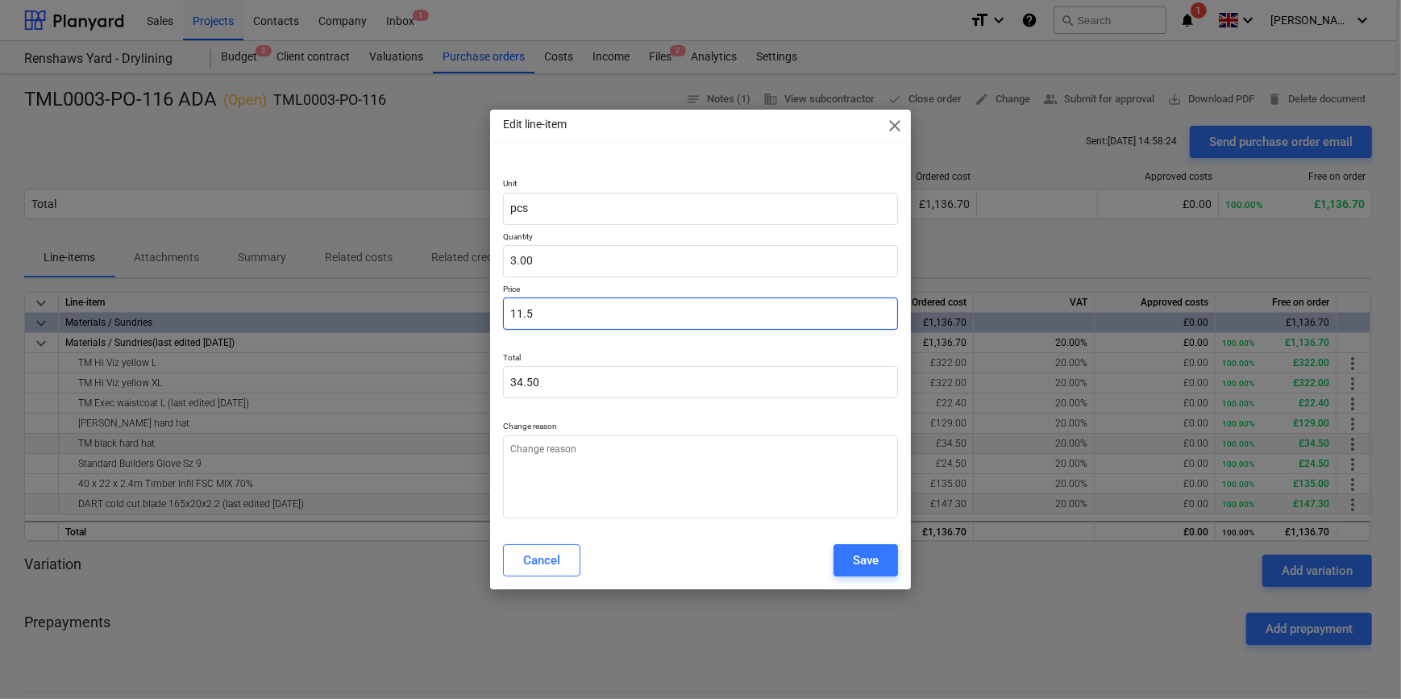
drag, startPoint x: 538, startPoint y: 310, endPoint x: 503, endPoint y: 302, distance: 36.2
click at [503, 302] on input "11.5" at bounding box center [700, 313] width 394 height 32
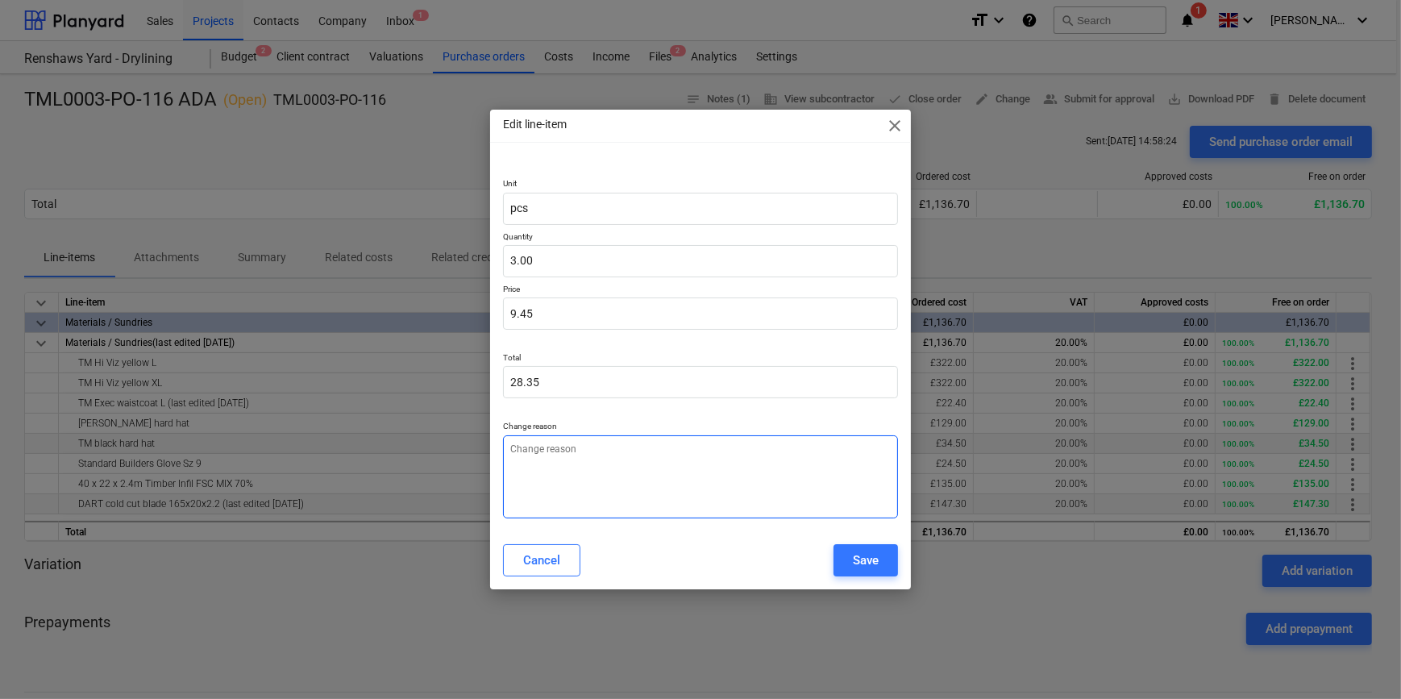
click at [690, 451] on textarea at bounding box center [700, 476] width 394 height 83
click at [859, 554] on div "Save" at bounding box center [866, 560] width 26 height 21
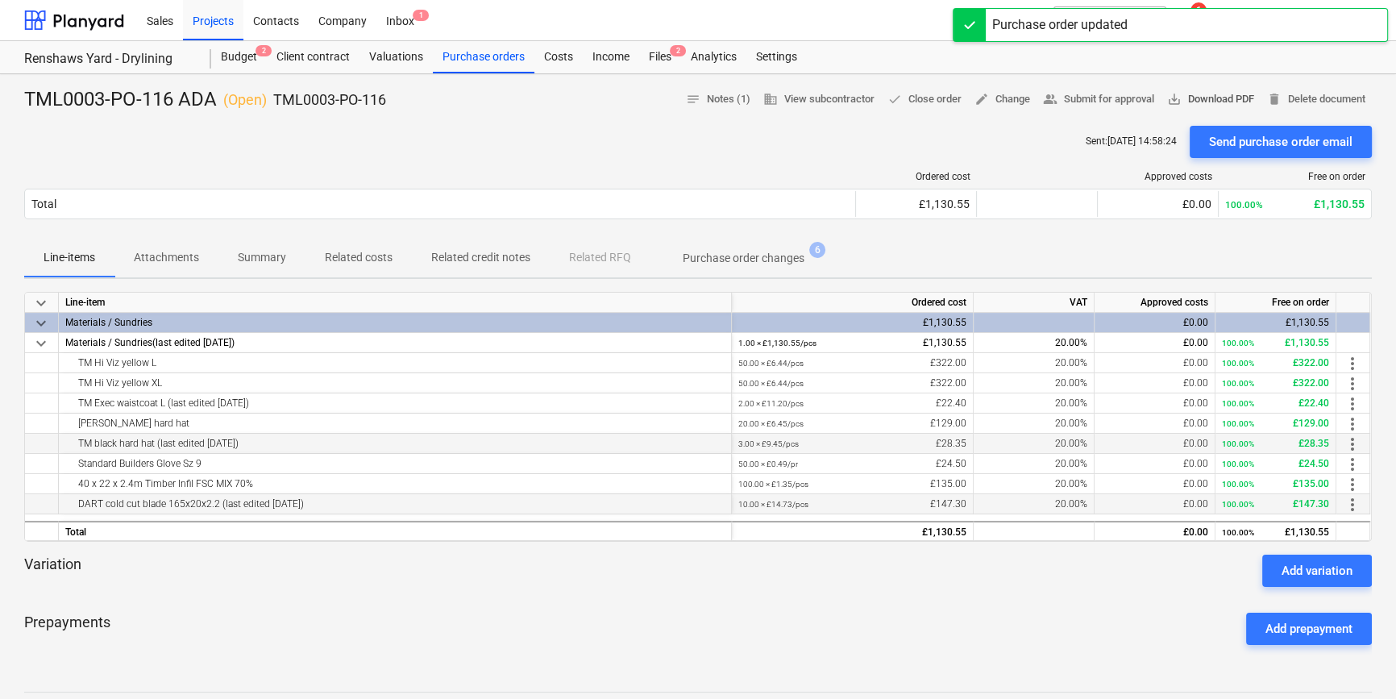
click at [1210, 97] on span "save_alt Download PDF" at bounding box center [1210, 99] width 87 height 19
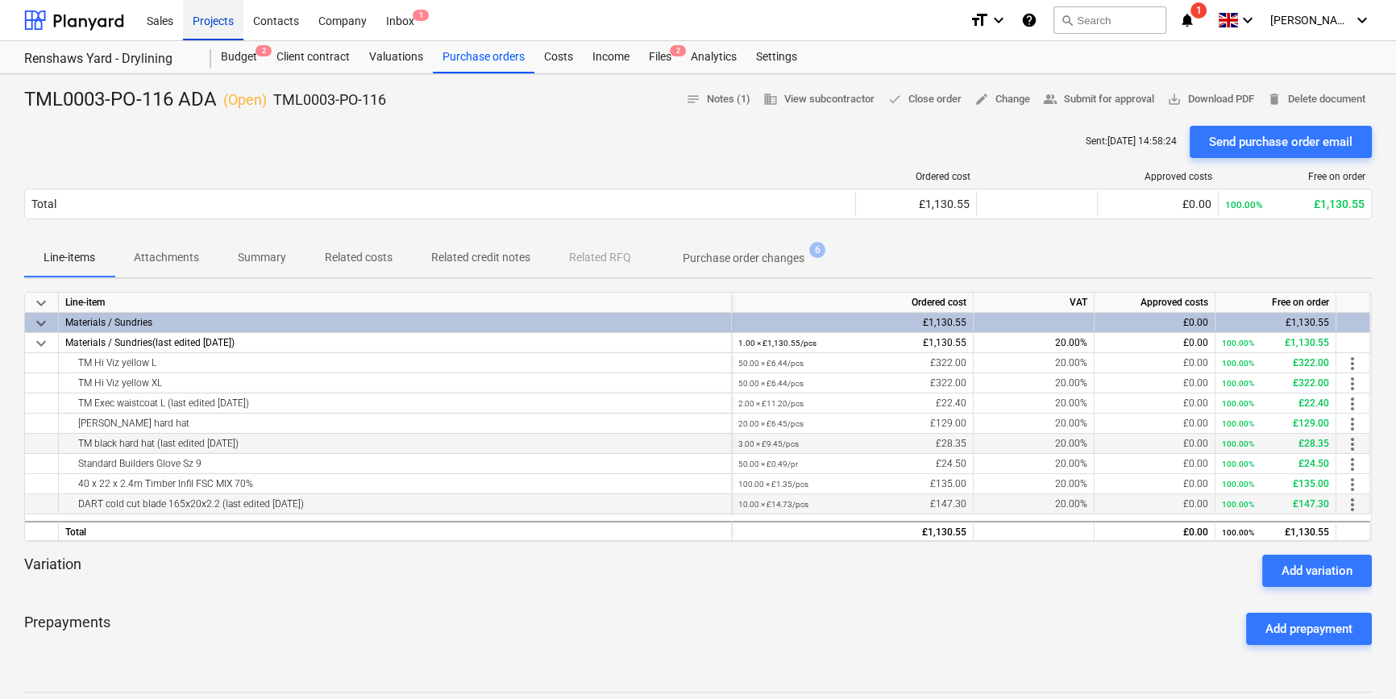
click at [206, 23] on div "Projects" at bounding box center [213, 19] width 60 height 41
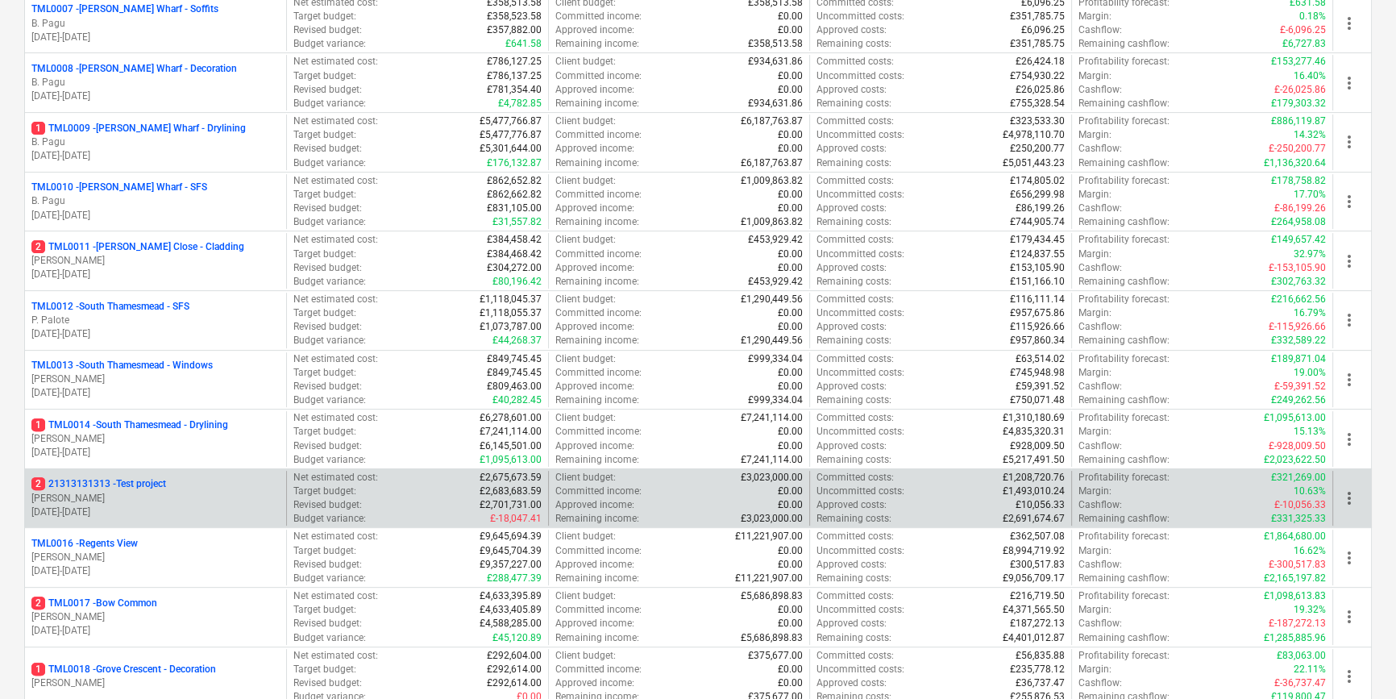
scroll to position [659, 0]
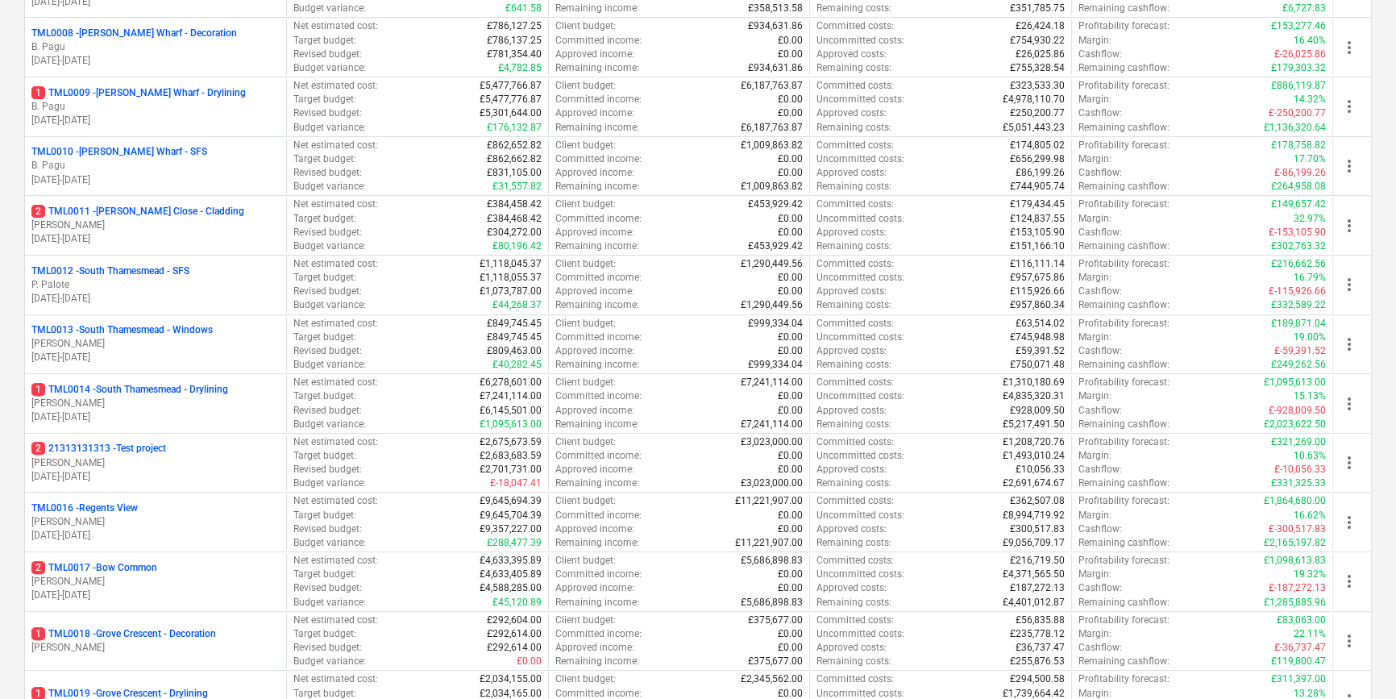
click at [170, 575] on p "[PERSON_NAME]" at bounding box center [155, 582] width 248 height 14
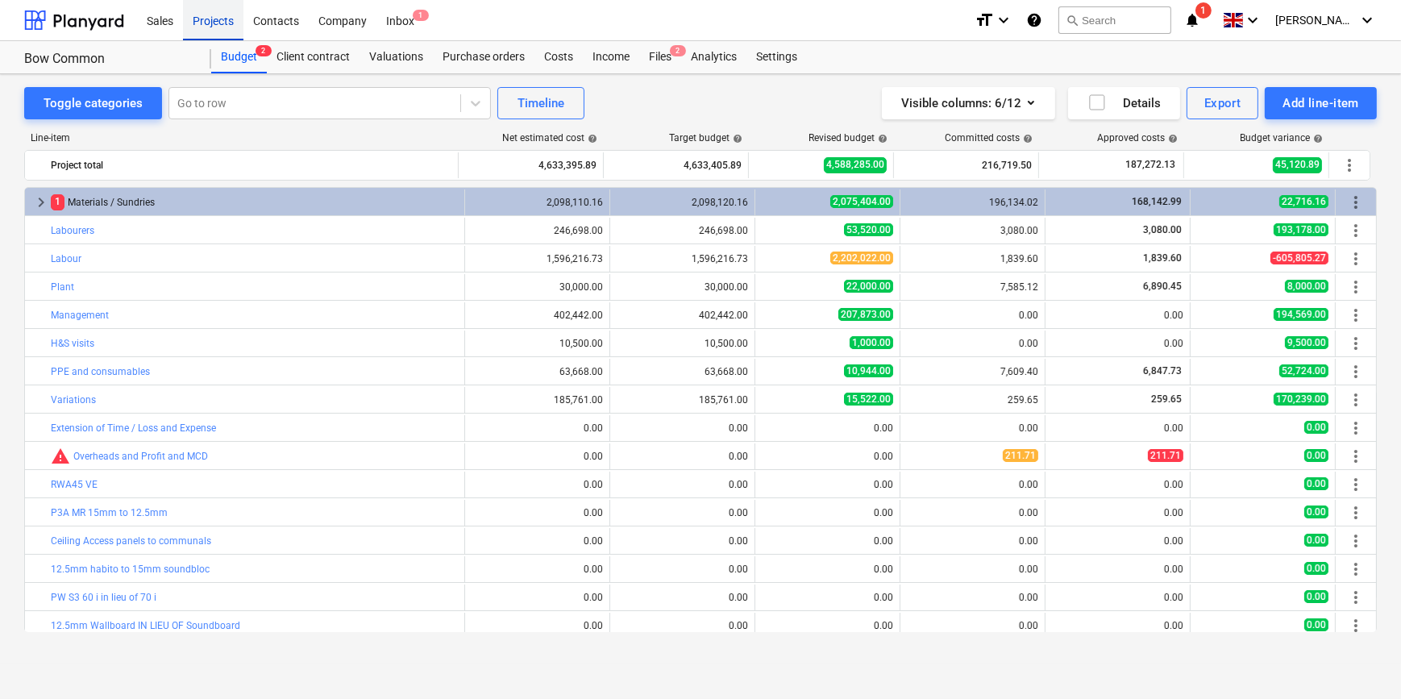
click at [201, 20] on div "Projects" at bounding box center [213, 19] width 60 height 41
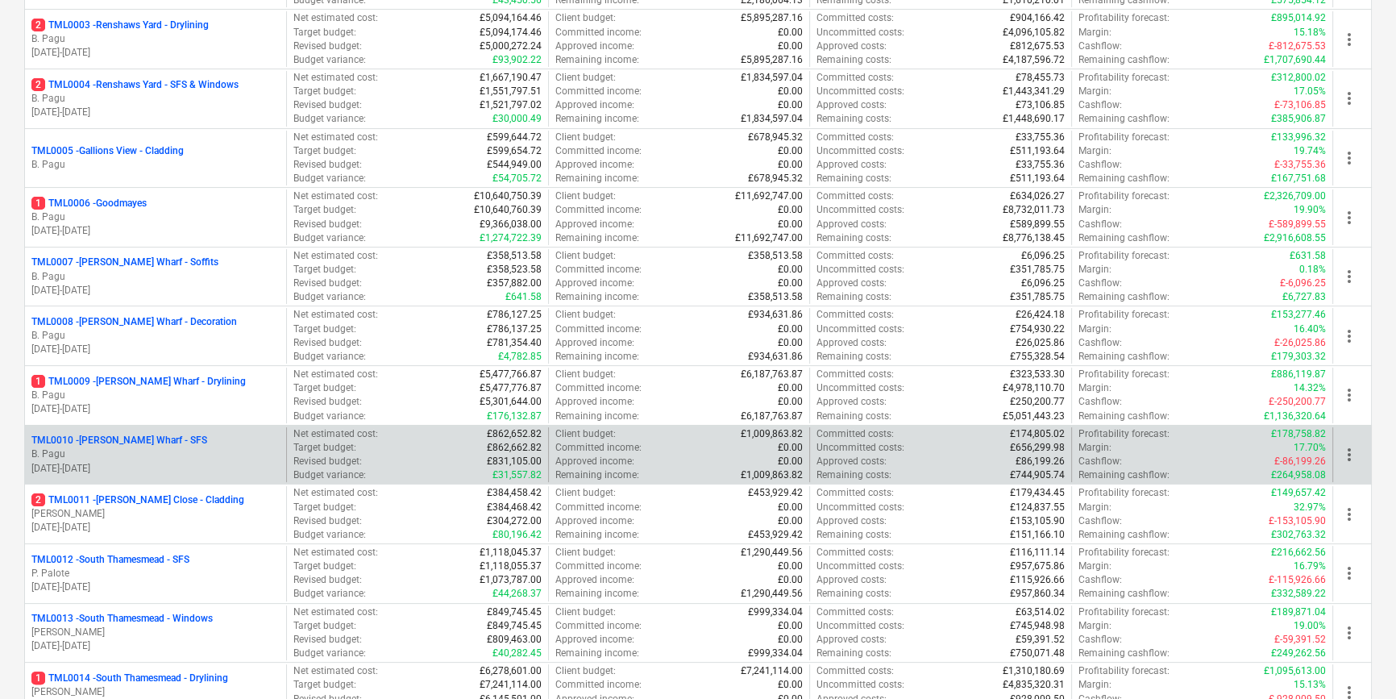
scroll to position [586, 0]
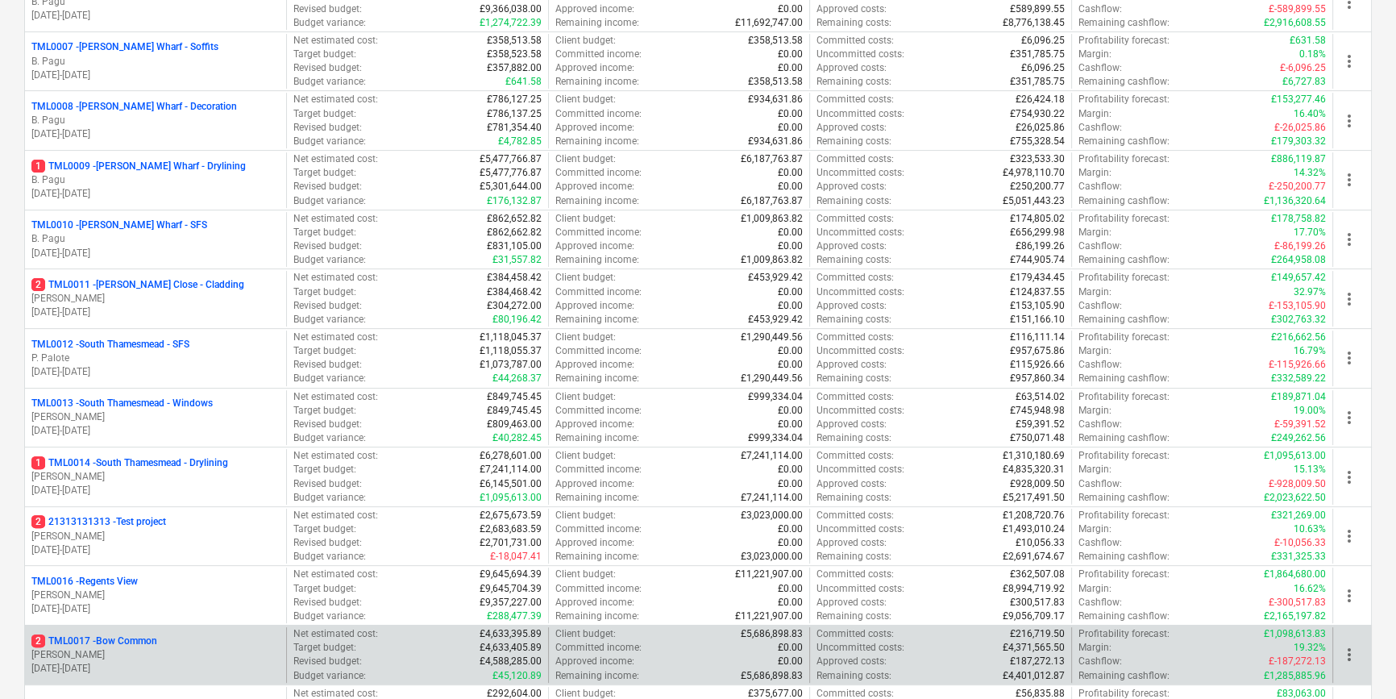
click at [154, 655] on p "[PERSON_NAME]" at bounding box center [155, 655] width 248 height 14
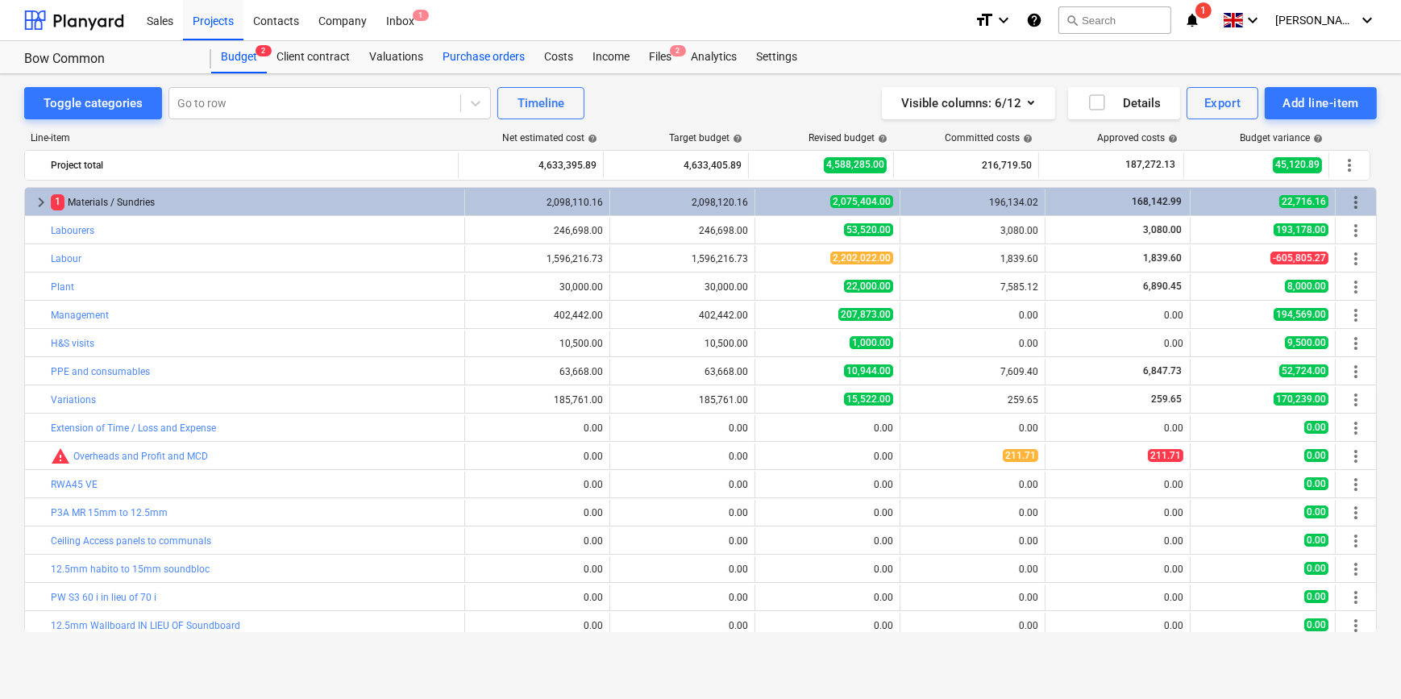
click at [480, 51] on div "Purchase orders" at bounding box center [484, 57] width 102 height 32
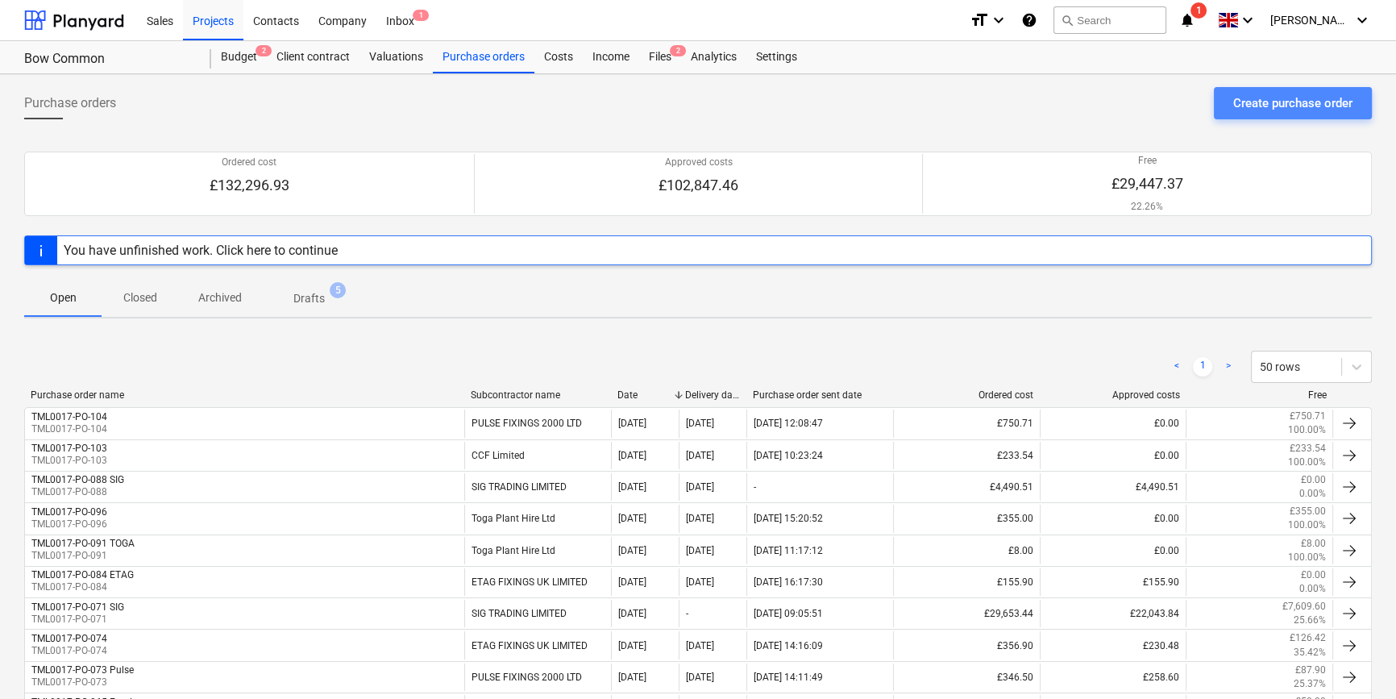
click at [1266, 105] on div "Create purchase order" at bounding box center [1292, 103] width 119 height 21
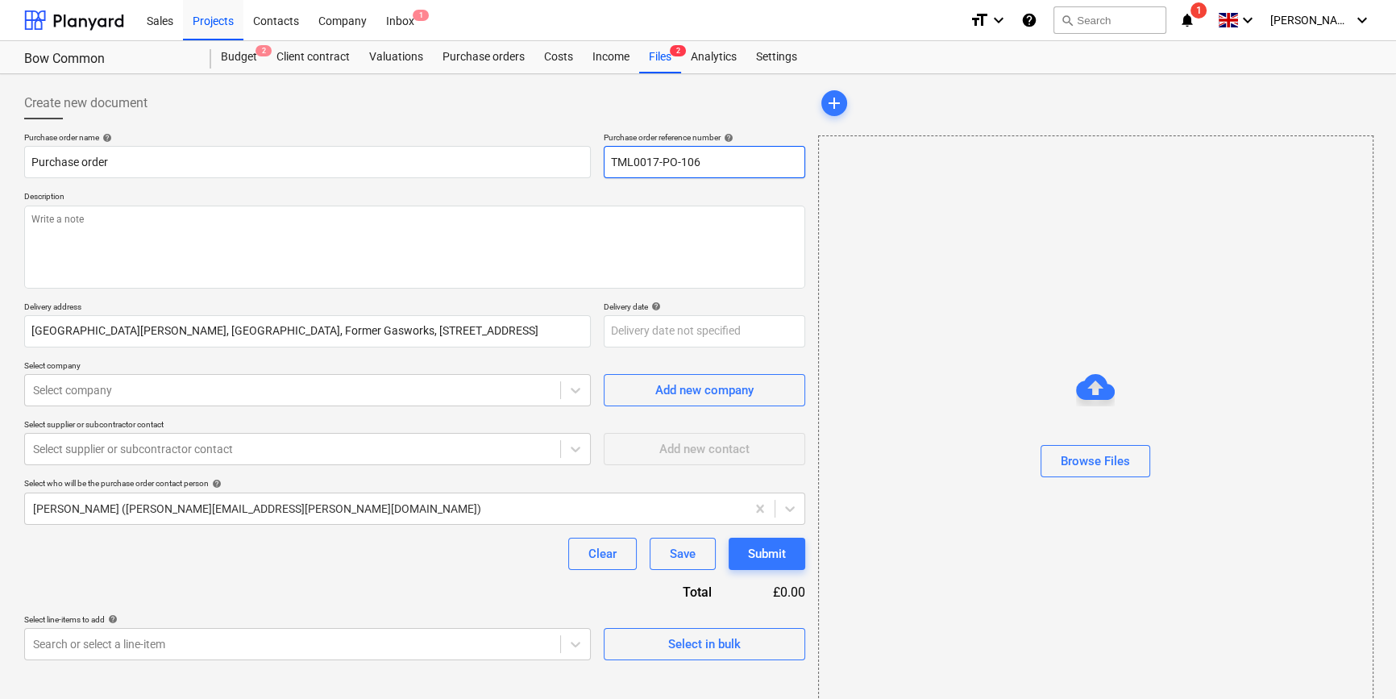
drag, startPoint x: 692, startPoint y: 161, endPoint x: 604, endPoint y: 164, distance: 88.7
click at [604, 164] on input "TML0017-PO-106" at bounding box center [705, 162] width 202 height 32
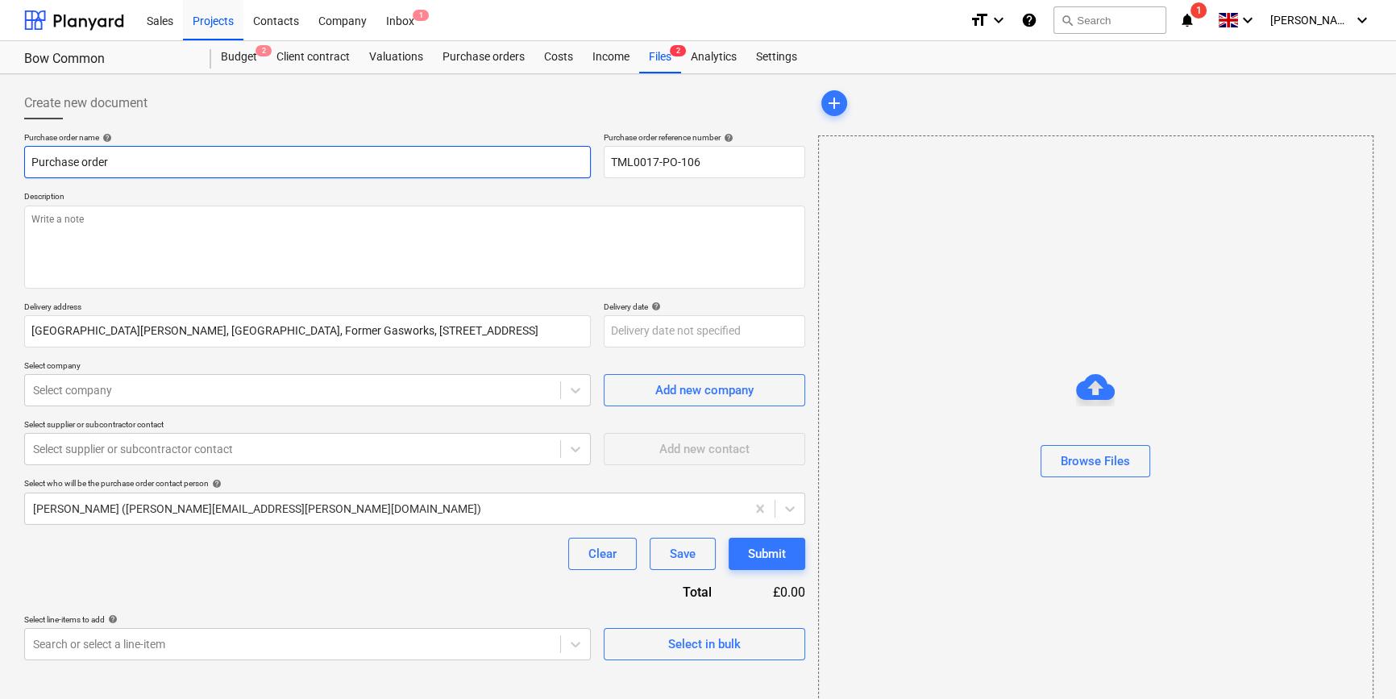
drag, startPoint x: 120, startPoint y: 160, endPoint x: 23, endPoint y: 161, distance: 97.6
click at [23, 161] on div "Create new document Purchase order name help Purchase order Purchase order refe…" at bounding box center [415, 405] width 794 height 648
paste input "TML0017-PO-106"
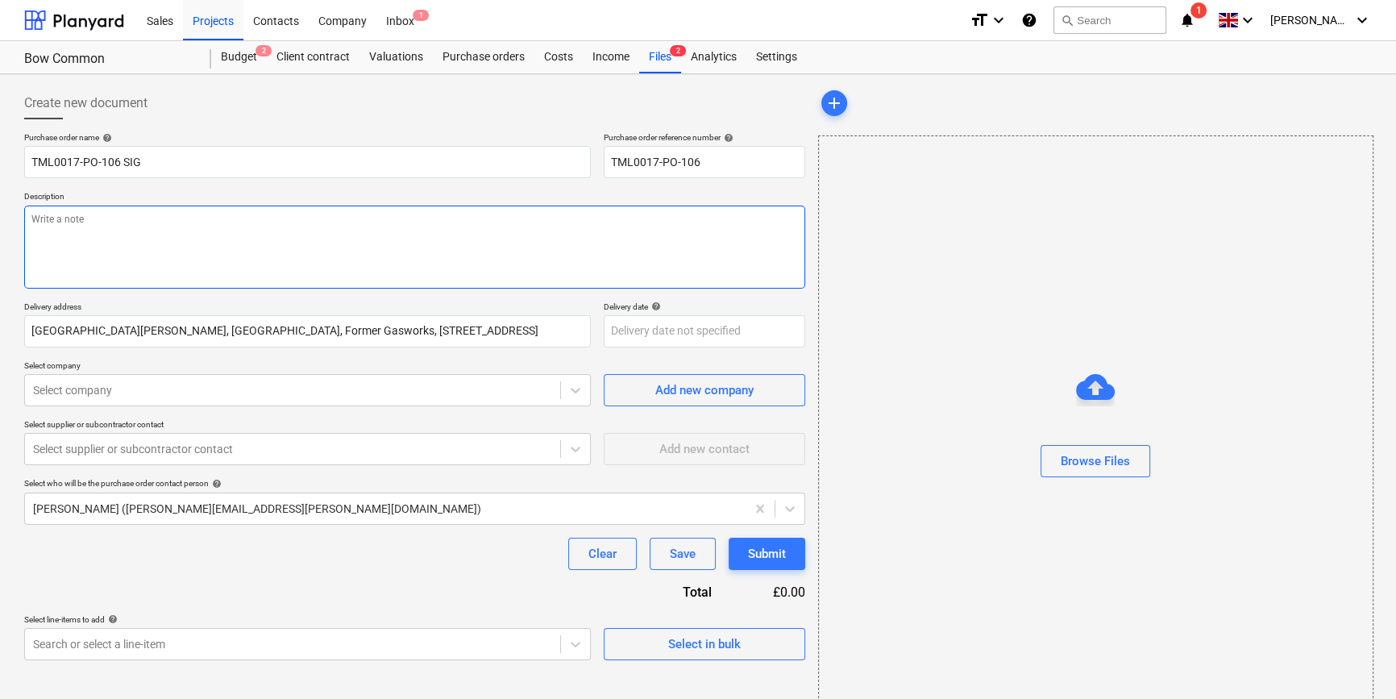
click at [153, 226] on textarea at bounding box center [414, 247] width 781 height 83
click at [125, 222] on textarea "Site contact [PERSON_NAME] [PHONE_NUMBER]" at bounding box center [414, 247] width 781 height 83
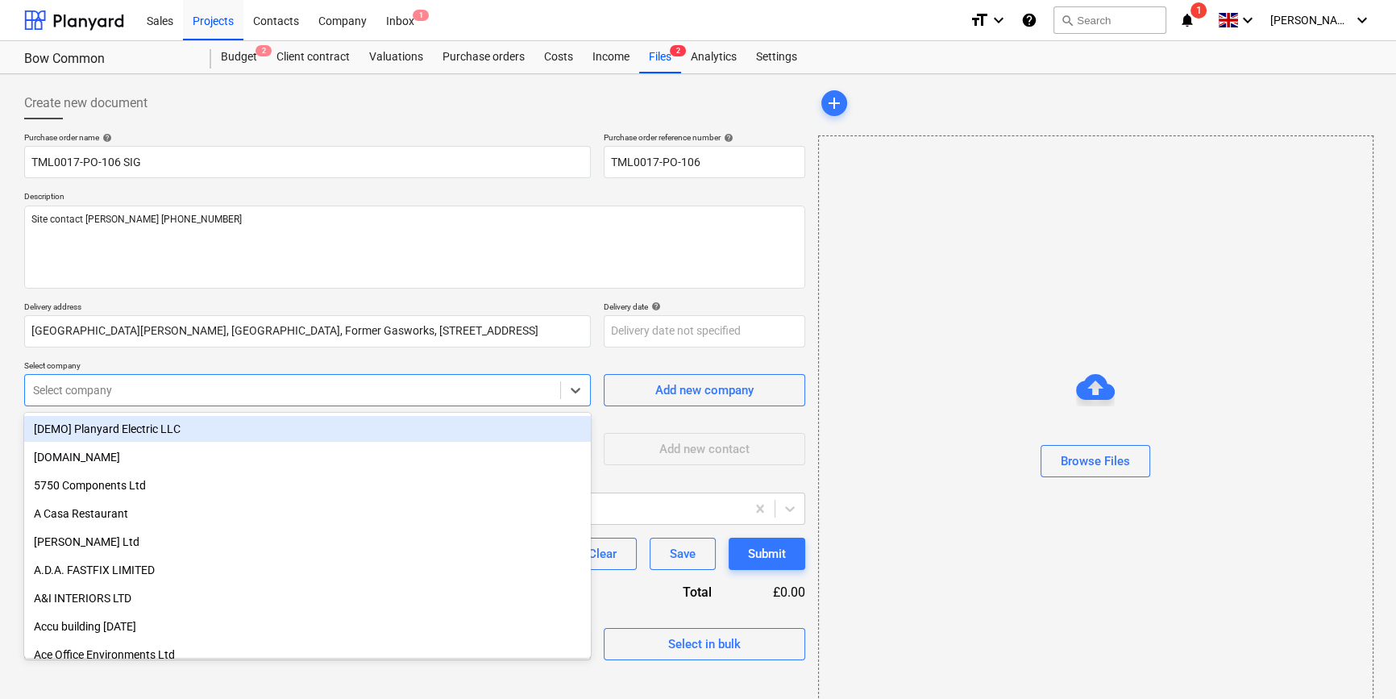
click at [110, 393] on div at bounding box center [292, 390] width 519 height 16
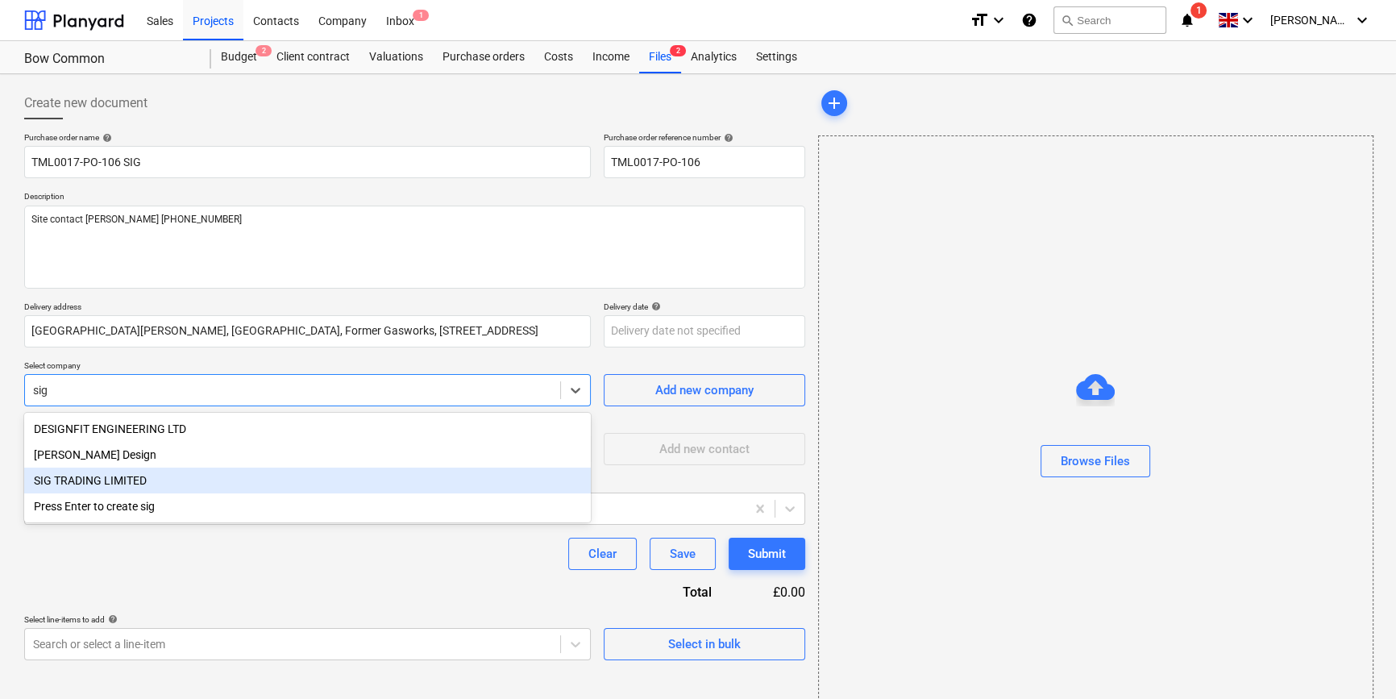
click at [76, 484] on div "SIG TRADING LIMITED" at bounding box center [307, 481] width 567 height 26
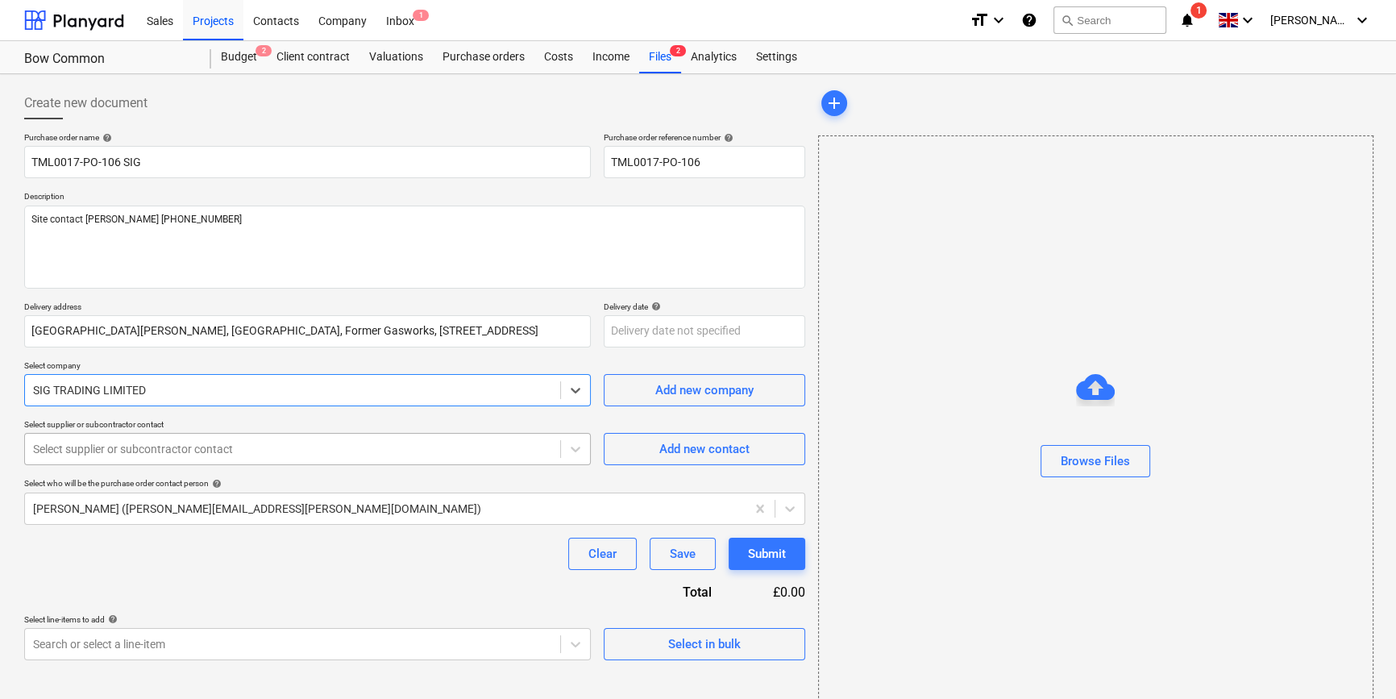
click at [75, 450] on div at bounding box center [292, 449] width 519 height 16
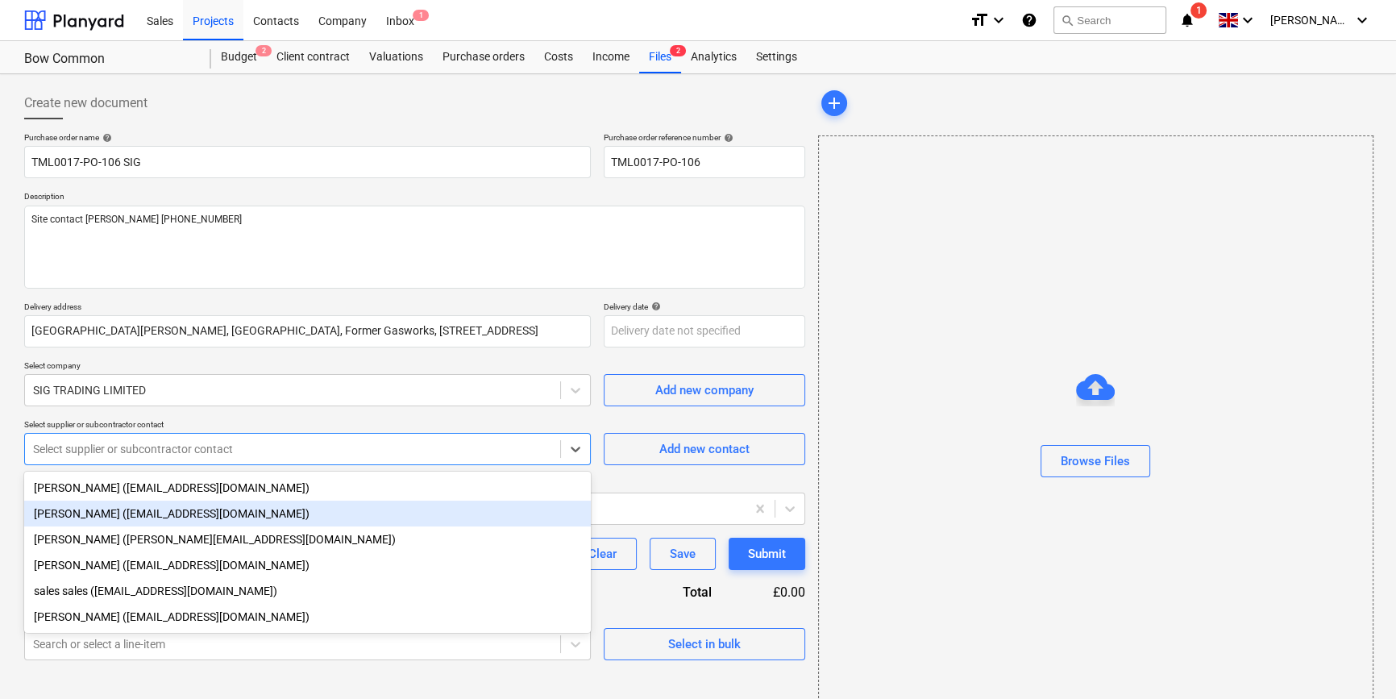
click at [81, 515] on div "[PERSON_NAME] ([EMAIL_ADDRESS][DOMAIN_NAME])" at bounding box center [307, 514] width 567 height 26
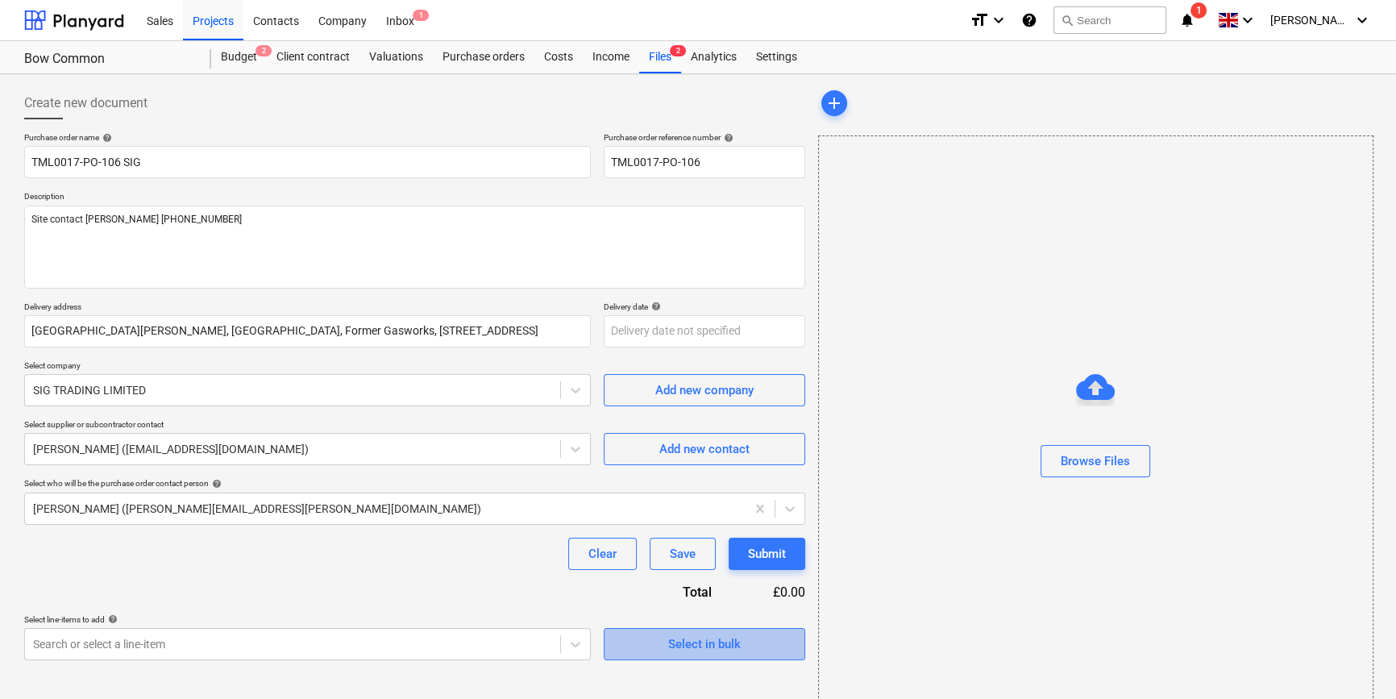
click at [668, 652] on div "Select in bulk" at bounding box center [704, 644] width 73 height 21
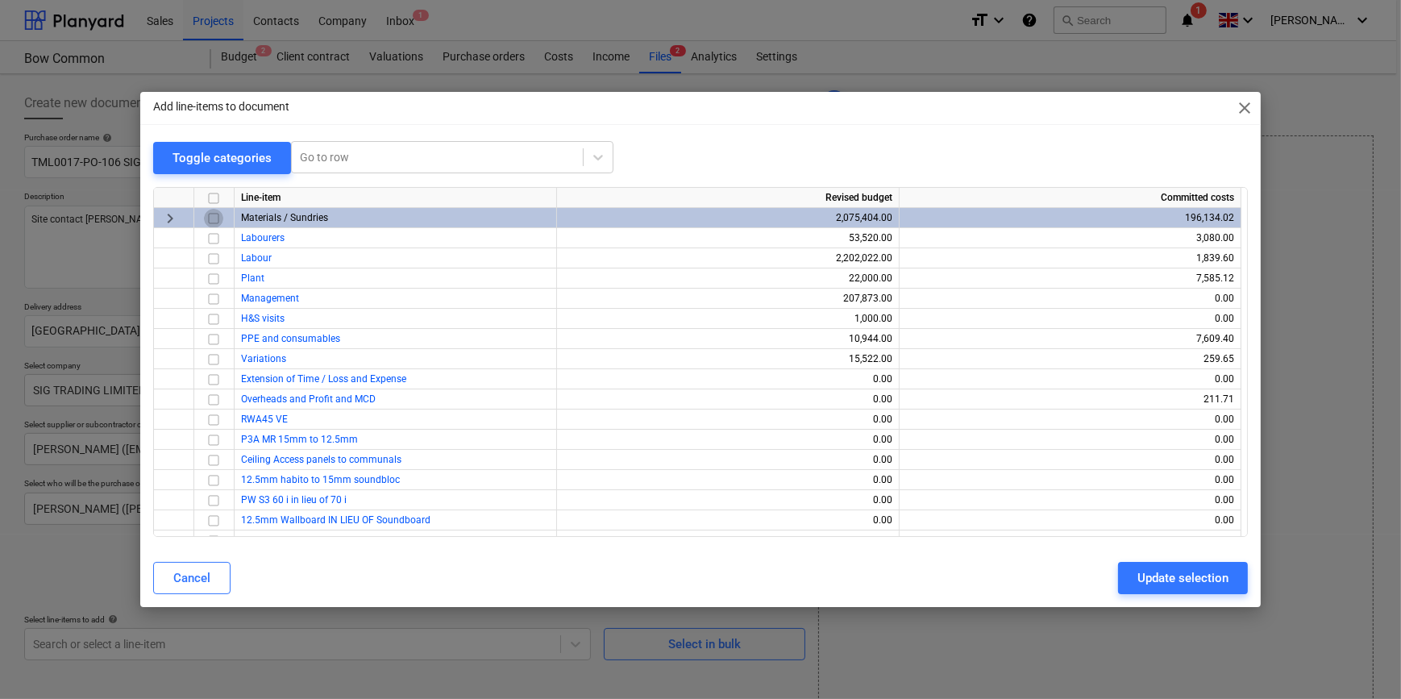
click at [210, 215] on input "checkbox" at bounding box center [213, 217] width 19 height 19
click at [1181, 581] on div "Update selection" at bounding box center [1182, 578] width 91 height 21
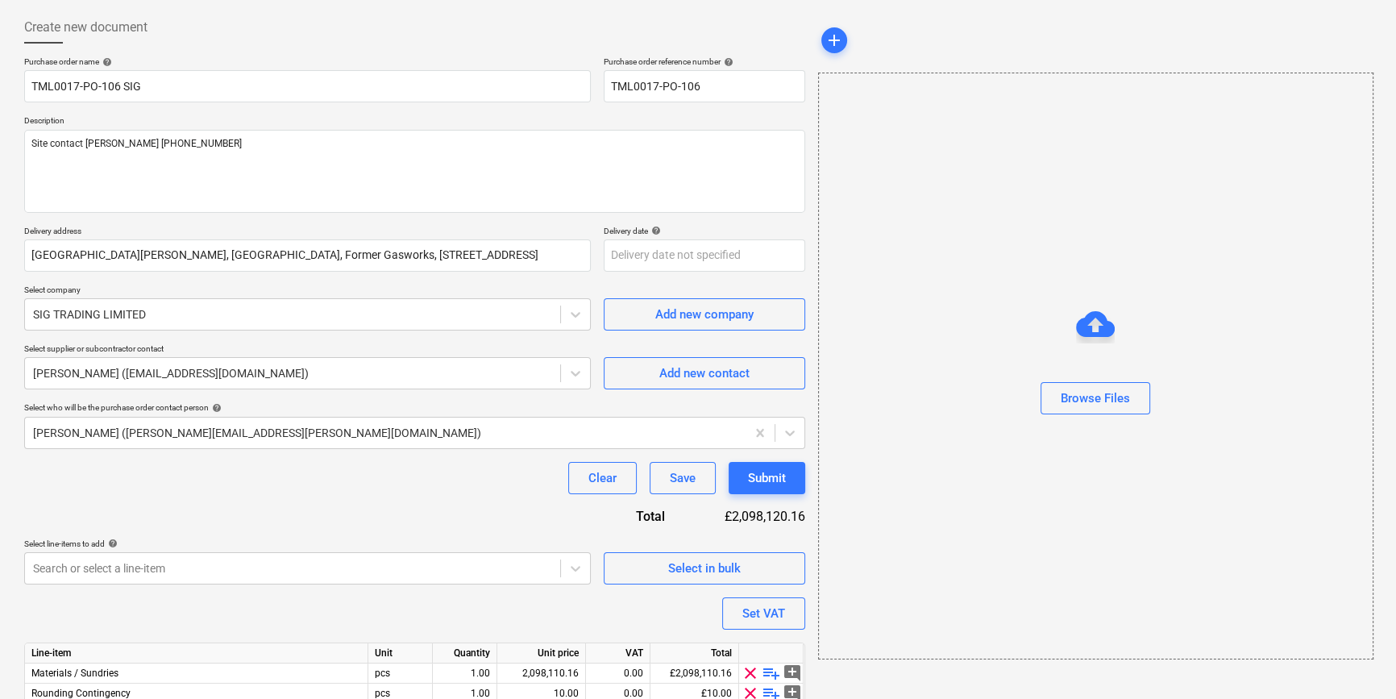
scroll to position [145, 0]
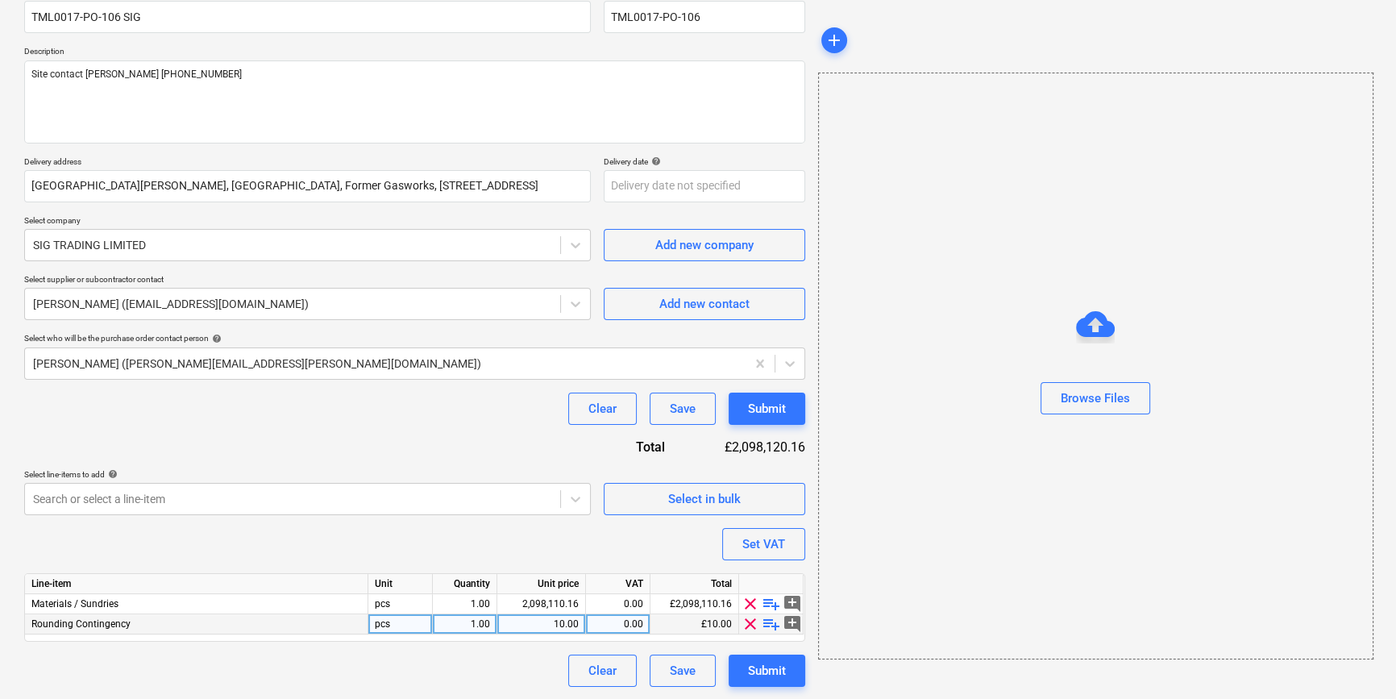
click at [749, 624] on span "clear" at bounding box center [750, 623] width 19 height 19
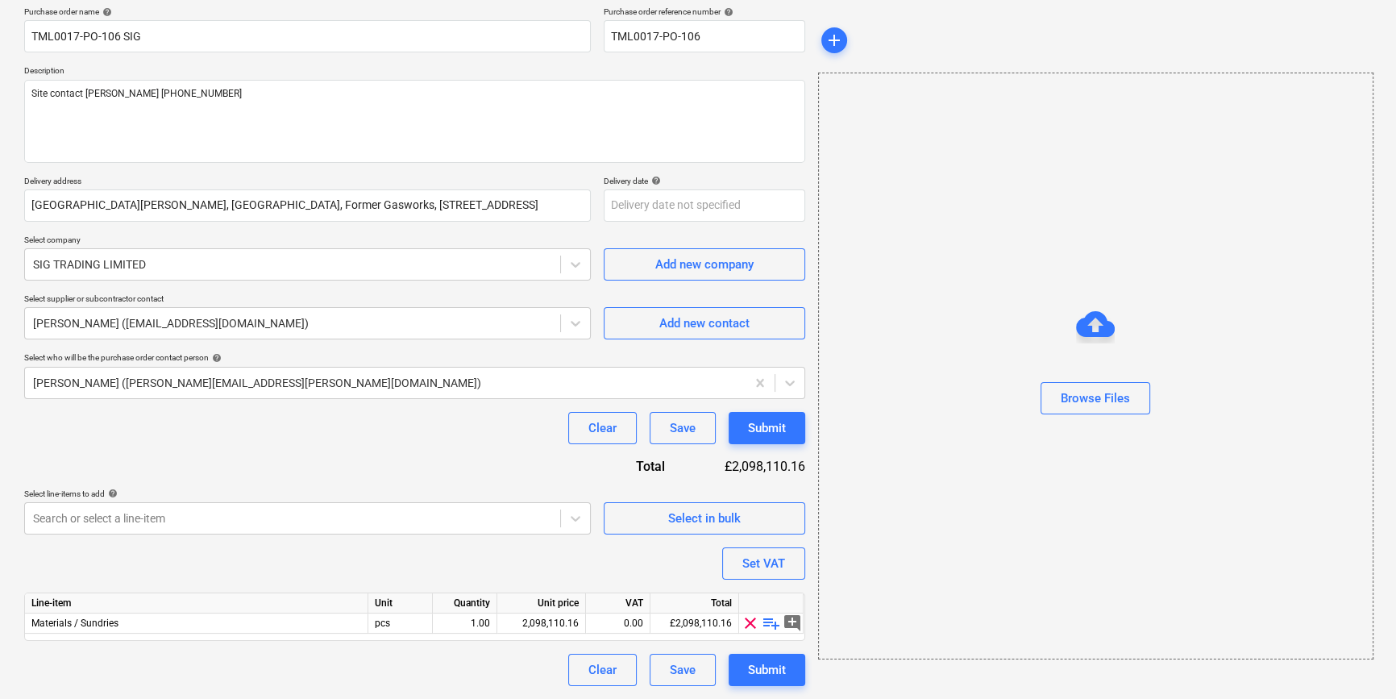
scroll to position [125, 0]
click at [767, 621] on span "playlist_add" at bounding box center [771, 623] width 19 height 19
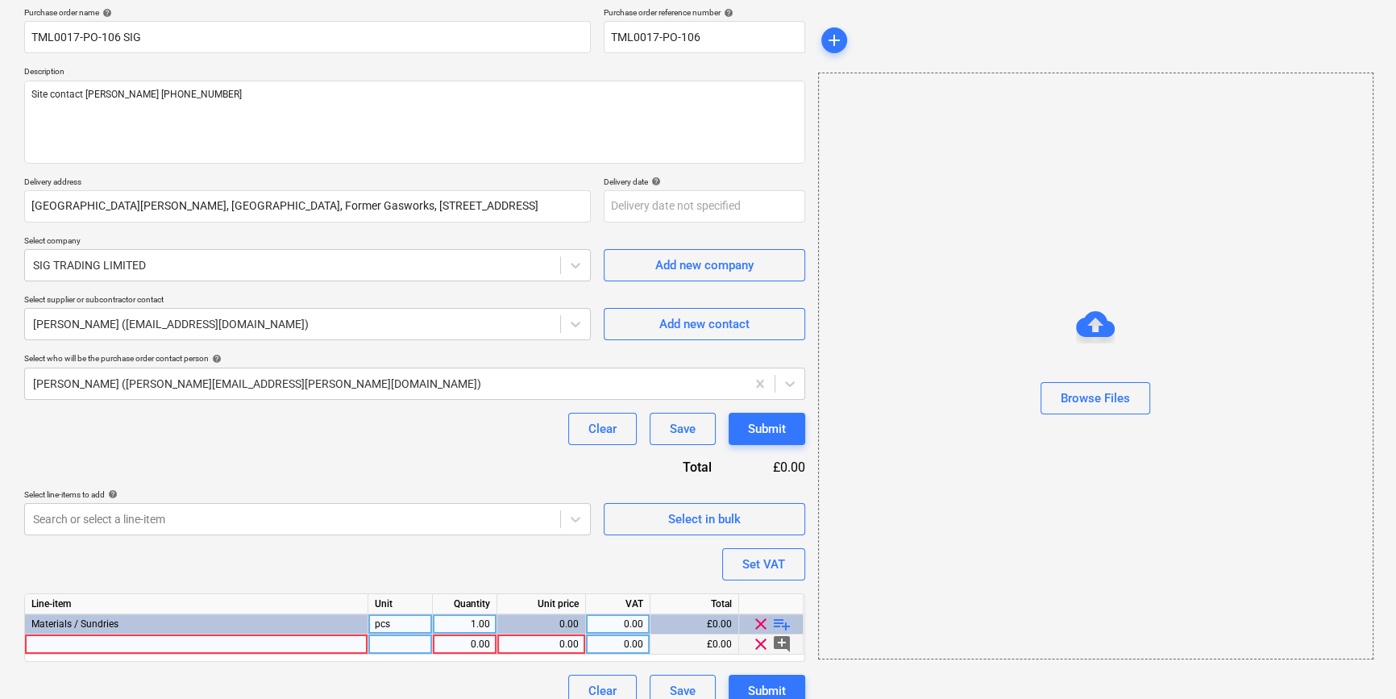
click at [146, 644] on div at bounding box center [196, 644] width 343 height 20
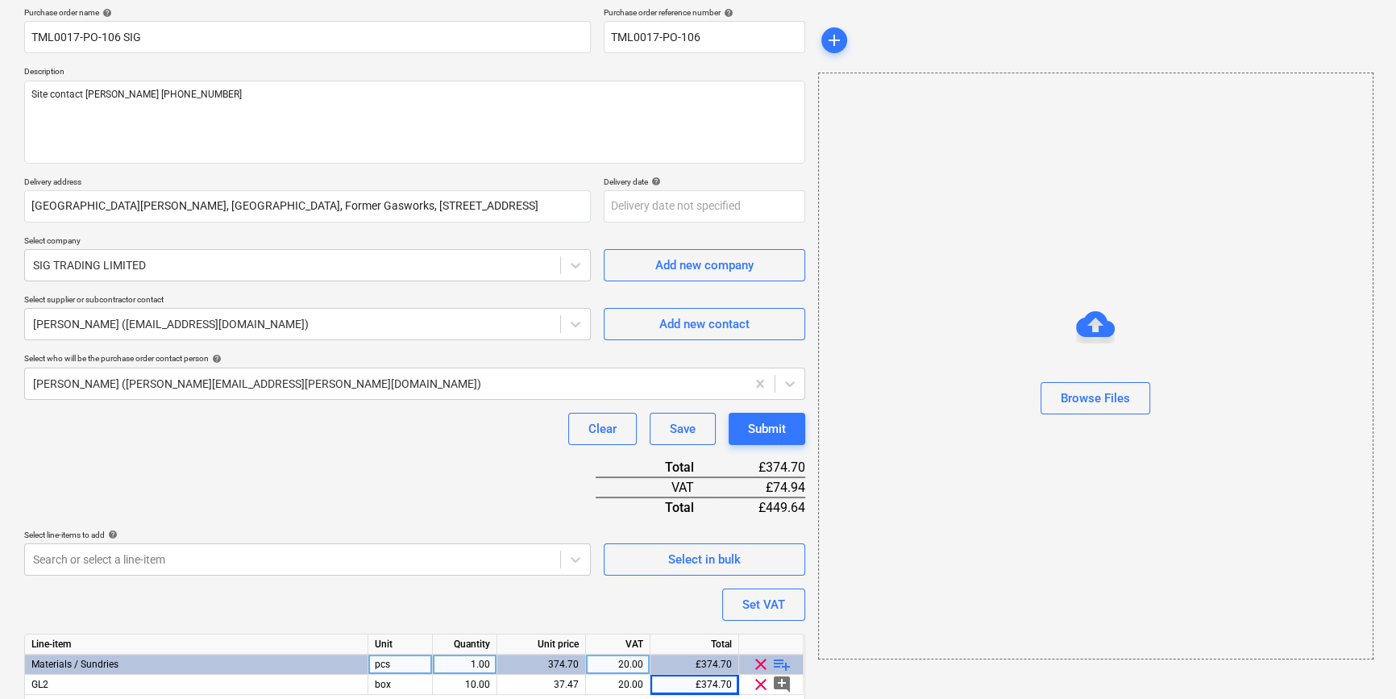
click at [781, 663] on span "playlist_add" at bounding box center [781, 664] width 19 height 19
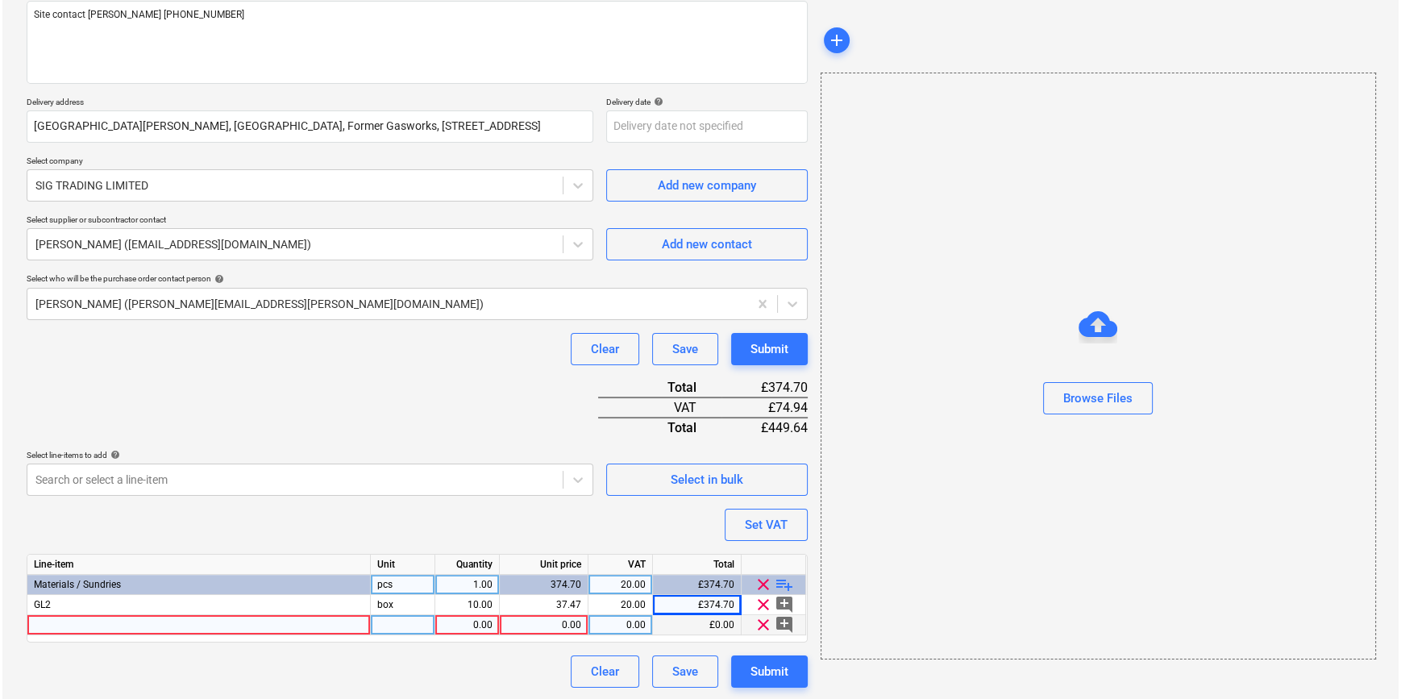
scroll to position [206, 0]
click at [58, 621] on div at bounding box center [196, 624] width 343 height 20
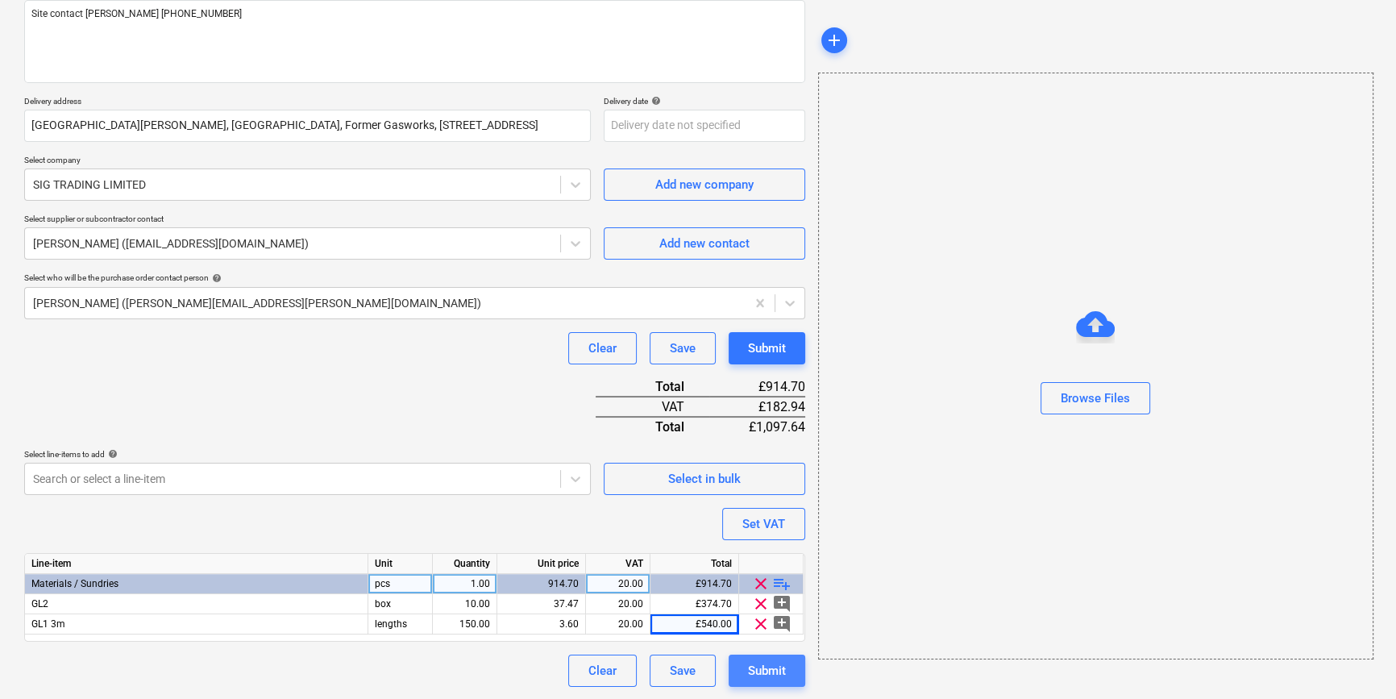
click at [768, 675] on div "Submit" at bounding box center [767, 670] width 38 height 21
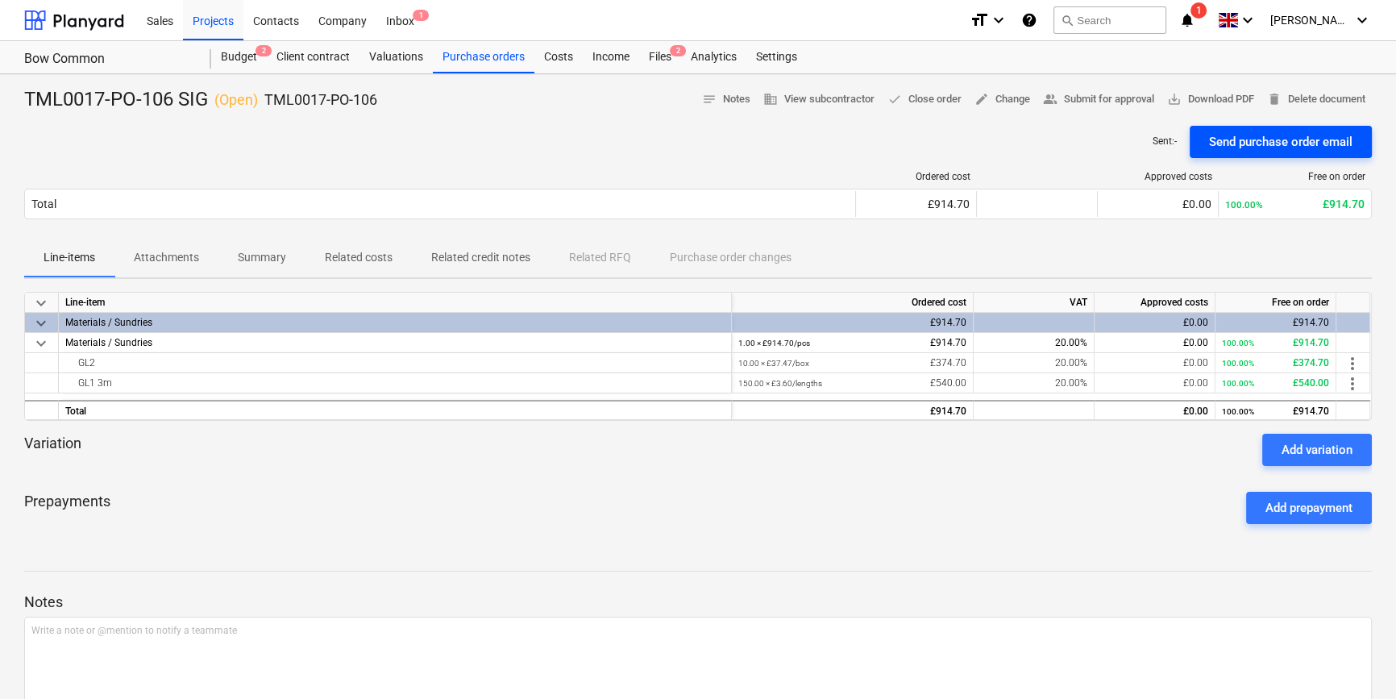
click at [1244, 140] on div "Send purchase order email" at bounding box center [1280, 141] width 143 height 21
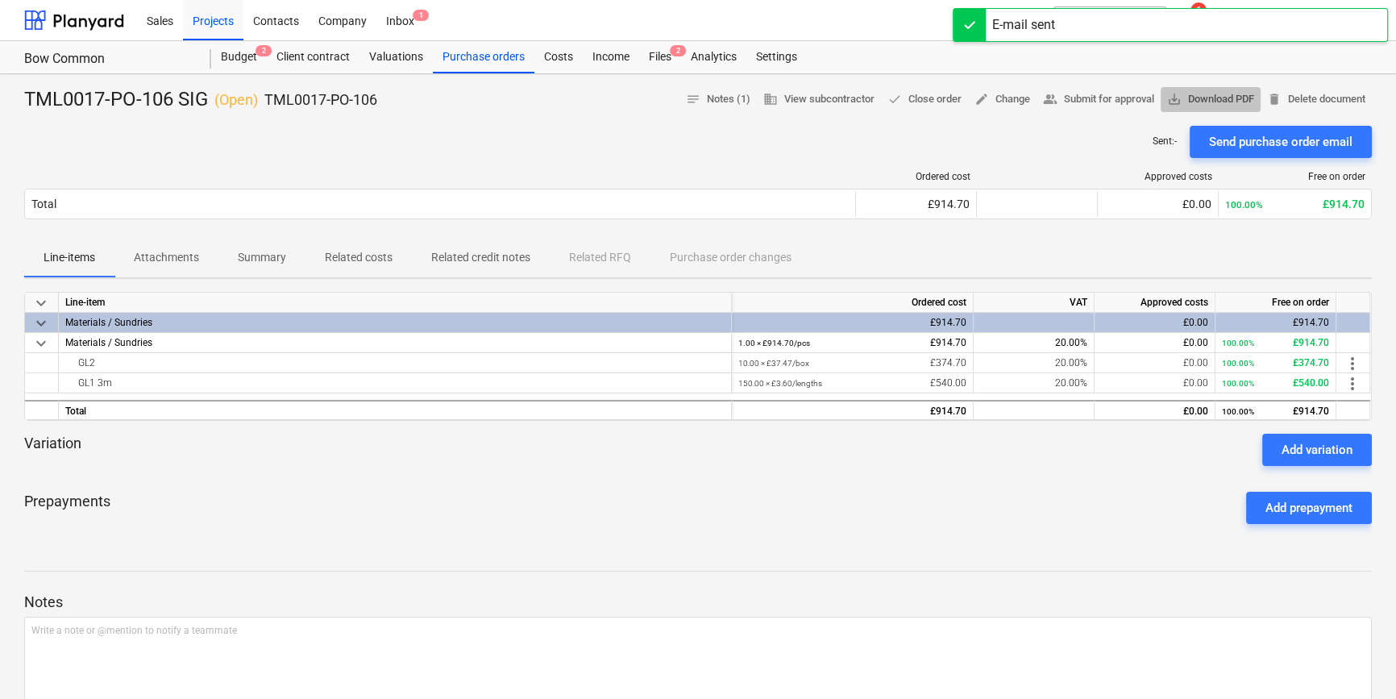
click at [1204, 102] on span "save_alt Download PDF" at bounding box center [1210, 99] width 87 height 19
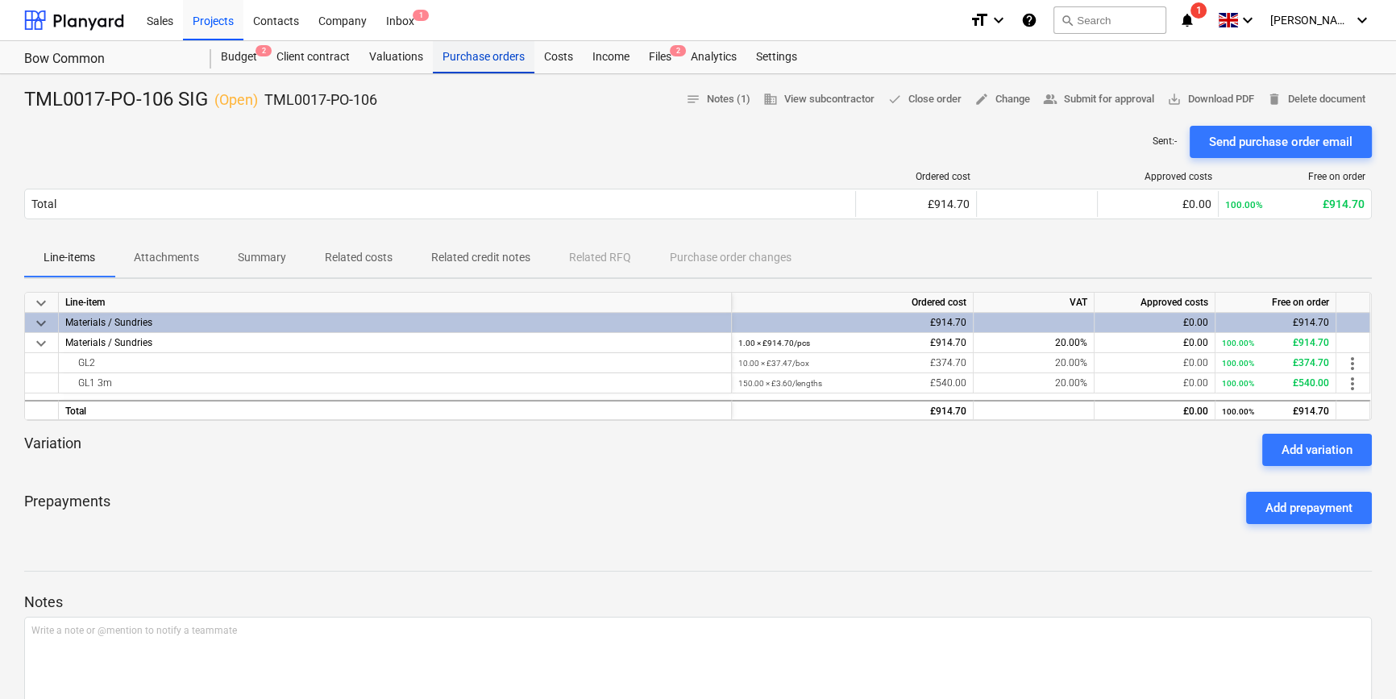
click at [498, 61] on div "Purchase orders" at bounding box center [484, 57] width 102 height 32
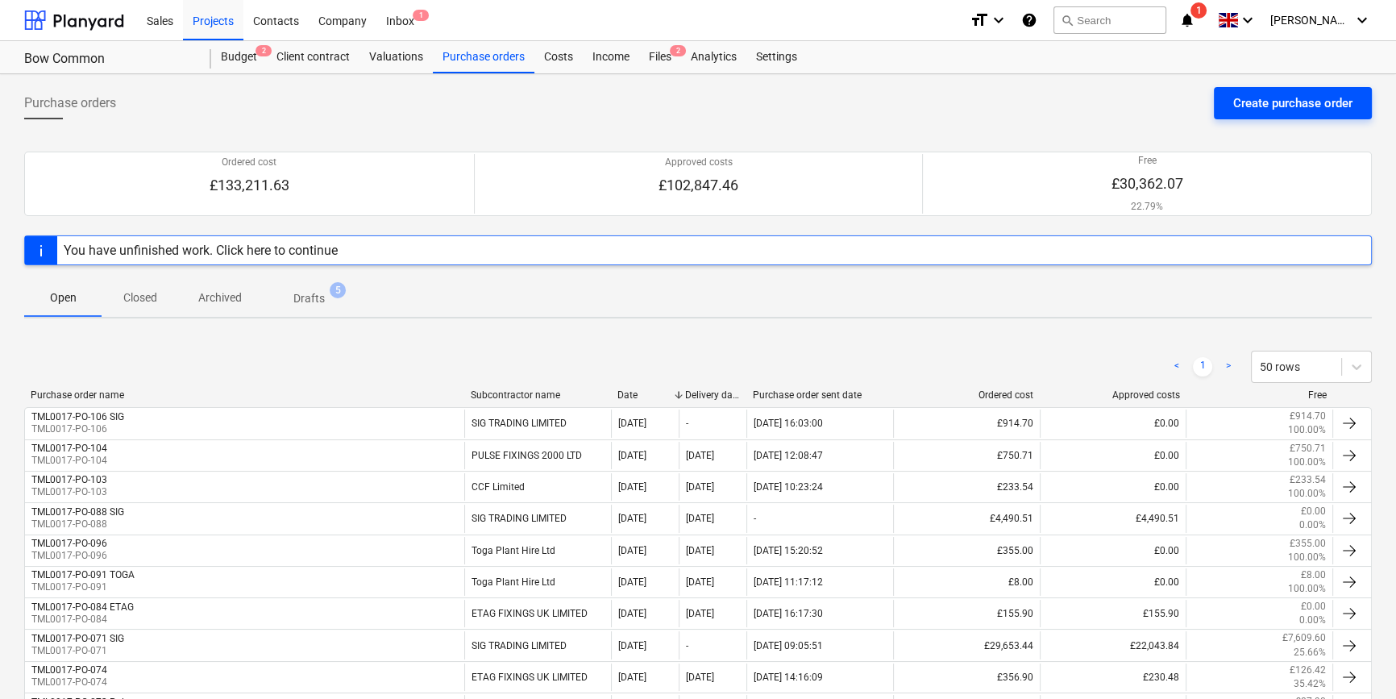
click at [1252, 98] on div "Create purchase order" at bounding box center [1292, 103] width 119 height 21
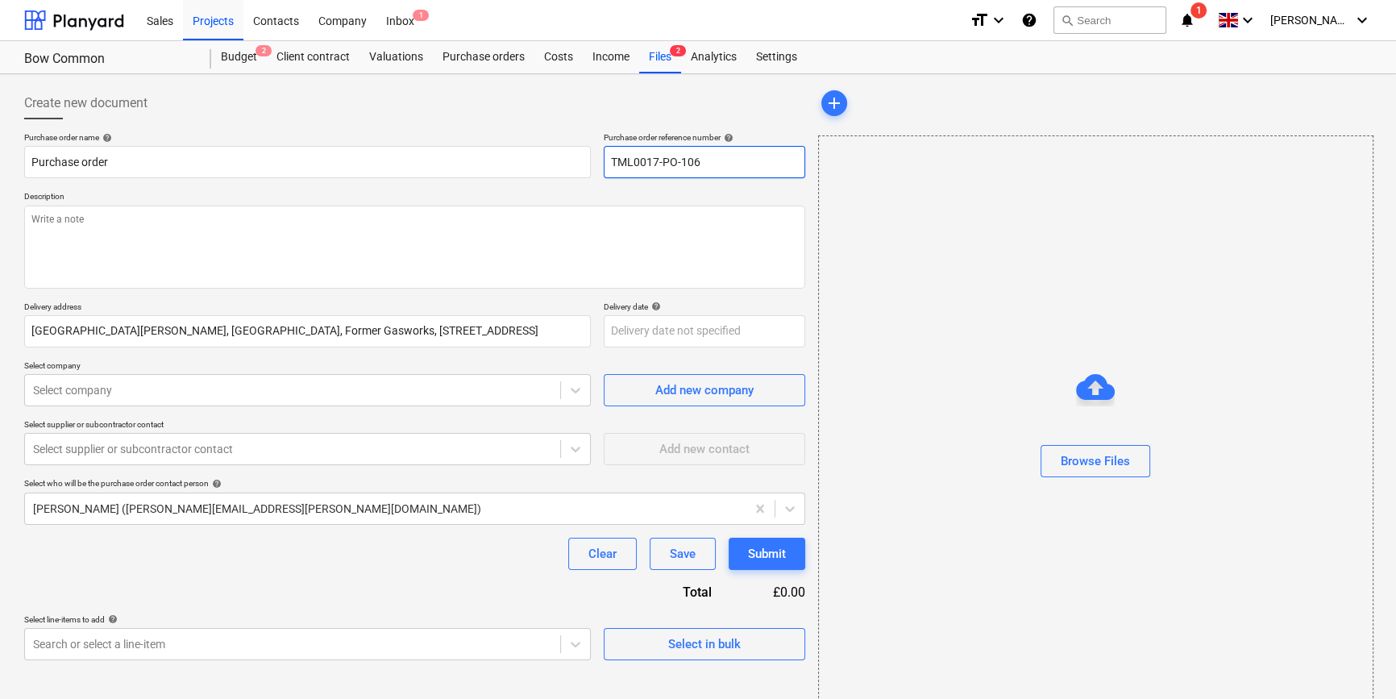
drag, startPoint x: 702, startPoint y: 161, endPoint x: 613, endPoint y: 163, distance: 88.7
click at [613, 163] on input "TML0017-PO-106" at bounding box center [705, 162] width 202 height 32
click at [717, 165] on input "TML0017-PO-106" at bounding box center [705, 162] width 202 height 32
drag, startPoint x: 707, startPoint y: 160, endPoint x: 605, endPoint y: 160, distance: 101.6
click at [605, 160] on input "TML0017-PO-107" at bounding box center [705, 162] width 202 height 32
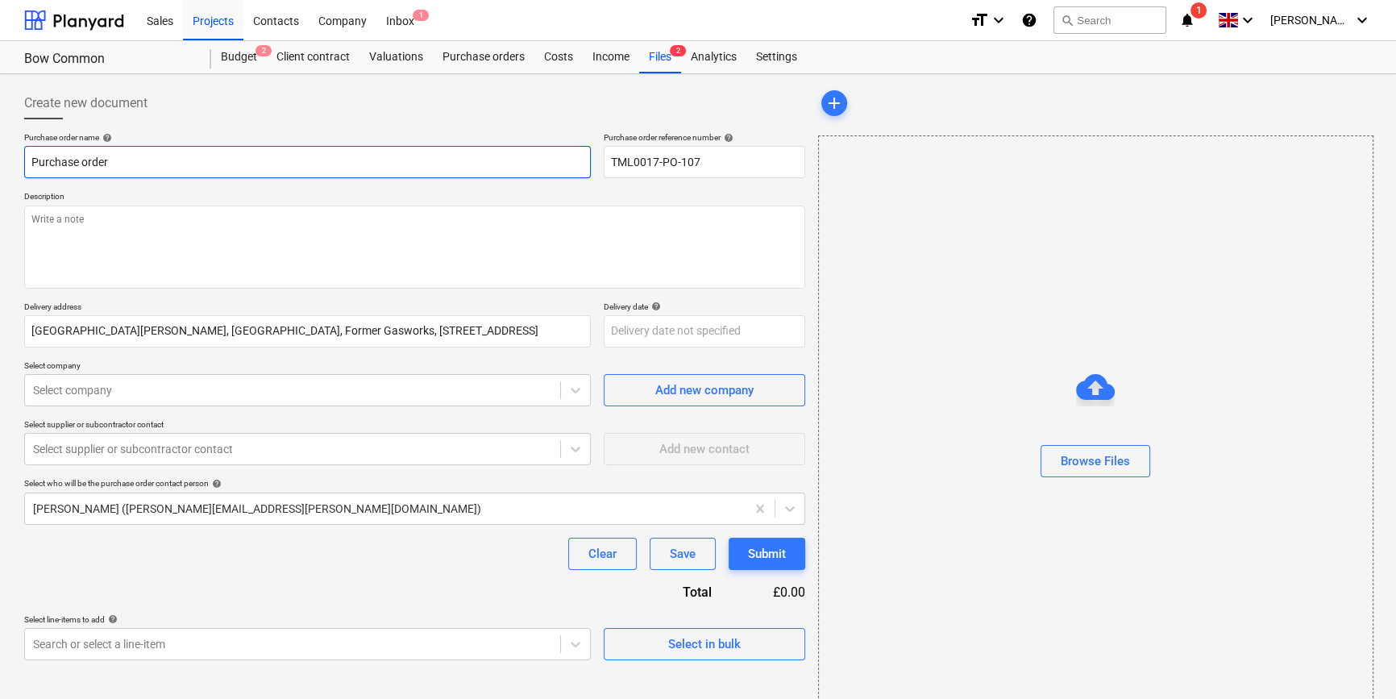
drag, startPoint x: 126, startPoint y: 159, endPoint x: 27, endPoint y: 162, distance: 98.4
click at [27, 162] on input "Purchase order" at bounding box center [307, 162] width 567 height 32
paste input "TML0017-PO-107"
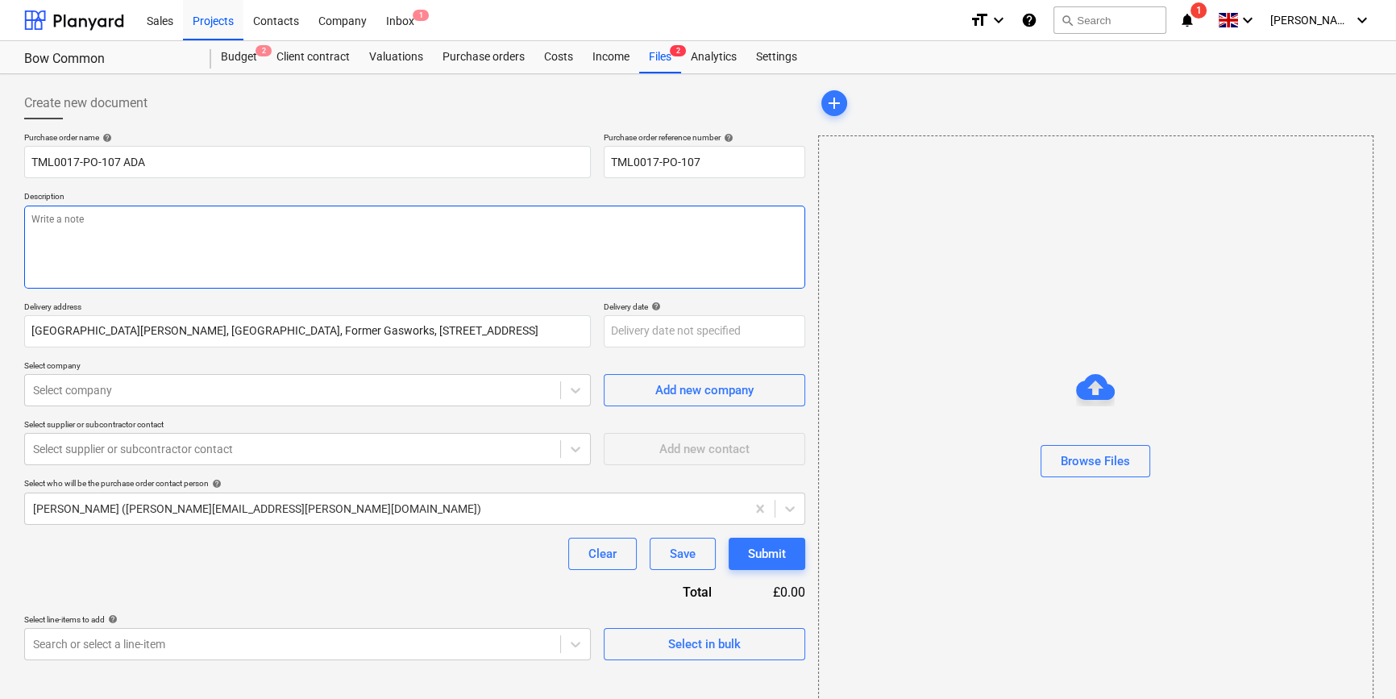
click at [99, 246] on textarea at bounding box center [414, 247] width 781 height 83
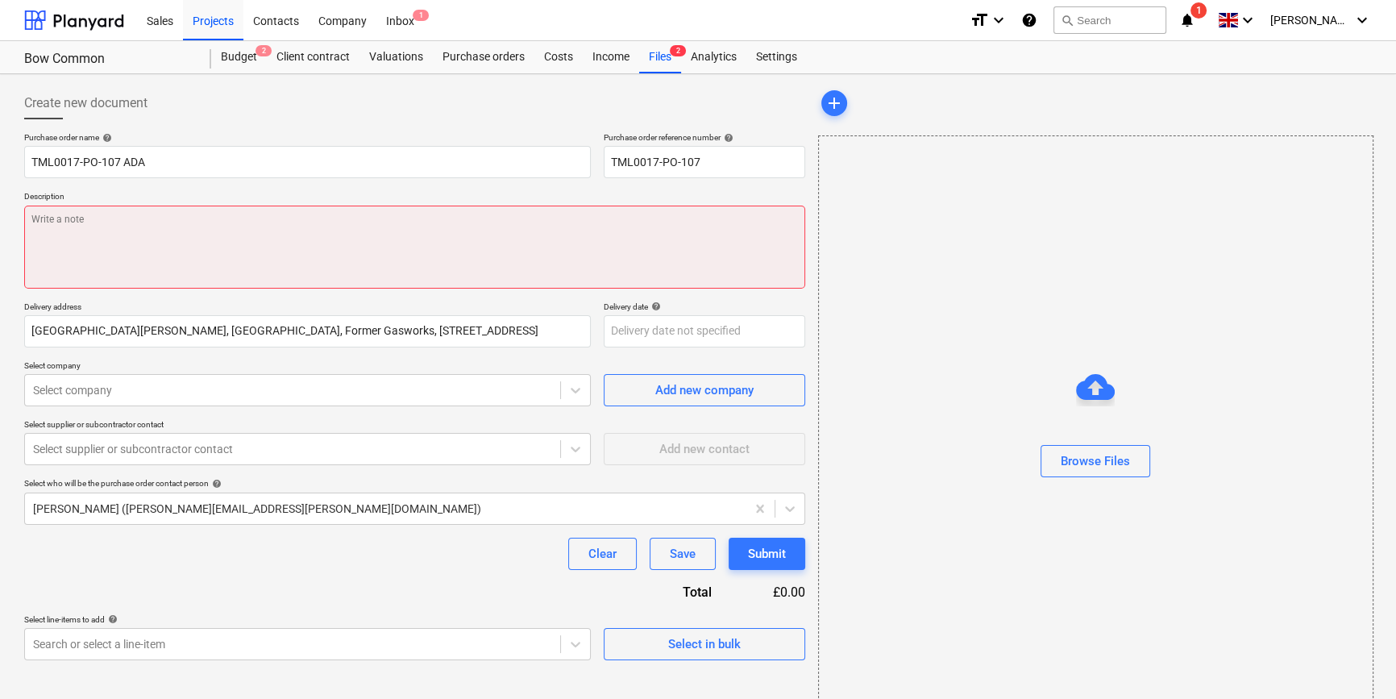
paste textarea "Site contact [PERSON_NAME] [PHONE_NUMBER]"
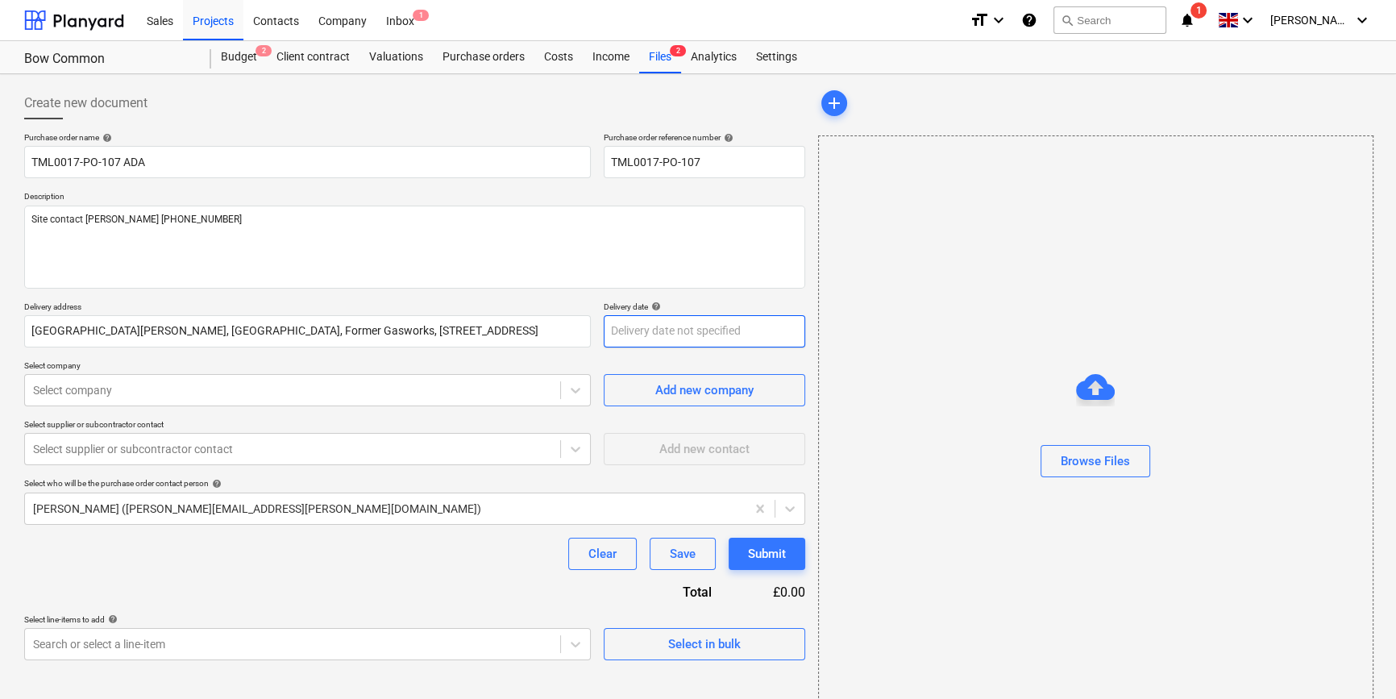
click at [636, 336] on body "Sales Projects Contacts Company Inbox 1 format_size keyboard_arrow_down help se…" at bounding box center [698, 349] width 1396 height 699
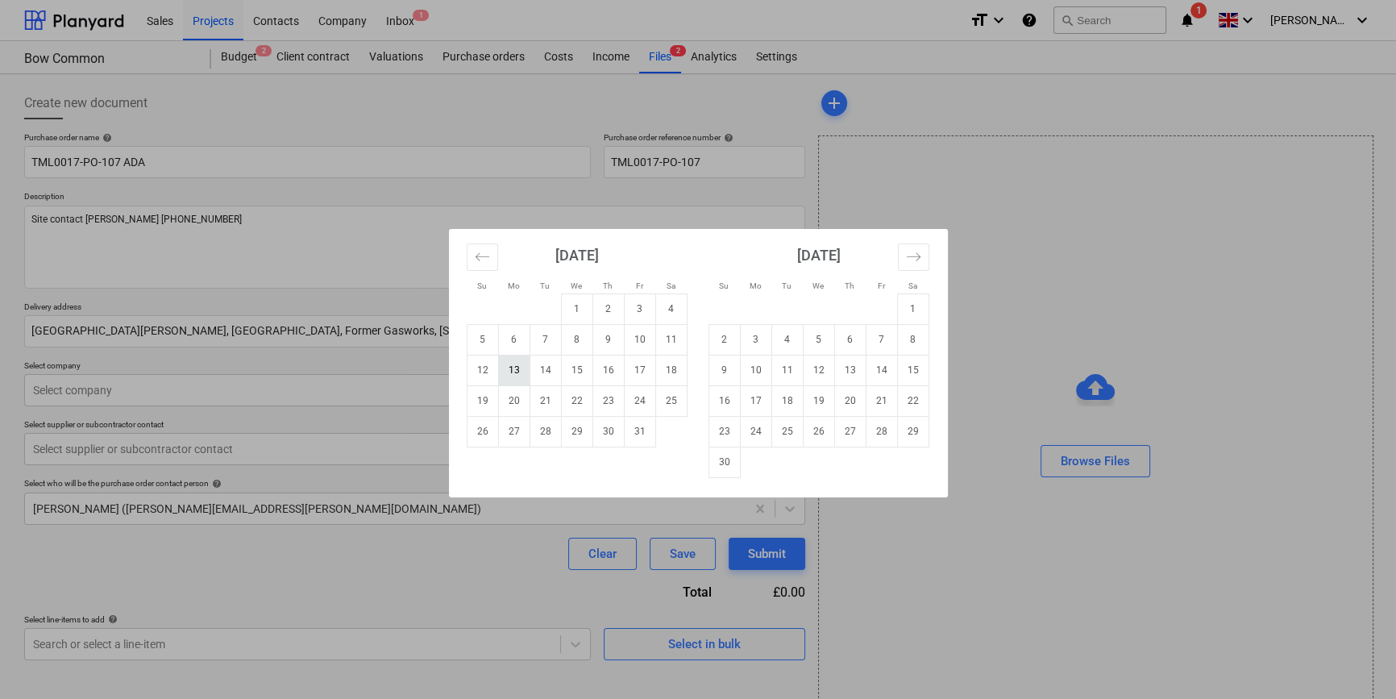
click at [510, 368] on td "13" at bounding box center [513, 370] width 31 height 31
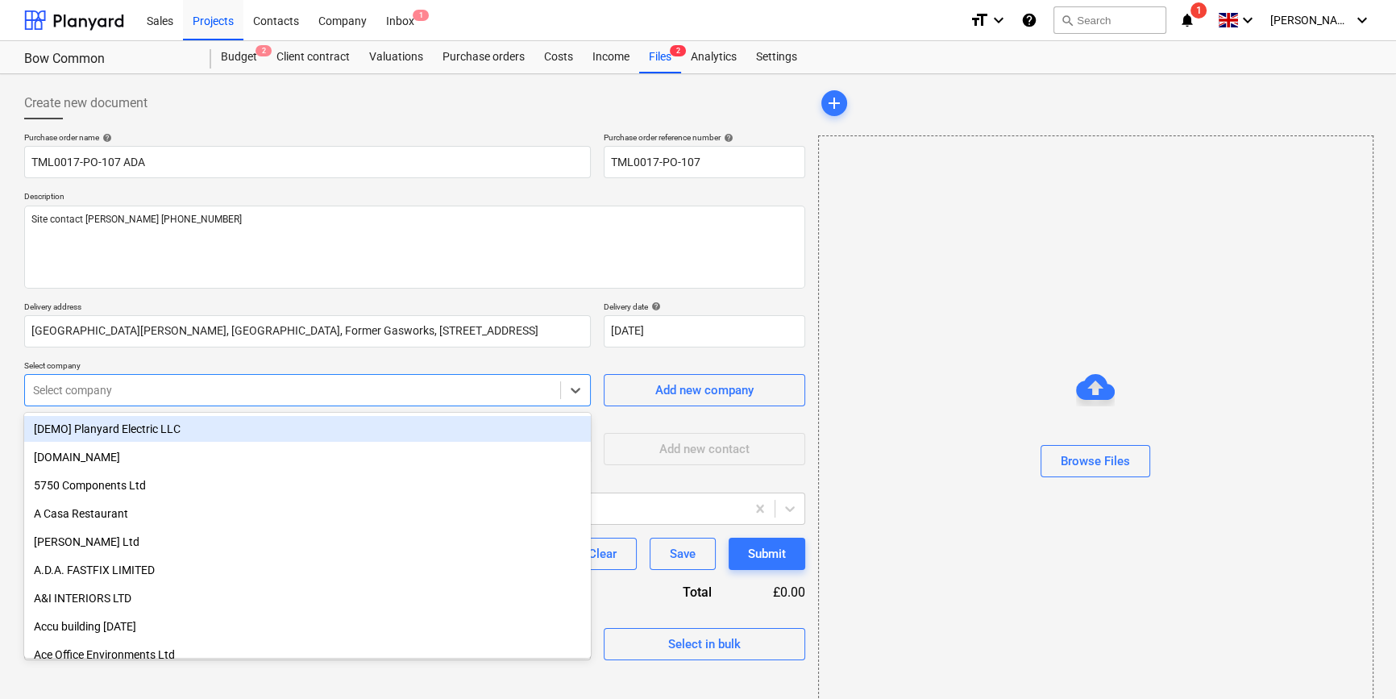
click at [231, 396] on div at bounding box center [292, 390] width 519 height 16
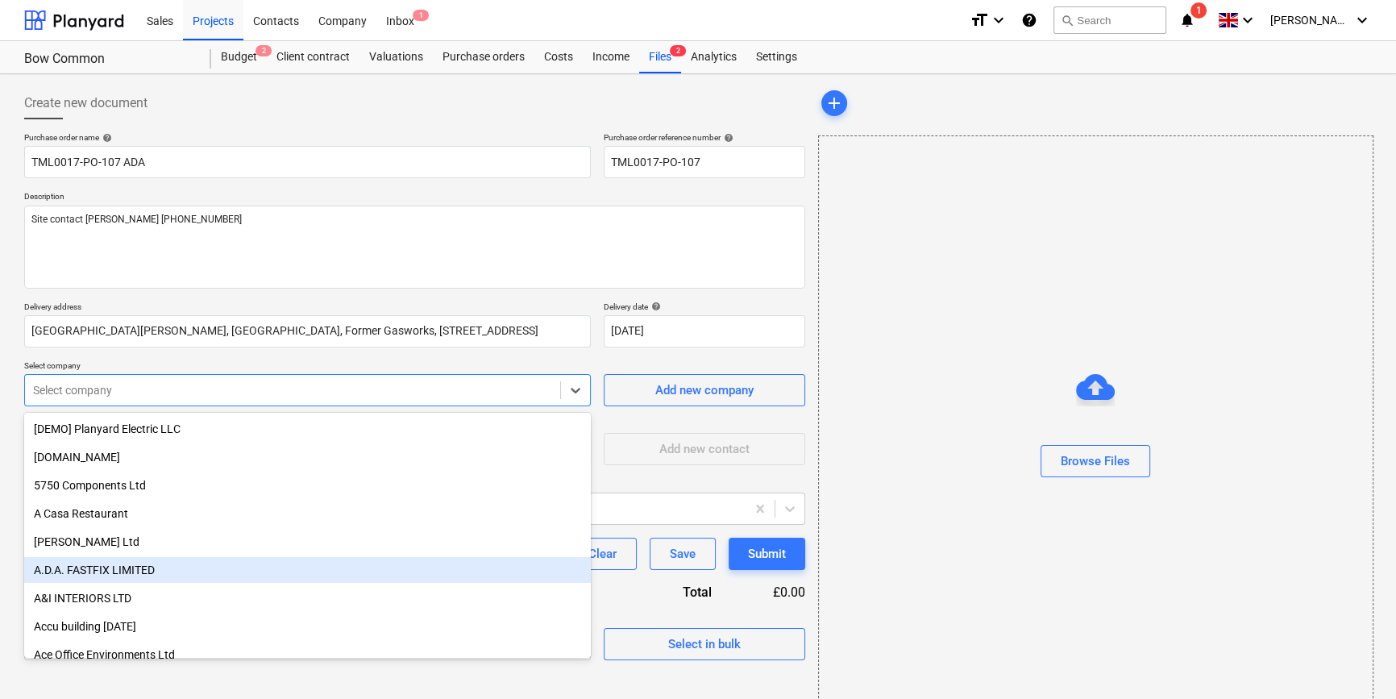
click at [146, 568] on div "A.D.A. FASTFIX LIMITED" at bounding box center [307, 570] width 567 height 26
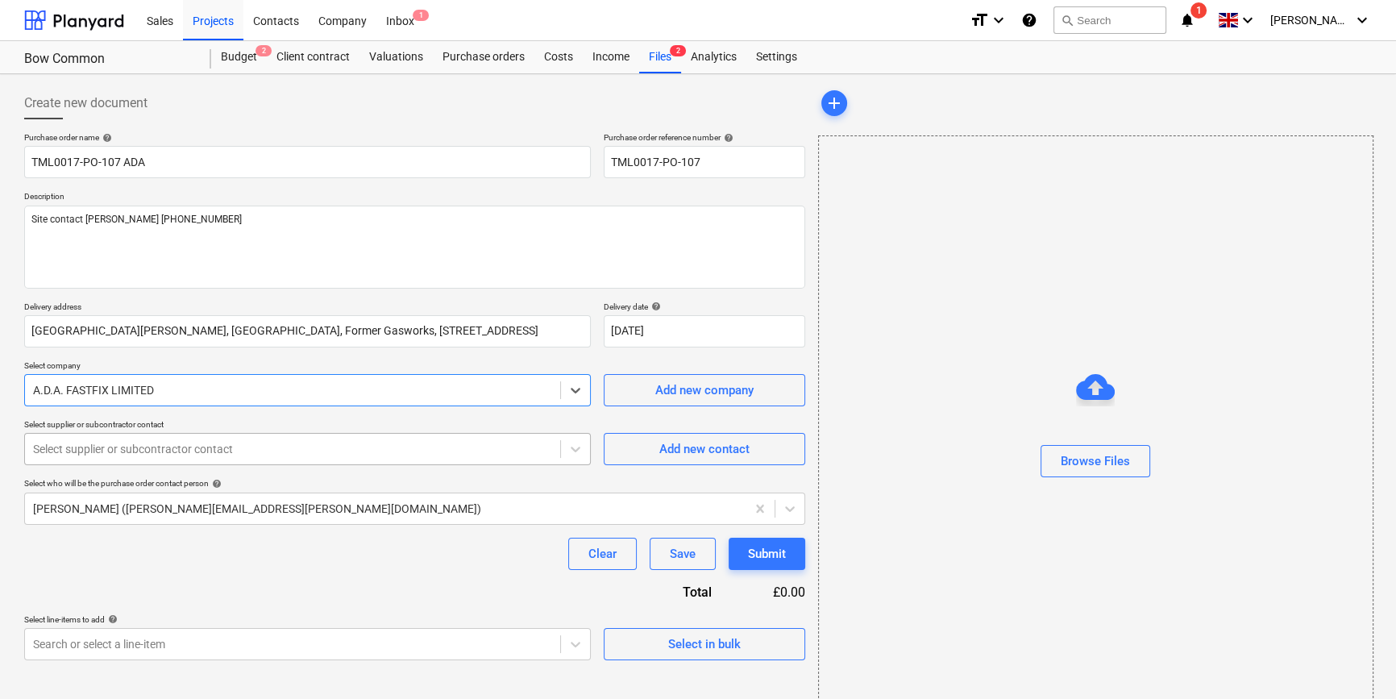
click at [123, 454] on div at bounding box center [292, 449] width 519 height 16
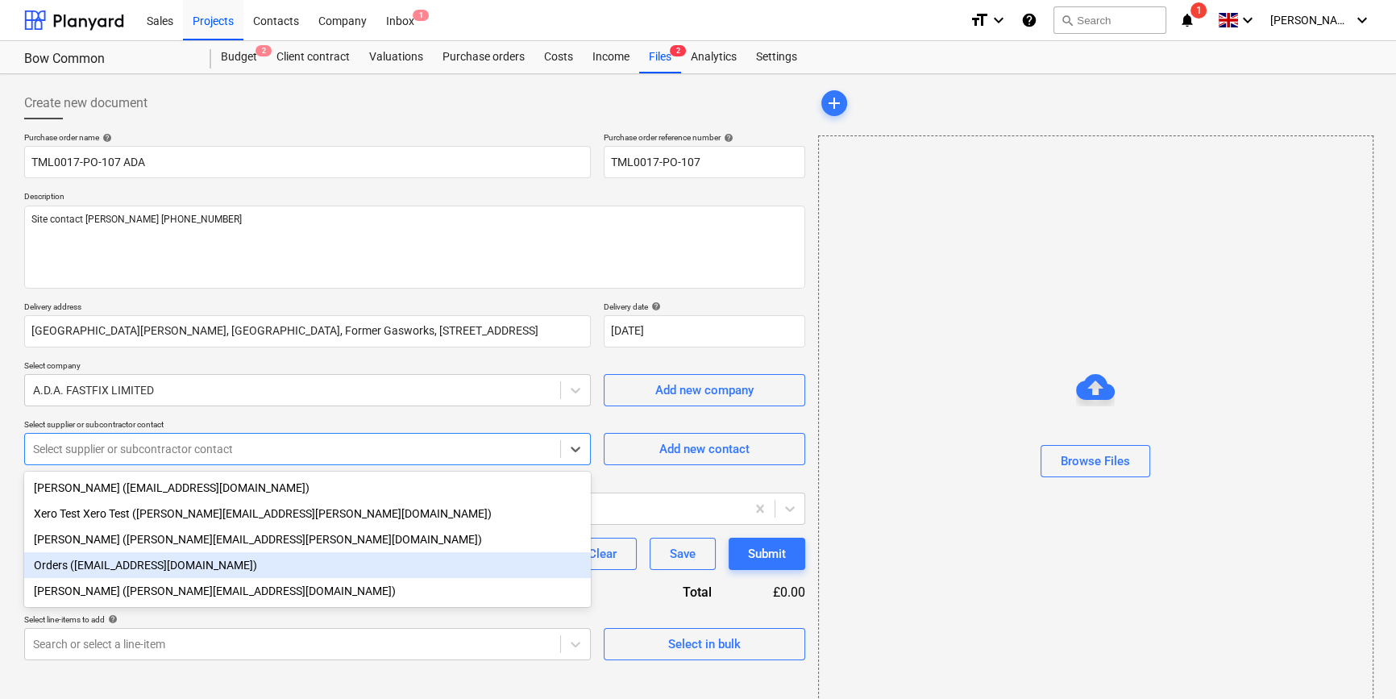
click at [105, 563] on div "Orders ([EMAIL_ADDRESS][DOMAIN_NAME])" at bounding box center [307, 565] width 567 height 26
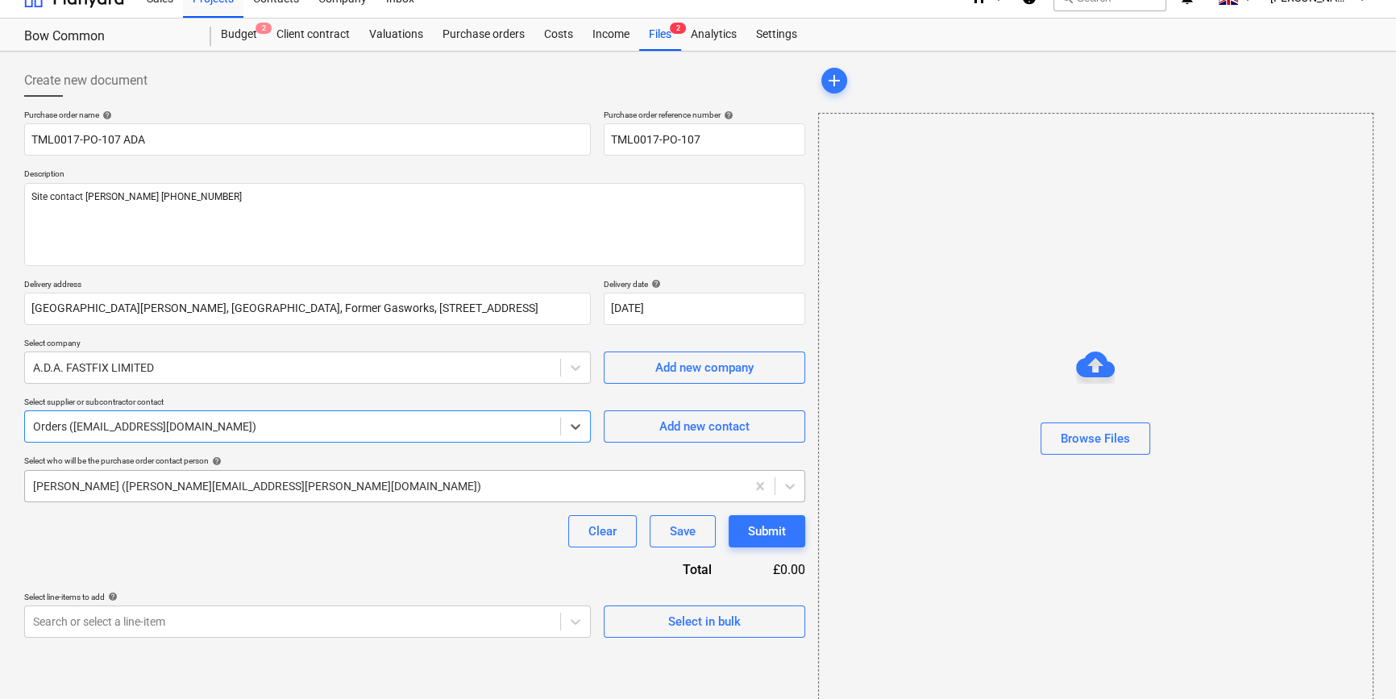
scroll to position [35, 0]
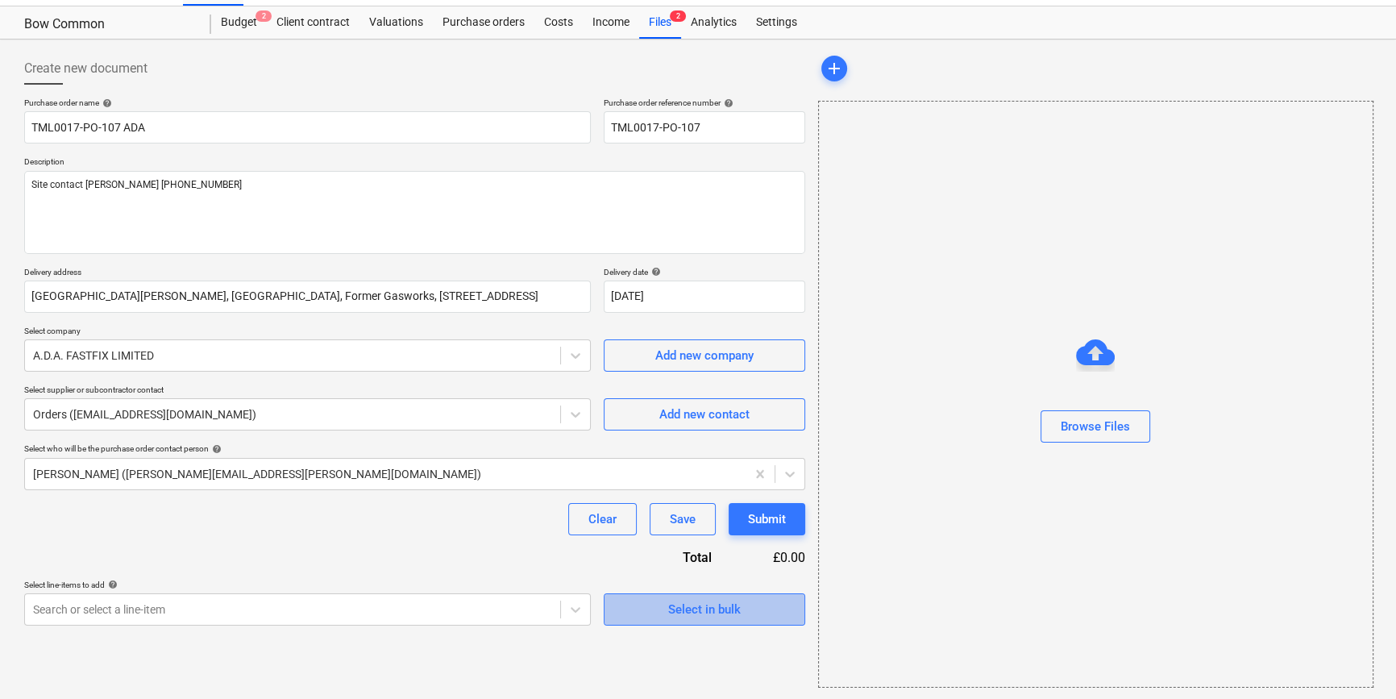
click at [696, 613] on div "Select in bulk" at bounding box center [704, 609] width 73 height 21
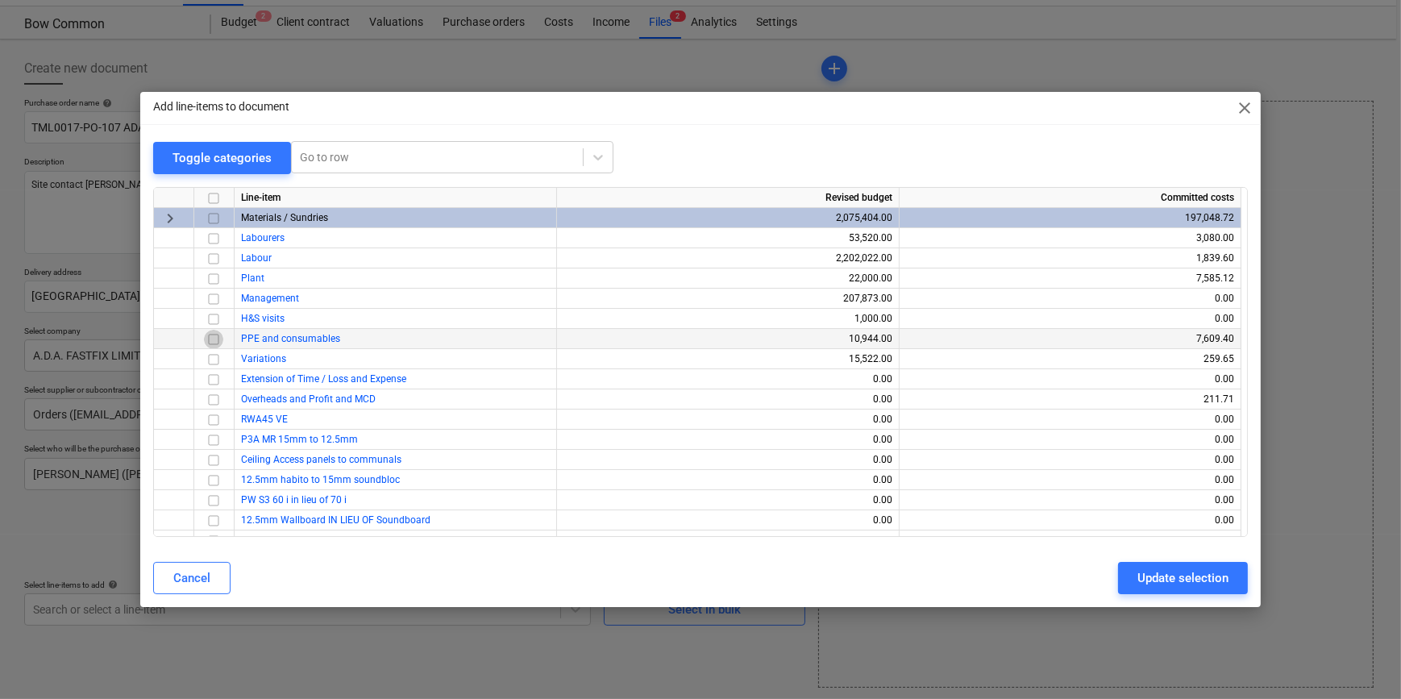
click at [210, 339] on input "checkbox" at bounding box center [213, 338] width 19 height 19
click at [1175, 587] on div "Update selection" at bounding box center [1182, 578] width 91 height 21
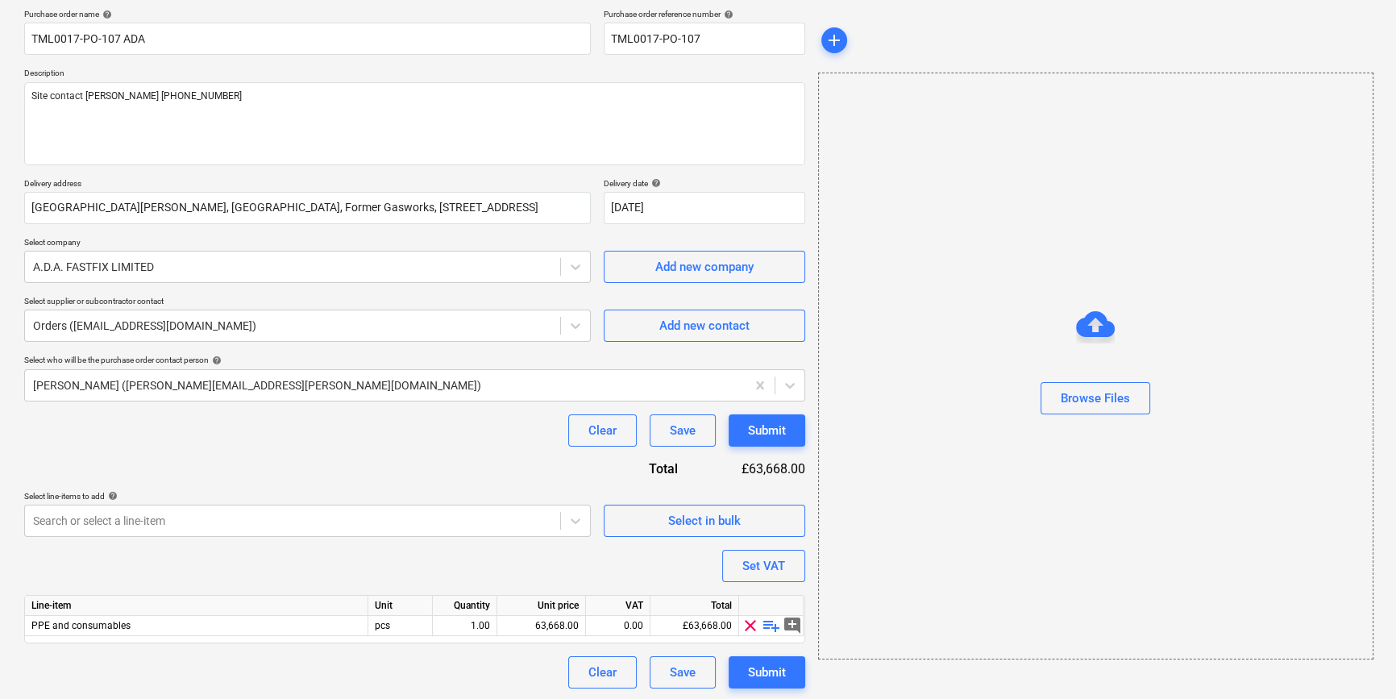
scroll to position [125, 0]
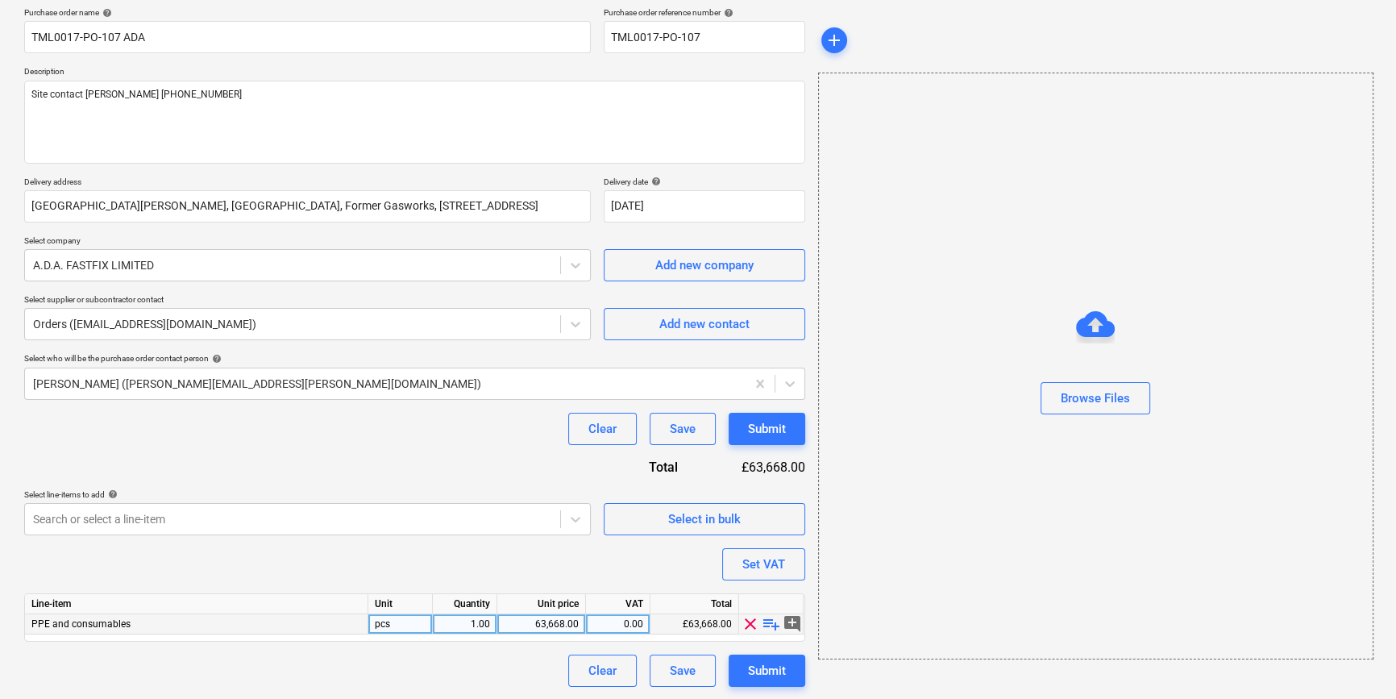
click at [770, 622] on span "playlist_add" at bounding box center [771, 623] width 19 height 19
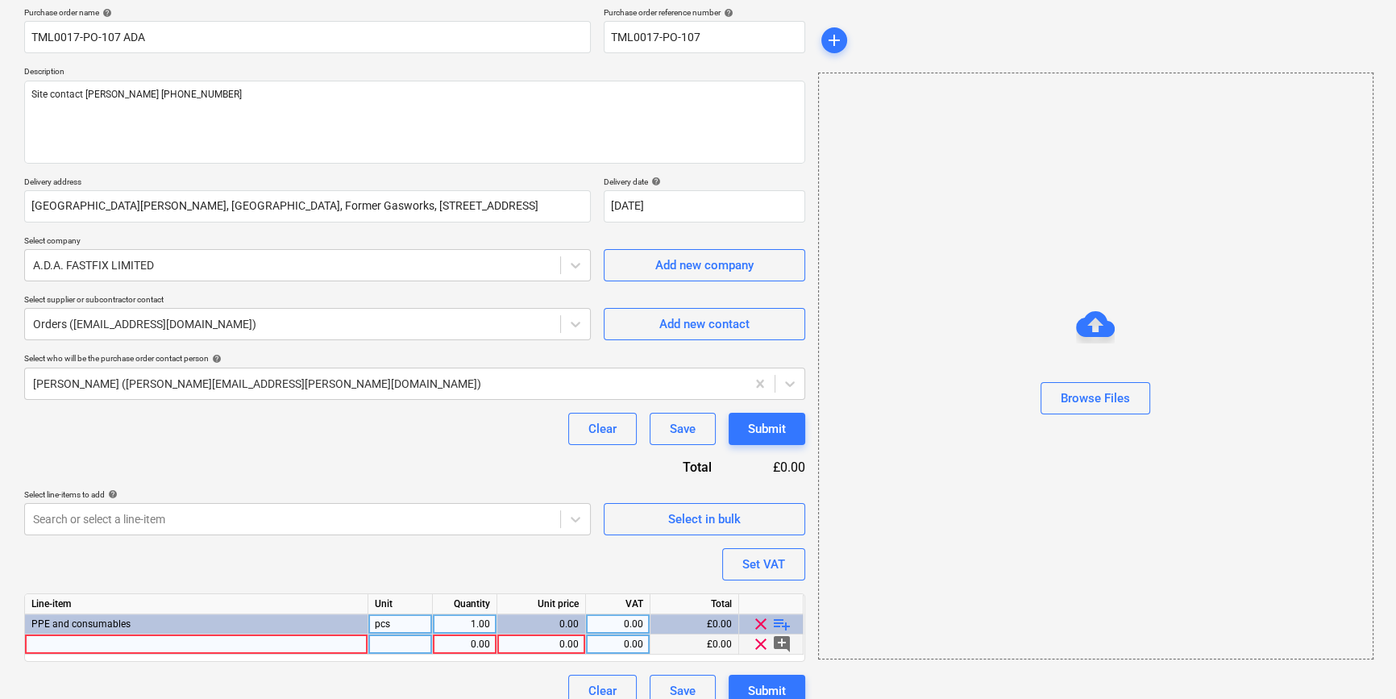
click at [71, 643] on div at bounding box center [196, 644] width 343 height 20
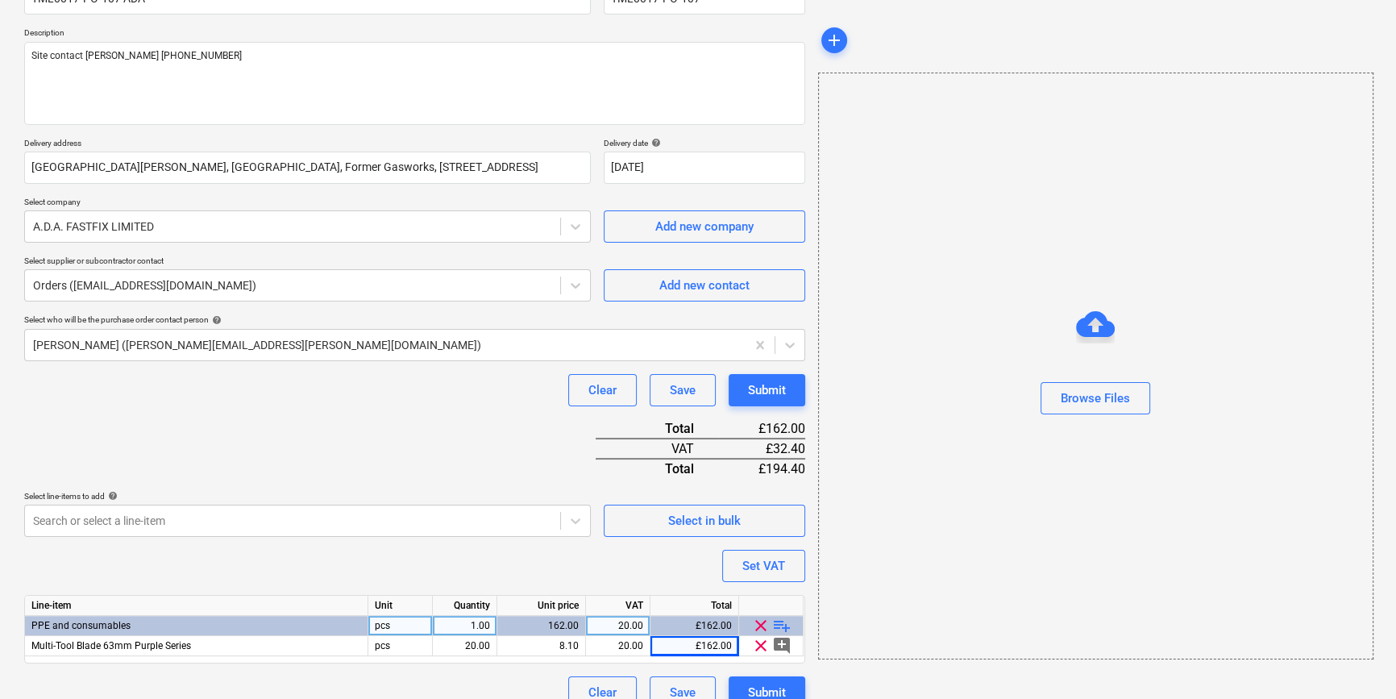
scroll to position [185, 0]
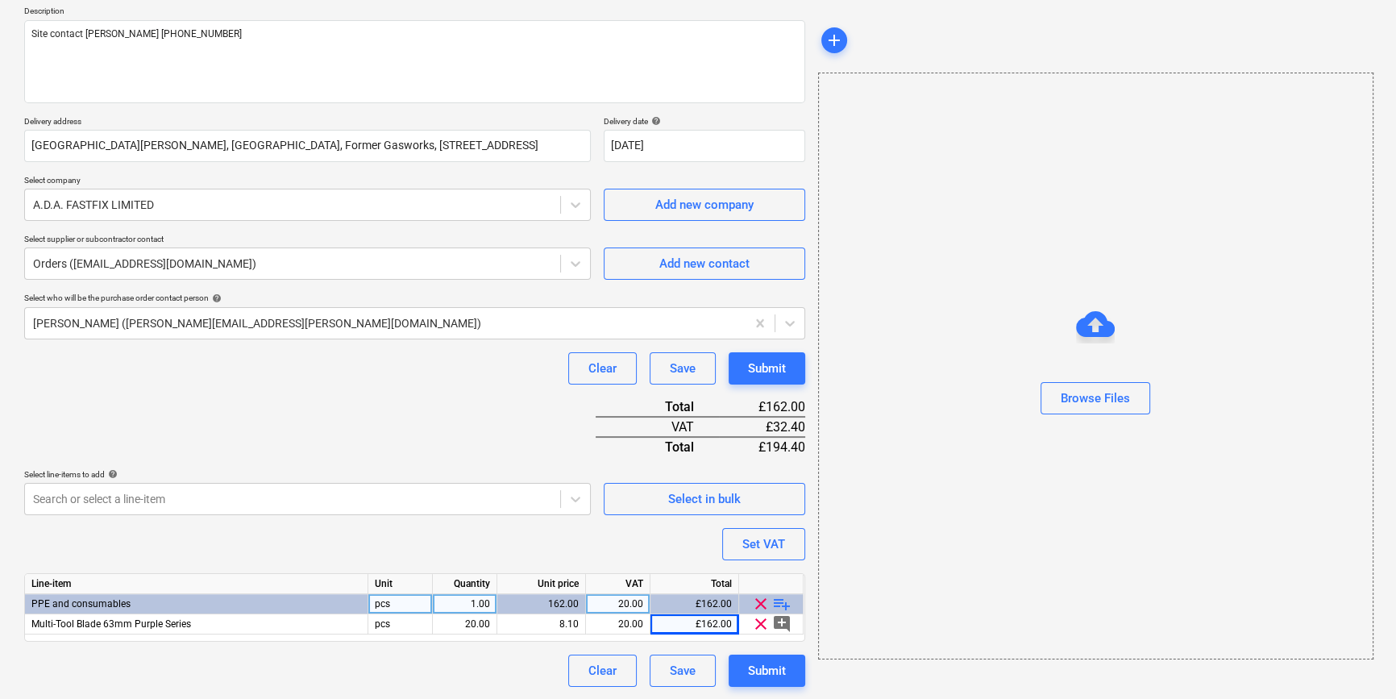
click at [786, 602] on span "playlist_add" at bounding box center [781, 603] width 19 height 19
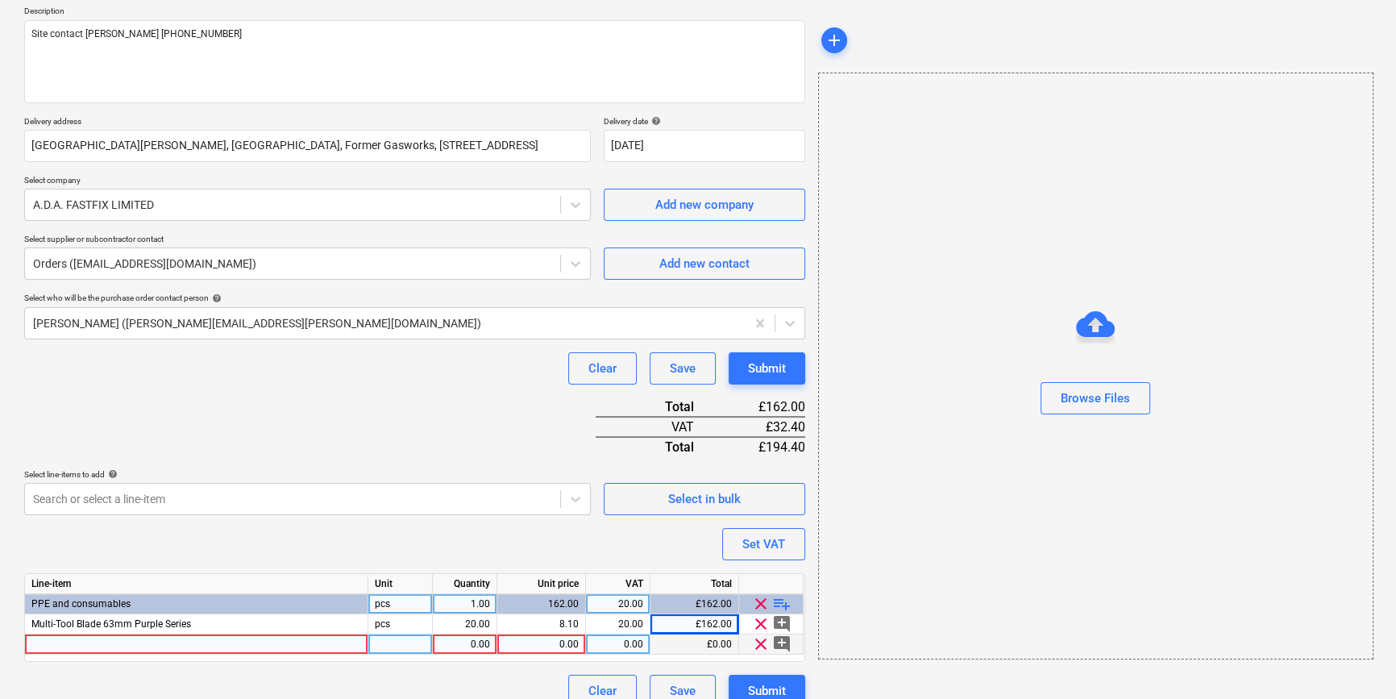
click at [113, 647] on div at bounding box center [196, 644] width 343 height 20
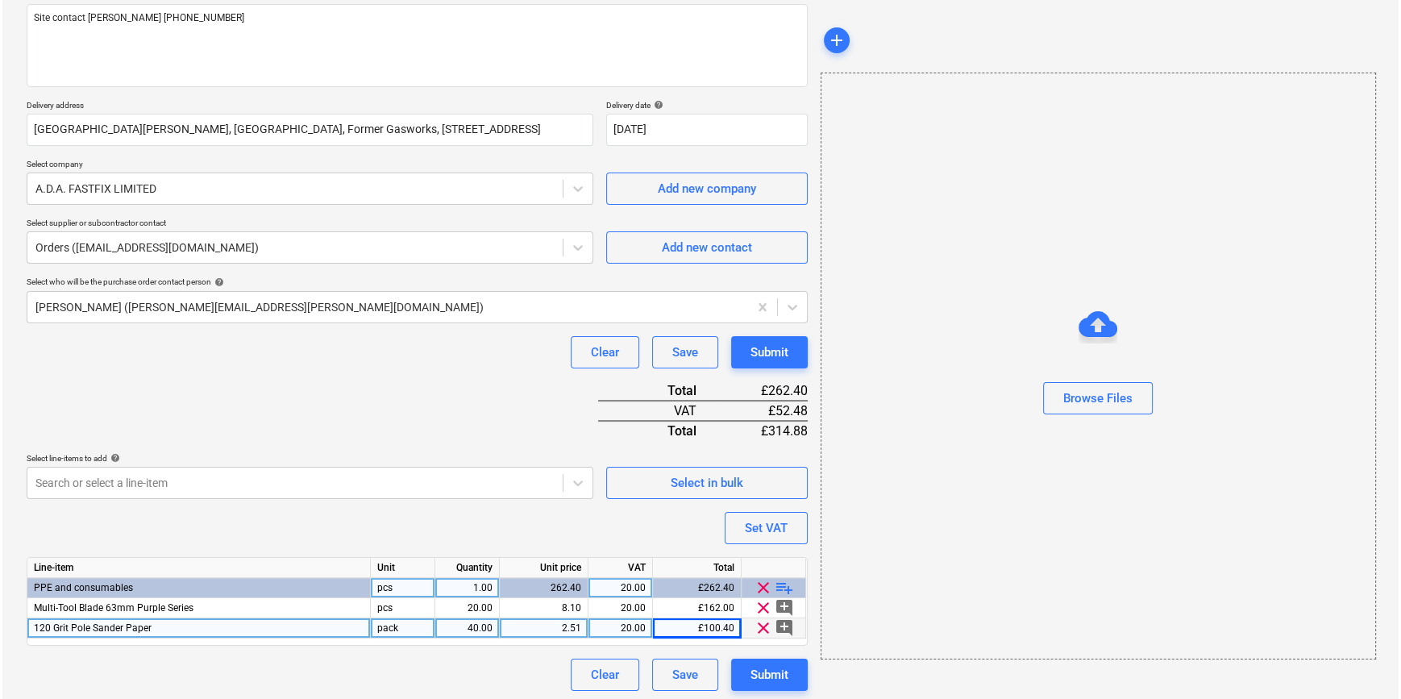
scroll to position [206, 0]
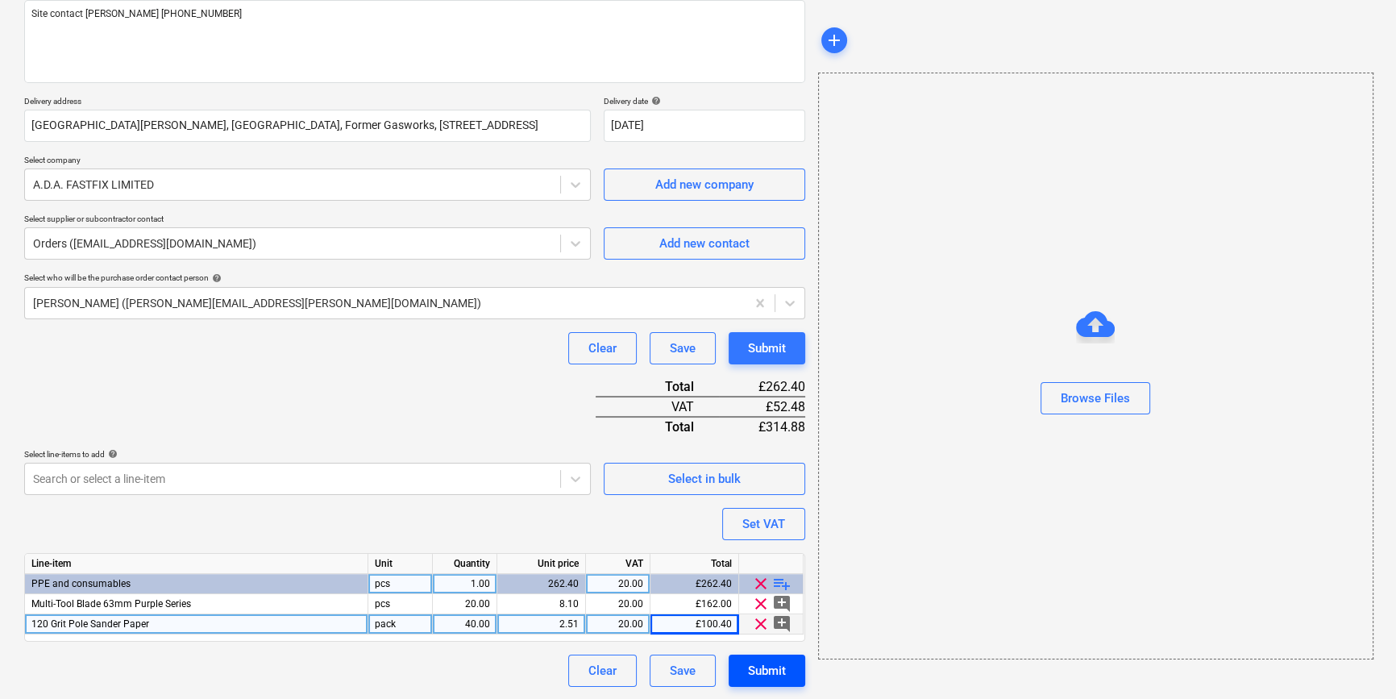
click at [760, 680] on button "Submit" at bounding box center [767, 671] width 77 height 32
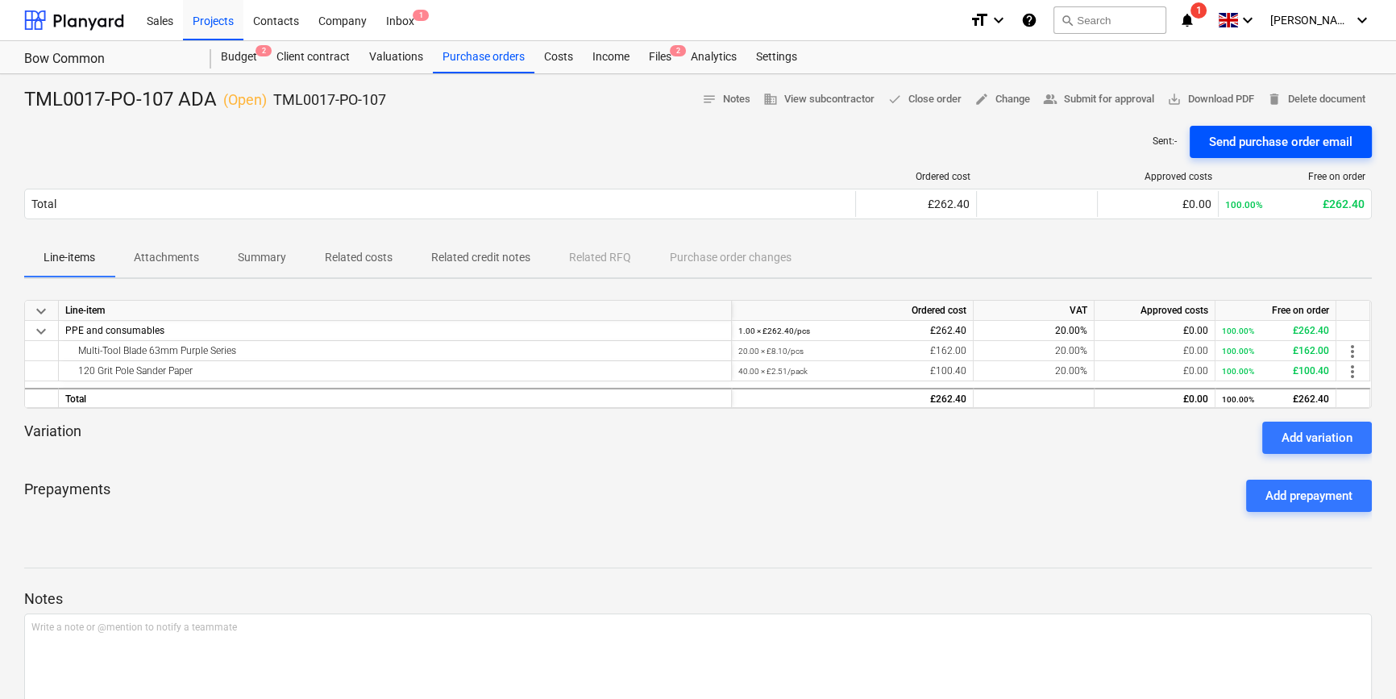
click at [1258, 144] on div "Send purchase order email" at bounding box center [1280, 141] width 143 height 21
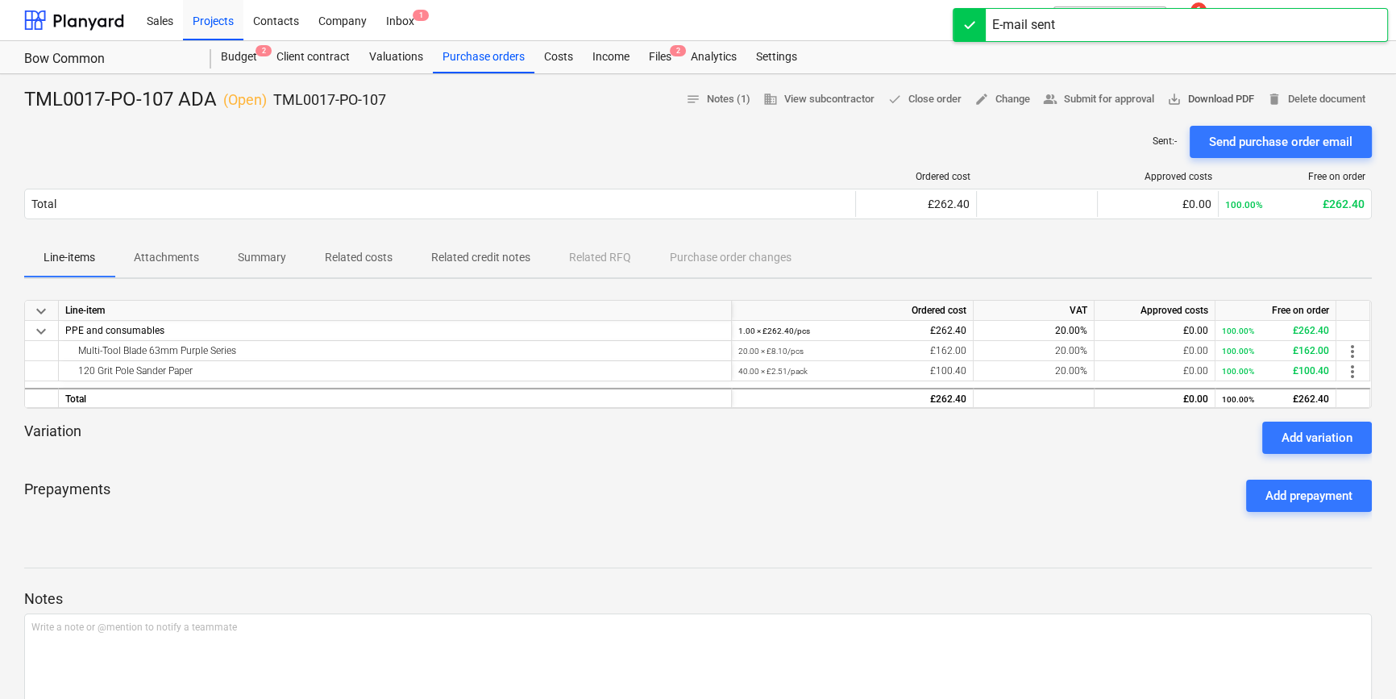
click at [1214, 99] on span "save_alt Download PDF" at bounding box center [1210, 99] width 87 height 19
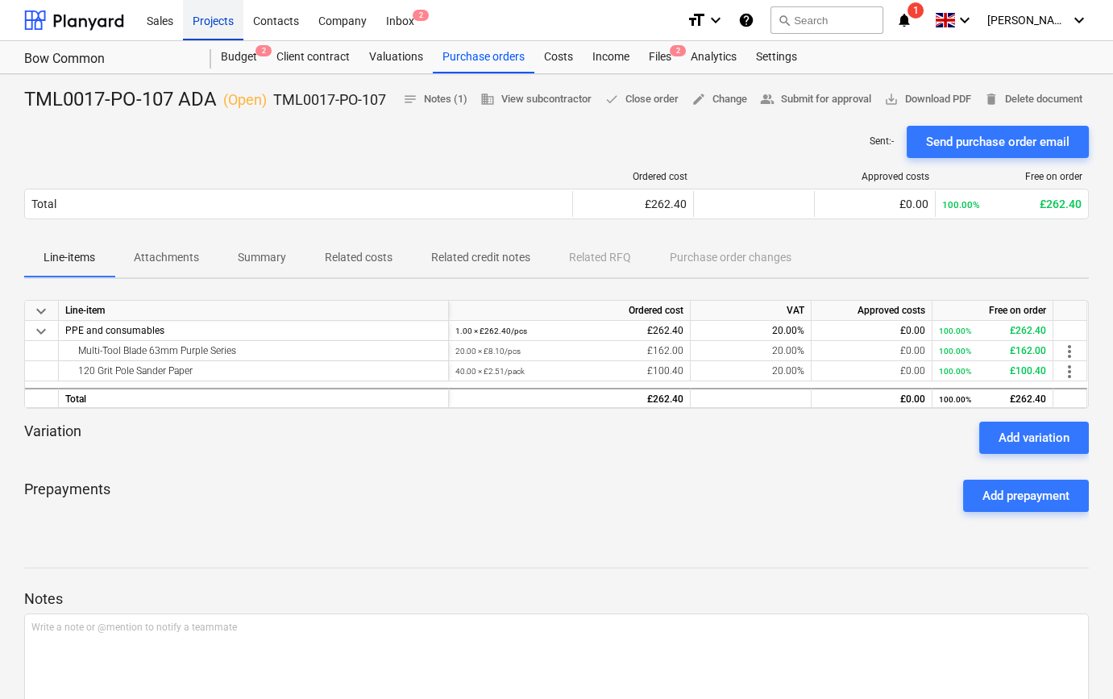
click at [210, 20] on div "Projects" at bounding box center [213, 19] width 60 height 41
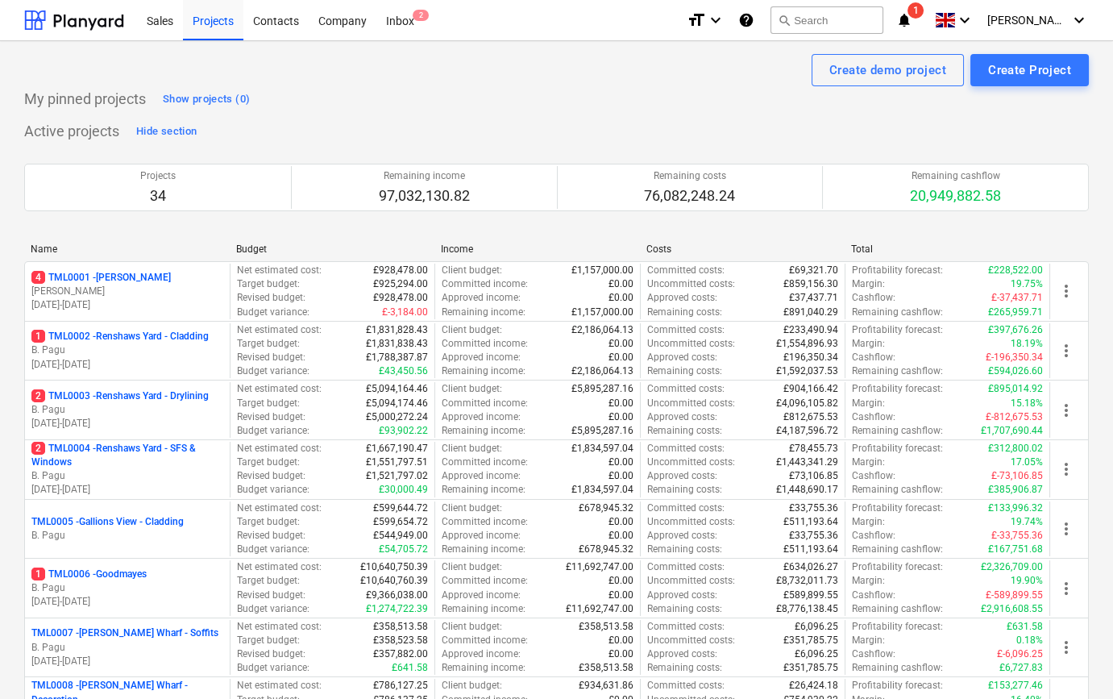
click at [146, 307] on p "[DATE] - [DATE]" at bounding box center [127, 305] width 192 height 14
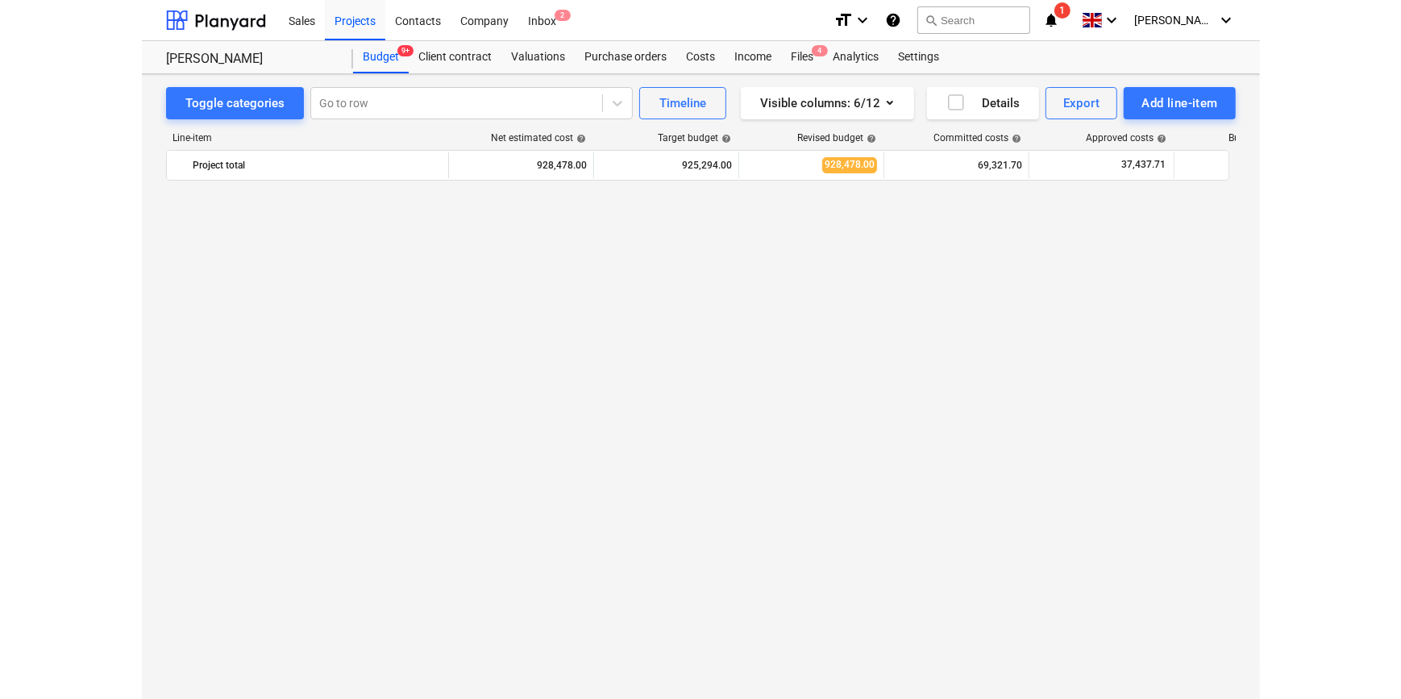
scroll to position [1162, 0]
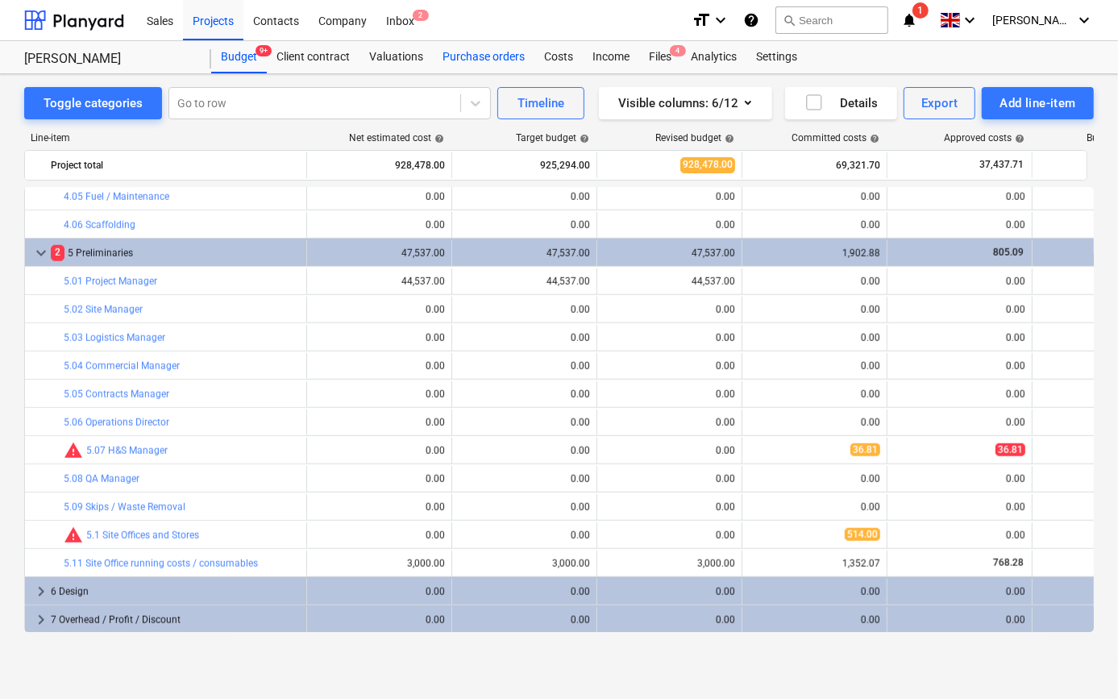
click at [461, 54] on div "Purchase orders" at bounding box center [484, 57] width 102 height 32
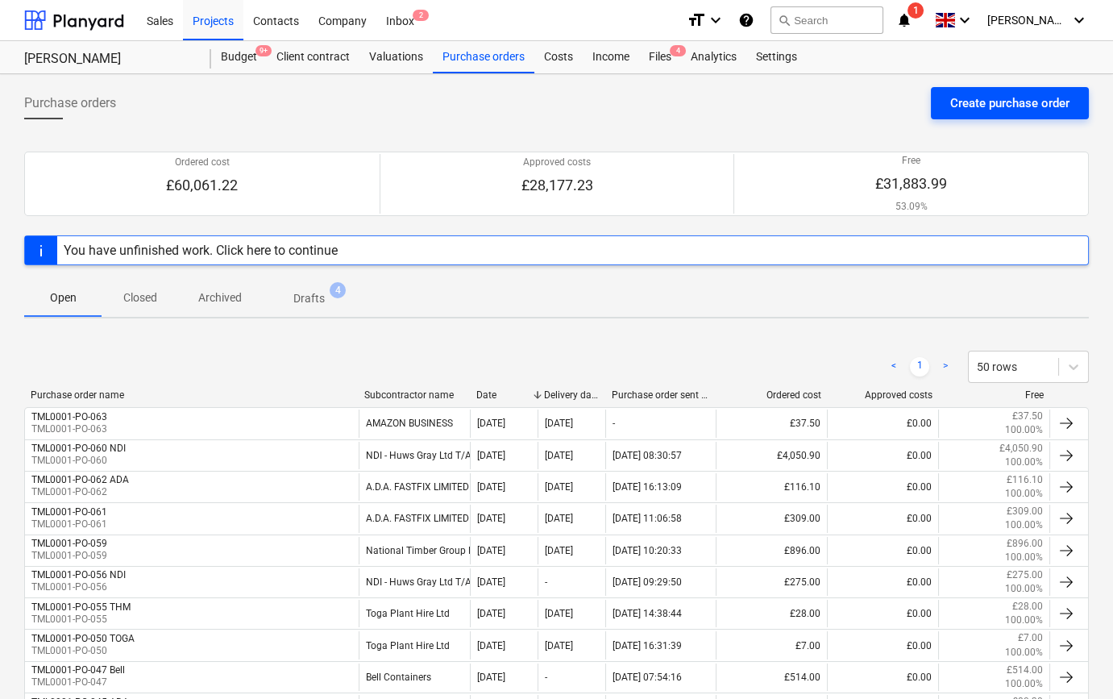
click at [975, 113] on button "Create purchase order" at bounding box center [1010, 103] width 158 height 32
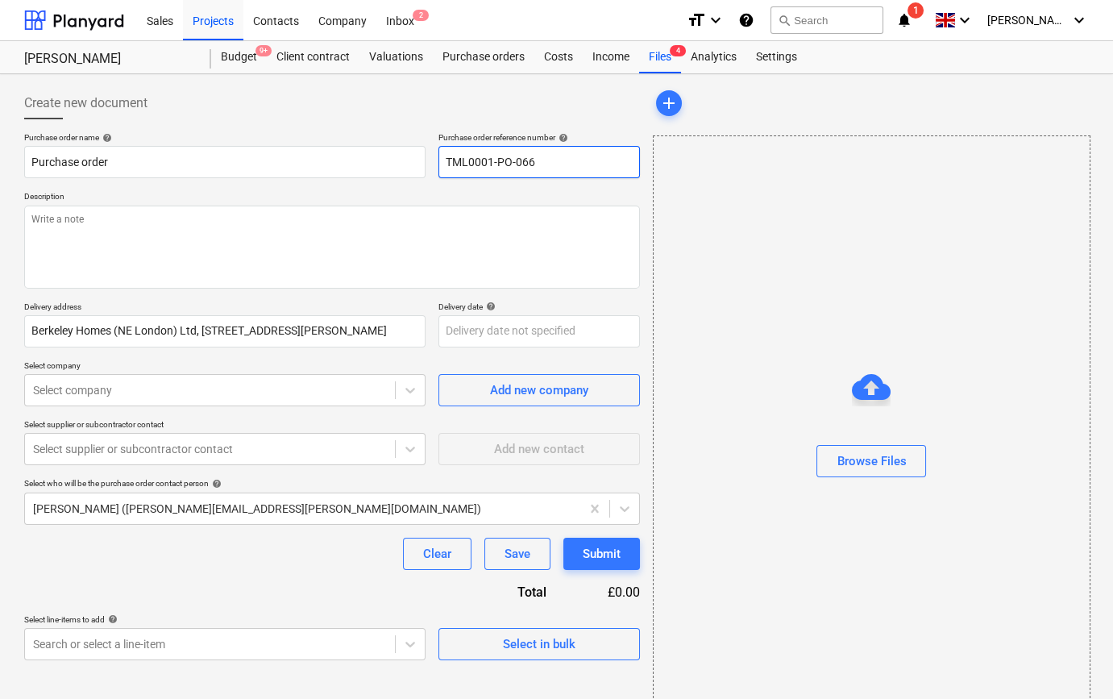
drag, startPoint x: 542, startPoint y: 161, endPoint x: 448, endPoint y: 163, distance: 93.5
click at [448, 163] on input "TML0001-PO-066" at bounding box center [540, 162] width 202 height 32
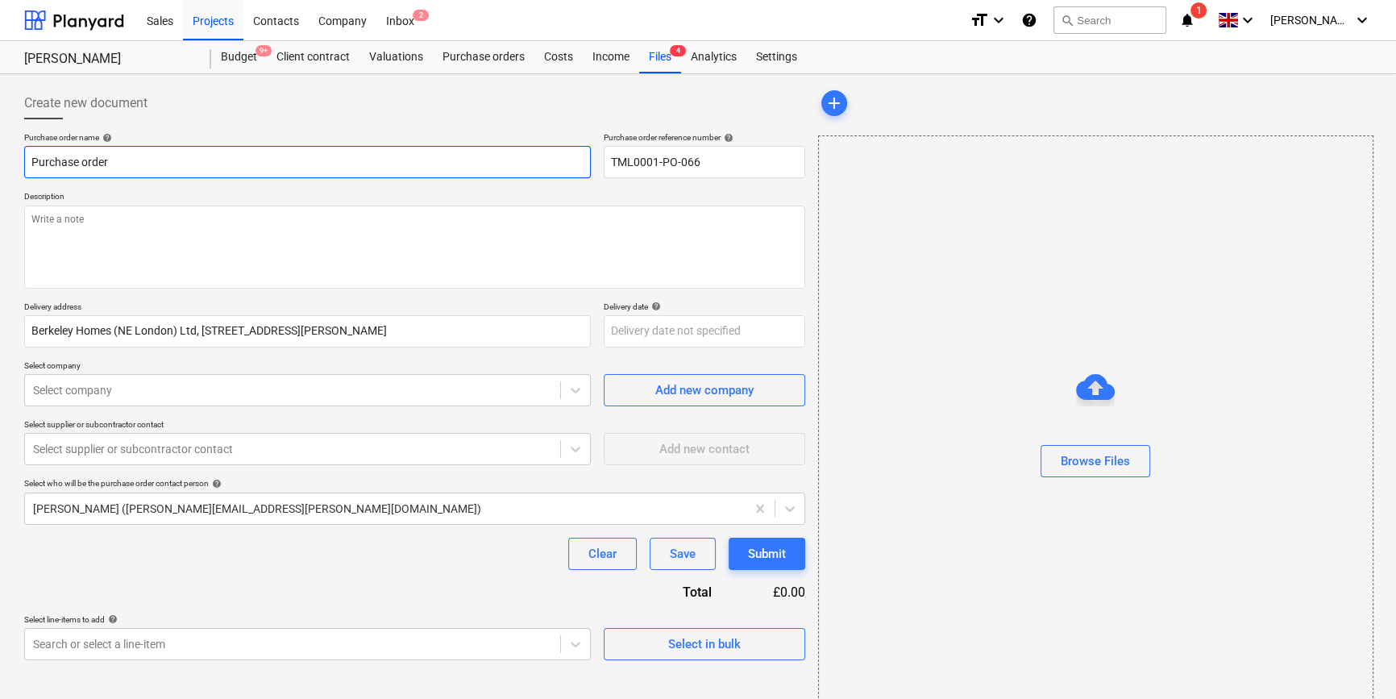
drag, startPoint x: 123, startPoint y: 161, endPoint x: 5, endPoint y: 169, distance: 118.0
click at [5, 169] on div "Create new document Purchase order name help Purchase order Purchase order refe…" at bounding box center [698, 404] width 1396 height 661
paste input "TML0001-PO-066"
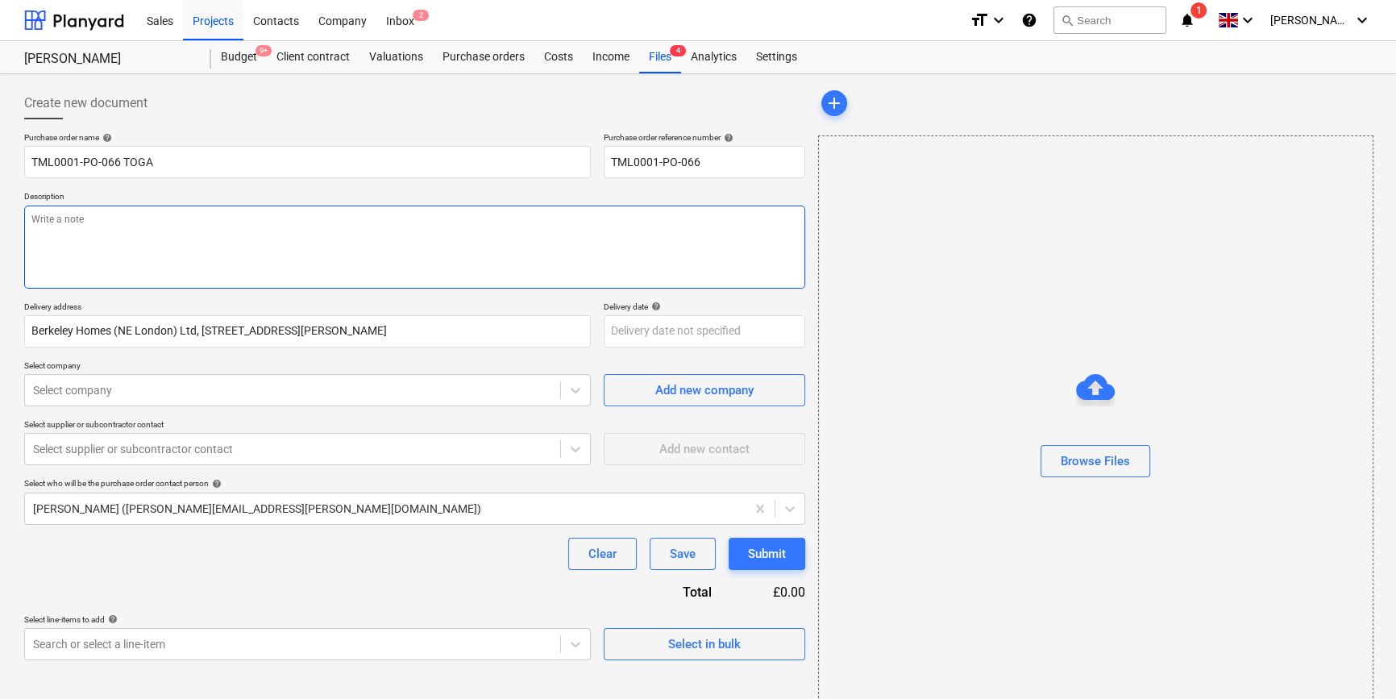
click at [113, 241] on textarea at bounding box center [414, 247] width 781 height 83
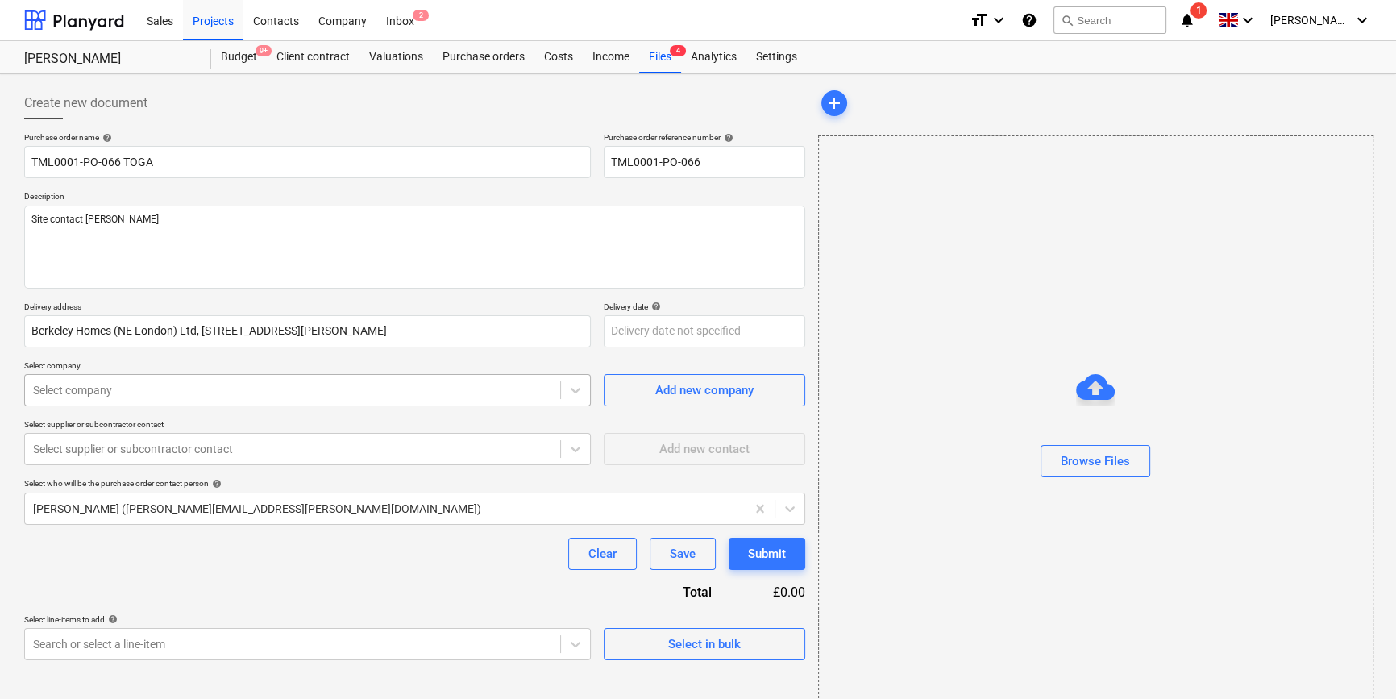
click at [149, 394] on div at bounding box center [292, 390] width 519 height 16
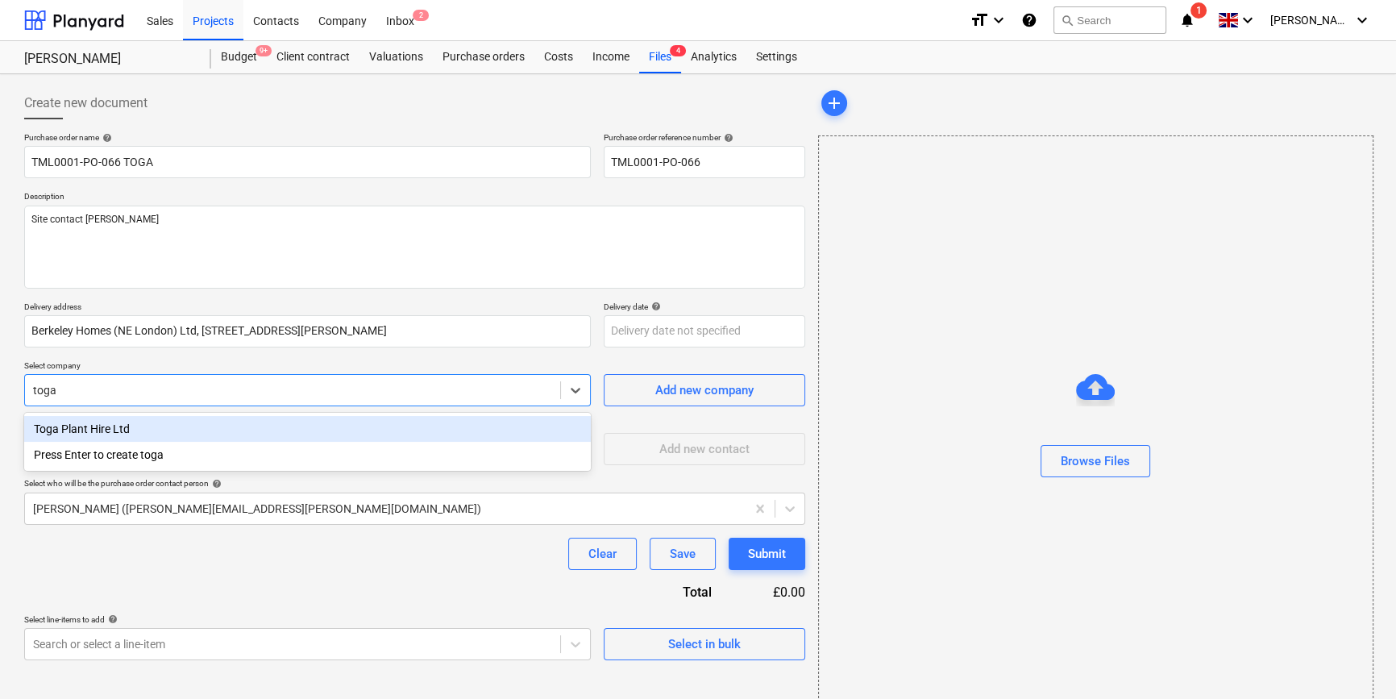
click at [123, 428] on div "Toga Plant Hire Ltd" at bounding box center [307, 429] width 567 height 26
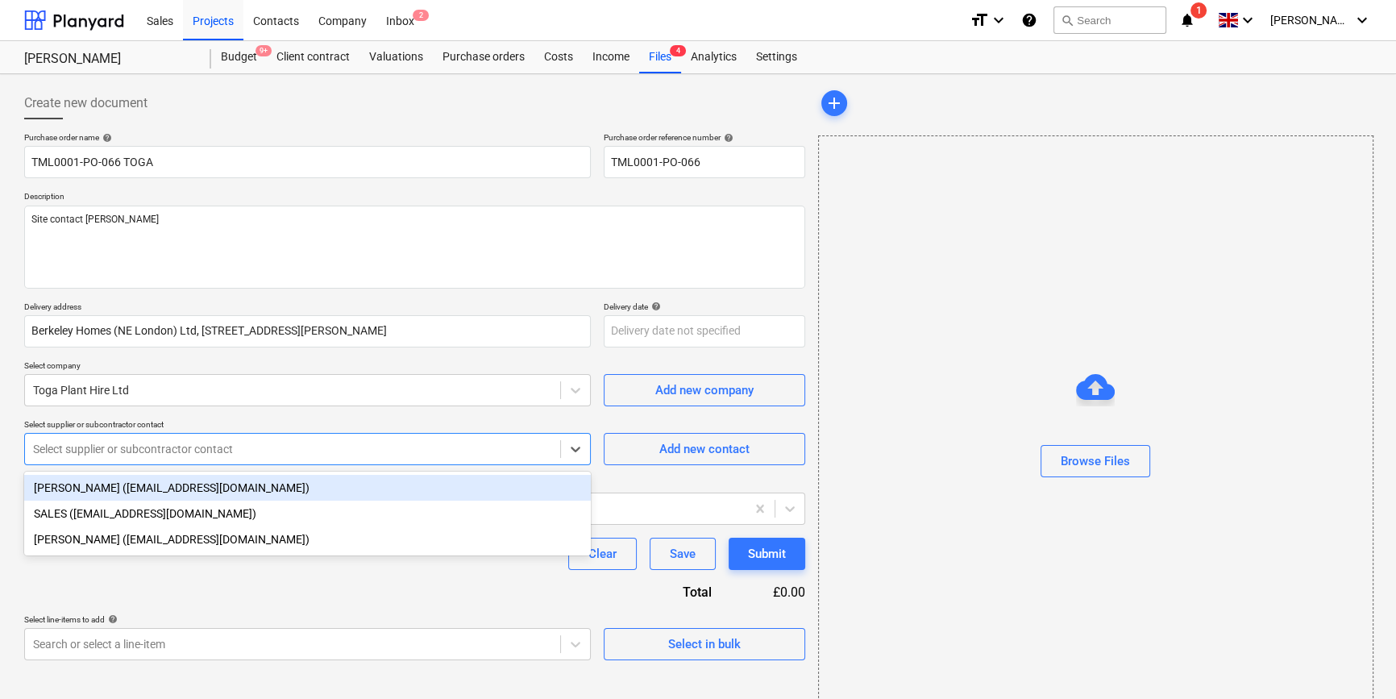
click at [113, 457] on div at bounding box center [292, 449] width 519 height 16
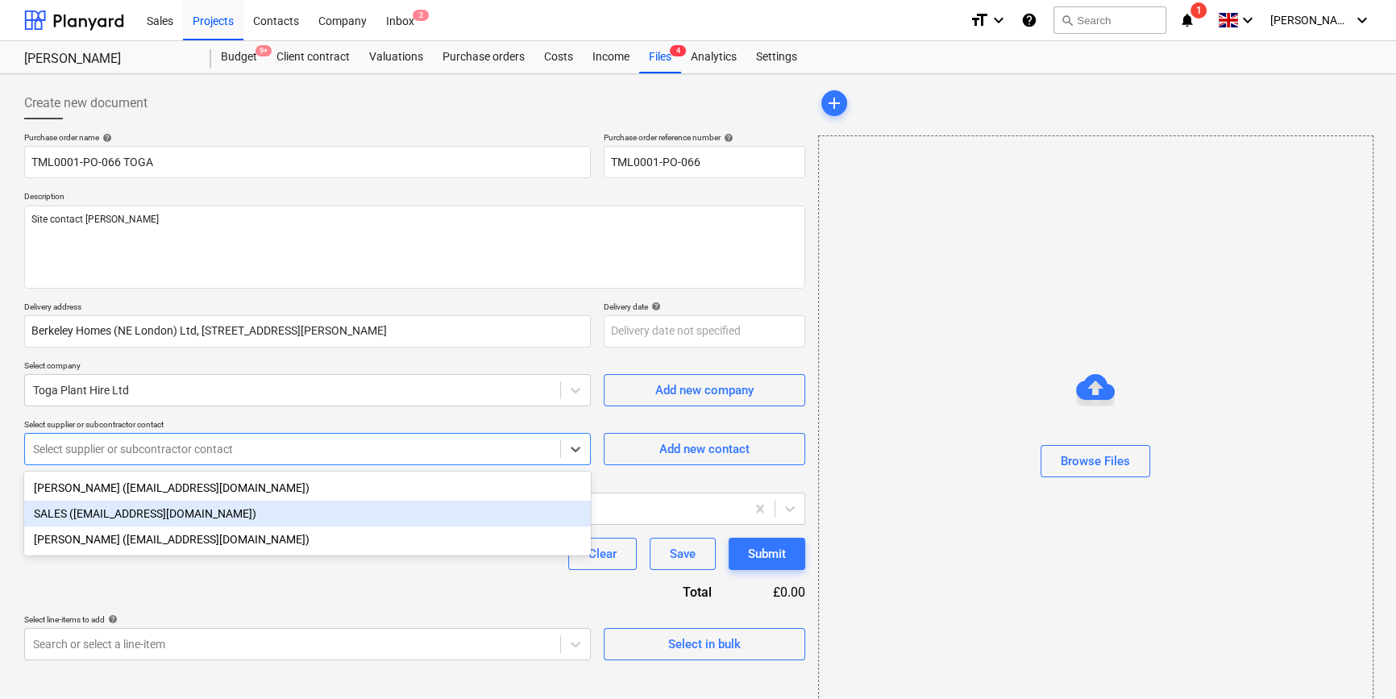
click at [106, 514] on div "SALES ([EMAIL_ADDRESS][DOMAIN_NAME])" at bounding box center [307, 514] width 567 height 26
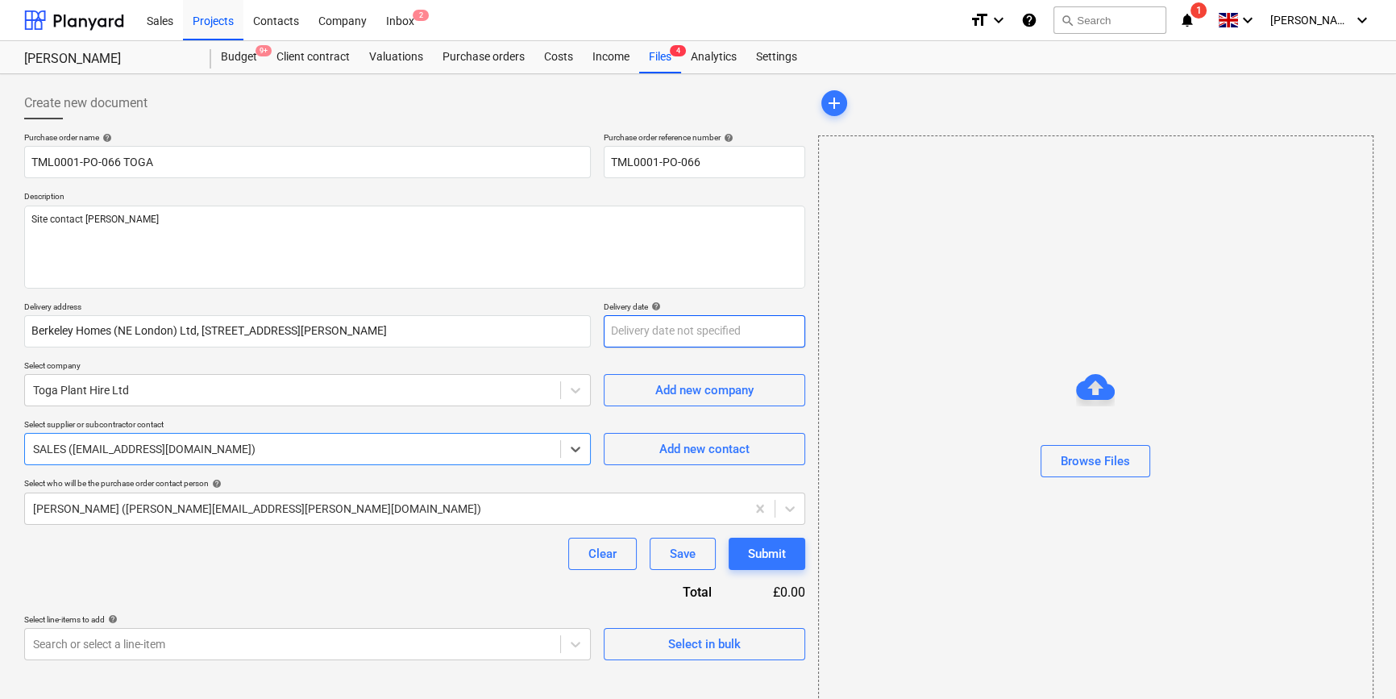
click at [647, 326] on body "Sales Projects Contacts Company Inbox 2 format_size keyboard_arrow_down help se…" at bounding box center [698, 349] width 1396 height 699
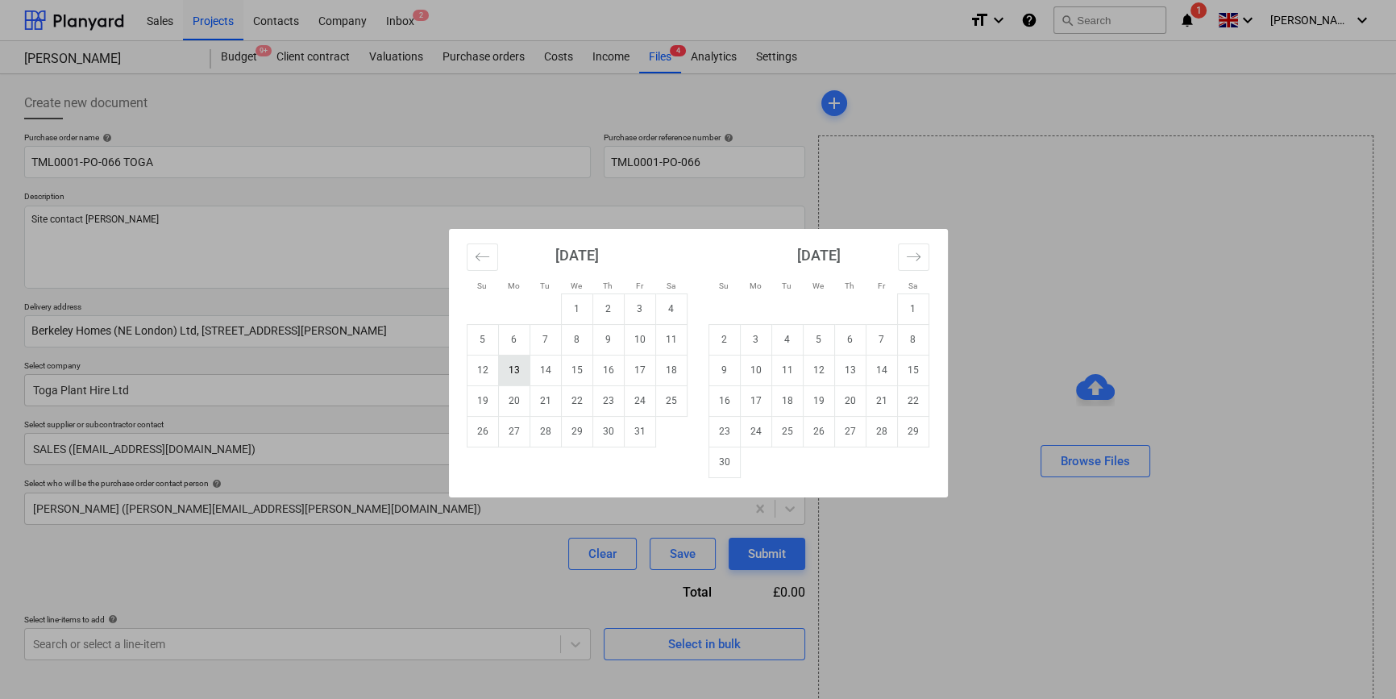
click at [501, 368] on td "13" at bounding box center [513, 370] width 31 height 31
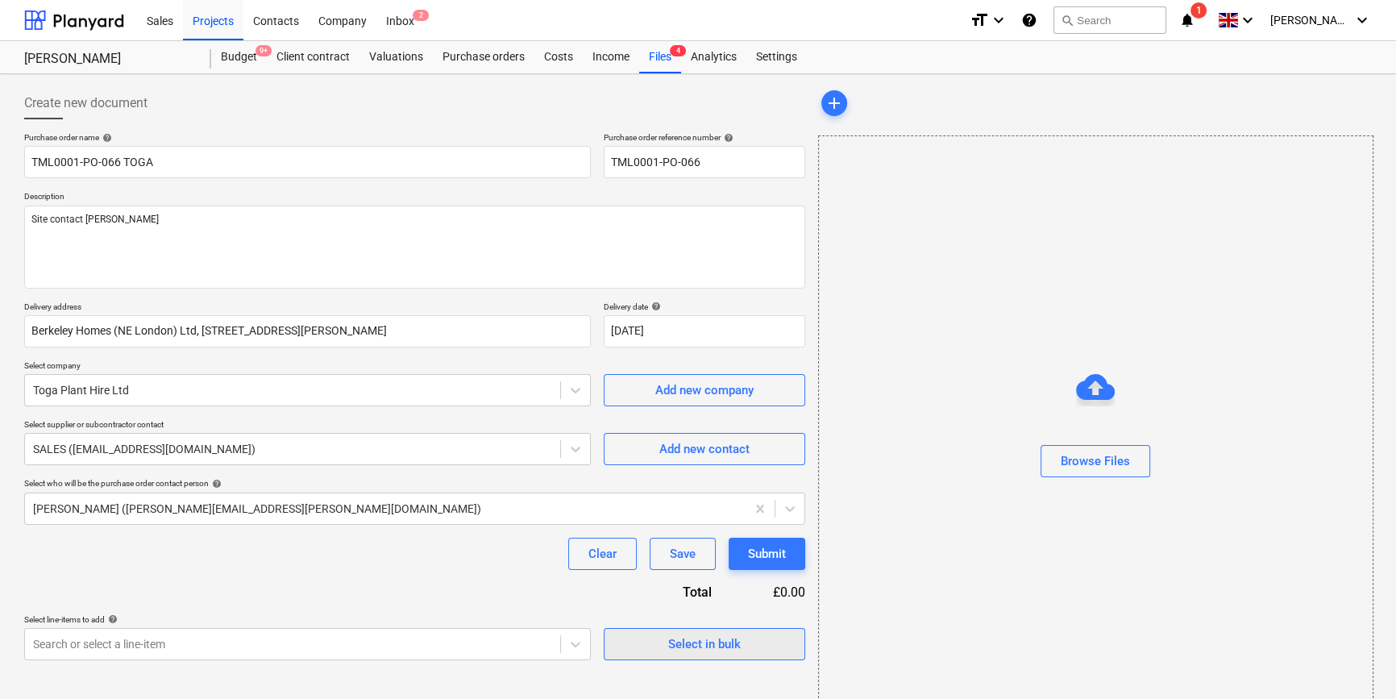
click at [669, 636] on div "Select in bulk" at bounding box center [704, 644] width 73 height 21
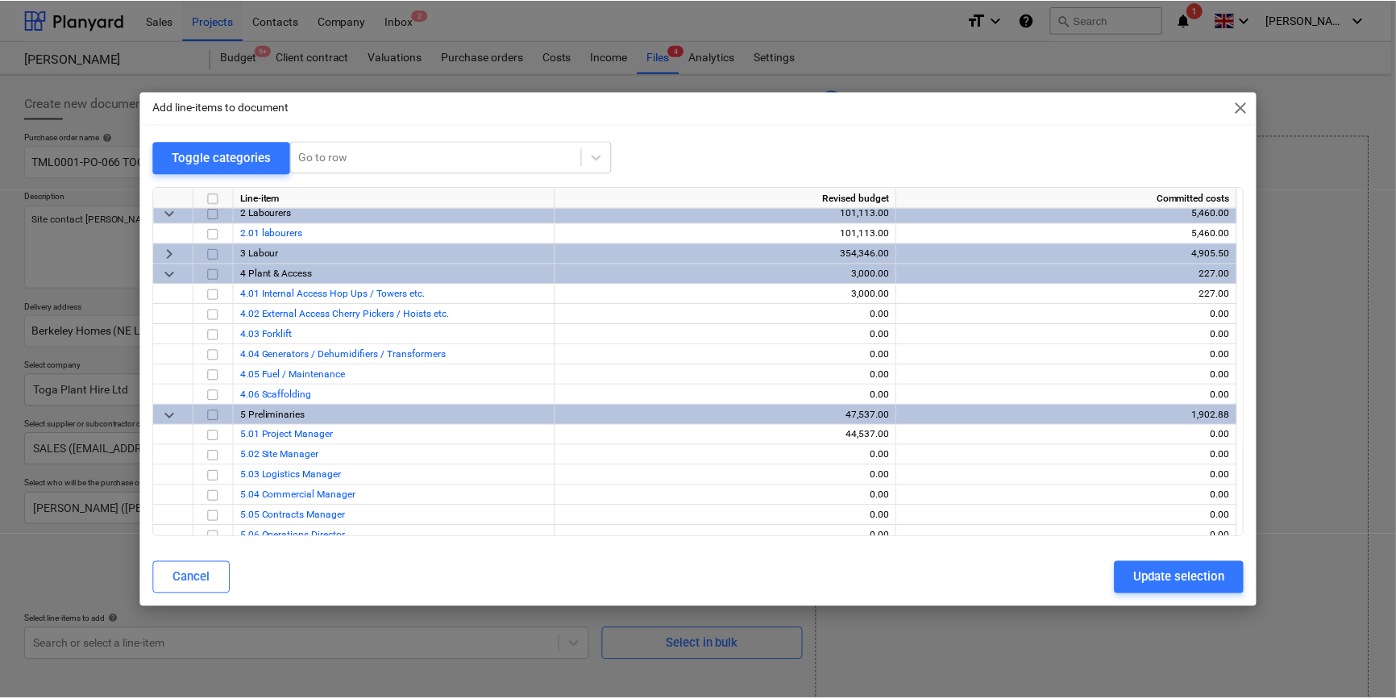
scroll to position [806, 0]
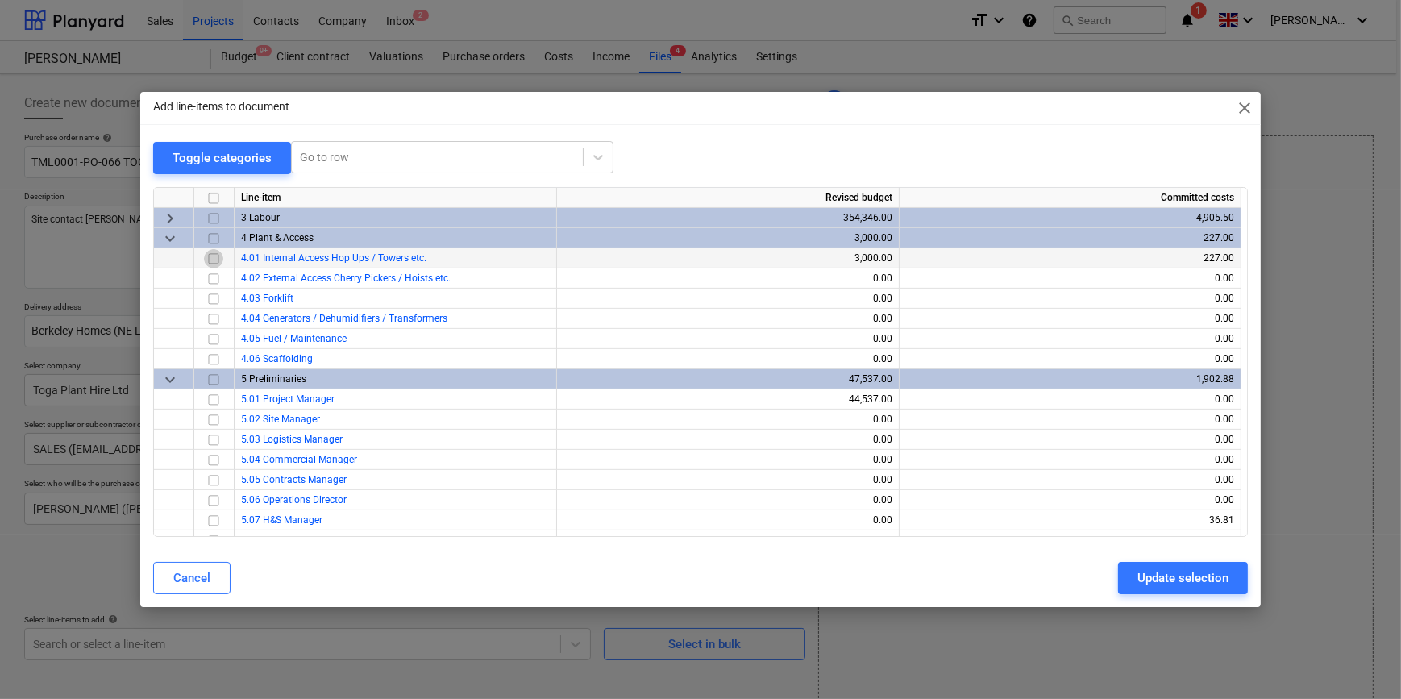
click at [214, 256] on input "checkbox" at bounding box center [213, 257] width 19 height 19
click at [1155, 583] on div "Update selection" at bounding box center [1182, 578] width 91 height 21
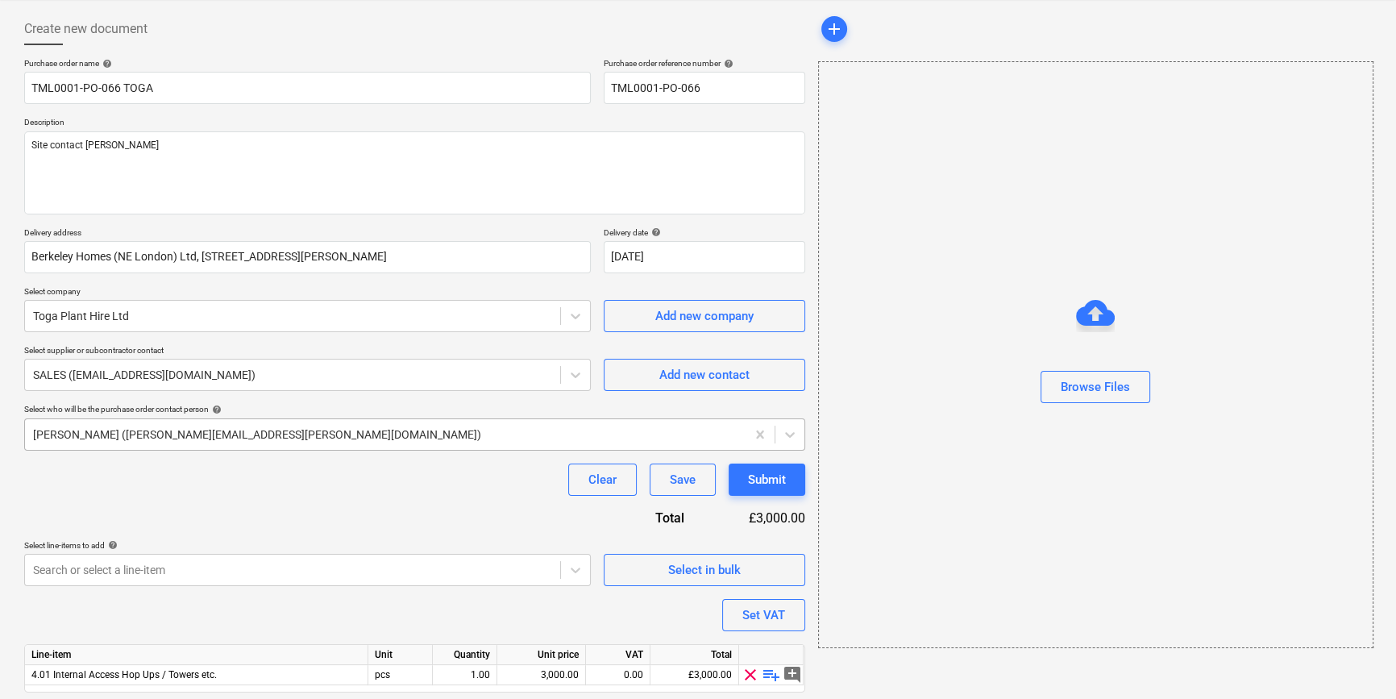
scroll to position [125, 0]
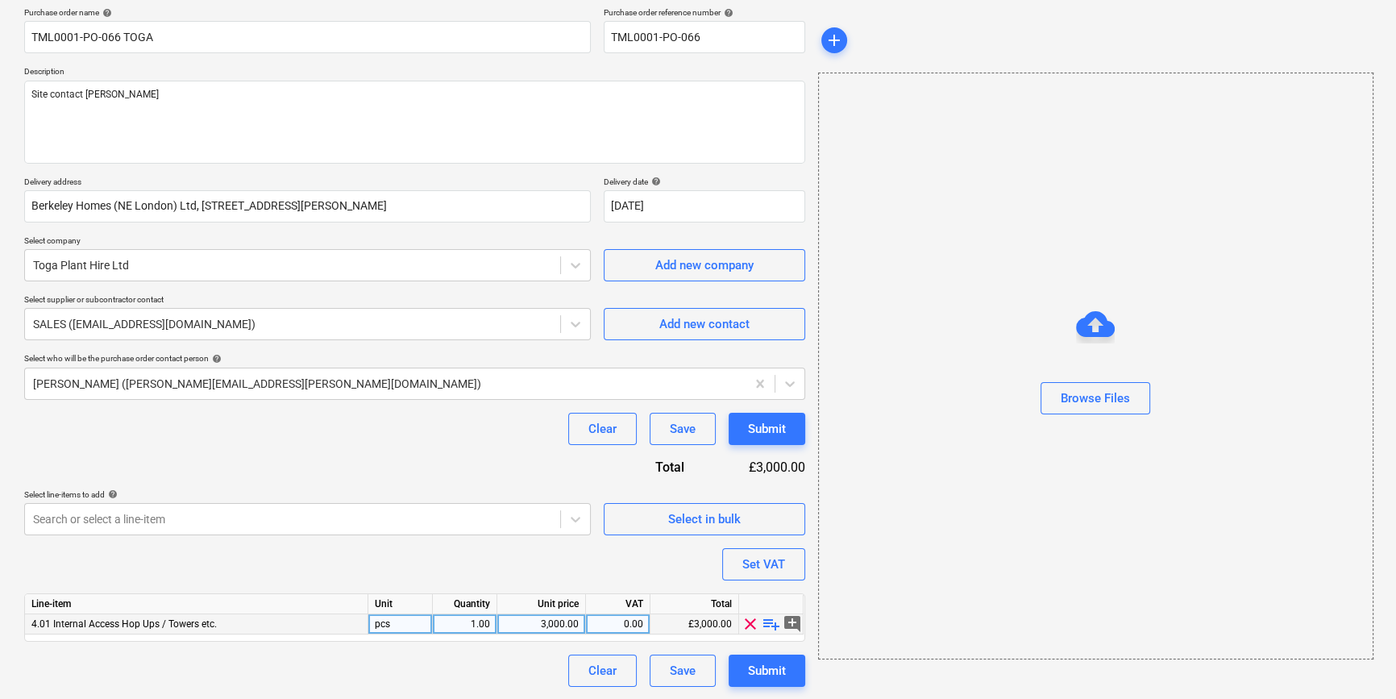
click at [768, 625] on span "playlist_add" at bounding box center [771, 623] width 19 height 19
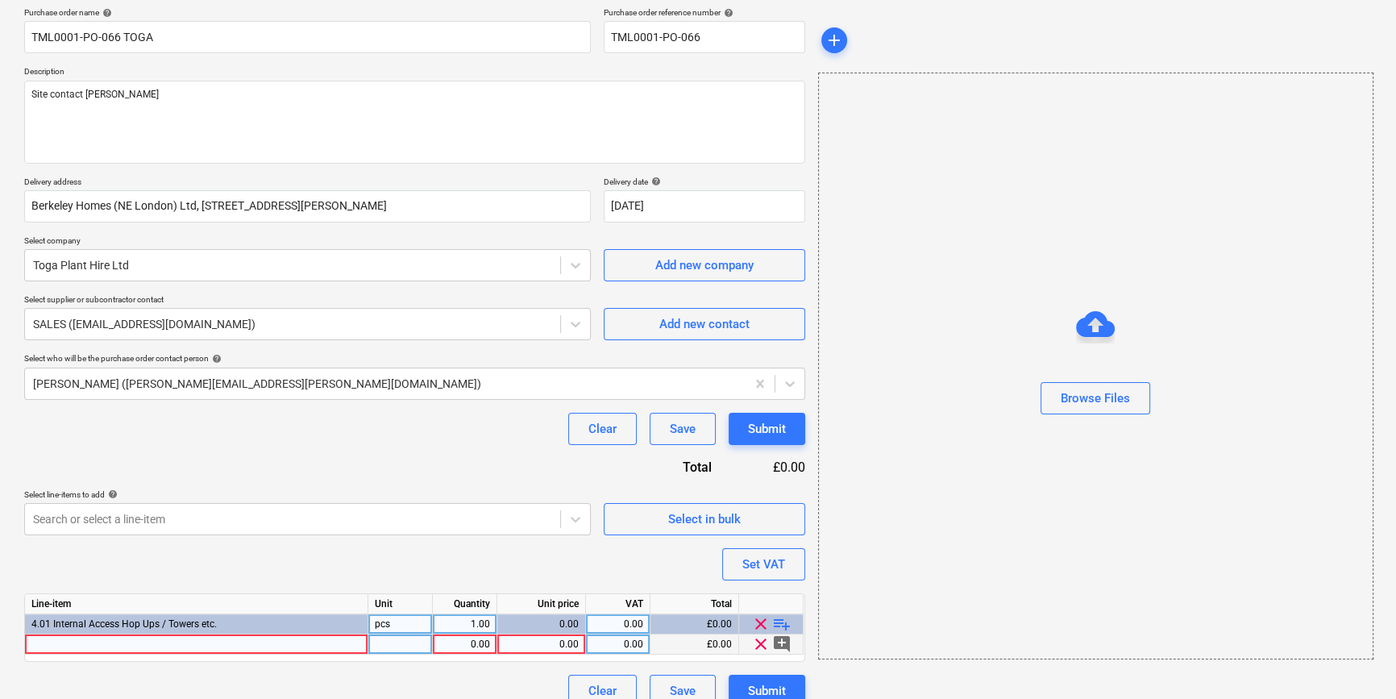
click at [54, 643] on div at bounding box center [196, 644] width 343 height 20
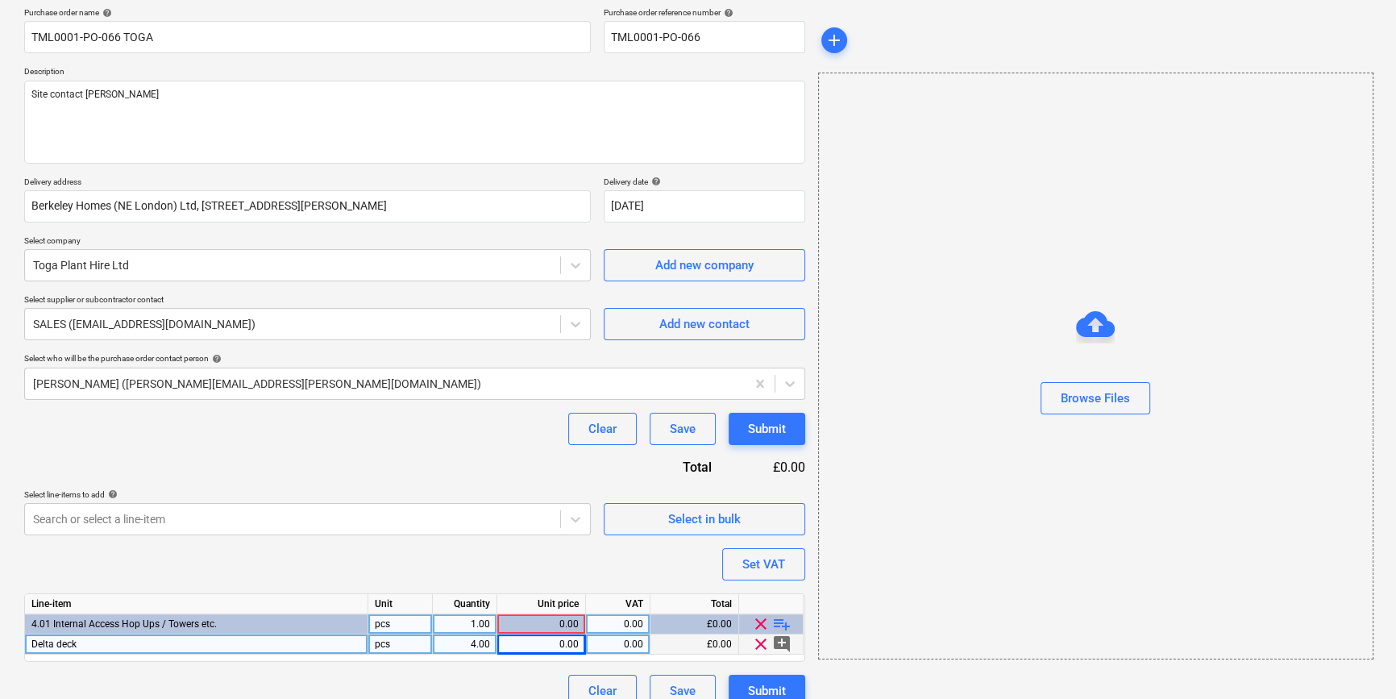
click at [537, 645] on div "0.00" at bounding box center [541, 644] width 75 height 20
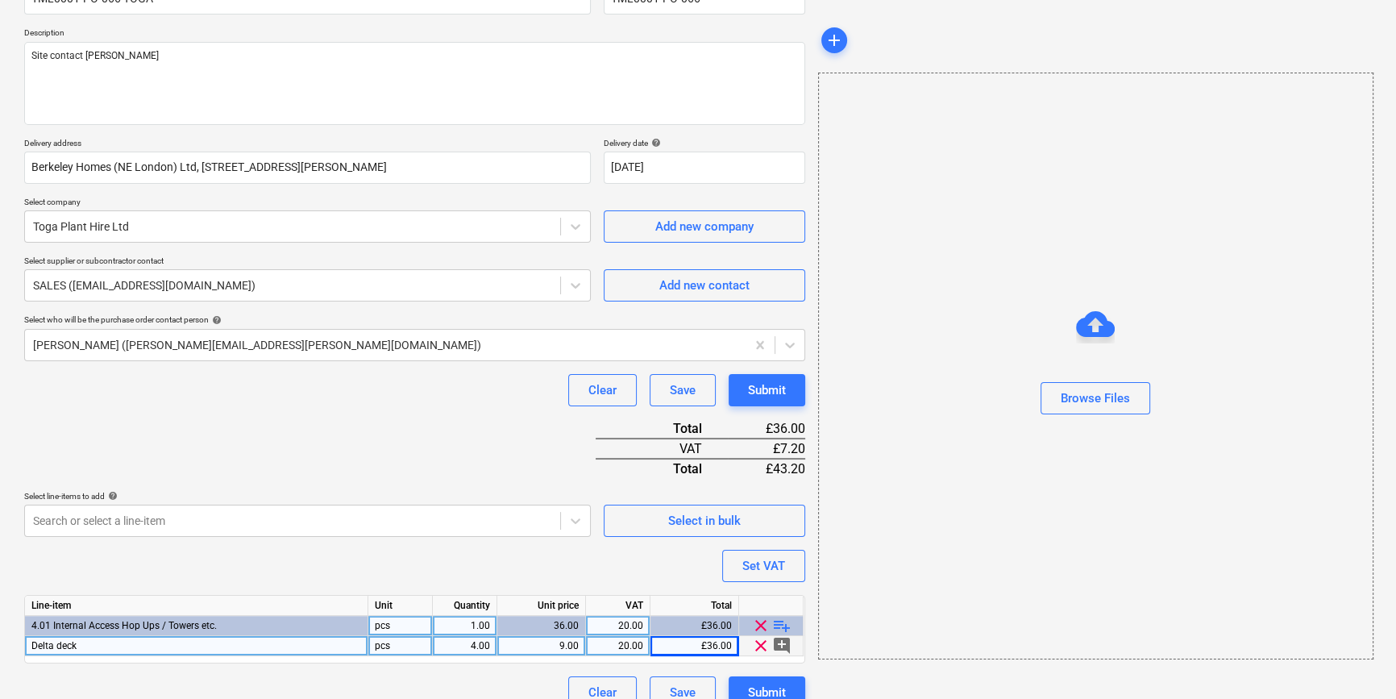
scroll to position [185, 0]
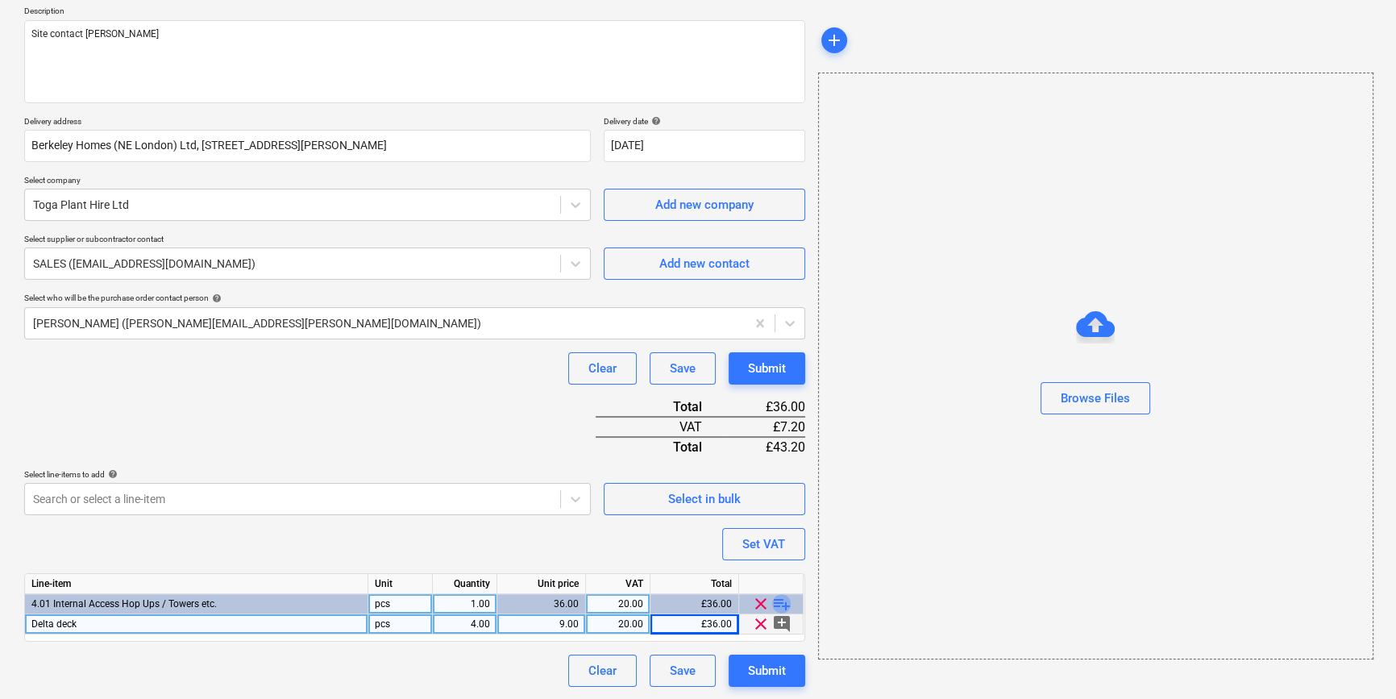
click at [781, 601] on span "playlist_add" at bounding box center [781, 603] width 19 height 19
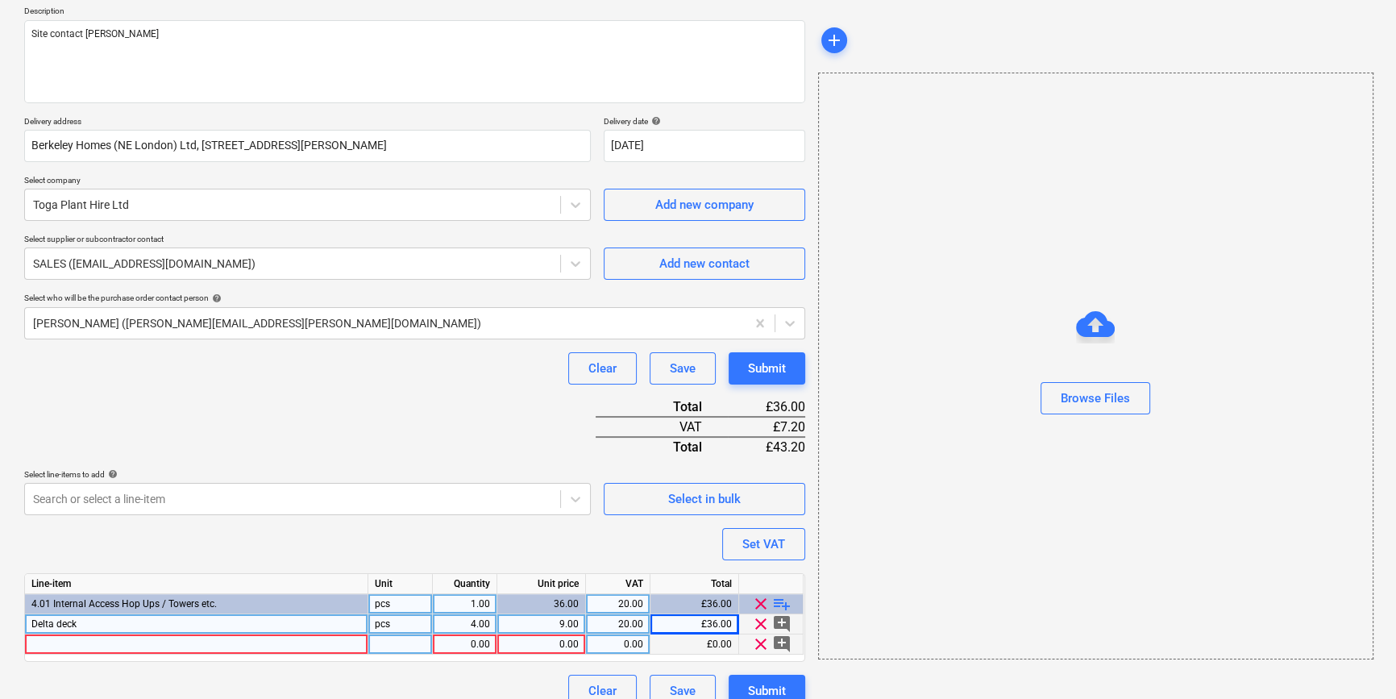
click at [80, 640] on div at bounding box center [196, 644] width 343 height 20
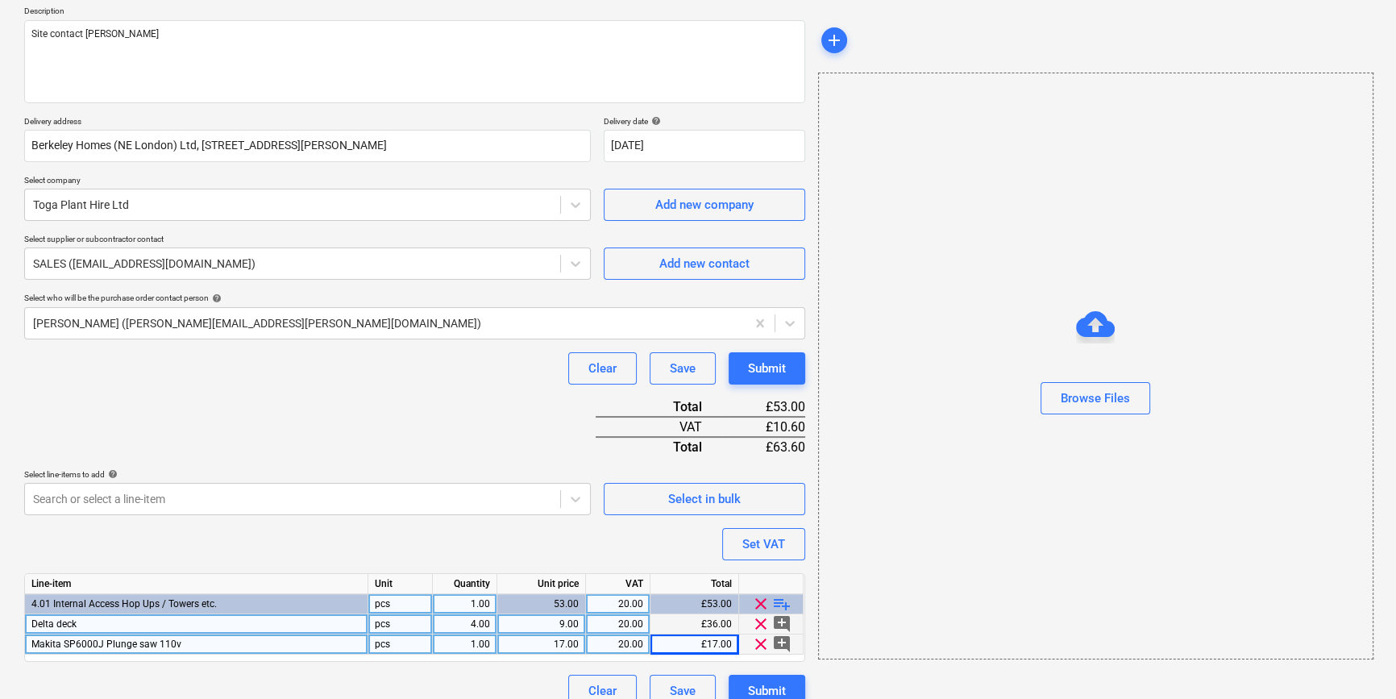
click at [410, 626] on div "pcs" at bounding box center [400, 624] width 64 height 20
click at [380, 646] on div "pcs" at bounding box center [400, 644] width 64 height 20
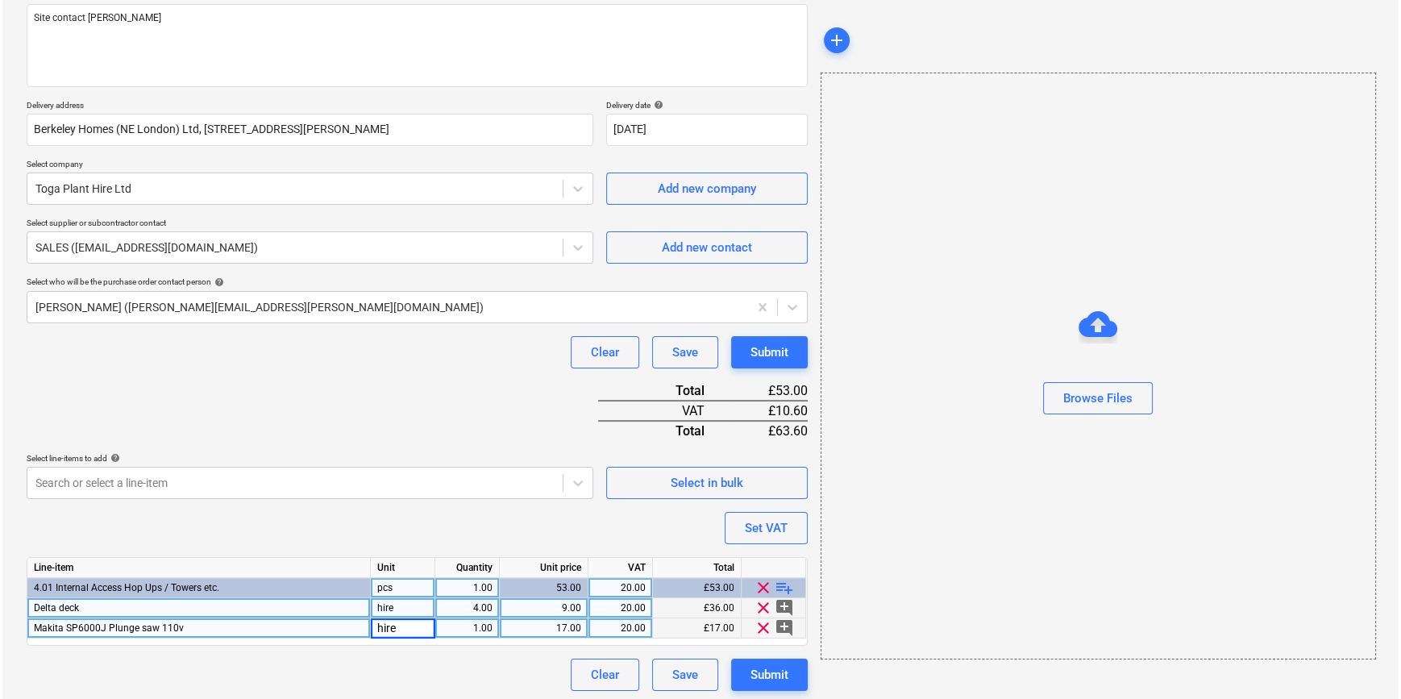
scroll to position [206, 0]
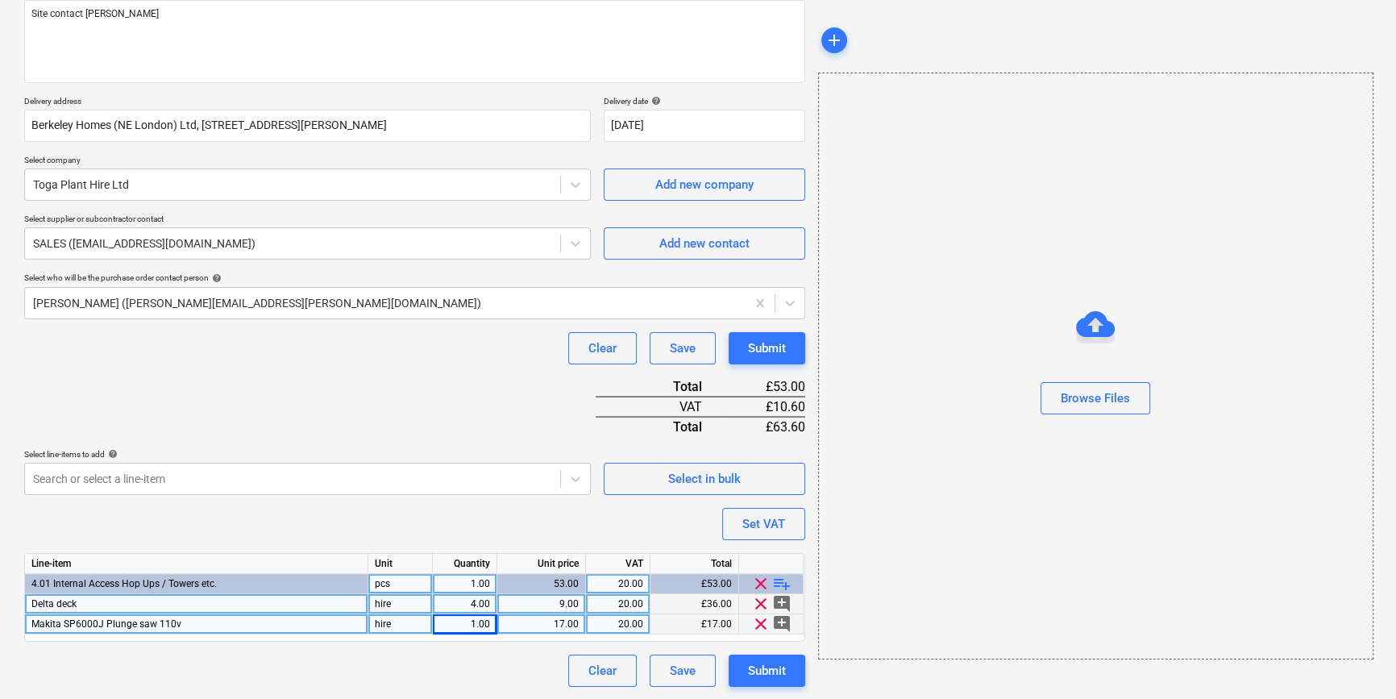
click at [210, 622] on div "Makita SP6000J Plunge saw 110v" at bounding box center [196, 624] width 343 height 20
click at [210, 622] on input "Makita SP6000J Plunge saw 110v" at bounding box center [196, 623] width 343 height 19
click at [757, 669] on div "Submit" at bounding box center [767, 670] width 38 height 21
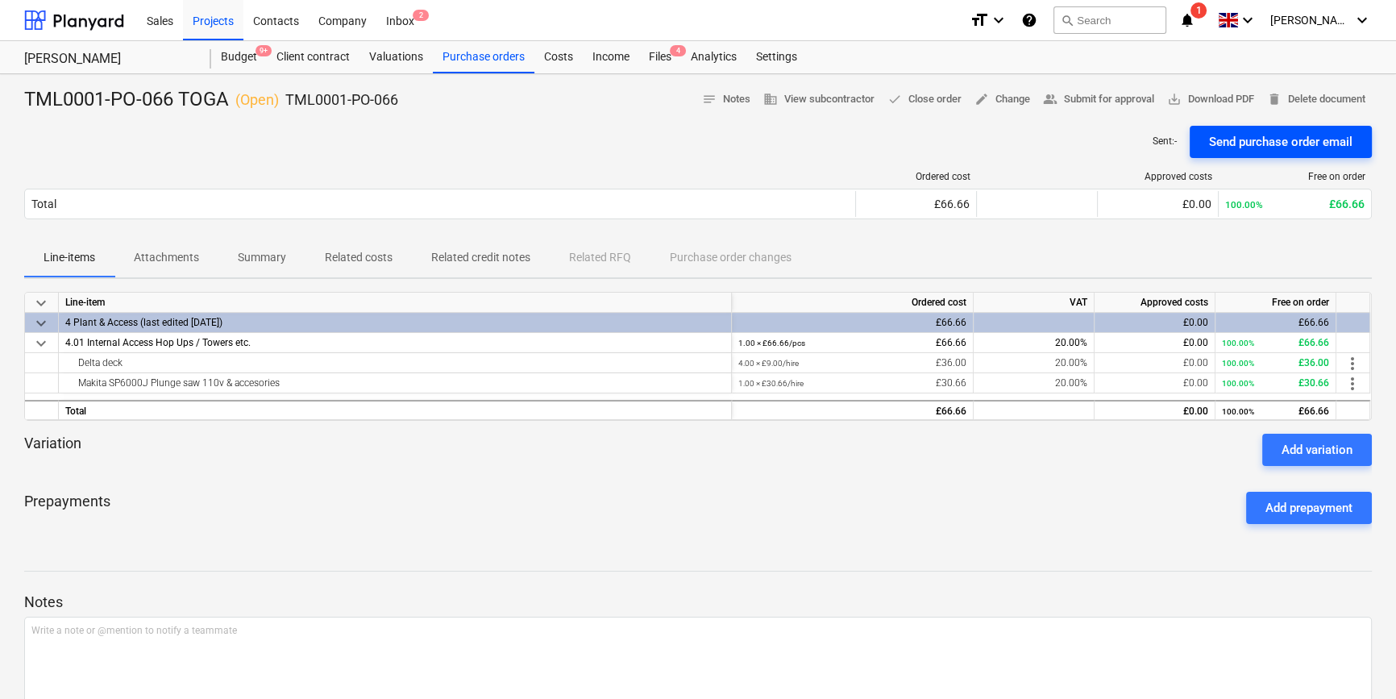
click at [1230, 143] on div "Send purchase order email" at bounding box center [1280, 141] width 143 height 21
click at [1189, 102] on span "save_alt Download PDF" at bounding box center [1210, 99] width 87 height 19
click at [462, 60] on div "Purchase orders" at bounding box center [484, 57] width 102 height 32
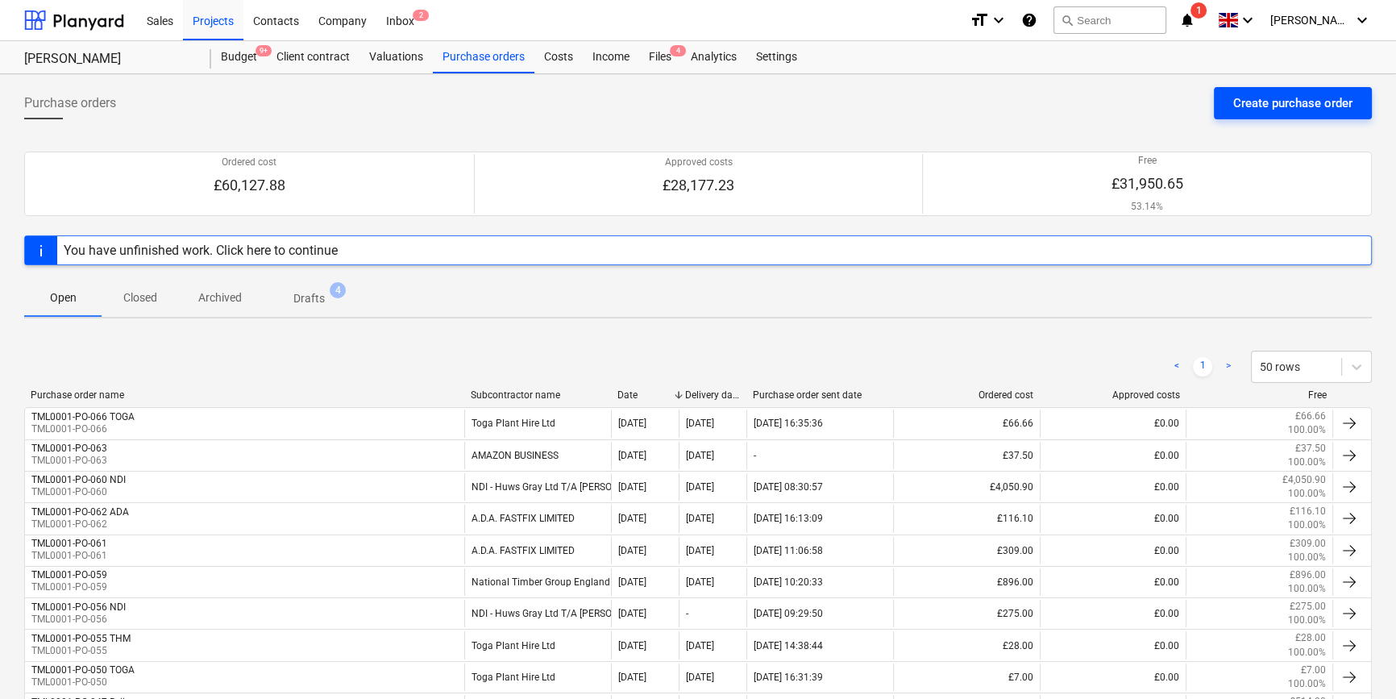
click at [1265, 102] on div "Create purchase order" at bounding box center [1292, 103] width 119 height 21
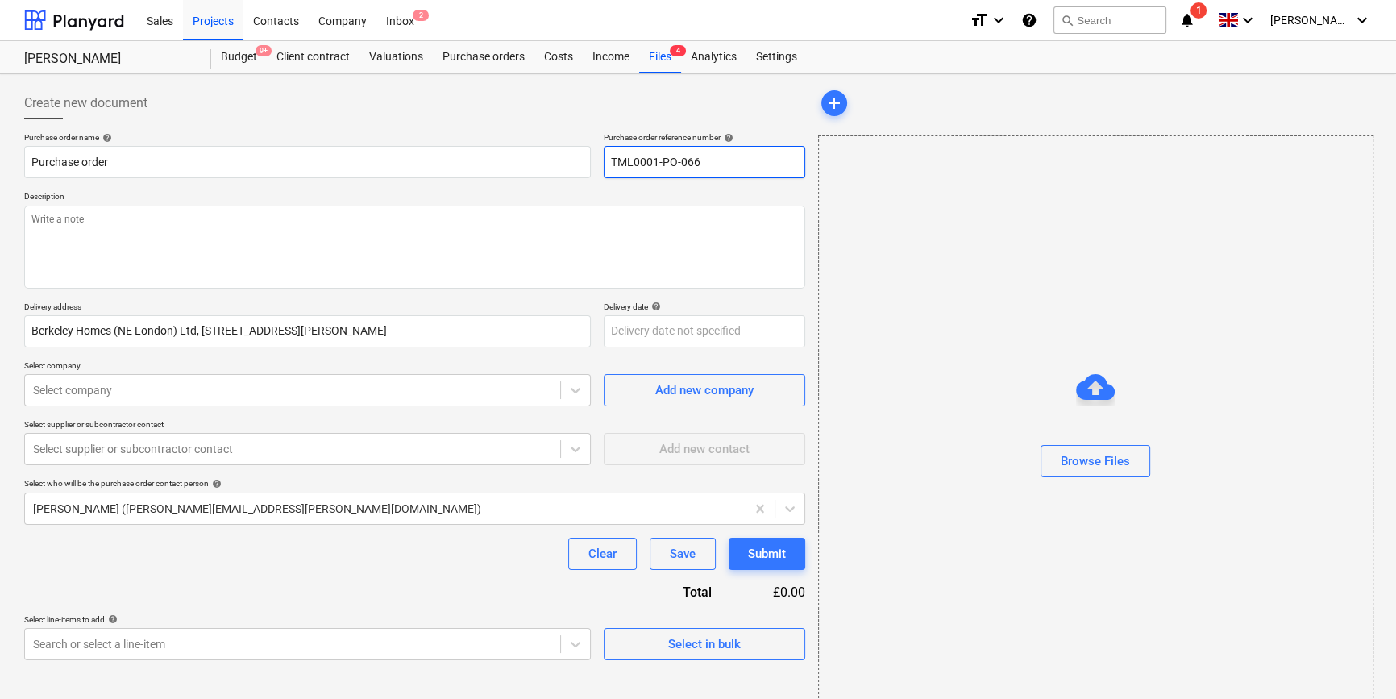
click at [724, 162] on input "TML0001-PO-066" at bounding box center [705, 162] width 202 height 32
drag, startPoint x: 705, startPoint y: 160, endPoint x: 605, endPoint y: 161, distance: 100.8
click at [605, 161] on input "TML0001-PO-067" at bounding box center [705, 162] width 202 height 32
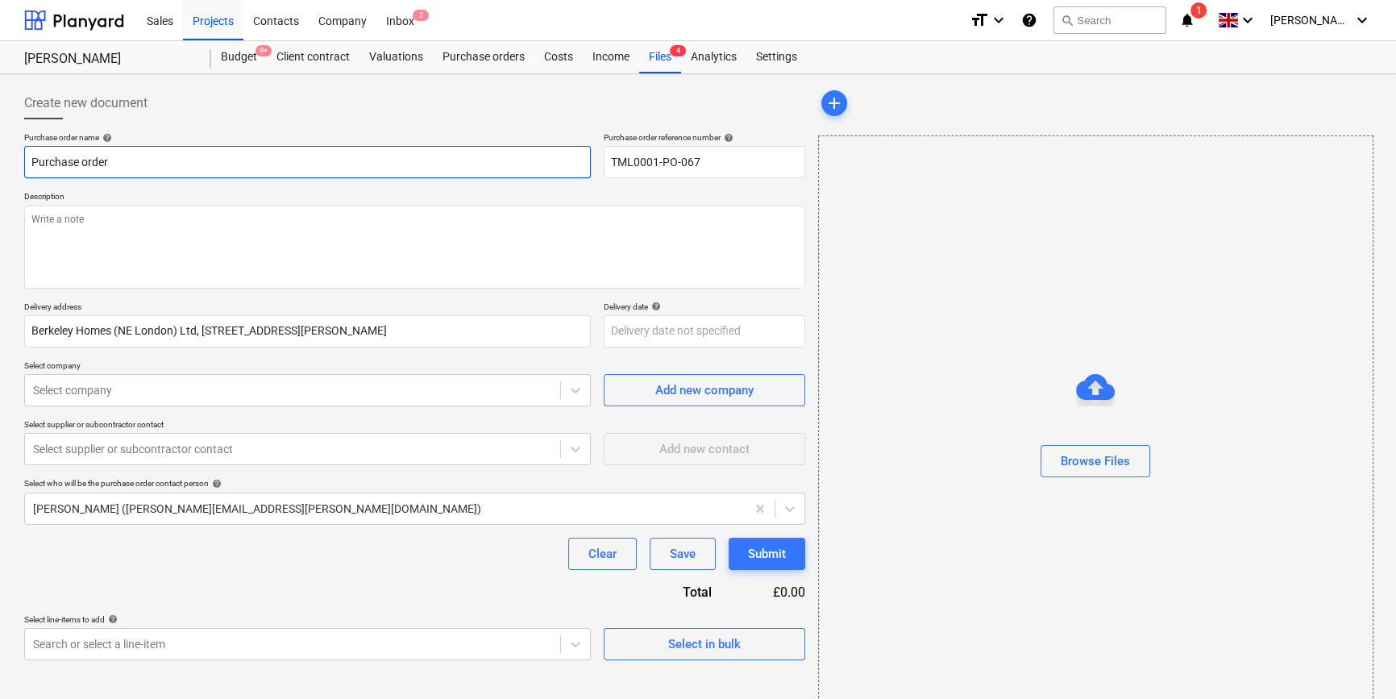
drag, startPoint x: 110, startPoint y: 160, endPoint x: 20, endPoint y: 169, distance: 90.8
click at [20, 169] on div "Create new document Purchase order name help Purchase order Purchase order refe…" at bounding box center [415, 405] width 794 height 648
paste input "TML0001-PO-067"
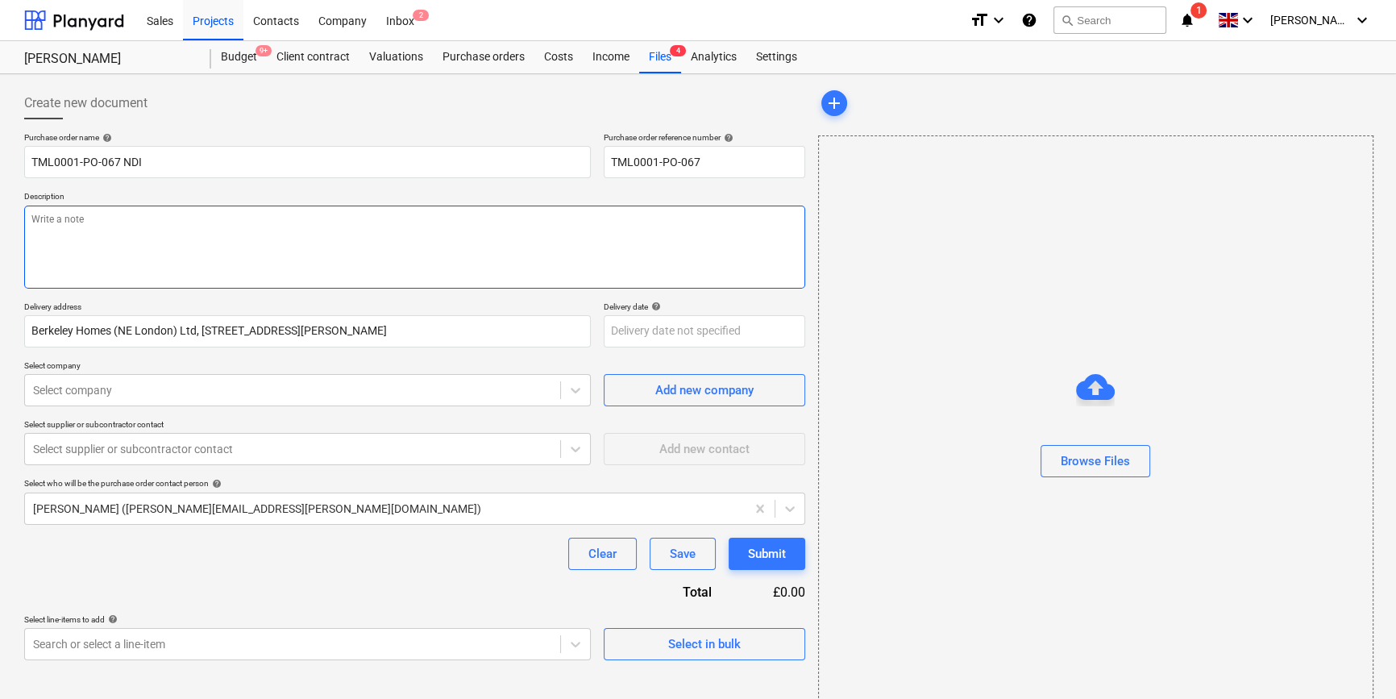
click at [110, 258] on textarea at bounding box center [414, 247] width 781 height 83
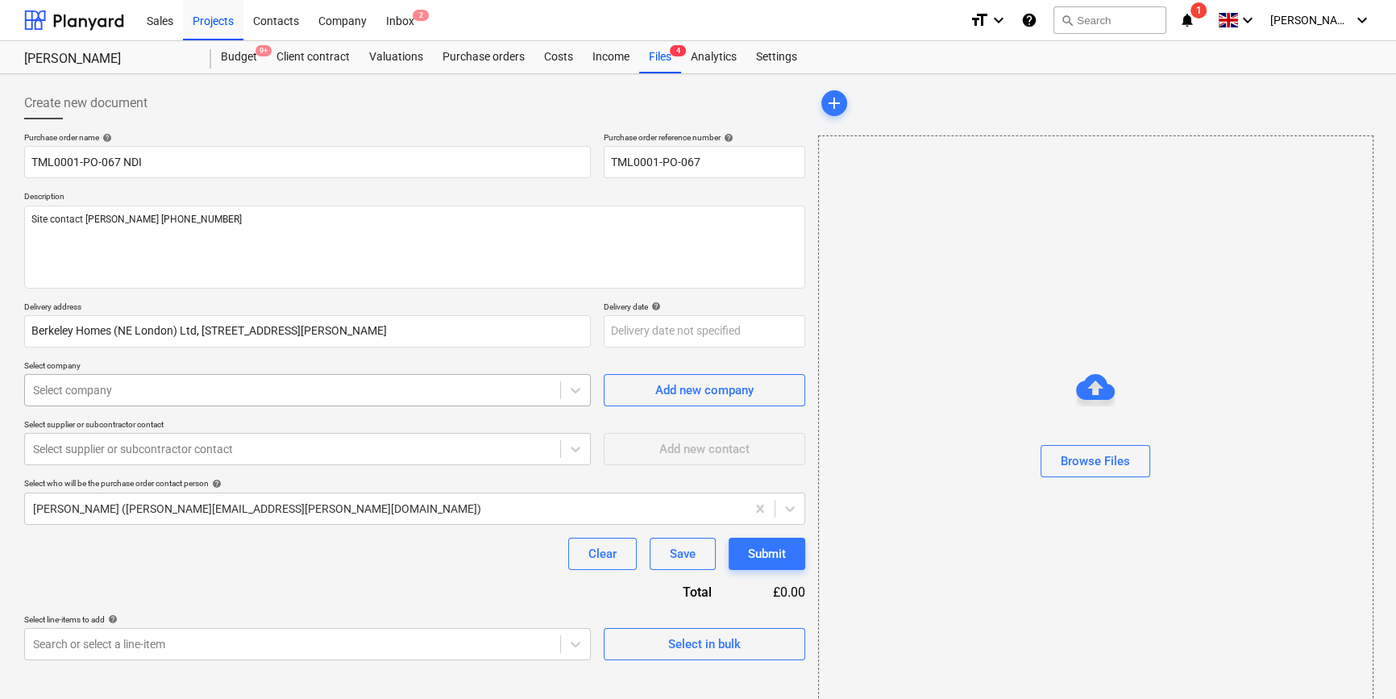
click at [270, 395] on div at bounding box center [292, 390] width 519 height 16
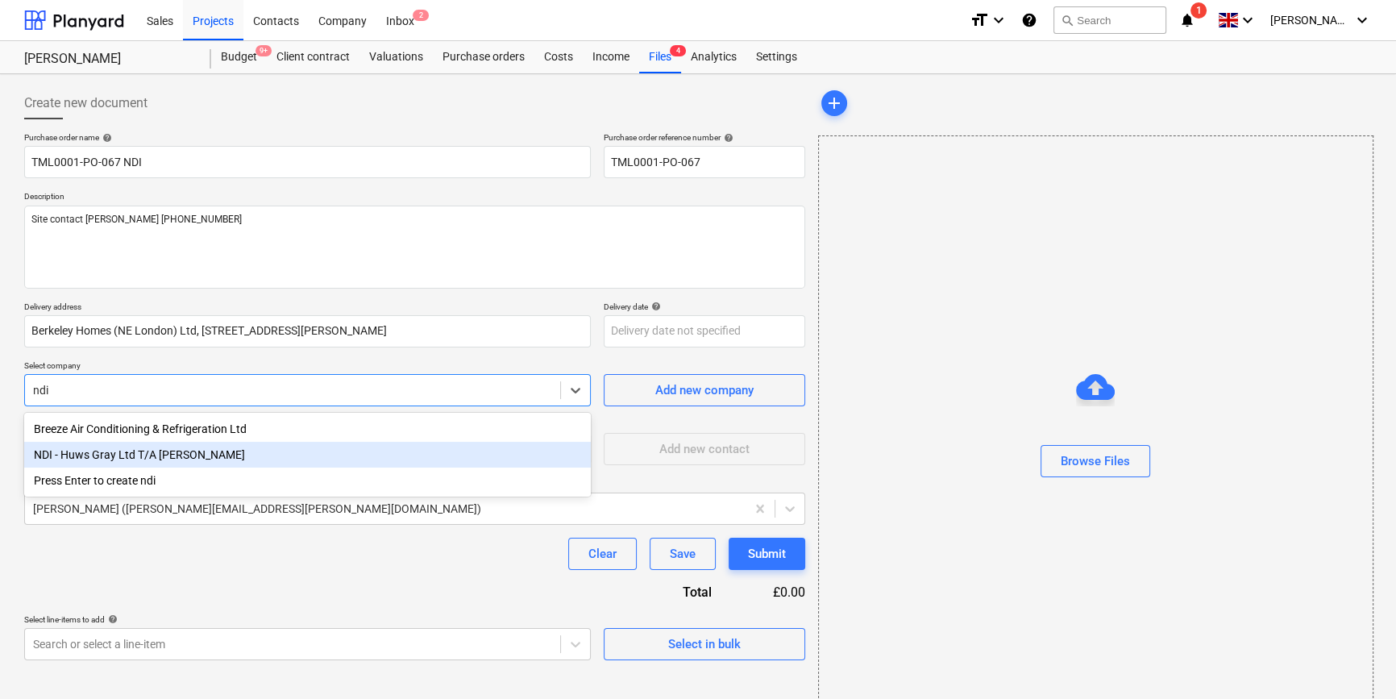
click at [207, 455] on div "NDI - Huws Gray Ltd T/A [PERSON_NAME]" at bounding box center [307, 455] width 567 height 26
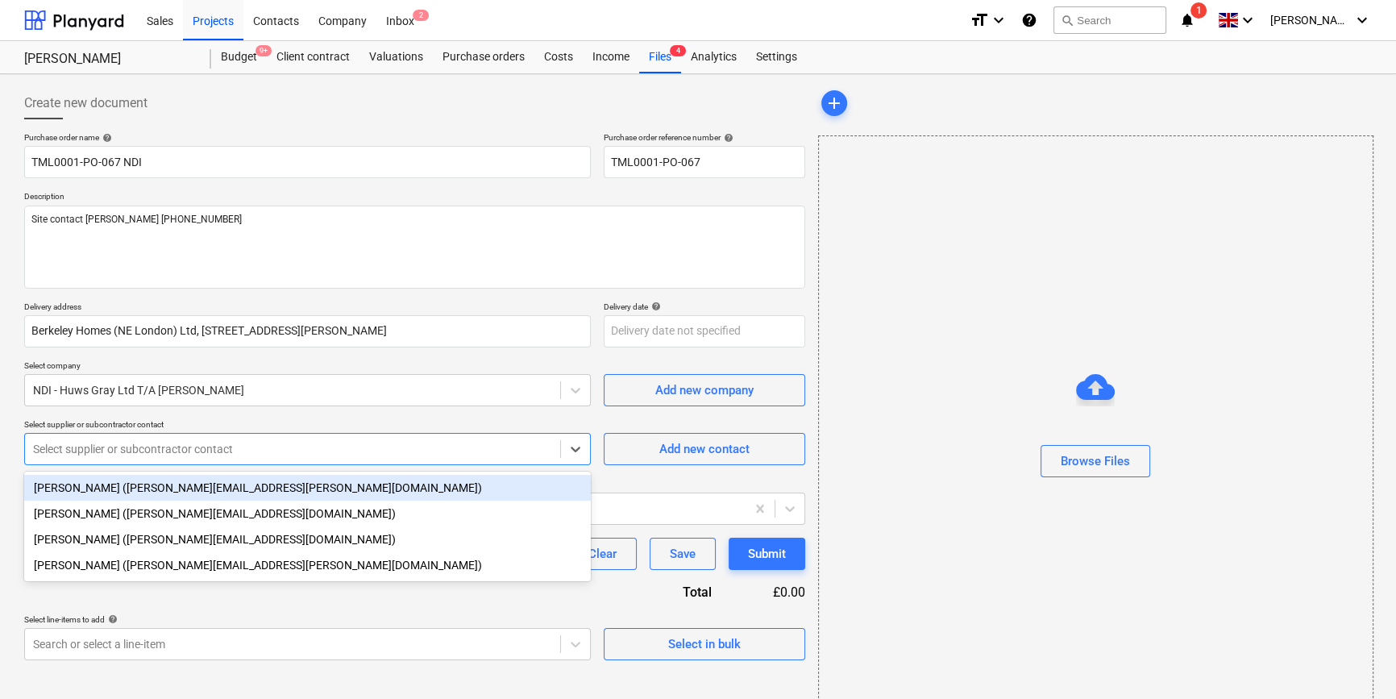
click at [208, 449] on div at bounding box center [292, 449] width 519 height 16
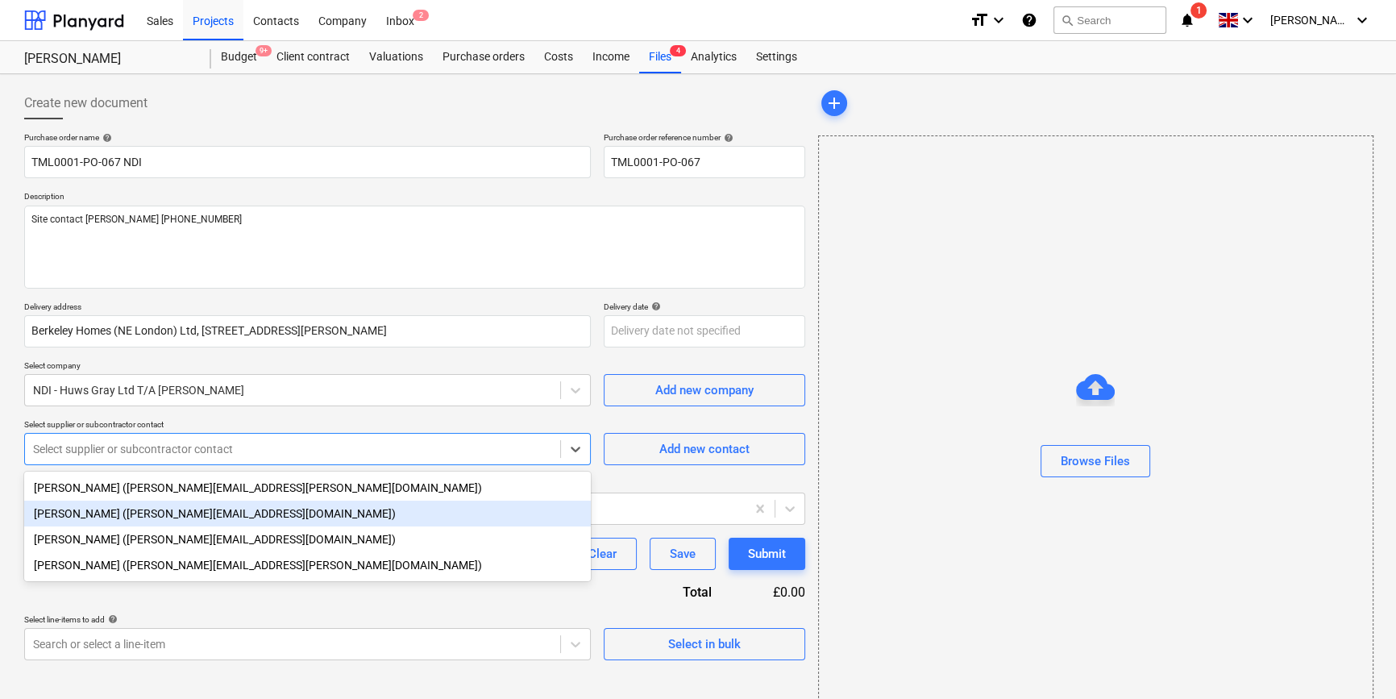
click at [165, 516] on div "[PERSON_NAME] ([PERSON_NAME][EMAIL_ADDRESS][DOMAIN_NAME])" at bounding box center [307, 514] width 567 height 26
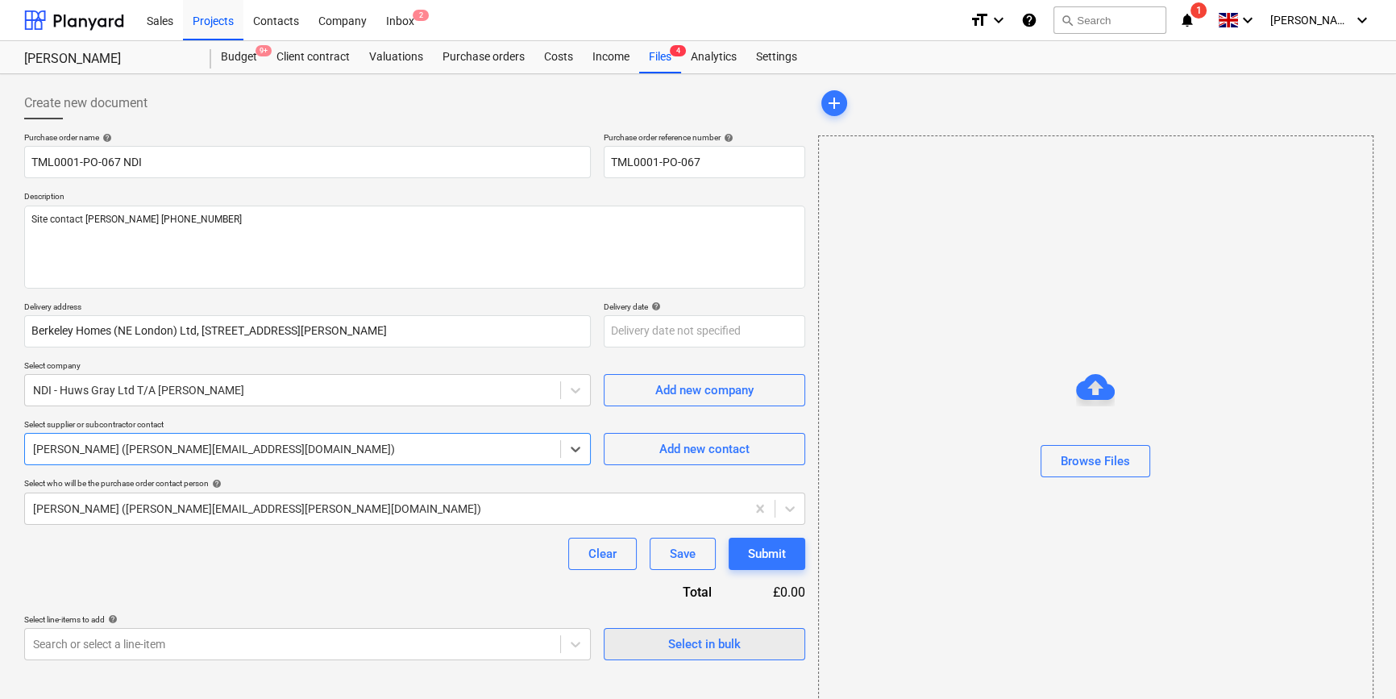
click at [699, 647] on div "Select in bulk" at bounding box center [704, 644] width 73 height 21
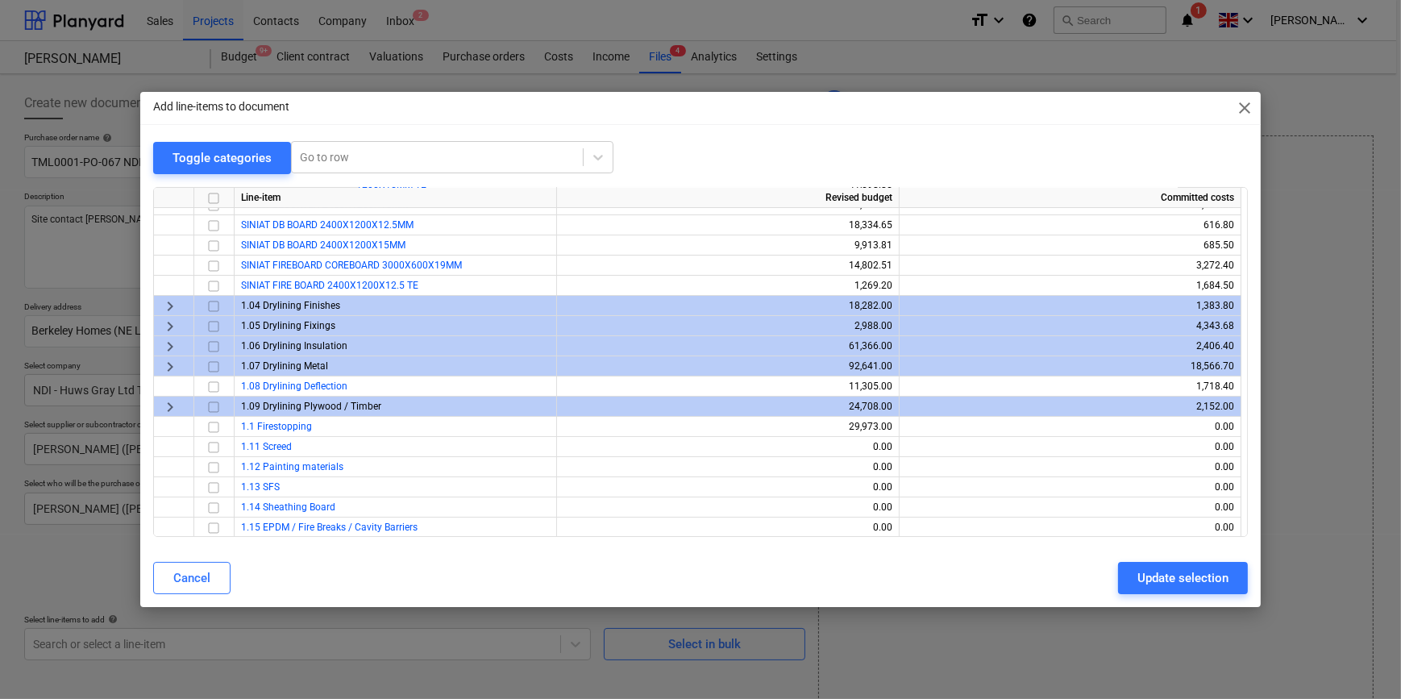
scroll to position [146, 0]
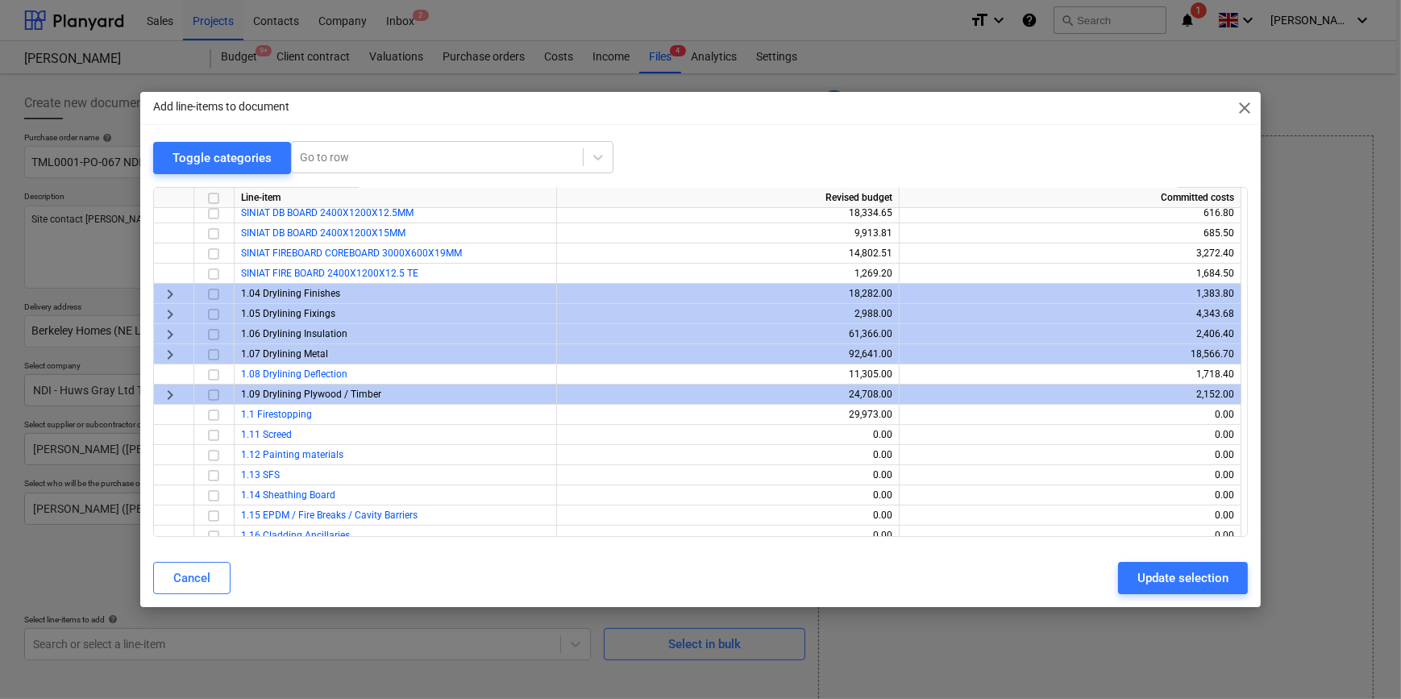
click at [165, 355] on span "keyboard_arrow_right" at bounding box center [169, 353] width 19 height 19
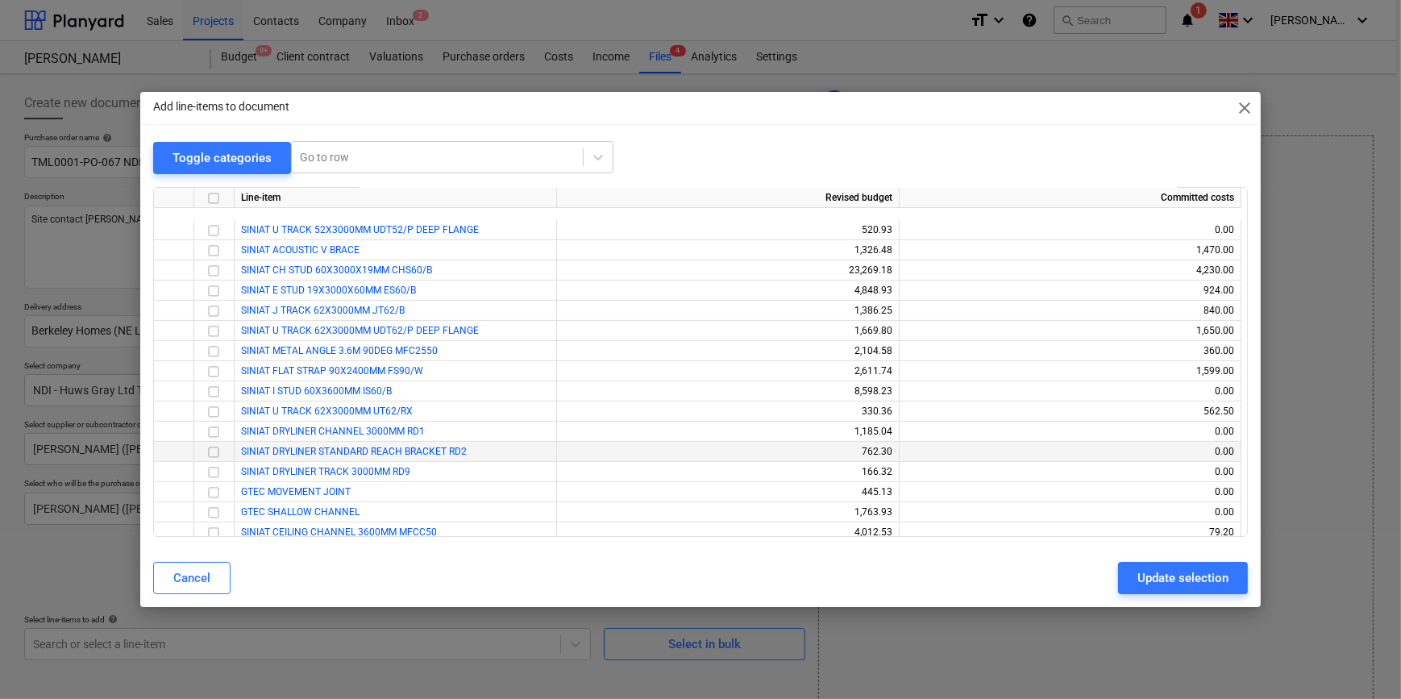
scroll to position [513, 0]
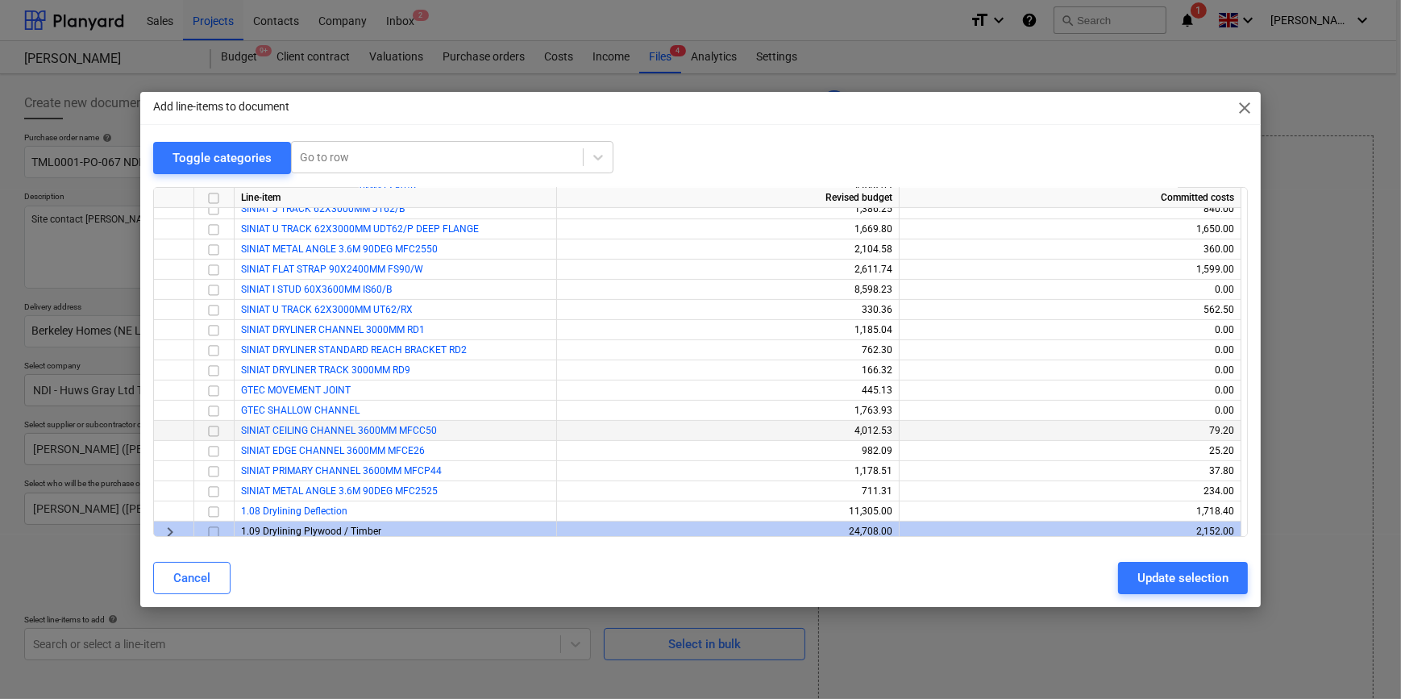
click at [344, 431] on span "SINIAT CEILING CHANNEL 3600MM MFCC50" at bounding box center [339, 430] width 196 height 11
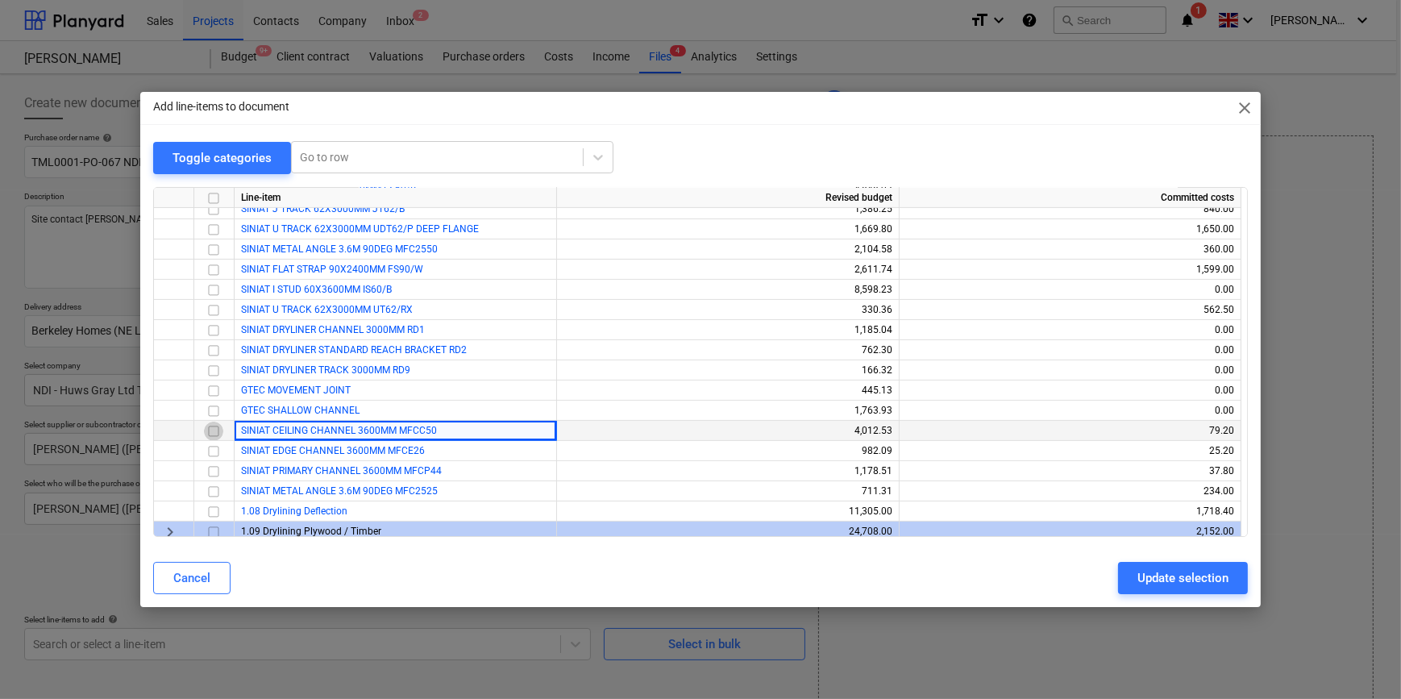
click at [212, 431] on input "checkbox" at bounding box center [213, 430] width 19 height 19
click at [211, 447] on input "checkbox" at bounding box center [213, 450] width 19 height 19
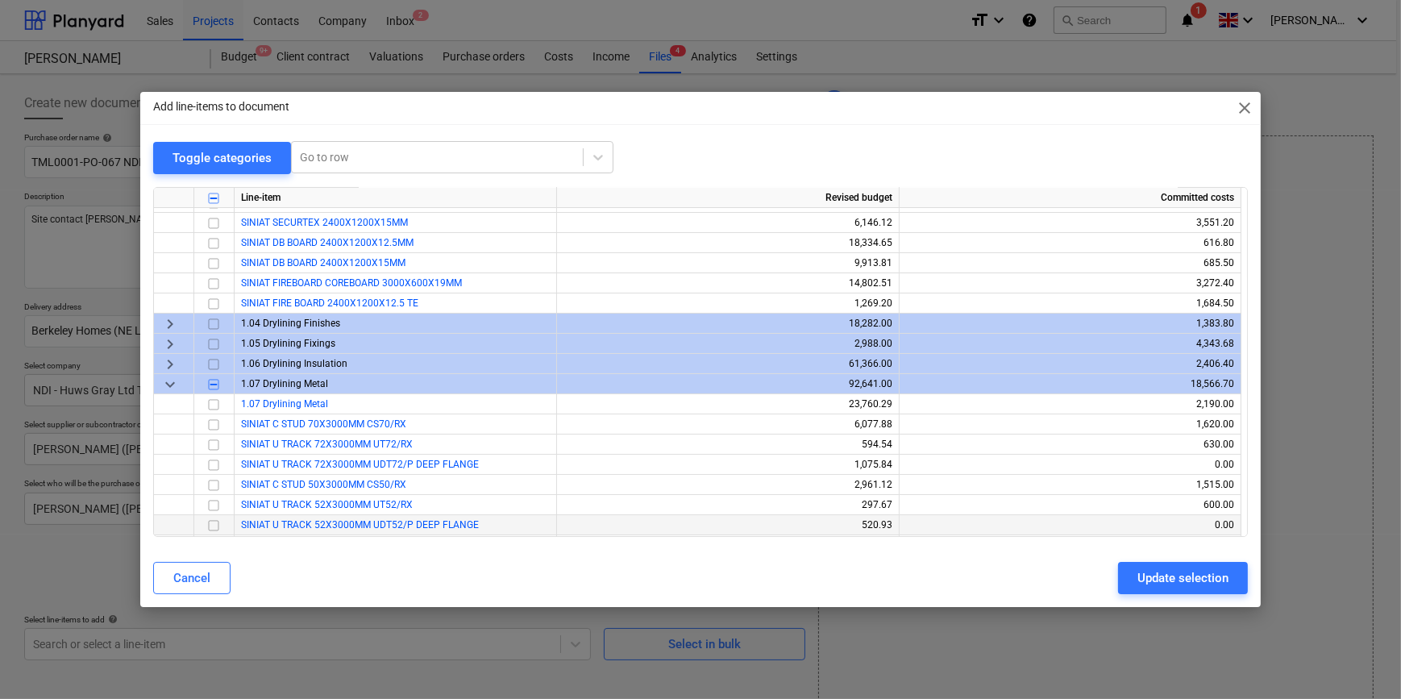
scroll to position [73, 0]
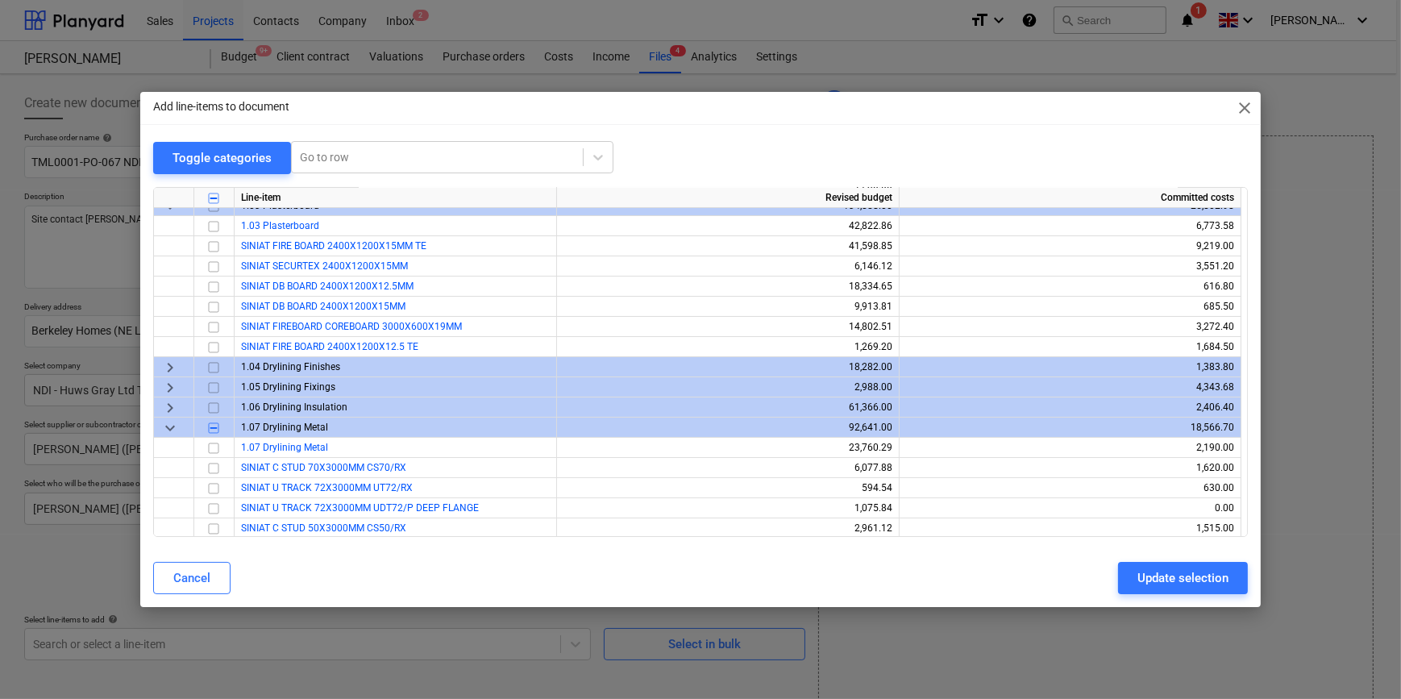
click at [171, 405] on span "keyboard_arrow_right" at bounding box center [169, 406] width 19 height 19
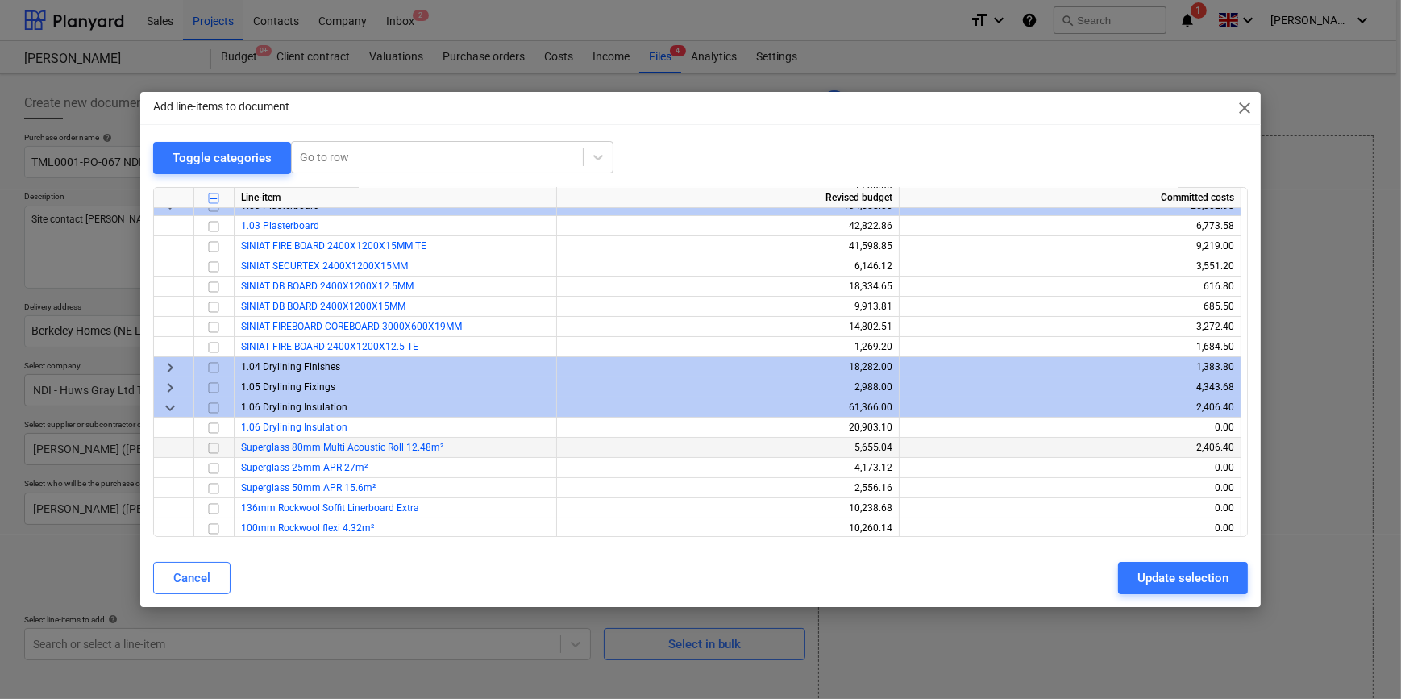
click at [215, 443] on input "checkbox" at bounding box center [213, 447] width 19 height 19
click at [173, 384] on span "keyboard_arrow_right" at bounding box center [169, 386] width 19 height 19
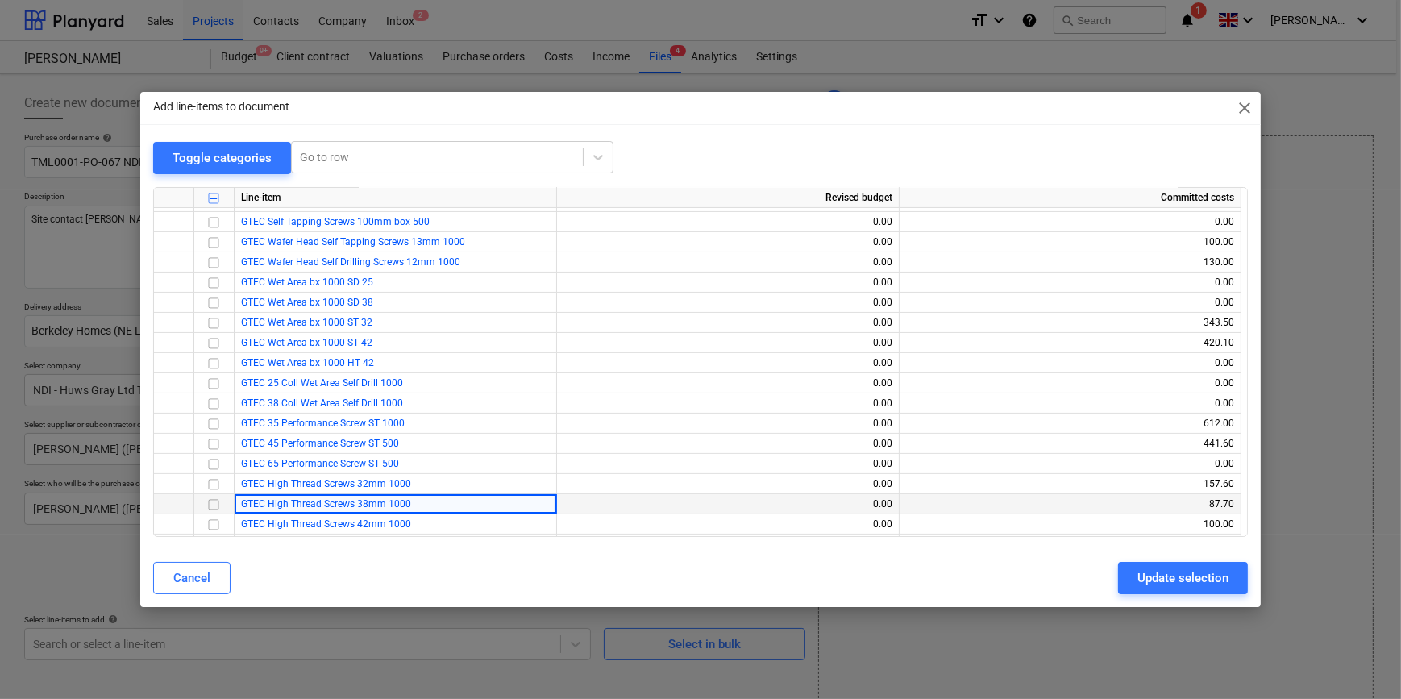
scroll to position [513, 0]
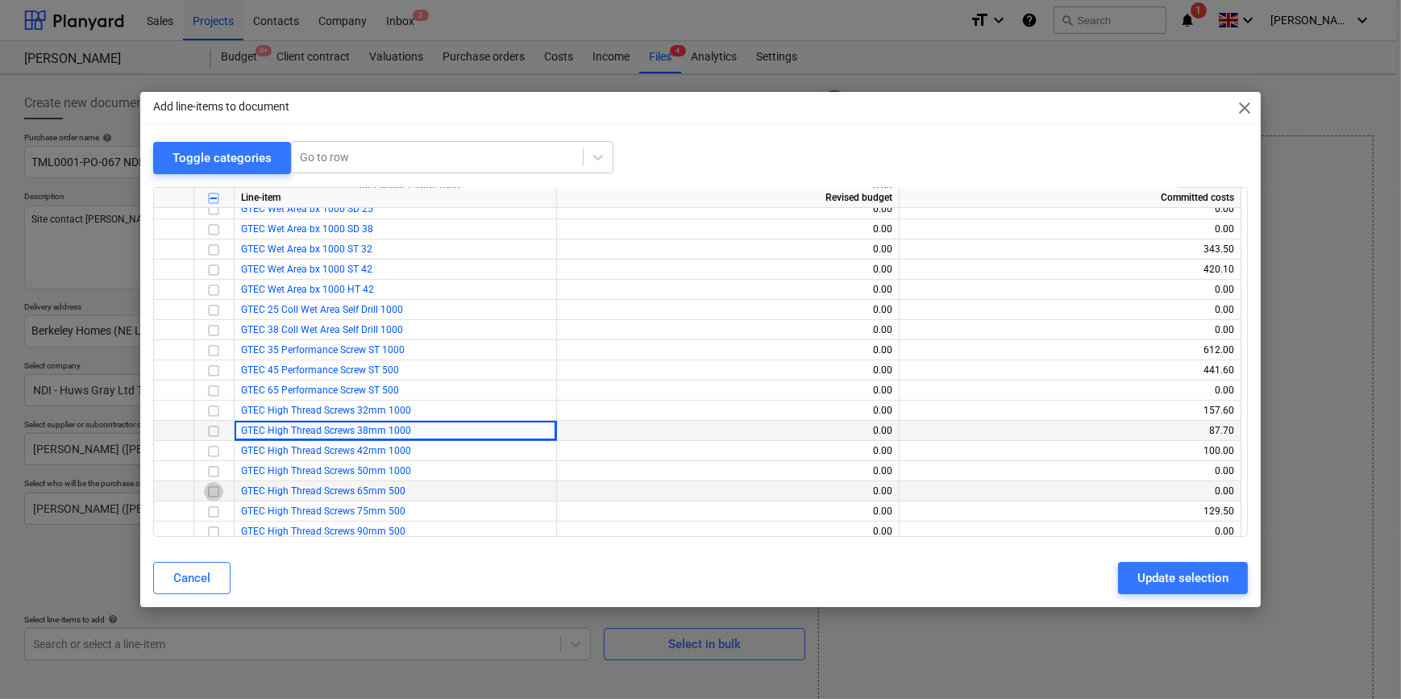
click at [215, 491] on input "checkbox" at bounding box center [213, 490] width 19 height 19
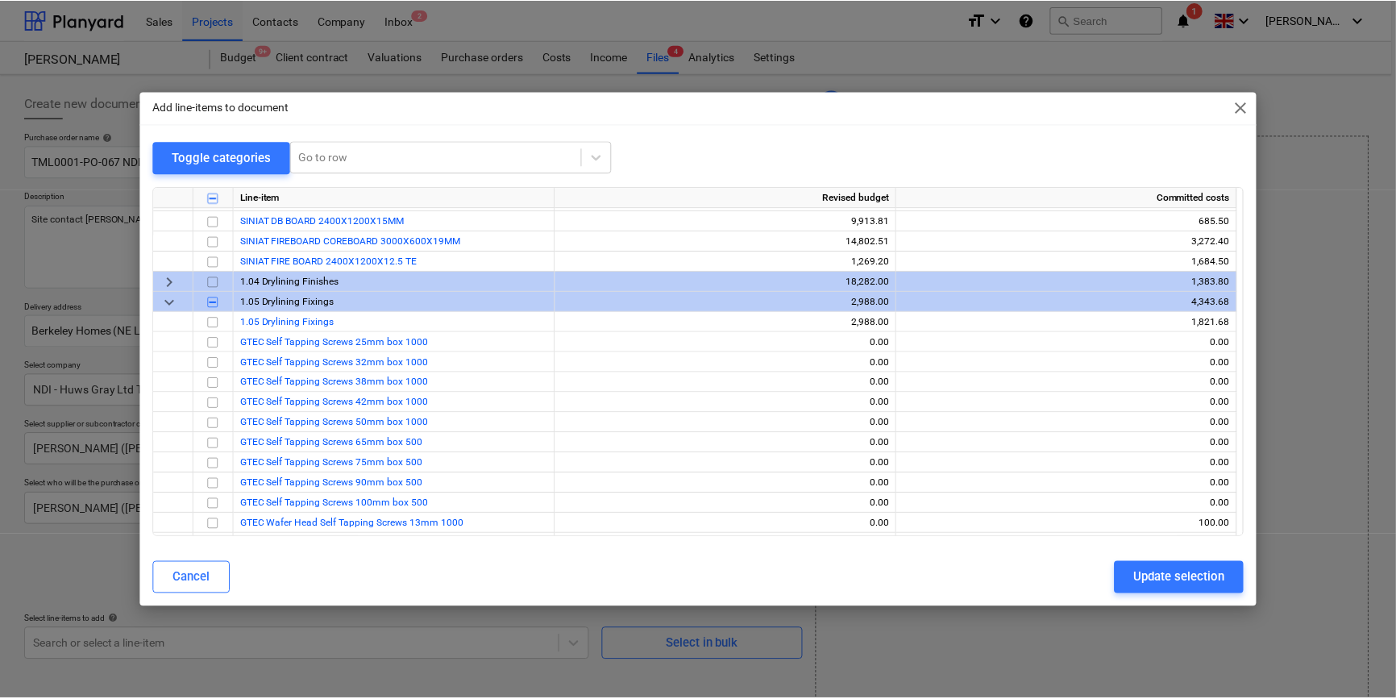
scroll to position [146, 0]
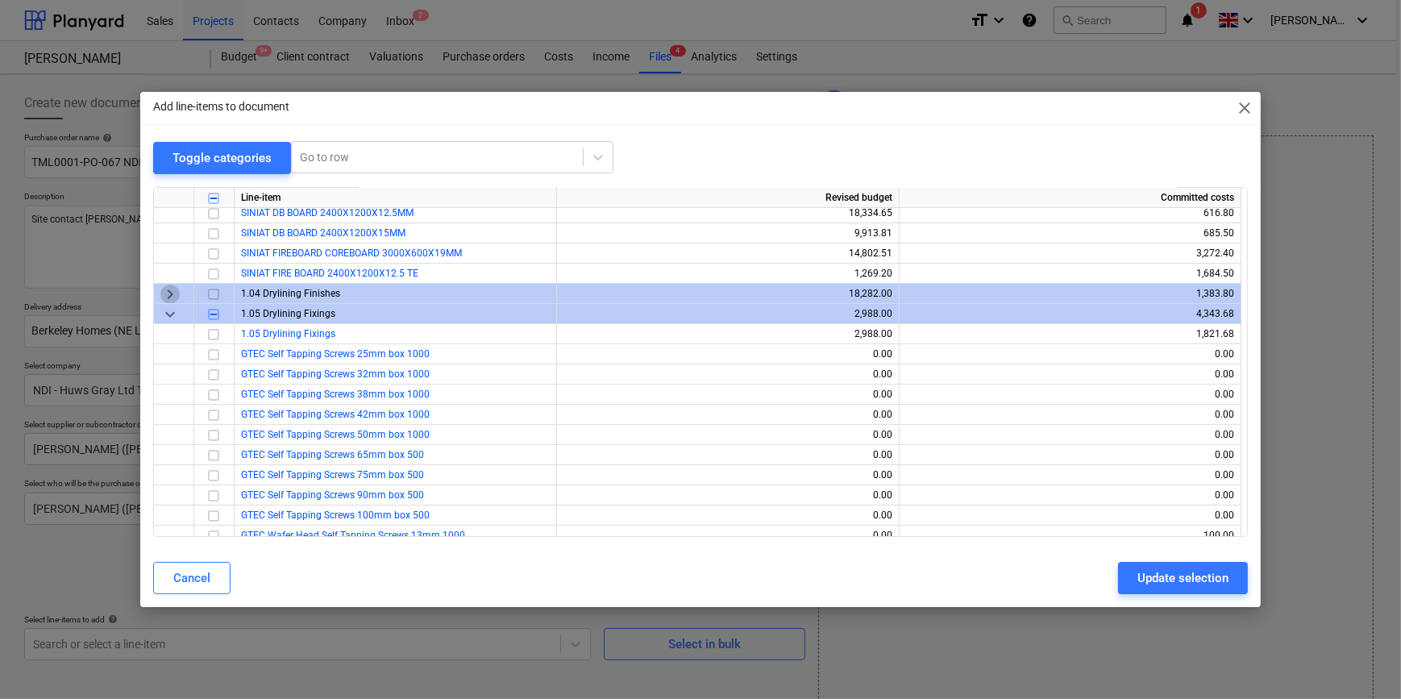
click at [168, 294] on span "keyboard_arrow_right" at bounding box center [169, 293] width 19 height 19
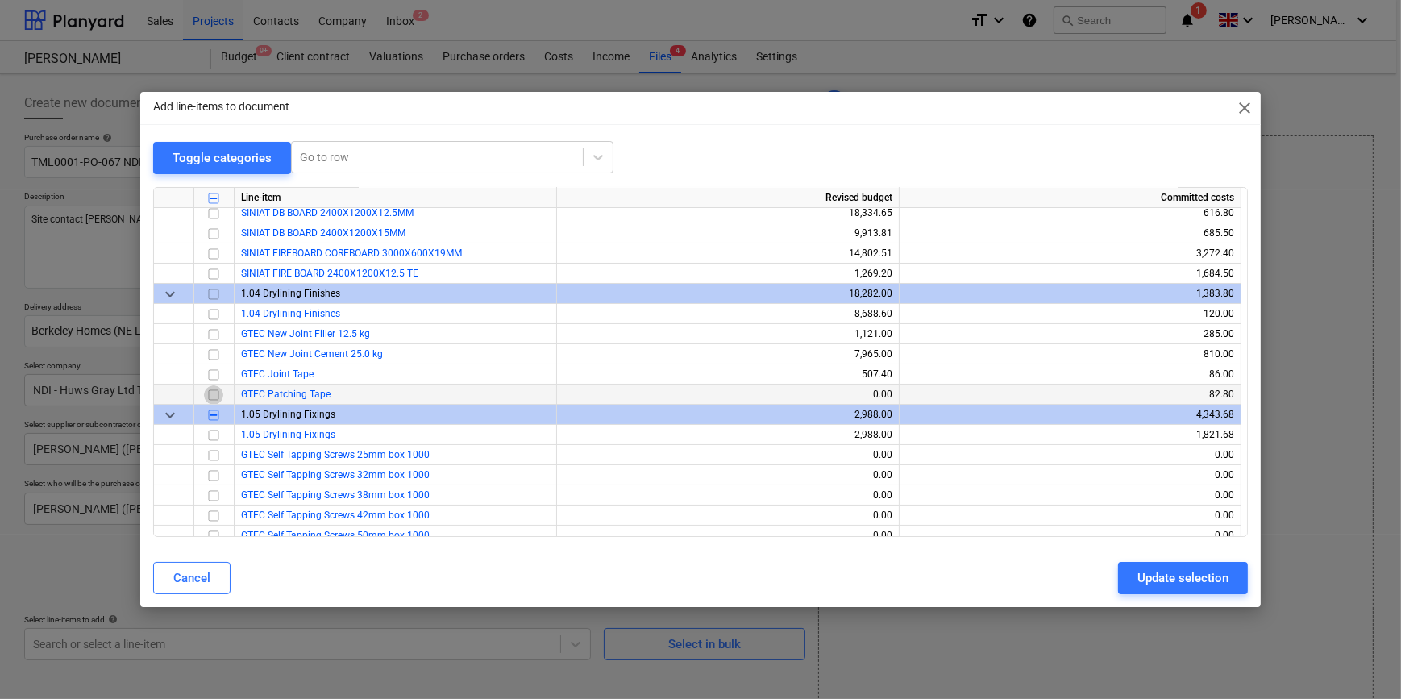
click at [213, 395] on input "checkbox" at bounding box center [213, 394] width 19 height 19
click at [213, 313] on input "checkbox" at bounding box center [213, 313] width 19 height 19
click at [1157, 578] on div "Update selection" at bounding box center [1182, 578] width 91 height 21
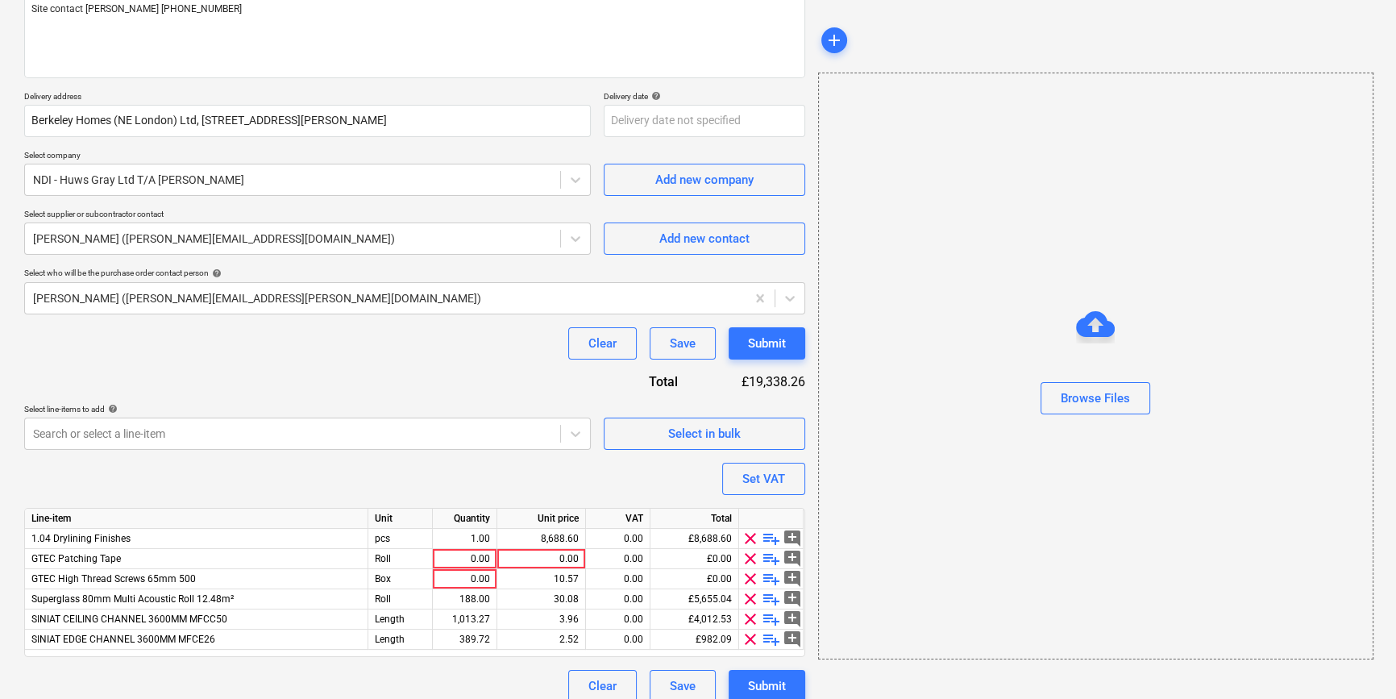
scroll to position [219, 0]
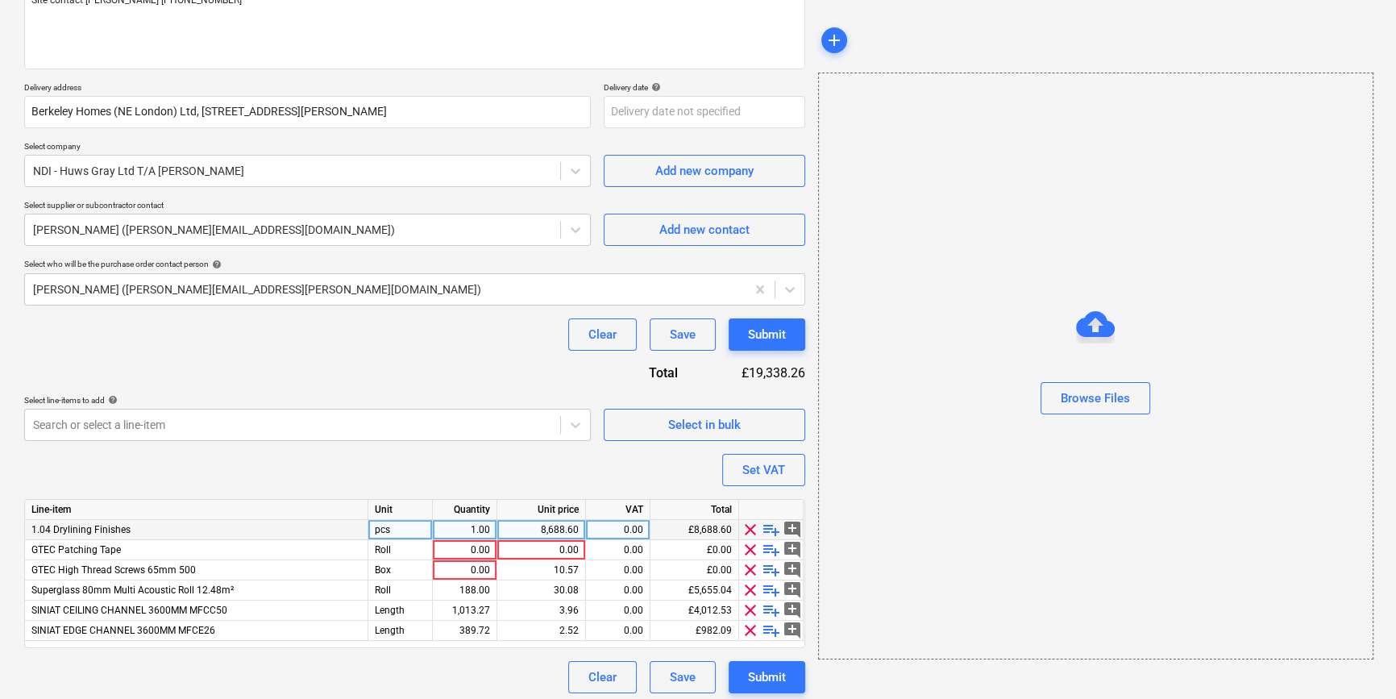
click at [770, 528] on span "playlist_add" at bounding box center [771, 529] width 19 height 19
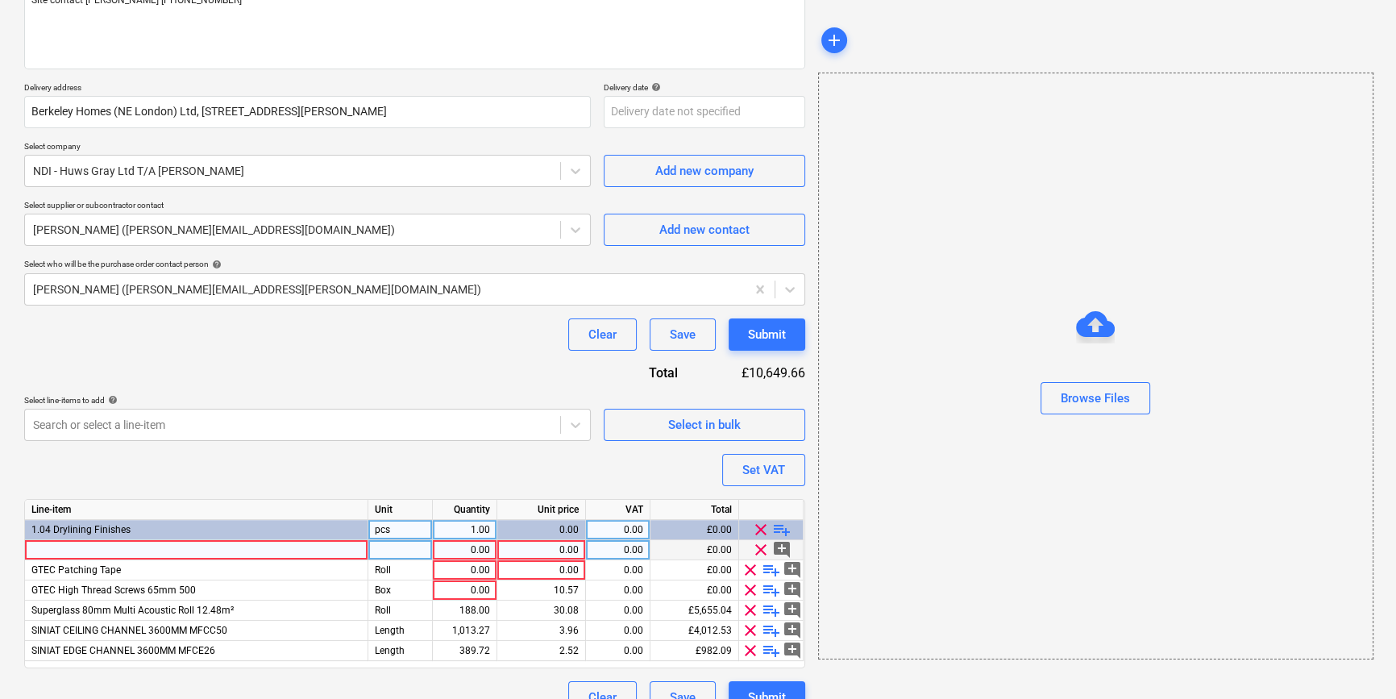
click at [56, 554] on div at bounding box center [196, 550] width 343 height 20
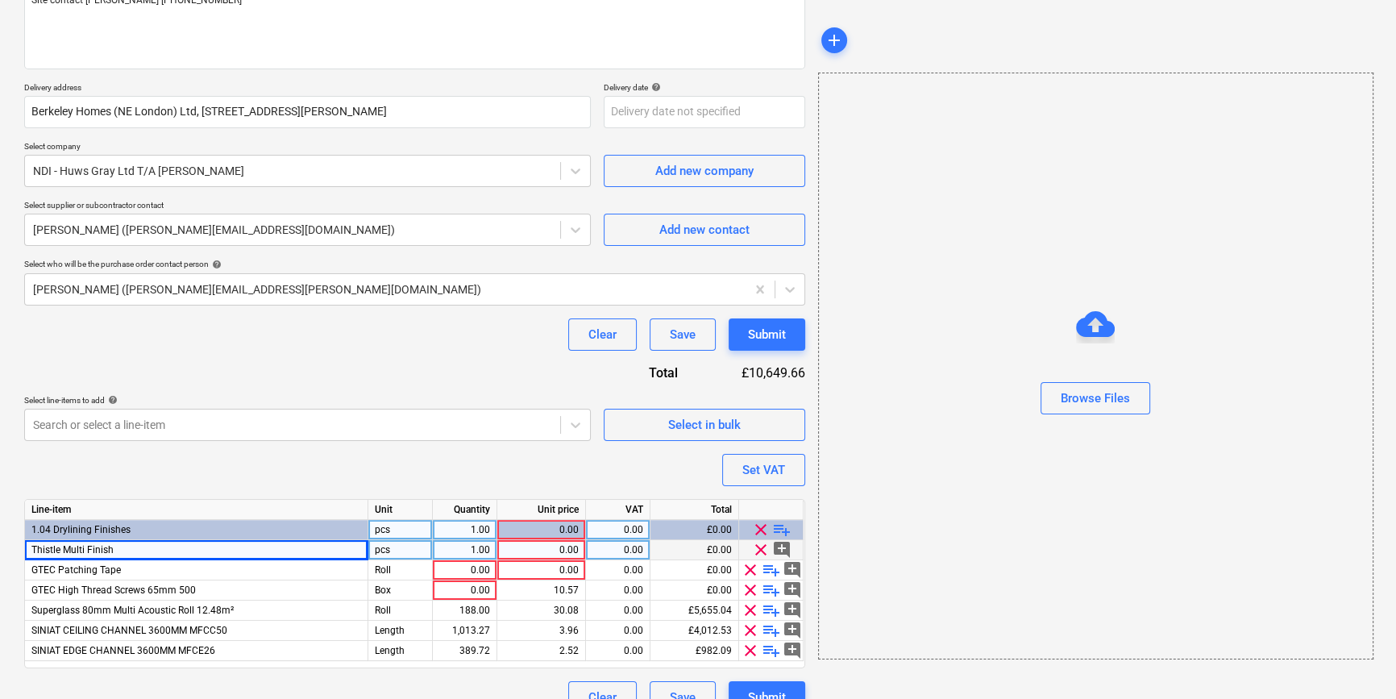
click at [399, 551] on div "pcs" at bounding box center [400, 550] width 64 height 20
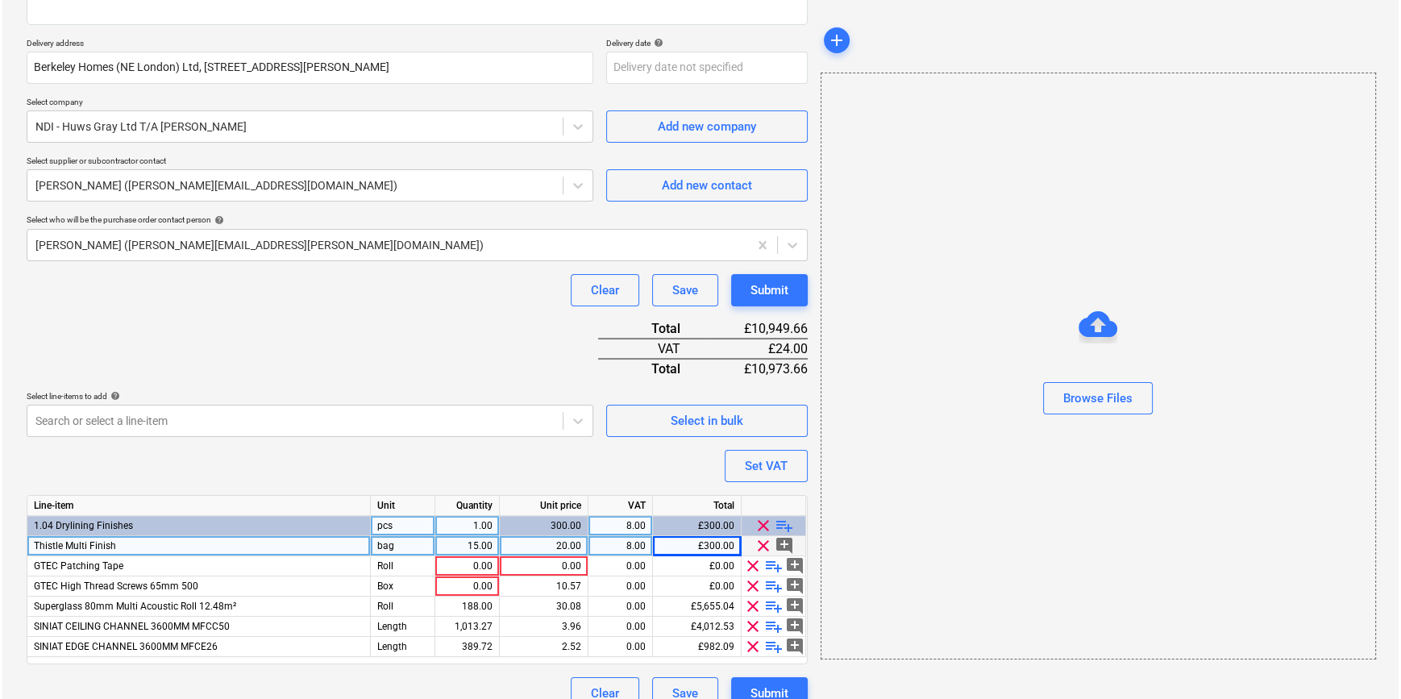
scroll to position [286, 0]
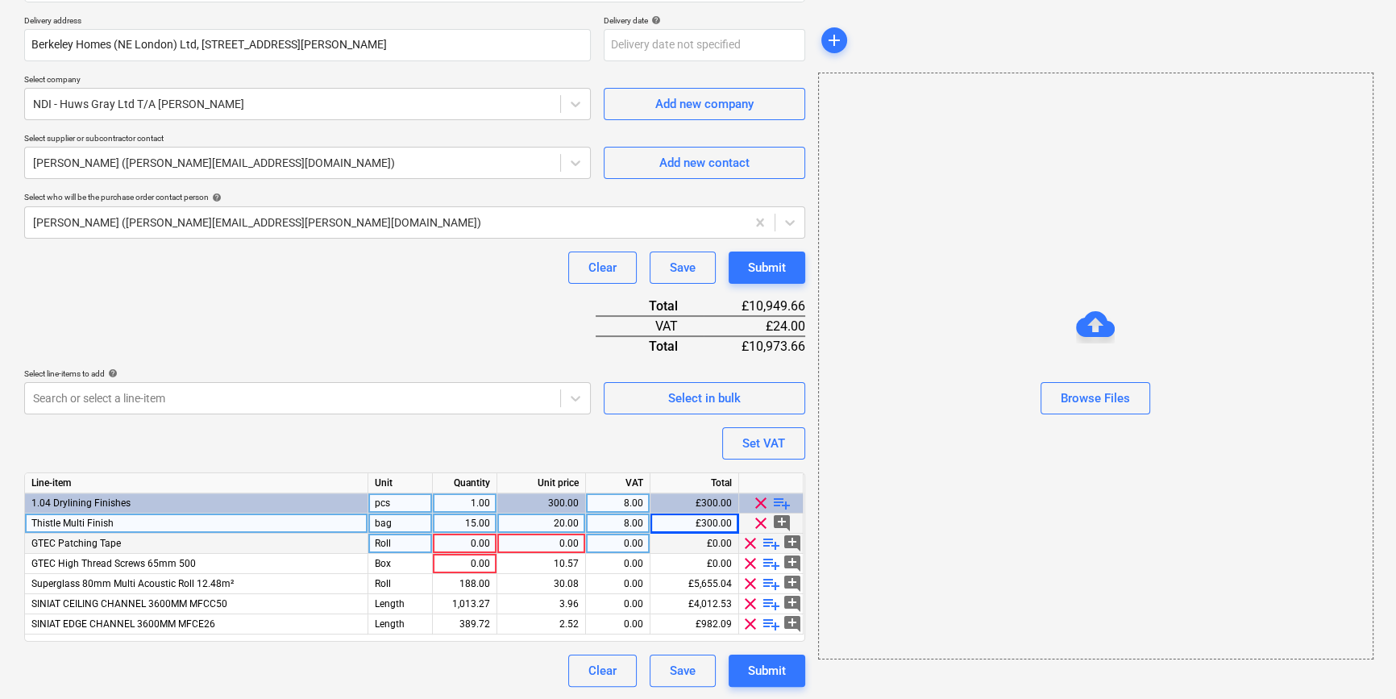
click at [475, 543] on div "0.00" at bounding box center [464, 544] width 51 height 20
click at [555, 534] on div "0.00" at bounding box center [541, 544] width 75 height 20
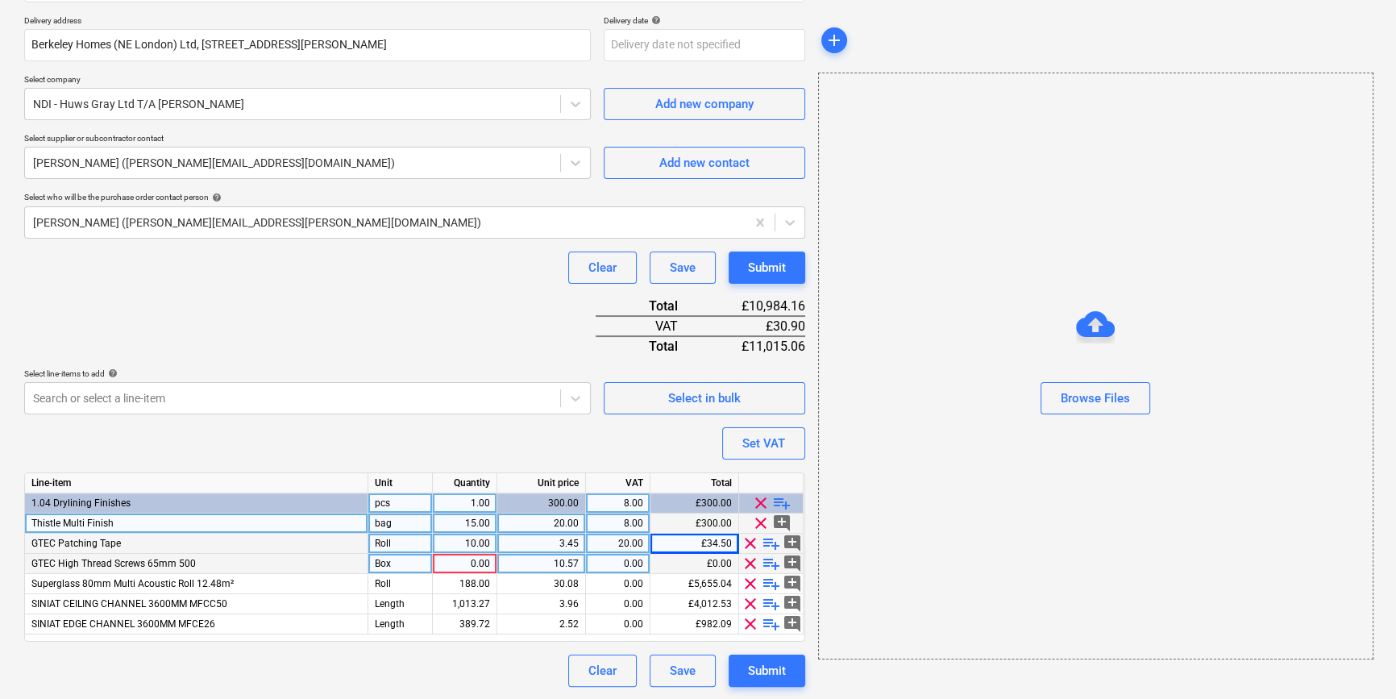
click at [474, 561] on div "0.00" at bounding box center [464, 564] width 51 height 20
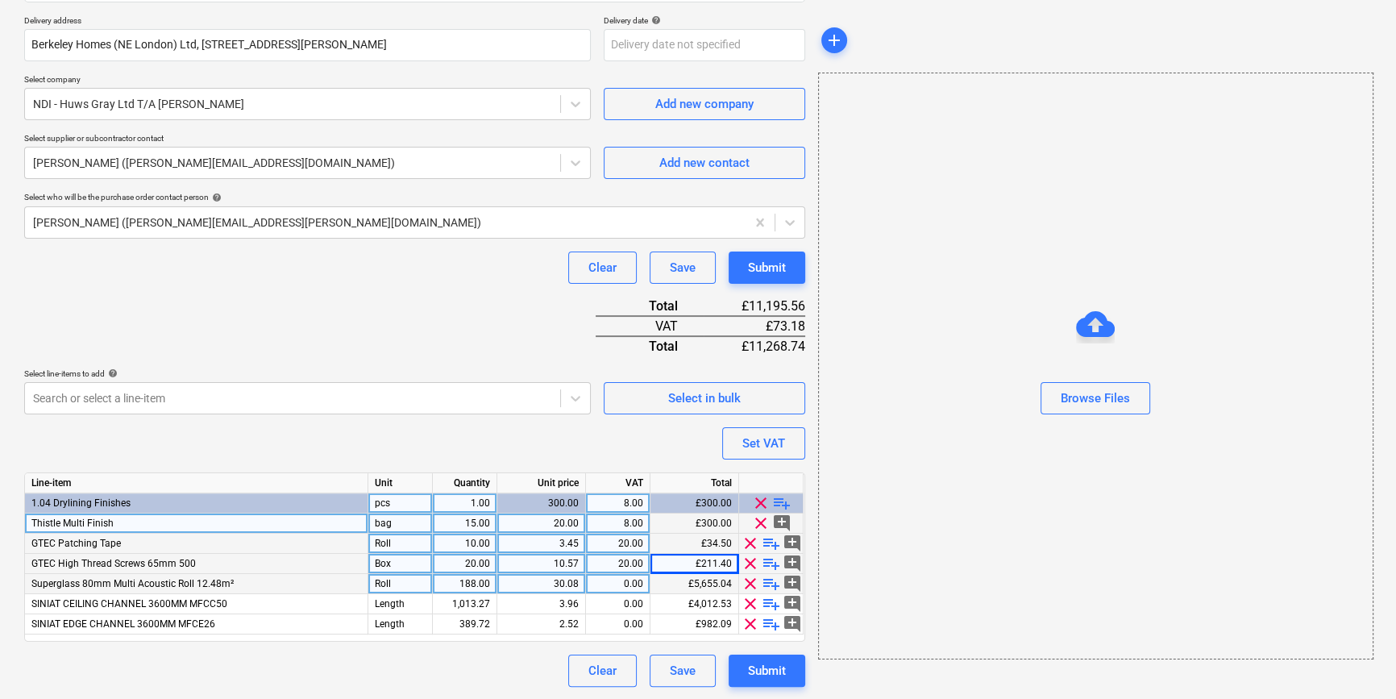
click at [475, 585] on div "188.00" at bounding box center [464, 584] width 51 height 20
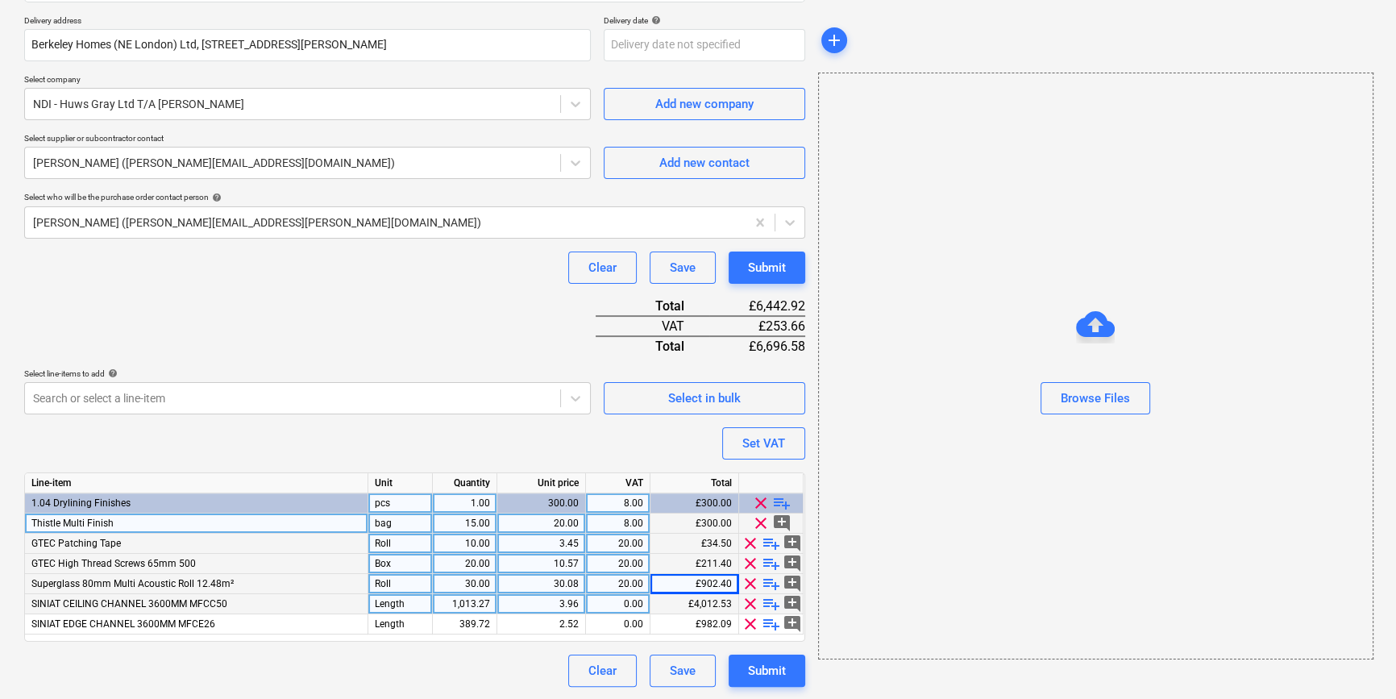
click at [468, 596] on div "1,013.27" at bounding box center [464, 604] width 51 height 20
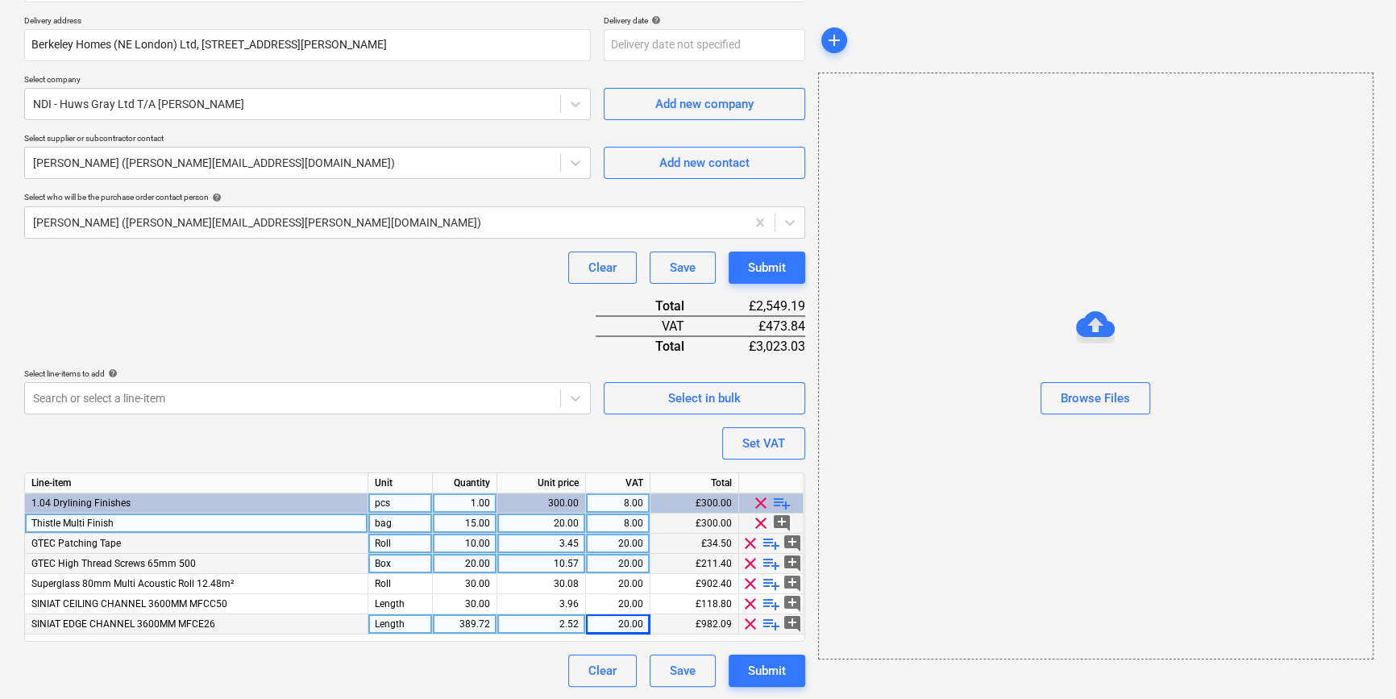
click at [464, 620] on div "389.72" at bounding box center [464, 624] width 51 height 20
click at [771, 670] on div "Submit" at bounding box center [767, 670] width 38 height 21
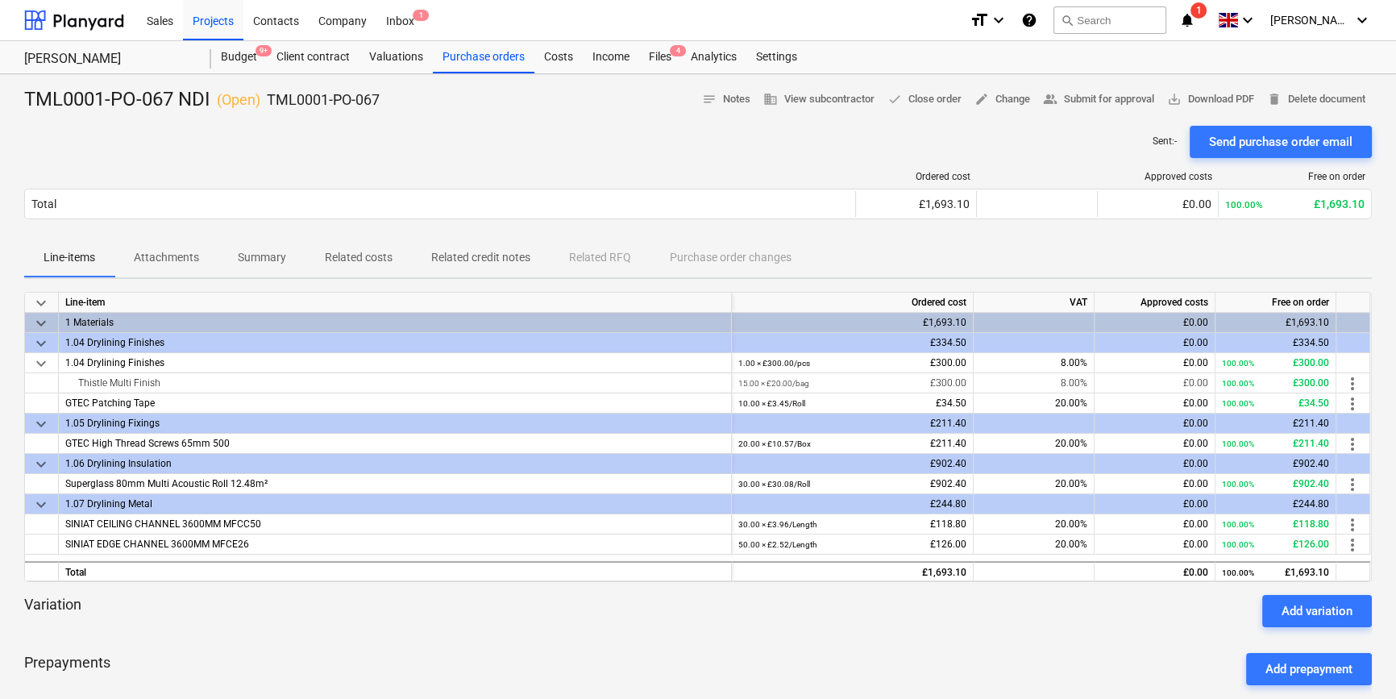
click at [1271, 137] on div "Send purchase order email" at bounding box center [1280, 141] width 143 height 21
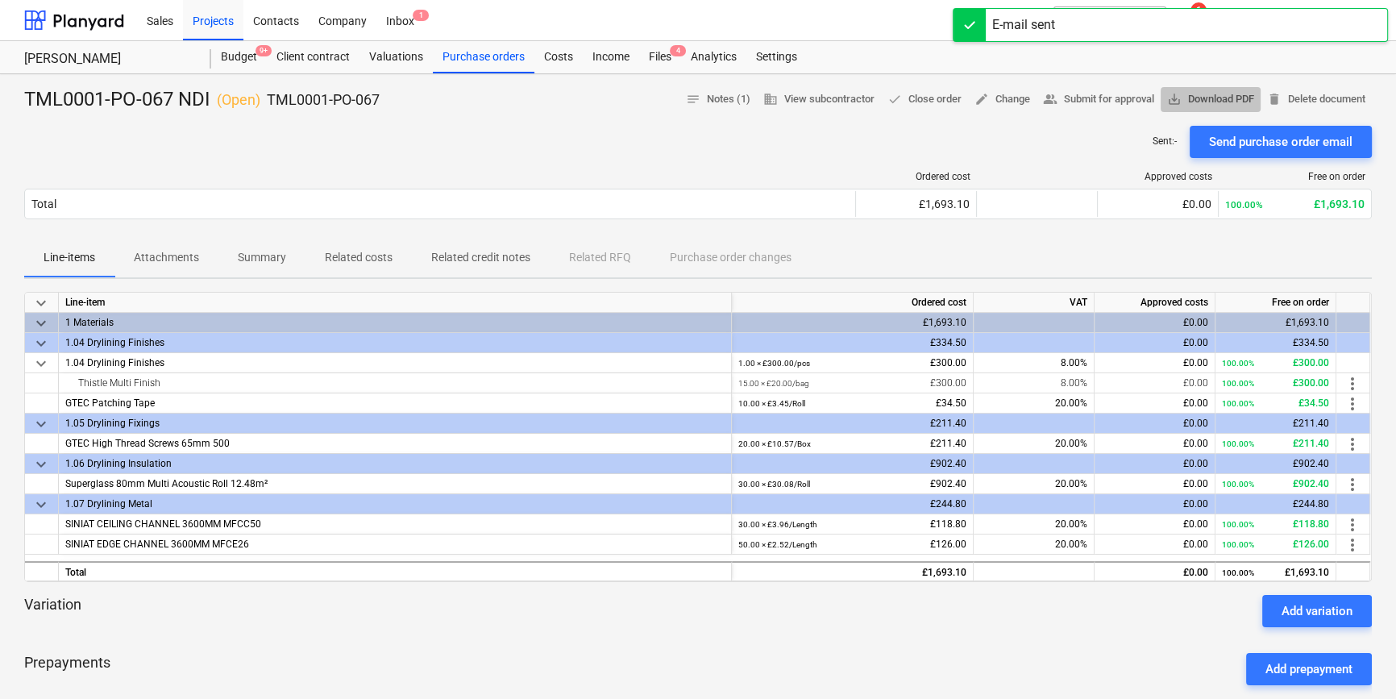
click at [1216, 100] on span "save_alt Download PDF" at bounding box center [1210, 99] width 87 height 19
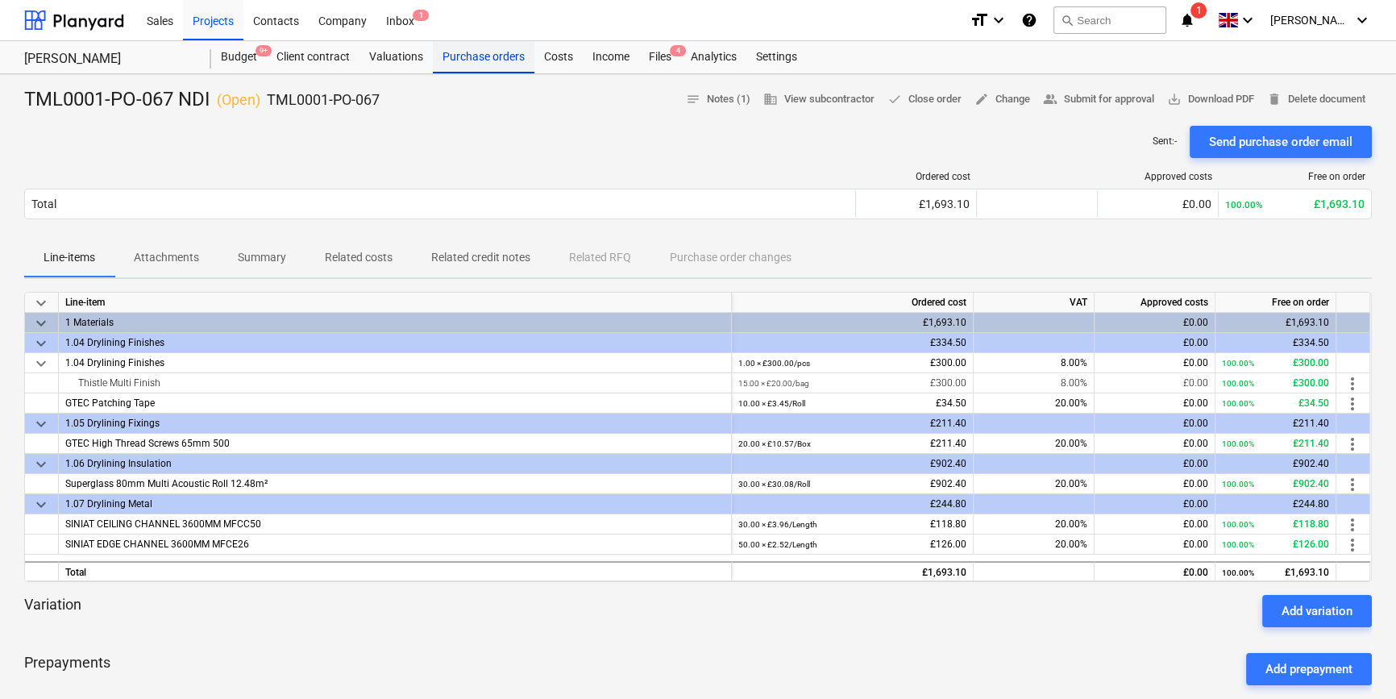
click at [482, 52] on div "Purchase orders" at bounding box center [484, 57] width 102 height 32
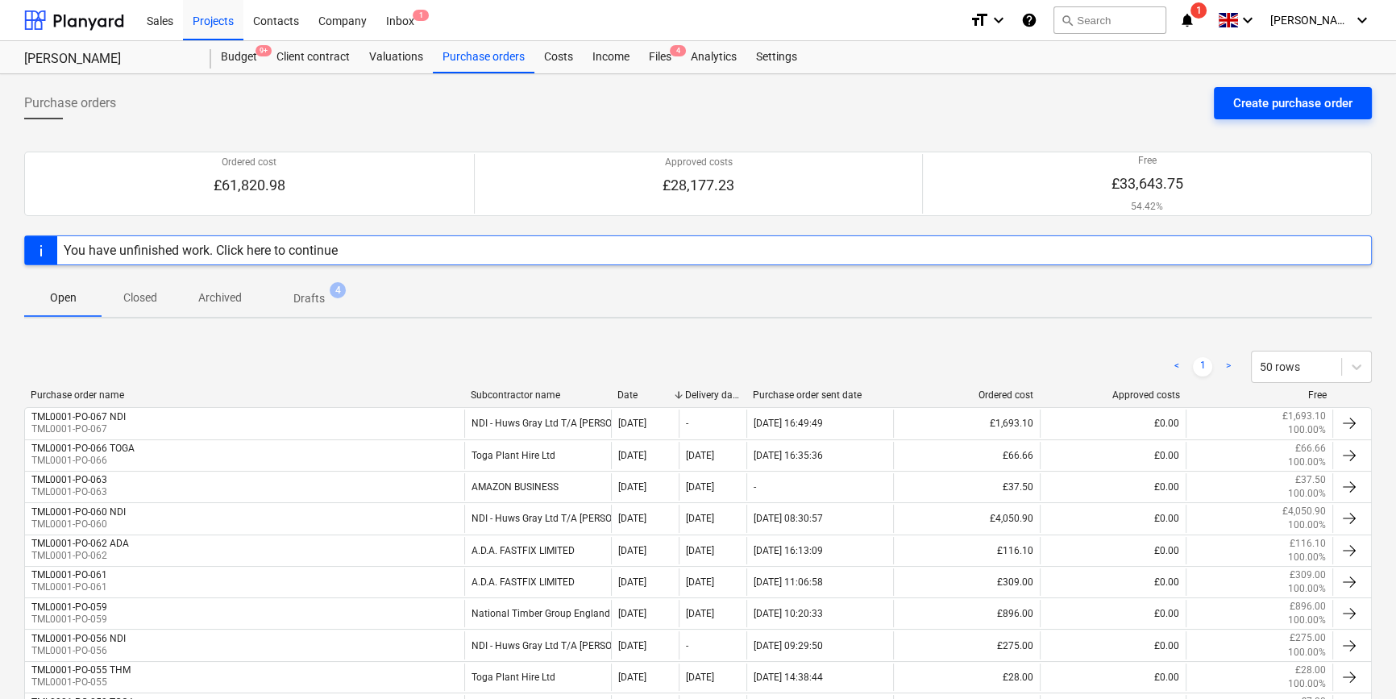
click at [1254, 109] on div "Create purchase order" at bounding box center [1292, 103] width 119 height 21
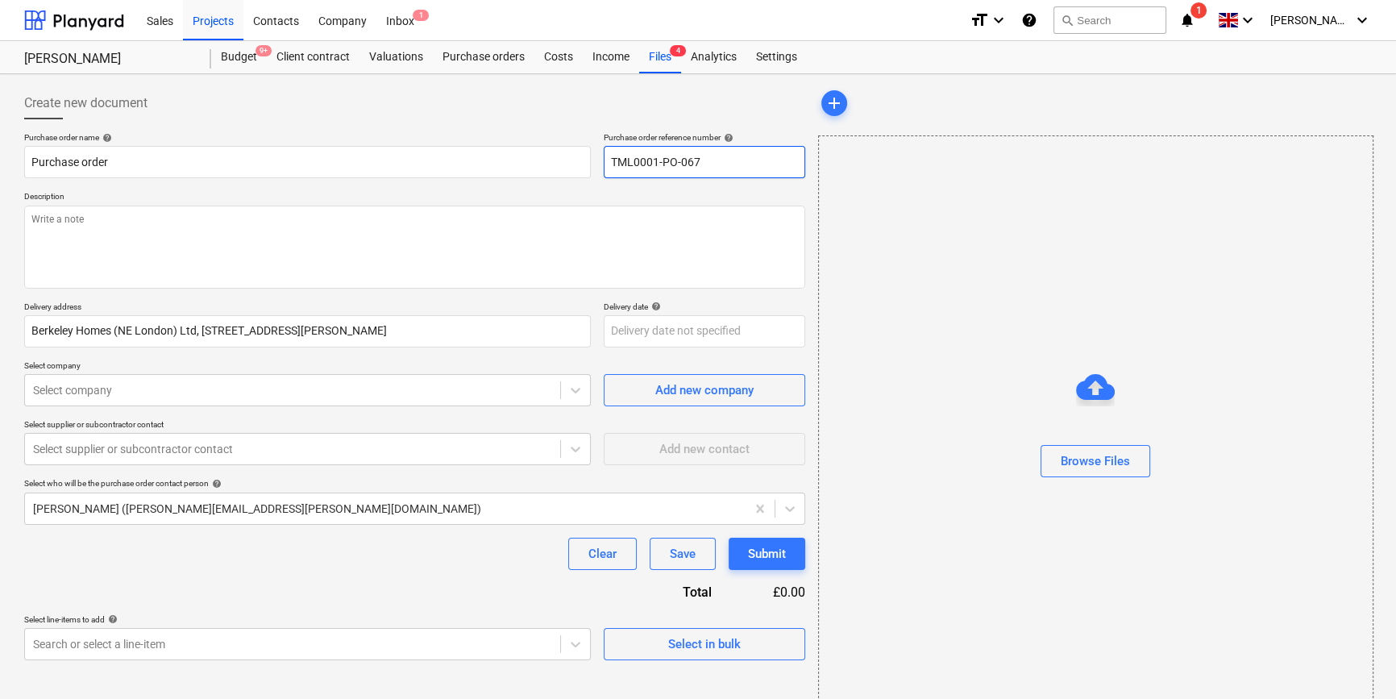
click at [733, 167] on input "TML0001-PO-067" at bounding box center [705, 162] width 202 height 32
drag, startPoint x: 691, startPoint y: 161, endPoint x: 605, endPoint y: 163, distance: 85.5
click at [605, 163] on input "TML0001-PO-068" at bounding box center [705, 162] width 202 height 32
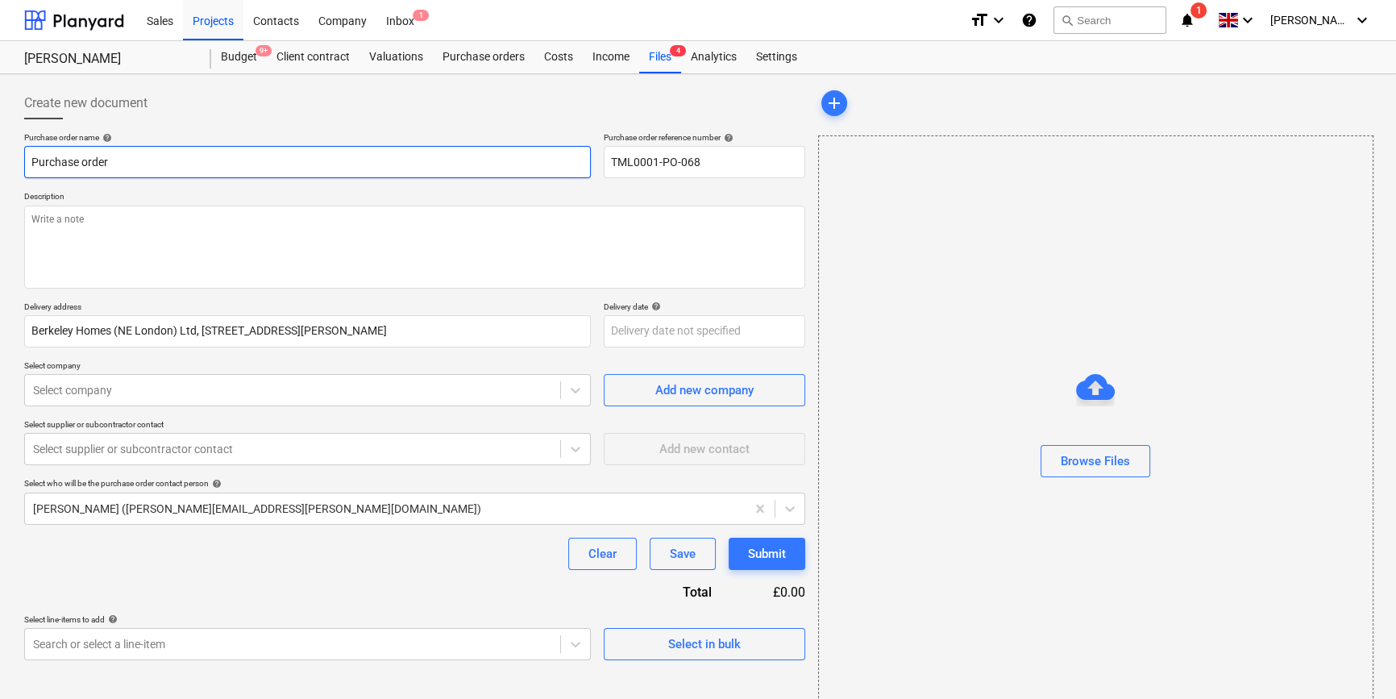
drag, startPoint x: 118, startPoint y: 161, endPoint x: 23, endPoint y: 163, distance: 95.9
click at [23, 163] on div "Create new document Purchase order name help Purchase order Purchase order refe…" at bounding box center [415, 405] width 794 height 648
paste input "TML0001-PO-068"
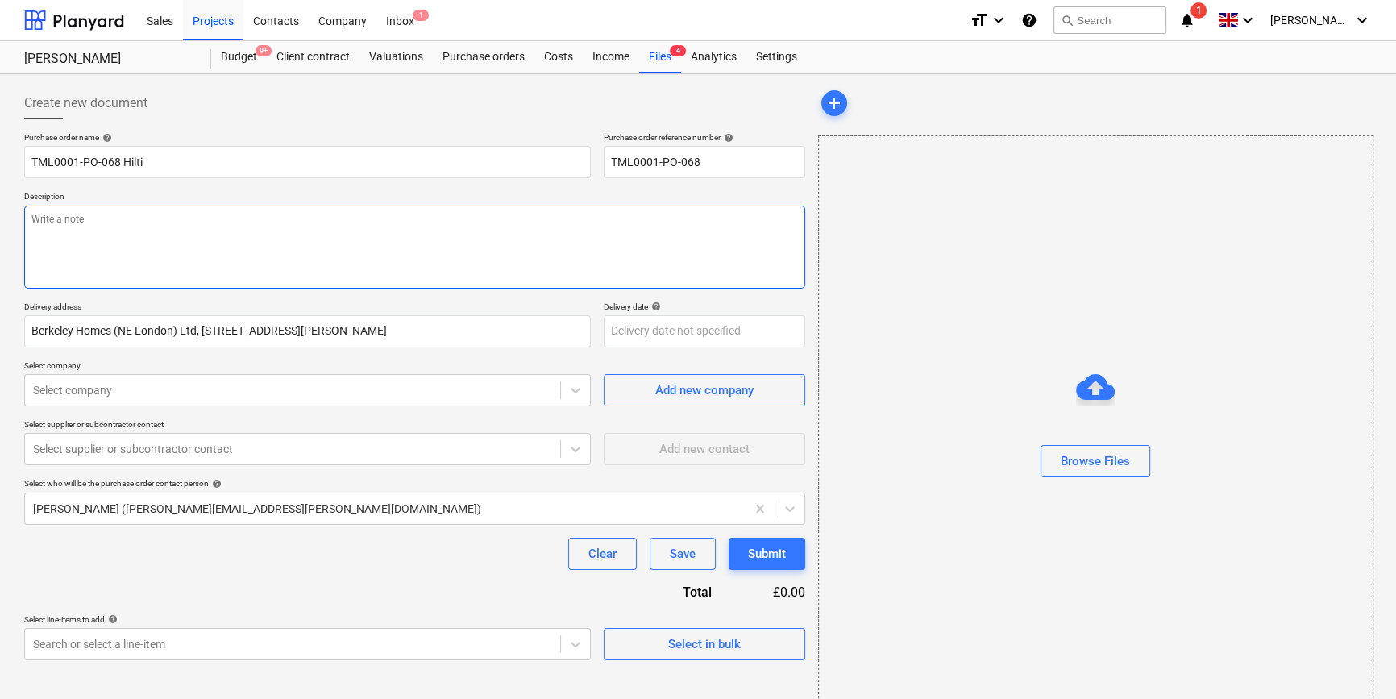
click at [165, 233] on textarea at bounding box center [414, 247] width 781 height 83
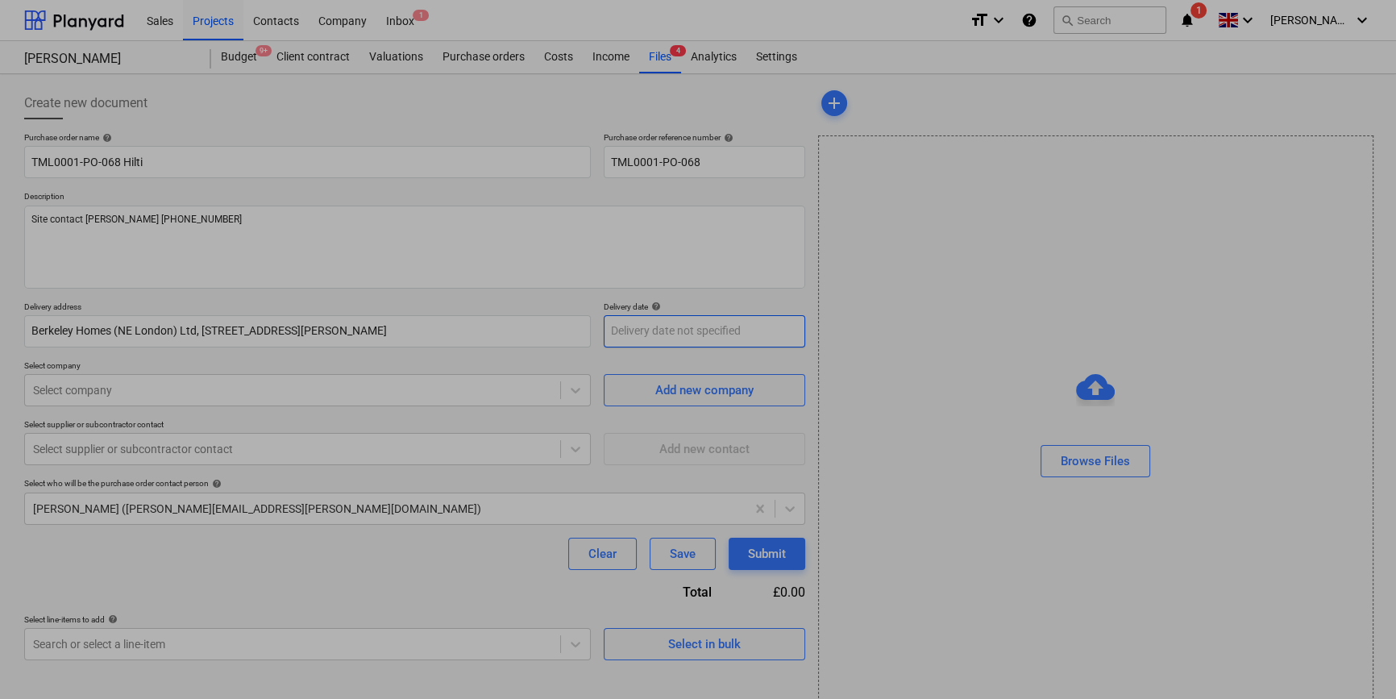
click at [630, 326] on body "Sales Projects Contacts Company Inbox 1 format_size keyboard_arrow_down help se…" at bounding box center [698, 349] width 1396 height 699
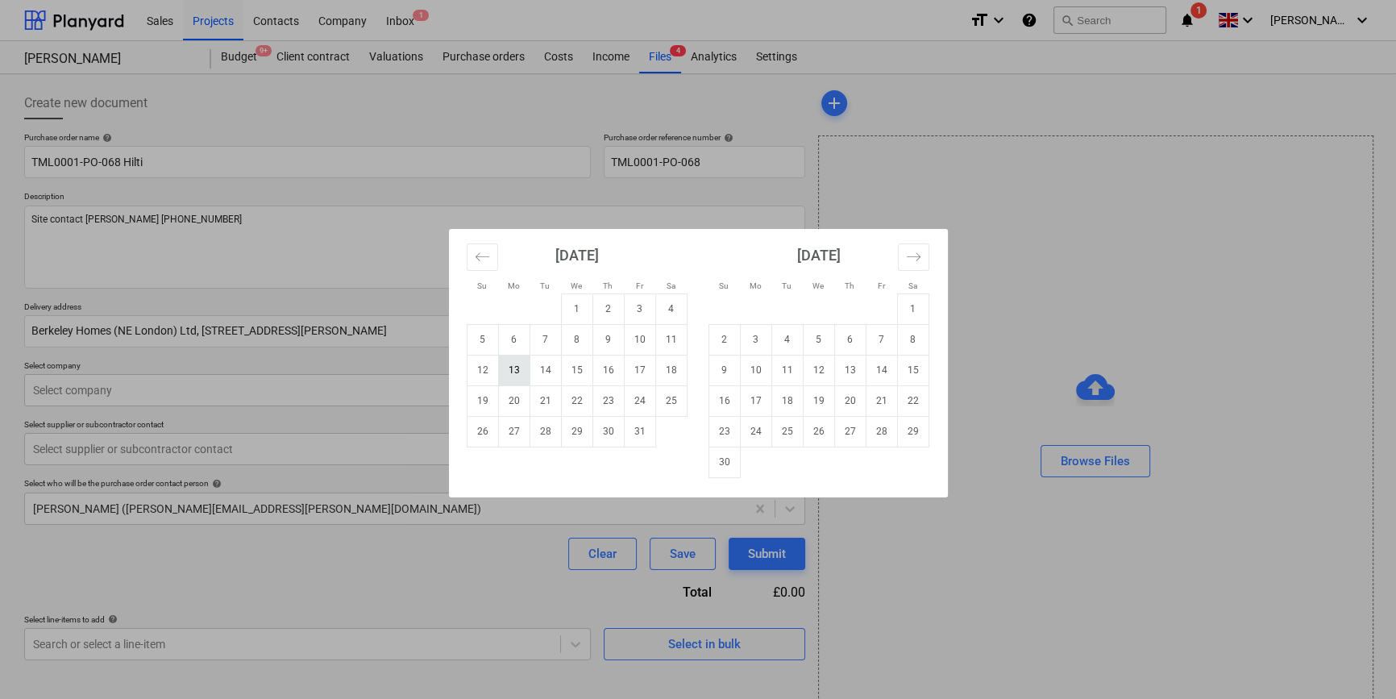
click at [515, 367] on td "13" at bounding box center [513, 370] width 31 height 31
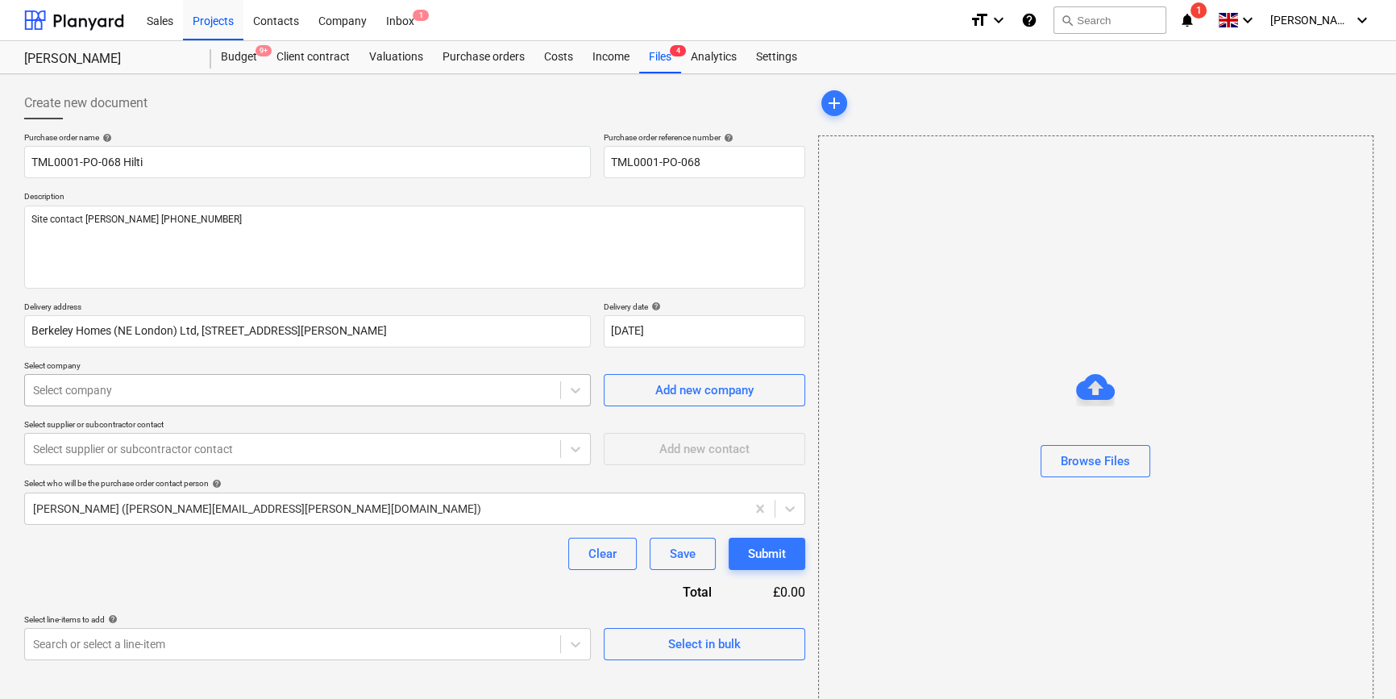
click at [334, 393] on div at bounding box center [292, 390] width 519 height 16
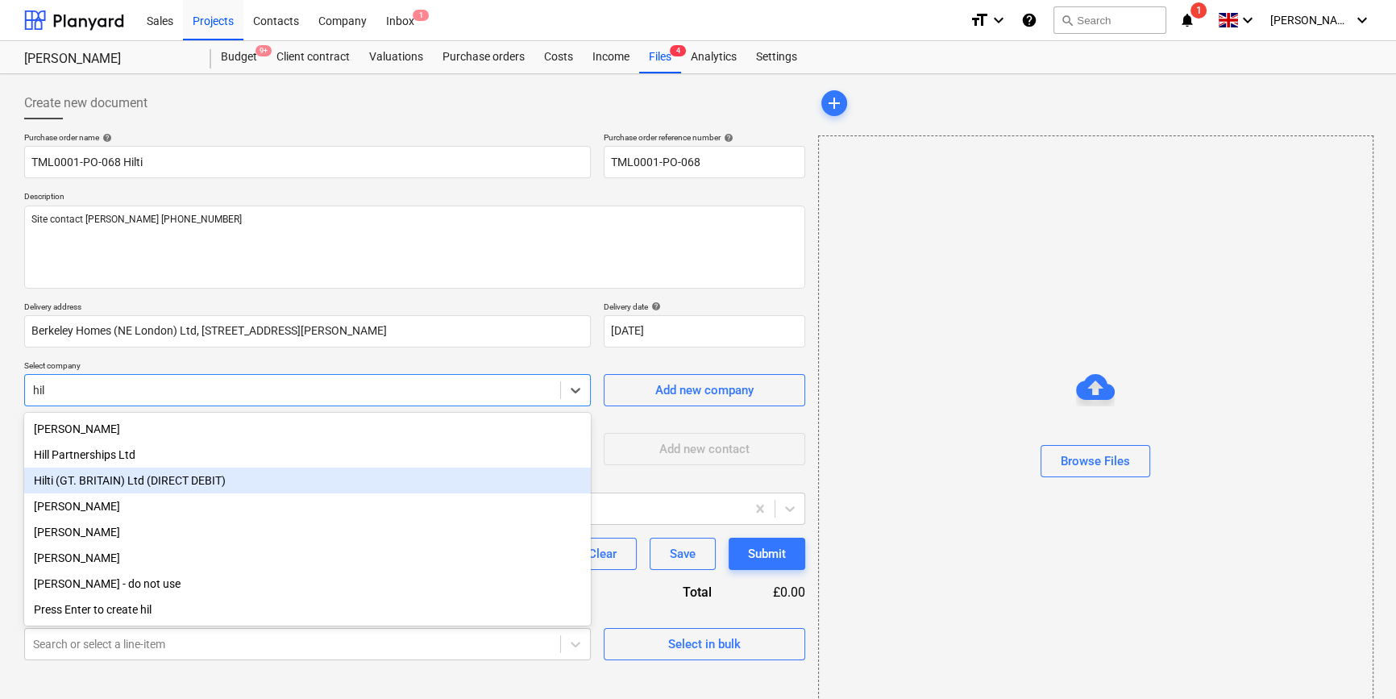
click at [139, 483] on div "Hilti (GT. BRITAIN) Ltd (DIRECT DEBIT)" at bounding box center [307, 481] width 567 height 26
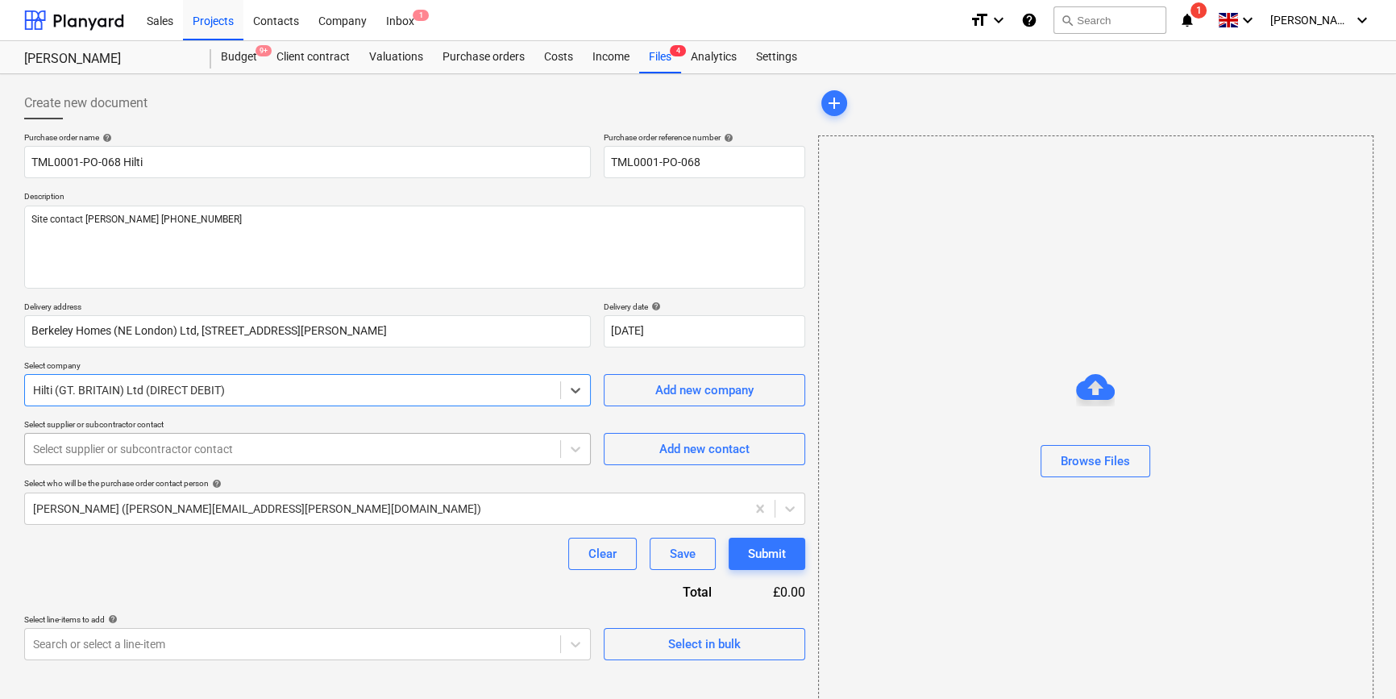
click at [129, 455] on div at bounding box center [292, 449] width 519 height 16
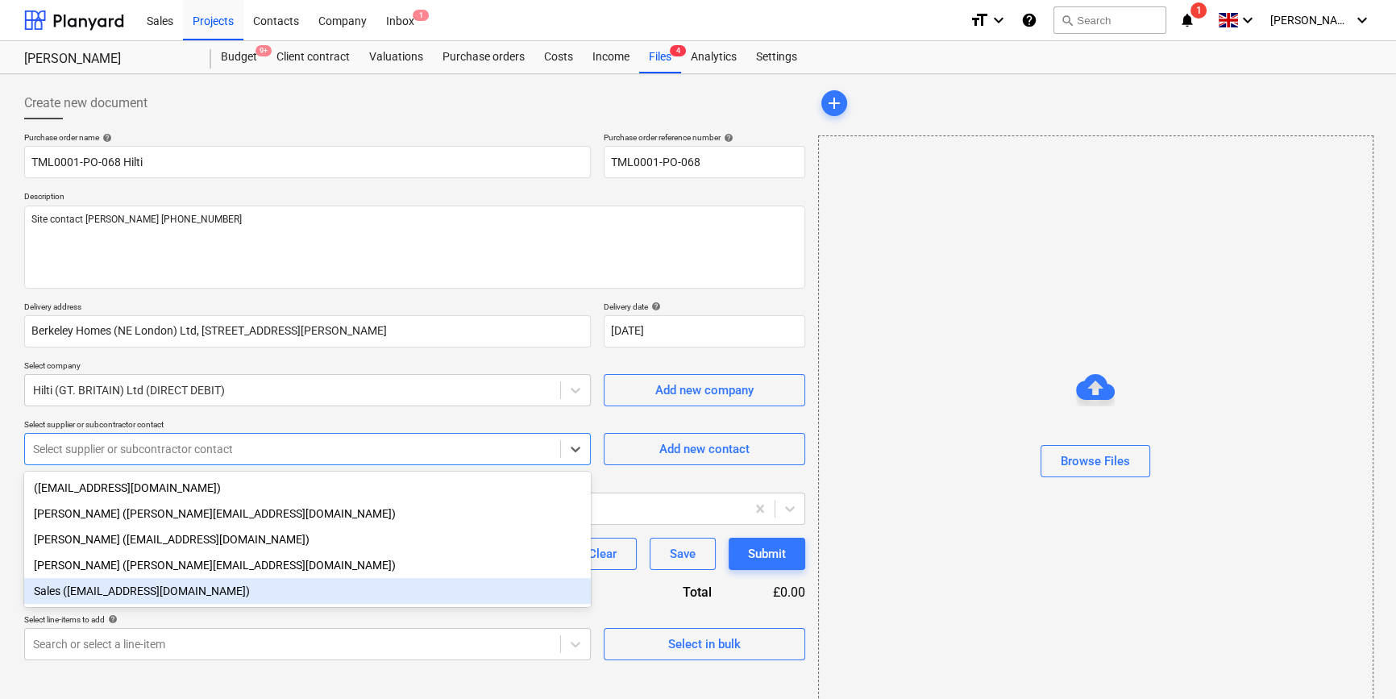
click at [95, 597] on div "Sales ([EMAIL_ADDRESS][DOMAIN_NAME])" at bounding box center [307, 591] width 567 height 26
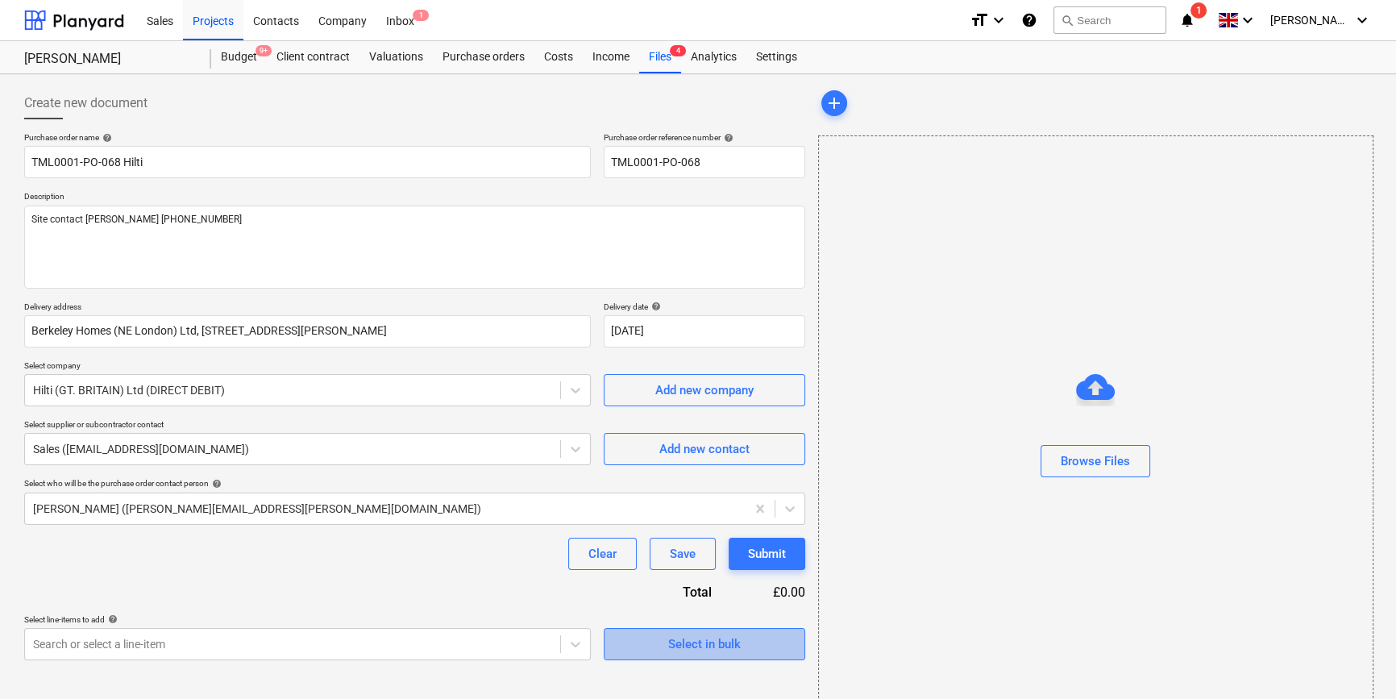
click at [682, 642] on div "Select in bulk" at bounding box center [704, 644] width 73 height 21
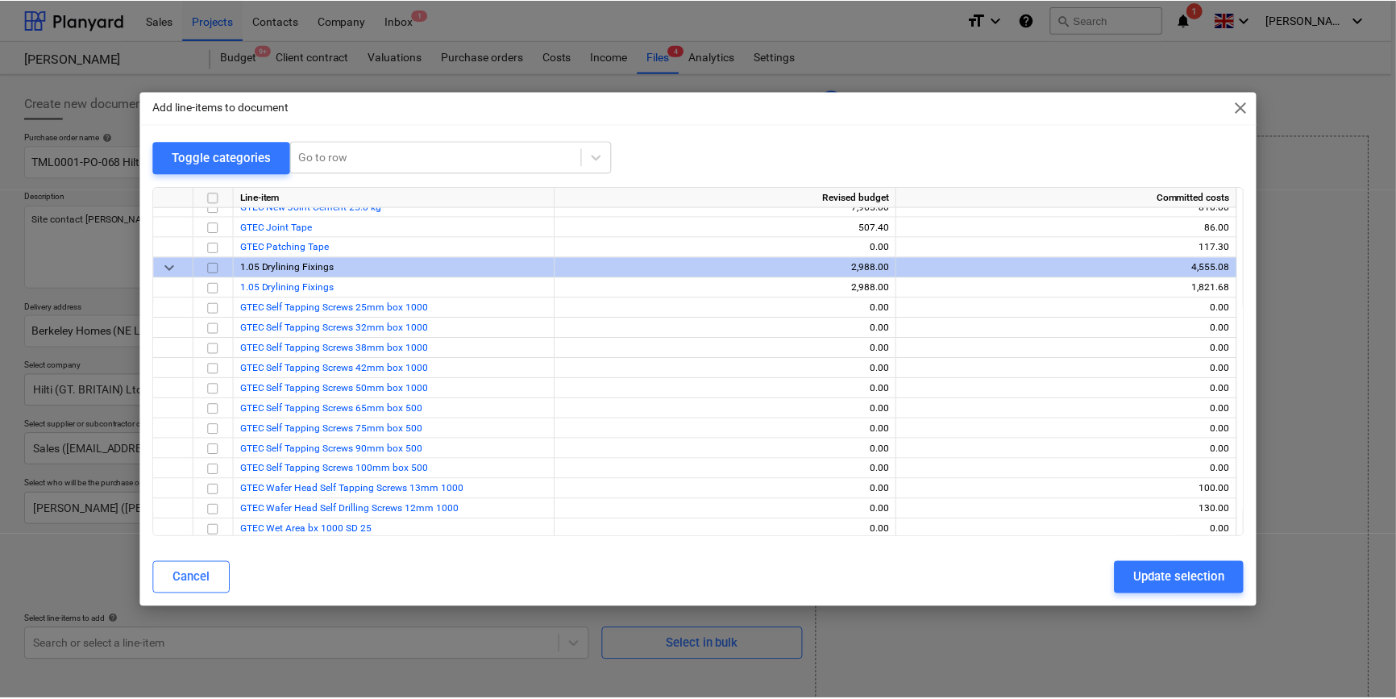
scroll to position [219, 0]
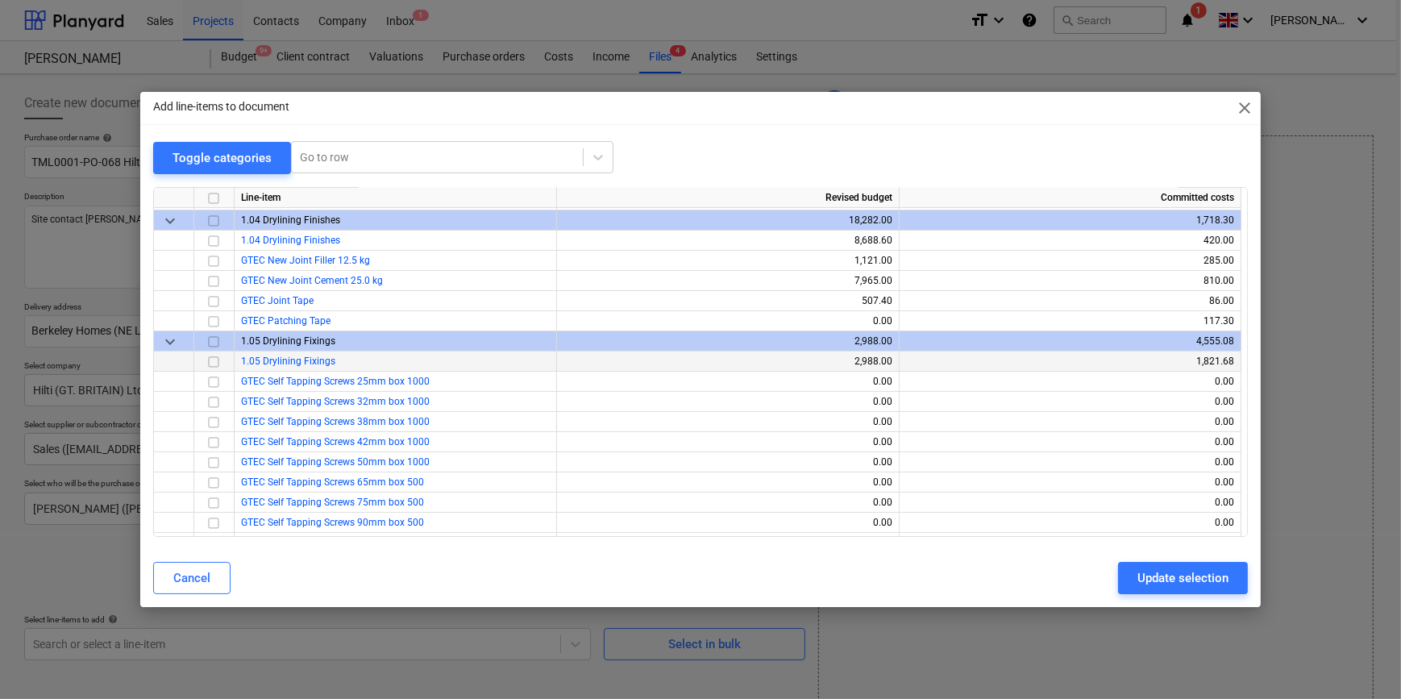
click at [216, 358] on input "checkbox" at bounding box center [213, 360] width 19 height 19
click at [1151, 580] on div "Update selection" at bounding box center [1182, 578] width 91 height 21
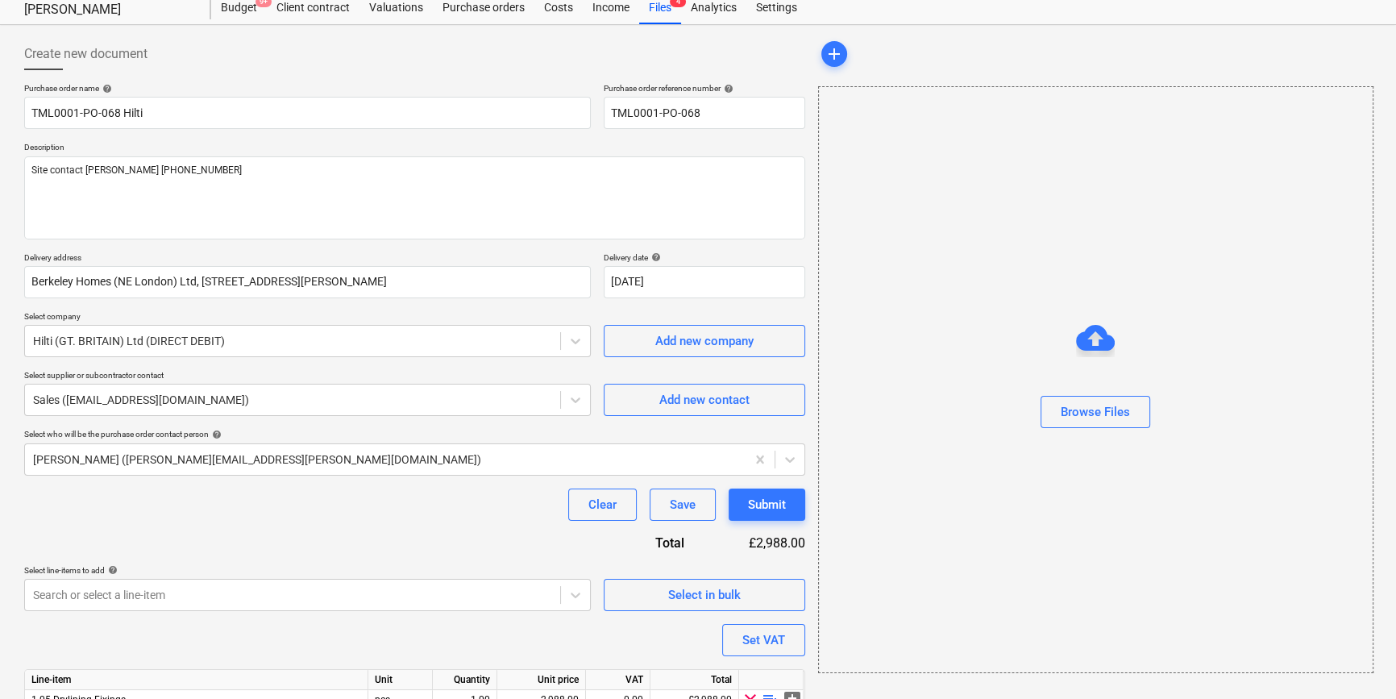
scroll to position [125, 0]
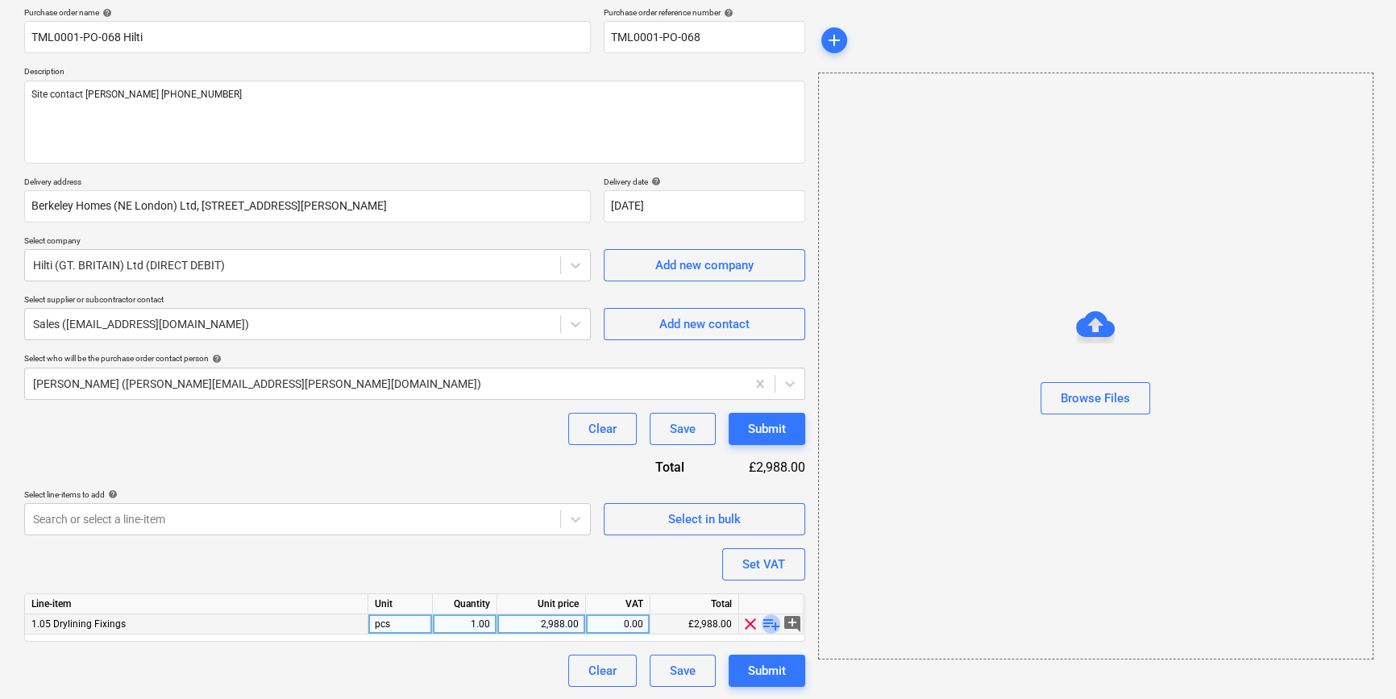
click at [767, 624] on span "playlist_add" at bounding box center [771, 623] width 19 height 19
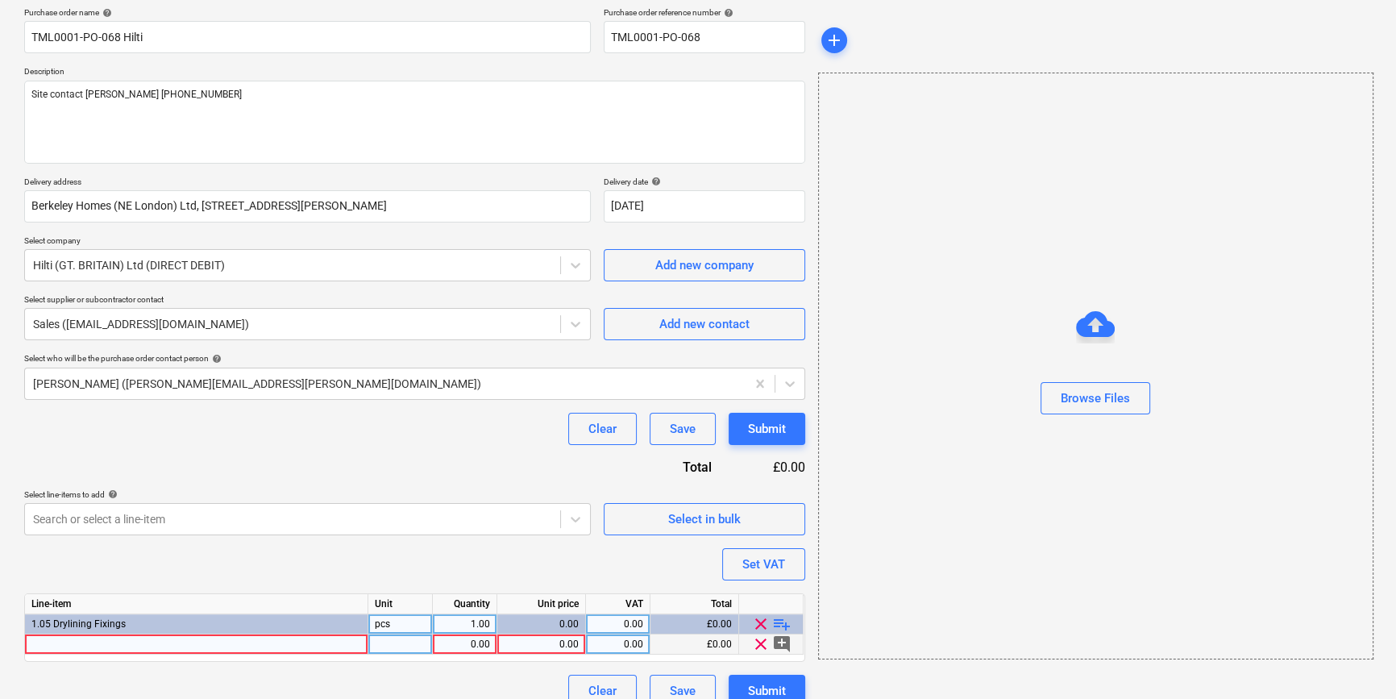
click at [54, 638] on div at bounding box center [196, 644] width 343 height 20
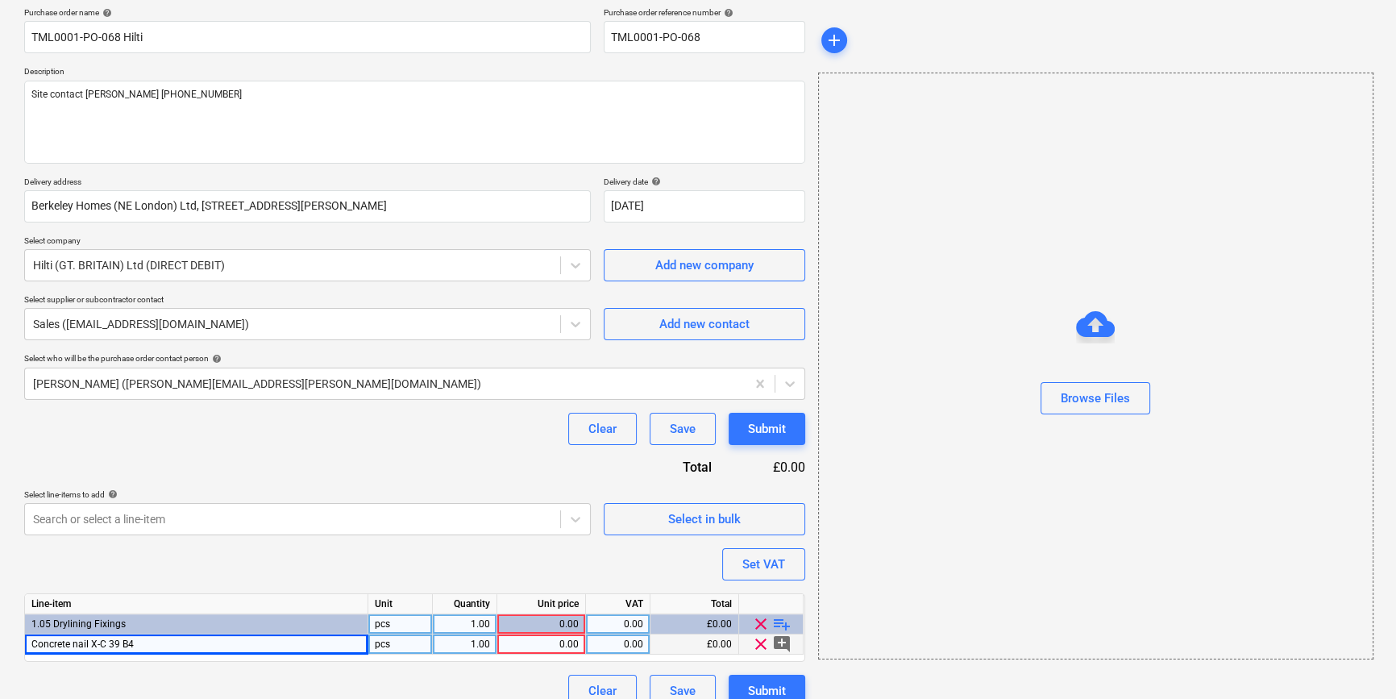
click at [145, 644] on div "Concrete nail X-C 39 B4" at bounding box center [196, 644] width 343 height 20
click at [156, 645] on input "Concrete nail X-C 39 B4" at bounding box center [196, 643] width 343 height 19
click at [152, 648] on input "Concrete nail X-C 39 B4" at bounding box center [196, 643] width 343 height 19
click at [148, 645] on input "Concrete nail X-C 39 B4" at bounding box center [196, 643] width 343 height 19
drag, startPoint x: 138, startPoint y: 644, endPoint x: 147, endPoint y: 645, distance: 8.9
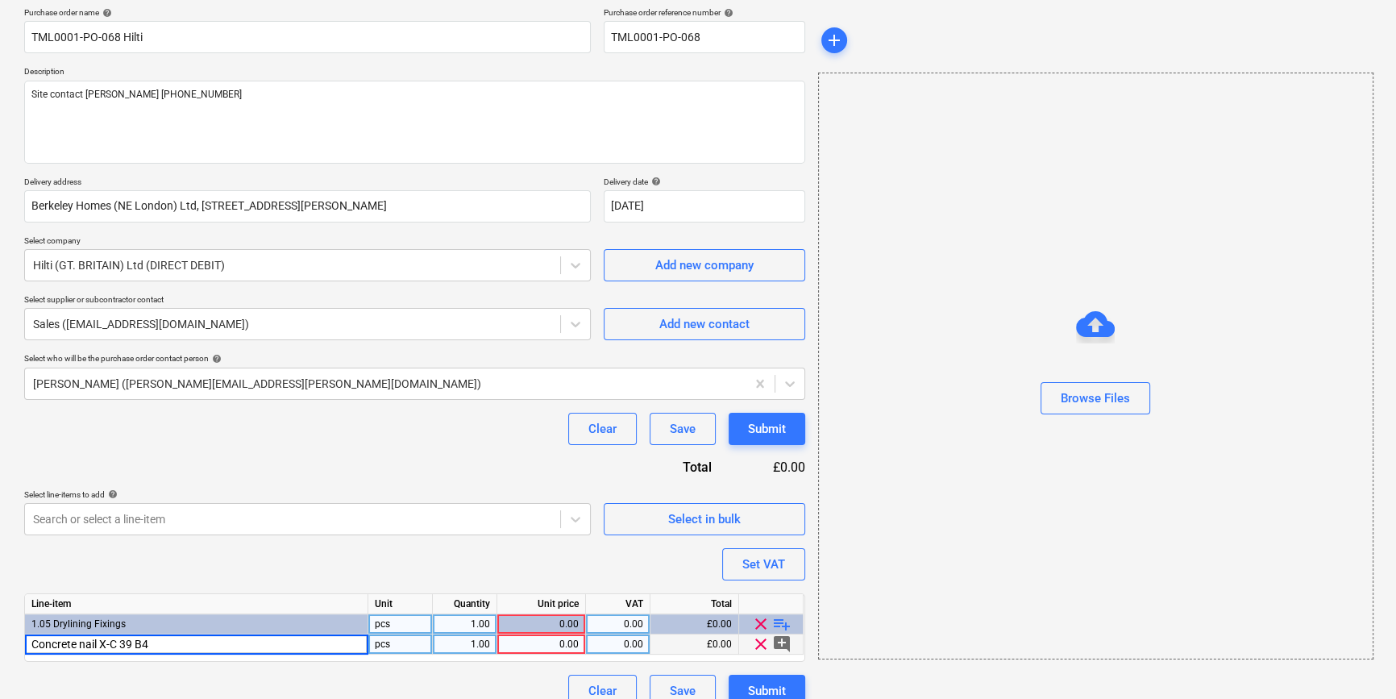
click at [138, 645] on input "Concrete nail X-C 39 B4" at bounding box center [196, 643] width 343 height 19
click at [177, 547] on div "Purchase order name help TML0001-PO-068 Hilti Purchase order reference number h…" at bounding box center [414, 357] width 781 height 700
click at [138, 644] on div "Concrete nail X-C 39 B4" at bounding box center [196, 644] width 343 height 20
click at [157, 642] on input "Concrete nail X-C 39 B4" at bounding box center [196, 643] width 343 height 19
click at [152, 642] on input "Concrete nail X-C 39 B4" at bounding box center [196, 643] width 343 height 19
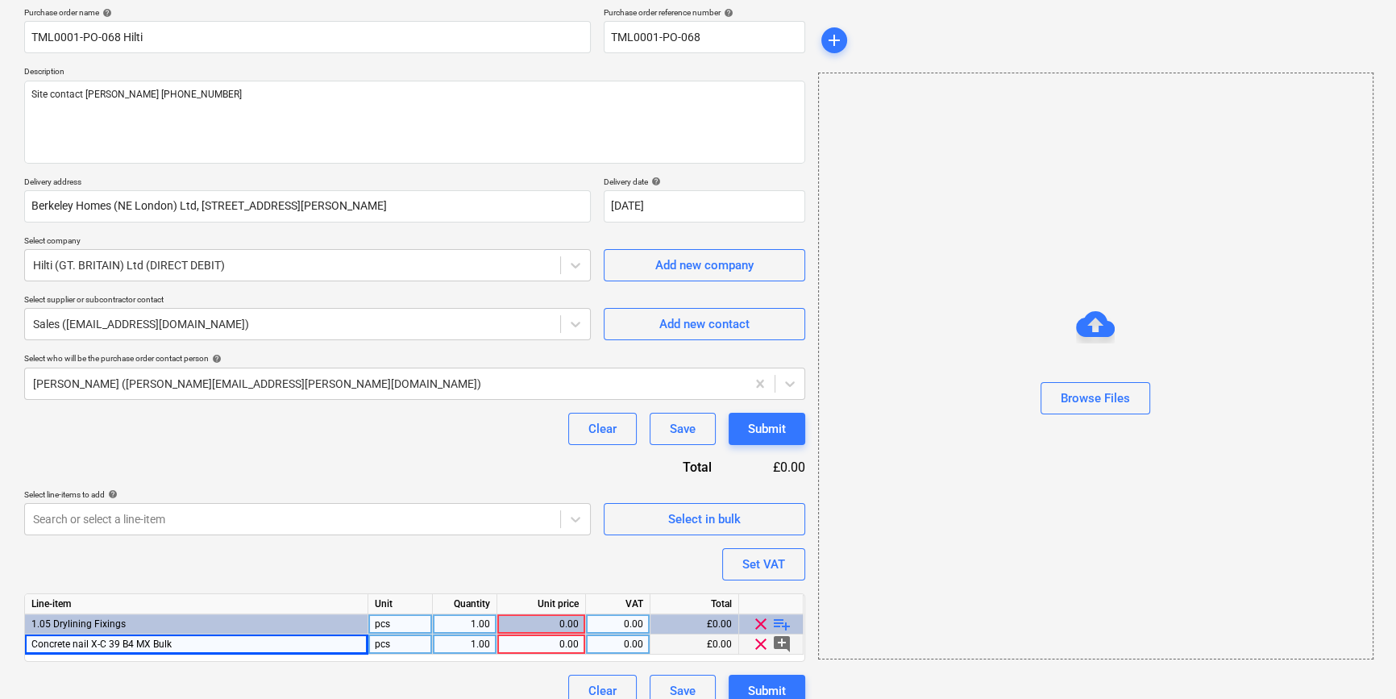
click at [184, 645] on div "Concrete nail X-C 39 B4 MX Bulk" at bounding box center [196, 644] width 343 height 20
click at [195, 642] on input "Concrete nail X-C 39 B4 MX Bulk" at bounding box center [196, 643] width 343 height 19
click at [189, 646] on input "Concrete nail X-C 39 B4 MX Bulk" at bounding box center [196, 643] width 343 height 19
click at [191, 643] on input "Concrete nail X-C 39 B4 MX Bulk" at bounding box center [196, 643] width 343 height 19
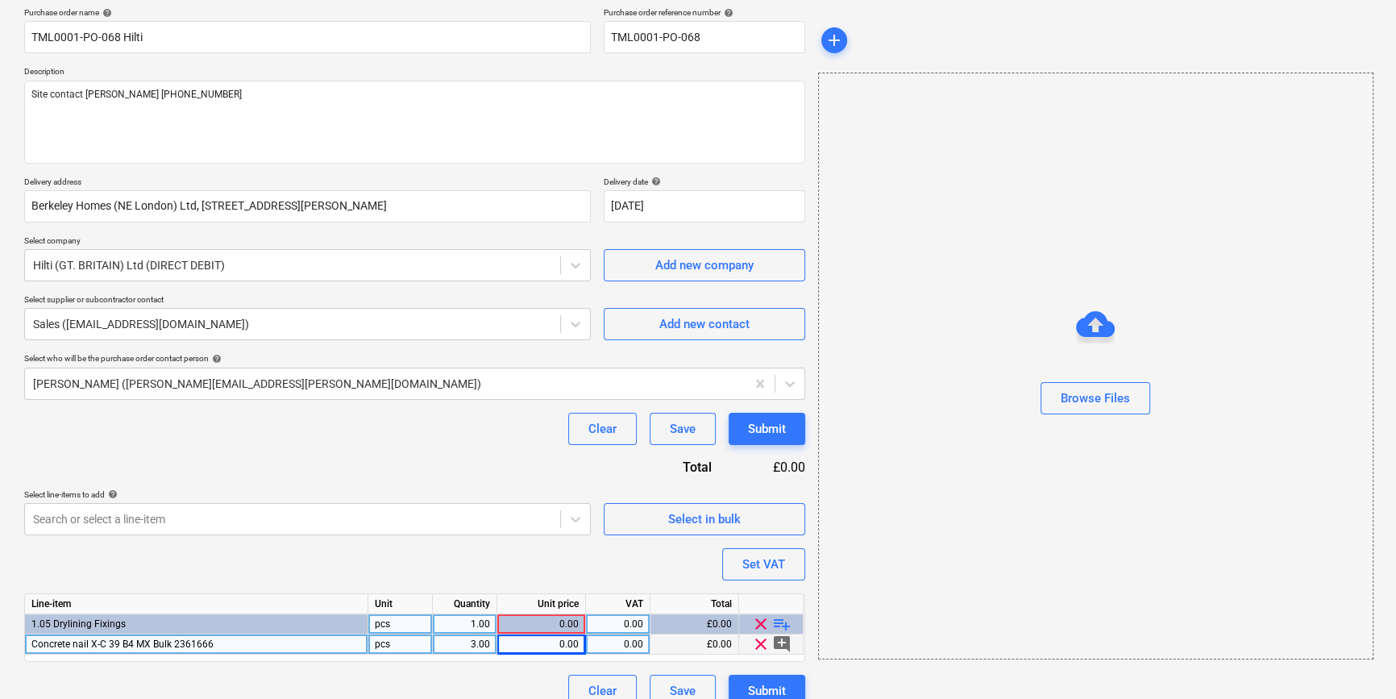
click at [480, 646] on div "3.00" at bounding box center [464, 644] width 51 height 20
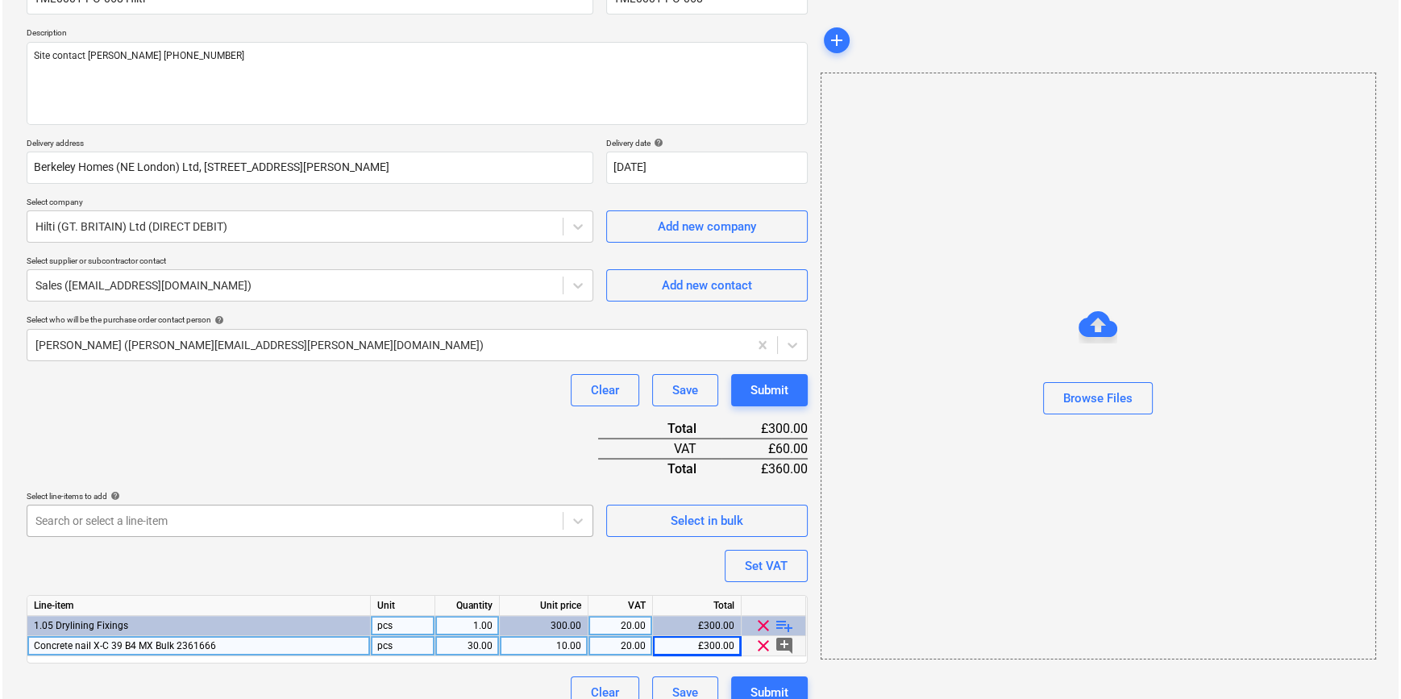
scroll to position [185, 0]
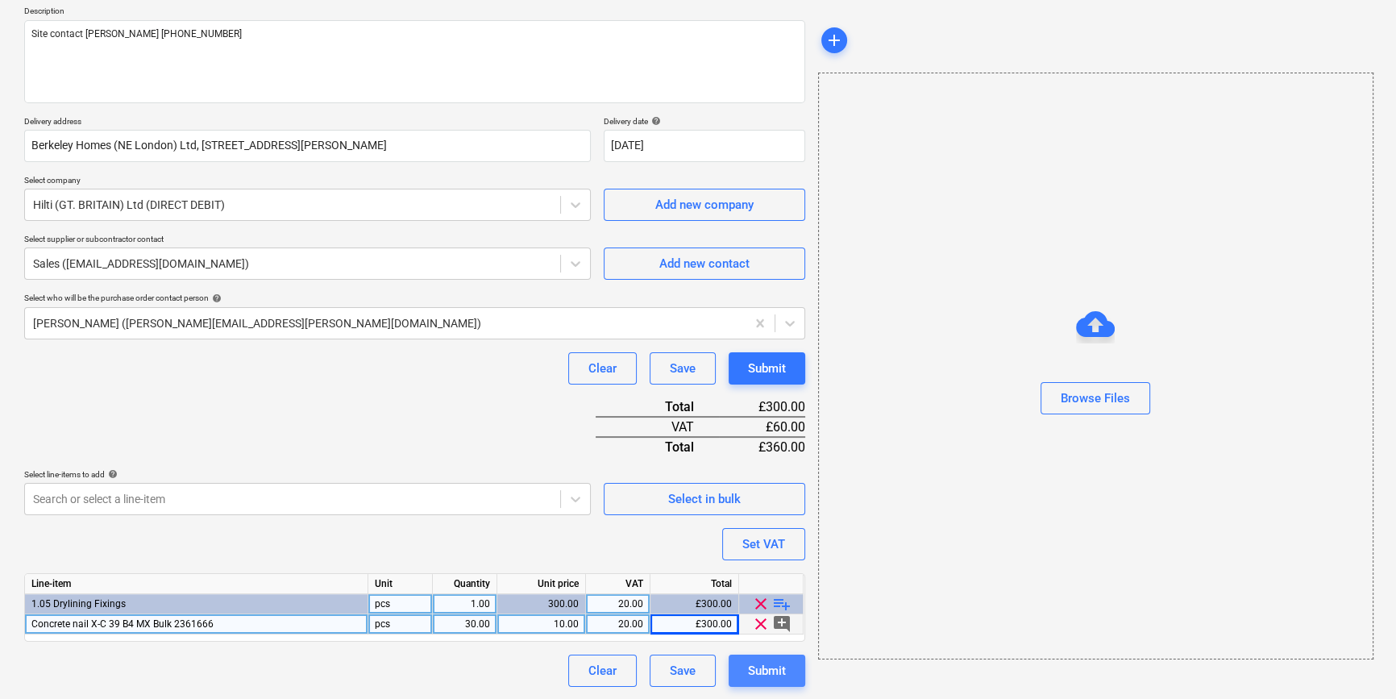
click at [760, 670] on div "Submit" at bounding box center [767, 670] width 38 height 21
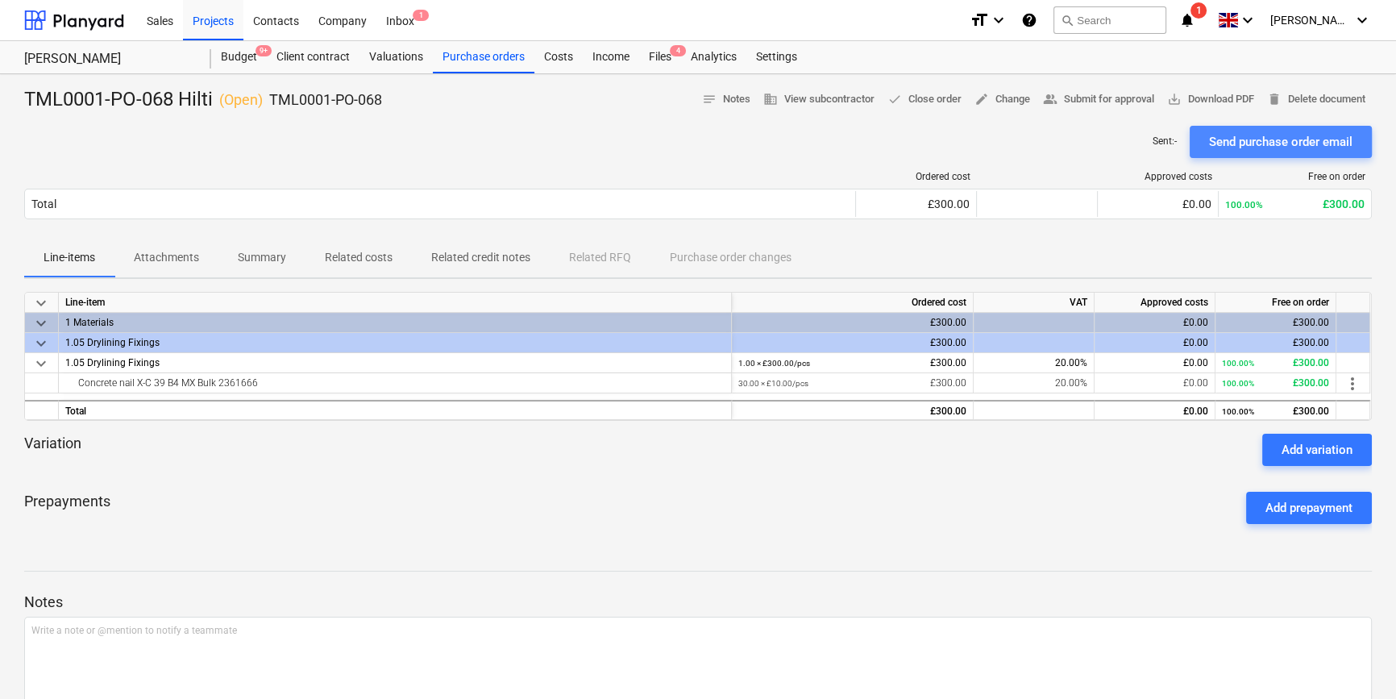
click at [1278, 136] on div "Send purchase order email" at bounding box center [1280, 141] width 143 height 21
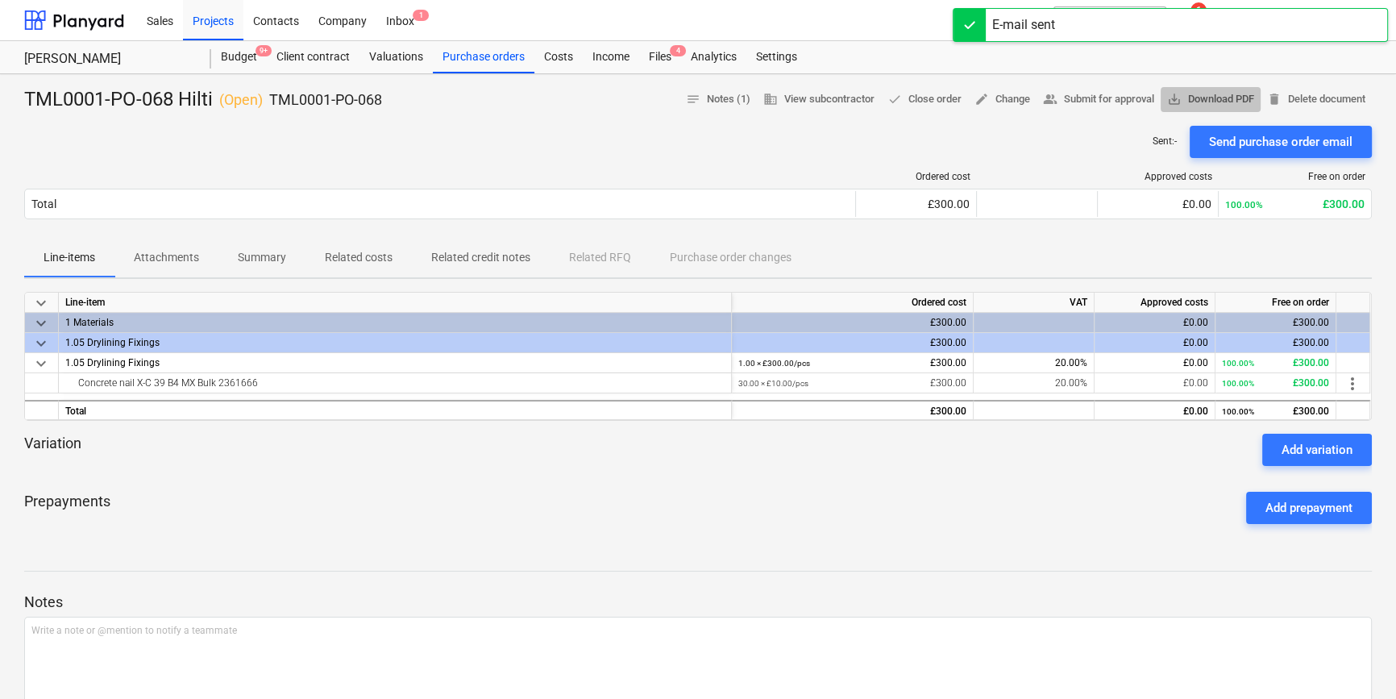
click at [1218, 98] on span "save_alt Download PDF" at bounding box center [1210, 99] width 87 height 19
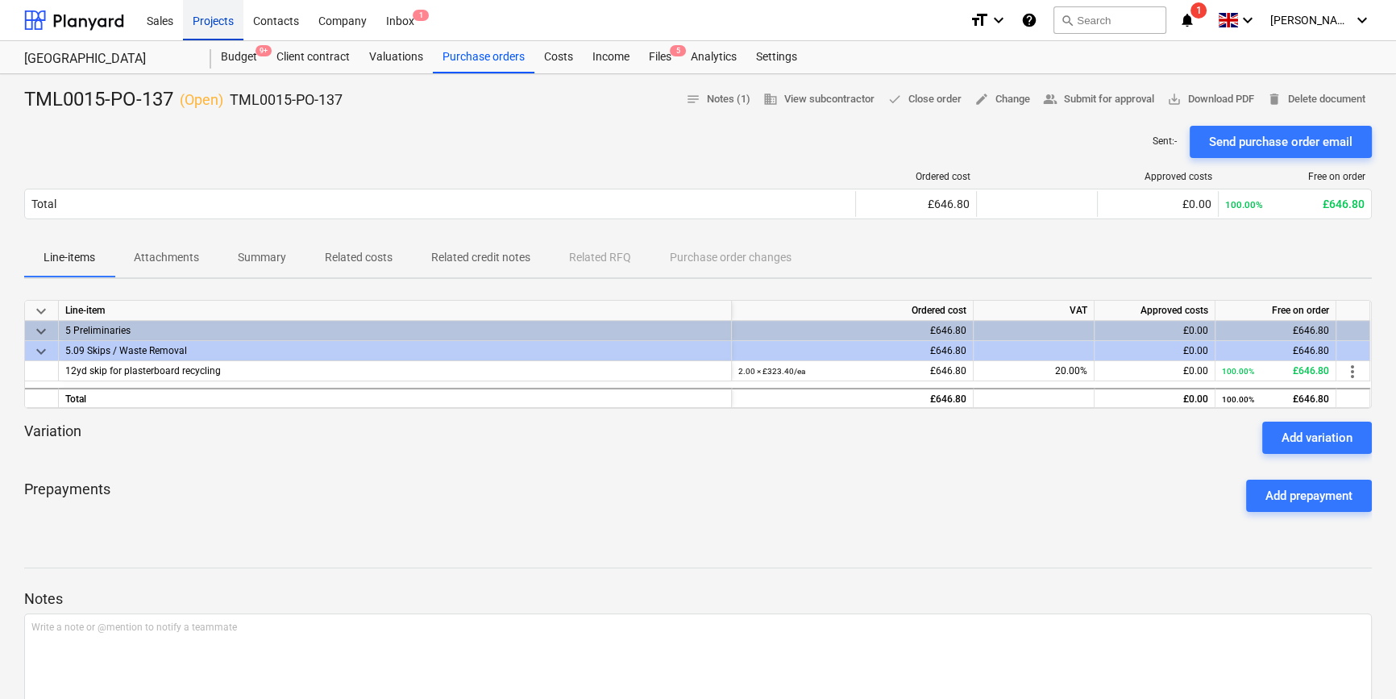
click at [220, 16] on div "Projects" at bounding box center [213, 19] width 60 height 41
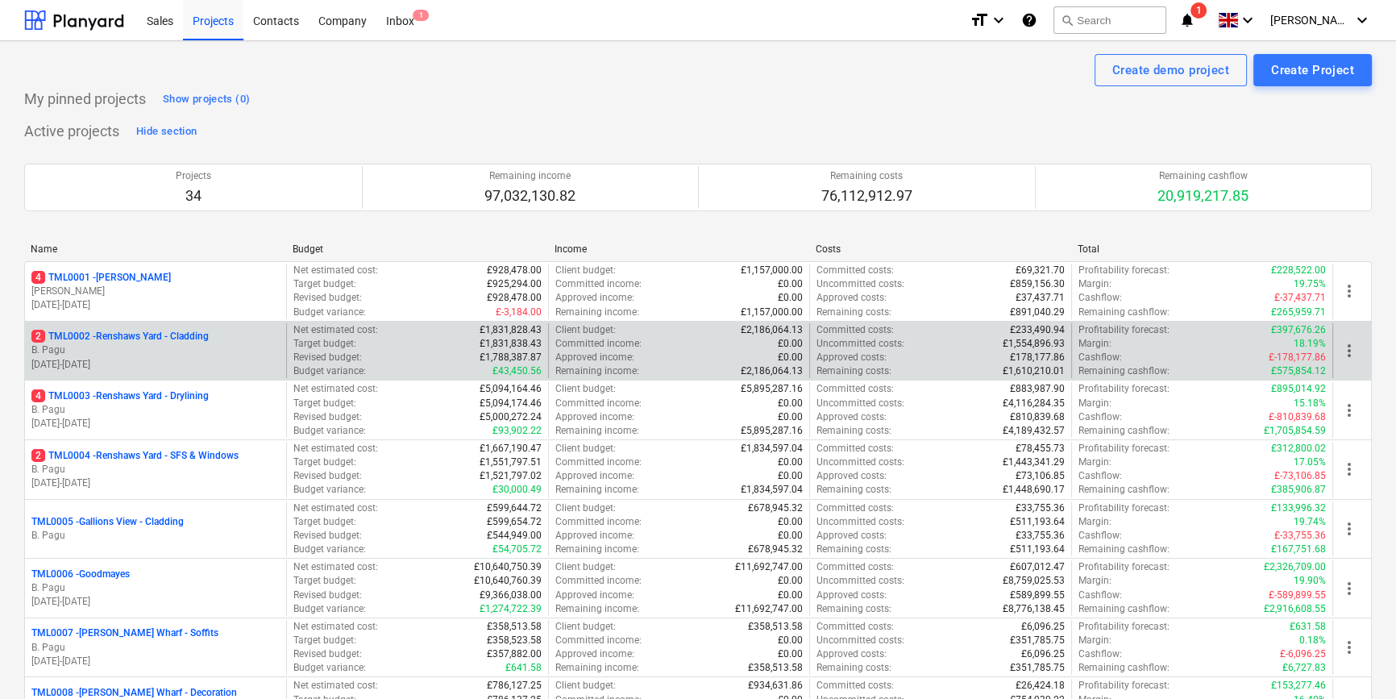
click at [198, 350] on p "B. Pagu" at bounding box center [155, 350] width 248 height 14
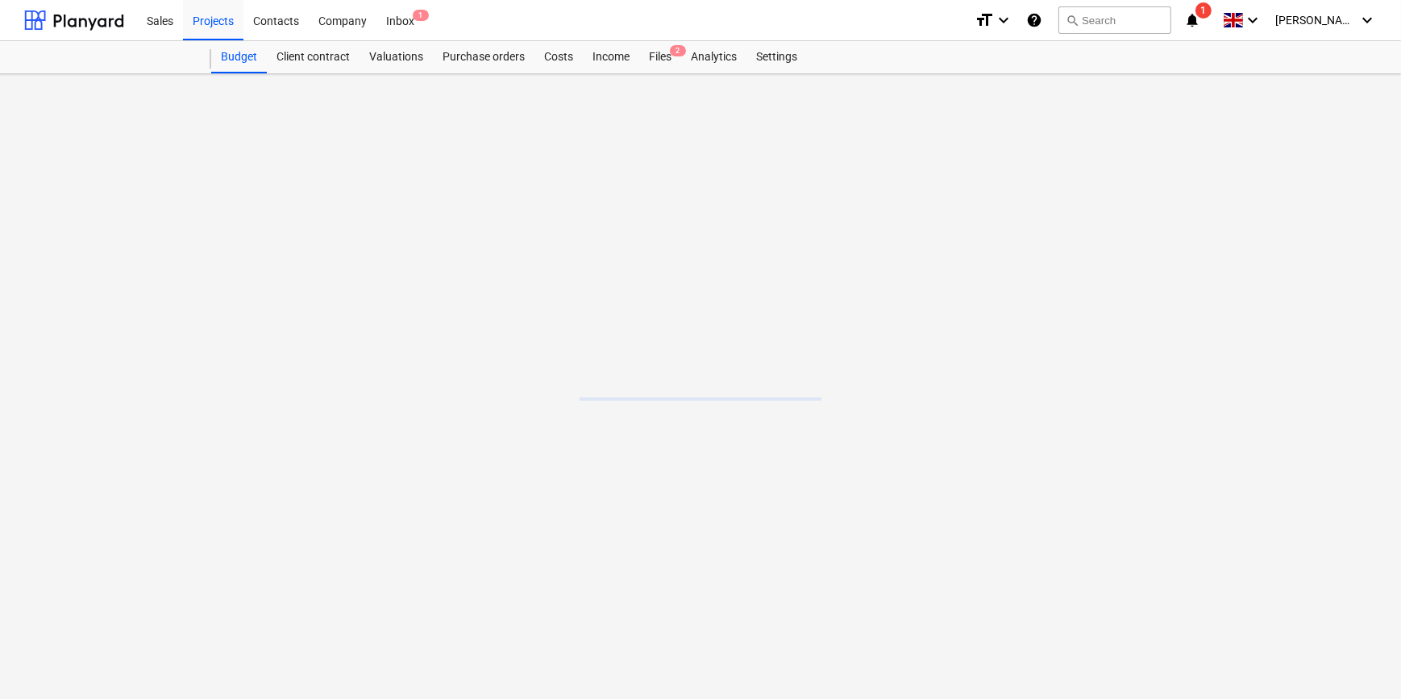
click at [198, 350] on main at bounding box center [700, 386] width 1401 height 625
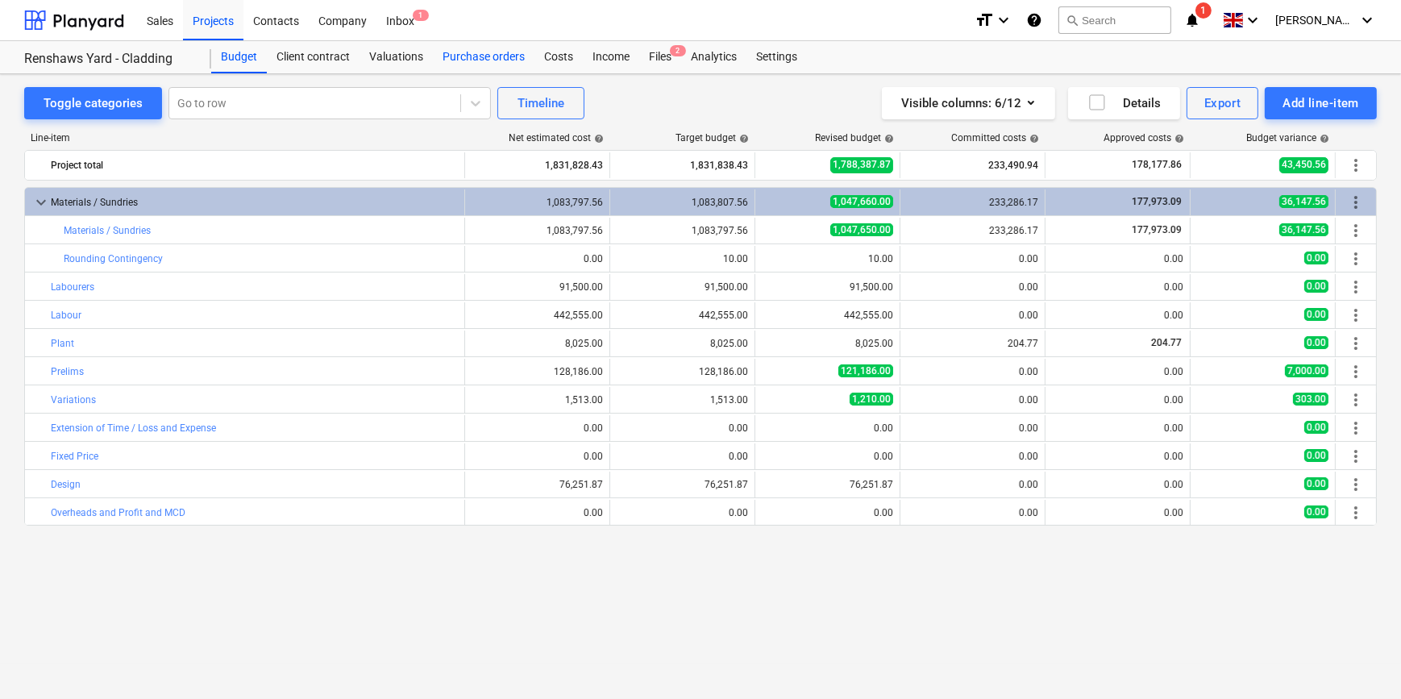
click at [476, 54] on div "Purchase orders" at bounding box center [484, 57] width 102 height 32
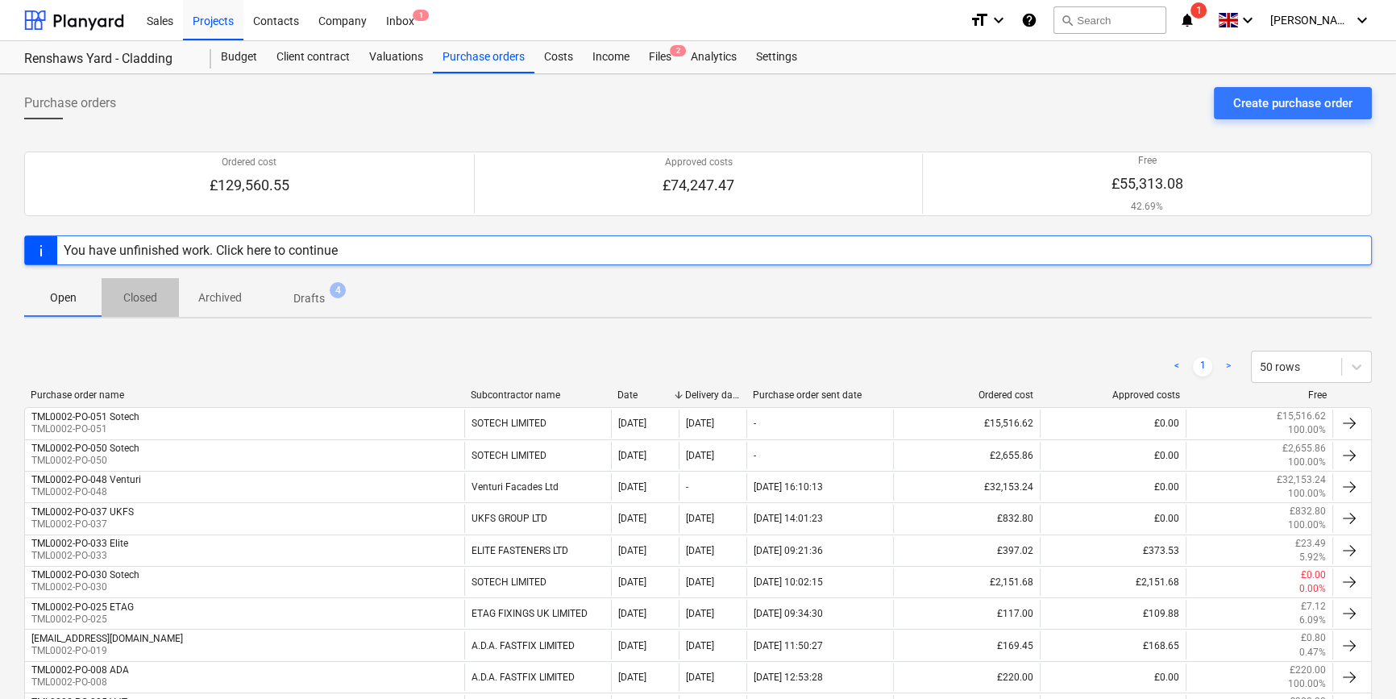
click at [139, 288] on span "Closed" at bounding box center [140, 298] width 77 height 27
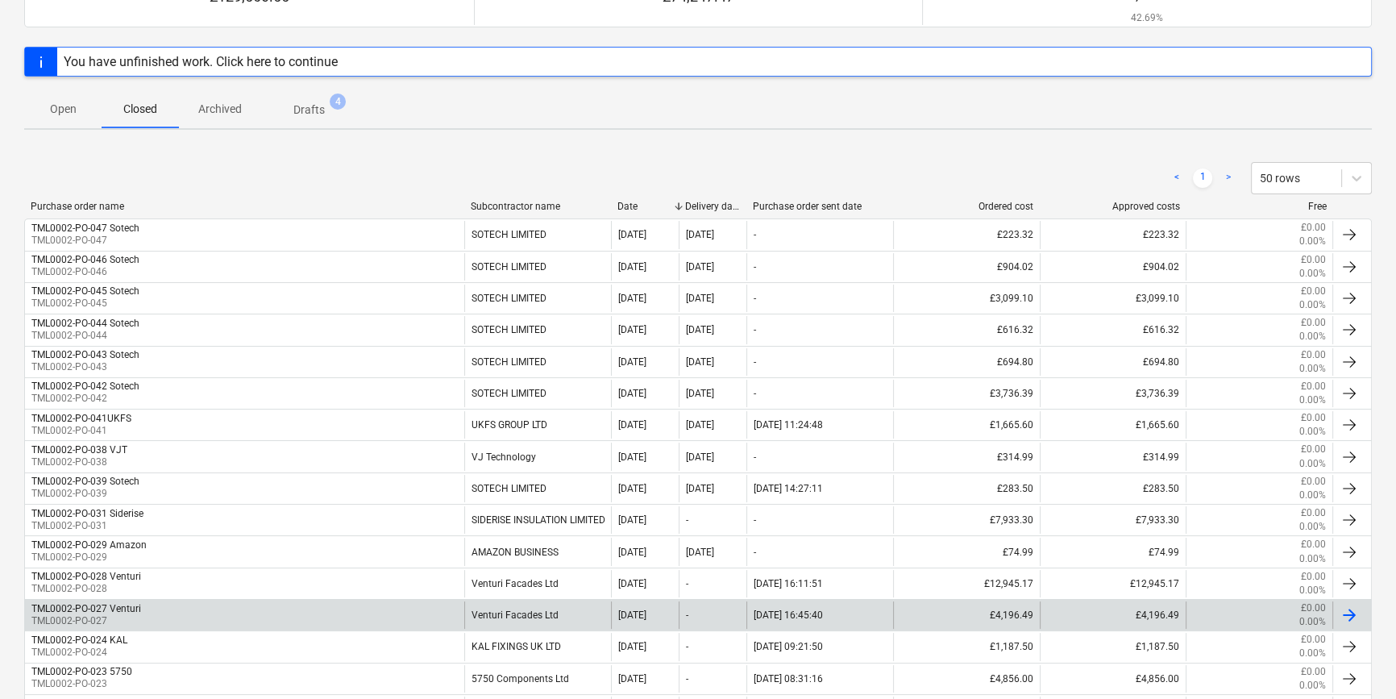
scroll to position [219, 0]
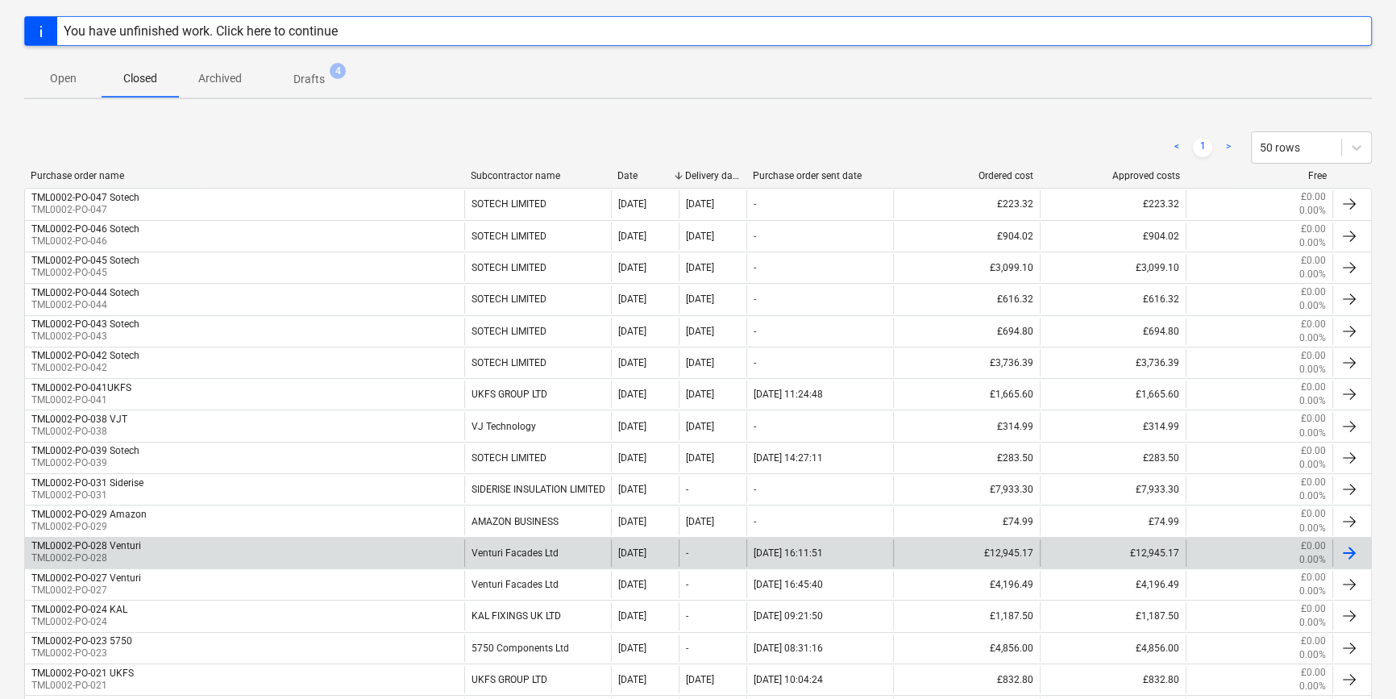
click at [183, 547] on div "TML0002-PO-028 Venturi TML0002-PO-028" at bounding box center [244, 552] width 439 height 27
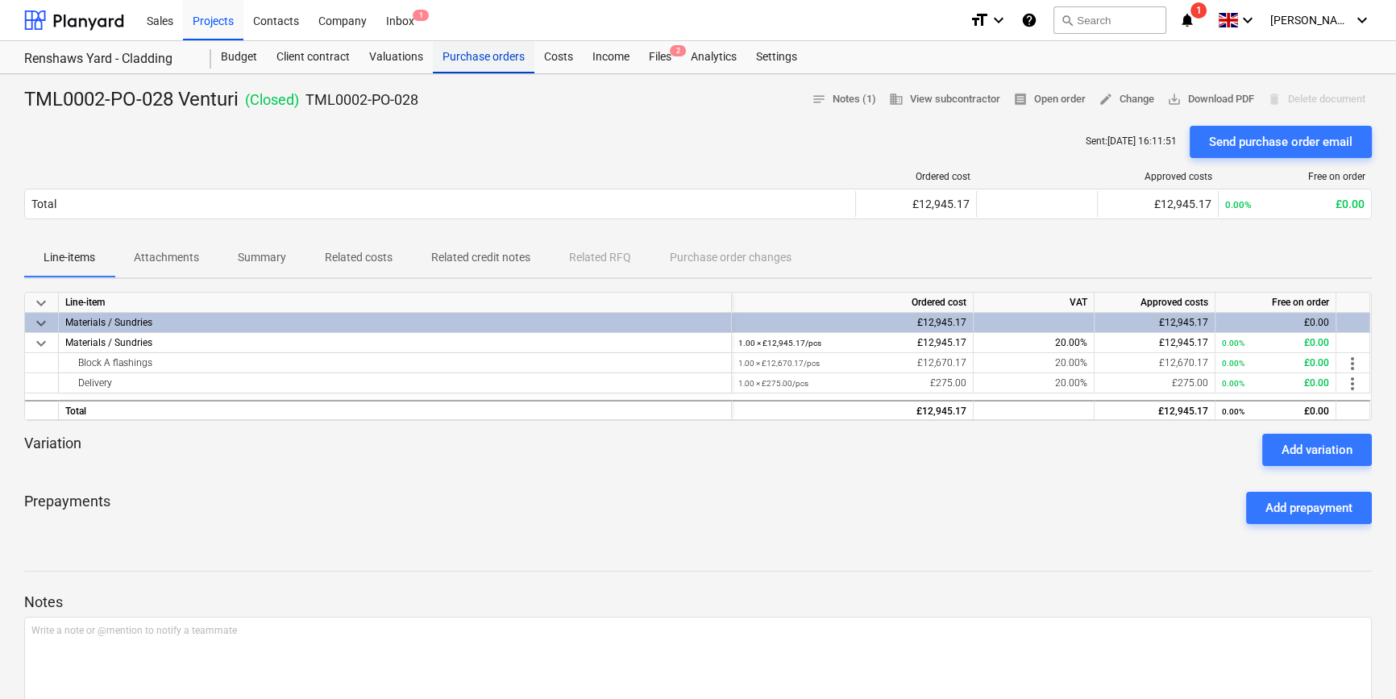
click at [470, 59] on div "Purchase orders" at bounding box center [484, 57] width 102 height 32
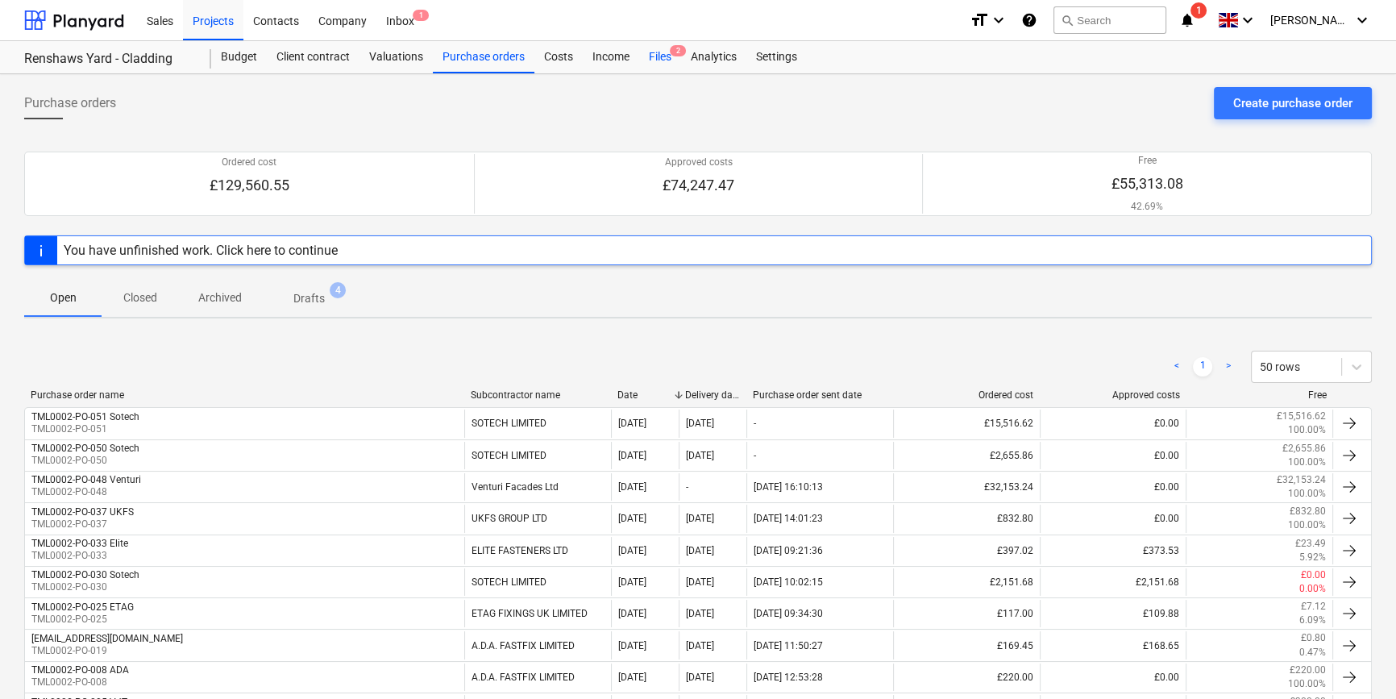
click at [653, 60] on div "Files 2" at bounding box center [660, 57] width 42 height 32
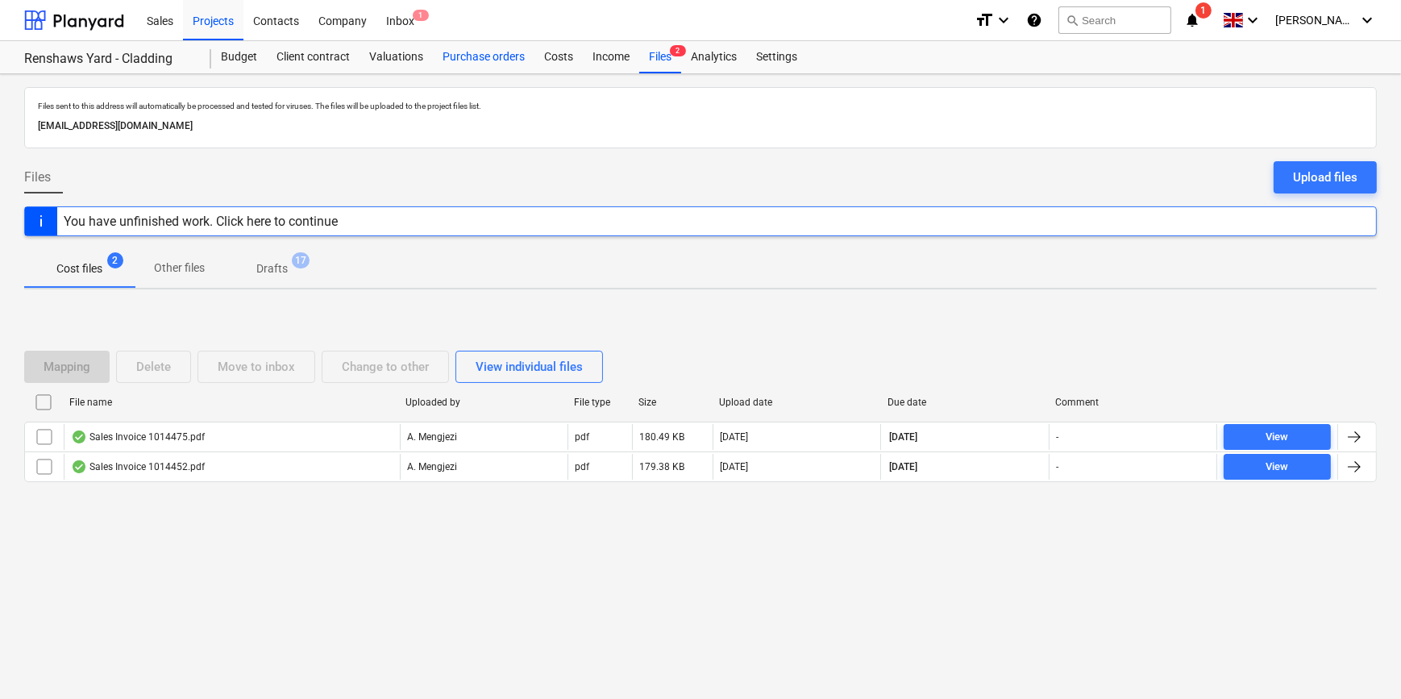
click at [488, 61] on div "Purchase orders" at bounding box center [484, 57] width 102 height 32
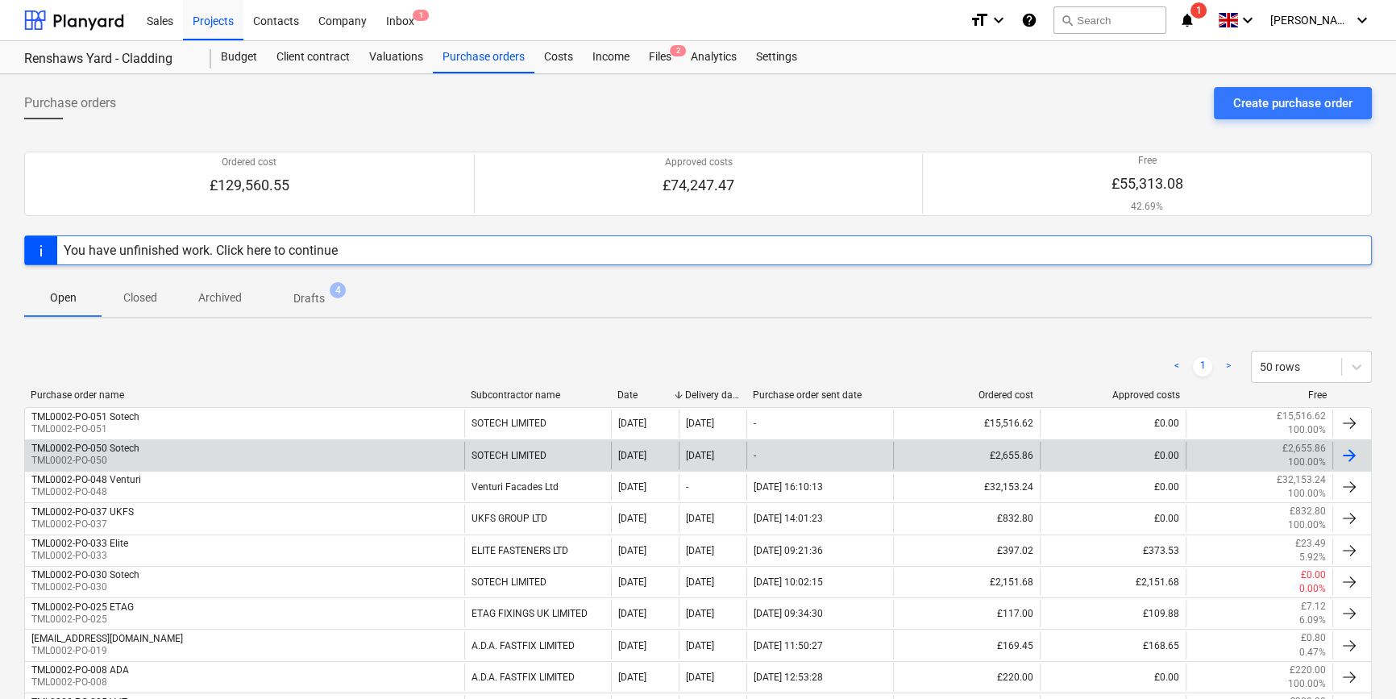
click at [371, 455] on div "TML0002-PO-050 Sotech TML0002-PO-050" at bounding box center [244, 455] width 439 height 27
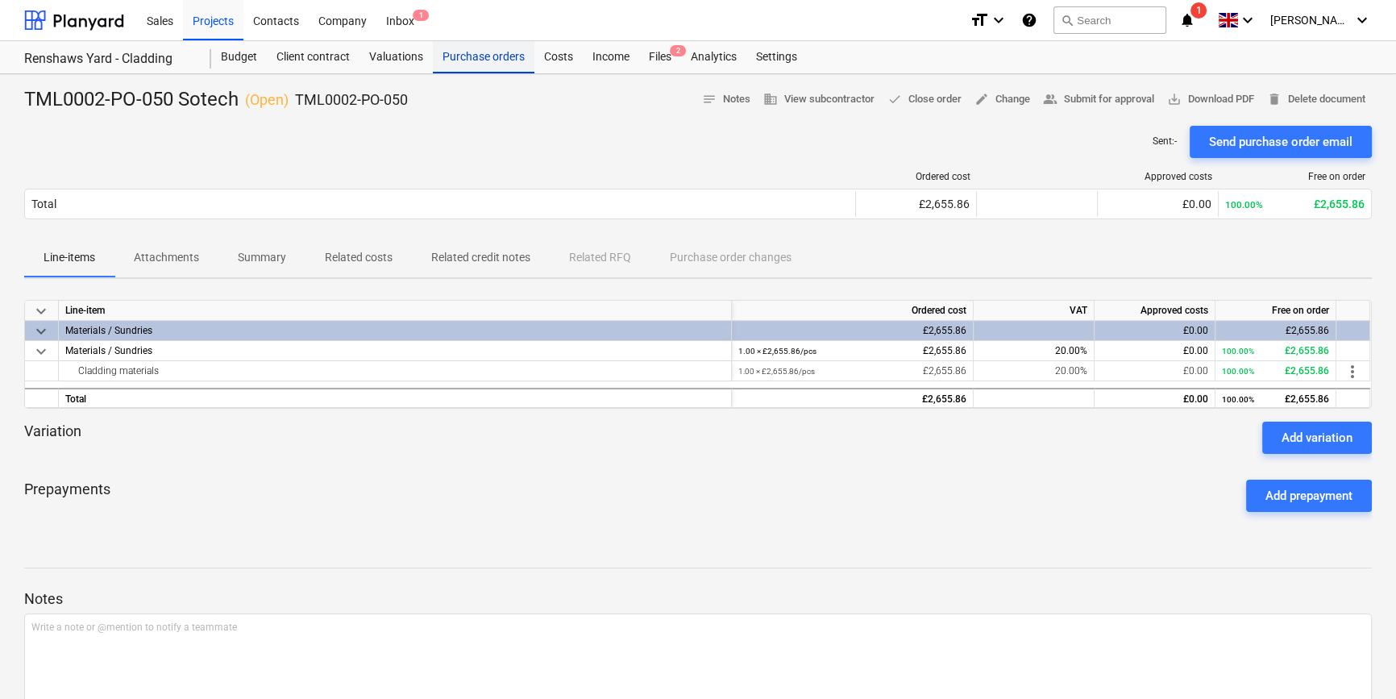
click at [464, 60] on div "Purchase orders" at bounding box center [484, 57] width 102 height 32
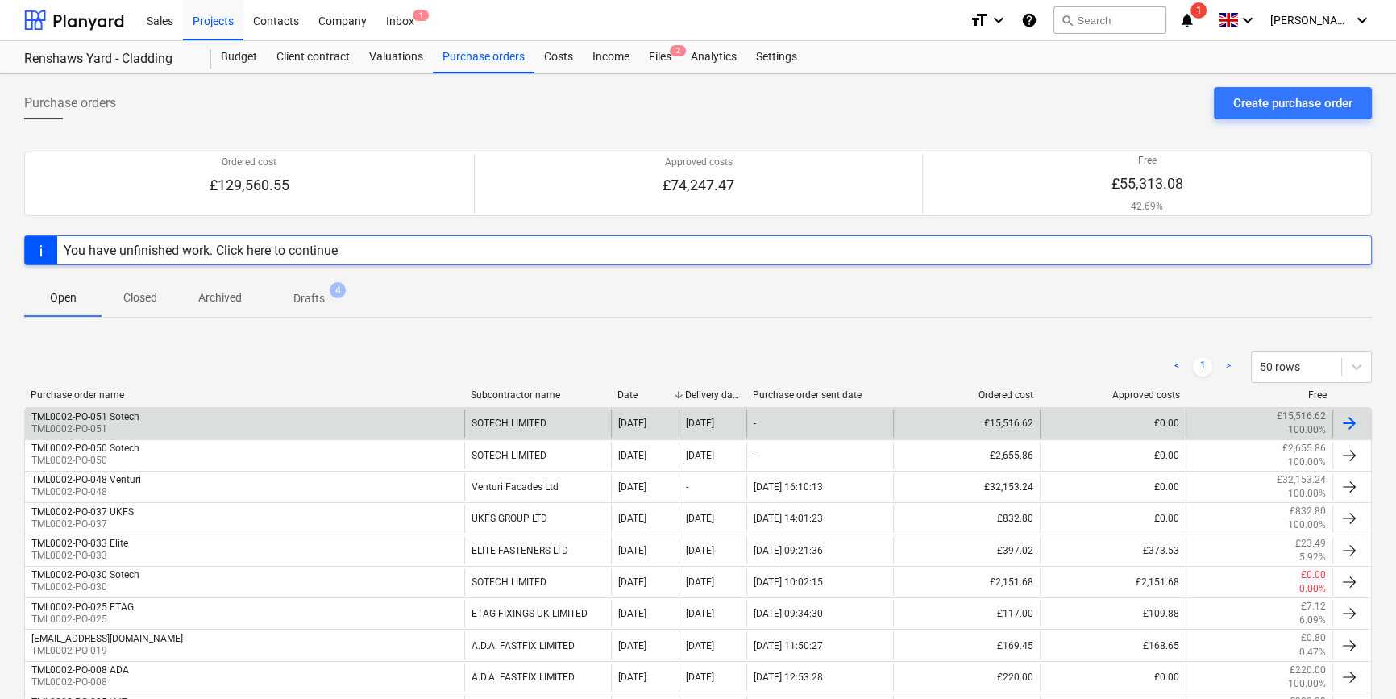
click at [578, 415] on div "SOTECH LIMITED" at bounding box center [537, 423] width 147 height 27
